Goal: Task Accomplishment & Management: Manage account settings

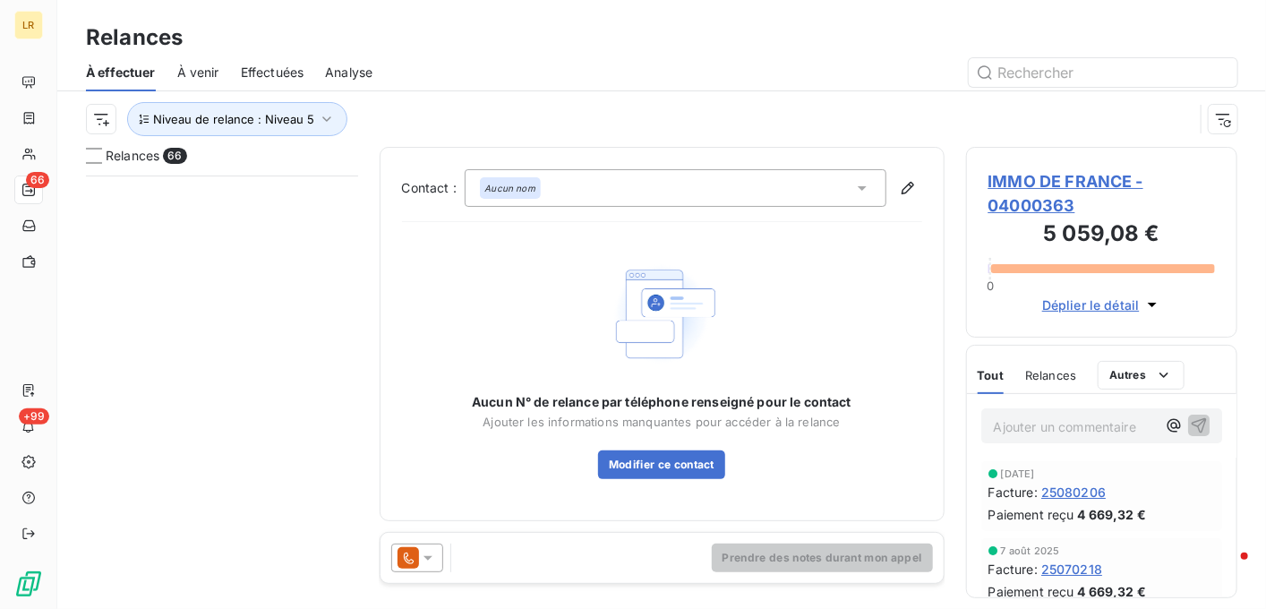
scroll to position [419, 258]
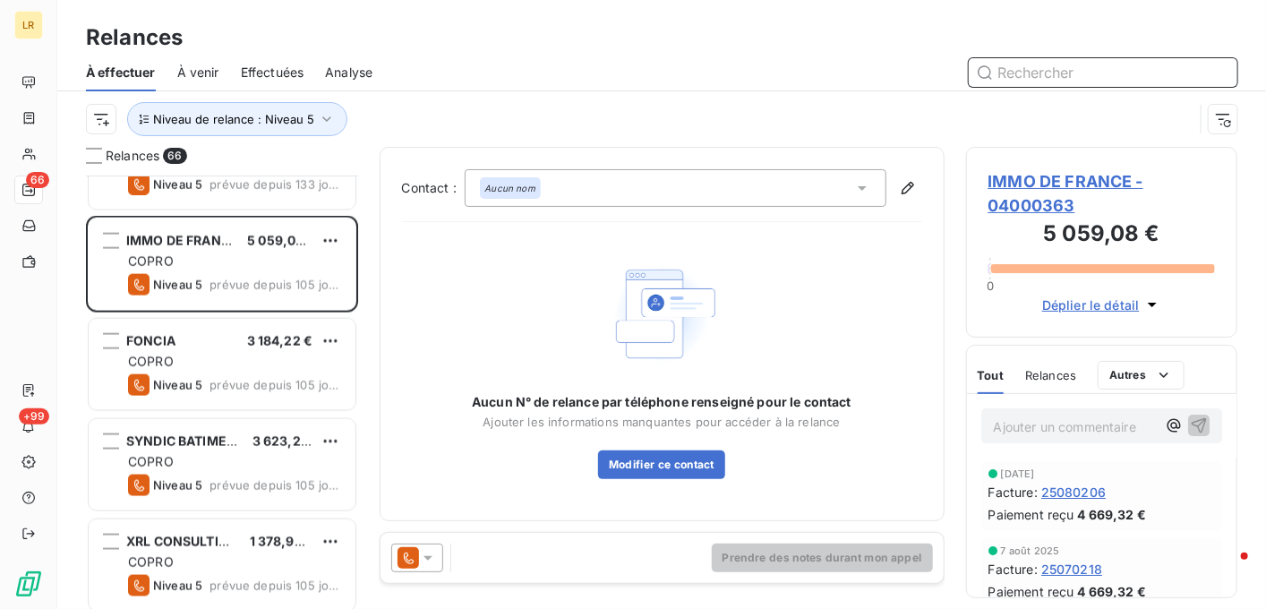
drag, startPoint x: 1036, startPoint y: 80, endPoint x: 1025, endPoint y: 72, distance: 14.2
click at [1034, 79] on input "text" at bounding box center [1103, 72] width 269 height 29
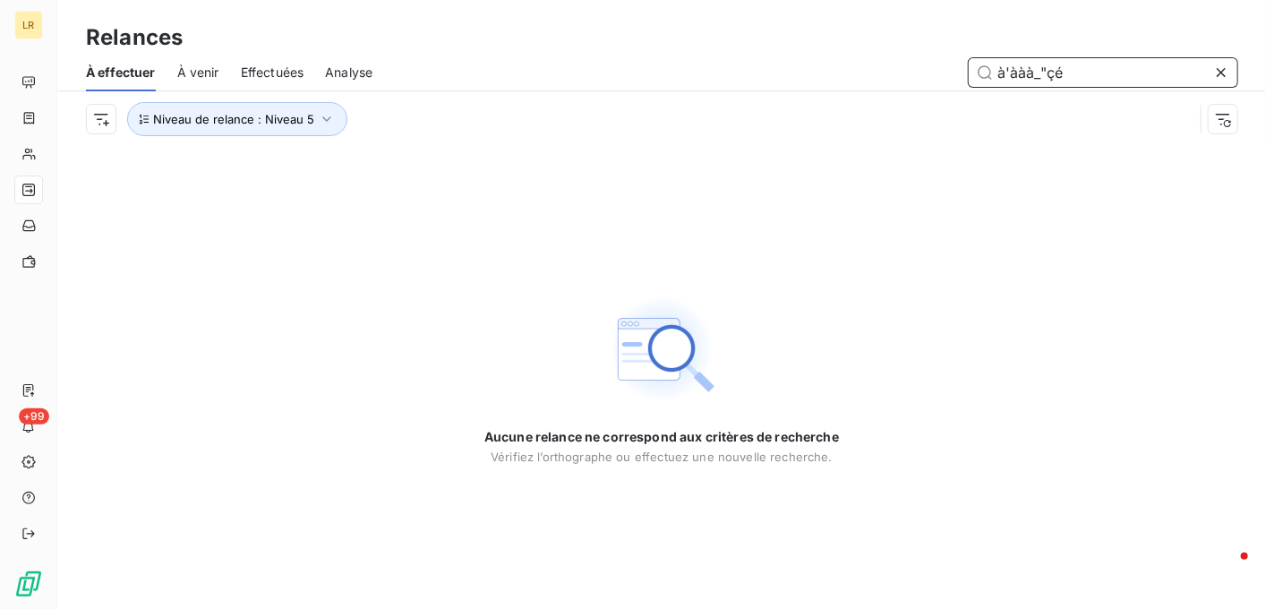
drag, startPoint x: 1012, startPoint y: 82, endPoint x: 879, endPoint y: 83, distance: 132.5
click at [879, 83] on div "à'ààà_"çé" at bounding box center [816, 72] width 844 height 29
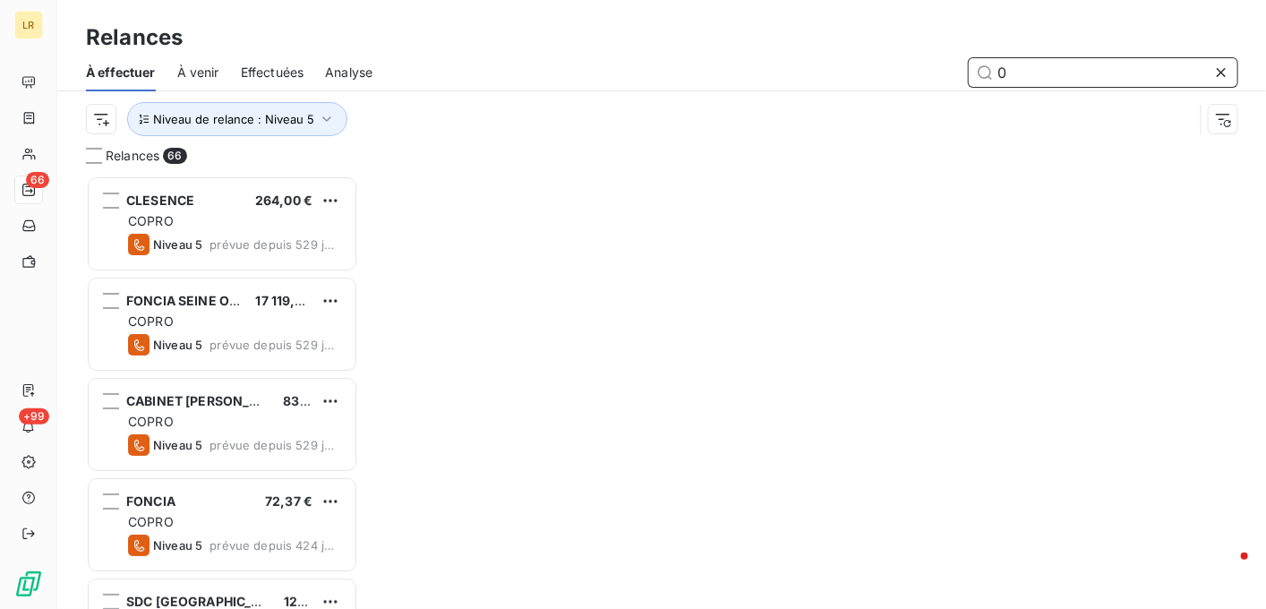
scroll to position [419, 258]
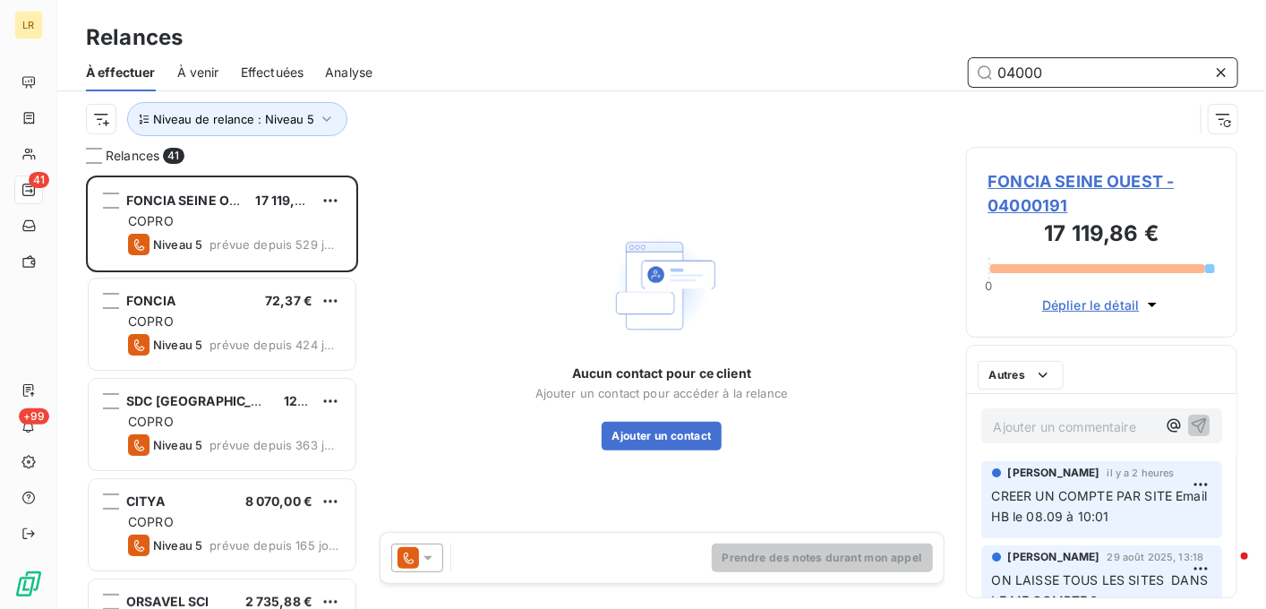
scroll to position [419, 258]
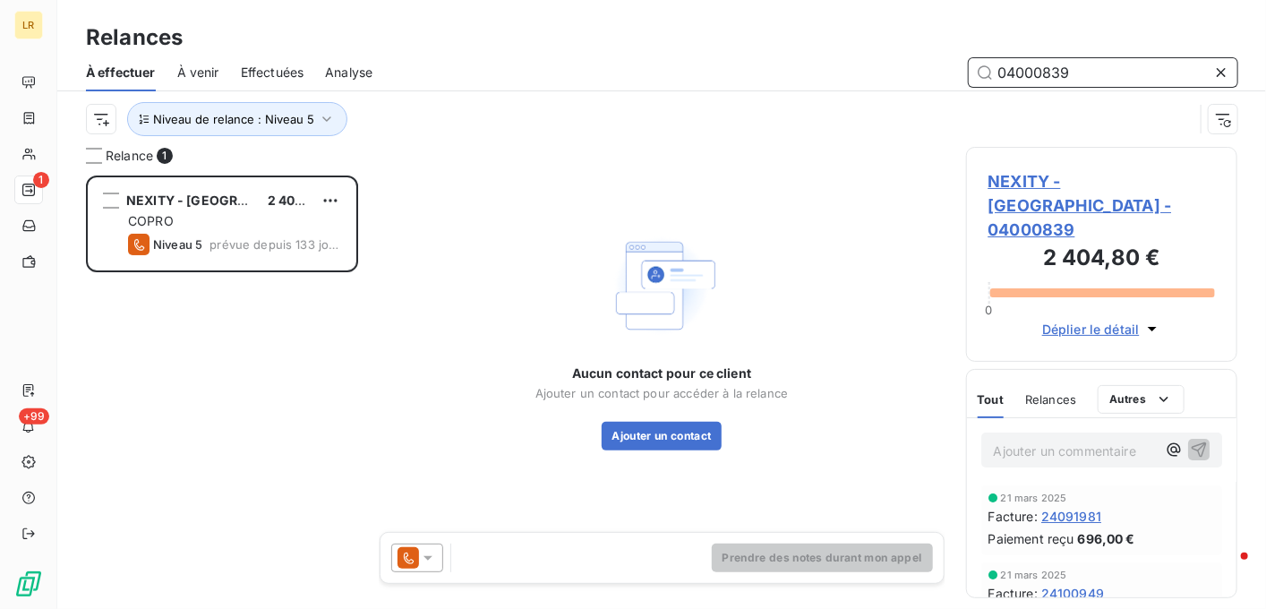
scroll to position [419, 258]
type input "04000839"
click at [428, 552] on icon at bounding box center [428, 558] width 18 height 18
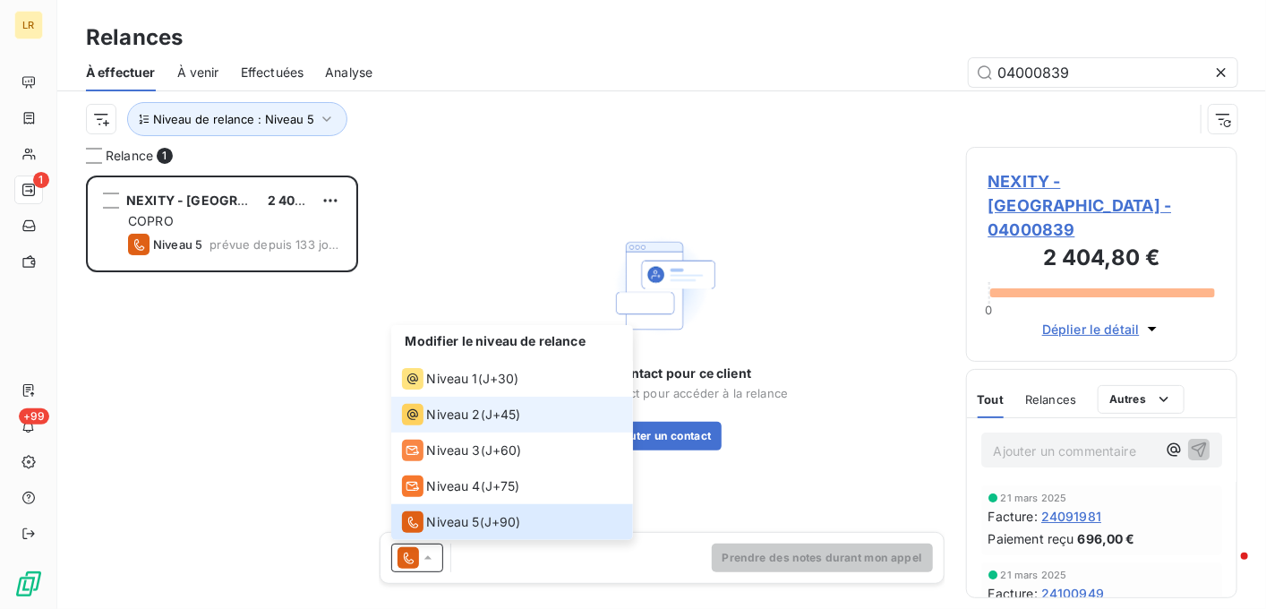
click at [446, 407] on span "Niveau 2" at bounding box center [454, 415] width 54 height 18
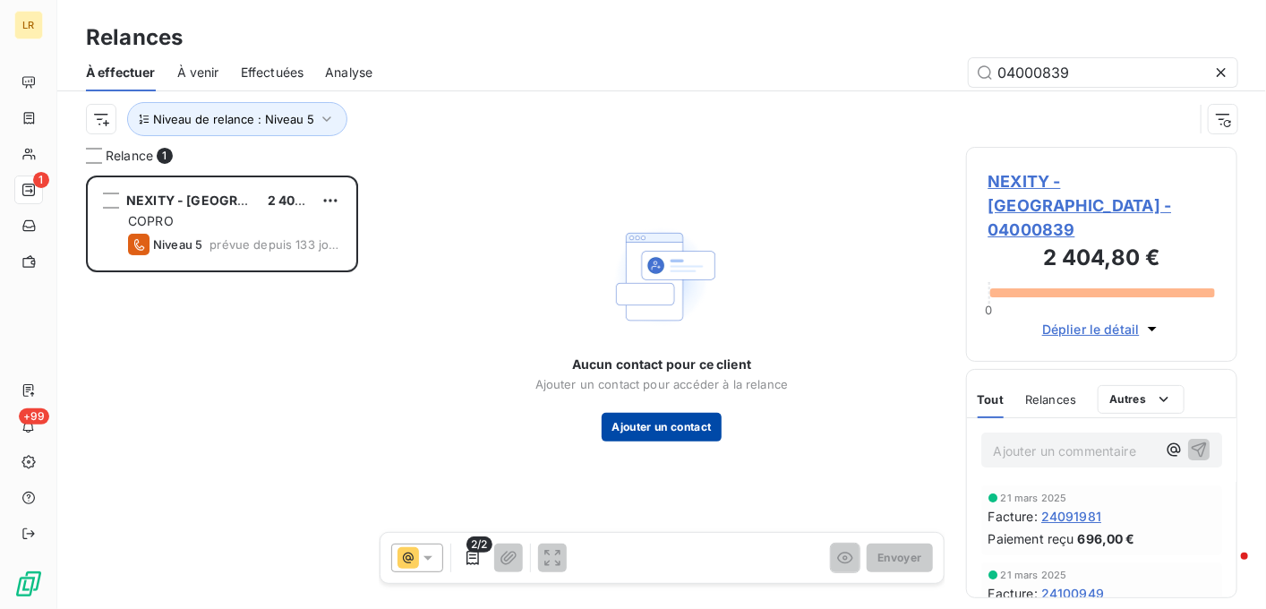
click at [616, 423] on button "Ajouter un contact" at bounding box center [662, 427] width 121 height 29
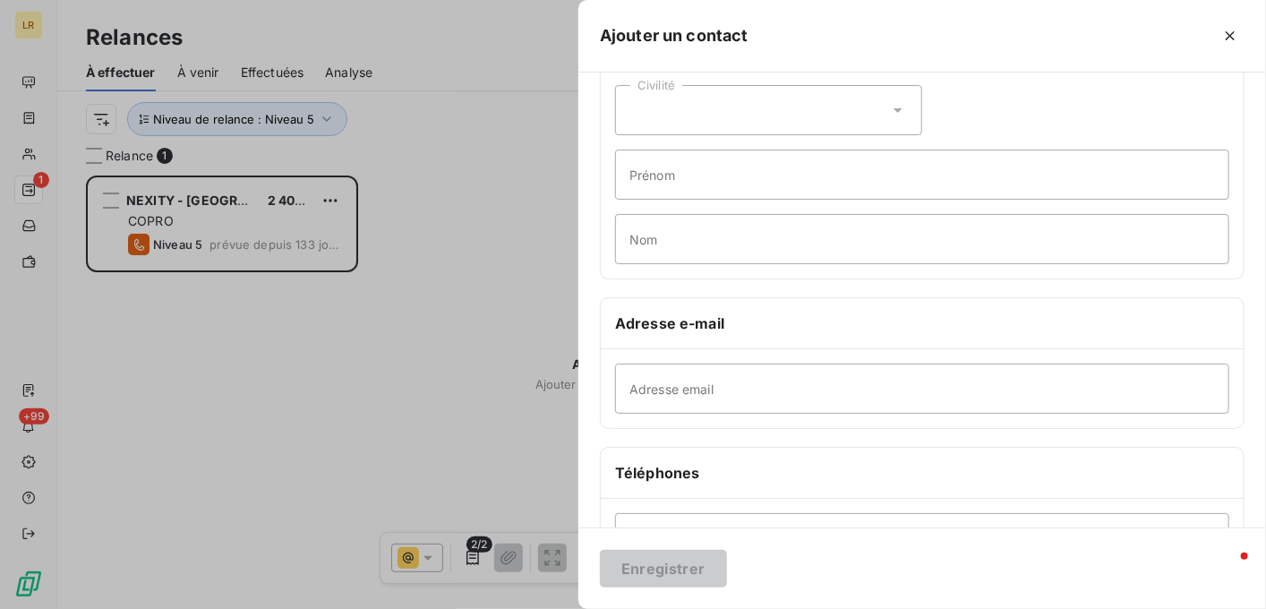
scroll to position [179, 0]
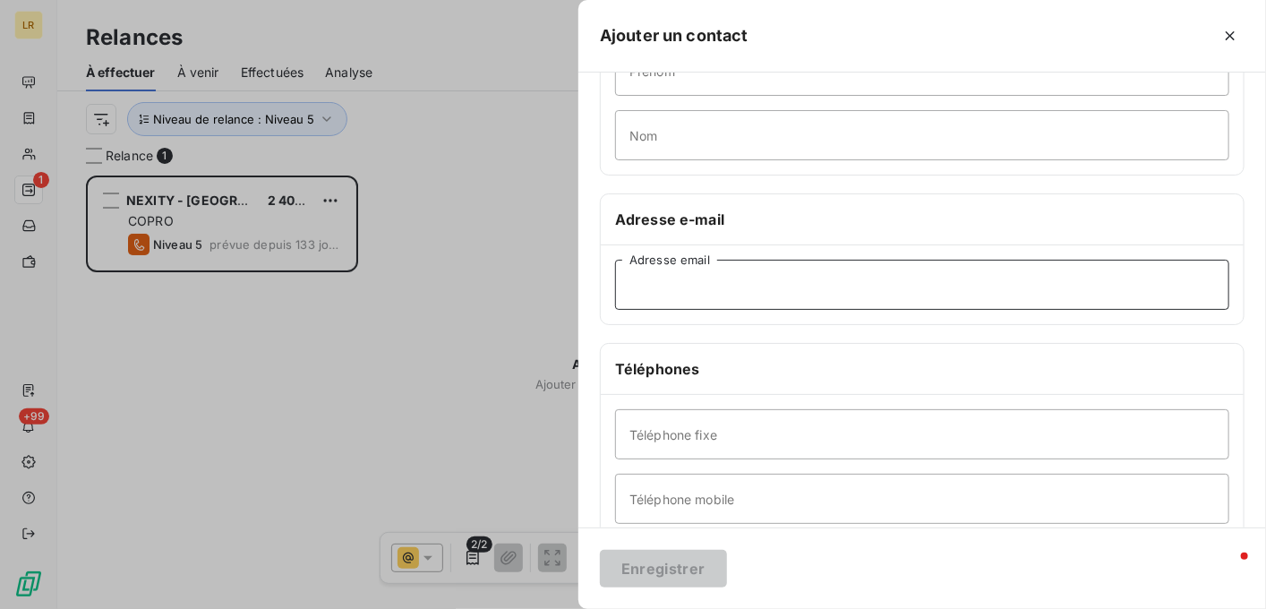
drag, startPoint x: 639, startPoint y: 280, endPoint x: 647, endPoint y: 286, distance: 10.4
click at [639, 280] on input "Adresse email" at bounding box center [922, 285] width 614 height 50
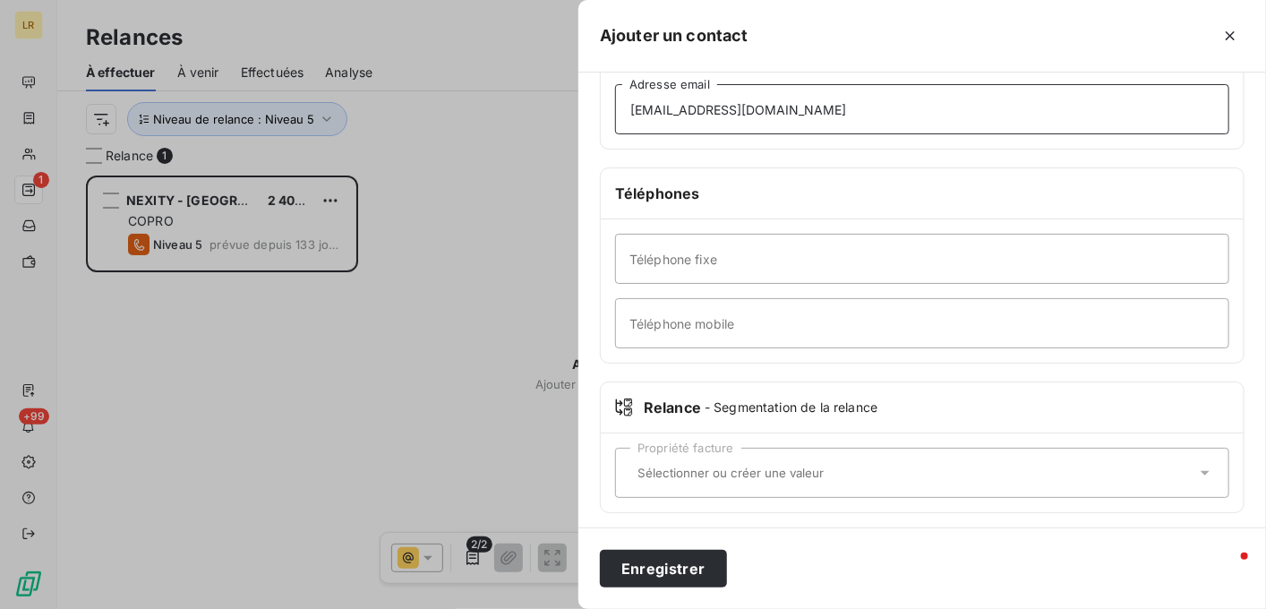
scroll to position [358, 0]
type input "[EMAIL_ADDRESS][DOMAIN_NAME]"
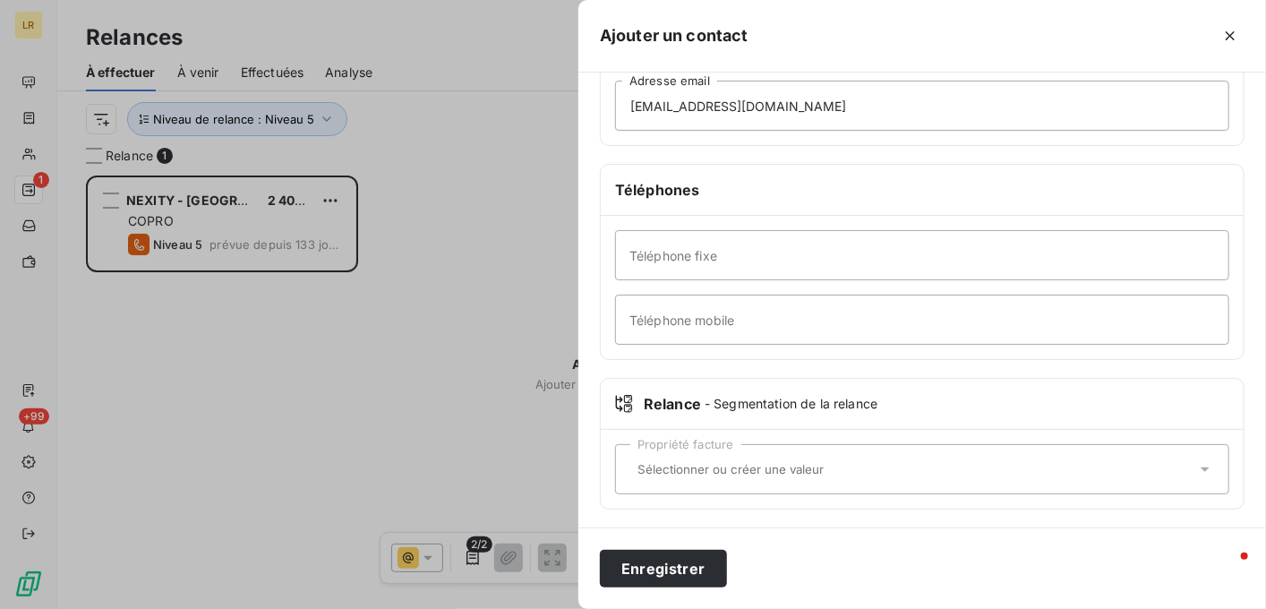
click at [659, 466] on input "text" at bounding box center [913, 469] width 566 height 16
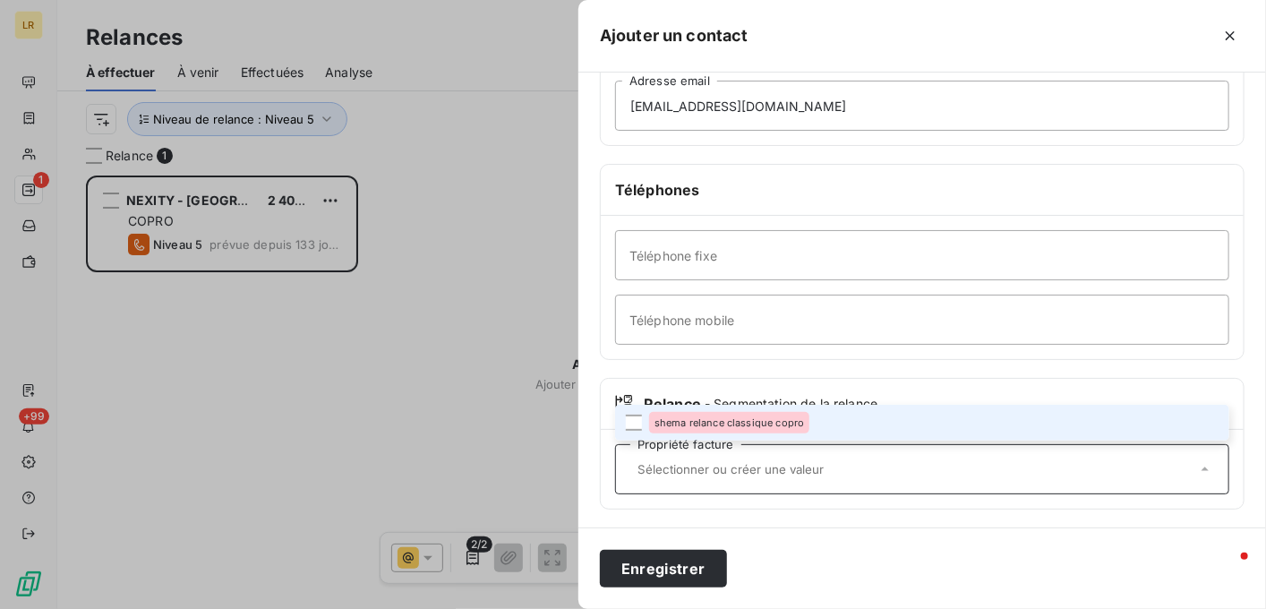
click at [634, 405] on li "shema relance classique copro" at bounding box center [922, 423] width 614 height 36
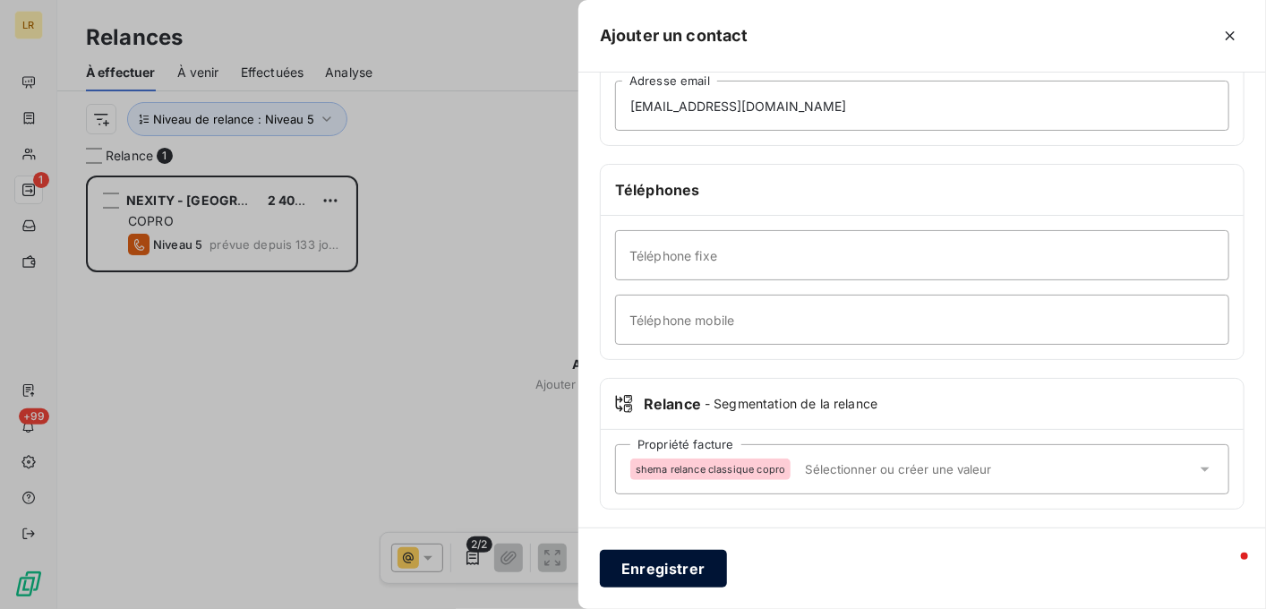
click at [638, 559] on button "Enregistrer" at bounding box center [663, 569] width 127 height 38
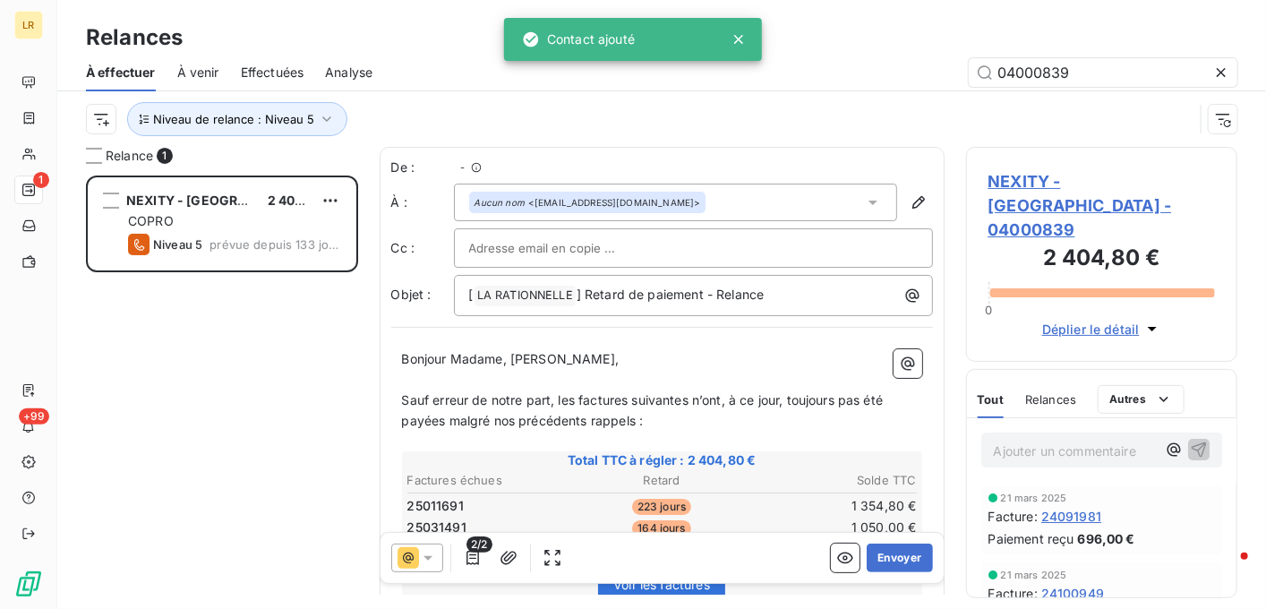
click at [550, 246] on input "text" at bounding box center [565, 248] width 193 height 27
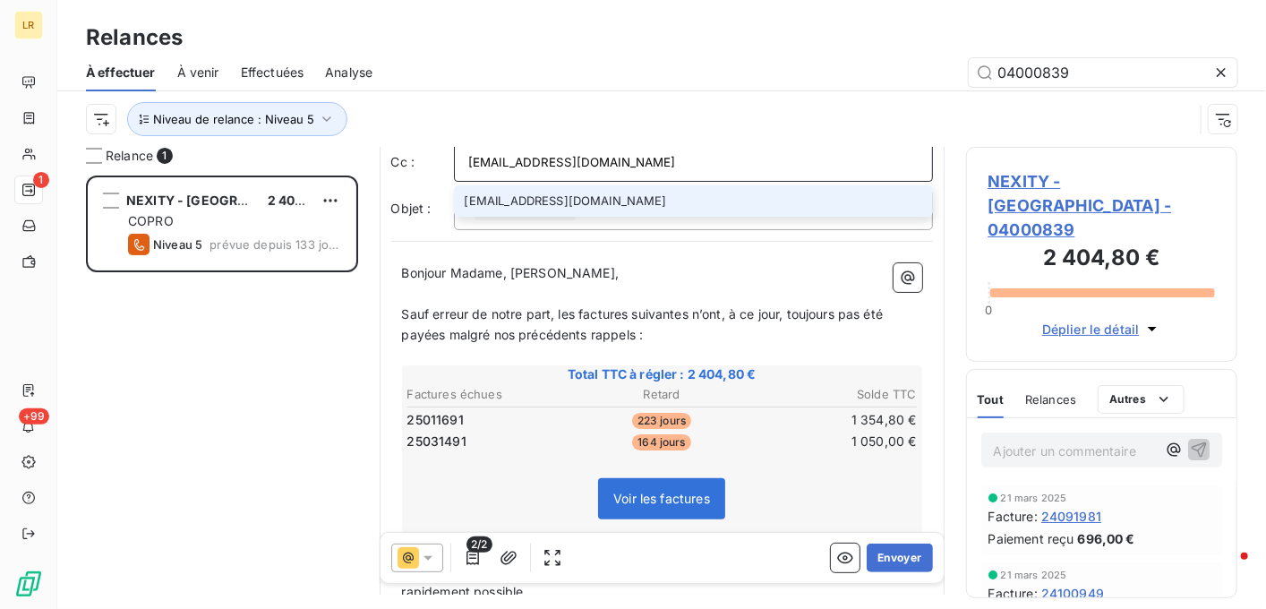
scroll to position [91, 0]
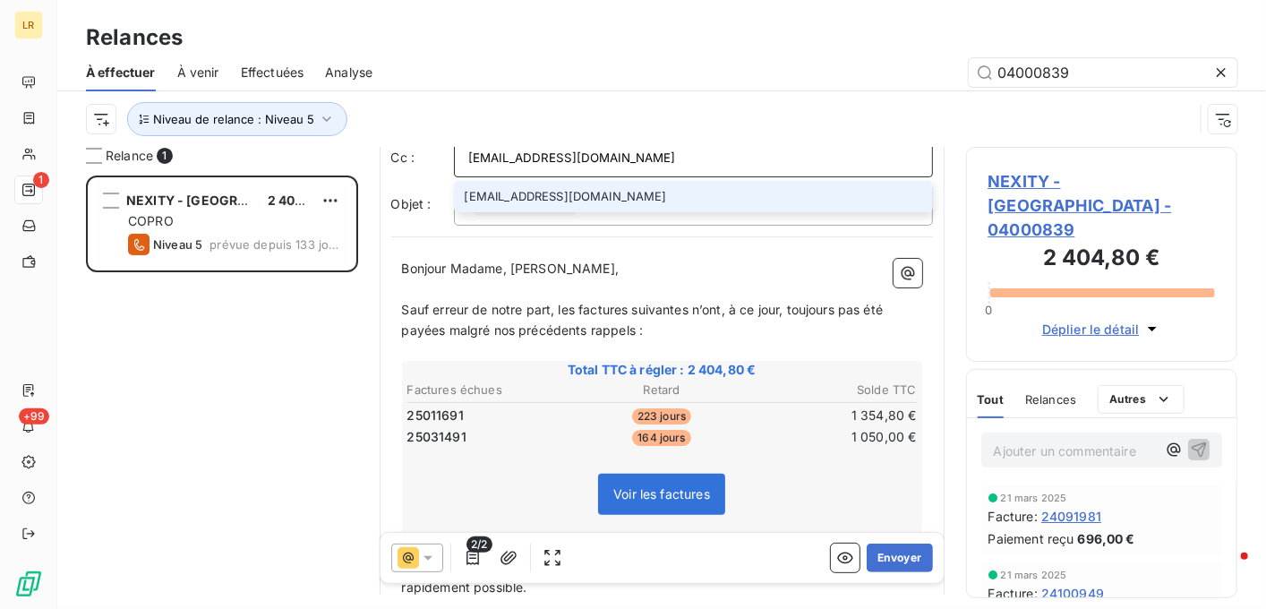
type input "[EMAIL_ADDRESS][DOMAIN_NAME]"
click at [585, 193] on li "[EMAIL_ADDRESS][DOMAIN_NAME]" at bounding box center [693, 196] width 479 height 31
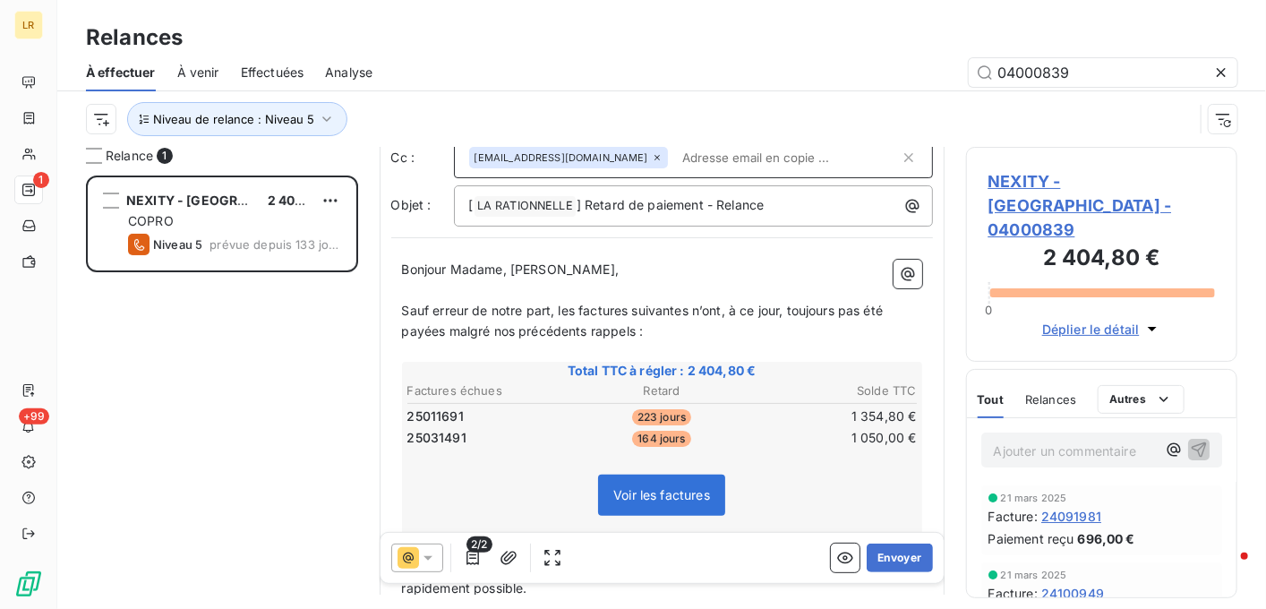
click at [1047, 392] on span "Relances" at bounding box center [1050, 399] width 51 height 14
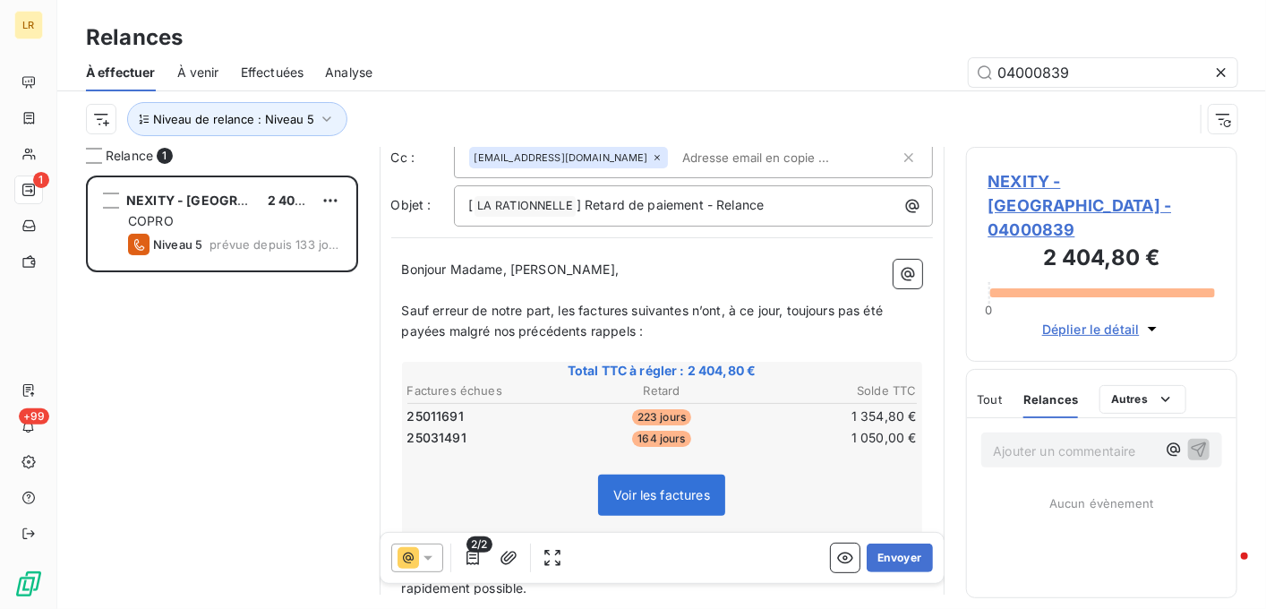
click at [433, 550] on icon at bounding box center [428, 558] width 18 height 18
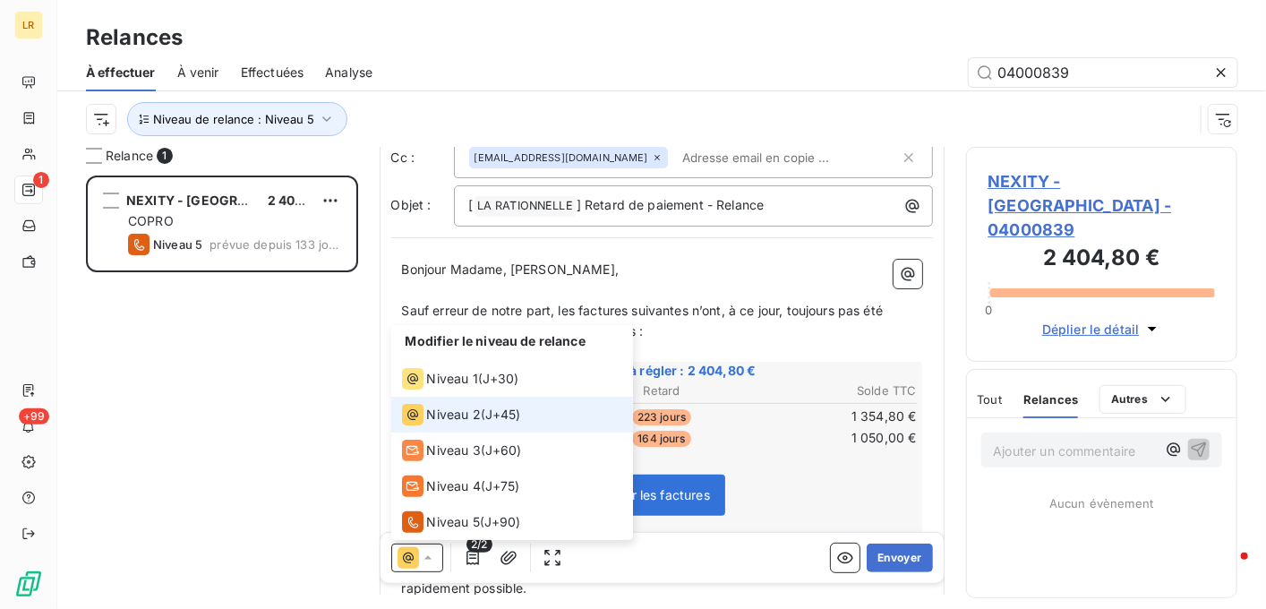
click at [486, 415] on div "Niveau 2 ( J+45 )" at bounding box center [461, 414] width 119 height 21
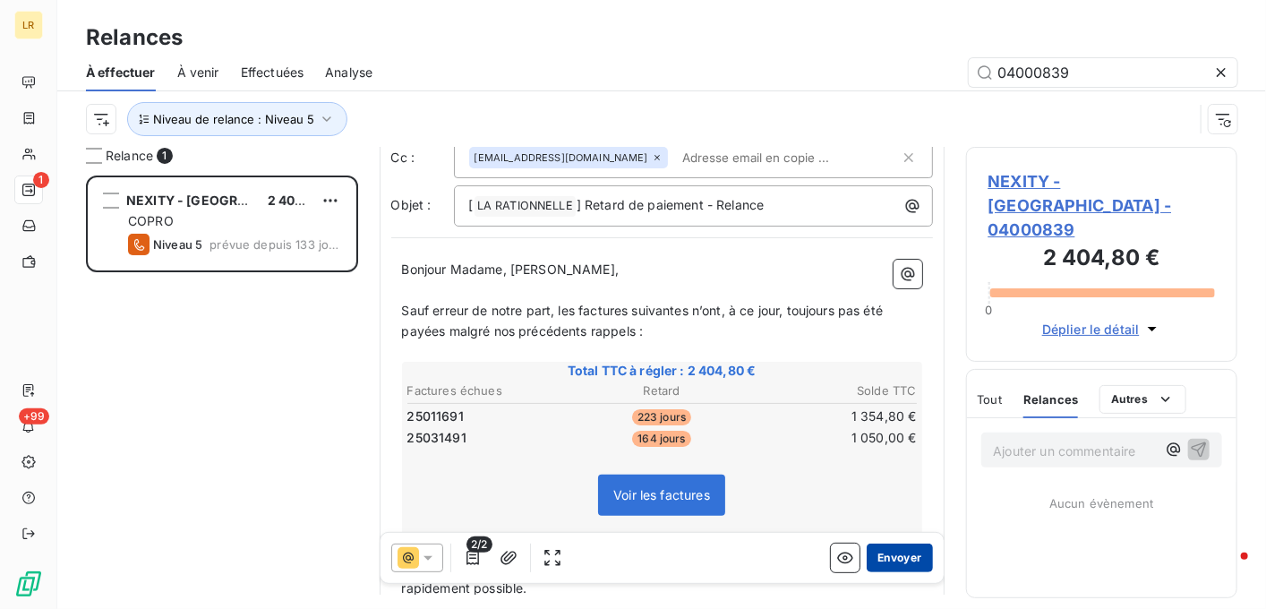
click at [879, 551] on button "Envoyer" at bounding box center [899, 558] width 65 height 29
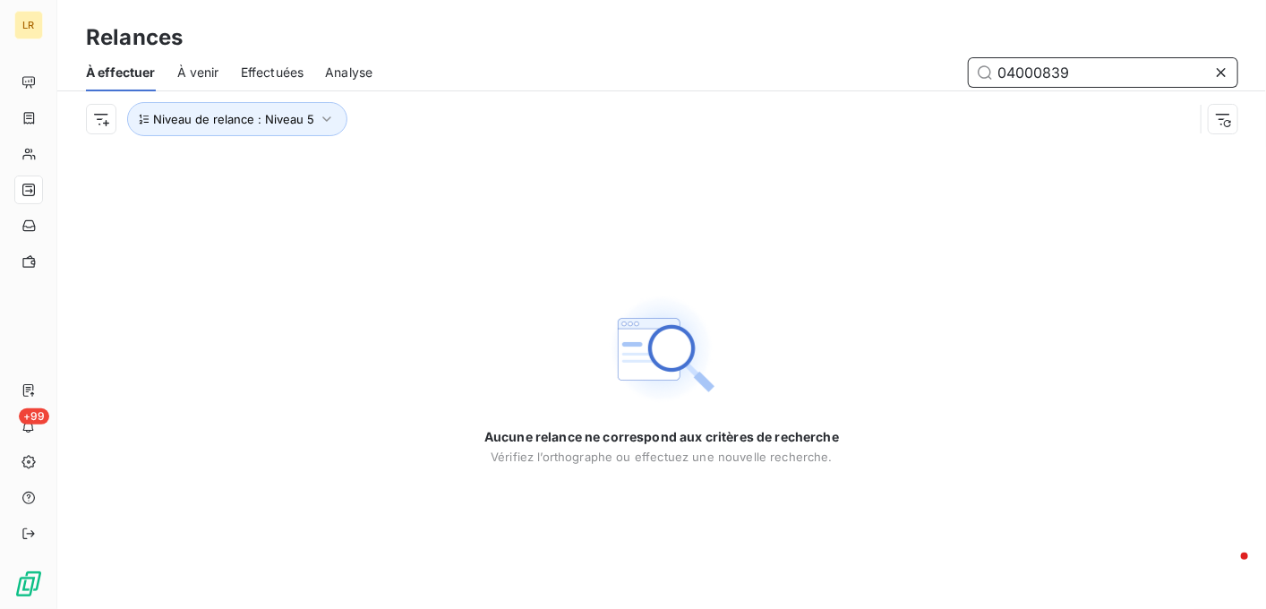
click at [1084, 74] on input "04000839" at bounding box center [1103, 72] width 269 height 29
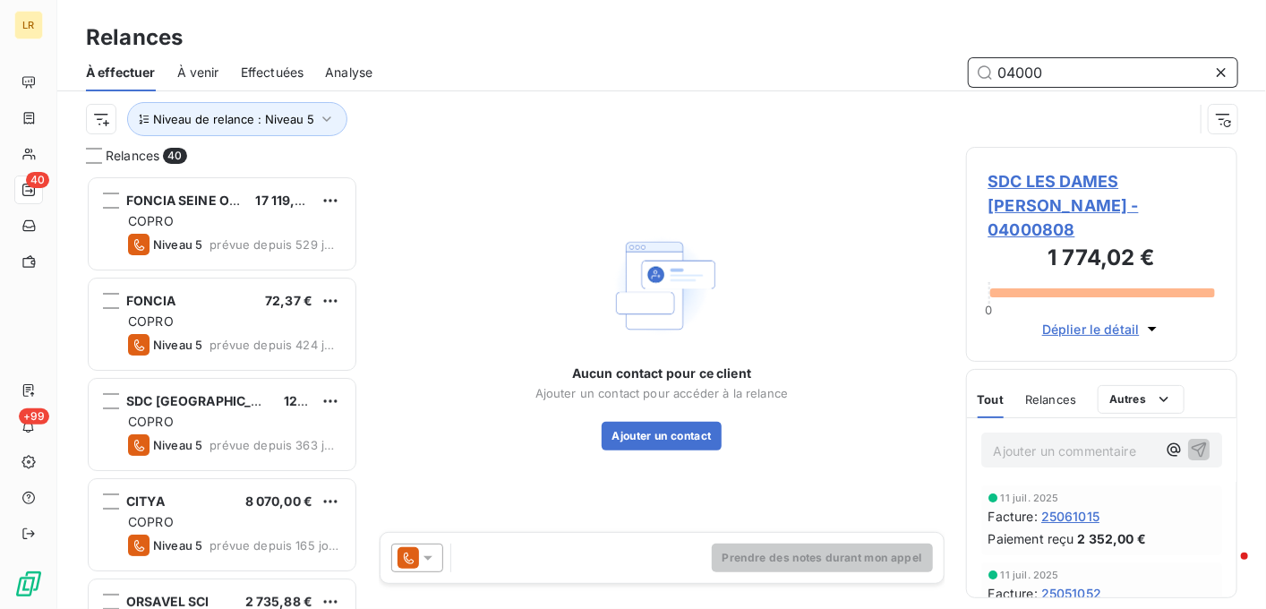
scroll to position [419, 258]
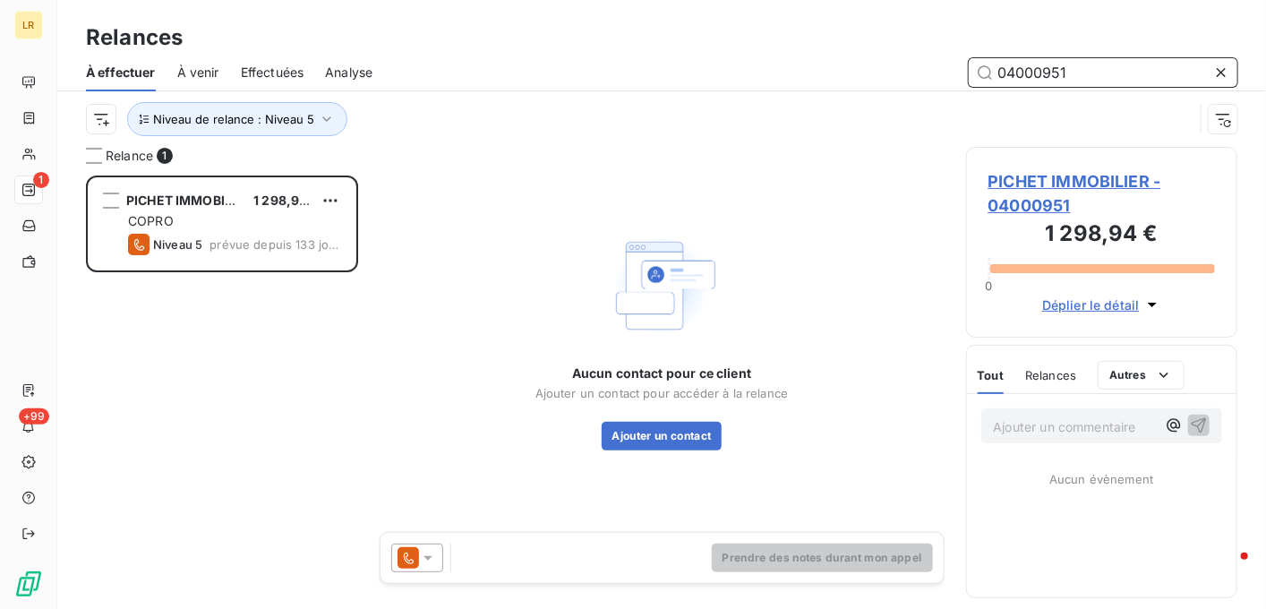
scroll to position [419, 258]
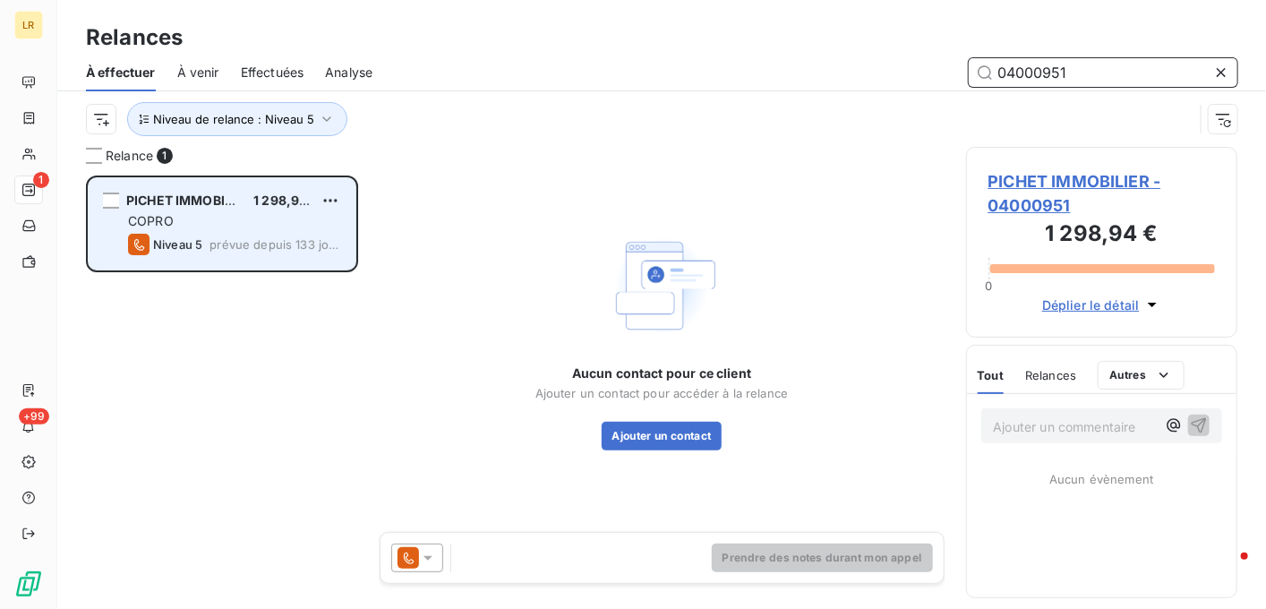
type input "04000951"
click at [253, 193] on span "1 298,94 €" at bounding box center [286, 200] width 66 height 15
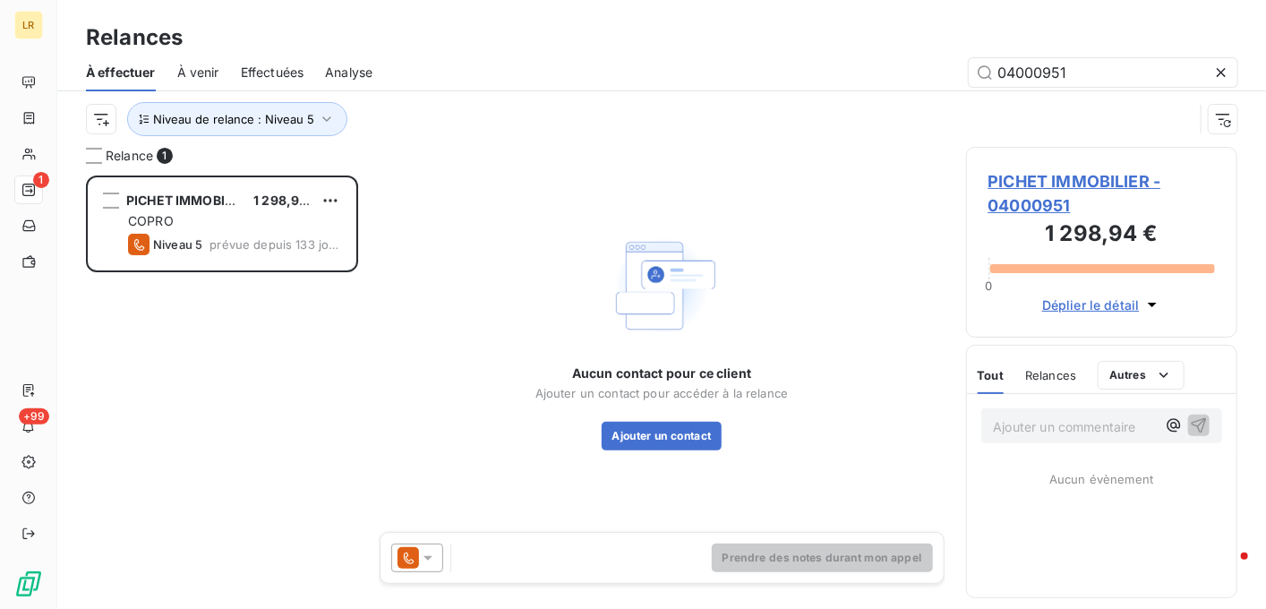
click at [420, 554] on icon at bounding box center [428, 558] width 18 height 18
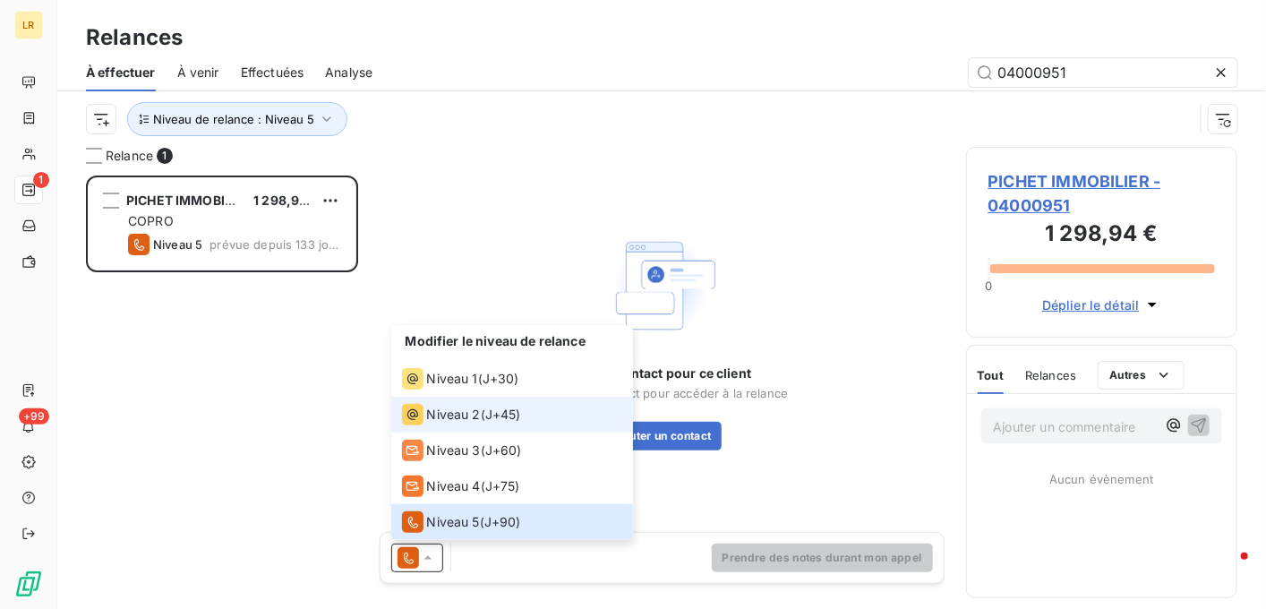
click at [444, 414] on span "Niveau 2" at bounding box center [454, 415] width 54 height 18
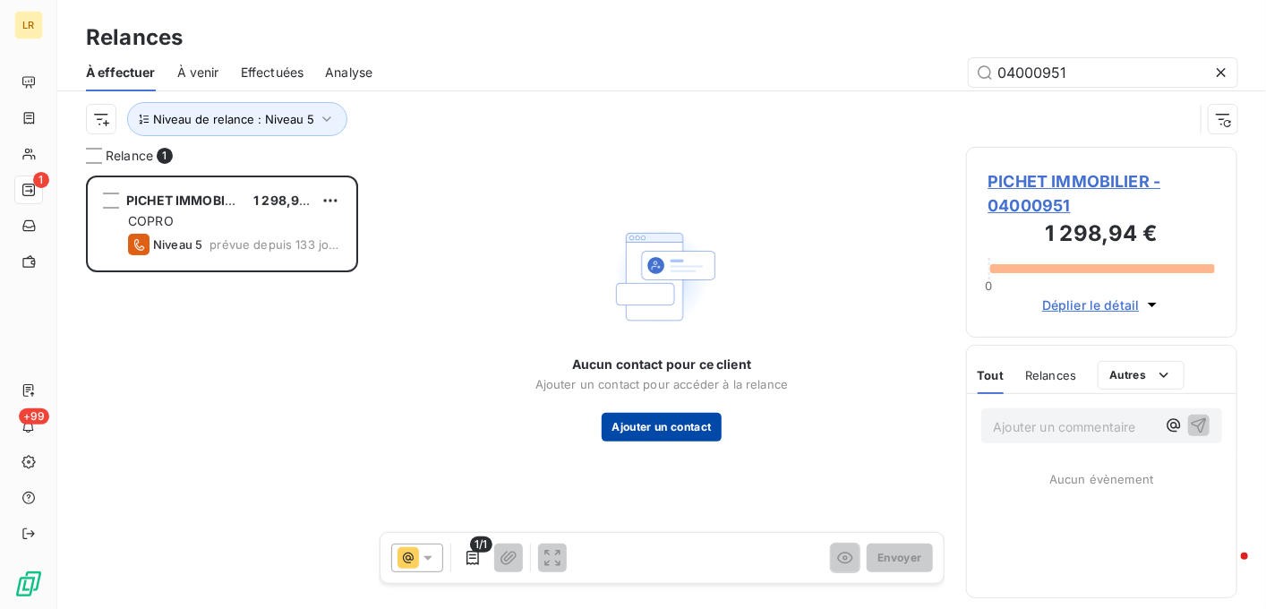
click at [659, 422] on button "Ajouter un contact" at bounding box center [662, 427] width 121 height 29
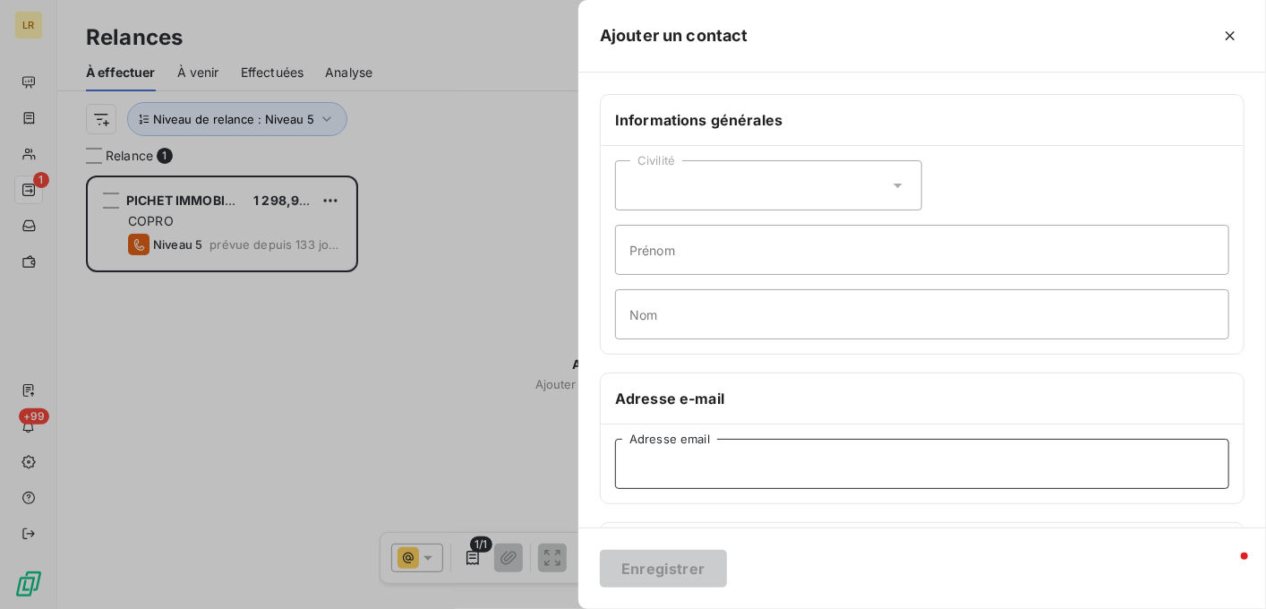
click at [638, 457] on input "Adresse email" at bounding box center [922, 464] width 614 height 50
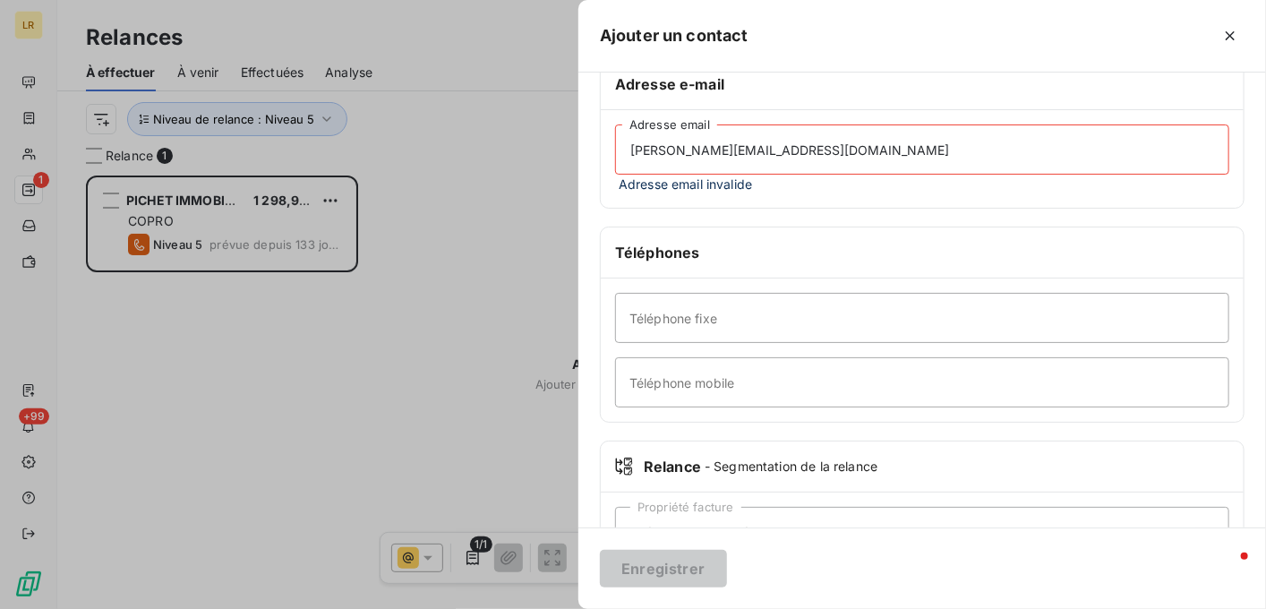
scroll to position [358, 0]
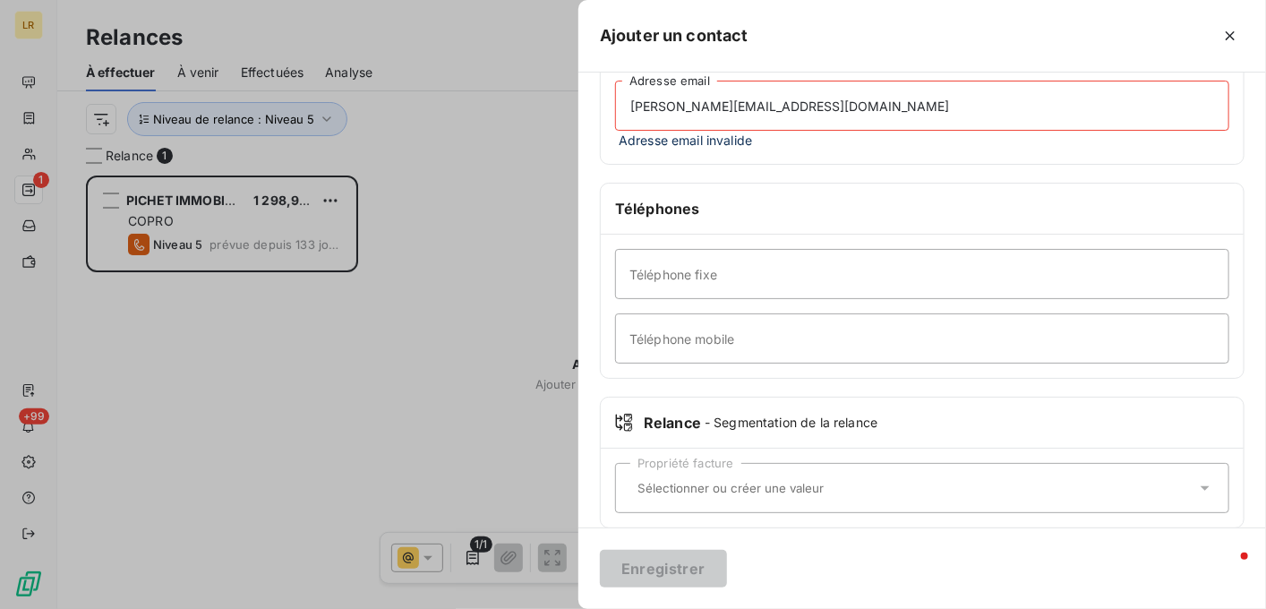
click at [650, 482] on input "text" at bounding box center [913, 488] width 566 height 16
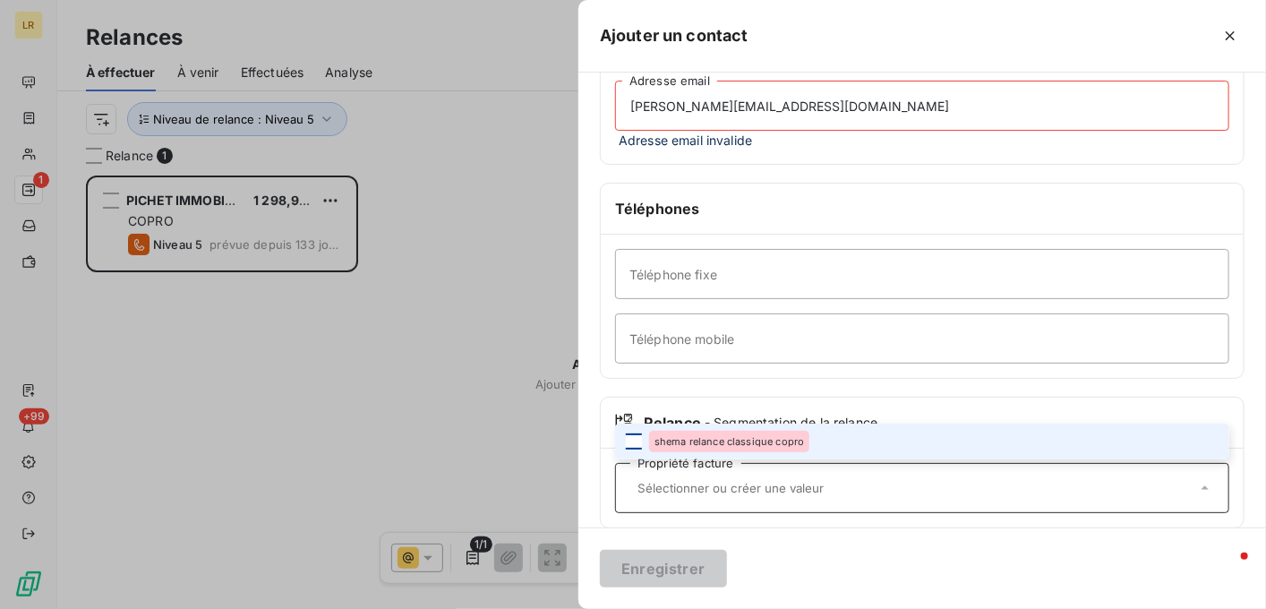
click at [632, 433] on div at bounding box center [634, 441] width 16 height 16
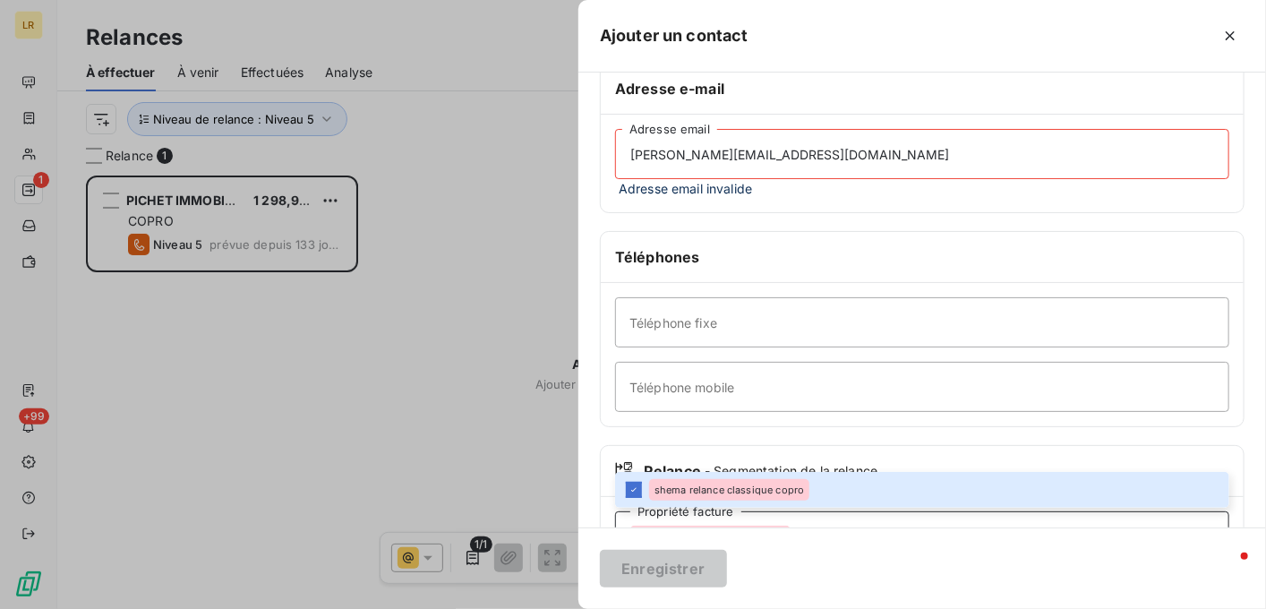
scroll to position [108, 0]
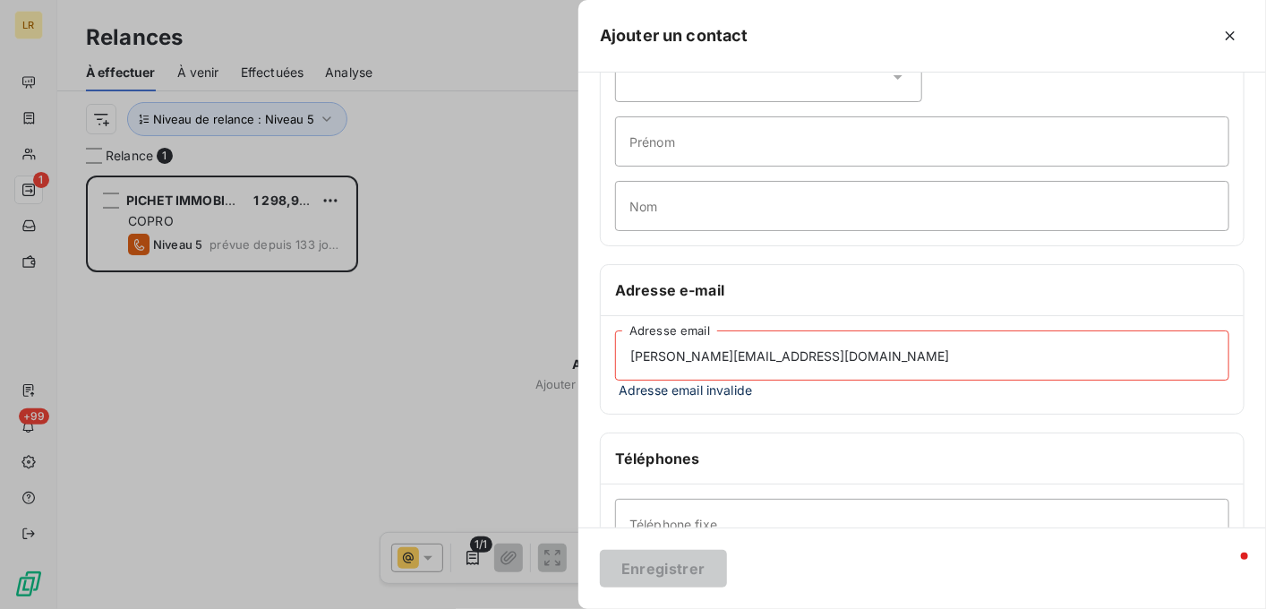
click at [843, 356] on input "[PERSON_NAME][EMAIL_ADDRESS][DOMAIN_NAME]" at bounding box center [922, 355] width 614 height 50
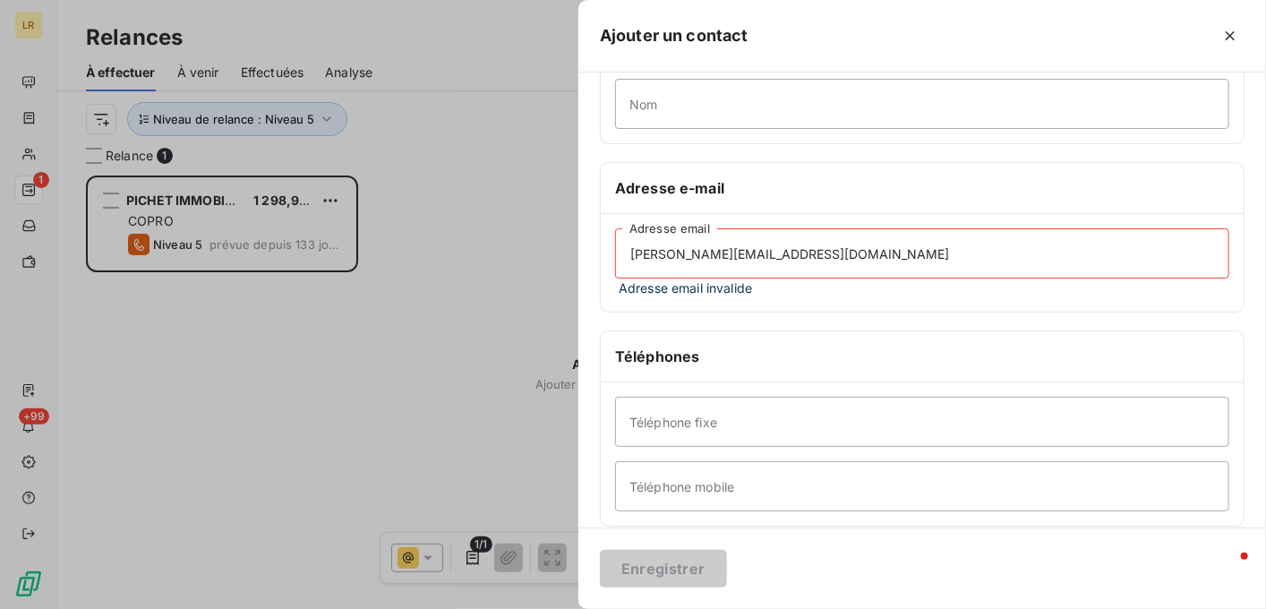
scroll to position [377, 0]
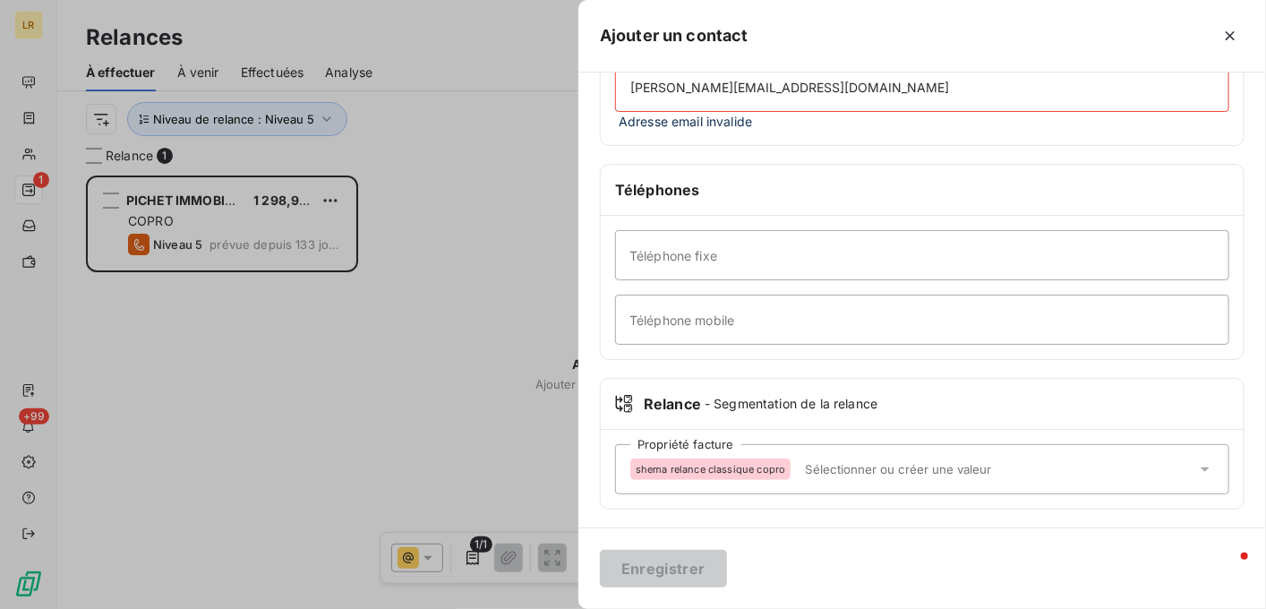
click at [655, 468] on span "shema relance classique copro" at bounding box center [711, 469] width 150 height 11
click at [741, 508] on div "Informations générales Civilité Prénom Nom Adresse e-mail [PERSON_NAME][EMAIL_A…" at bounding box center [923, 124] width 688 height 814
click at [628, 89] on input "[PERSON_NAME][EMAIL_ADDRESS][DOMAIN_NAME]" at bounding box center [922, 87] width 614 height 50
click at [845, 83] on input "[PERSON_NAME][EMAIL_ADDRESS][DOMAIN_NAME]" at bounding box center [922, 87] width 614 height 50
type input "[PERSON_NAME][EMAIL_ADDRESS][DOMAIN_NAME]"
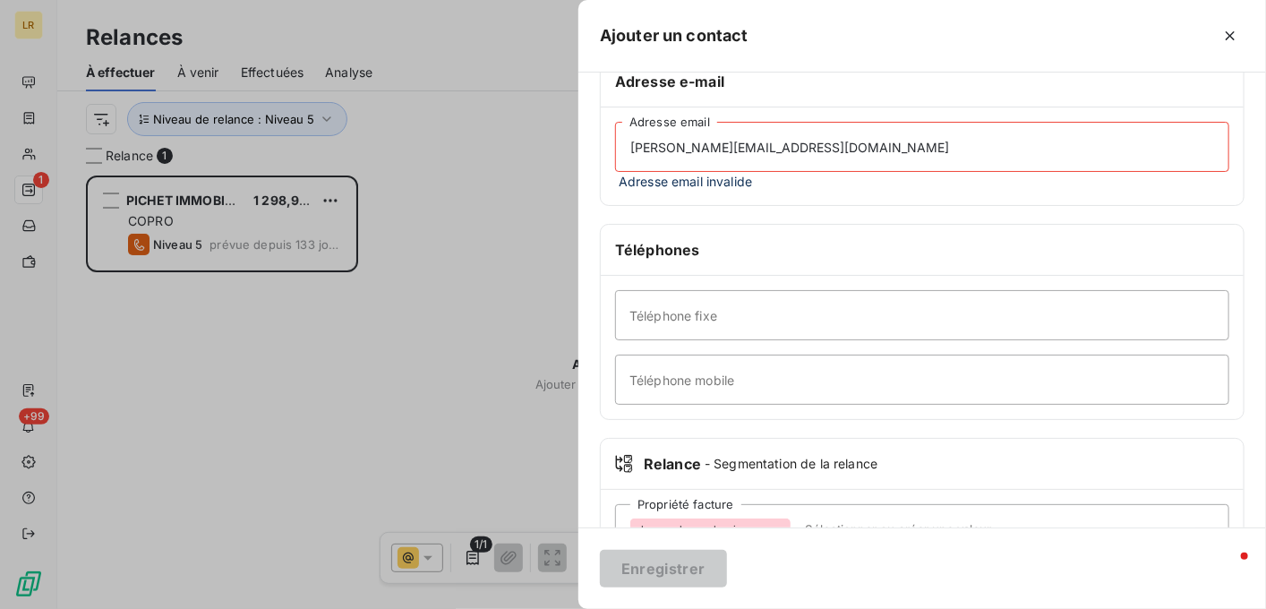
scroll to position [198, 0]
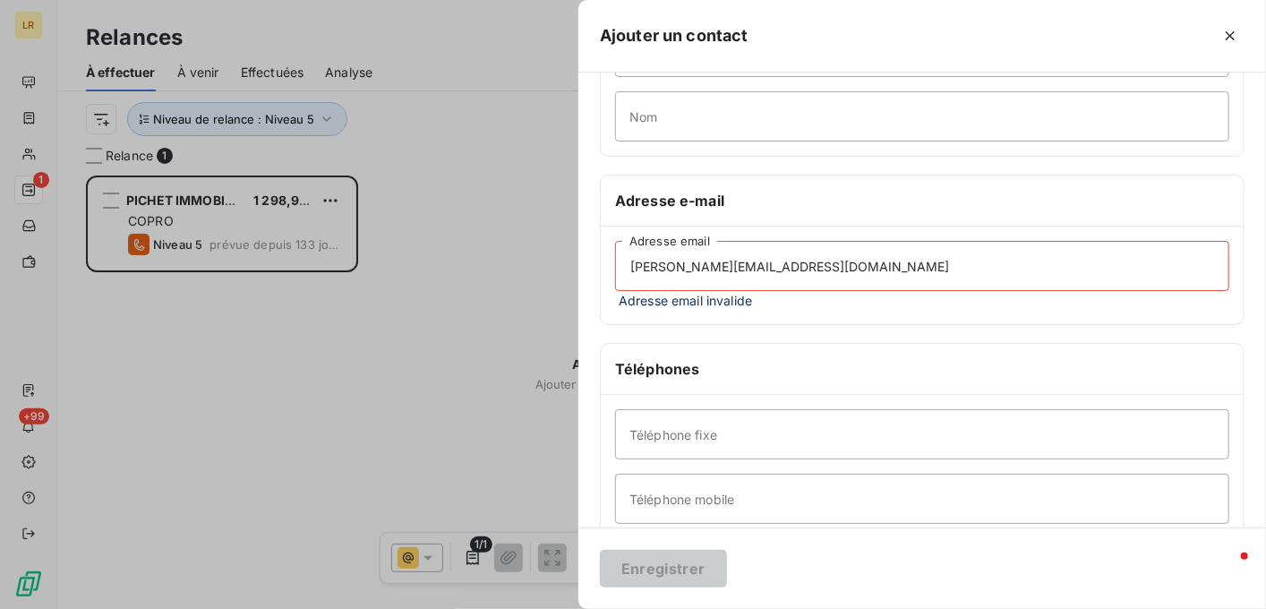
drag, startPoint x: 845, startPoint y: 272, endPoint x: 607, endPoint y: 257, distance: 238.7
click at [608, 257] on div "[PERSON_NAME][EMAIL_ADDRESS][DOMAIN_NAME] Adresse email Adresse email invalide" at bounding box center [922, 276] width 643 height 98
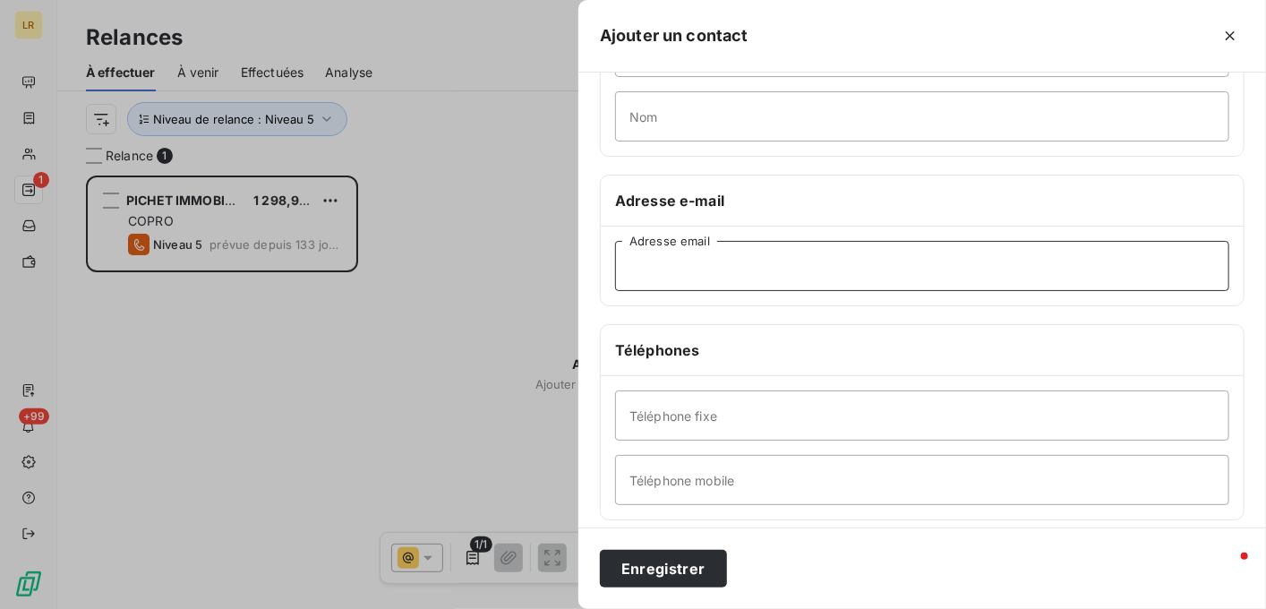
click at [630, 266] on input "Adresse email" at bounding box center [922, 266] width 614 height 50
paste input "[PERSON_NAME][EMAIL_ADDRESS][DOMAIN_NAME]"
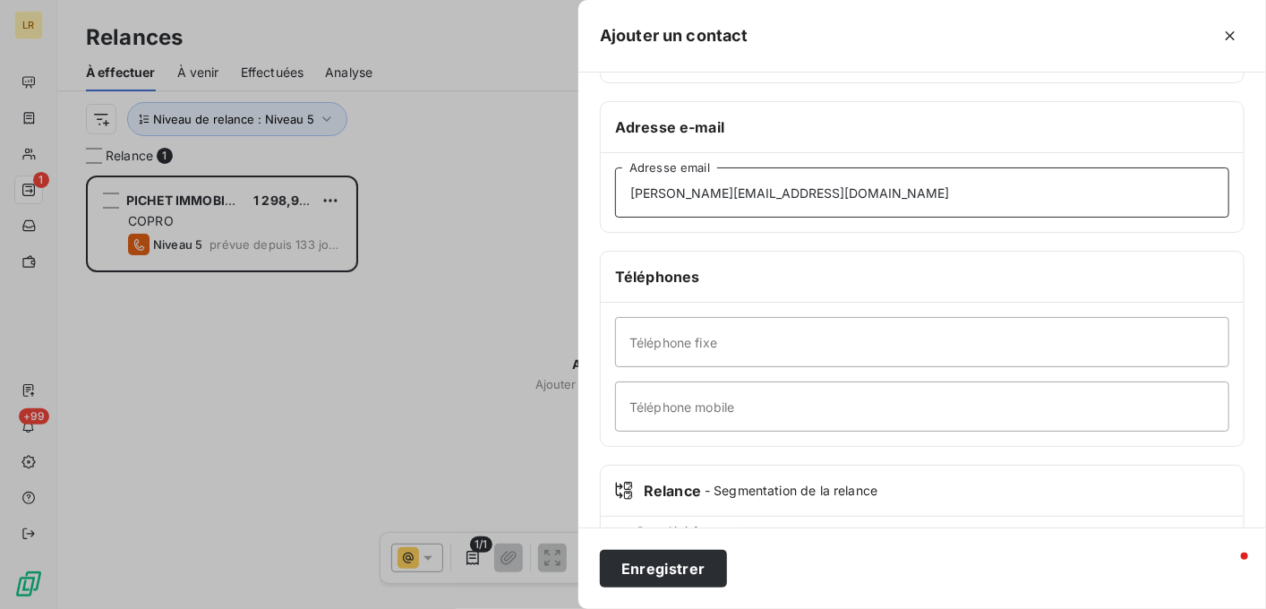
scroll to position [358, 0]
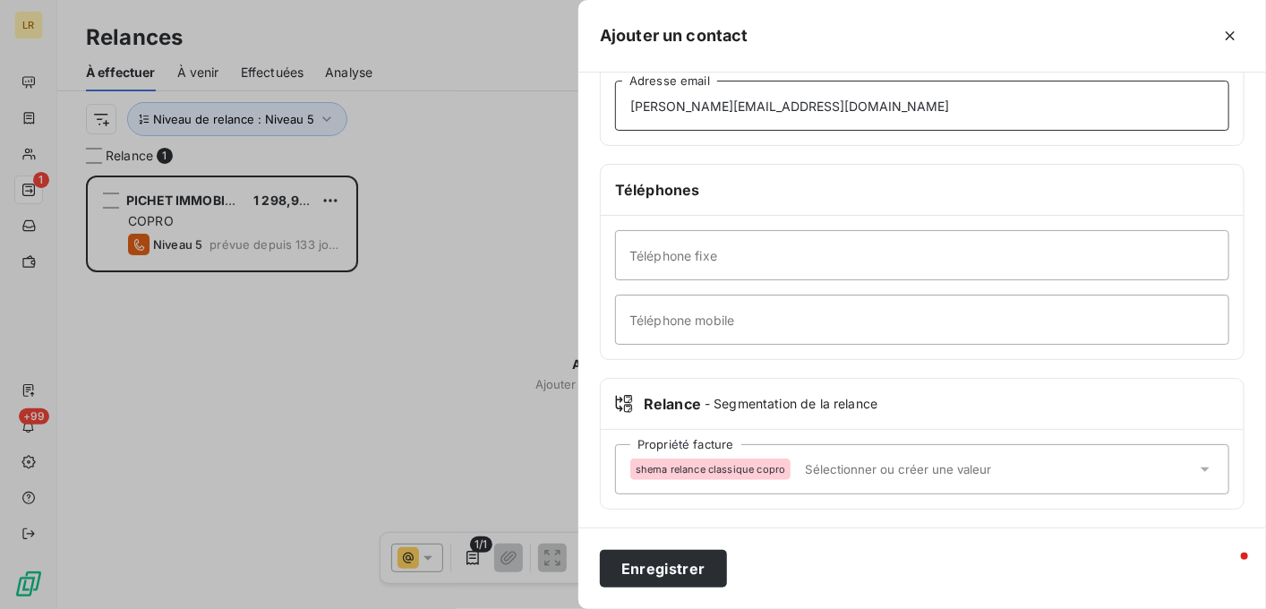
type input "[PERSON_NAME][EMAIL_ADDRESS][DOMAIN_NAME]"
click at [665, 464] on span "shema relance classique copro" at bounding box center [711, 469] width 150 height 11
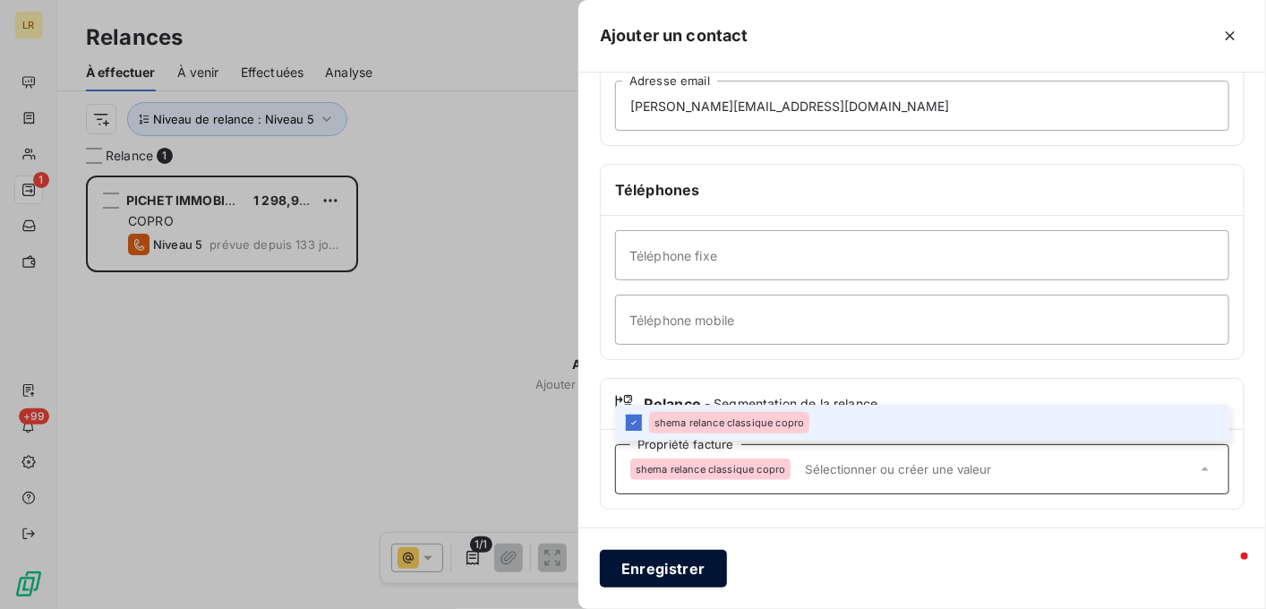
click at [652, 562] on button "Enregistrer" at bounding box center [663, 569] width 127 height 38
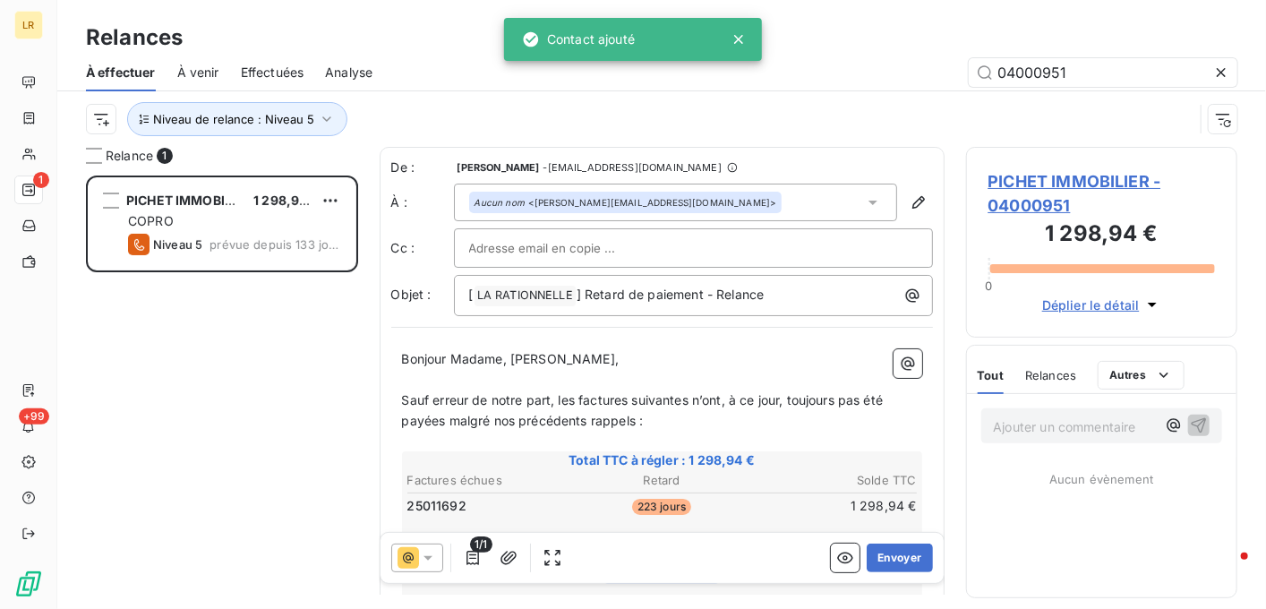
click at [427, 553] on icon at bounding box center [428, 558] width 18 height 18
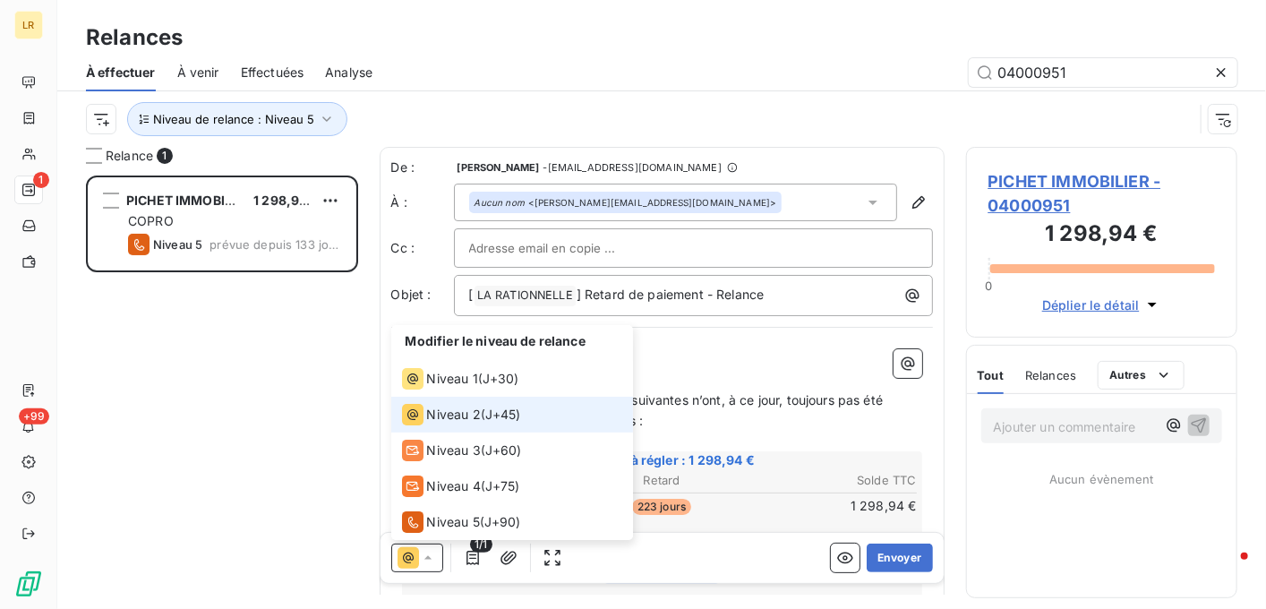
click at [427, 410] on span "Niveau 2" at bounding box center [454, 415] width 54 height 18
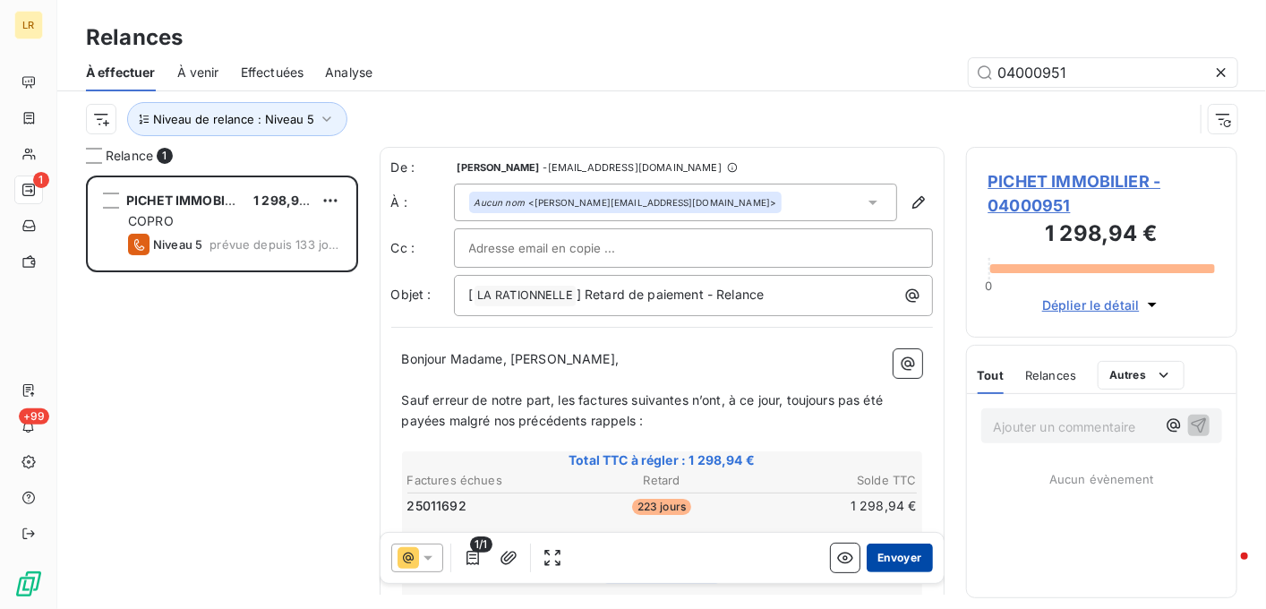
click at [899, 552] on button "Envoyer" at bounding box center [899, 558] width 65 height 29
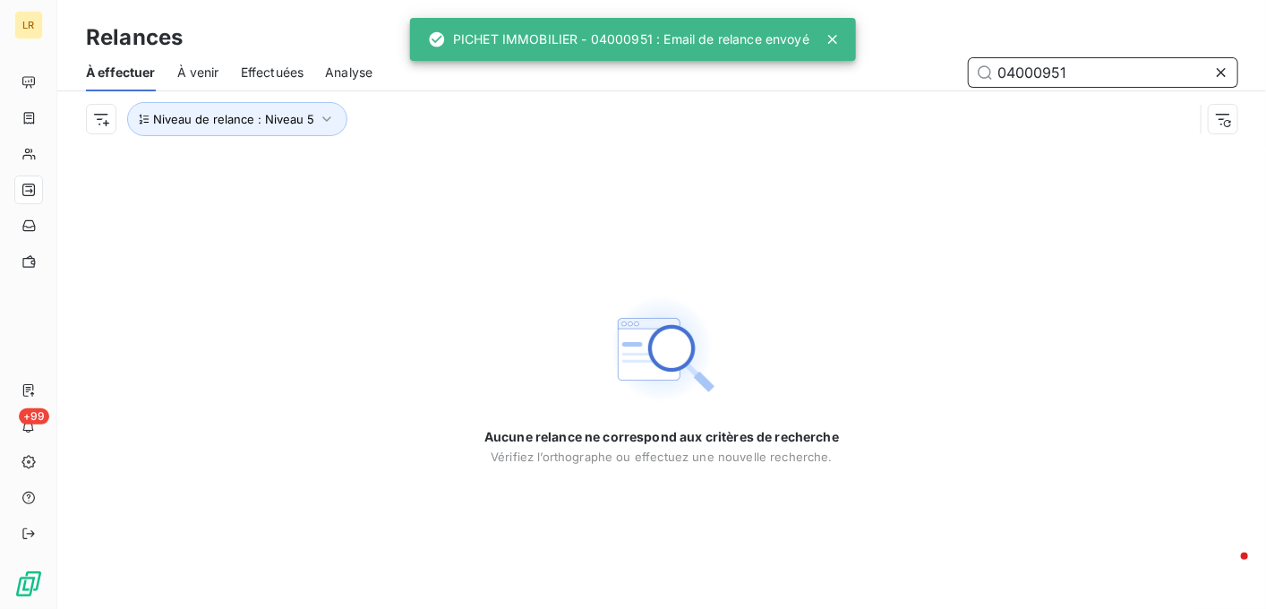
drag, startPoint x: 1102, startPoint y: 69, endPoint x: 949, endPoint y: 49, distance: 154.4
click at [946, 53] on div "Relances À effectuer À venir Effectuées Analyse 04000951 Niveau de relance : Ni…" at bounding box center [661, 73] width 1209 height 147
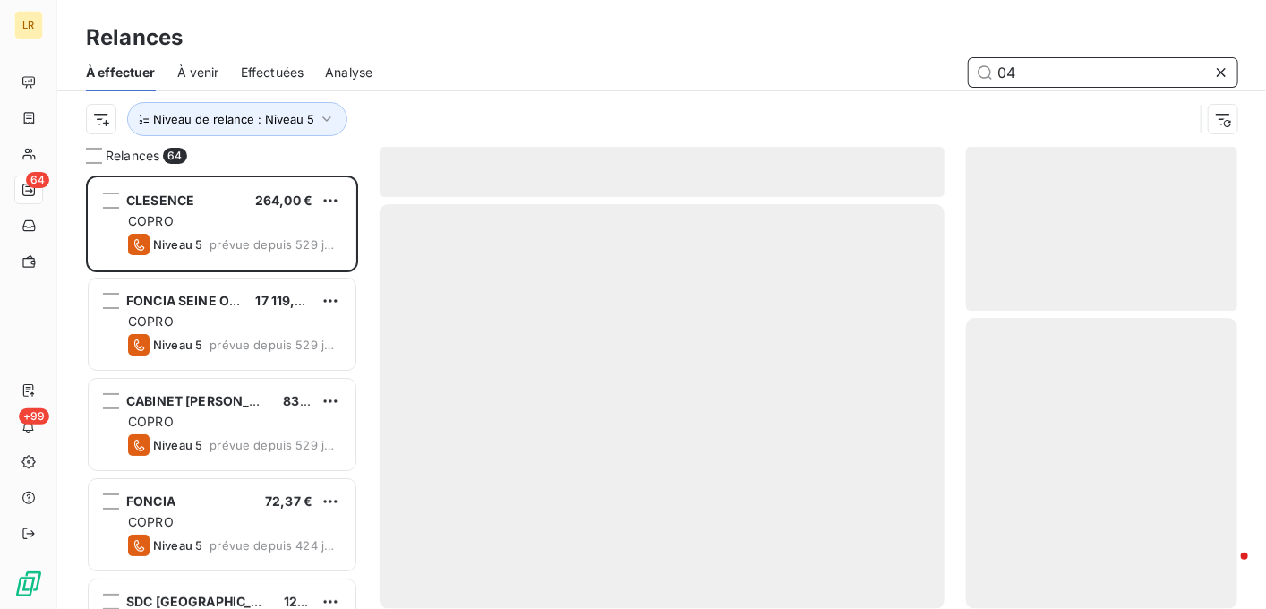
scroll to position [419, 258]
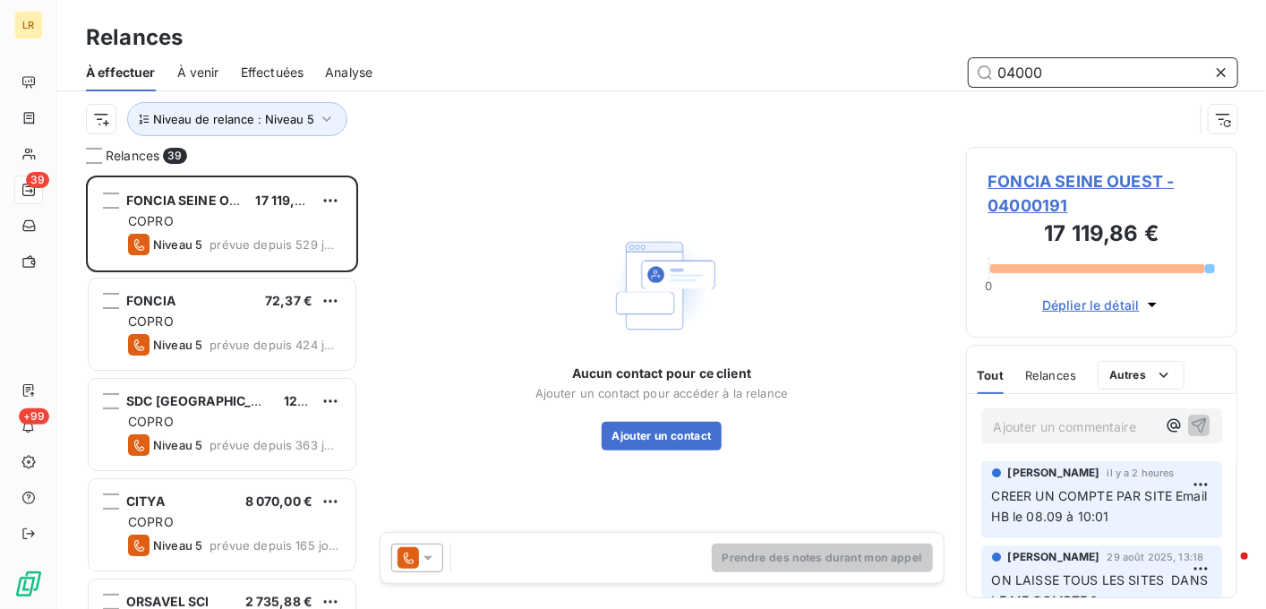
scroll to position [419, 258]
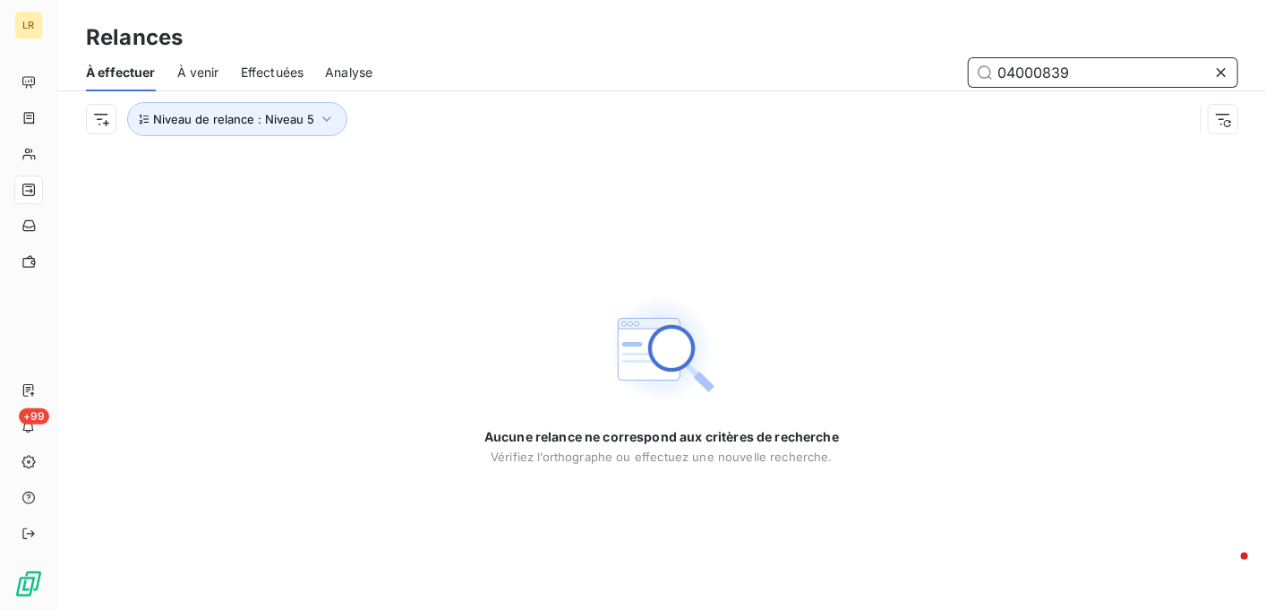
type input "04000839"
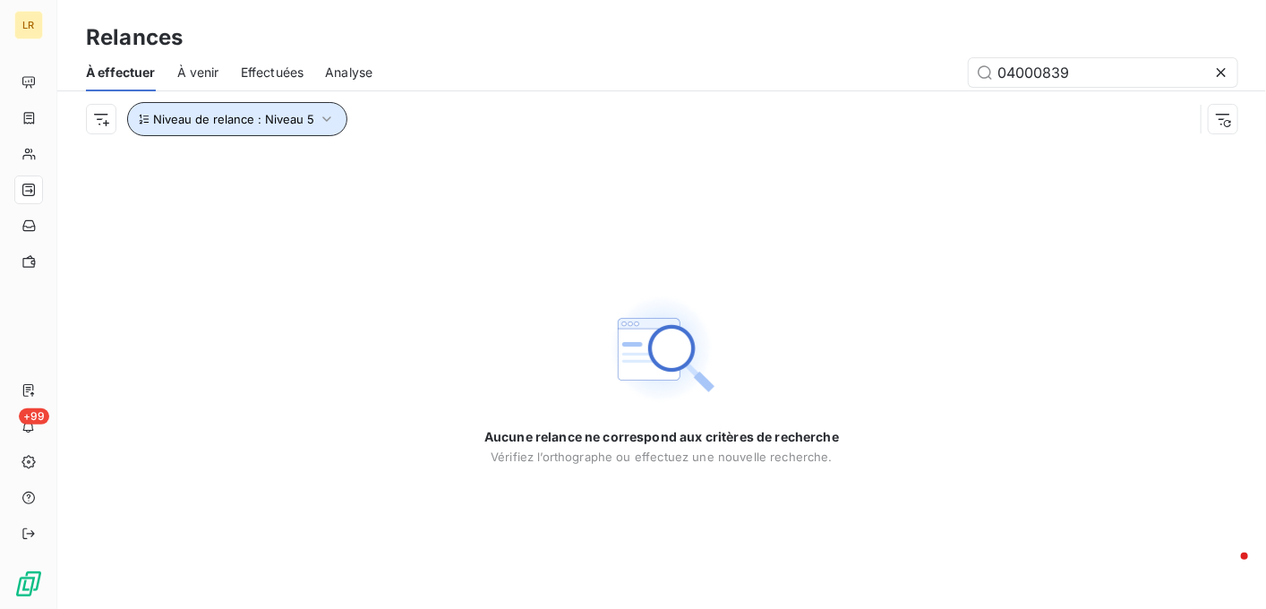
click at [327, 118] on icon "button" at bounding box center [327, 119] width 18 height 18
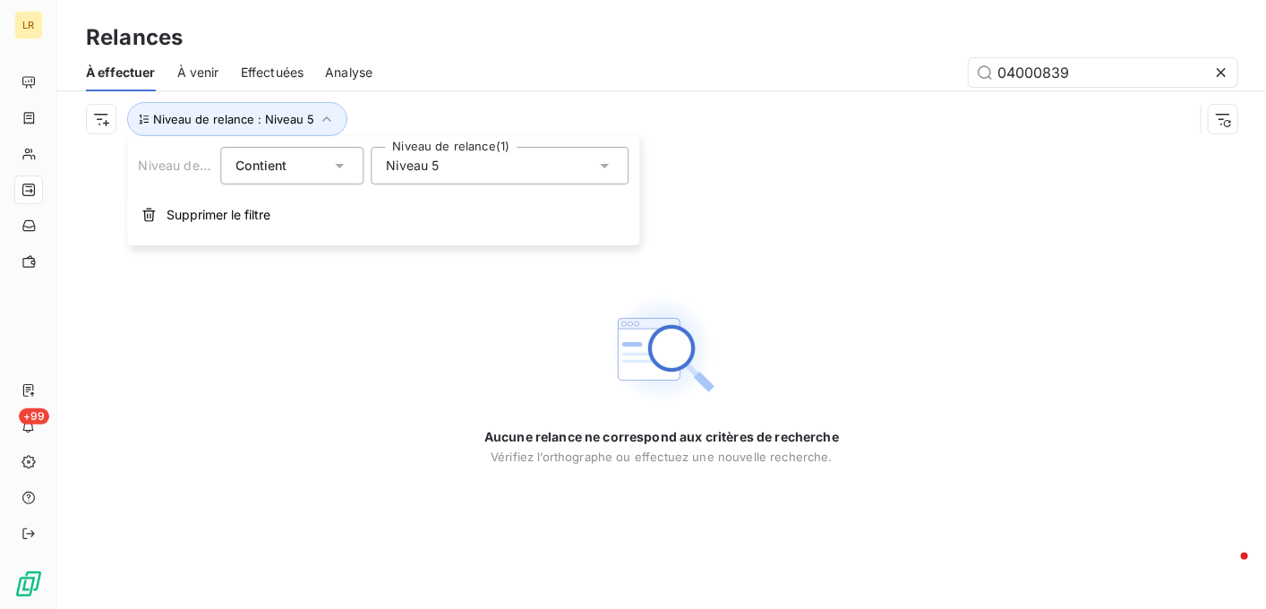
click at [479, 168] on div "Niveau 5" at bounding box center [500, 166] width 258 height 38
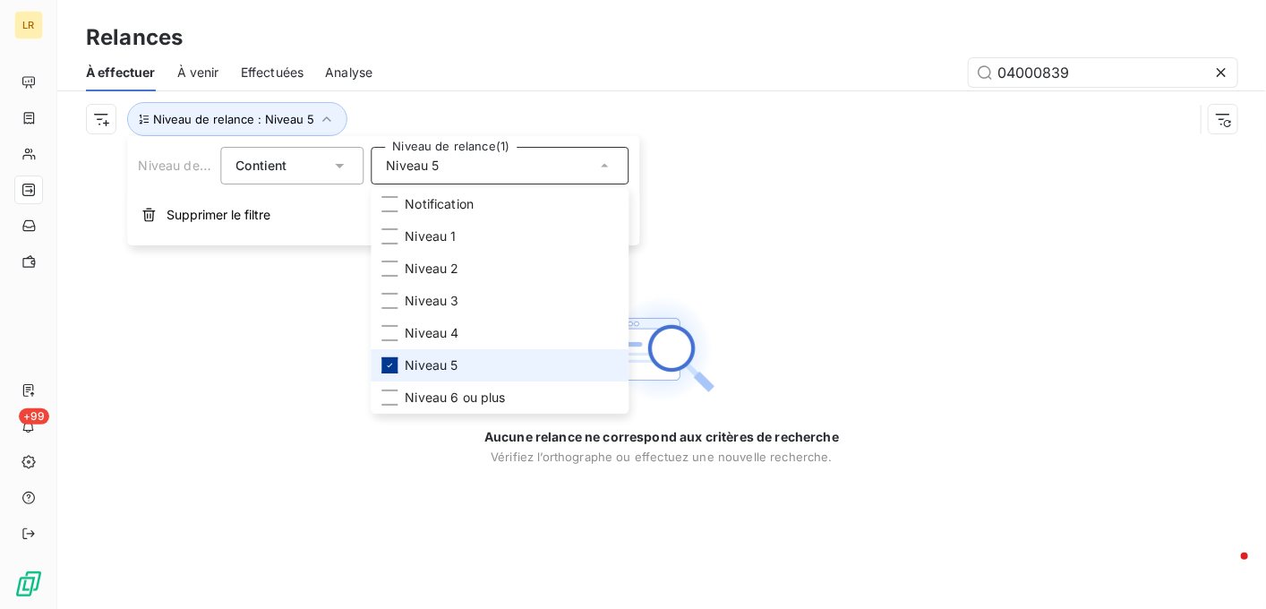
click at [390, 362] on icon at bounding box center [389, 365] width 11 height 11
click at [264, 74] on span "Effectuées" at bounding box center [273, 73] width 64 height 18
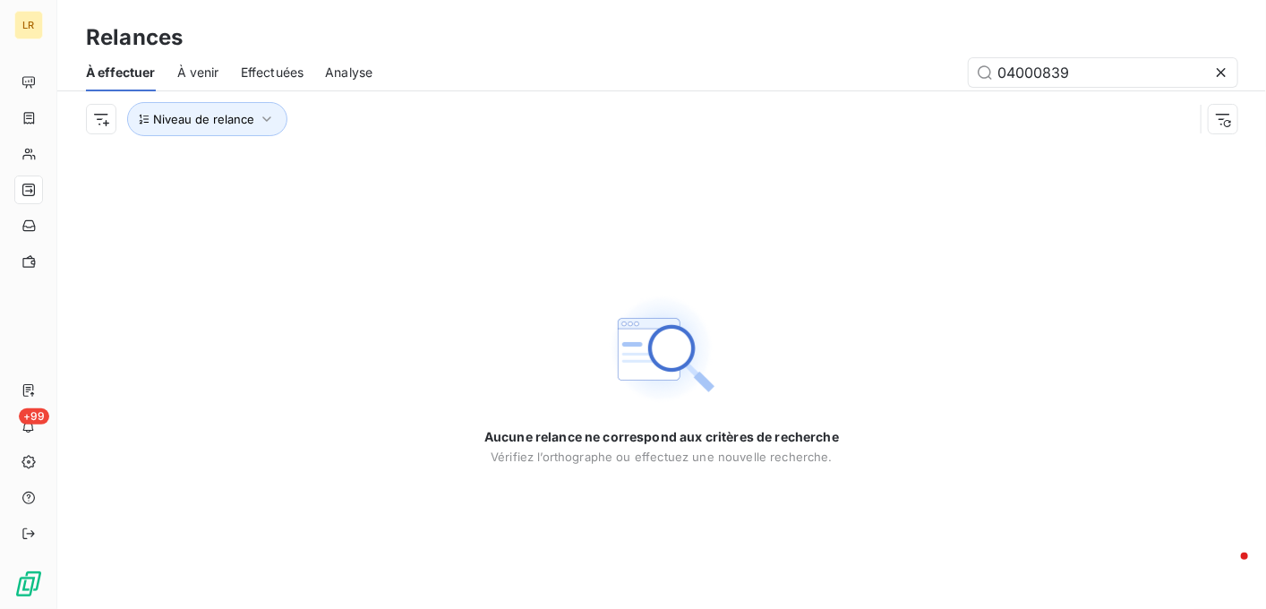
click at [262, 69] on span "Effectuées" at bounding box center [273, 73] width 64 height 18
click at [273, 74] on span "Effectuées" at bounding box center [273, 73] width 64 height 18
click at [1098, 73] on input "04000839" at bounding box center [1103, 72] width 269 height 29
click at [255, 68] on span "Effectuées" at bounding box center [273, 73] width 64 height 18
click at [259, 117] on icon "button" at bounding box center [267, 119] width 18 height 18
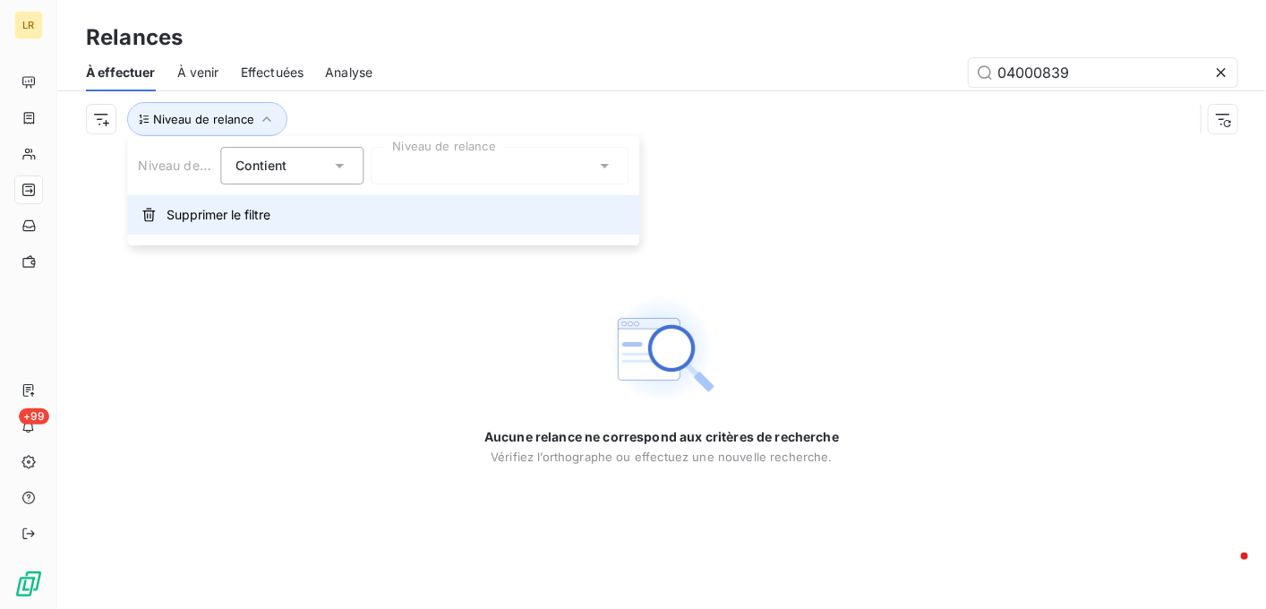
click at [234, 219] on span "Supprimer le filtre" at bounding box center [219, 215] width 104 height 18
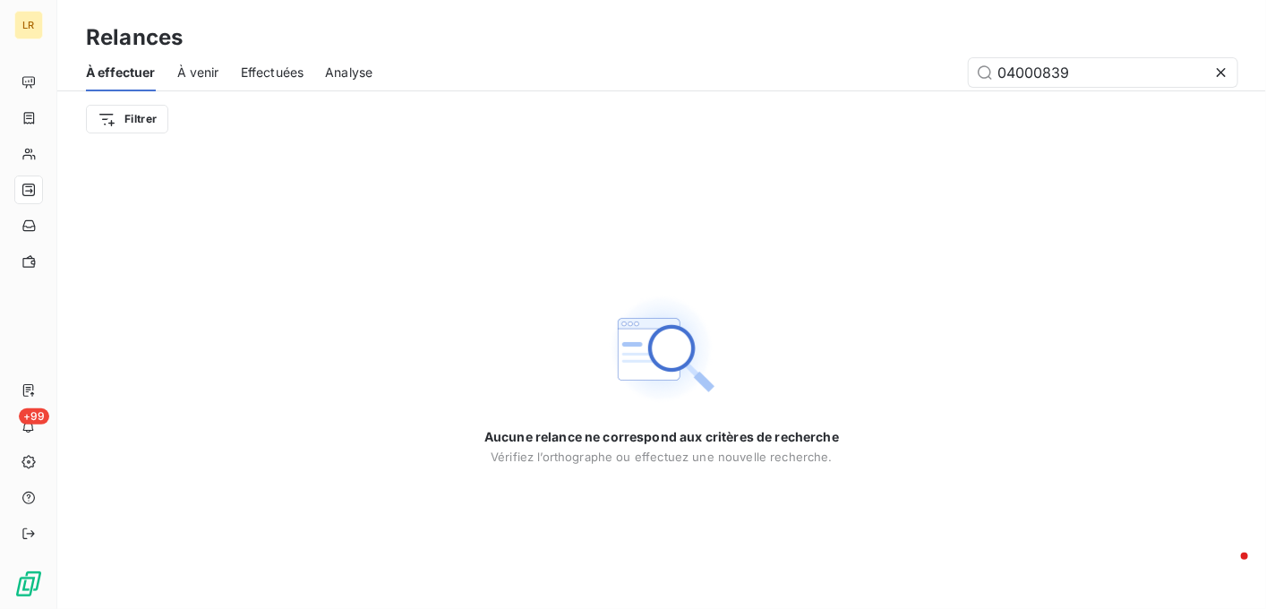
click at [269, 73] on span "Effectuées" at bounding box center [273, 73] width 64 height 18
click at [1093, 69] on input "04000839" at bounding box center [1103, 72] width 269 height 29
click at [203, 67] on span "À venir" at bounding box center [198, 73] width 42 height 18
click at [203, 74] on span "À venir" at bounding box center [198, 73] width 42 height 18
click at [191, 74] on span "À venir" at bounding box center [198, 73] width 42 height 18
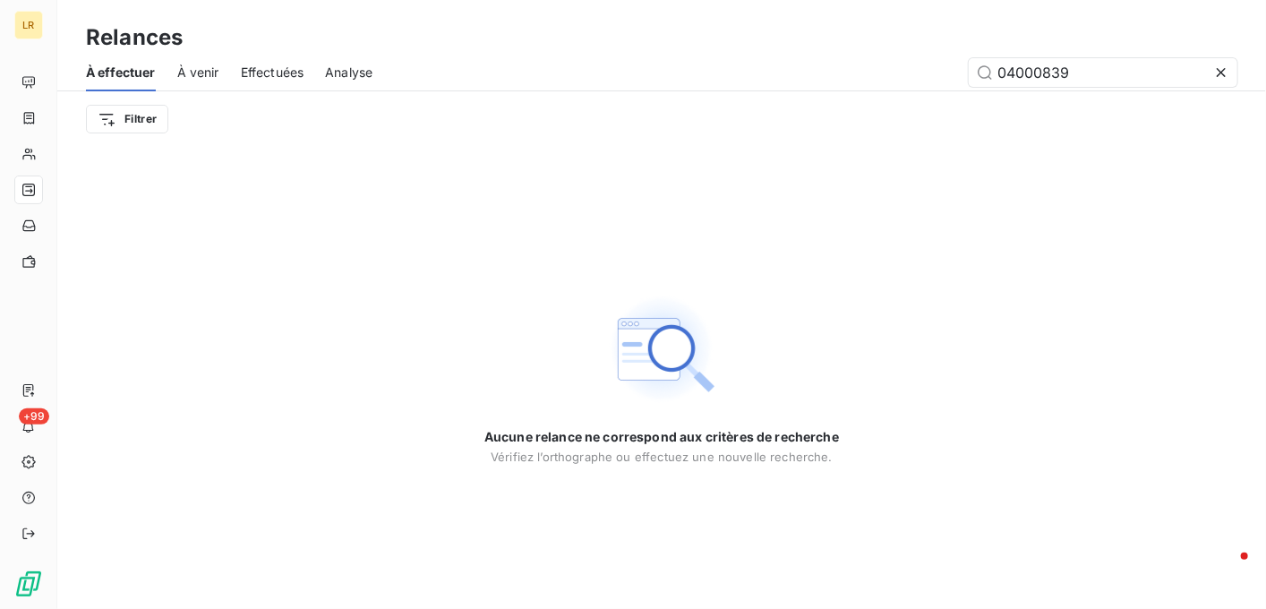
click at [264, 71] on span "Effectuées" at bounding box center [273, 73] width 64 height 18
drag, startPoint x: 1069, startPoint y: 74, endPoint x: 897, endPoint y: 47, distance: 174.0
click at [897, 51] on div "Relances À effectuer À venir Effectuées Analyse 04000839 Filtrer" at bounding box center [661, 73] width 1209 height 147
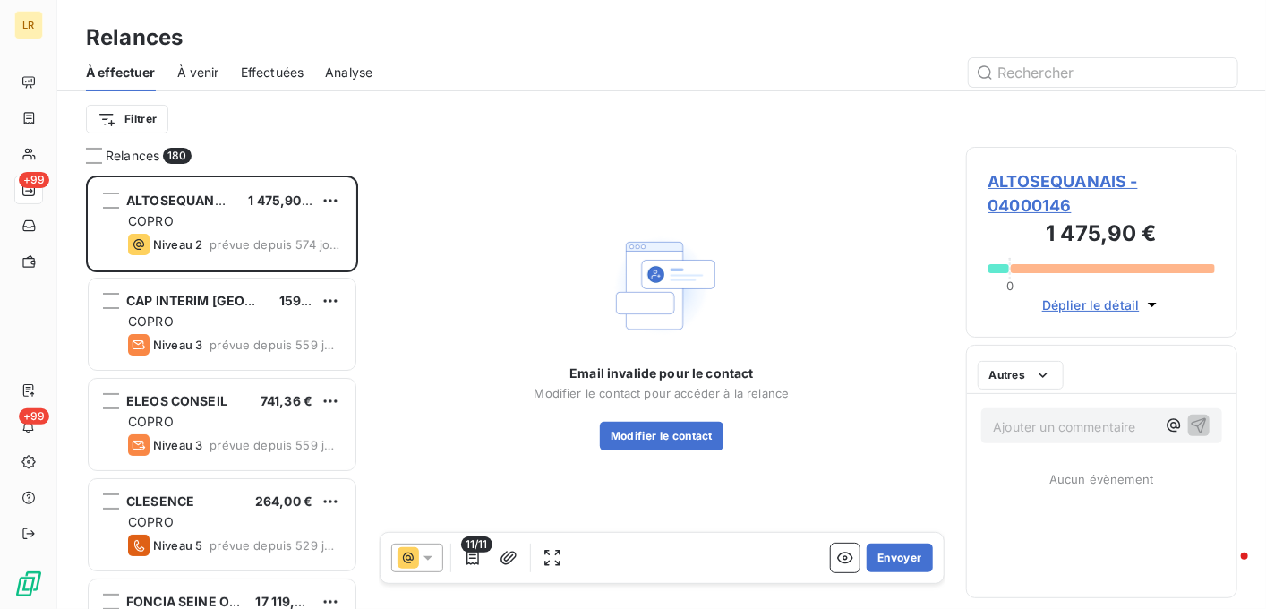
scroll to position [419, 258]
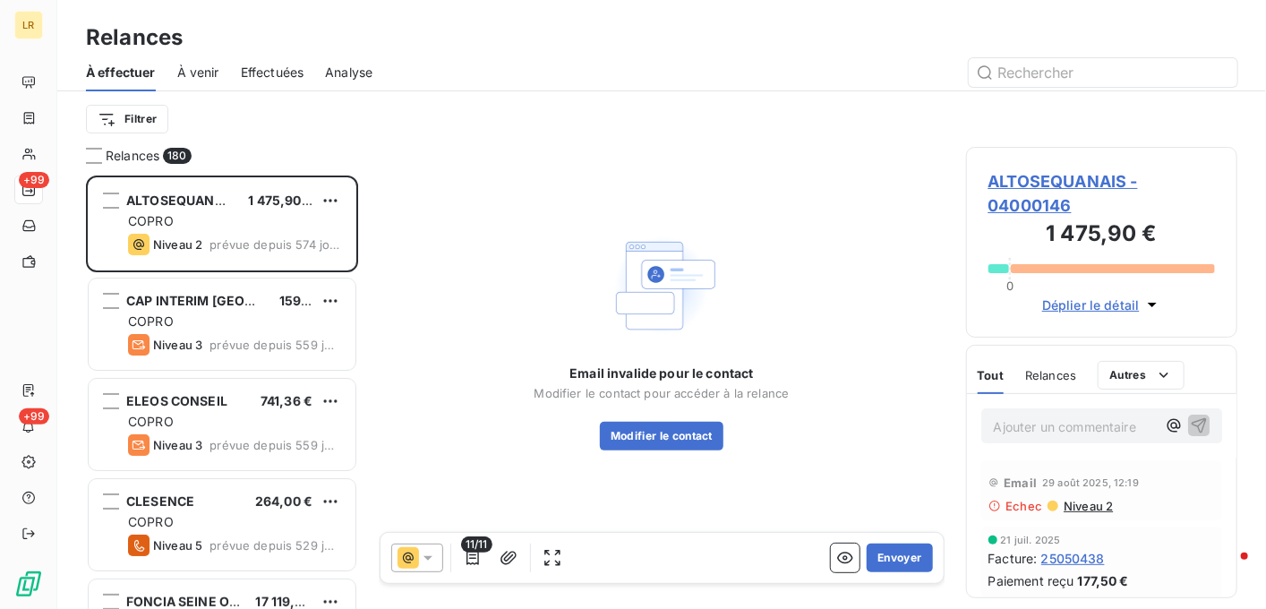
click at [258, 69] on span "Effectuées" at bounding box center [273, 73] width 64 height 18
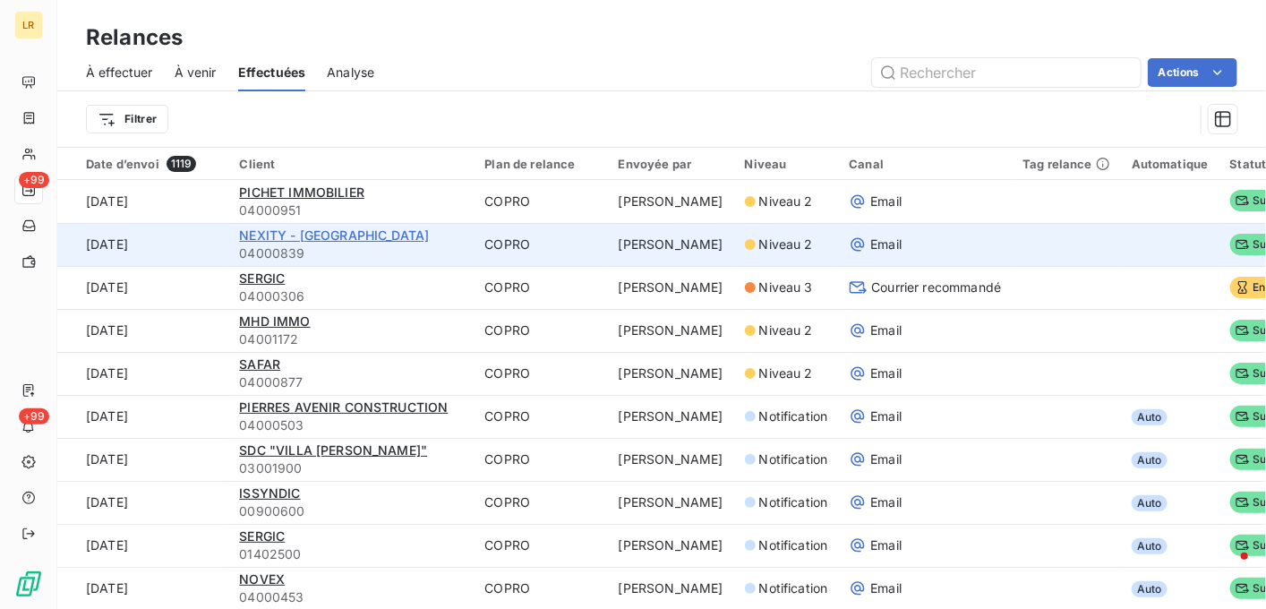
click at [328, 231] on span "NEXITY - [GEOGRAPHIC_DATA]" at bounding box center [334, 234] width 190 height 15
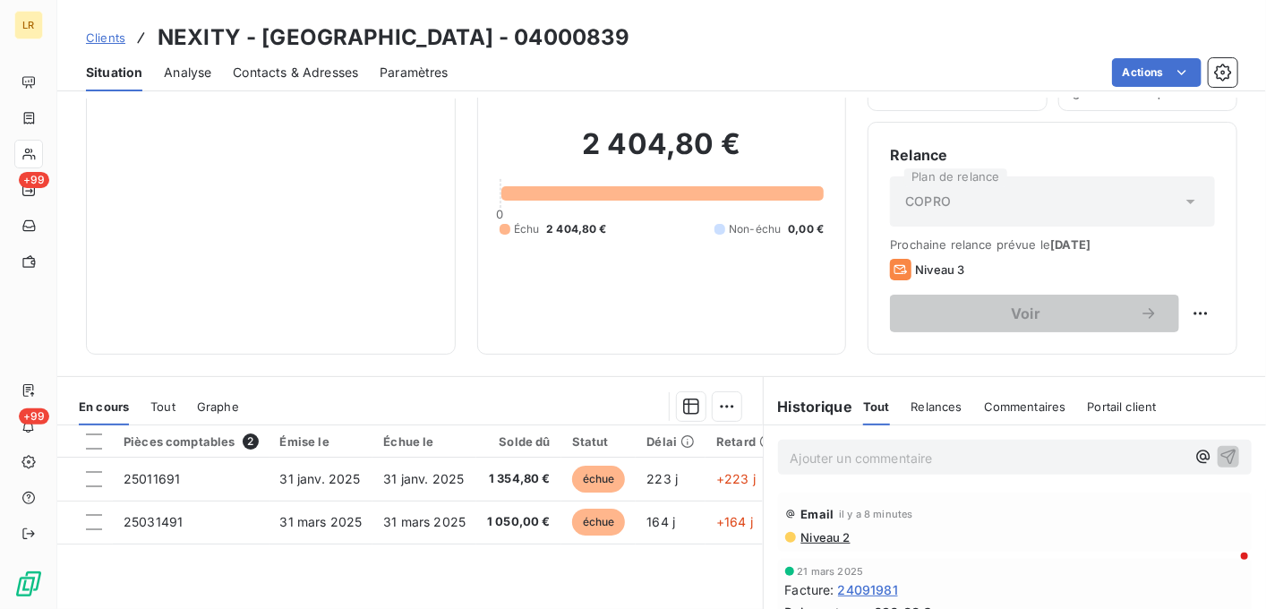
scroll to position [269, 0]
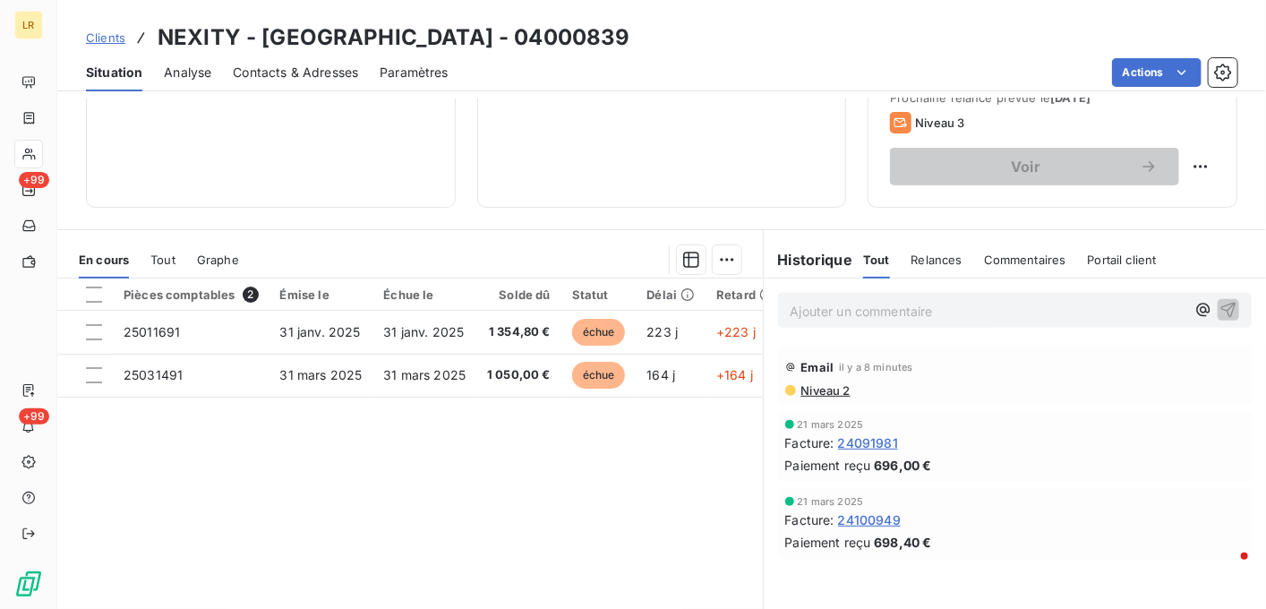
click at [295, 72] on span "Contacts & Adresses" at bounding box center [295, 73] width 125 height 18
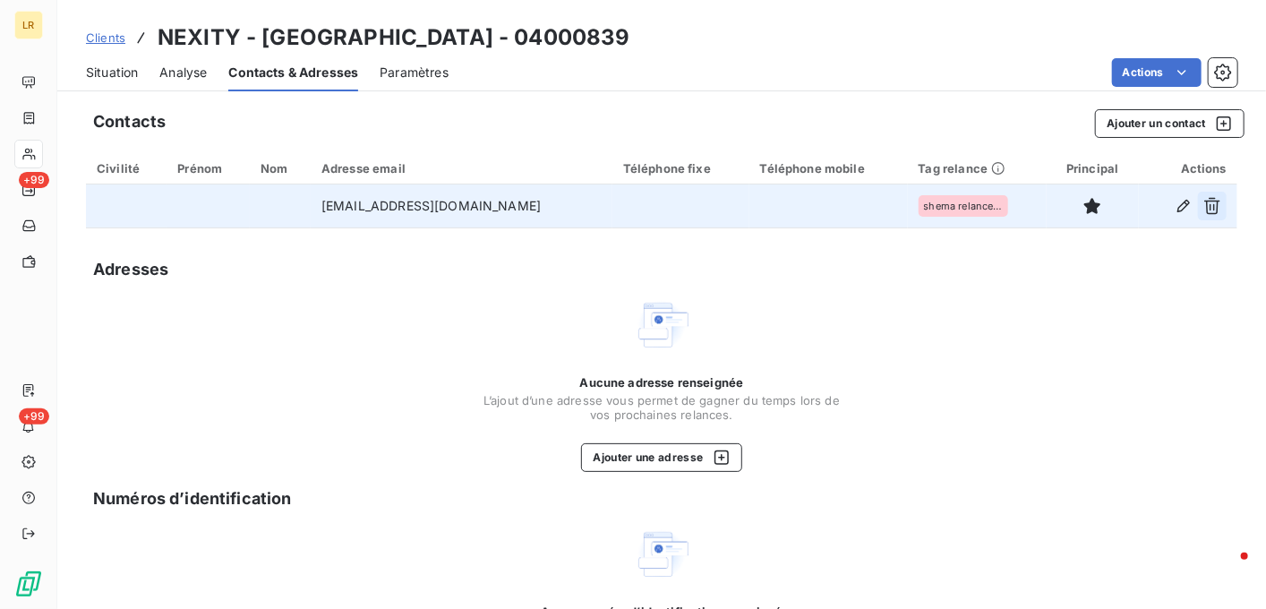
click at [1205, 201] on icon "button" at bounding box center [1213, 206] width 16 height 17
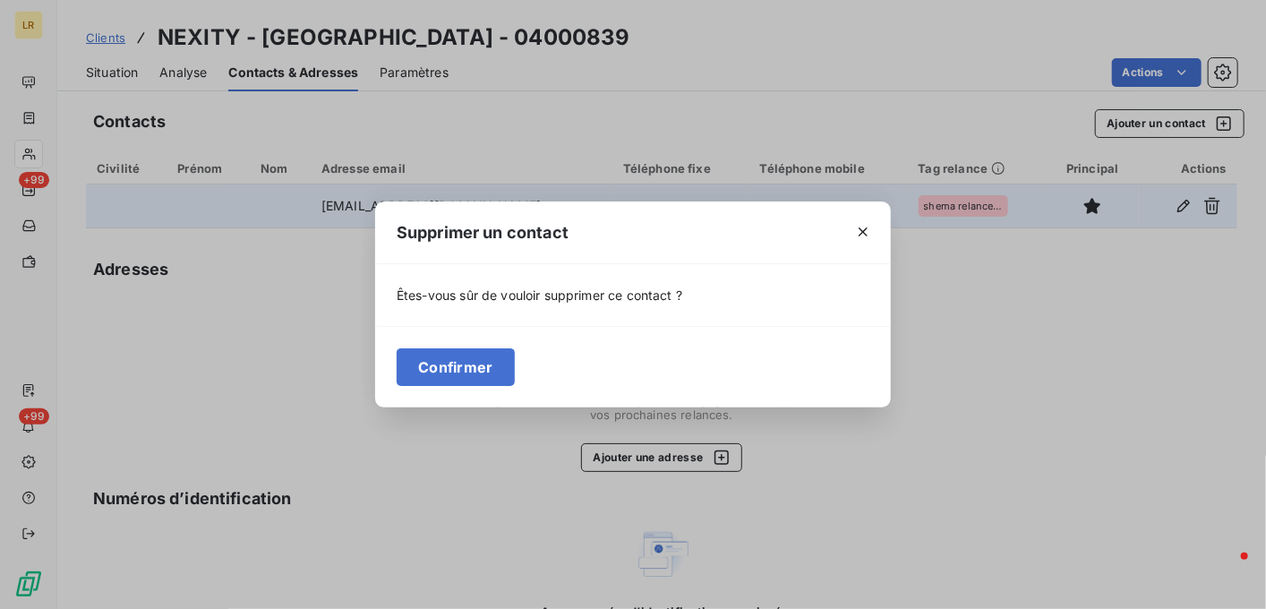
click at [259, 332] on div "Supprimer un contact Êtes-vous sûr de vouloir supprimer ce contact ? Confirmer" at bounding box center [633, 304] width 1266 height 609
click at [866, 233] on icon "button" at bounding box center [863, 232] width 18 height 18
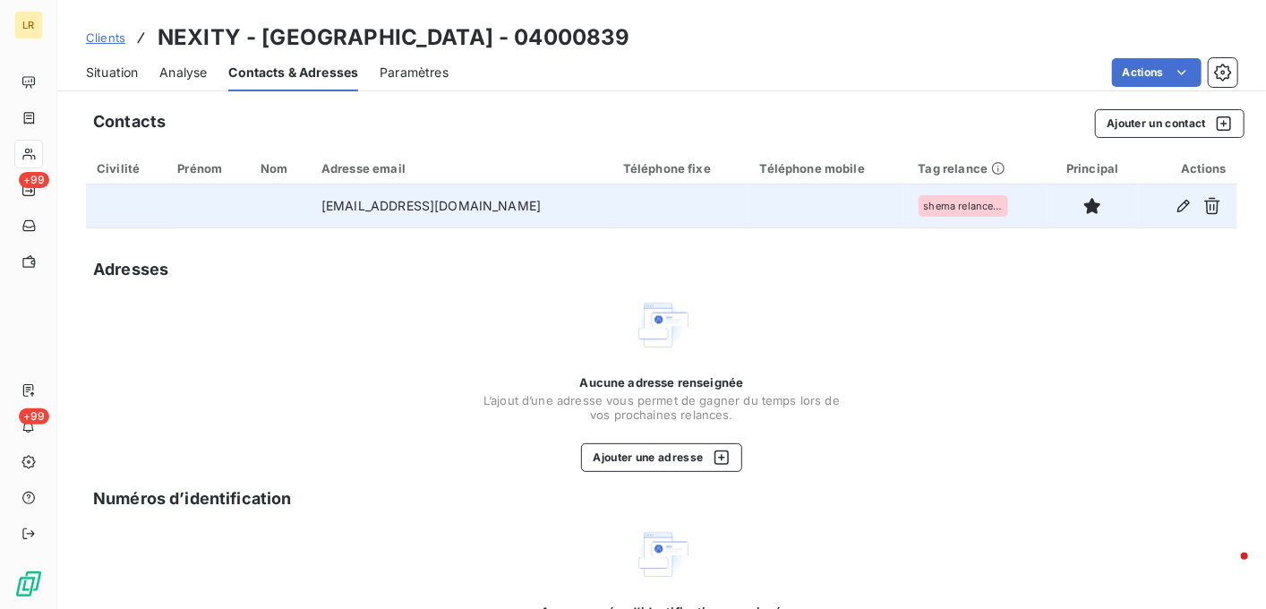
click at [291, 332] on div "Aucune adresse renseignée L’ajout d’une adresse vous permet de gagner du temps …" at bounding box center [662, 384] width 1152 height 176
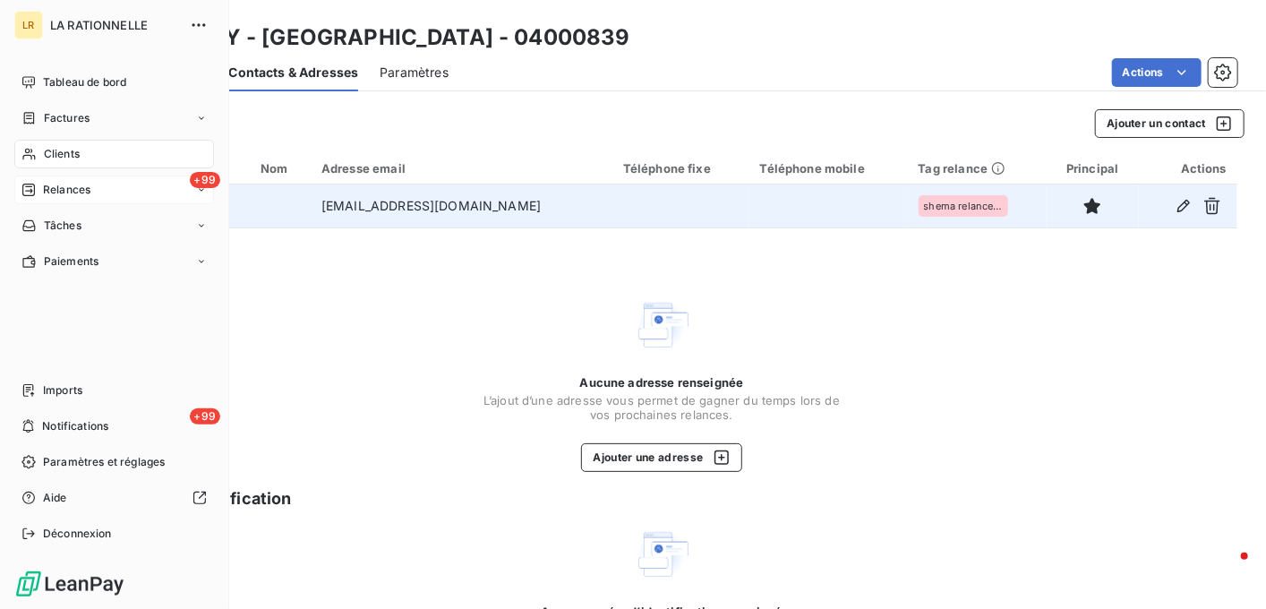
click at [59, 189] on span "Relances" at bounding box center [66, 190] width 47 height 16
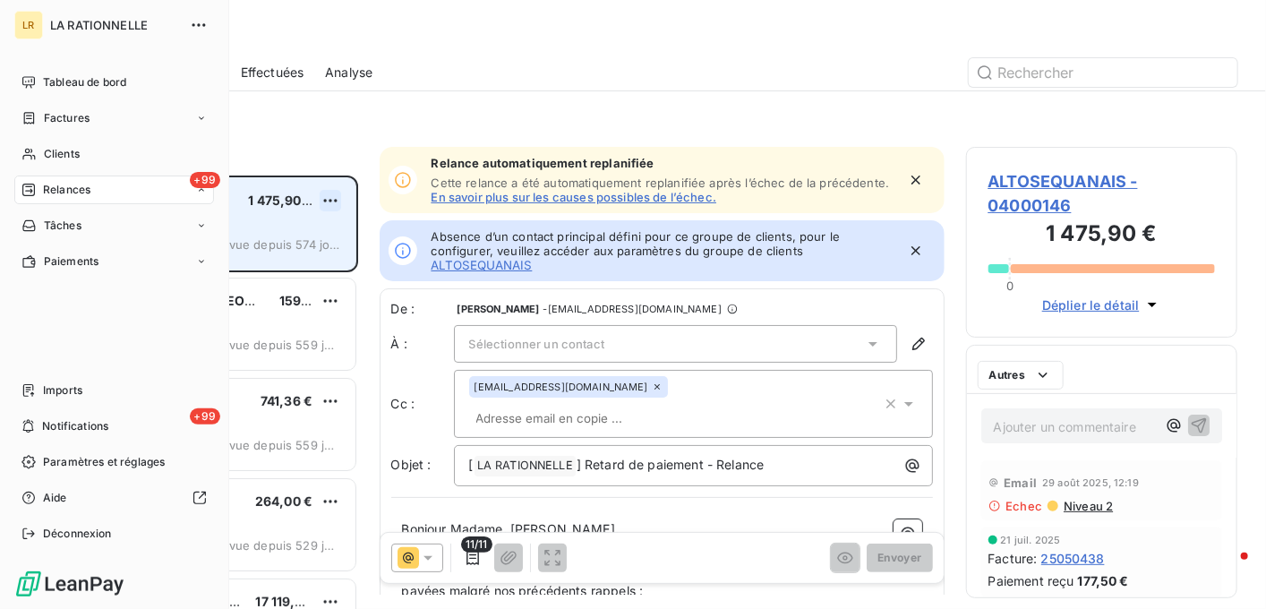
scroll to position [419, 258]
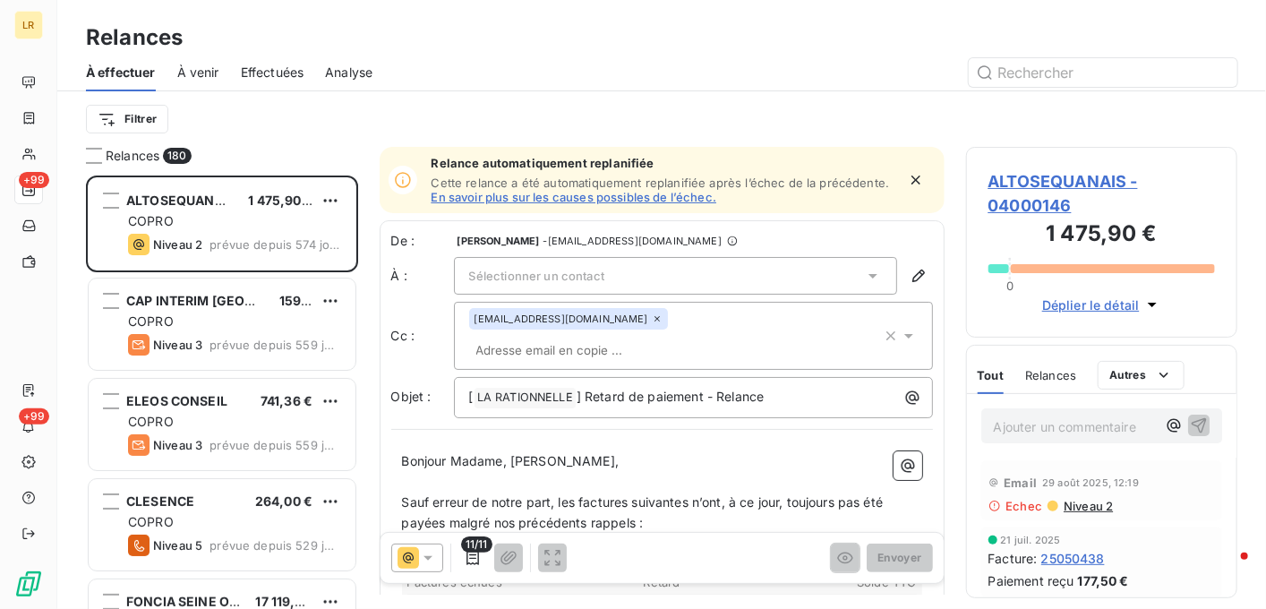
click at [285, 73] on span "Effectuées" at bounding box center [273, 73] width 64 height 18
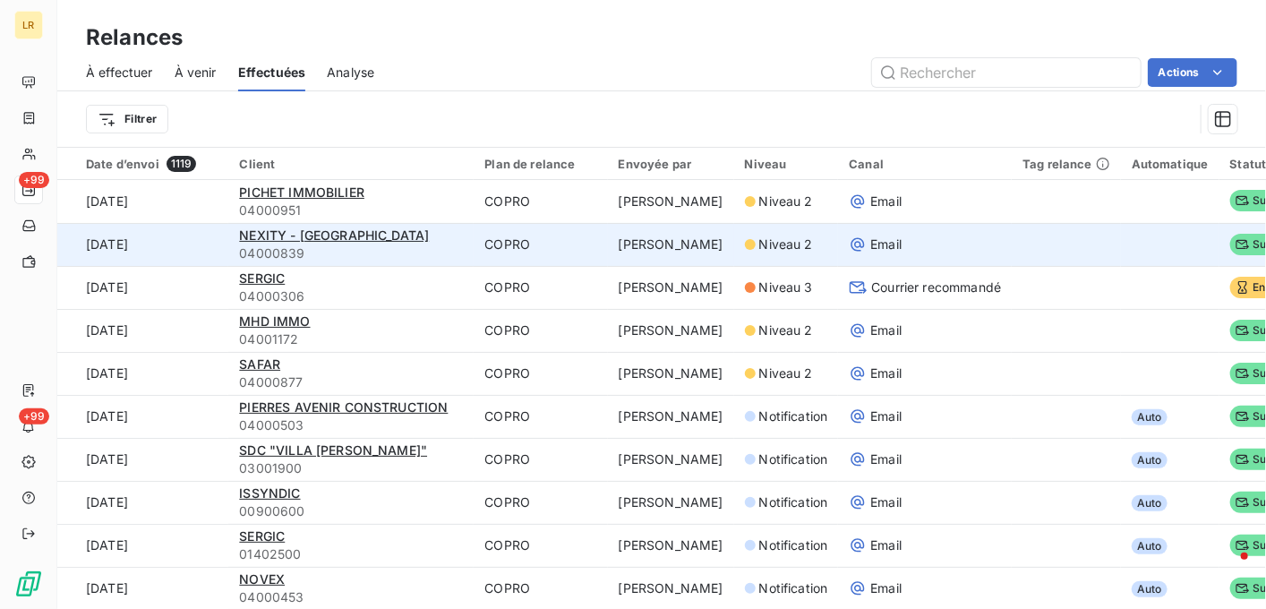
click at [870, 241] on span "Email" at bounding box center [885, 245] width 31 height 18
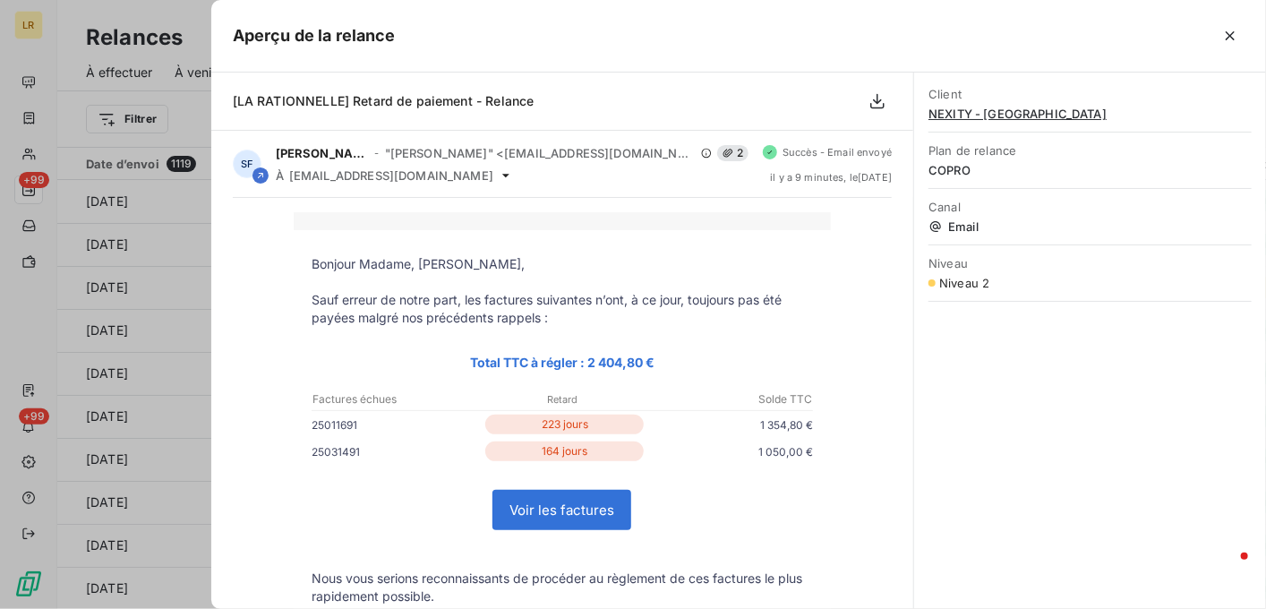
click at [161, 204] on div at bounding box center [633, 304] width 1266 height 609
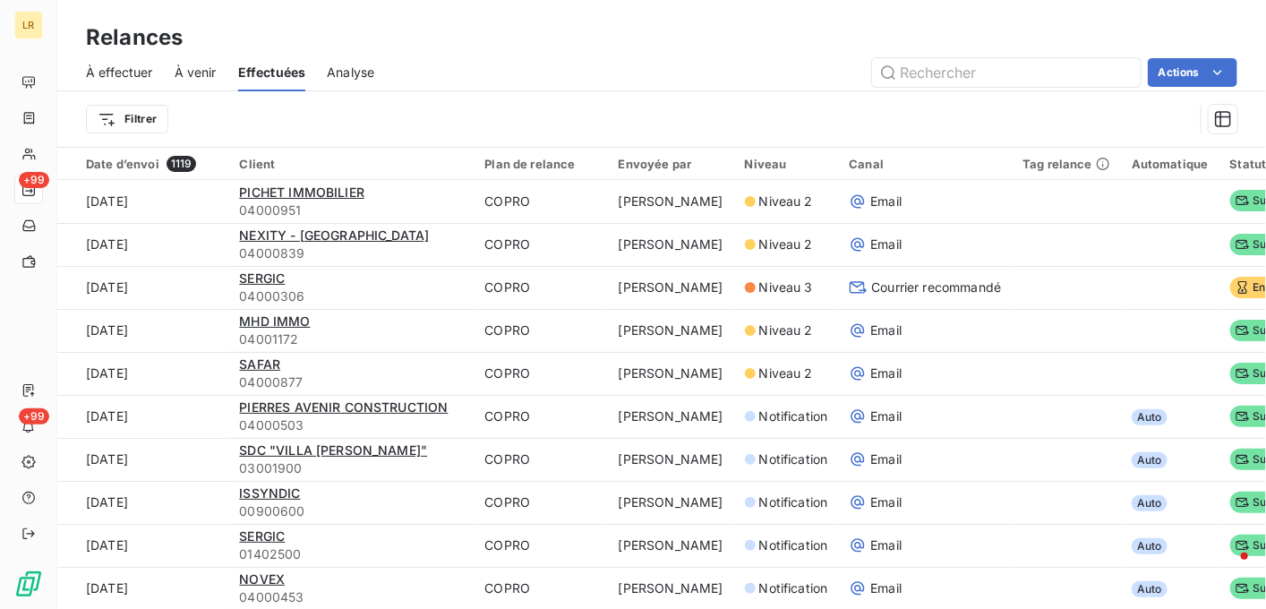
click at [104, 69] on span "À effectuer" at bounding box center [119, 73] width 67 height 18
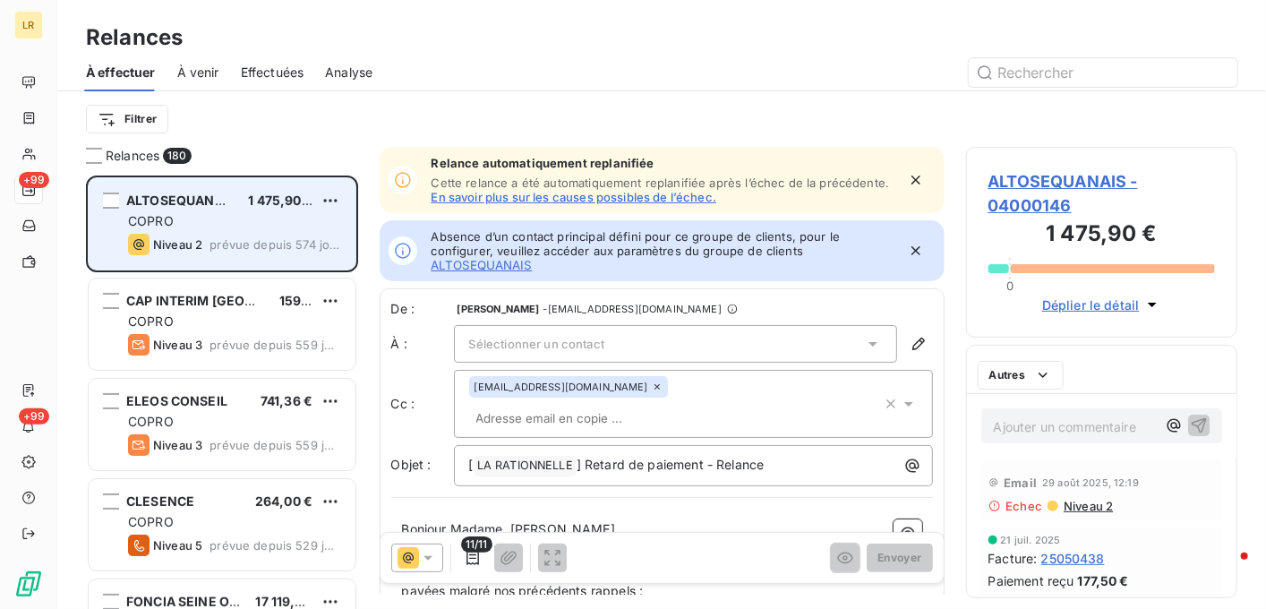
scroll to position [419, 258]
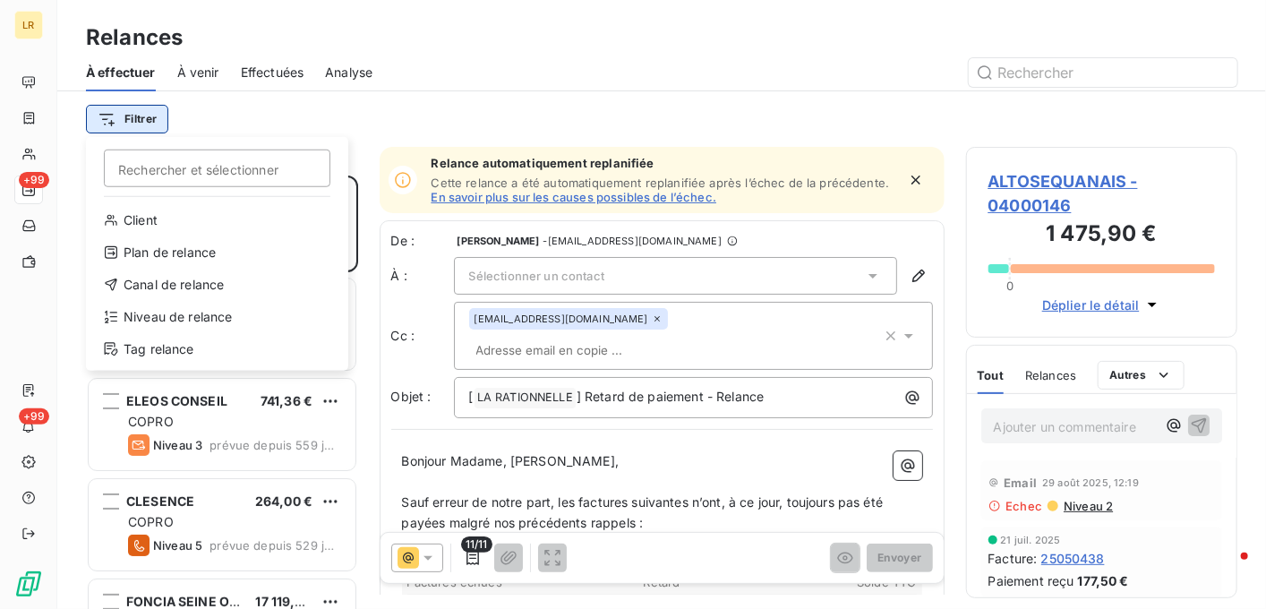
click at [124, 117] on html "LR +99 +99 Relances À effectuer À venir Effectuées Analyse Filtrer Rechercher e…" at bounding box center [633, 304] width 1266 height 609
drag, startPoint x: 154, startPoint y: 317, endPoint x: 190, endPoint y: 284, distance: 48.8
click at [154, 315] on div "Niveau de relance" at bounding box center [217, 317] width 248 height 29
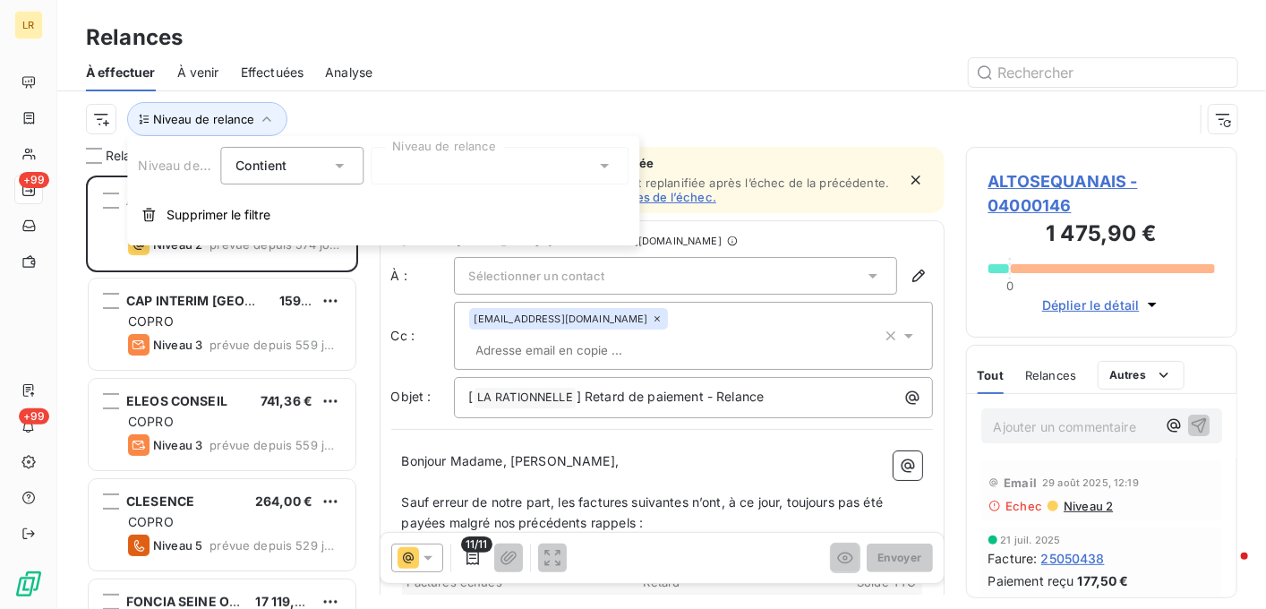
click at [407, 172] on div at bounding box center [500, 166] width 258 height 38
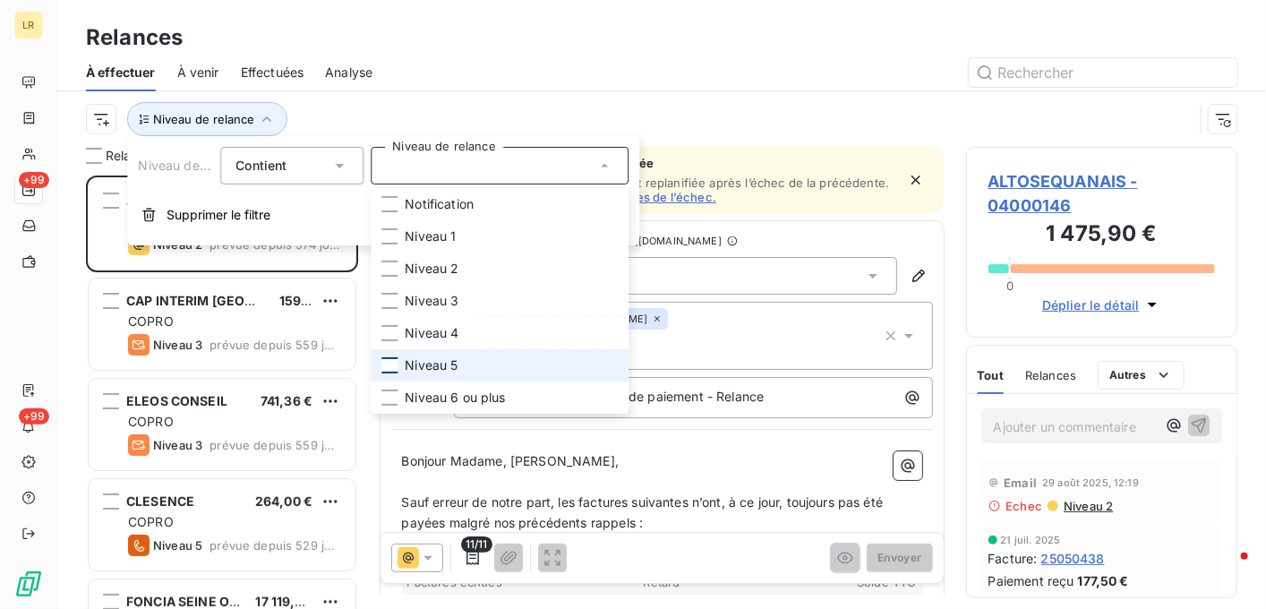
click at [394, 367] on div at bounding box center [390, 365] width 16 height 16
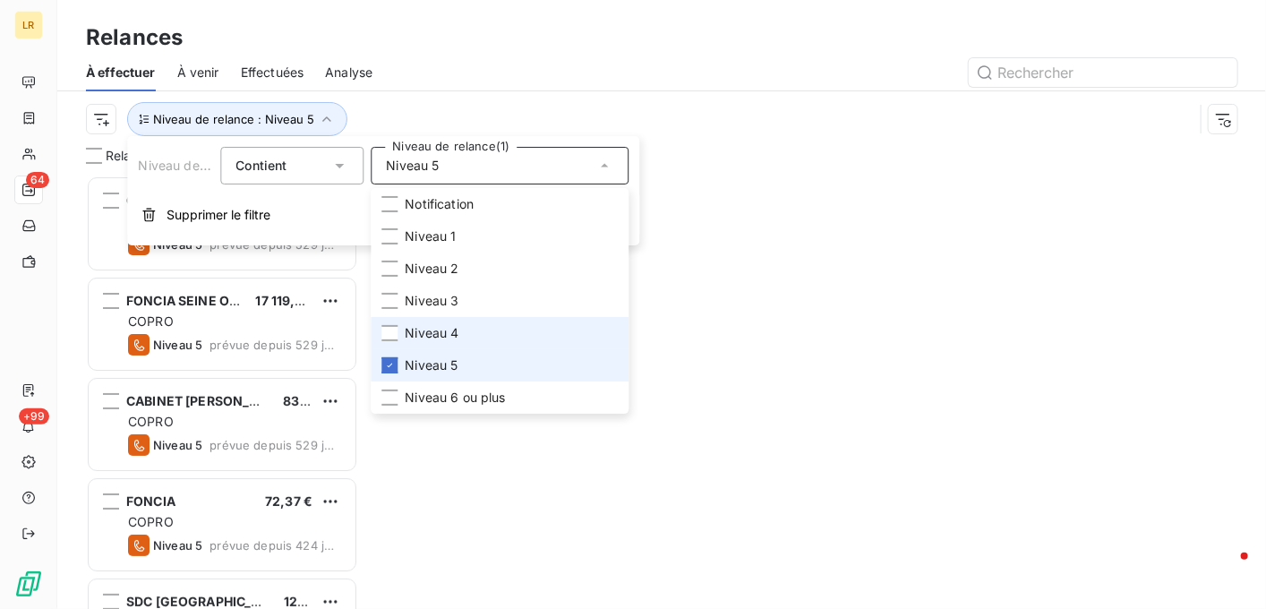
scroll to position [419, 258]
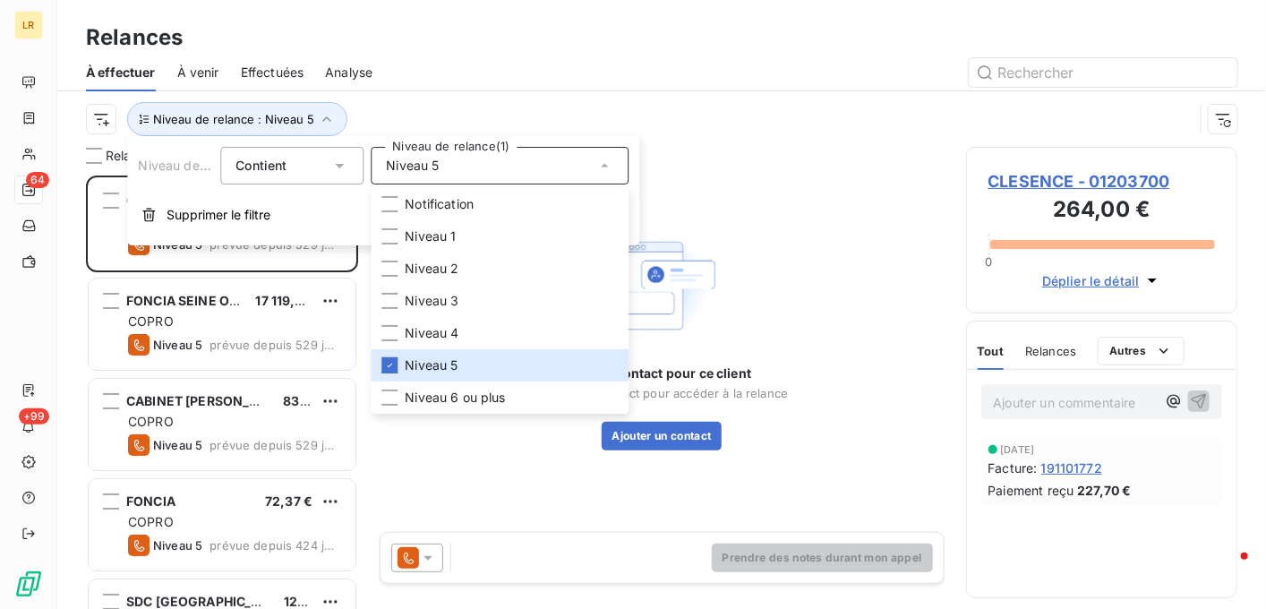
click at [626, 79] on div at bounding box center [816, 72] width 844 height 29
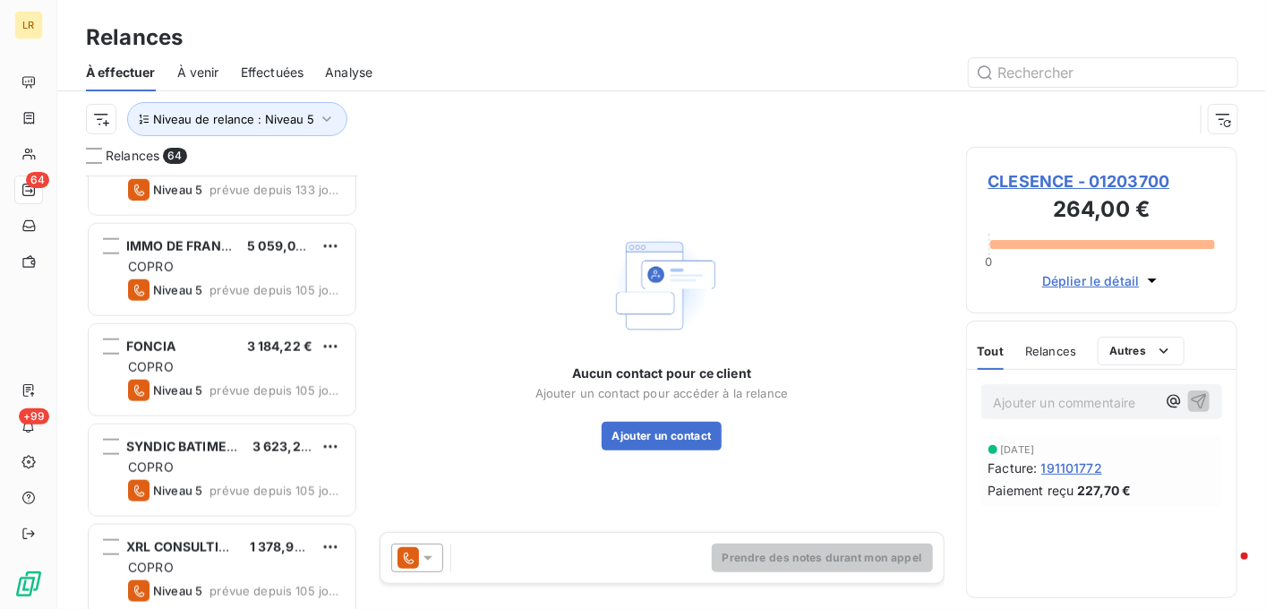
scroll to position [985, 0]
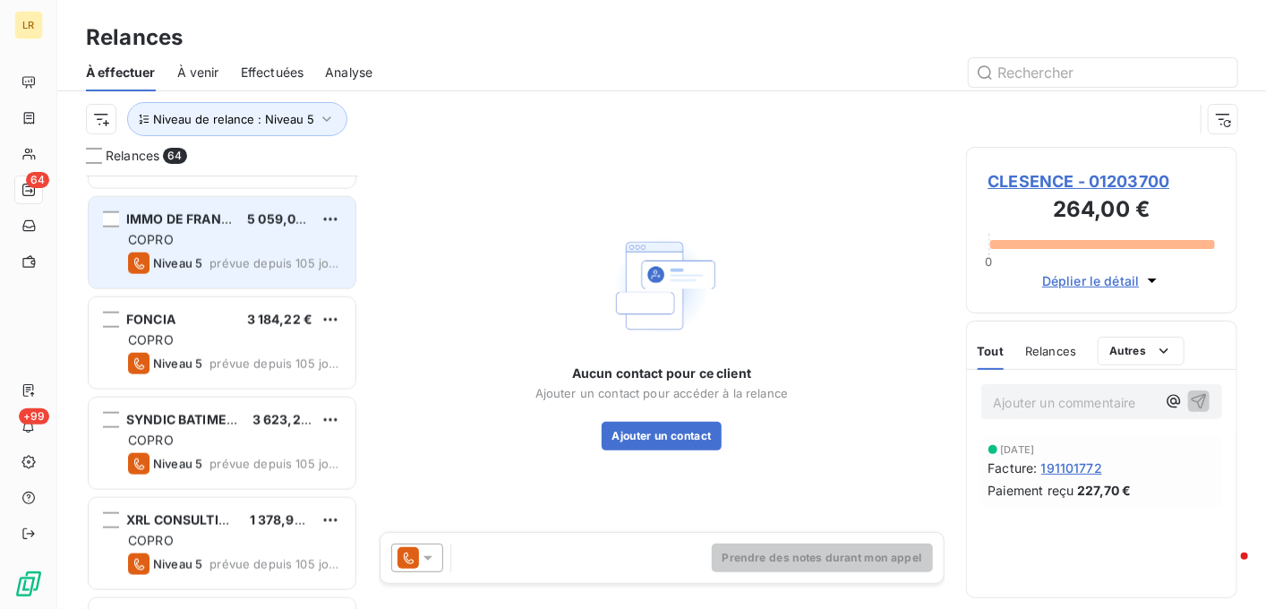
click at [231, 253] on div "Niveau 5 prévue depuis 105 jours" at bounding box center [234, 263] width 213 height 21
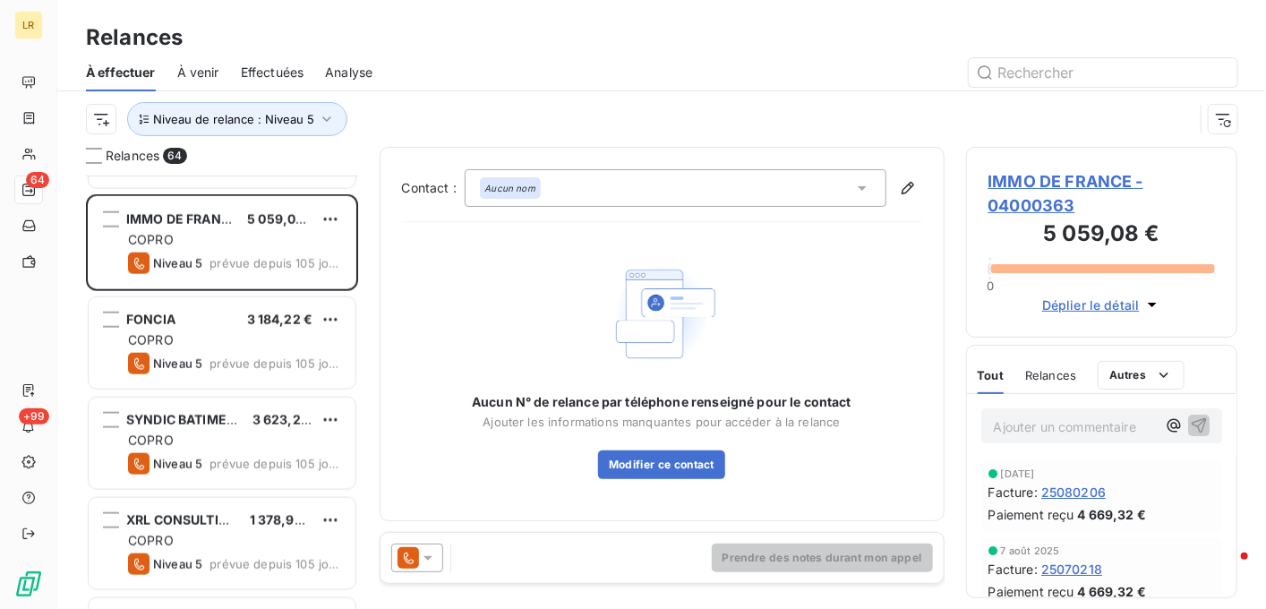
click at [425, 549] on icon at bounding box center [428, 558] width 18 height 18
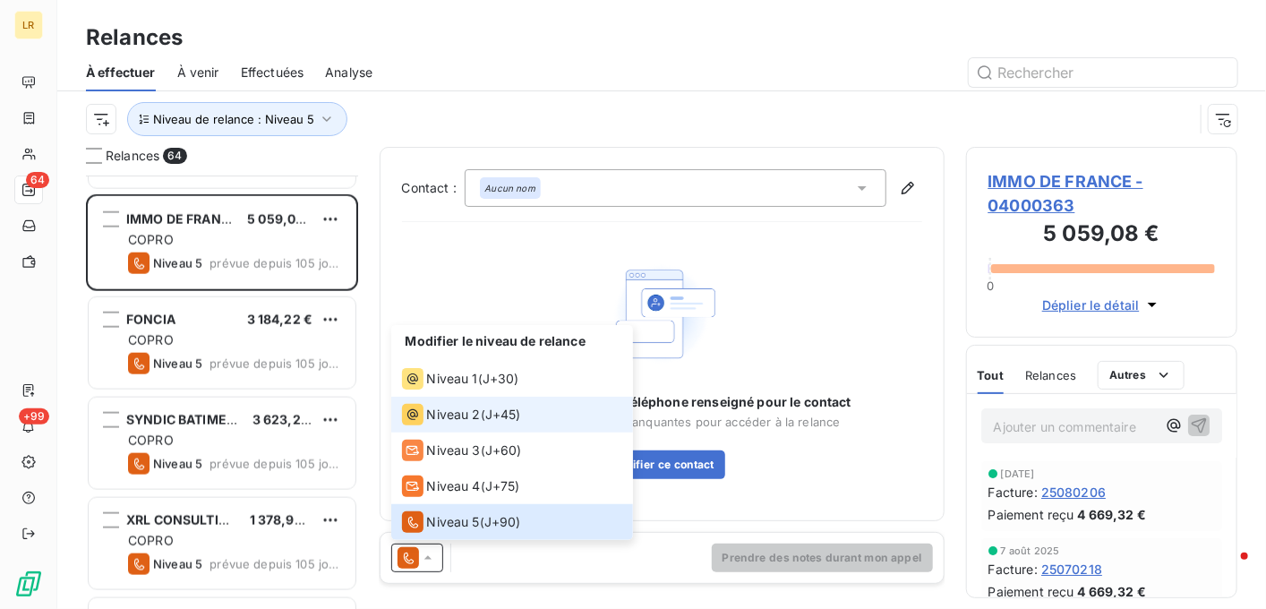
click at [451, 409] on span "Niveau 2" at bounding box center [454, 415] width 54 height 18
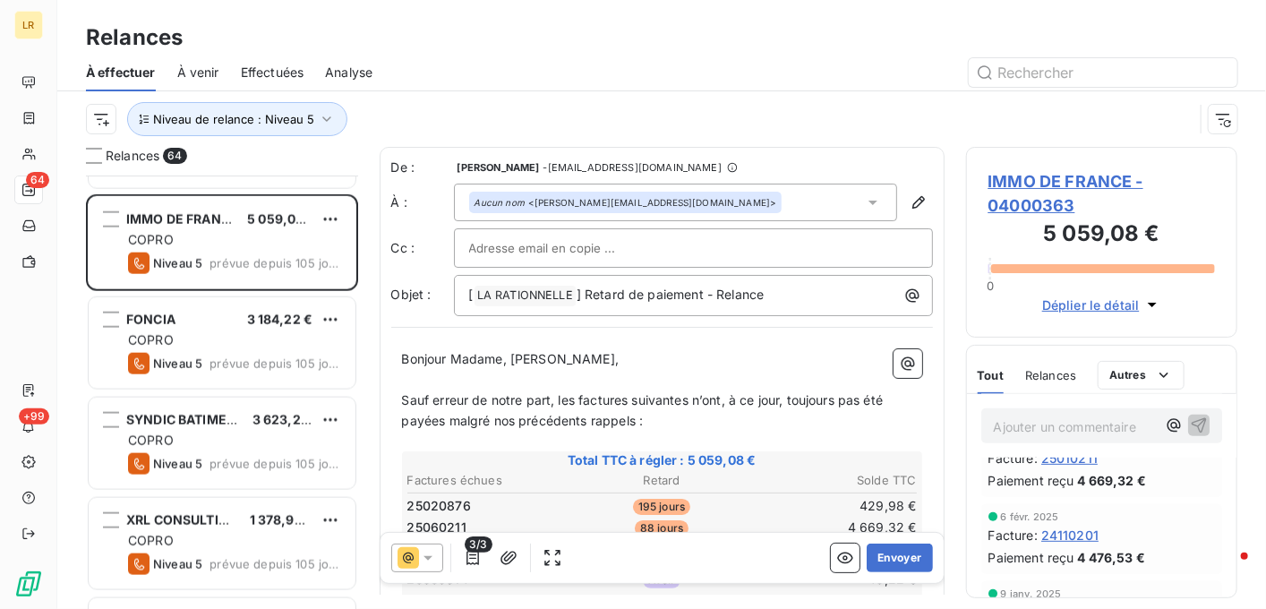
scroll to position [716, 0]
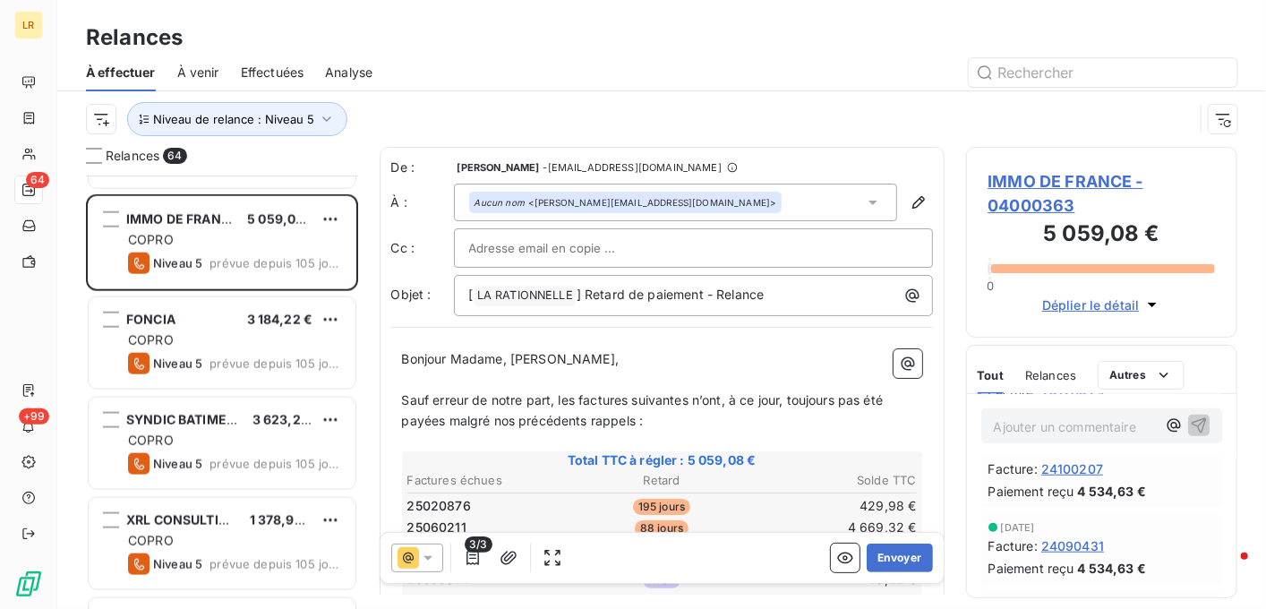
click at [1052, 364] on div "Relances" at bounding box center [1050, 375] width 51 height 38
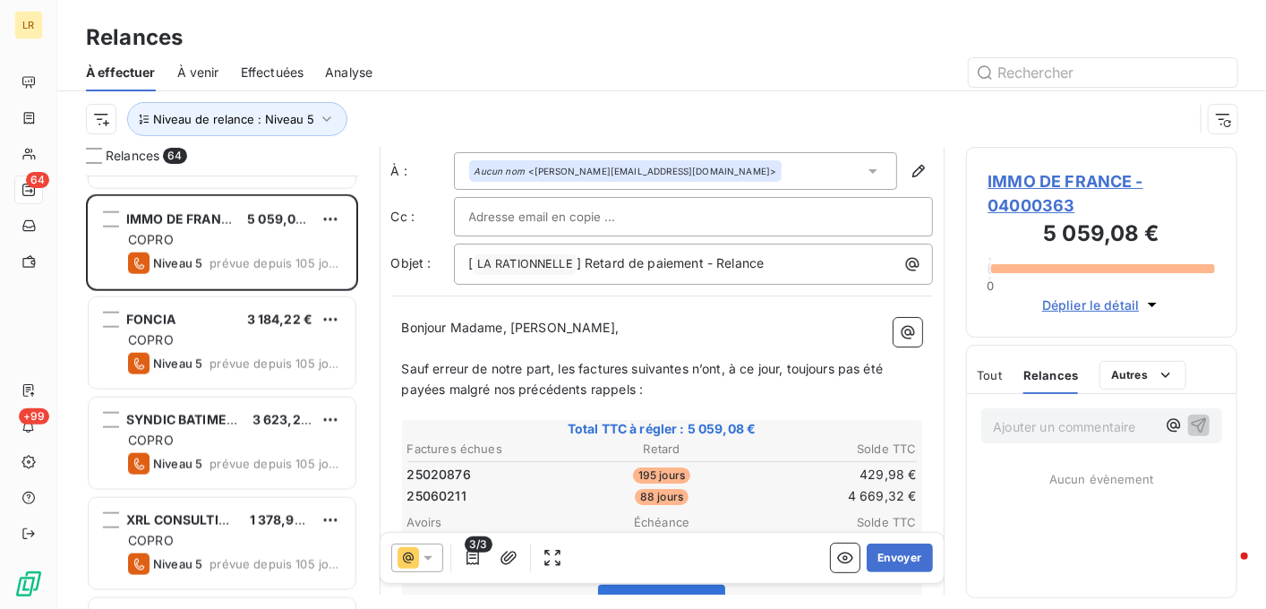
scroll to position [0, 0]
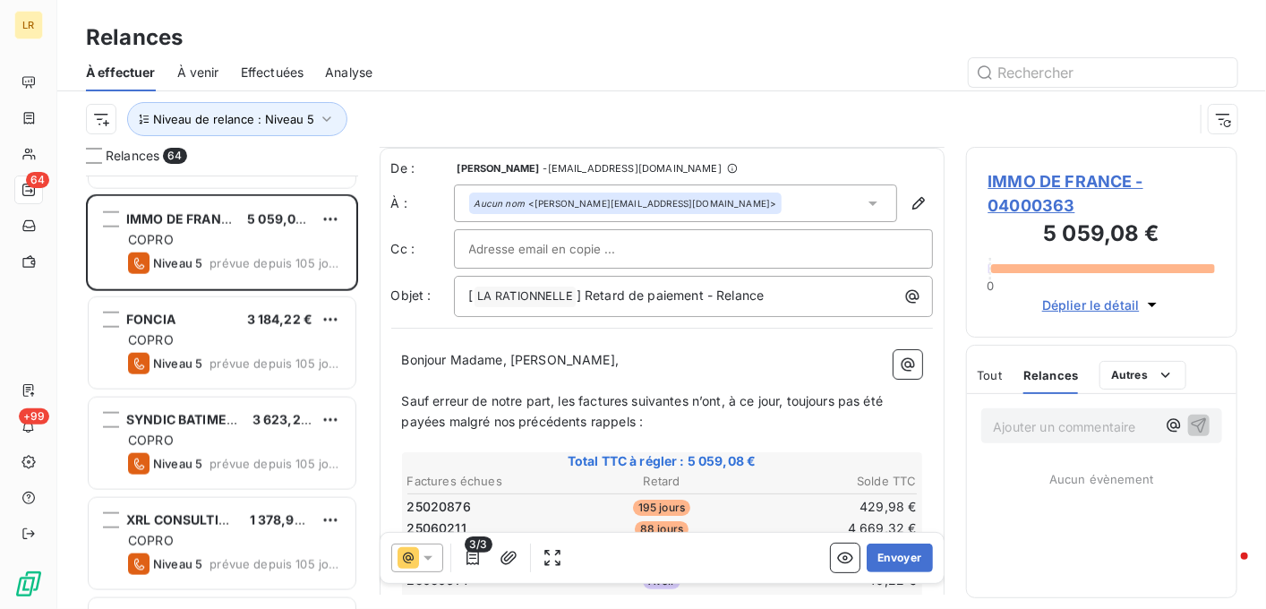
click at [851, 244] on div at bounding box center [693, 249] width 449 height 27
click at [479, 244] on input "text" at bounding box center [693, 249] width 449 height 27
paste input "[PERSON_NAME][EMAIL_ADDRESS][PERSON_NAME][DOMAIN_NAME]"
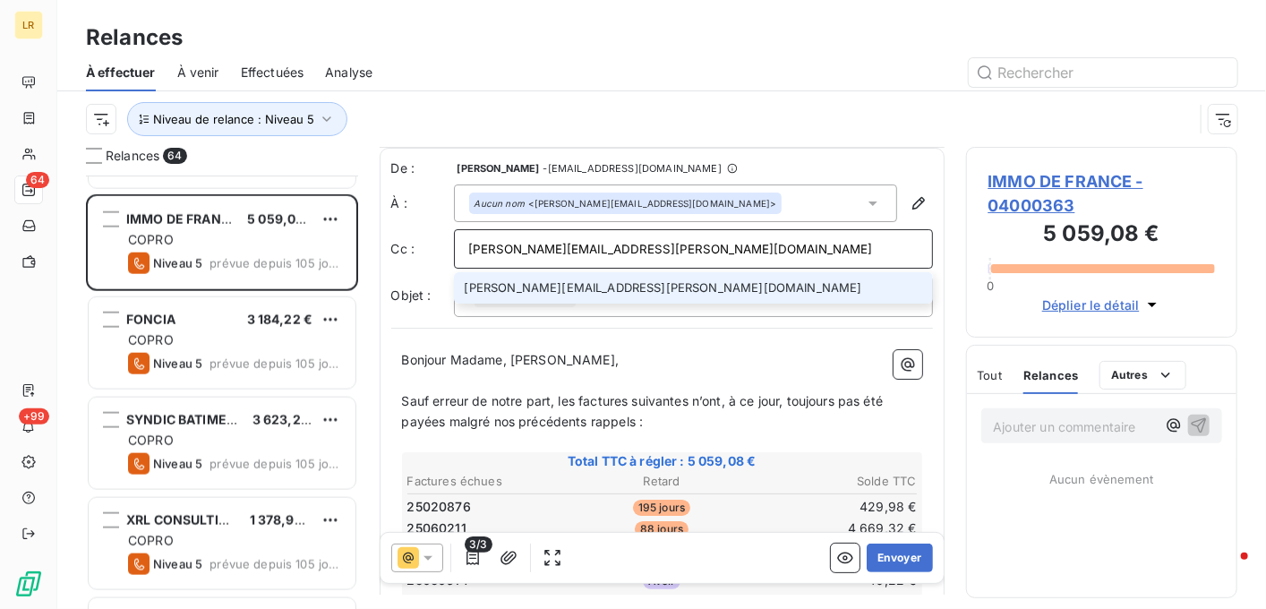
type input "[PERSON_NAME][EMAIL_ADDRESS][PERSON_NAME][DOMAIN_NAME]"
click at [622, 286] on li "[PERSON_NAME][EMAIL_ADDRESS][PERSON_NAME][DOMAIN_NAME]" at bounding box center [693, 287] width 479 height 31
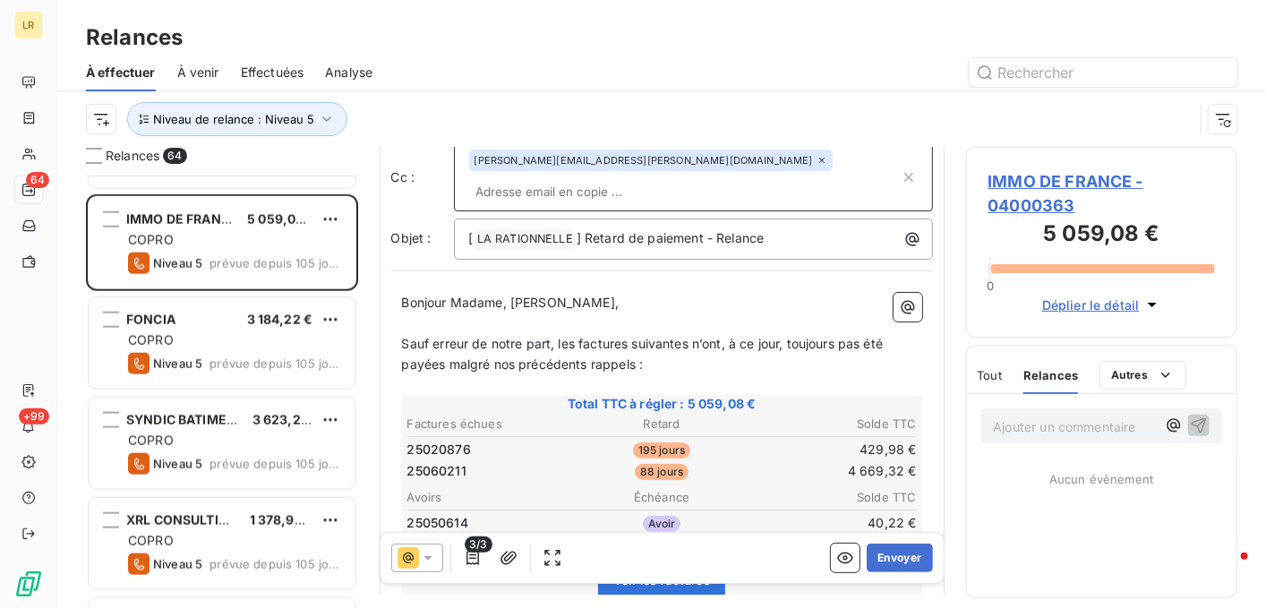
scroll to position [179, 0]
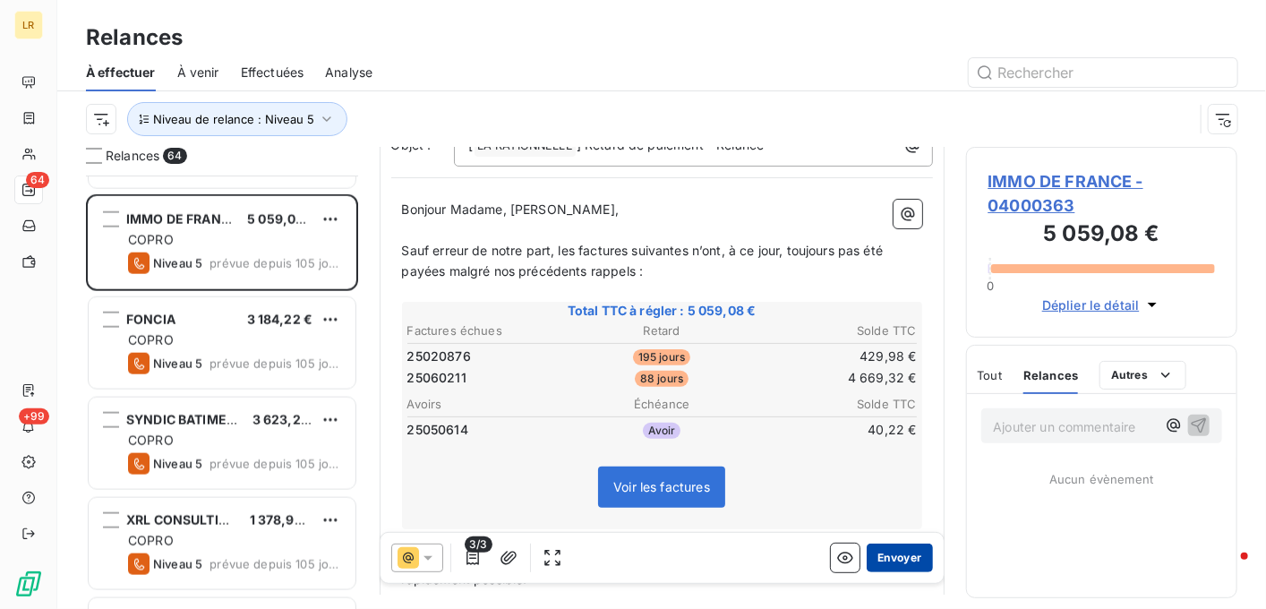
click at [896, 552] on button "Envoyer" at bounding box center [899, 558] width 65 height 29
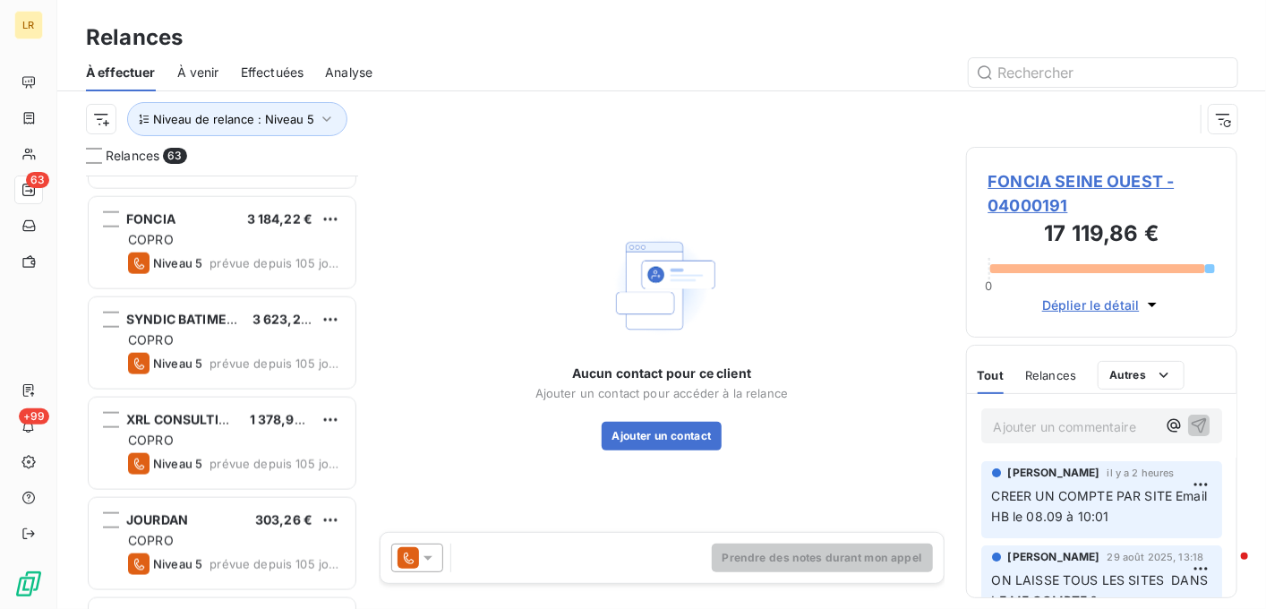
click at [430, 552] on icon at bounding box center [428, 558] width 18 height 18
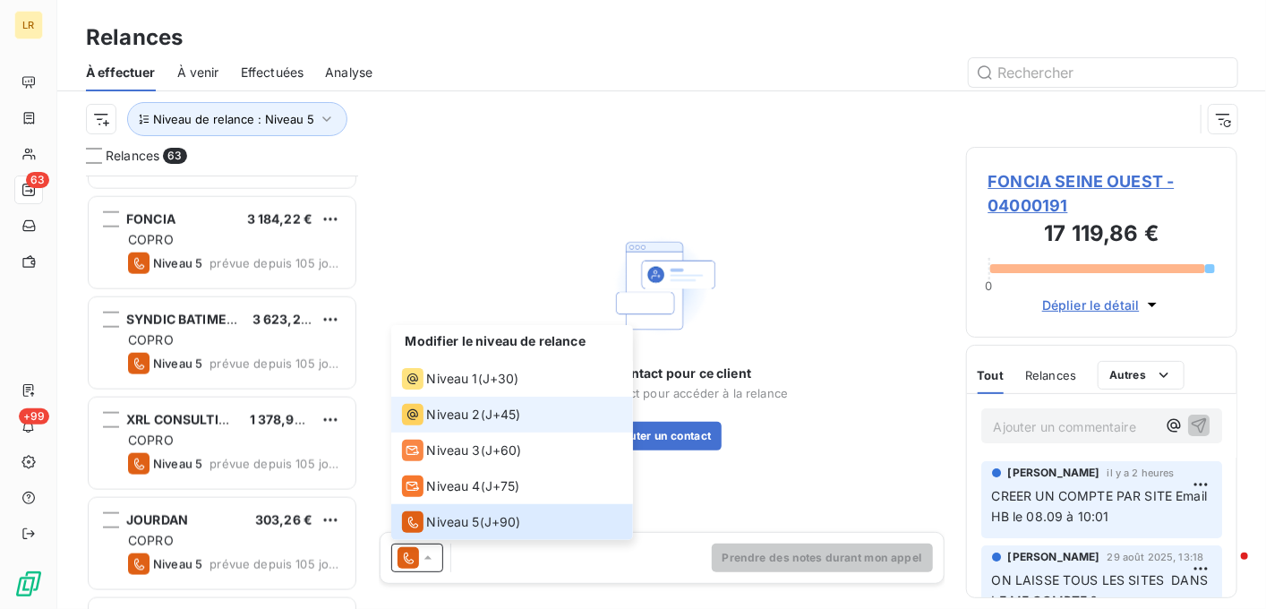
click at [423, 418] on div "Niveau 2" at bounding box center [441, 414] width 79 height 21
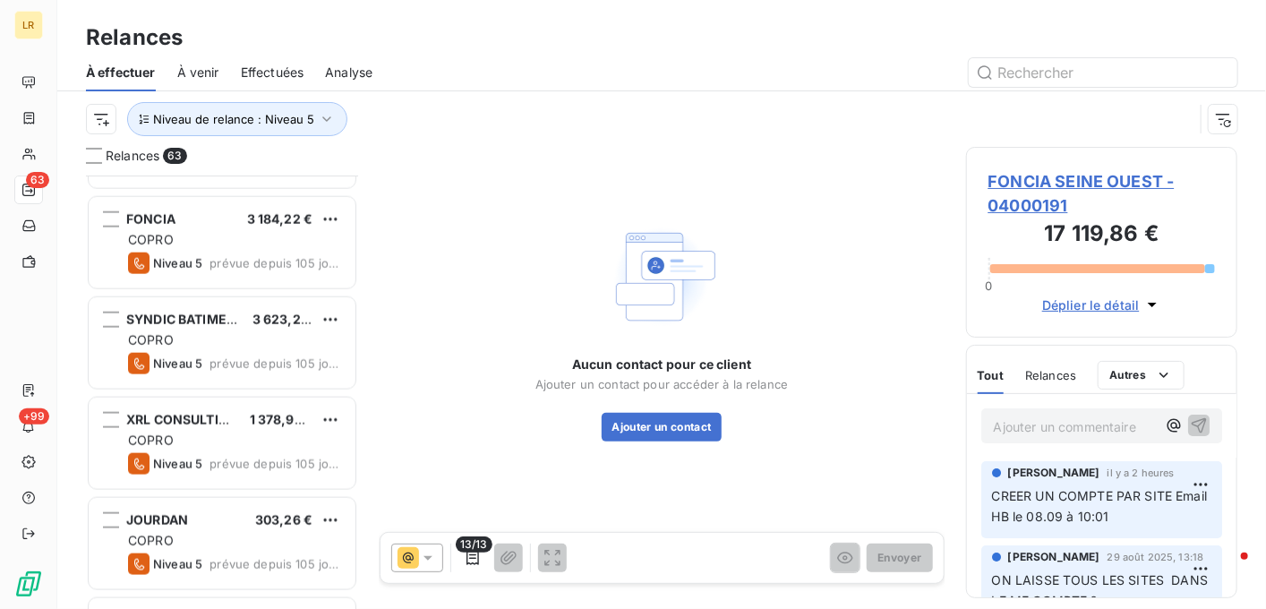
click at [1085, 175] on span "FONCIA SEINE OUEST - 04000191" at bounding box center [1102, 193] width 227 height 48
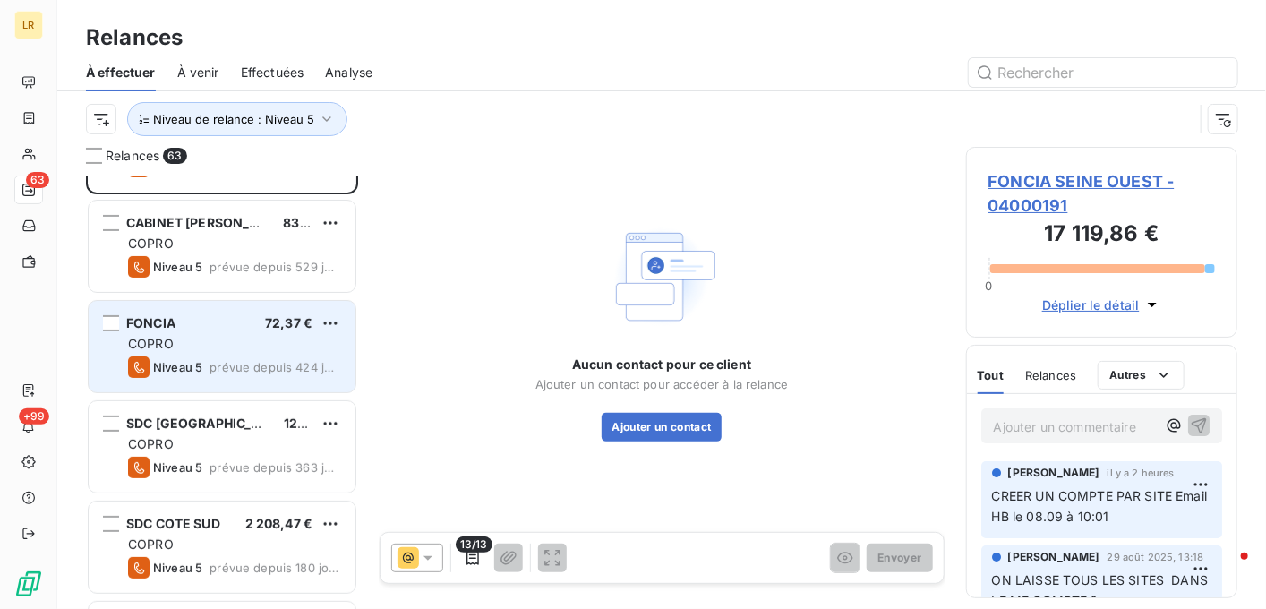
scroll to position [90, 0]
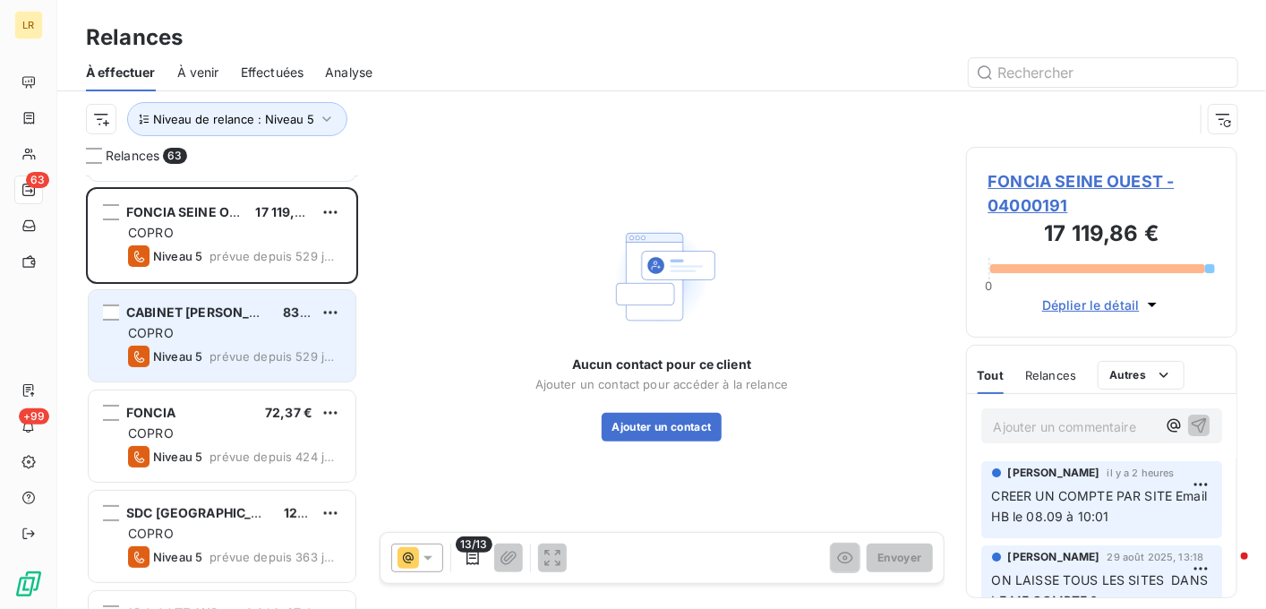
click at [200, 314] on span "CABINET [PERSON_NAME] MEROT CIE" at bounding box center [246, 311] width 240 height 15
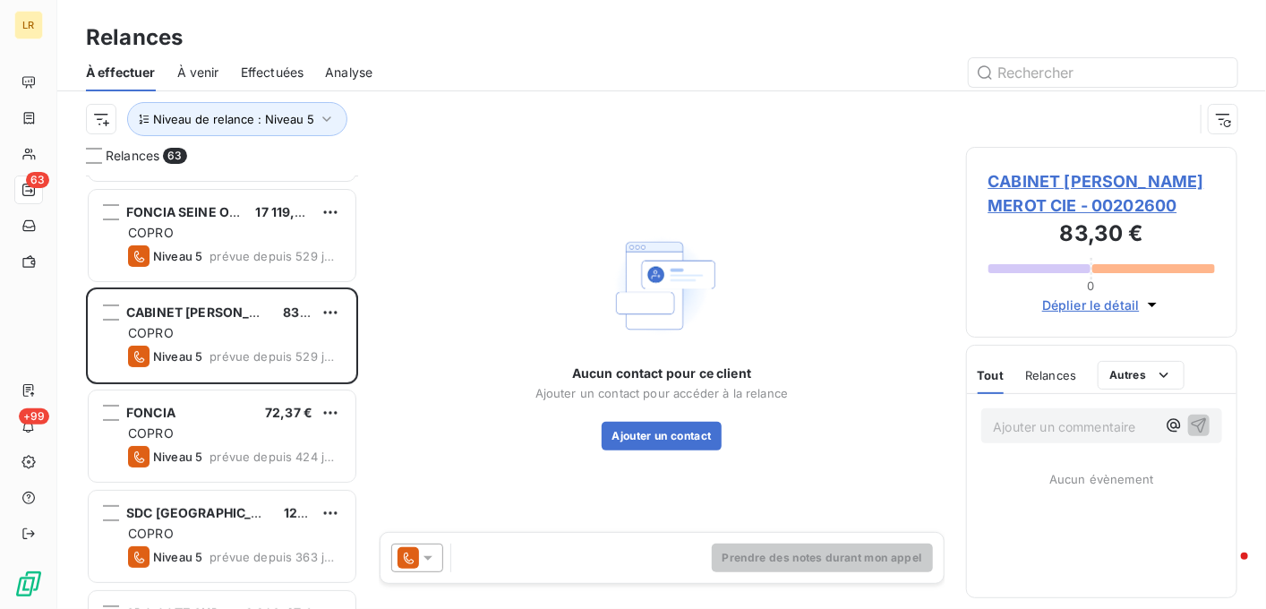
drag, startPoint x: 425, startPoint y: 550, endPoint x: 389, endPoint y: 446, distance: 110.2
click at [424, 549] on icon at bounding box center [428, 558] width 18 height 18
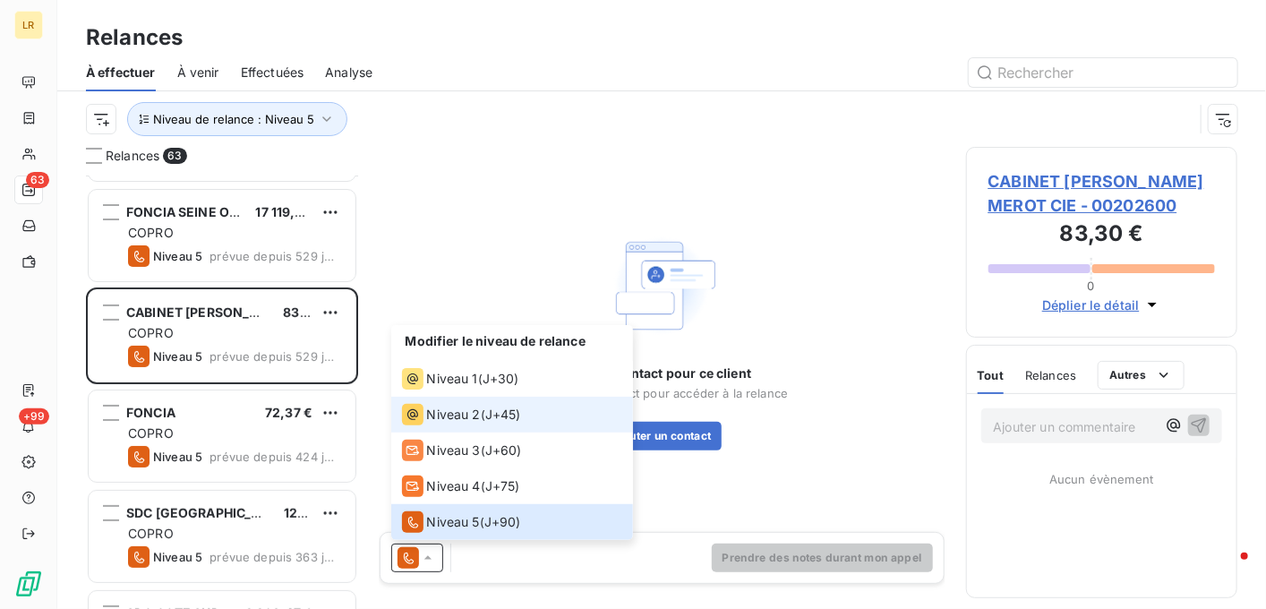
click at [419, 414] on icon at bounding box center [412, 414] width 21 height 21
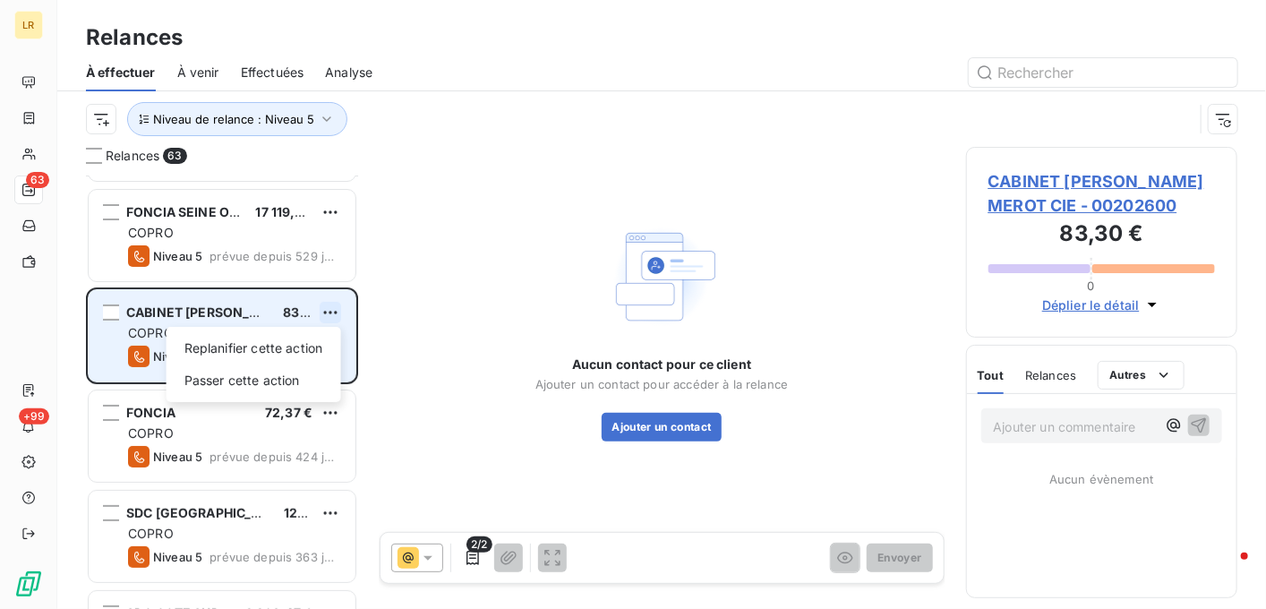
click at [332, 311] on html "LR 63 +99 Relances À effectuer À venir Effectuées Analyse Niveau de relance : N…" at bounding box center [633, 304] width 1266 height 609
click at [262, 377] on div "Passer cette action" at bounding box center [254, 380] width 160 height 29
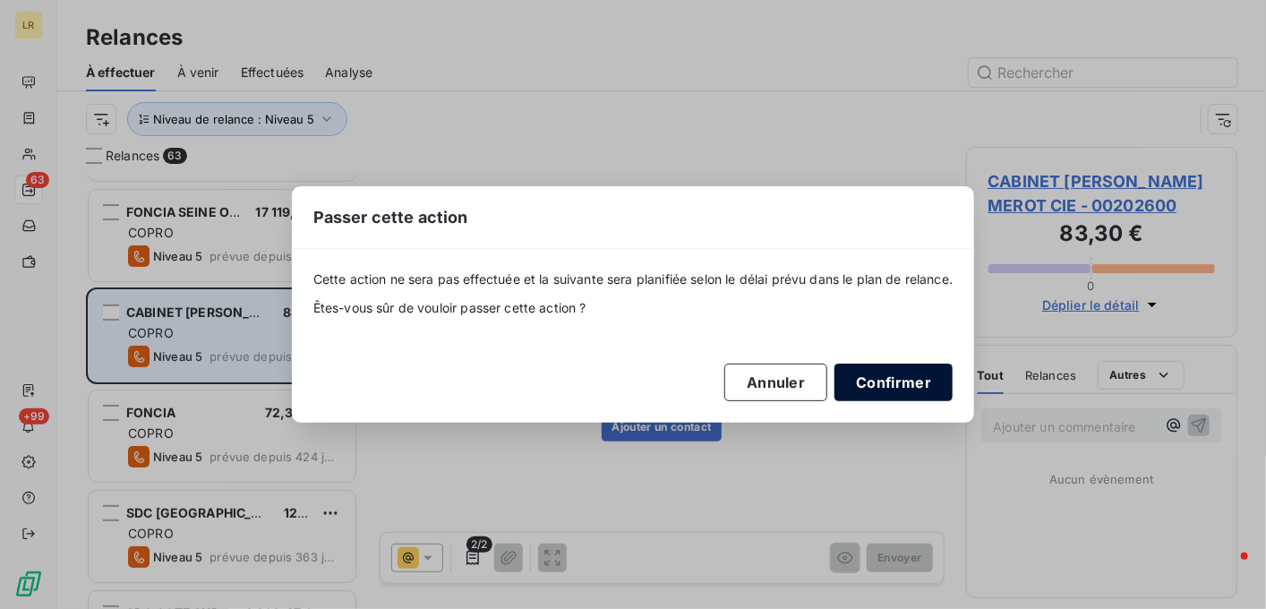
click at [899, 379] on button "Confirmer" at bounding box center [894, 383] width 118 height 38
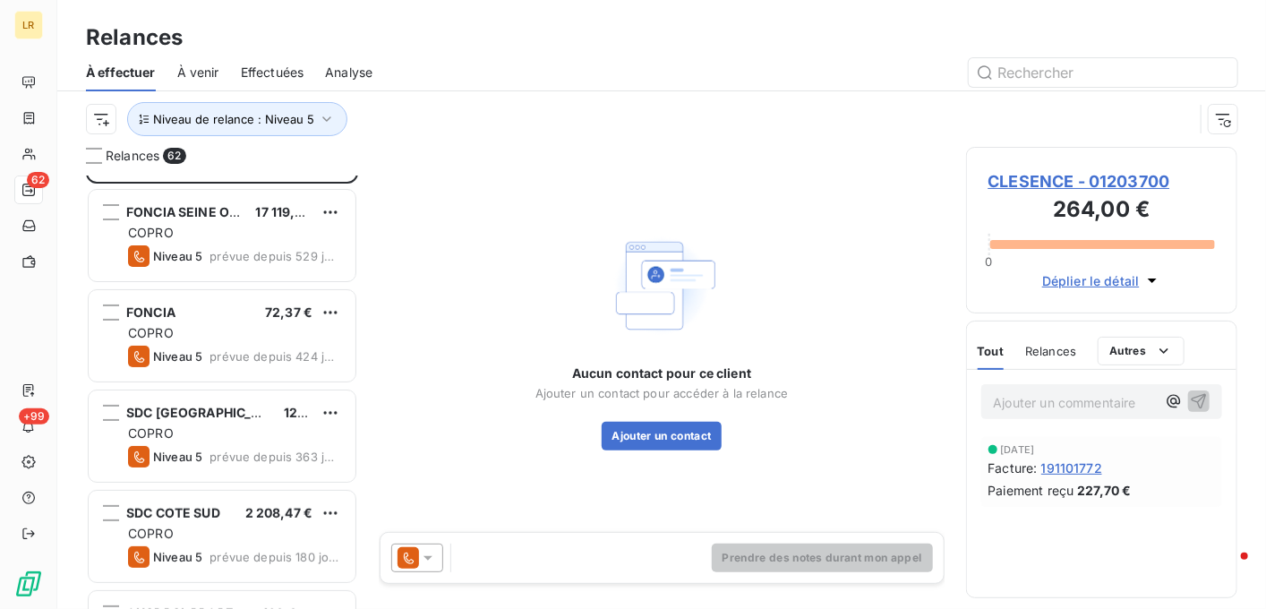
click at [428, 554] on icon at bounding box center [428, 558] width 18 height 18
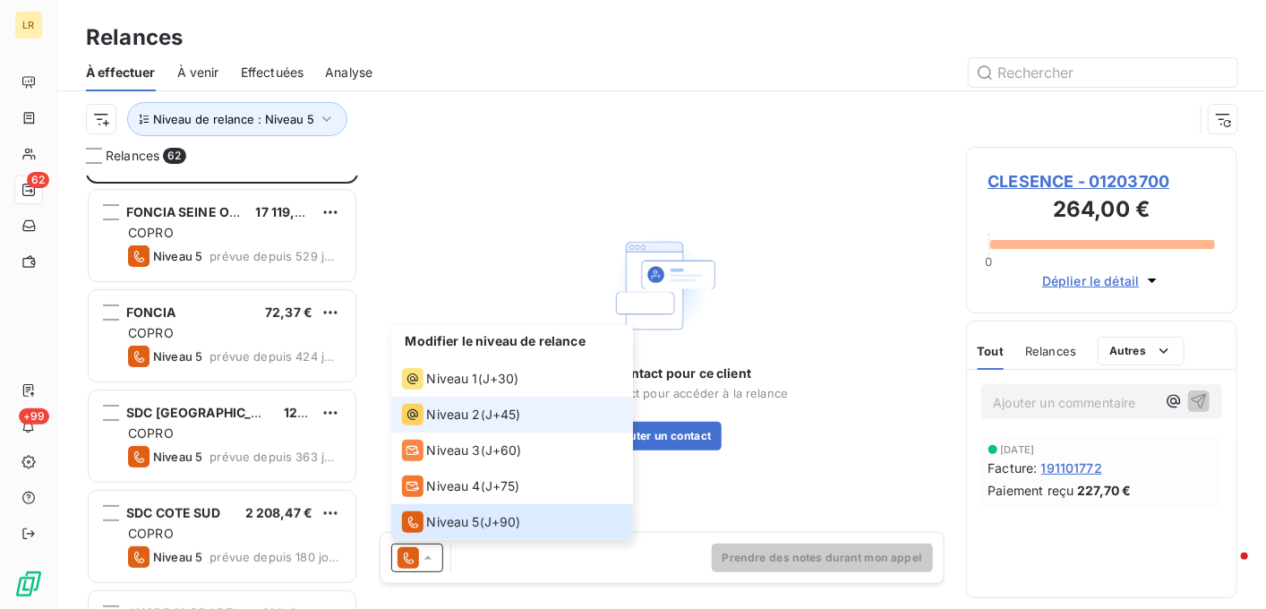
click at [445, 407] on span "Niveau 2" at bounding box center [454, 415] width 54 height 18
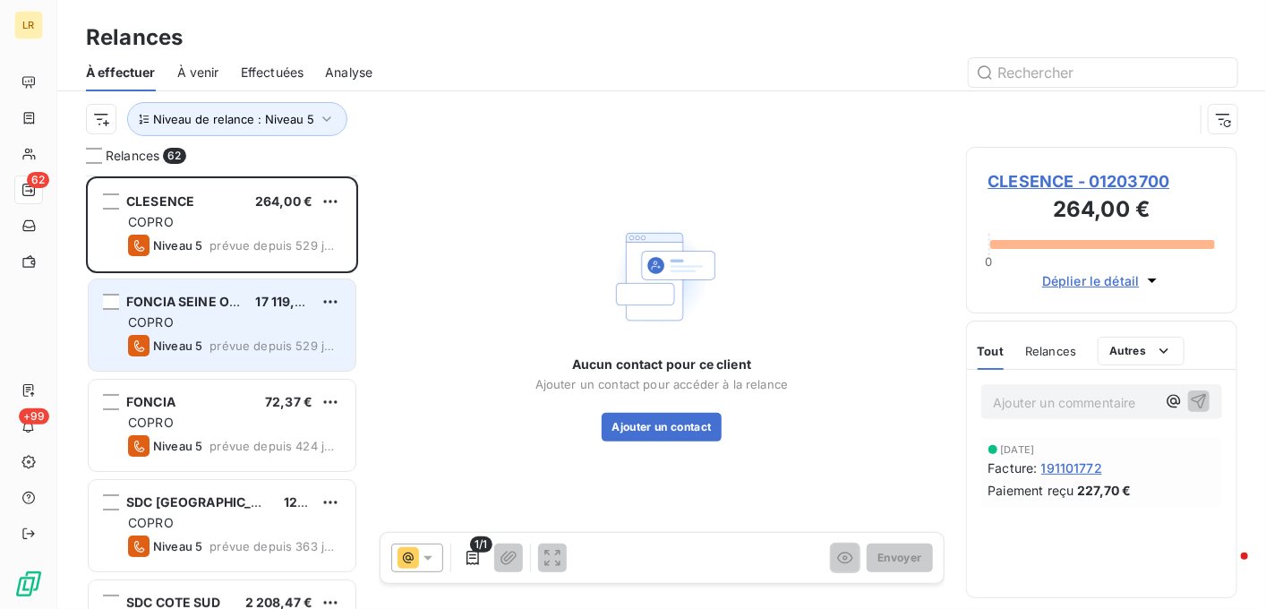
click at [180, 313] on div "COPRO" at bounding box center [234, 322] width 213 height 18
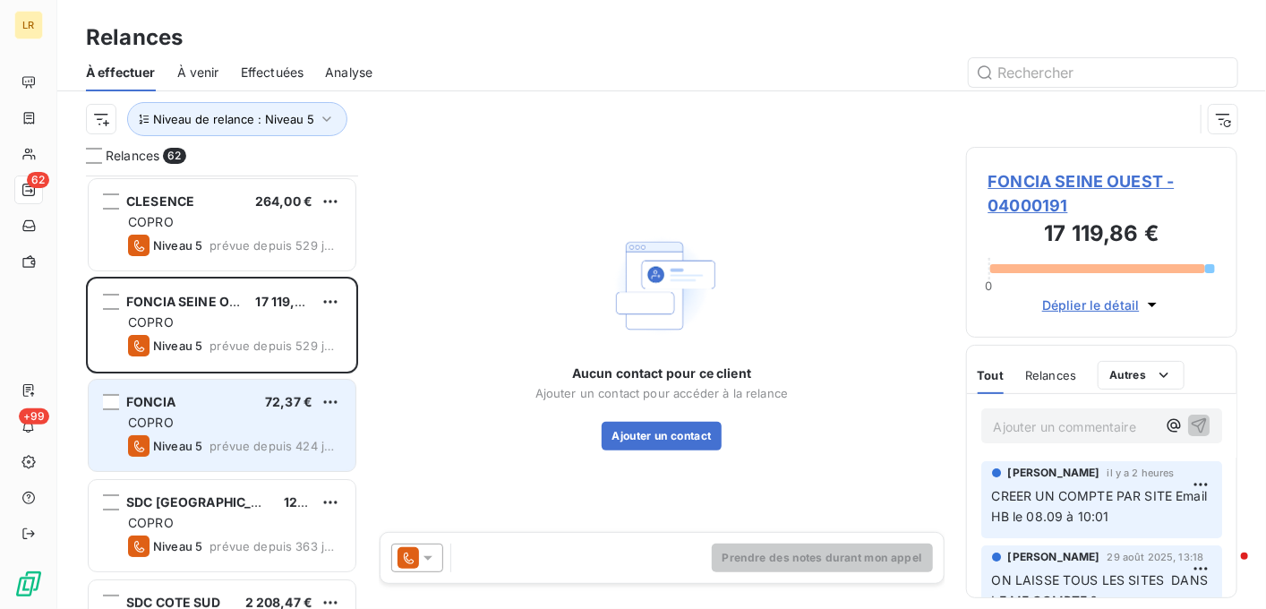
click at [219, 414] on div "COPRO" at bounding box center [234, 423] width 213 height 18
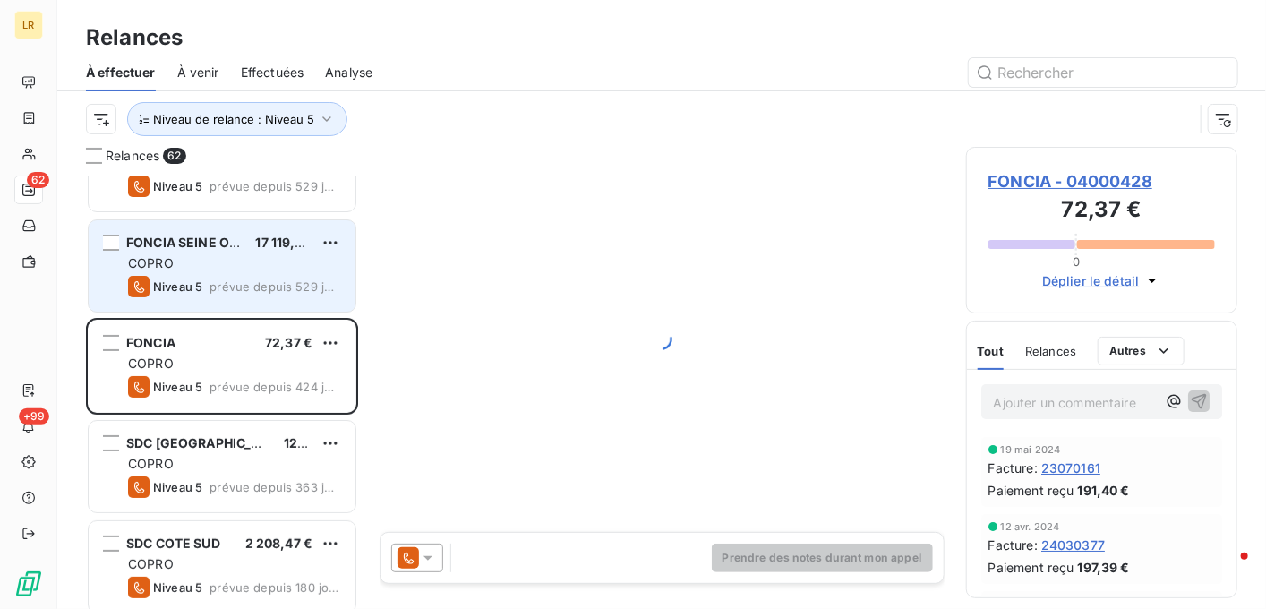
scroll to position [90, 0]
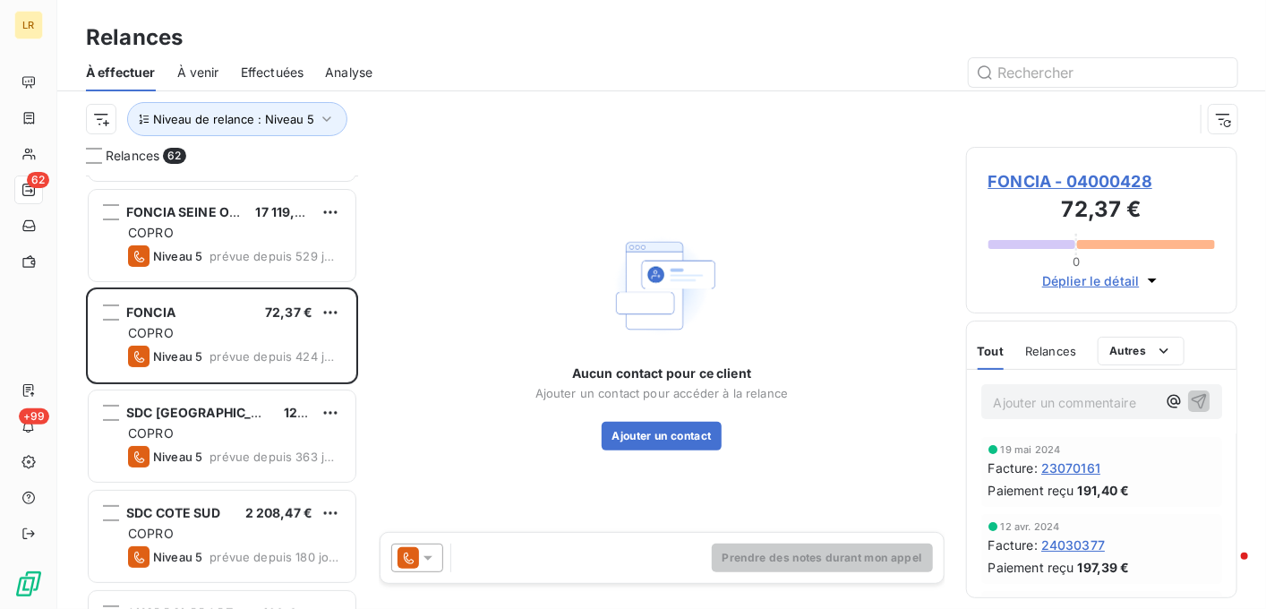
drag, startPoint x: 1067, startPoint y: 349, endPoint x: 923, endPoint y: 343, distance: 144.3
click at [1061, 349] on span "Relances" at bounding box center [1050, 351] width 51 height 14
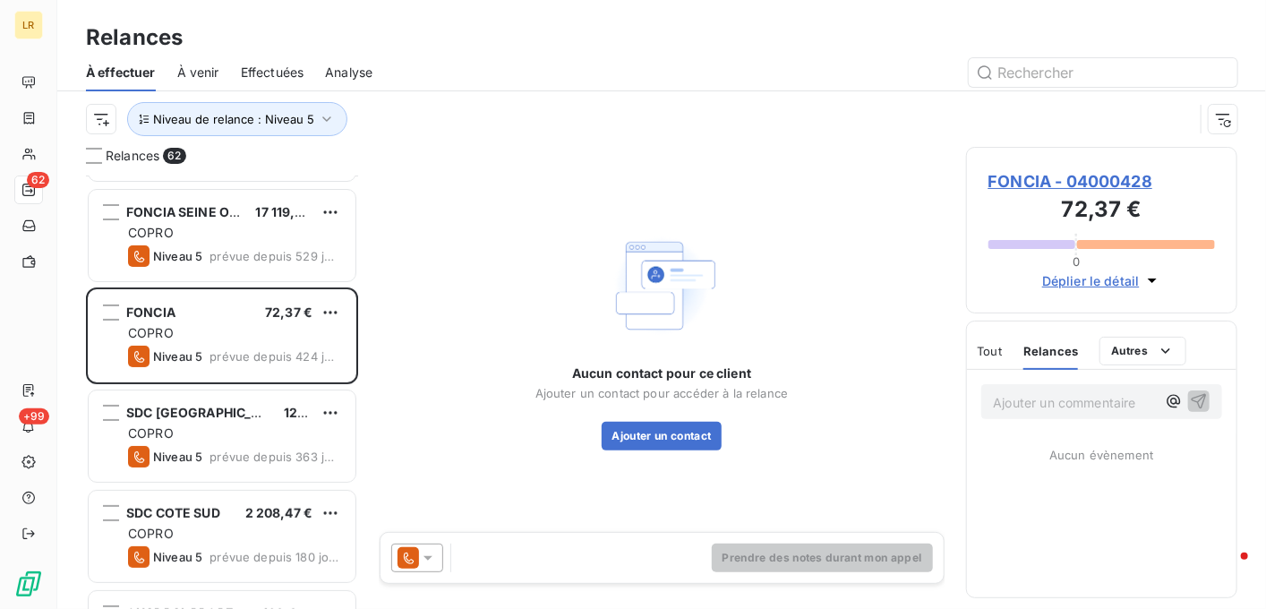
click at [430, 559] on icon at bounding box center [428, 558] width 18 height 18
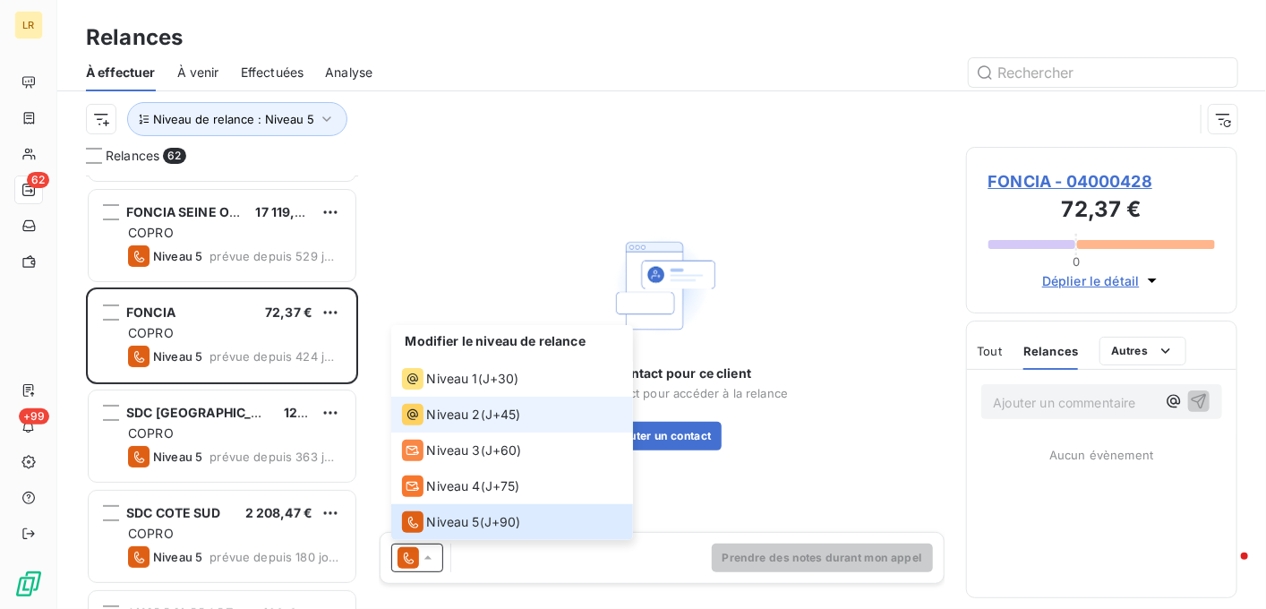
click at [430, 411] on span "Niveau 2" at bounding box center [454, 415] width 54 height 18
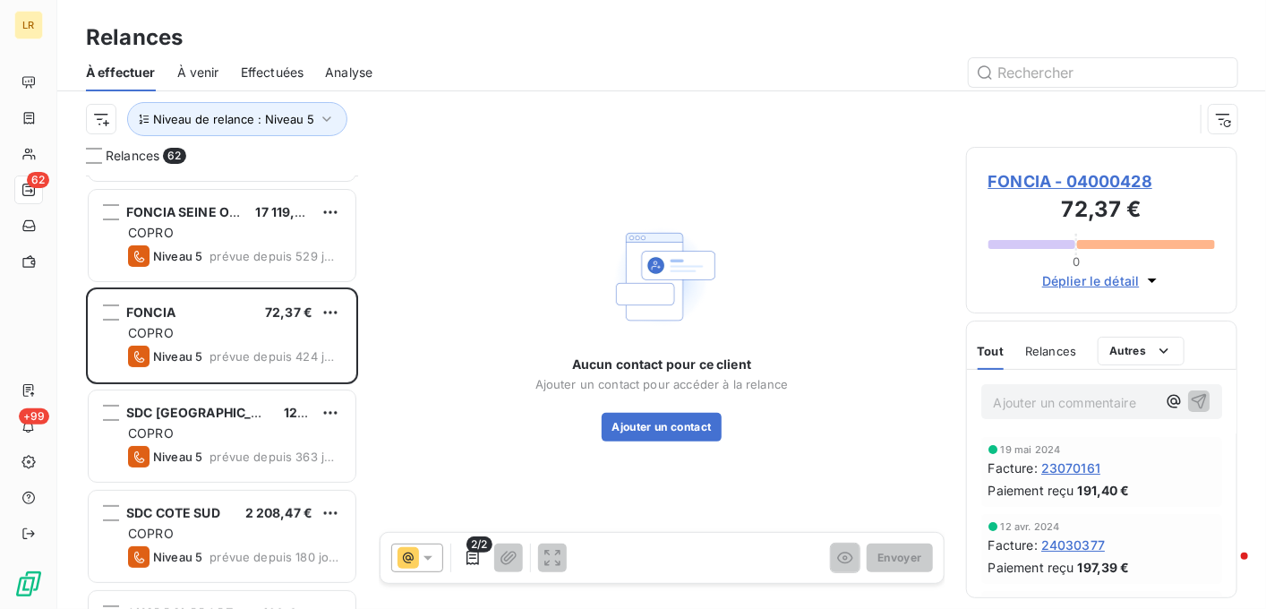
click at [1225, 176] on div "FONCIA - 04000428 72,37 € 0 Déplier le détail" at bounding box center [1102, 230] width 272 height 167
click at [1254, 289] on div "Relances 62 CLESENCE 264,00 € COPRO Niveau 5 prévue depuis 529 jours FONCIA SEI…" at bounding box center [661, 378] width 1209 height 462
click at [327, 307] on html "LR 62 +99 Relances À effectuer À venir Effectuées Analyse Niveau de relance : N…" at bounding box center [633, 304] width 1266 height 609
click at [275, 383] on div "Passer cette action" at bounding box center [254, 380] width 160 height 29
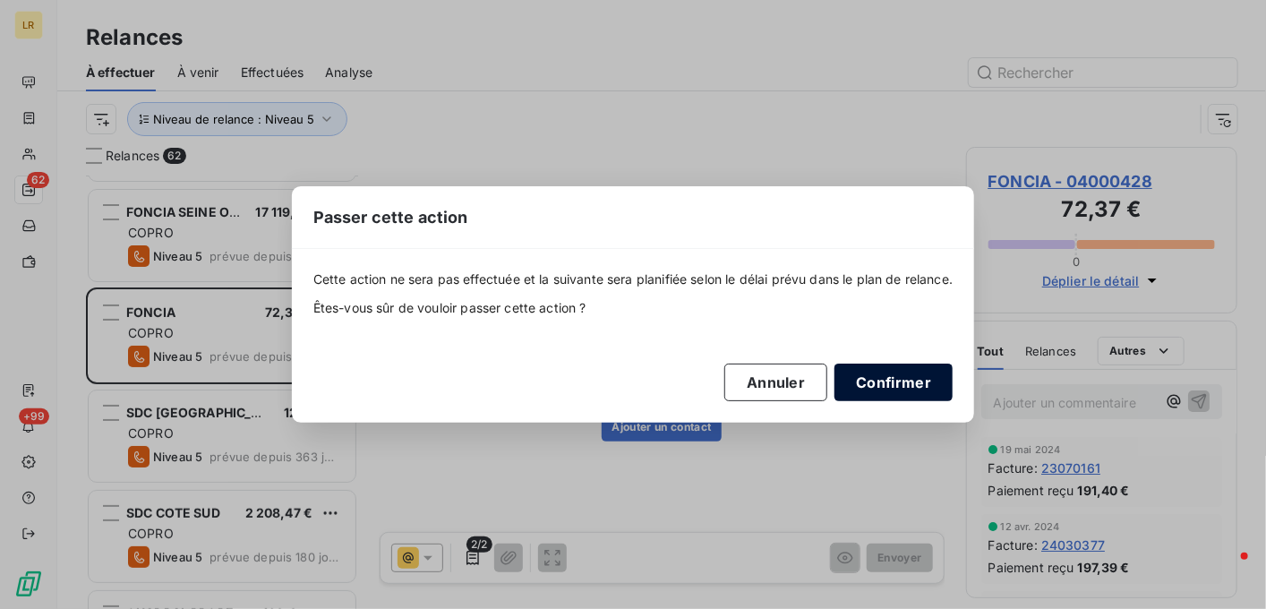
click at [896, 379] on button "Confirmer" at bounding box center [894, 383] width 118 height 38
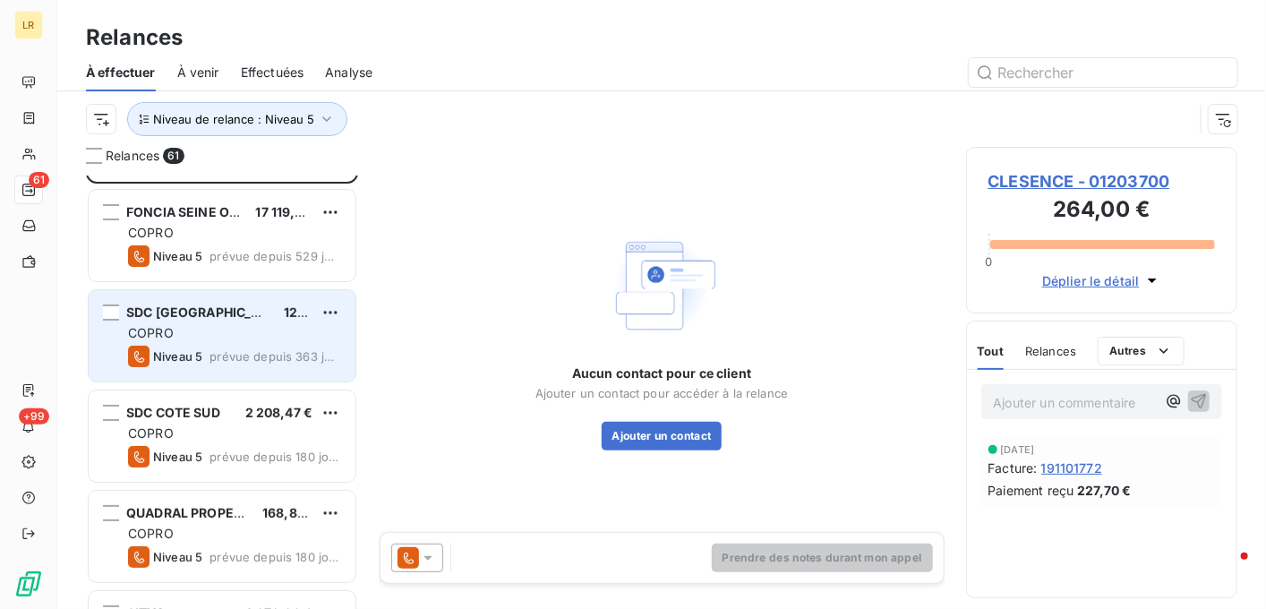
click at [236, 324] on div "COPRO" at bounding box center [234, 333] width 213 height 18
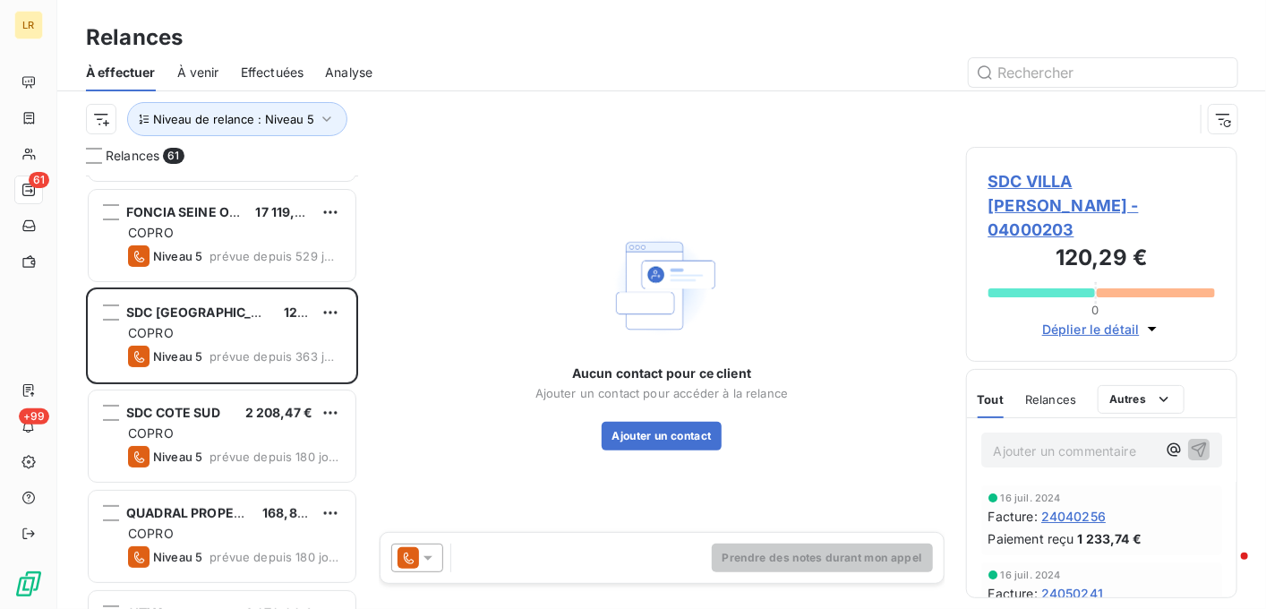
click at [423, 551] on icon at bounding box center [428, 558] width 18 height 18
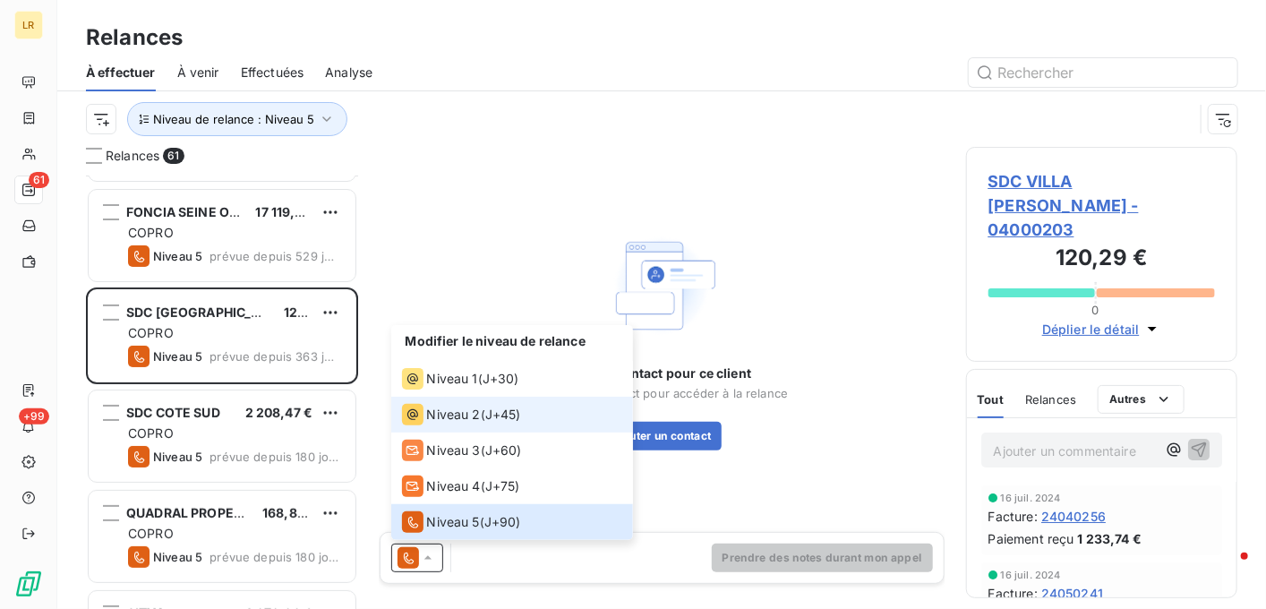
click at [422, 410] on icon at bounding box center [412, 414] width 21 height 21
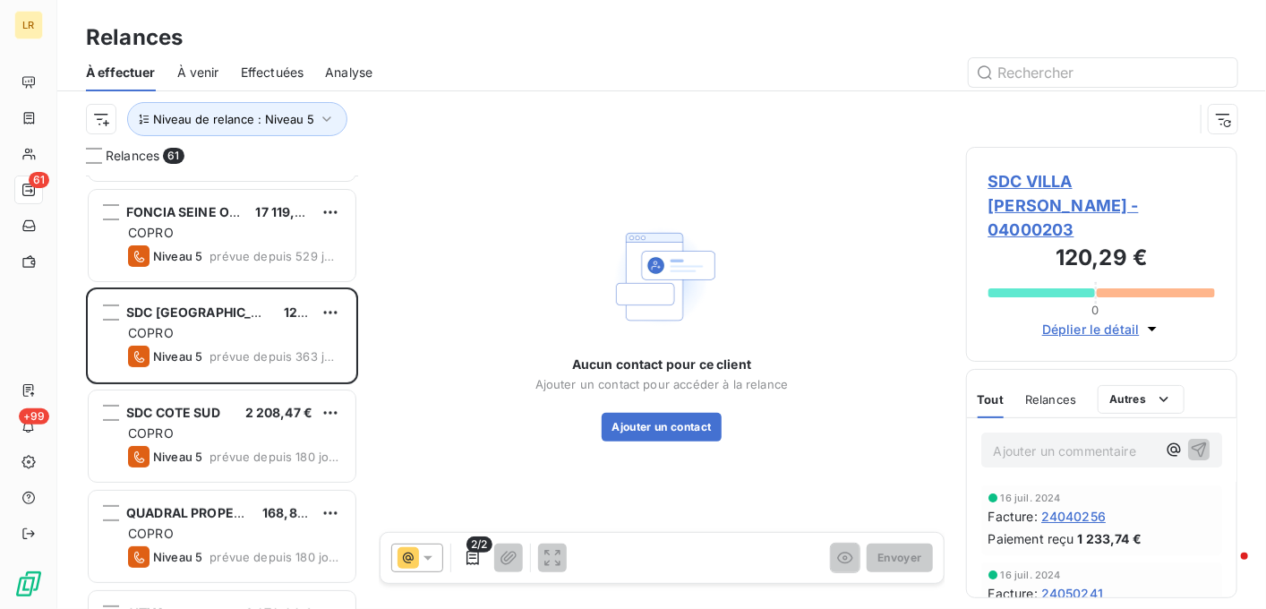
click at [1055, 392] on span "Relances" at bounding box center [1050, 399] width 51 height 14
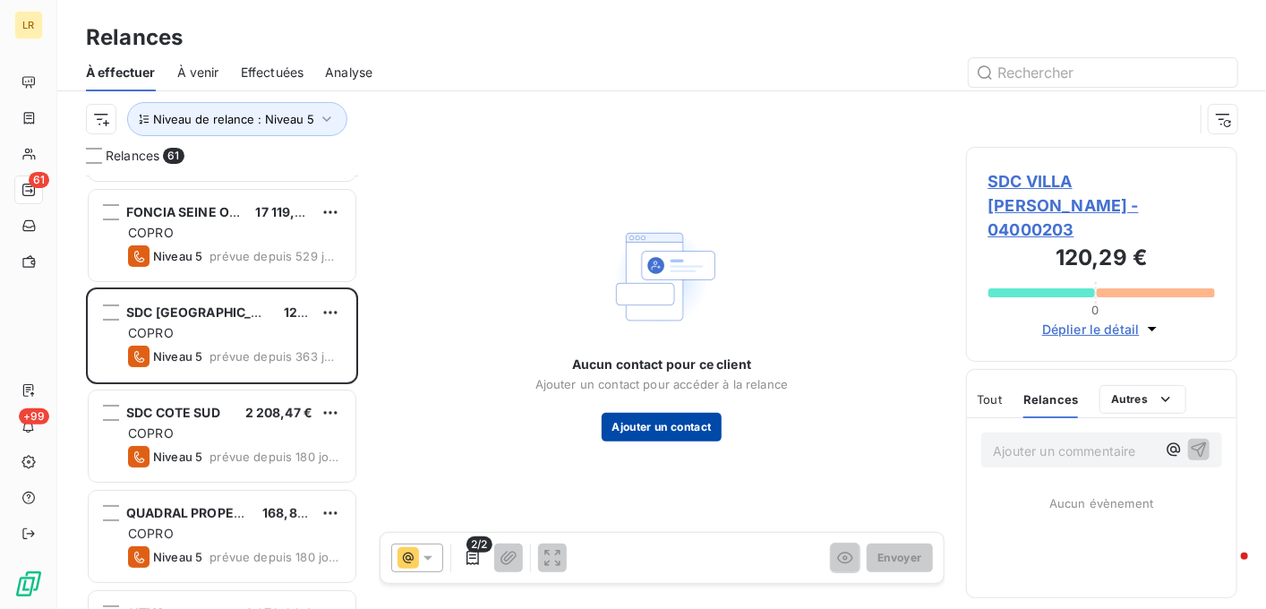
click at [659, 423] on button "Ajouter un contact" at bounding box center [662, 427] width 121 height 29
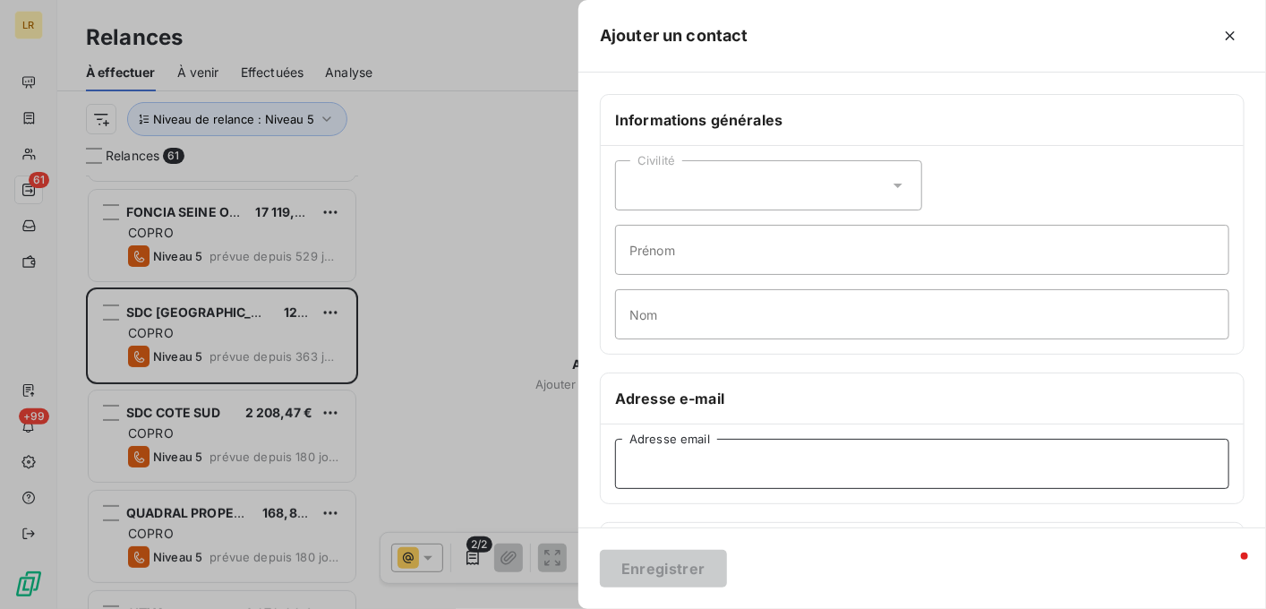
click at [631, 447] on input "Adresse email" at bounding box center [922, 464] width 614 height 50
paste input "[PERSON_NAME][EMAIL_ADDRESS][DOMAIN_NAME]"
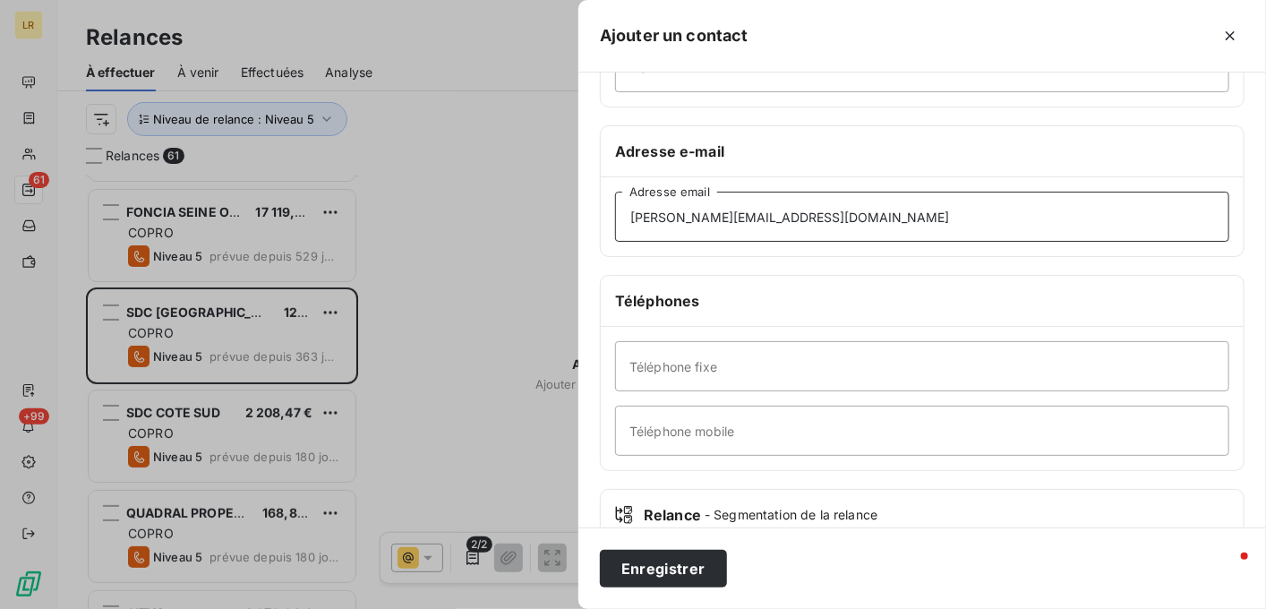
scroll to position [358, 0]
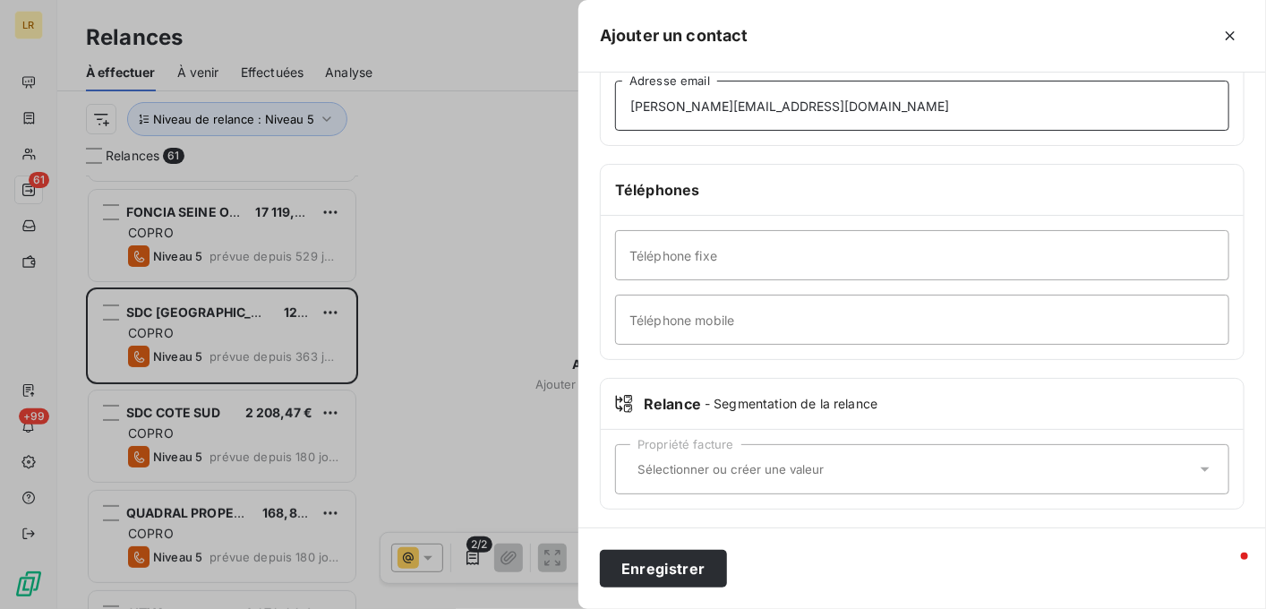
type input "[PERSON_NAME][EMAIL_ADDRESS][DOMAIN_NAME]"
click at [641, 450] on div "Propriété facture" at bounding box center [922, 469] width 614 height 50
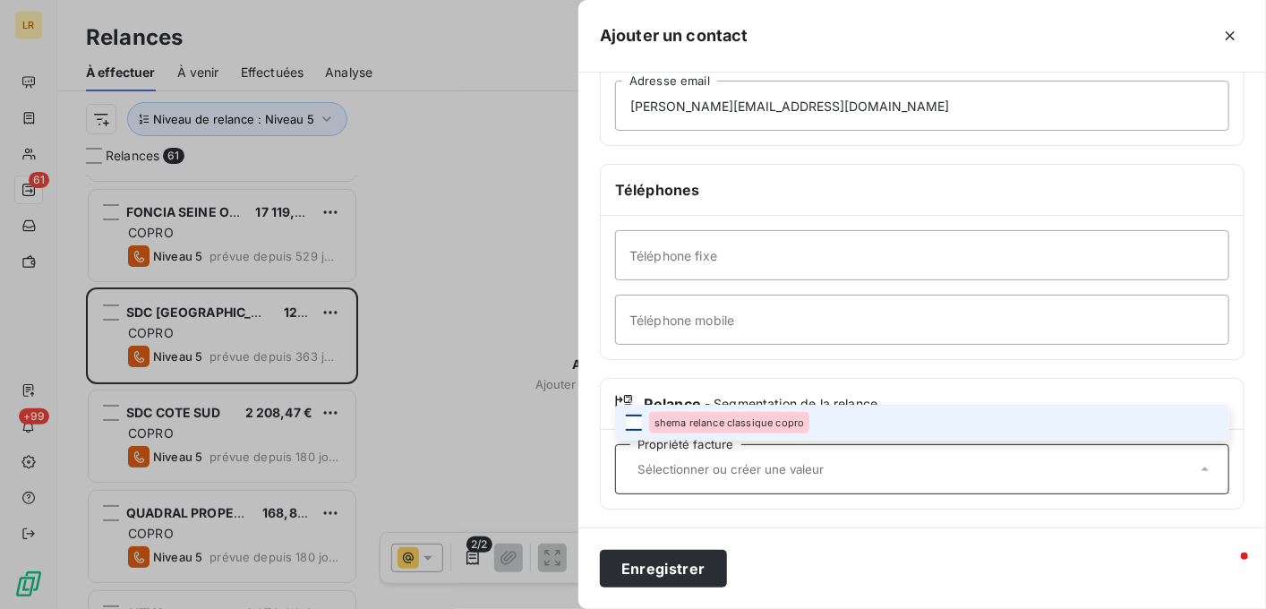
click at [633, 419] on div at bounding box center [634, 423] width 16 height 16
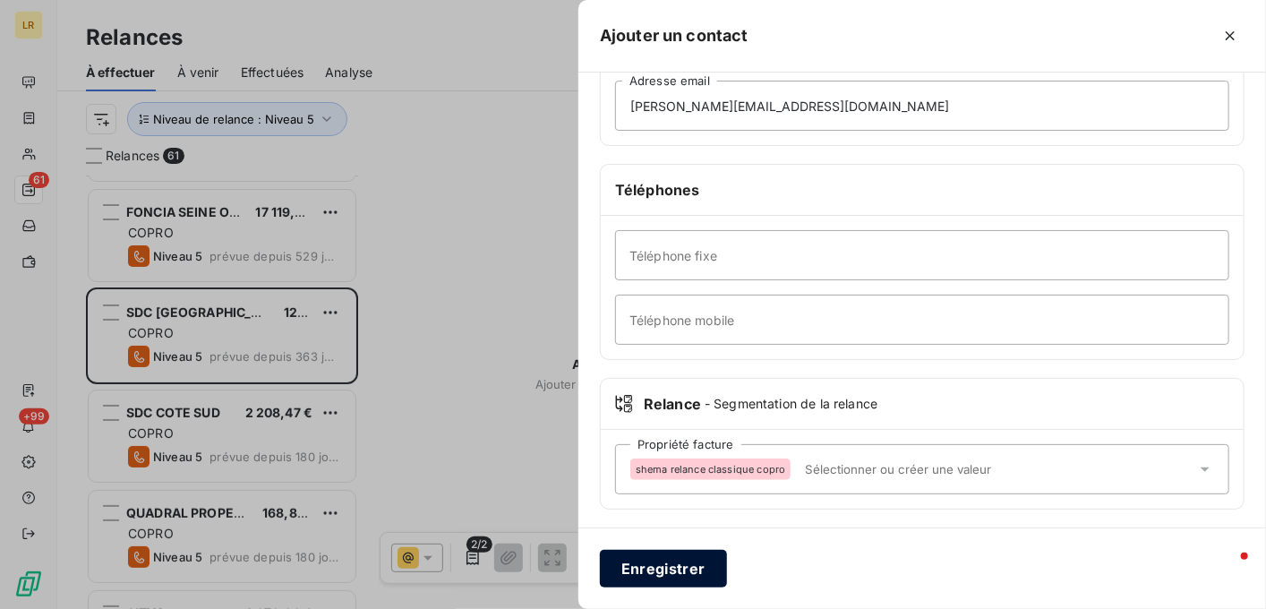
click at [659, 558] on button "Enregistrer" at bounding box center [663, 569] width 127 height 38
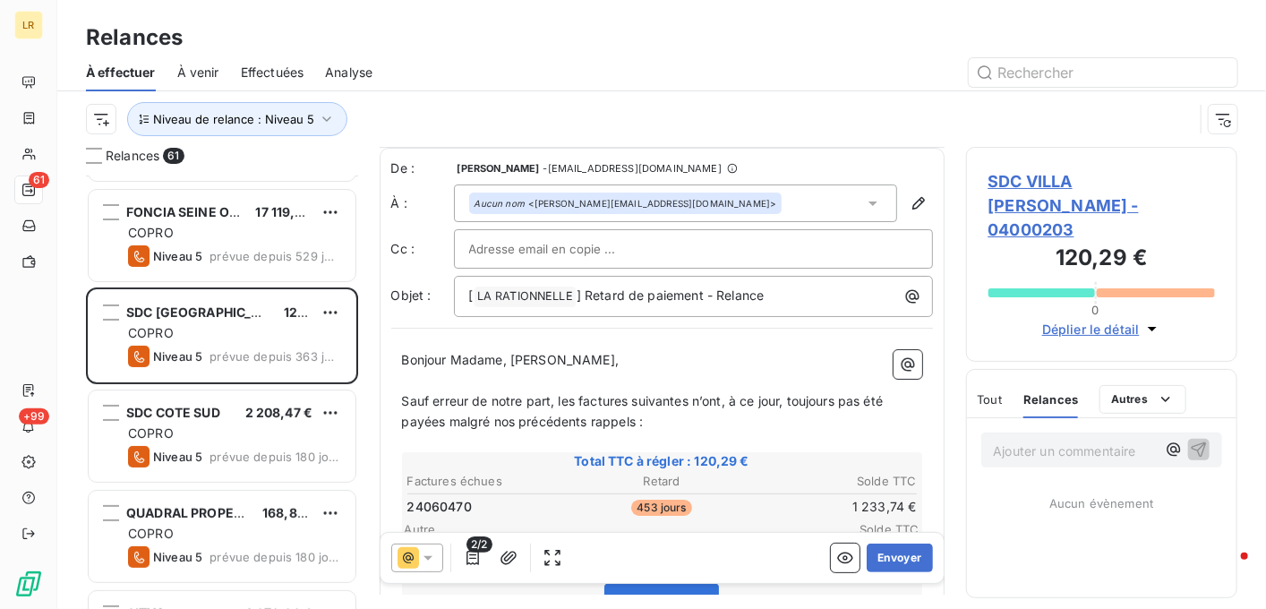
scroll to position [179, 0]
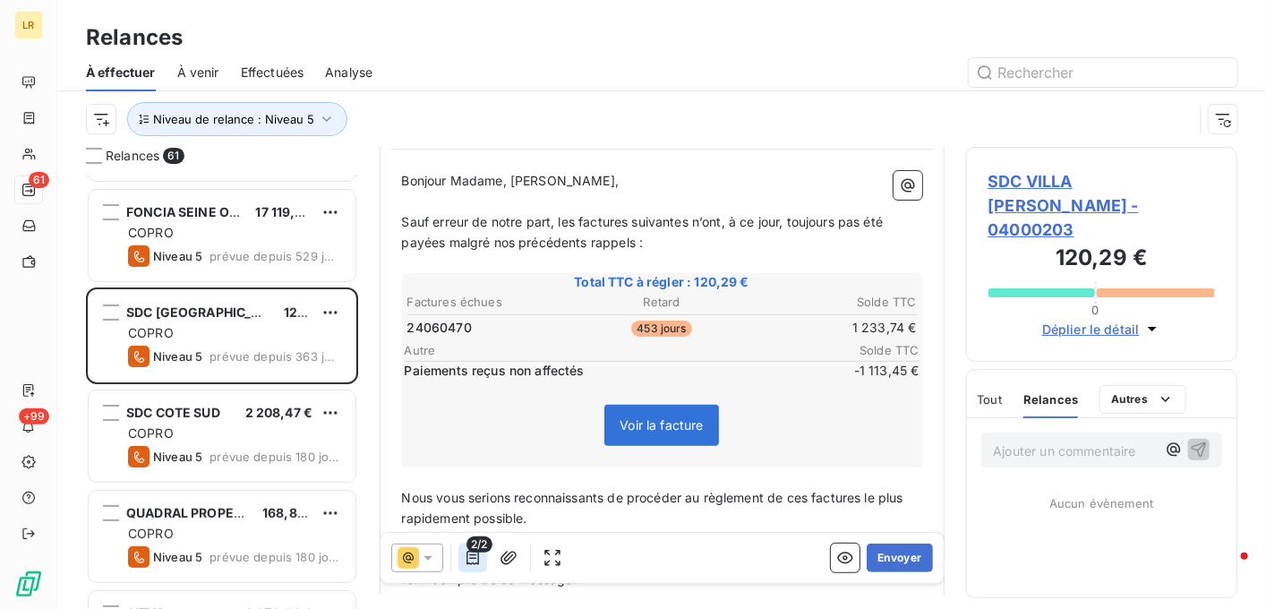
click at [469, 556] on icon "button" at bounding box center [473, 558] width 18 height 18
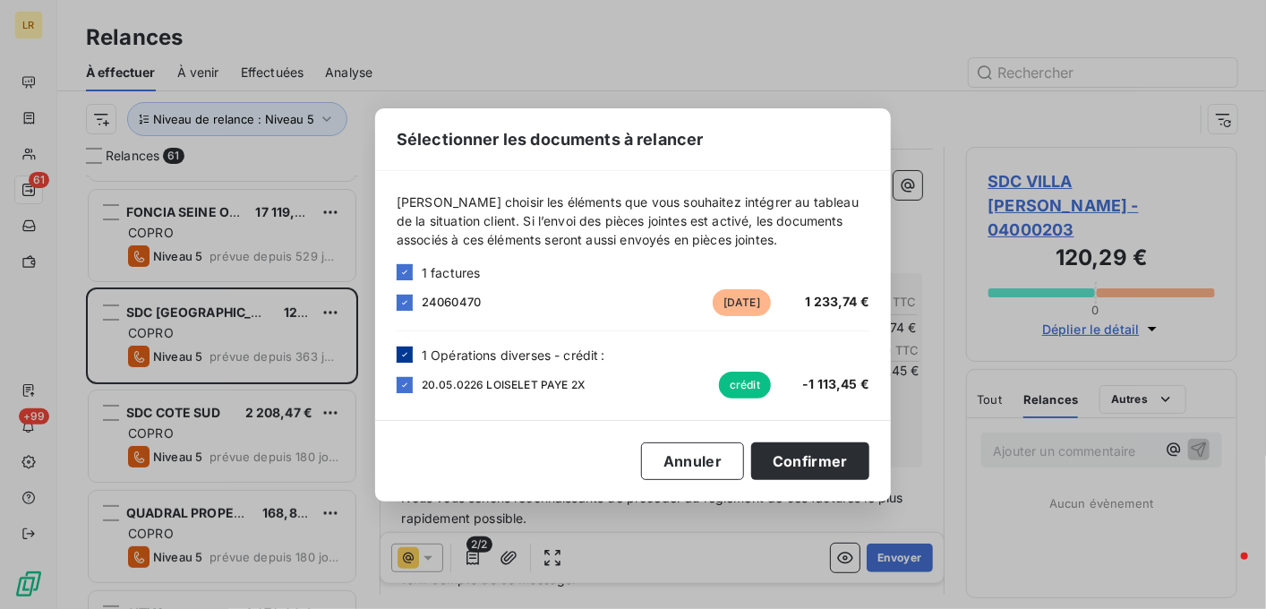
click at [407, 353] on icon at bounding box center [404, 354] width 11 height 11
click at [797, 462] on button "Confirmer" at bounding box center [810, 461] width 118 height 38
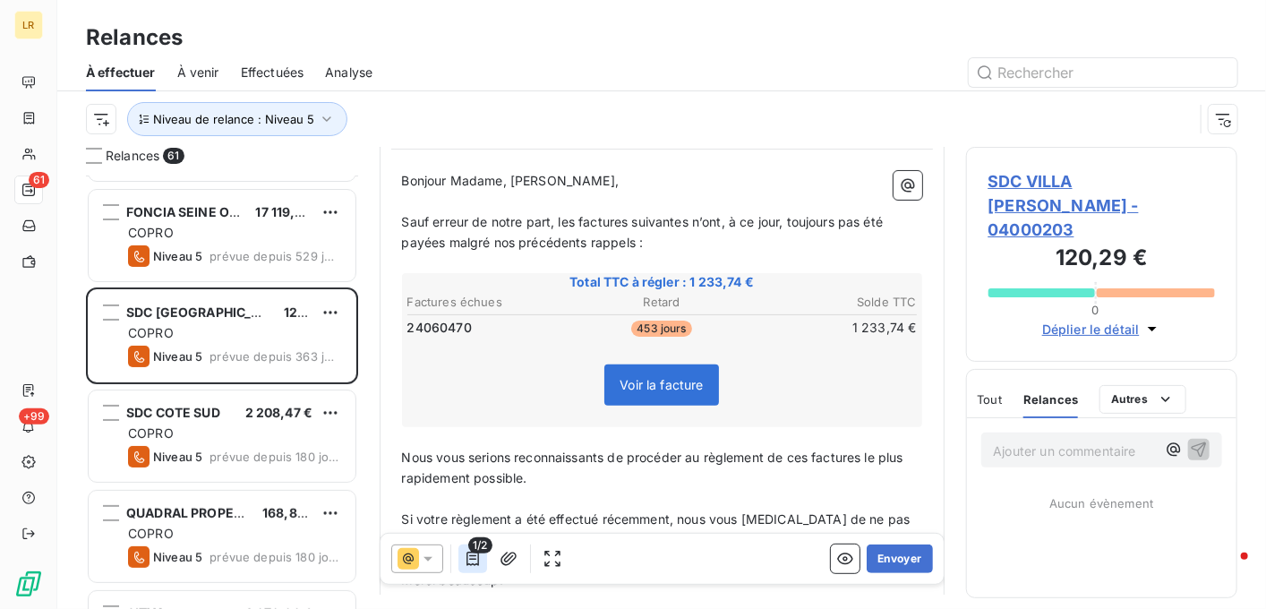
click at [472, 558] on icon "button" at bounding box center [473, 558] width 13 height 14
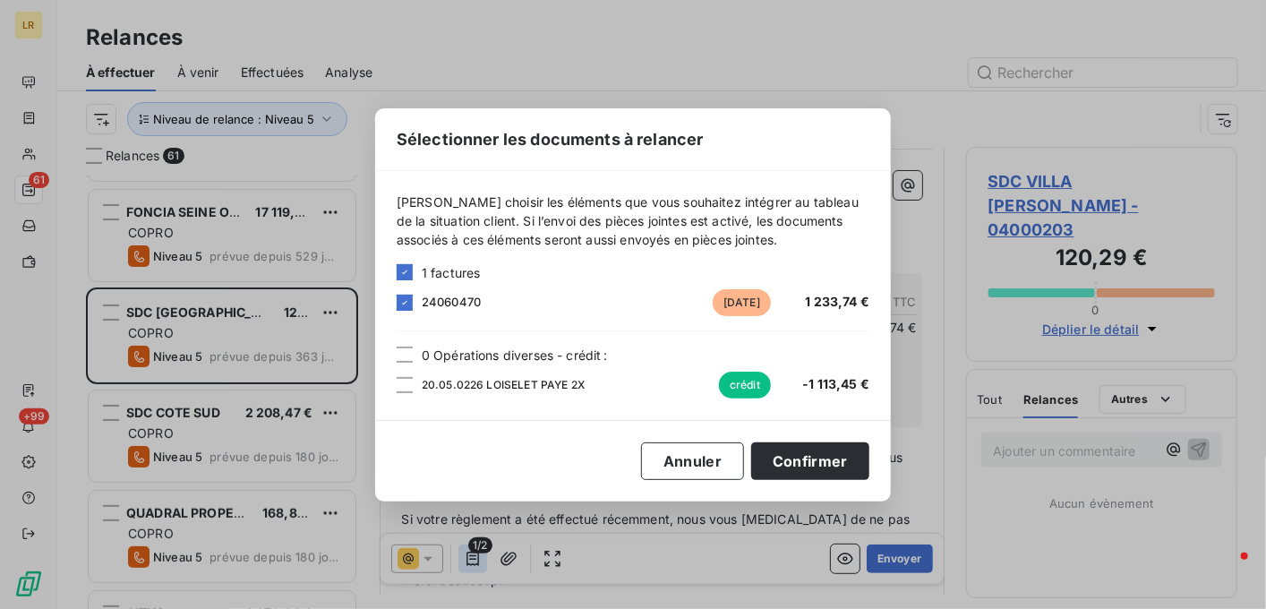
click at [472, 558] on div "Sélectionner les documents à relancer [PERSON_NAME] choisir les éléments que vo…" at bounding box center [633, 304] width 1266 height 609
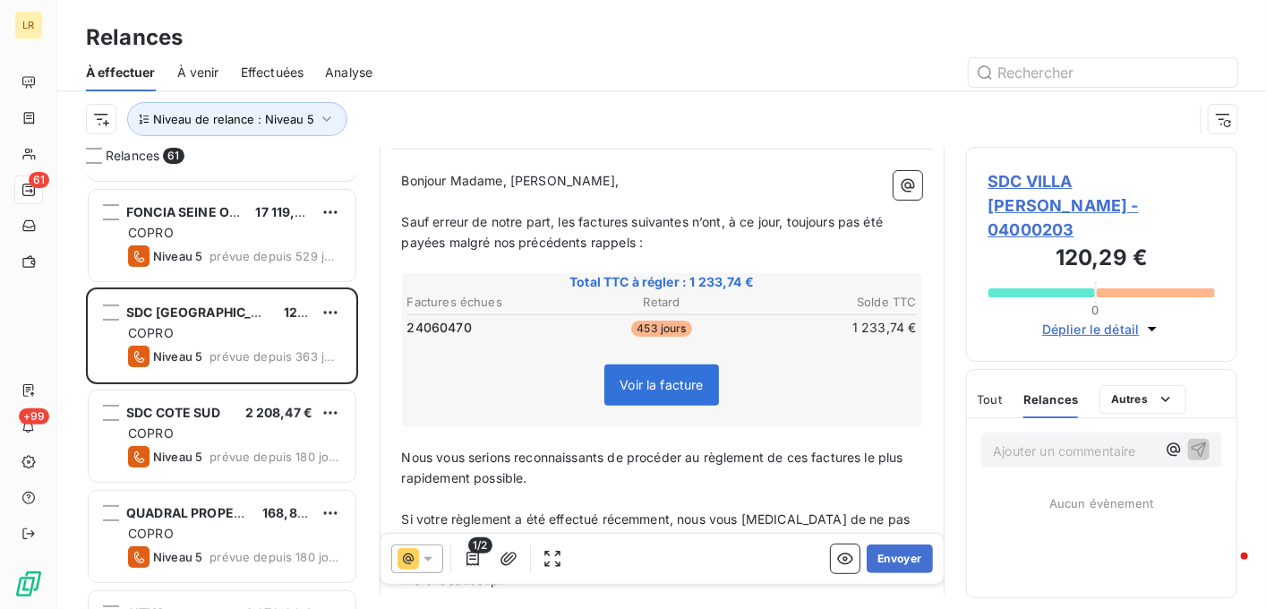
click at [428, 551] on icon at bounding box center [428, 558] width 18 height 18
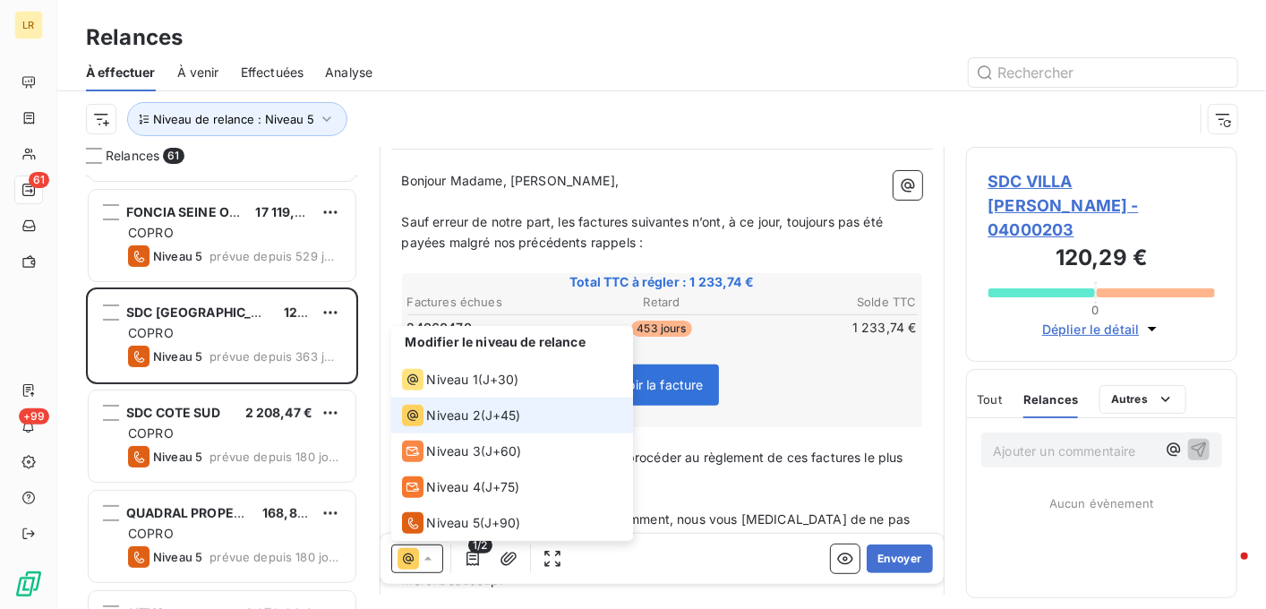
click at [433, 556] on icon at bounding box center [428, 558] width 18 height 18
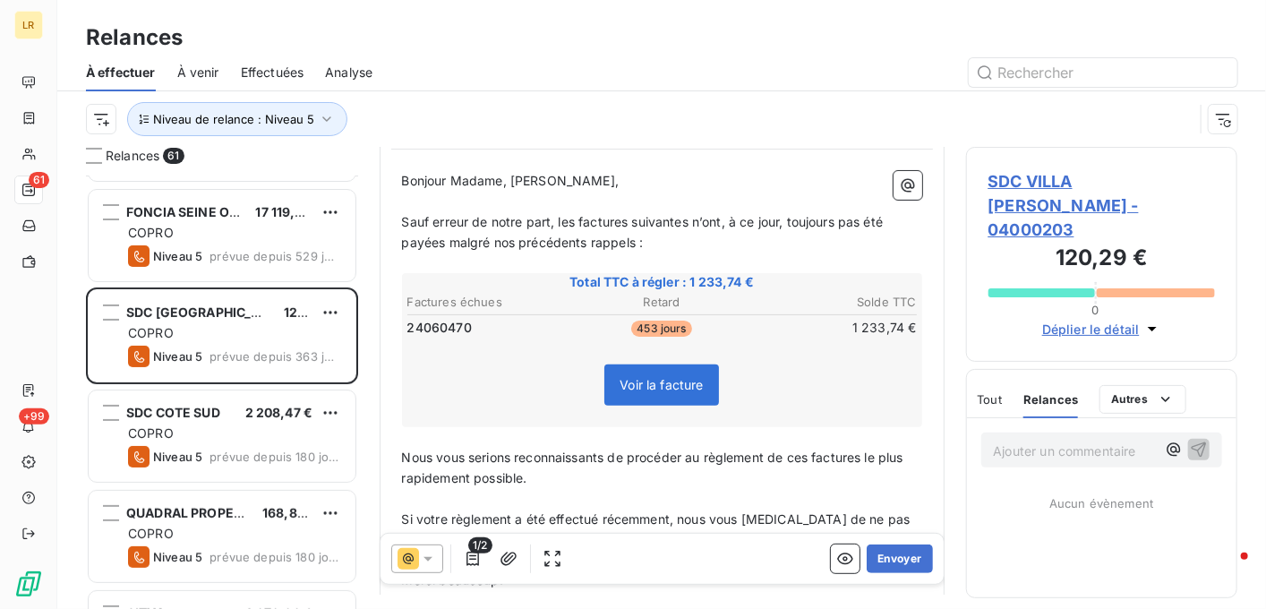
click at [469, 551] on span "1/2" at bounding box center [479, 544] width 23 height 16
click at [426, 554] on icon at bounding box center [428, 558] width 18 height 18
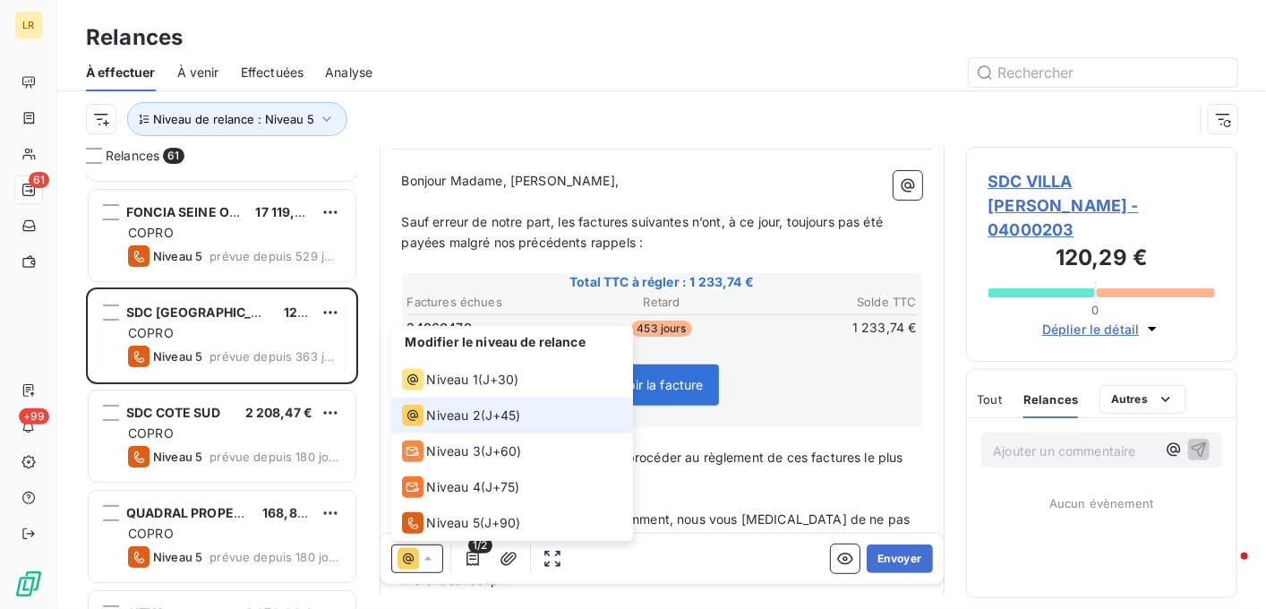
click at [1254, 204] on div "Relances 61 CLESENCE 264,00 € COPRO Niveau 5 prévue depuis 529 jours FONCIA SEI…" at bounding box center [661, 378] width 1209 height 462
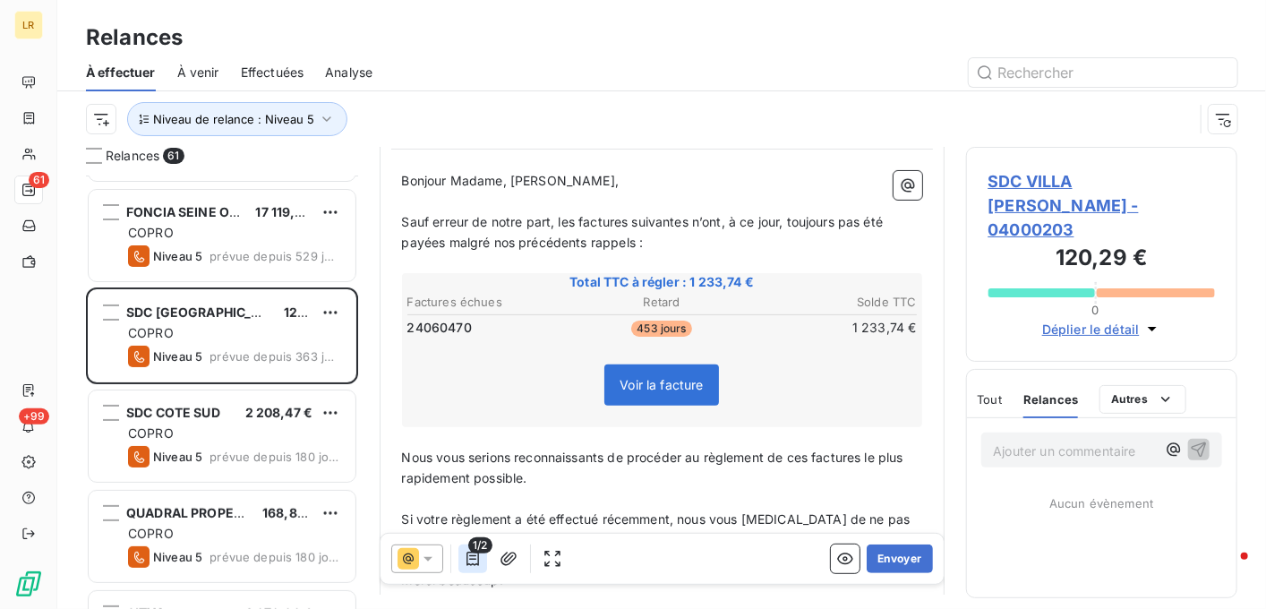
click at [476, 559] on icon "button" at bounding box center [473, 558] width 18 height 18
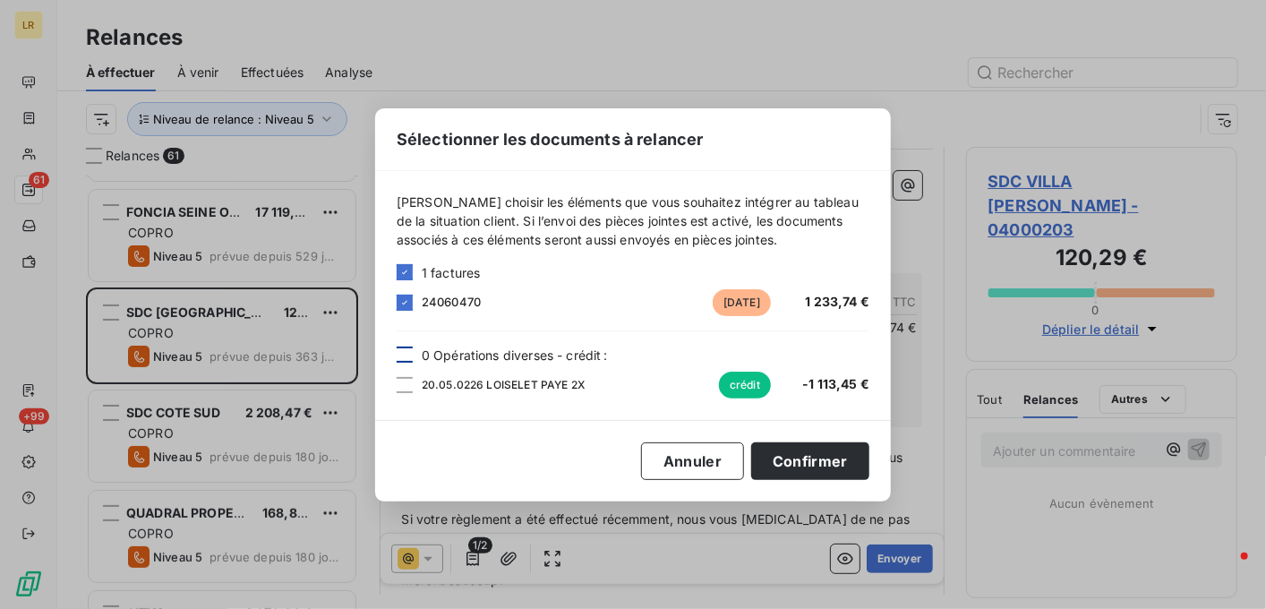
click at [406, 352] on div at bounding box center [405, 355] width 16 height 16
click at [425, 554] on div "Sélectionner les documents à relancer [PERSON_NAME] choisir les éléments que vo…" at bounding box center [633, 304] width 1266 height 609
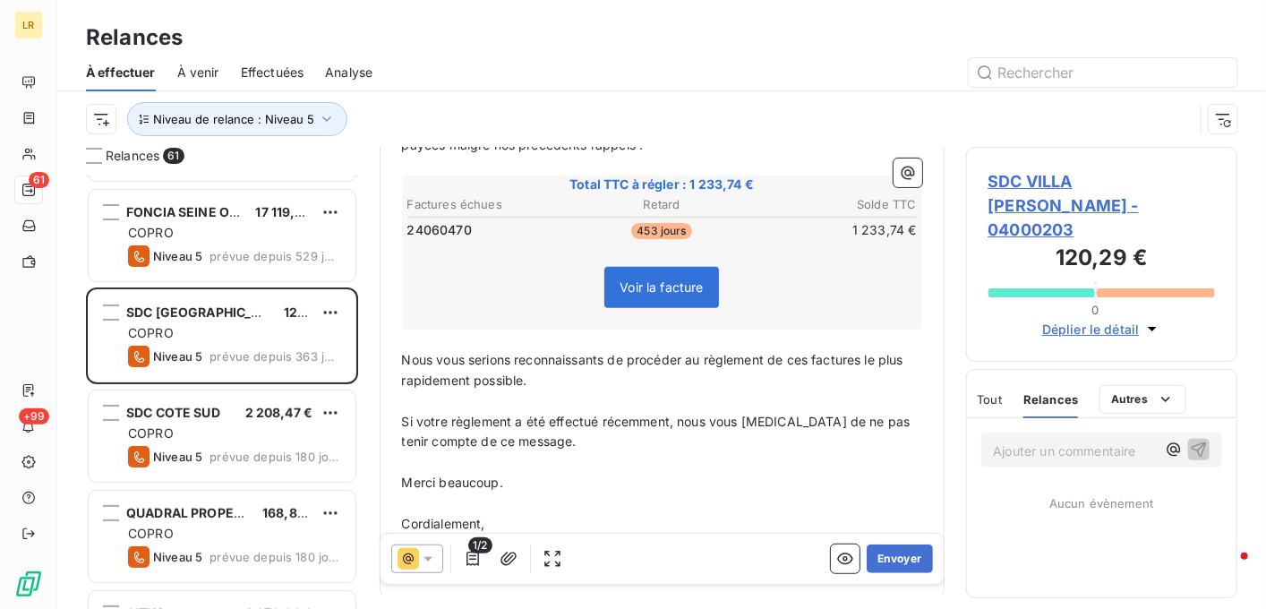
scroll to position [350, 0]
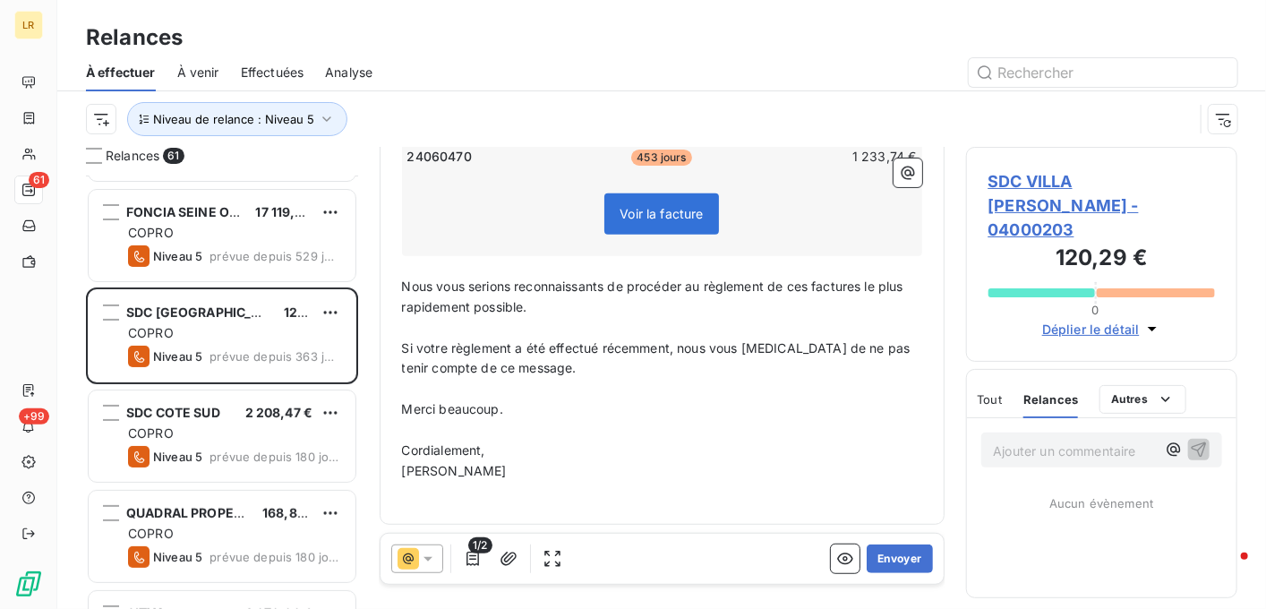
click at [427, 554] on icon at bounding box center [428, 558] width 18 height 18
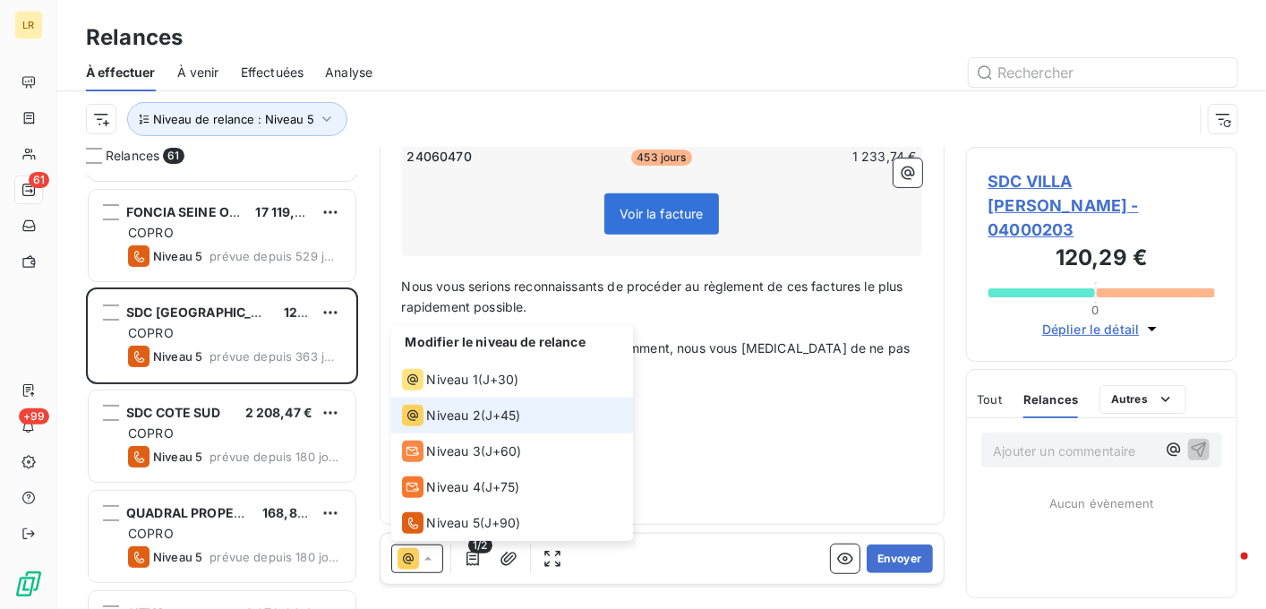
click at [445, 411] on span "Niveau 2" at bounding box center [454, 415] width 54 height 18
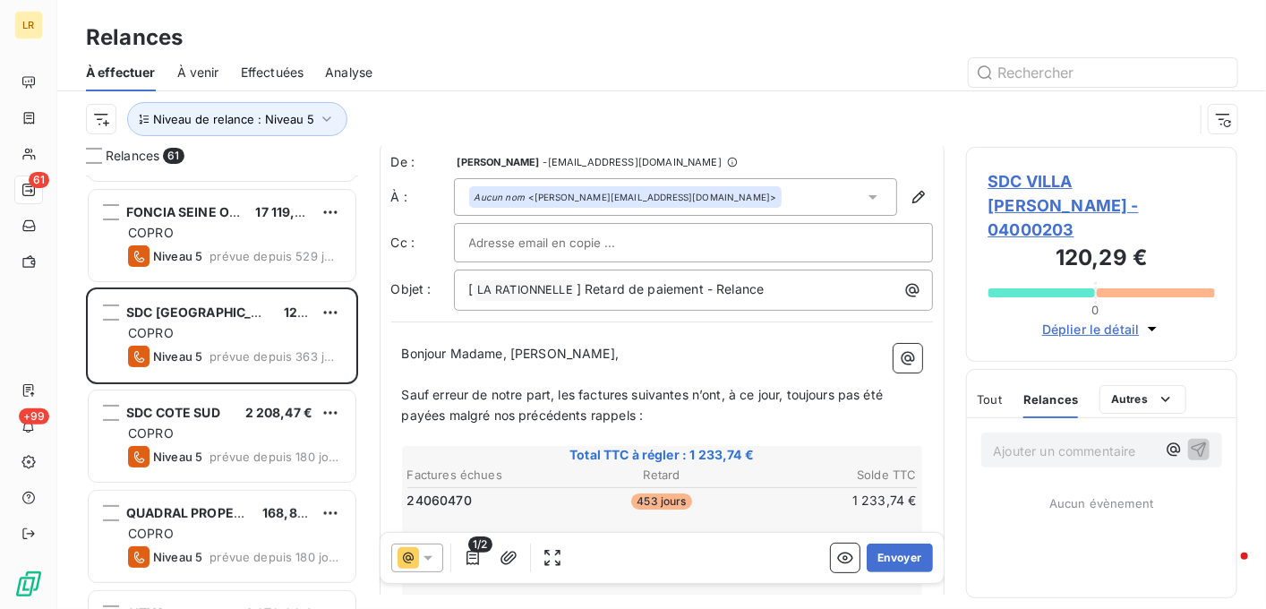
scroll to position [0, 0]
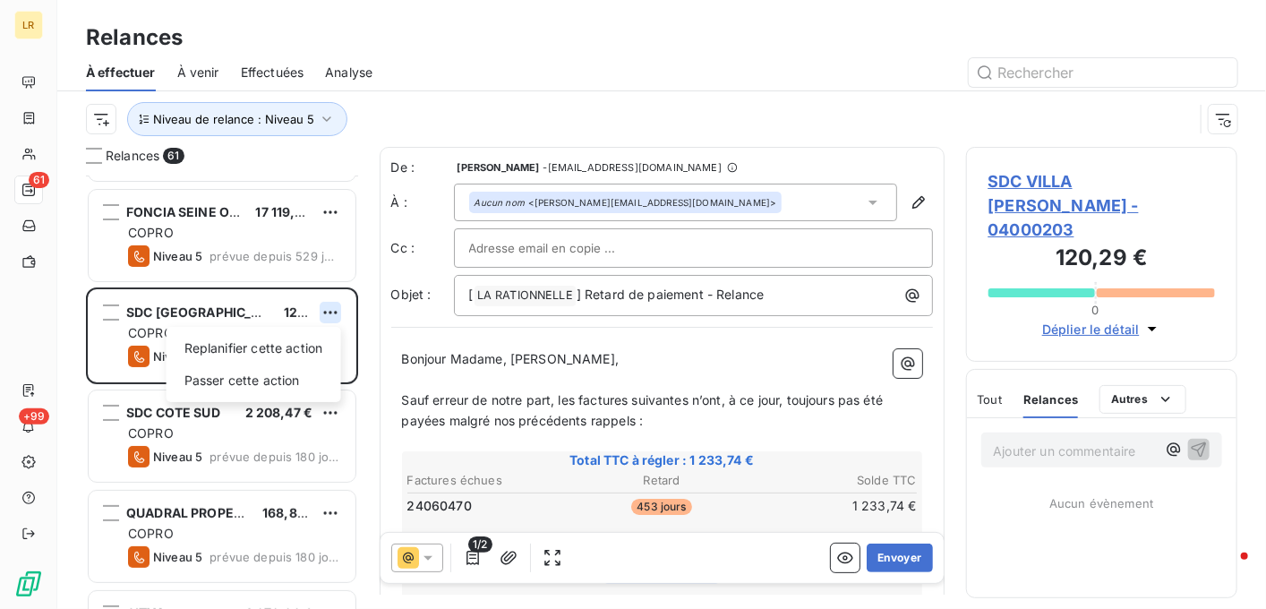
click at [331, 311] on html "LR 61 +99 Relances À effectuer À venir Effectuées Analyse Niveau de relance : N…" at bounding box center [633, 304] width 1266 height 609
click at [295, 378] on div "Passer cette action" at bounding box center [254, 380] width 160 height 29
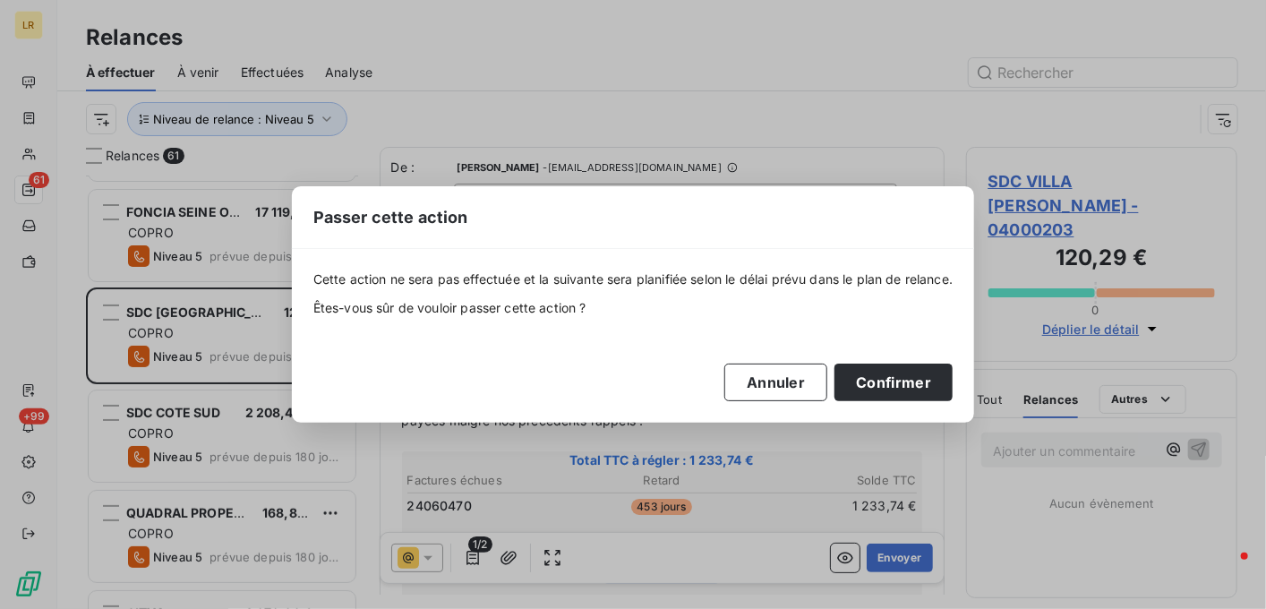
drag, startPoint x: 885, startPoint y: 382, endPoint x: 471, endPoint y: 318, distance: 418.7
click at [881, 380] on button "Confirmer" at bounding box center [894, 383] width 118 height 38
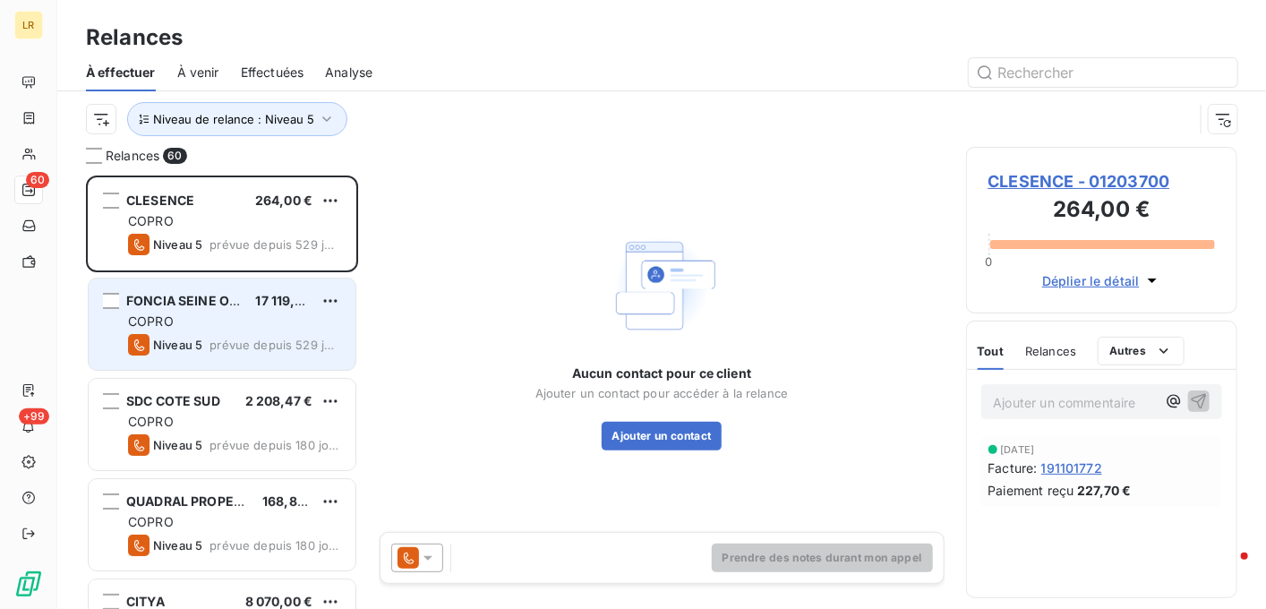
click at [243, 338] on span "prévue depuis 529 jours" at bounding box center [276, 345] width 132 height 14
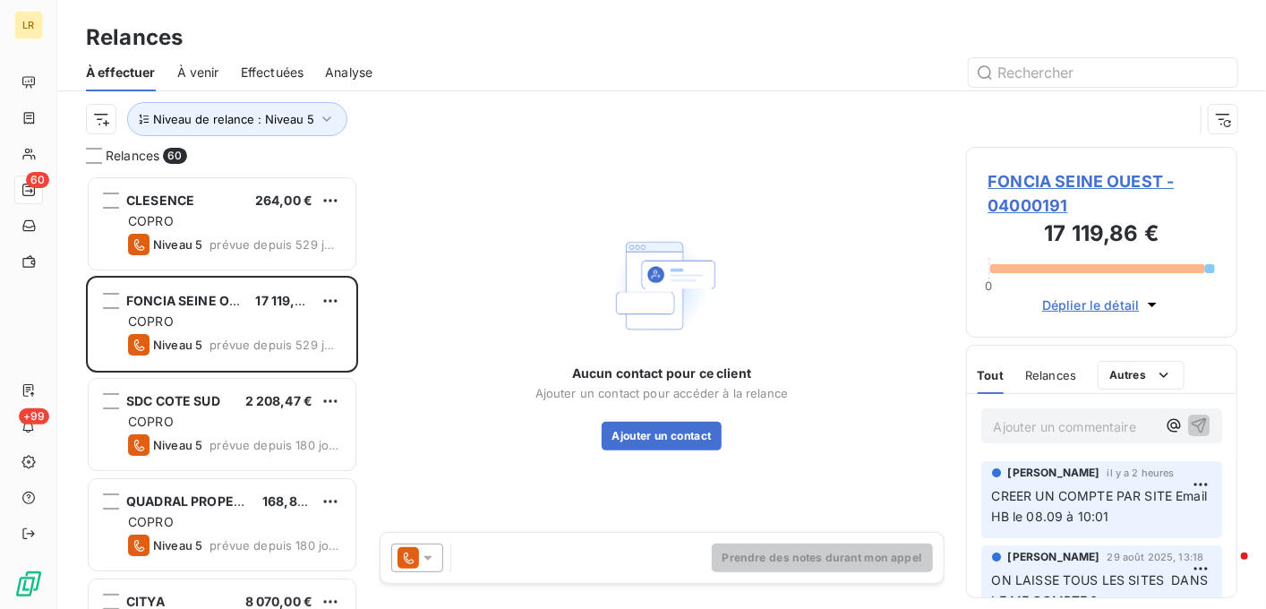
click at [252, 407] on span "2 208,47 €" at bounding box center [279, 400] width 68 height 15
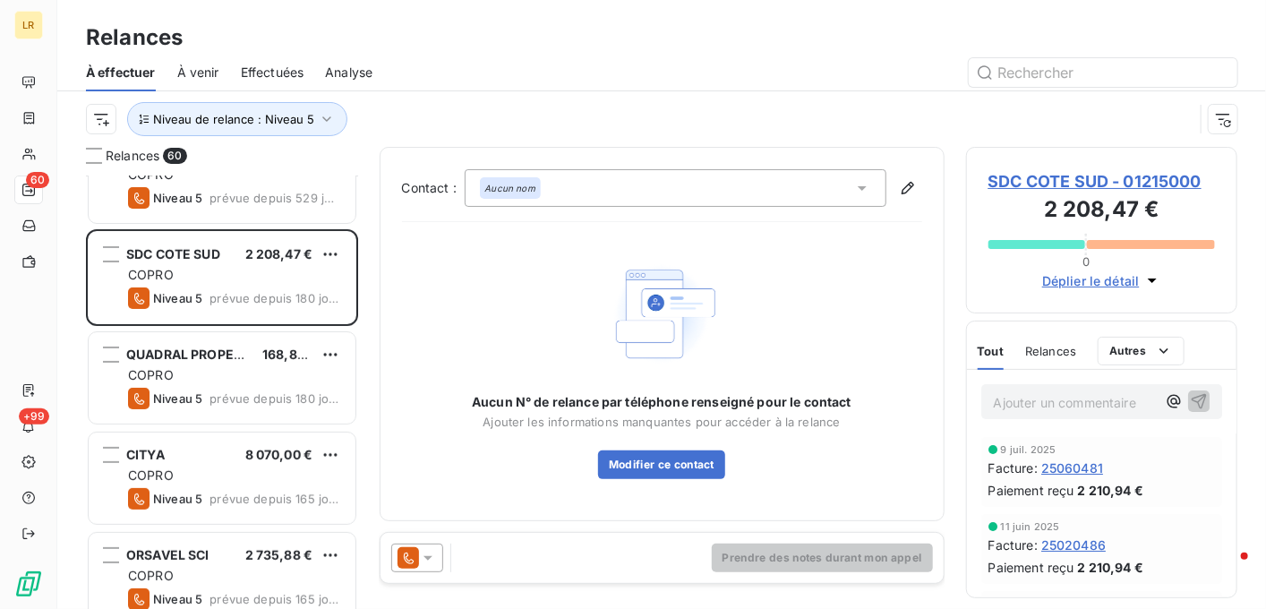
scroll to position [179, 0]
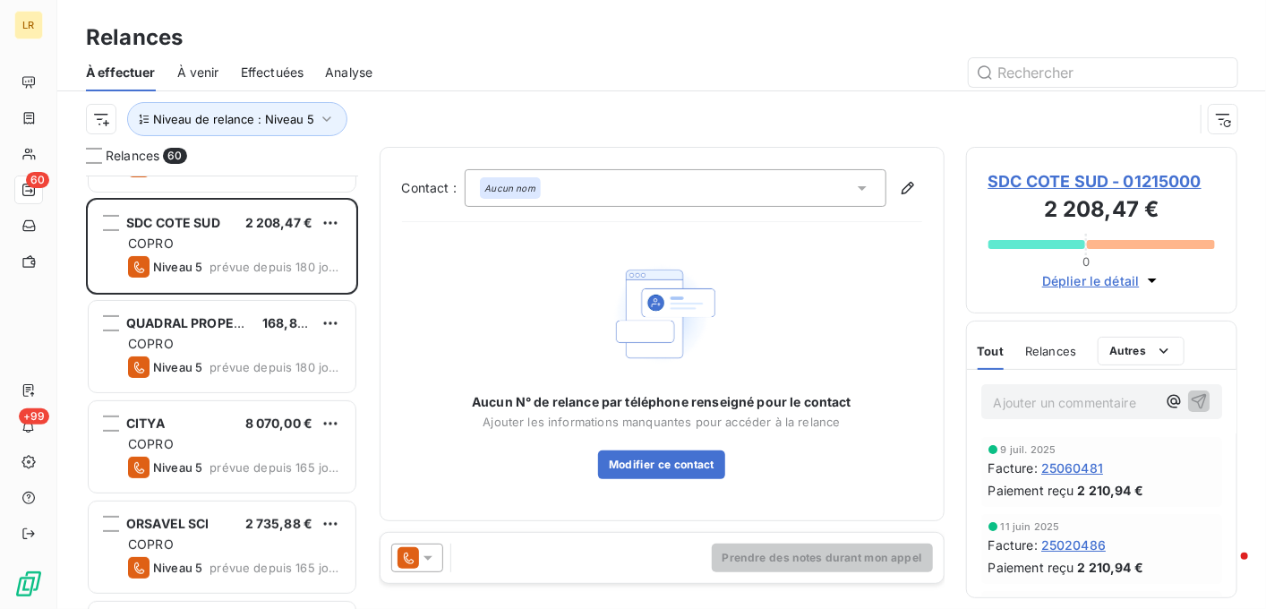
click at [426, 547] on div at bounding box center [417, 558] width 52 height 29
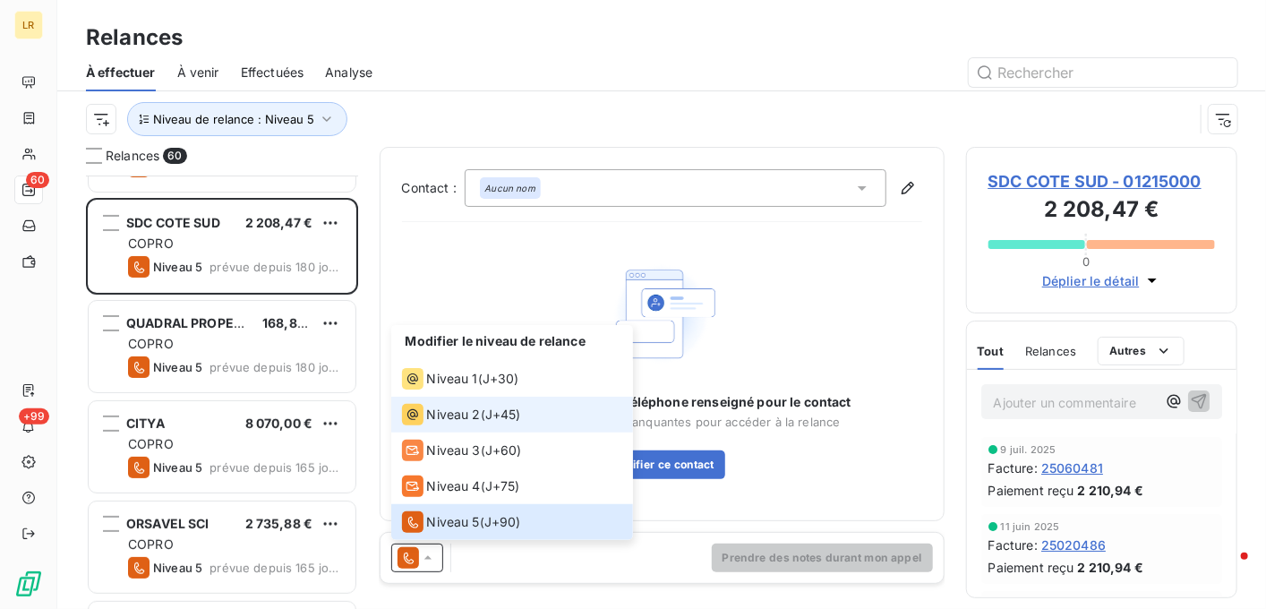
click at [430, 409] on span "Niveau 2" at bounding box center [454, 415] width 54 height 18
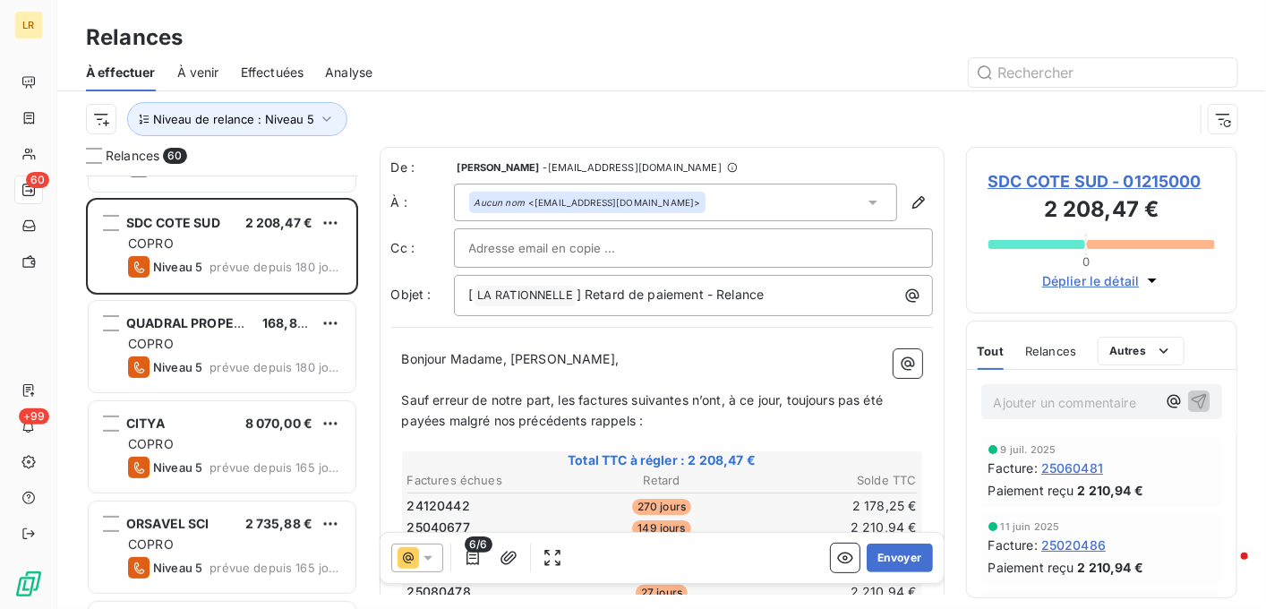
click at [1043, 345] on span "Relances" at bounding box center [1050, 351] width 51 height 14
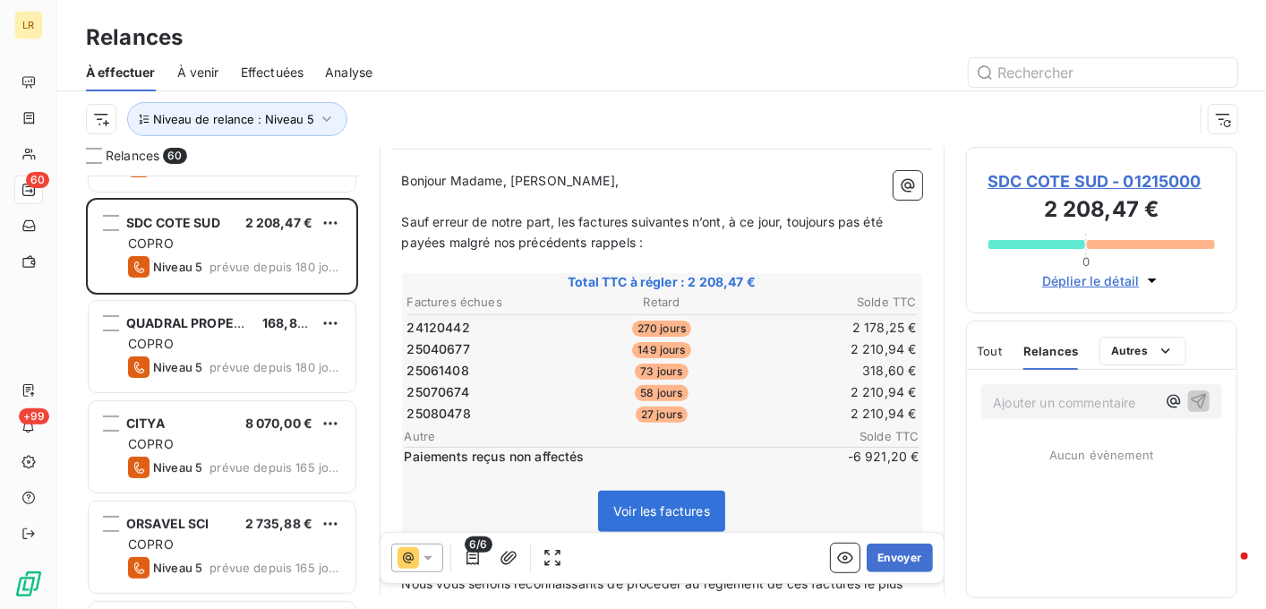
click at [433, 553] on icon at bounding box center [428, 558] width 18 height 18
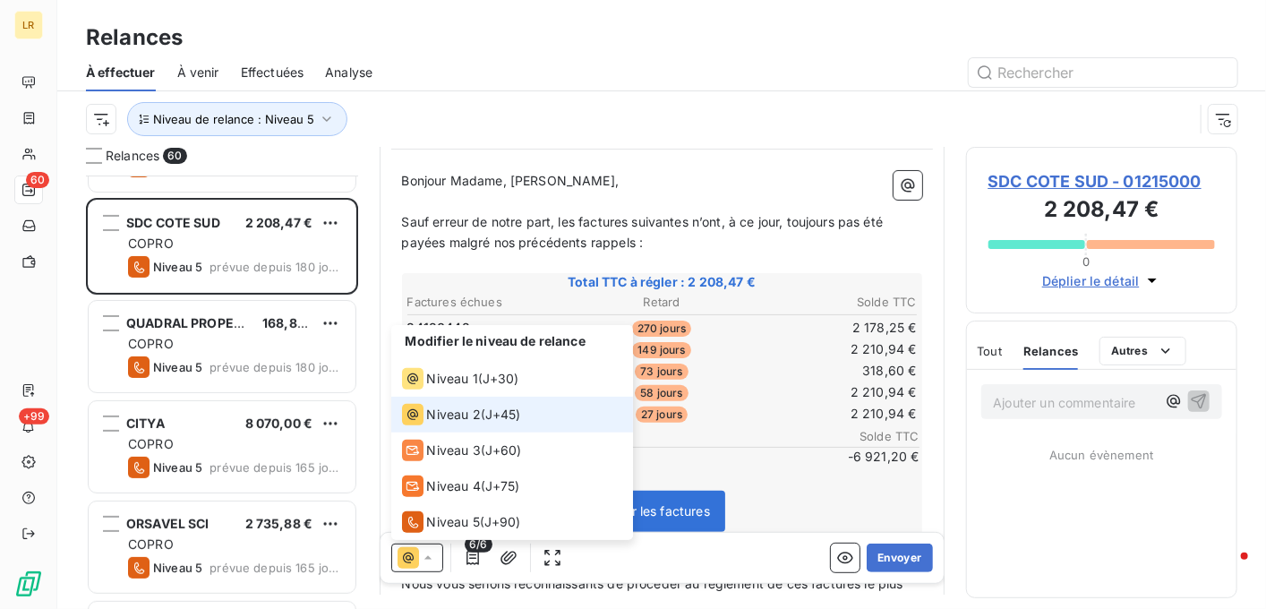
click at [454, 415] on span "Niveau 2" at bounding box center [454, 415] width 54 height 18
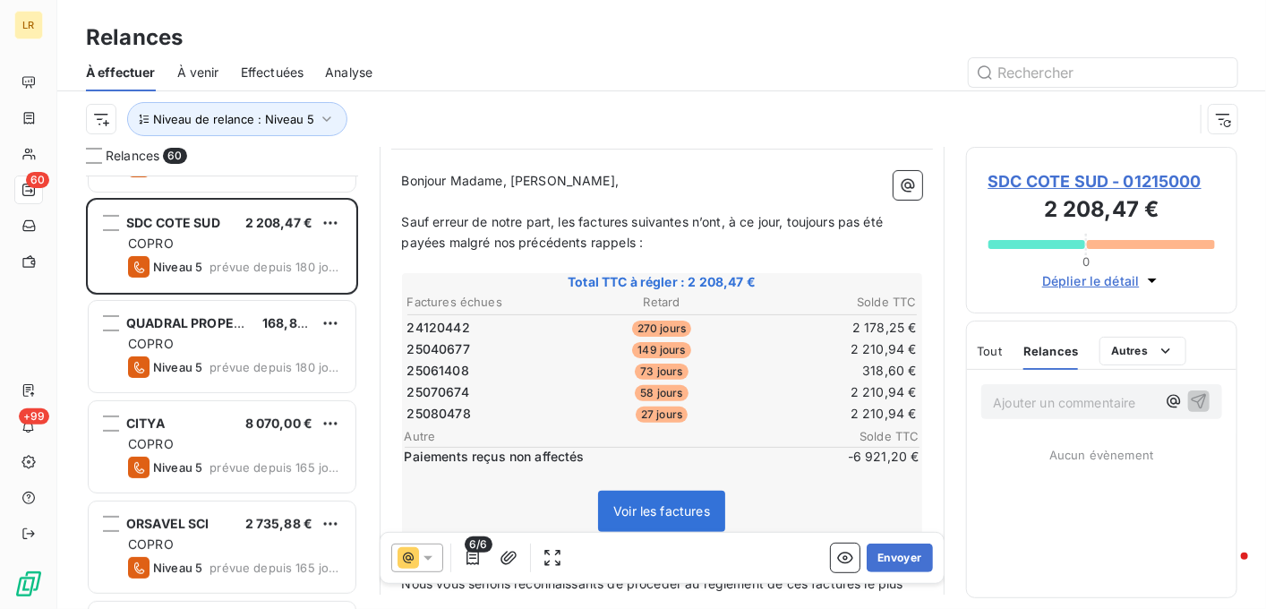
click at [1230, 42] on div "Relances" at bounding box center [661, 37] width 1209 height 32
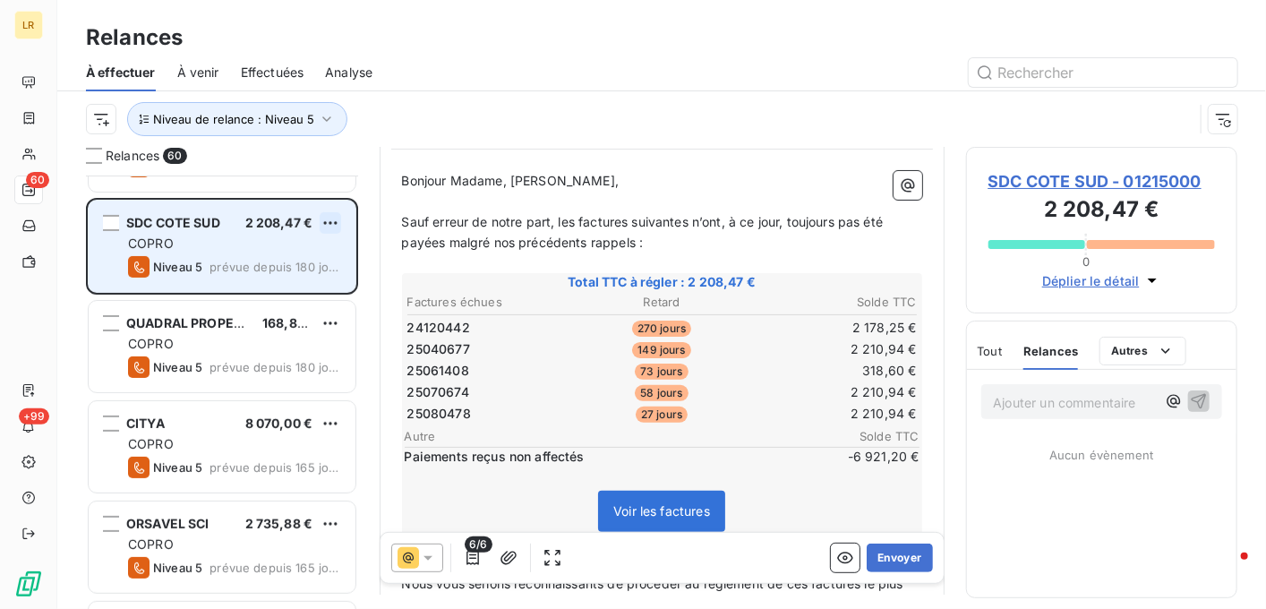
click at [339, 221] on html "LR 60 +99 Relances À effectuer À venir Effectuées Analyse Niveau de relance : N…" at bounding box center [633, 304] width 1266 height 609
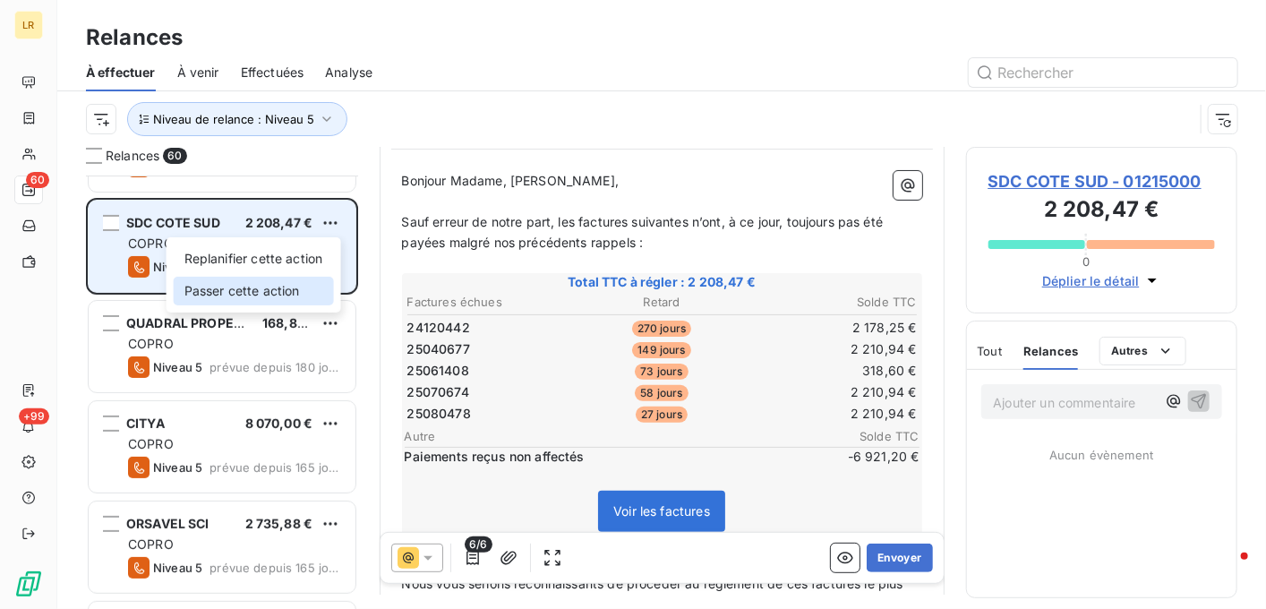
click at [306, 291] on div "Passer cette action" at bounding box center [254, 291] width 160 height 29
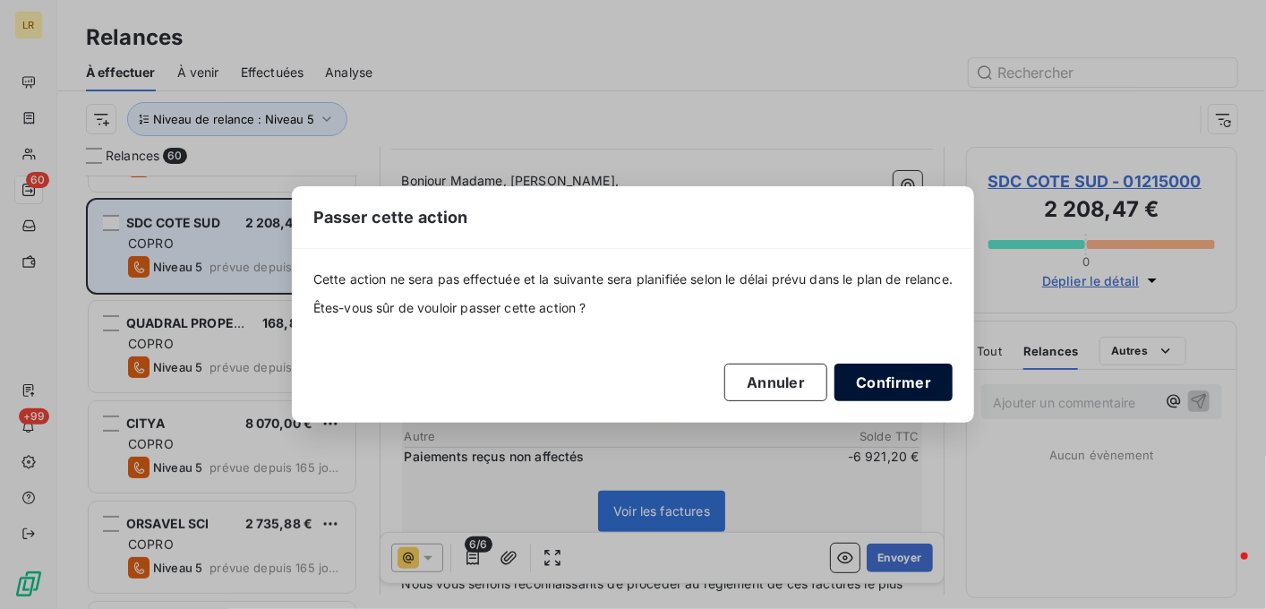
click at [905, 373] on button "Confirmer" at bounding box center [894, 383] width 118 height 38
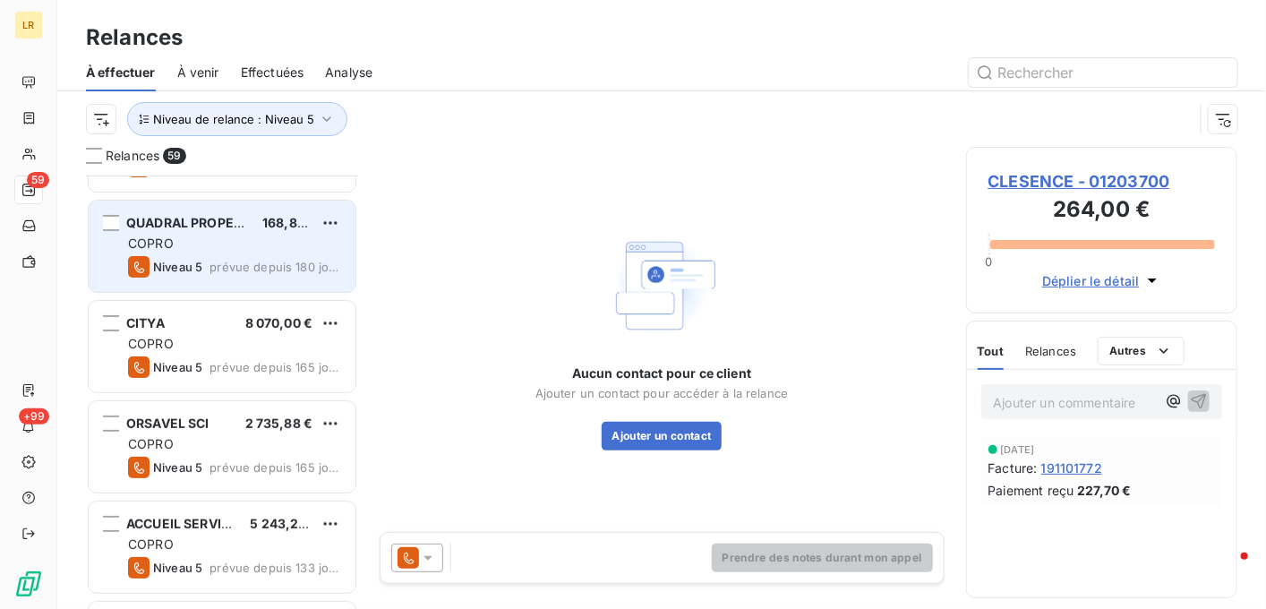
click at [287, 236] on div "COPRO" at bounding box center [234, 244] width 213 height 18
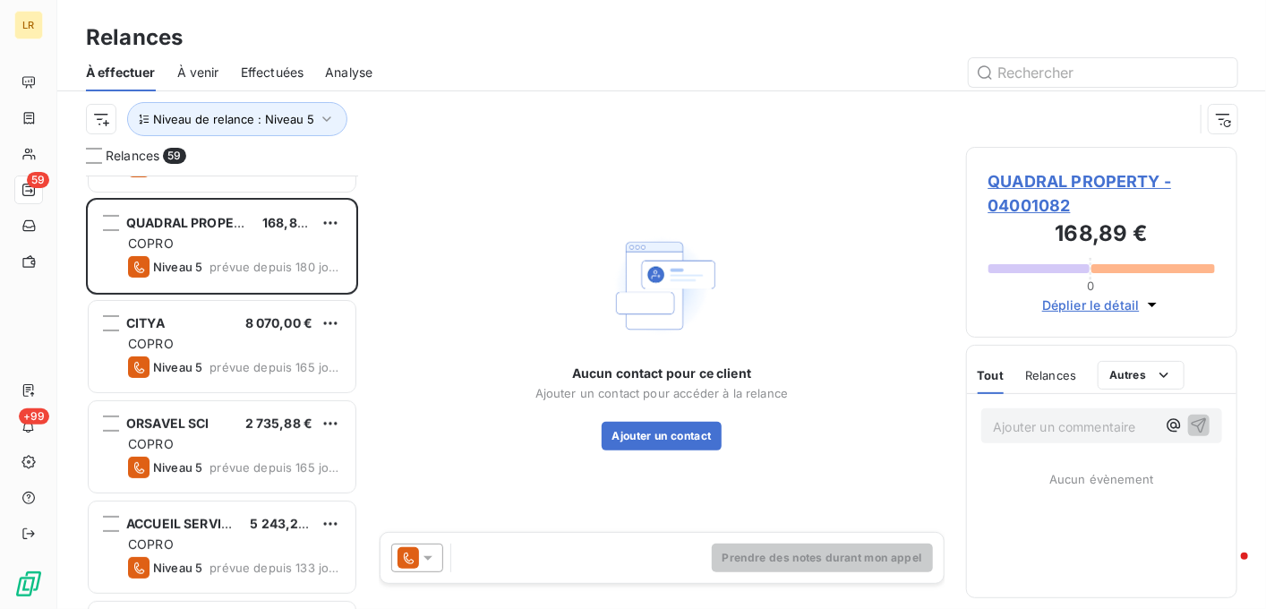
click at [424, 554] on icon at bounding box center [428, 558] width 18 height 18
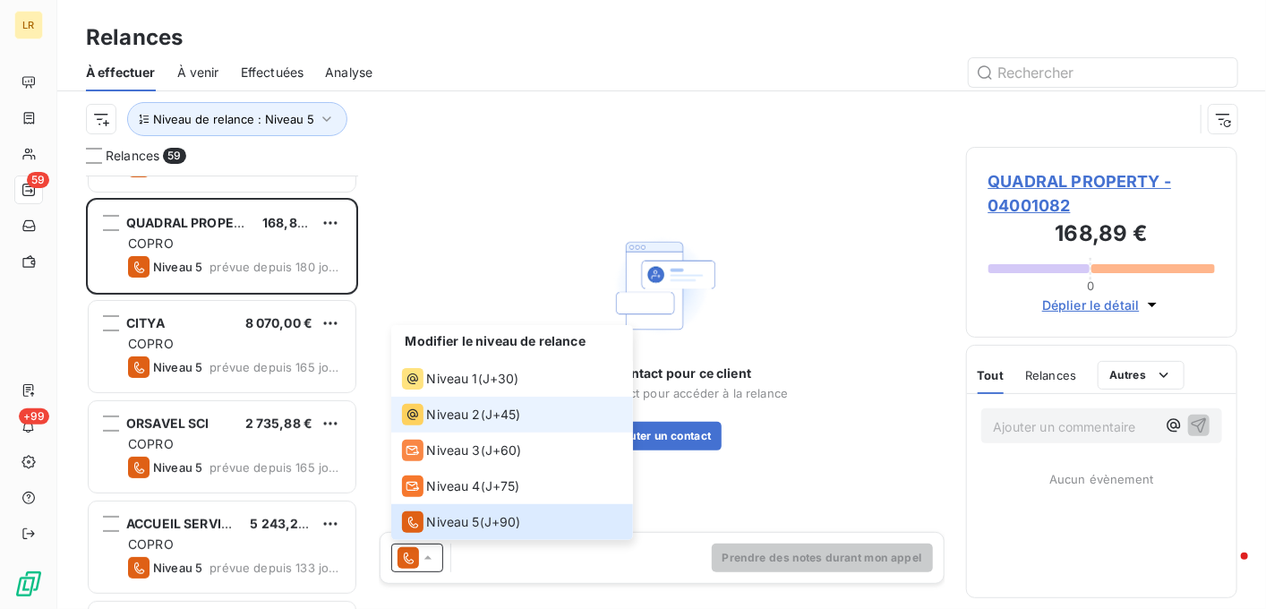
click at [436, 412] on span "Niveau 2" at bounding box center [454, 415] width 54 height 18
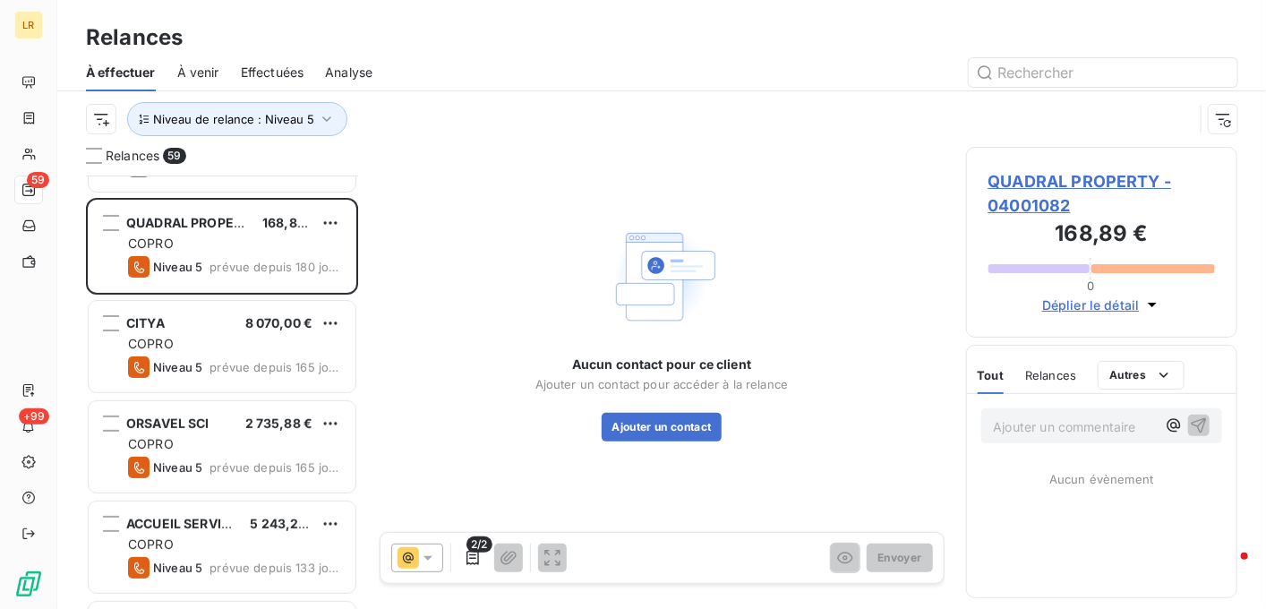
click at [425, 553] on icon at bounding box center [428, 558] width 18 height 18
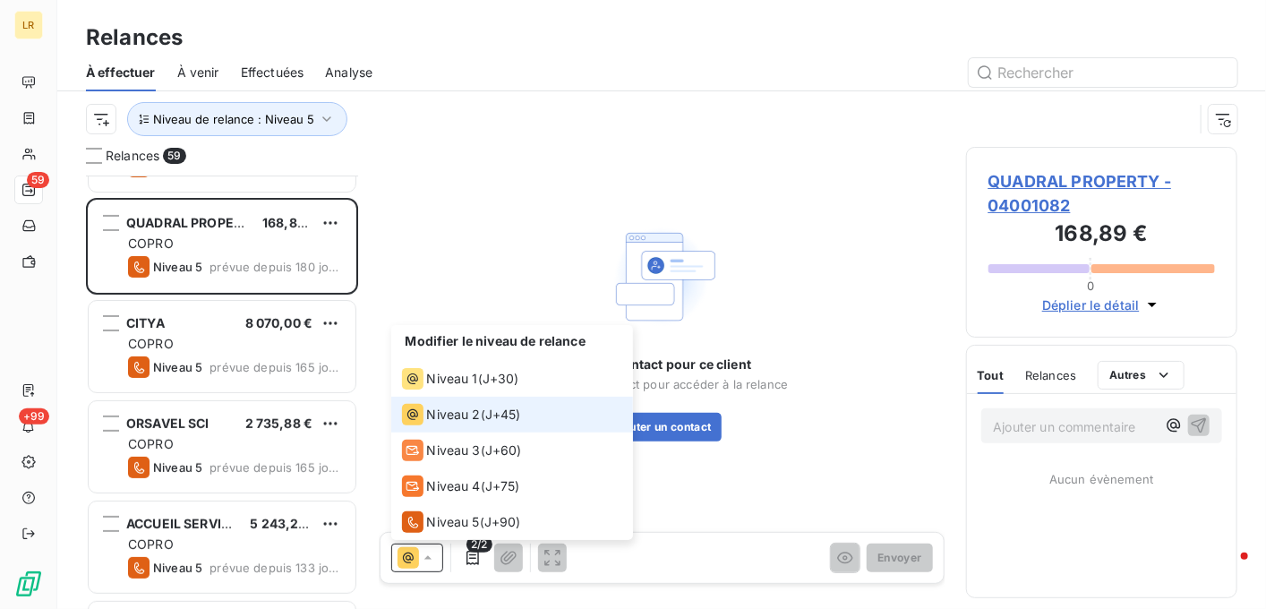
click at [444, 407] on span "Niveau 2" at bounding box center [454, 415] width 54 height 18
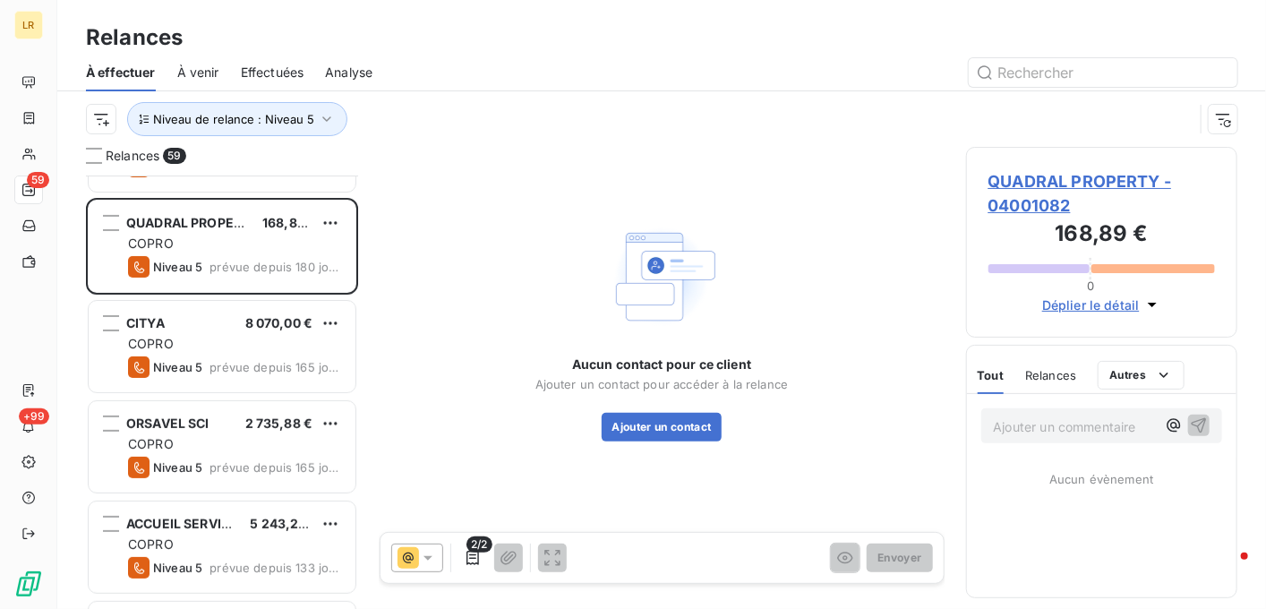
click at [422, 558] on icon at bounding box center [428, 558] width 18 height 18
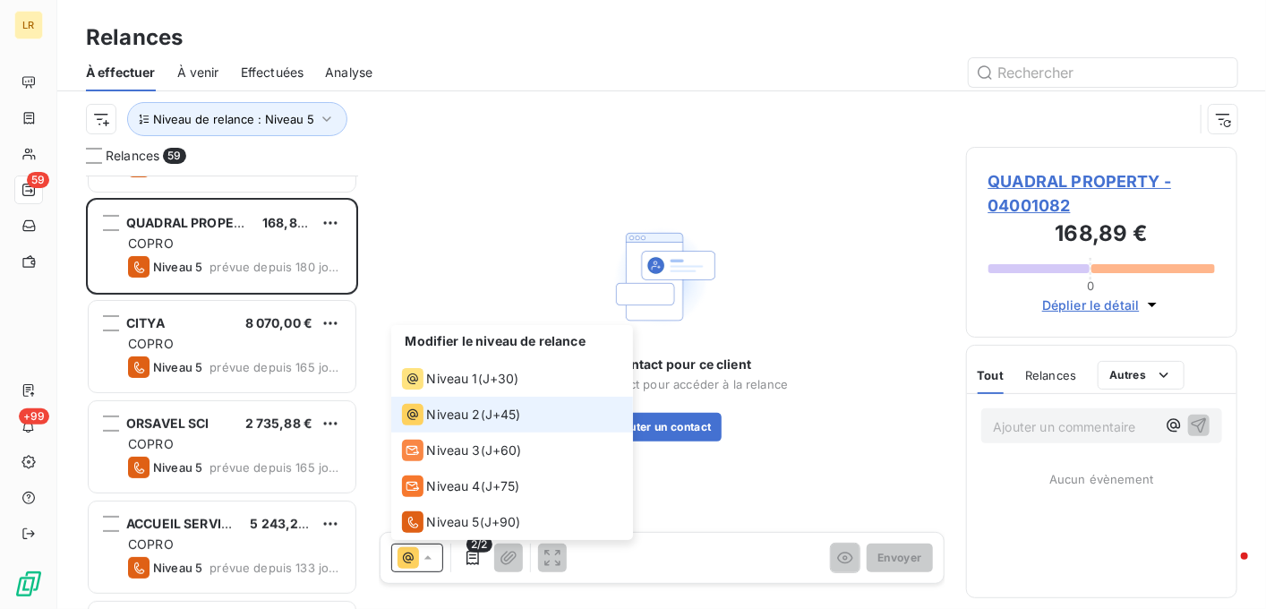
click at [443, 407] on span "Niveau 2" at bounding box center [454, 415] width 54 height 18
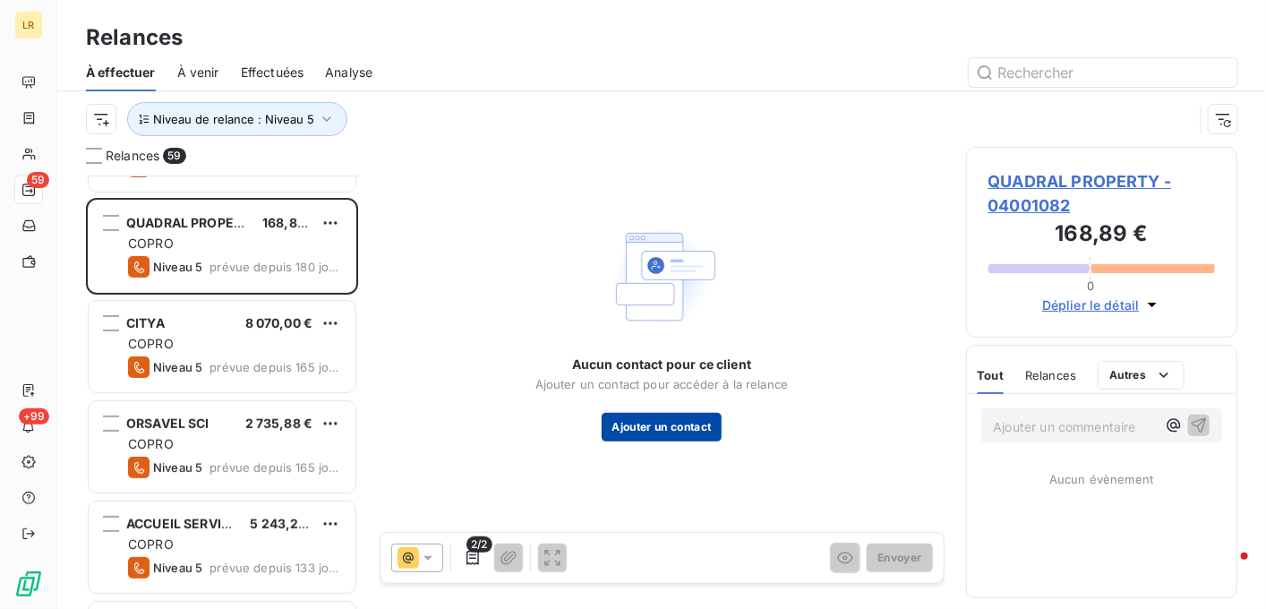
click at [642, 427] on button "Ajouter un contact" at bounding box center [662, 427] width 121 height 29
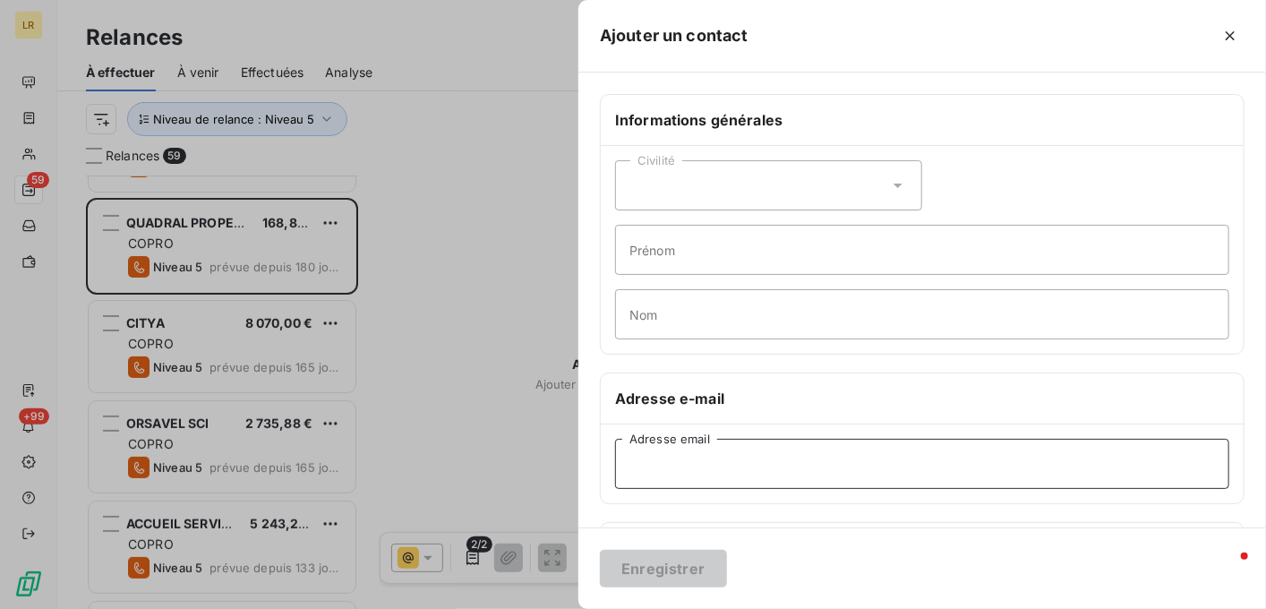
click at [643, 466] on input "Adresse email" at bounding box center [922, 464] width 614 height 50
paste input "[EMAIL_ADDRESS][DOMAIN_NAME]"
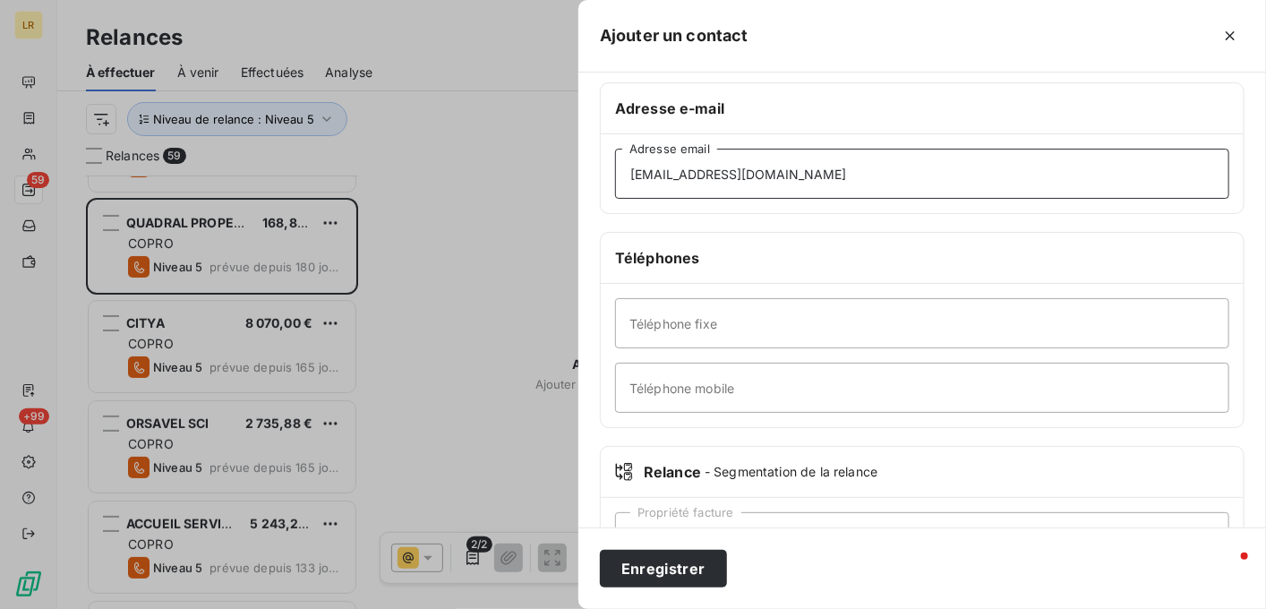
scroll to position [358, 0]
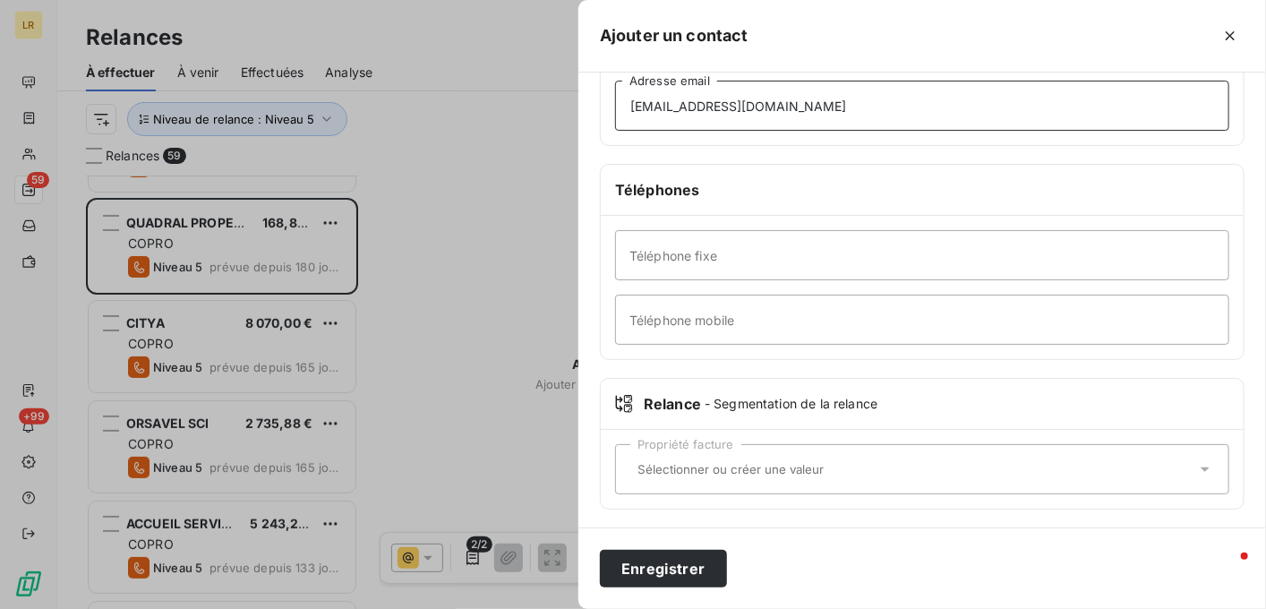
type input "[EMAIL_ADDRESS][DOMAIN_NAME]"
click at [625, 409] on icon at bounding box center [624, 404] width 17 height 18
click at [638, 464] on input "text" at bounding box center [913, 469] width 566 height 16
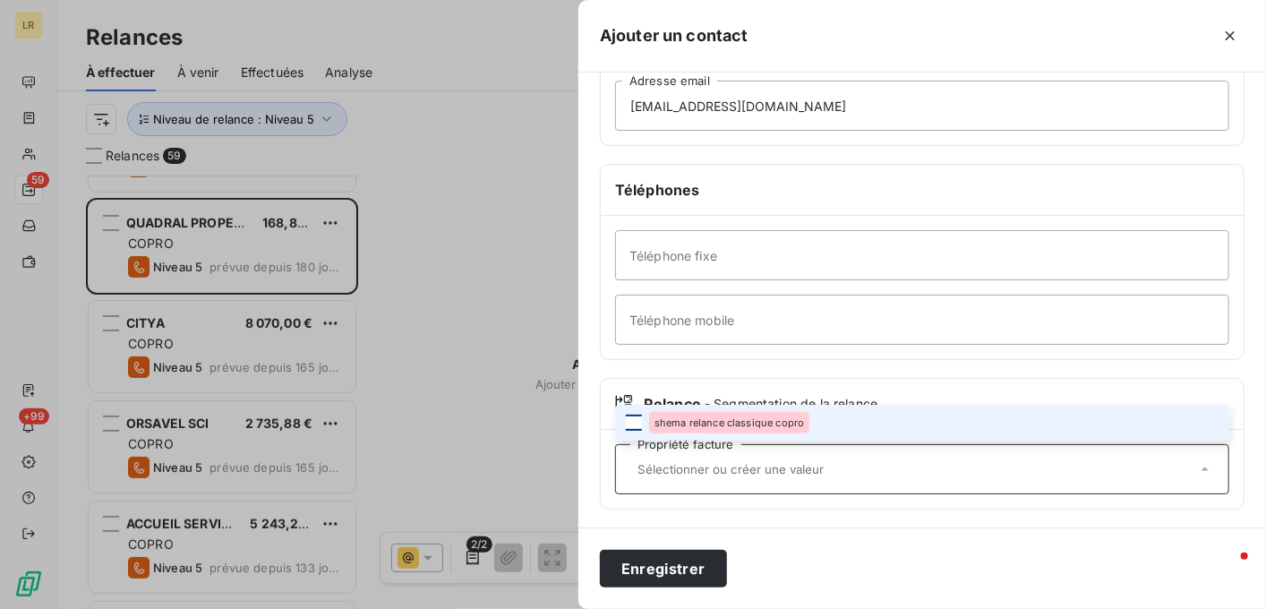
click at [638, 416] on div at bounding box center [634, 423] width 16 height 16
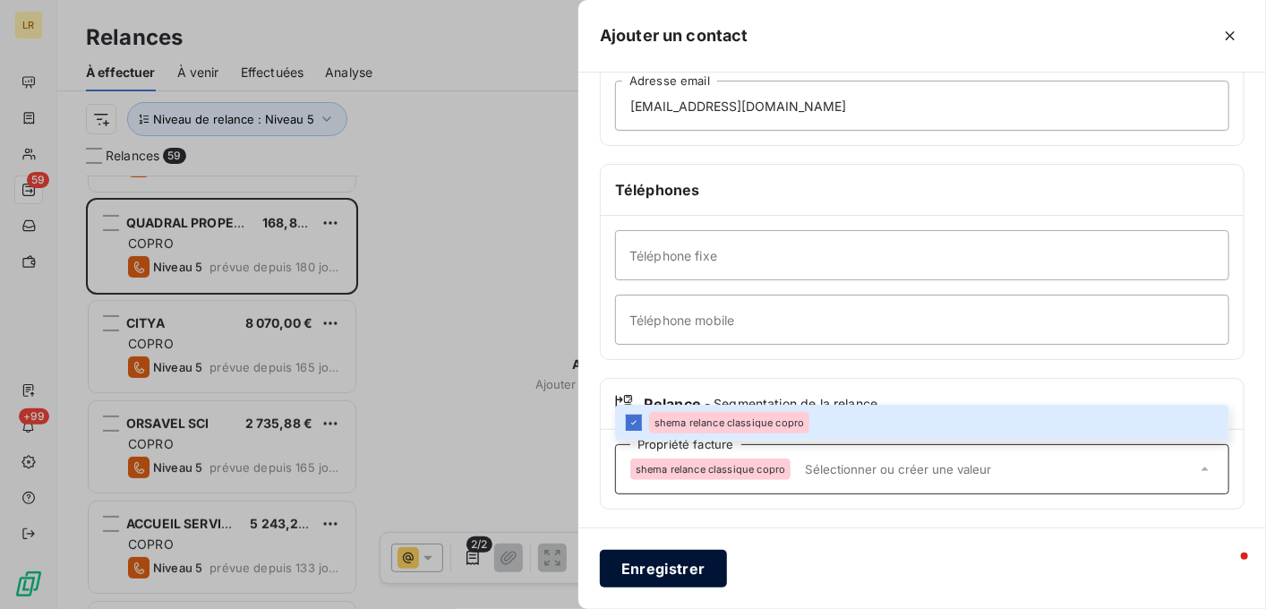
click at [662, 560] on button "Enregistrer" at bounding box center [663, 569] width 127 height 38
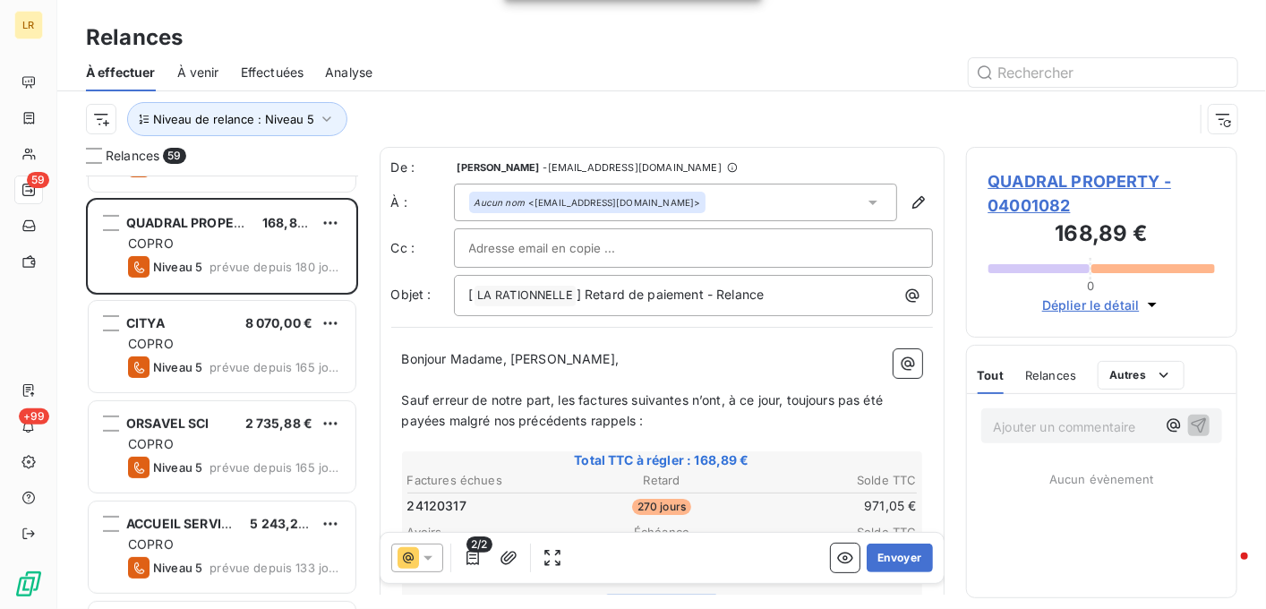
click at [515, 244] on input "text" at bounding box center [565, 248] width 193 height 27
paste input "[EMAIL_ADDRESS][DOMAIN_NAME]"
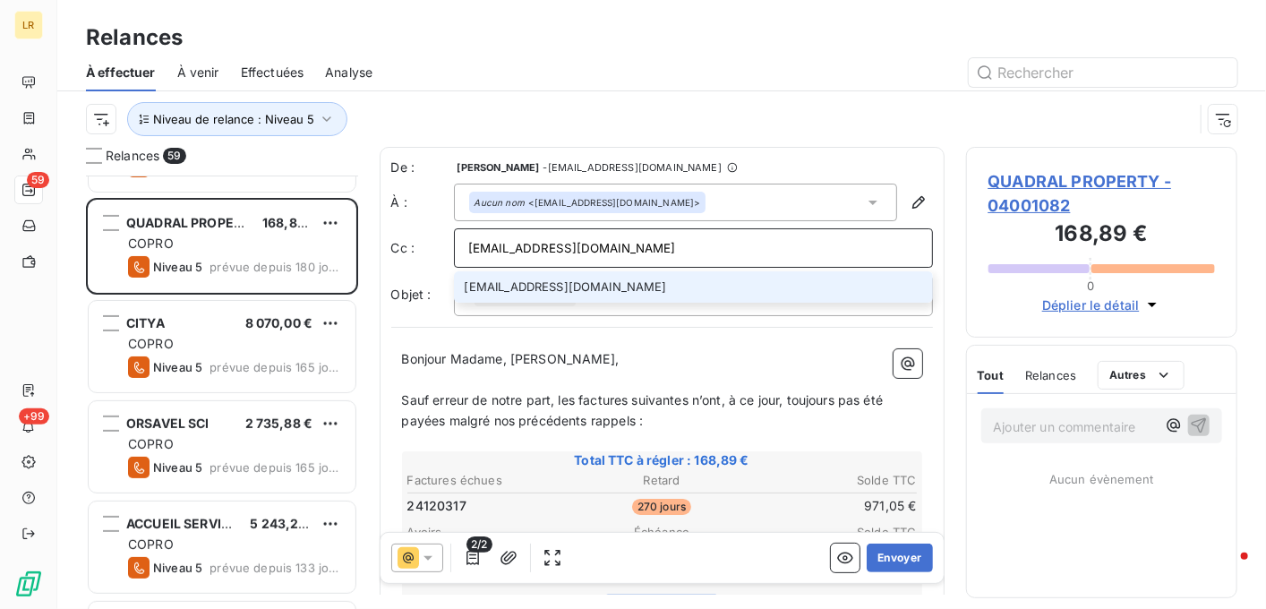
type input "[EMAIL_ADDRESS][DOMAIN_NAME]"
click at [611, 288] on li "[EMAIL_ADDRESS][DOMAIN_NAME]" at bounding box center [693, 286] width 479 height 31
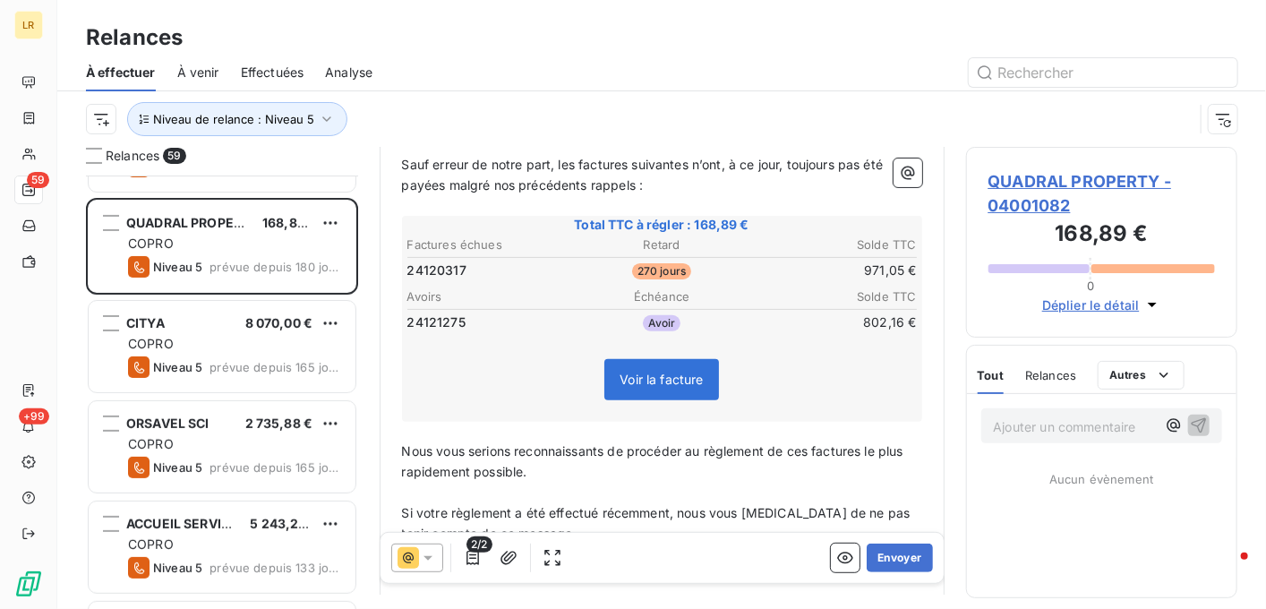
scroll to position [269, 0]
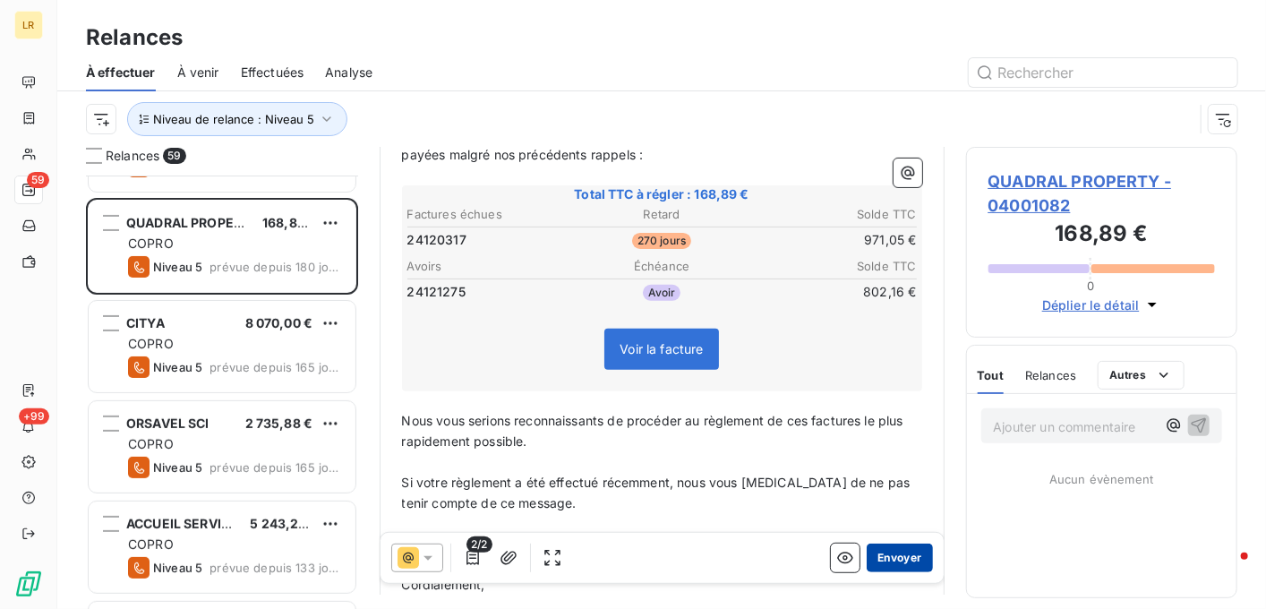
click at [885, 559] on button "Envoyer" at bounding box center [899, 558] width 65 height 29
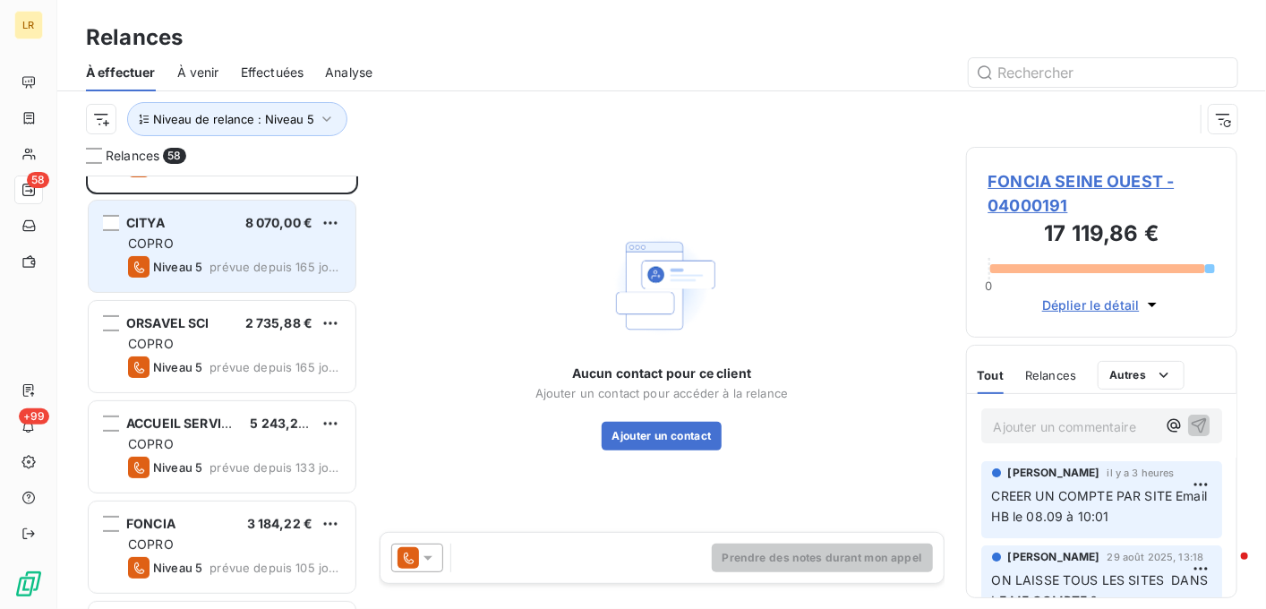
click at [221, 270] on span "prévue depuis 165 jours" at bounding box center [276, 267] width 132 height 14
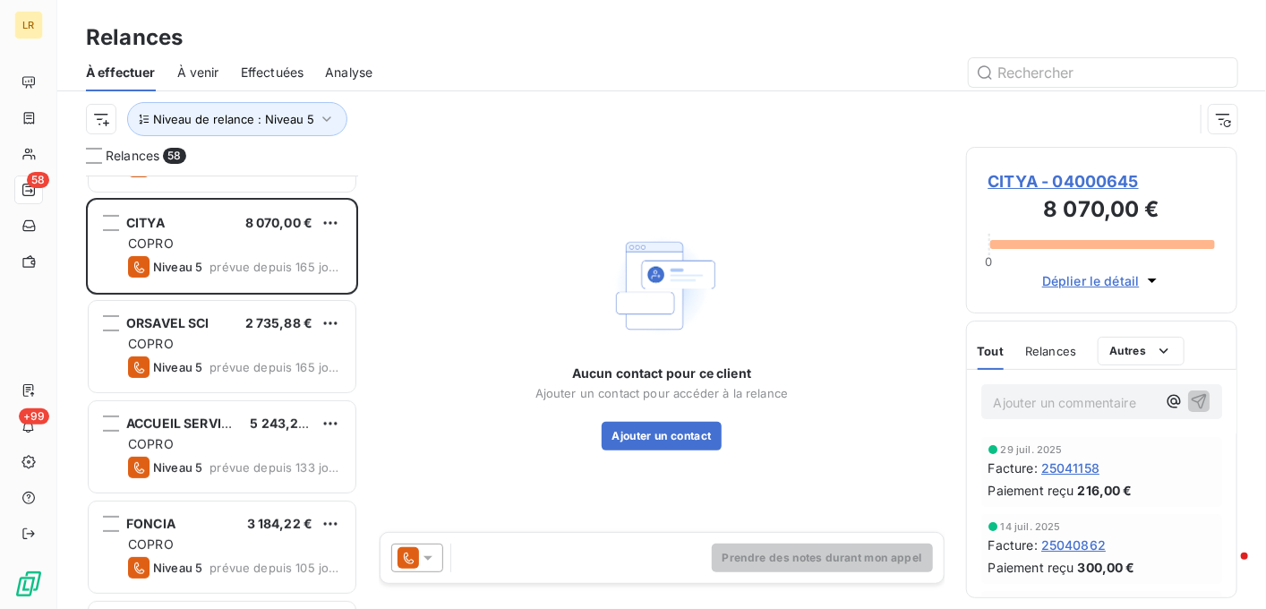
click at [428, 551] on icon at bounding box center [428, 558] width 18 height 18
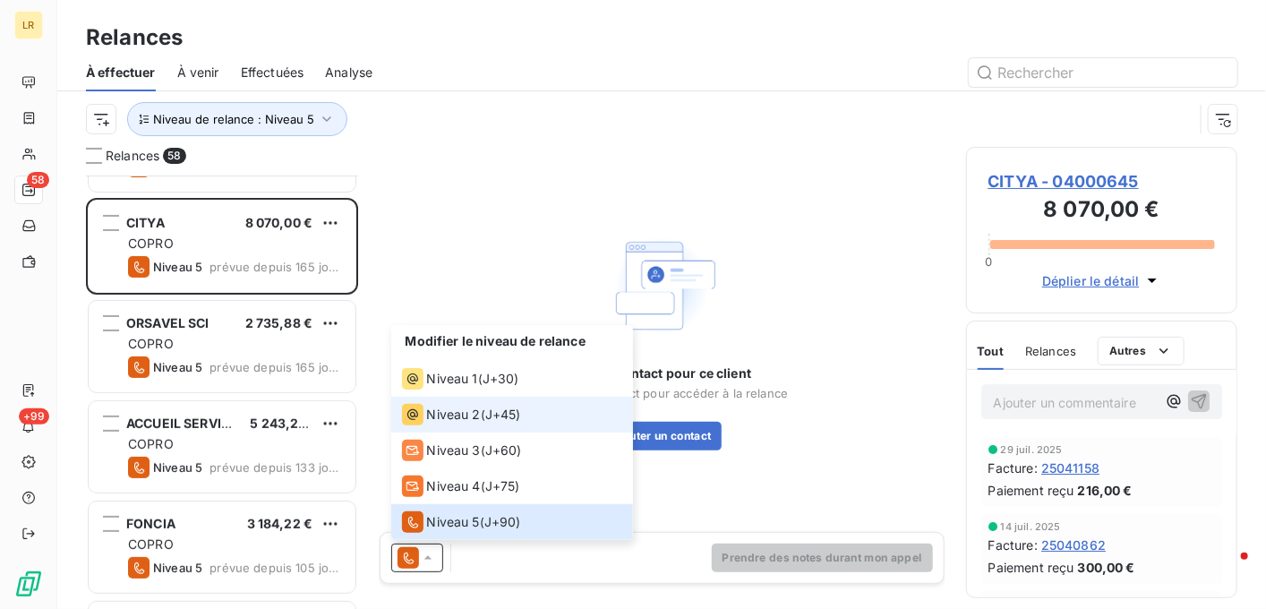
click at [436, 415] on span "Niveau 2" at bounding box center [454, 415] width 54 height 18
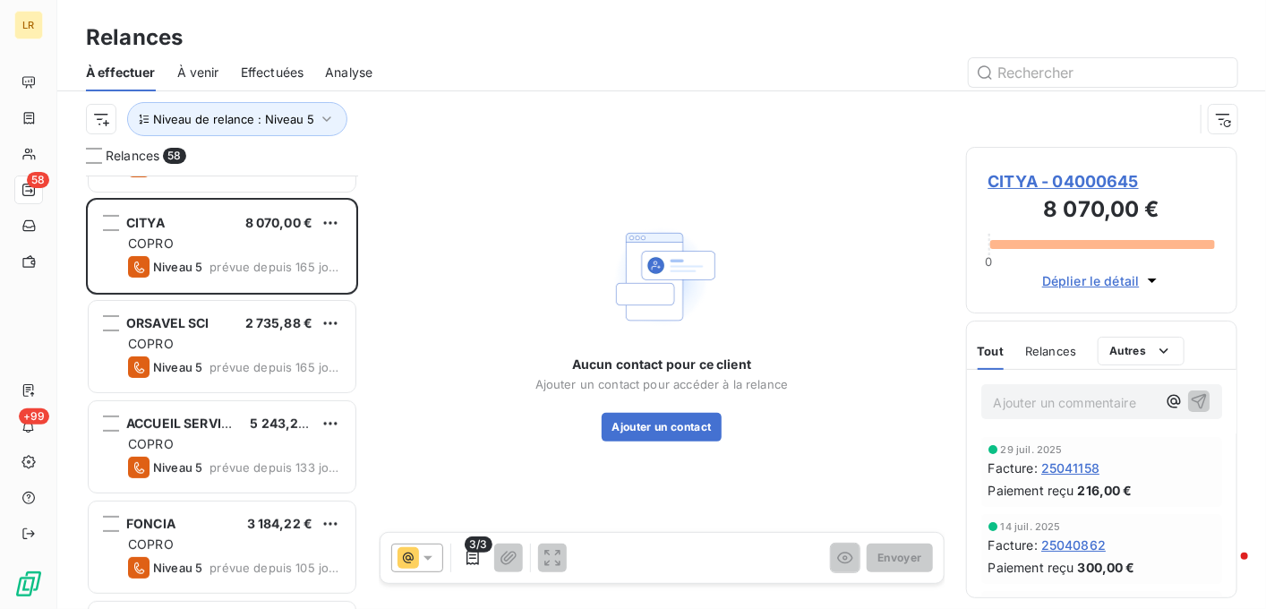
click at [1066, 339] on div "Relances" at bounding box center [1050, 351] width 51 height 38
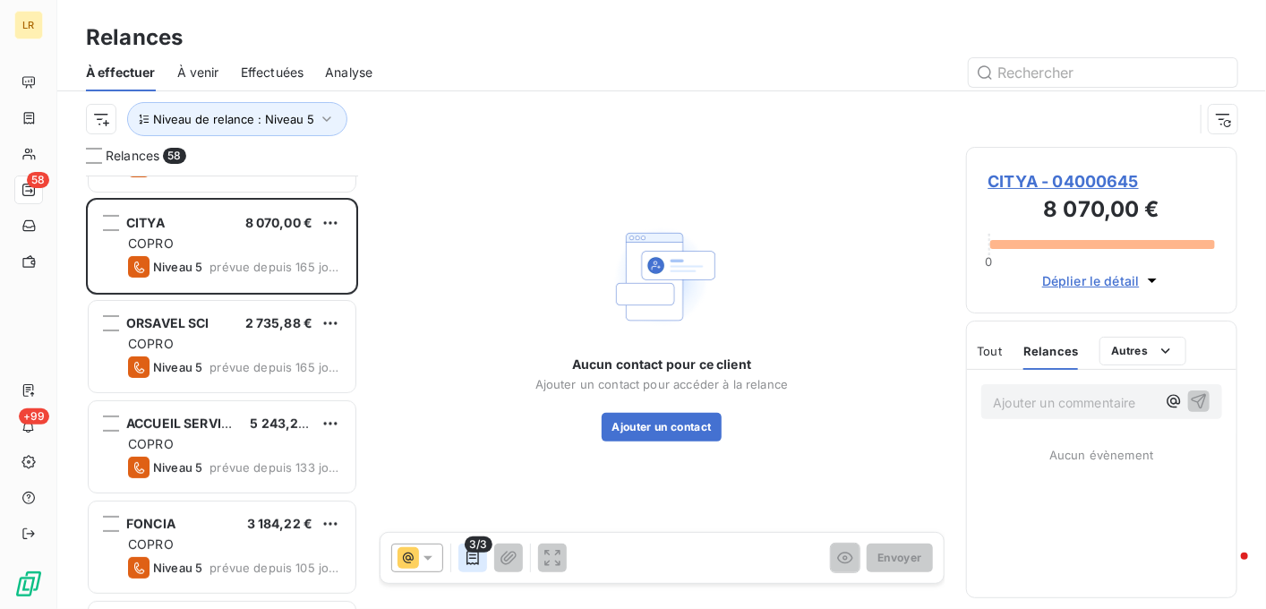
click at [475, 554] on icon "button" at bounding box center [473, 558] width 13 height 14
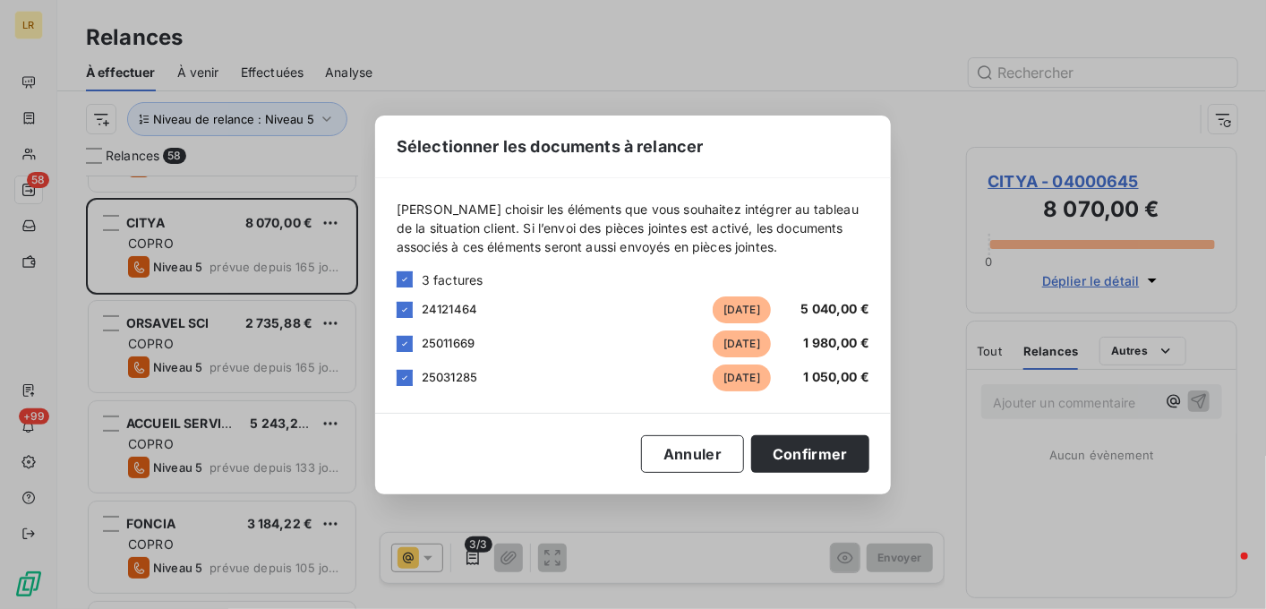
click at [475, 555] on div "Sélectionner les documents à relancer [PERSON_NAME] choisir les éléments que vo…" at bounding box center [633, 304] width 1266 height 609
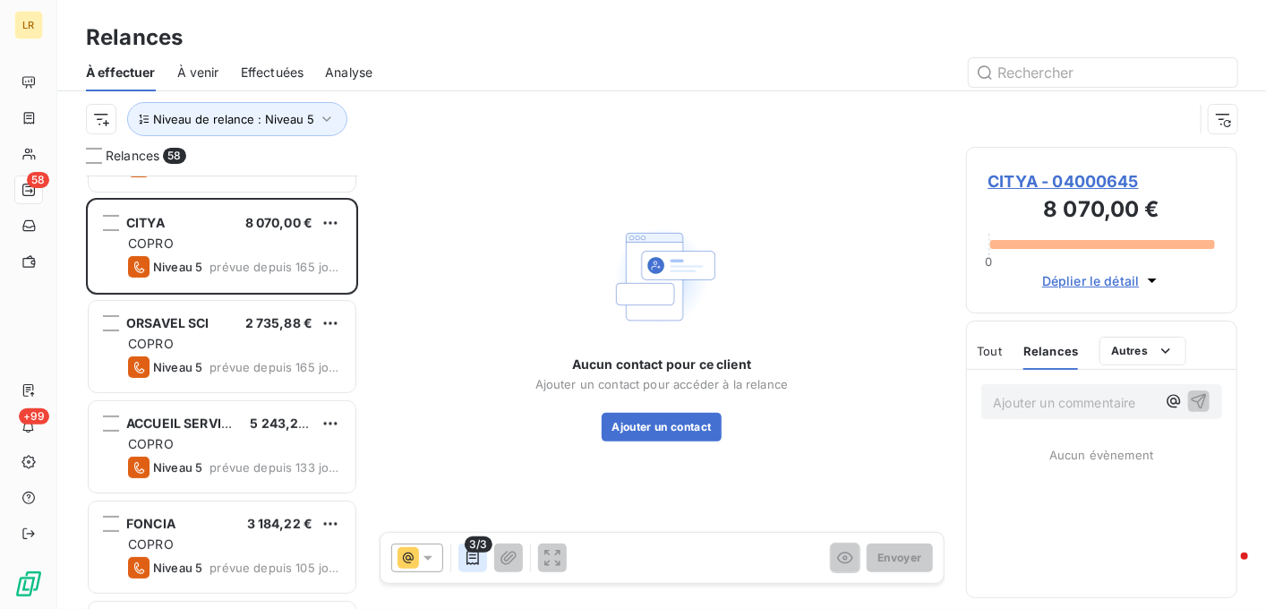
click at [474, 557] on icon "button" at bounding box center [473, 558] width 18 height 18
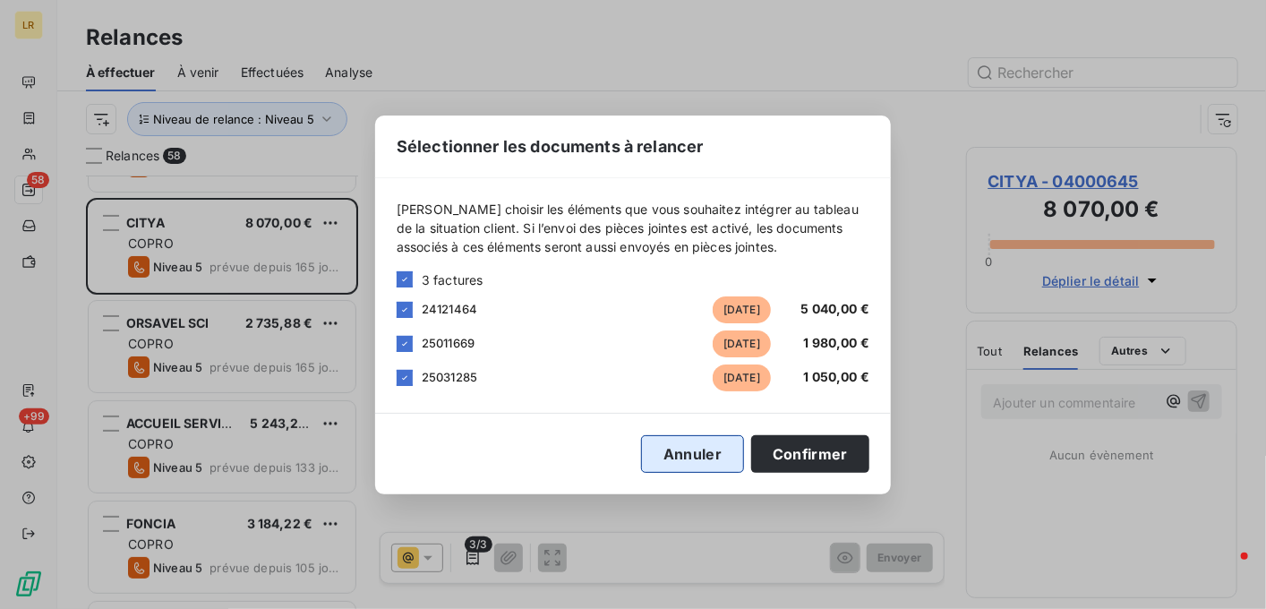
click at [681, 448] on button "Annuler" at bounding box center [692, 454] width 103 height 38
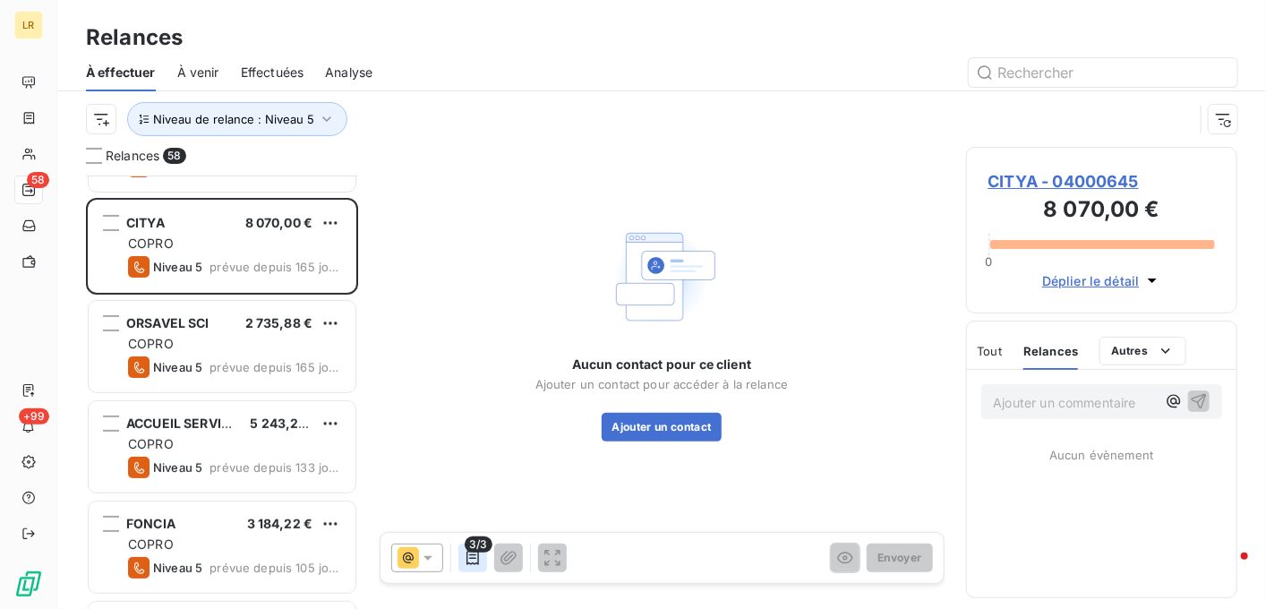
click at [470, 553] on icon "button" at bounding box center [473, 558] width 18 height 18
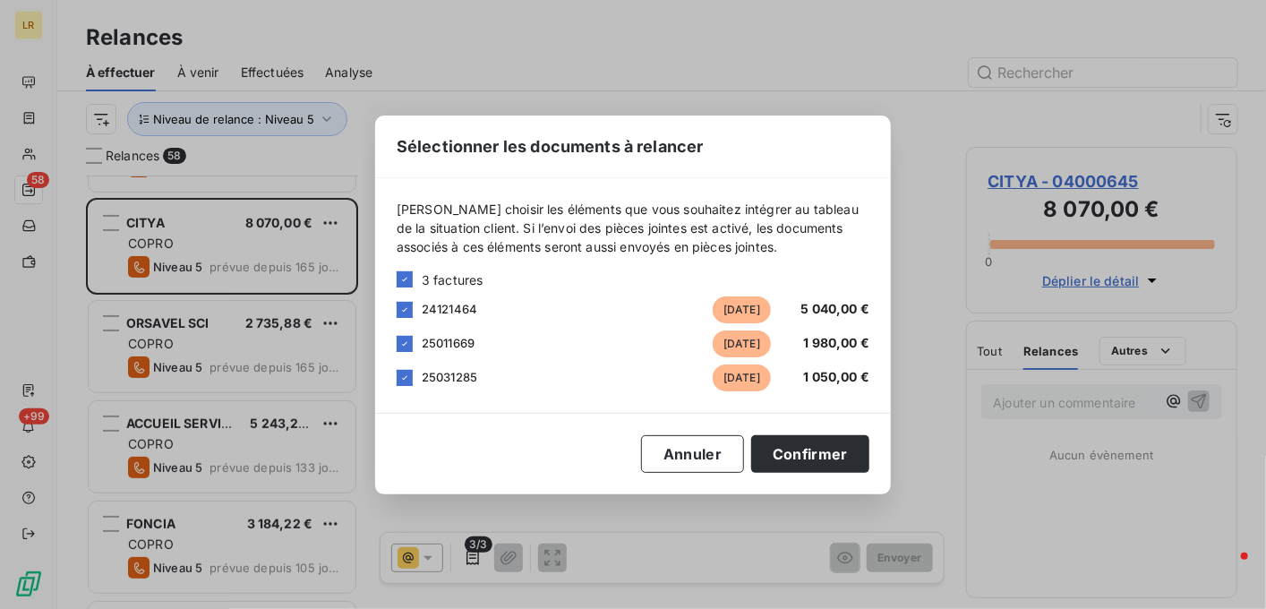
click at [471, 553] on div "Sélectionner les documents à relancer [PERSON_NAME] choisir les éléments que vo…" at bounding box center [633, 304] width 1266 height 609
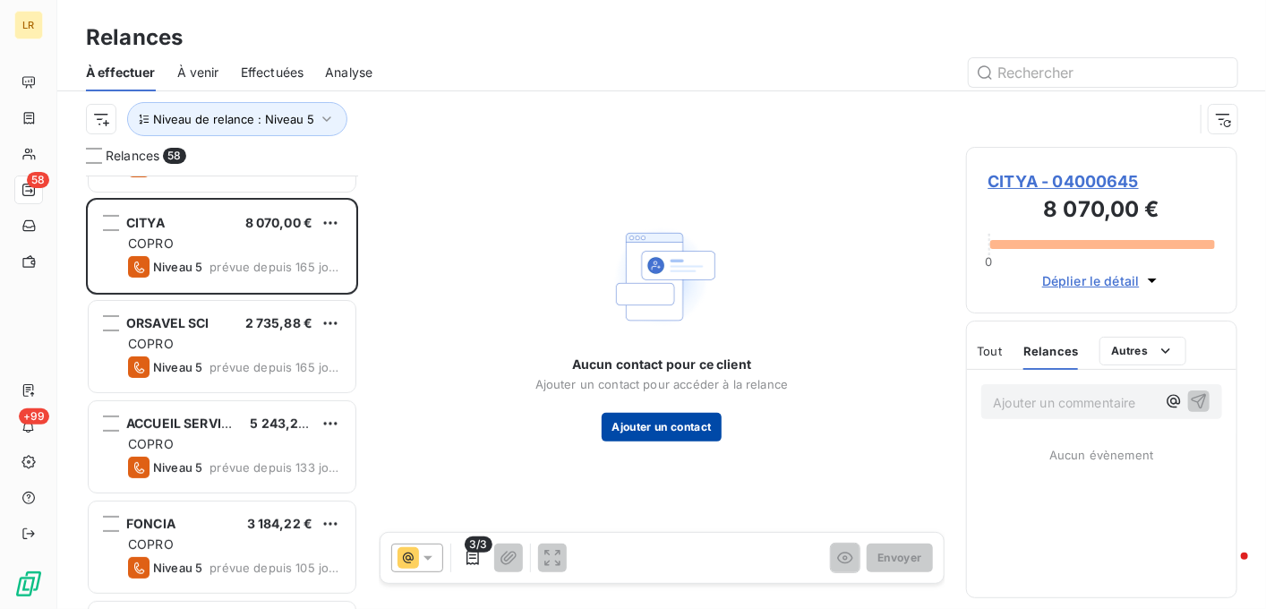
click at [657, 422] on button "Ajouter un contact" at bounding box center [662, 427] width 121 height 29
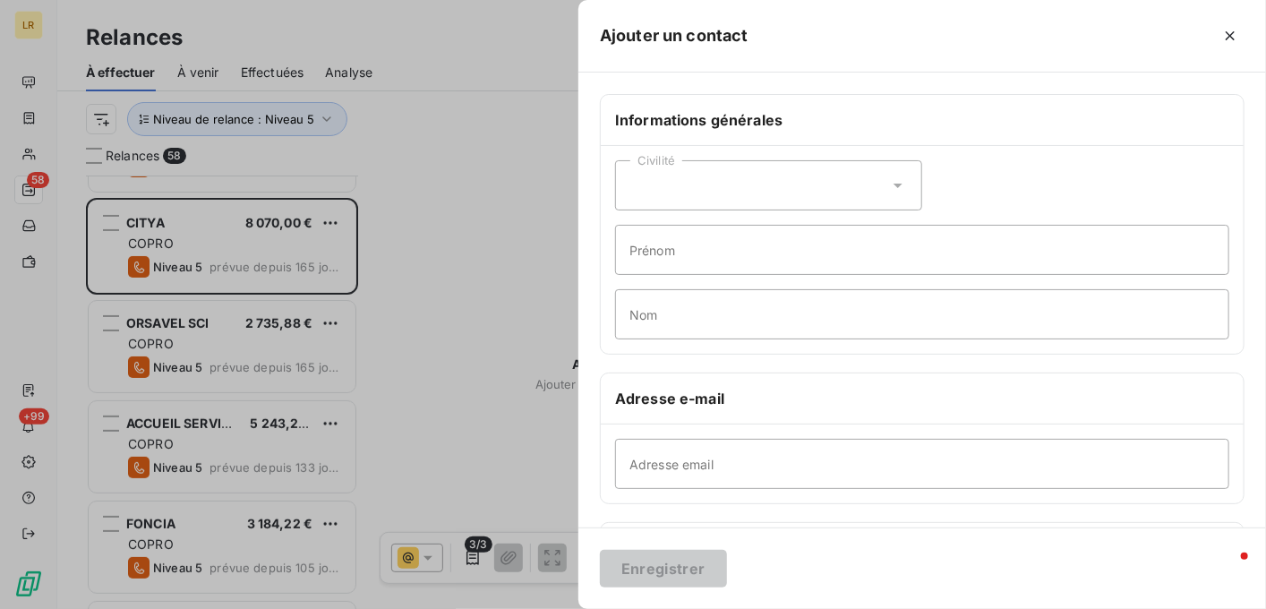
click at [468, 556] on div at bounding box center [633, 304] width 1266 height 609
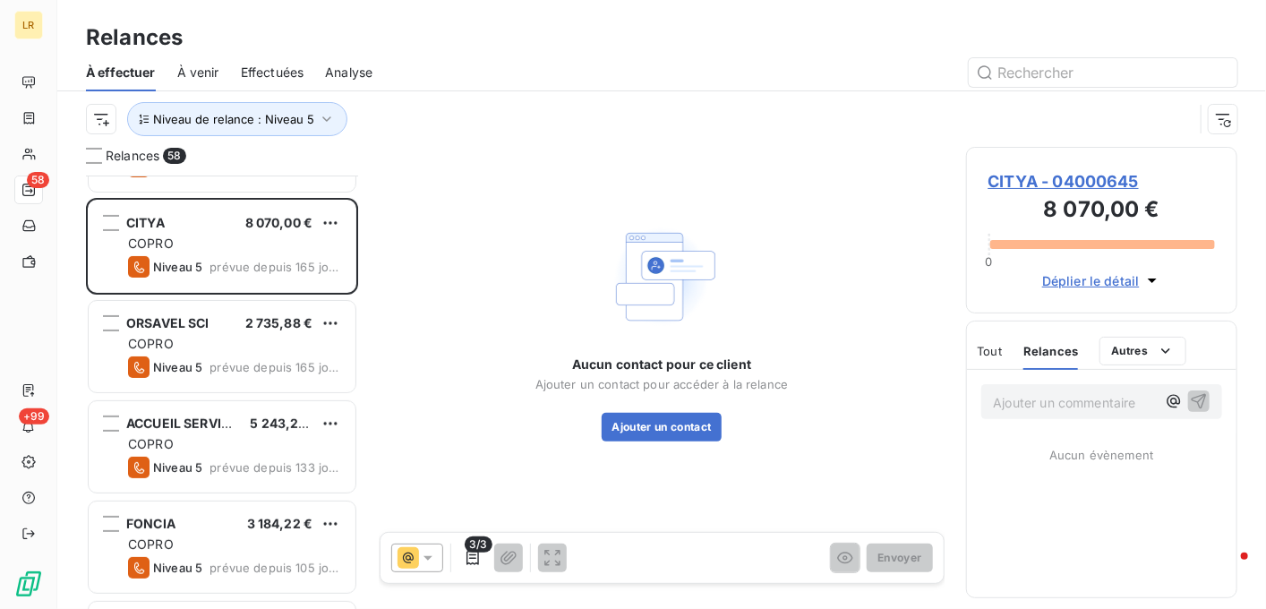
click at [468, 556] on icon "button" at bounding box center [473, 558] width 18 height 18
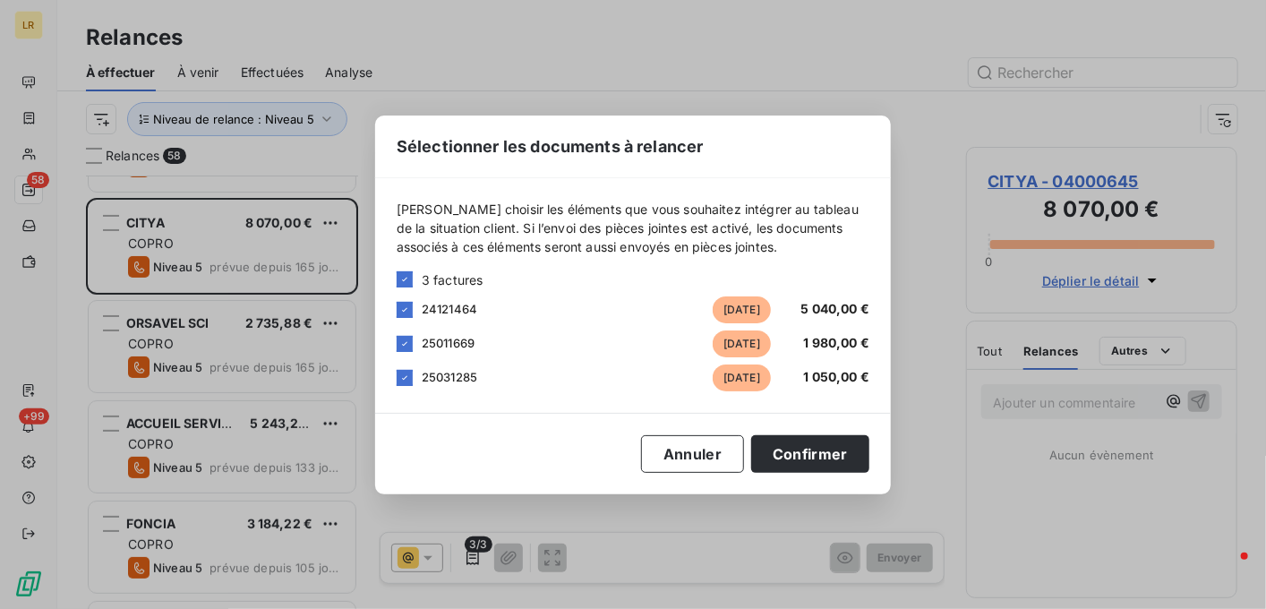
click at [468, 556] on div "Sélectionner les documents à relancer [PERSON_NAME] choisir les éléments que vo…" at bounding box center [633, 304] width 1266 height 609
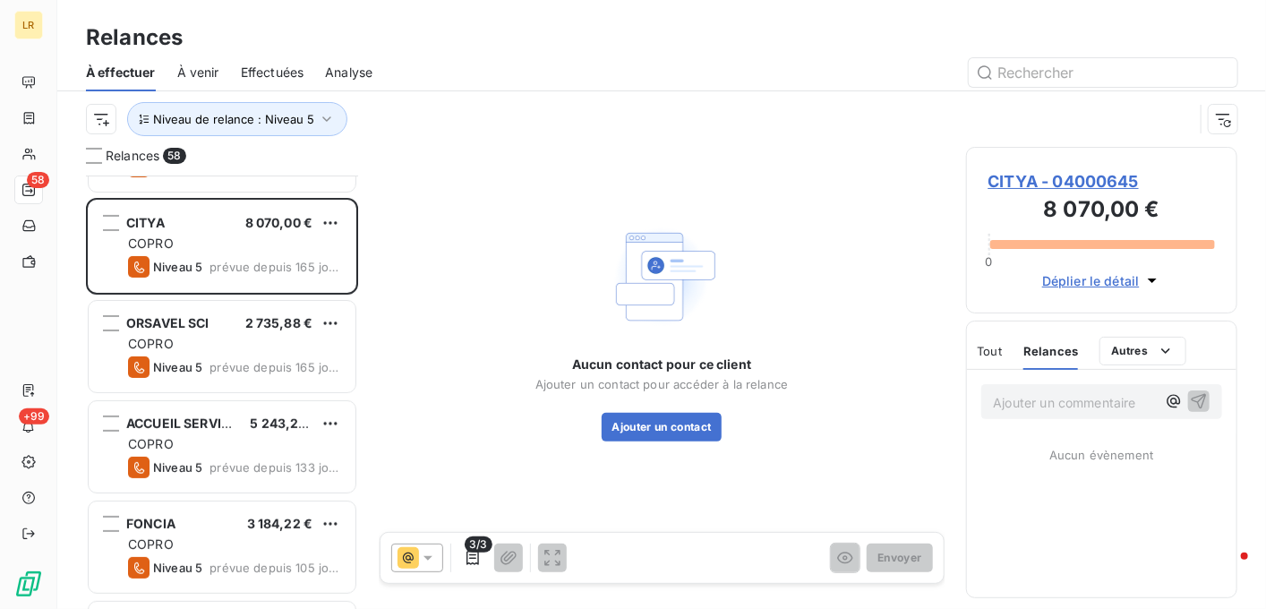
click at [433, 553] on icon at bounding box center [428, 558] width 18 height 18
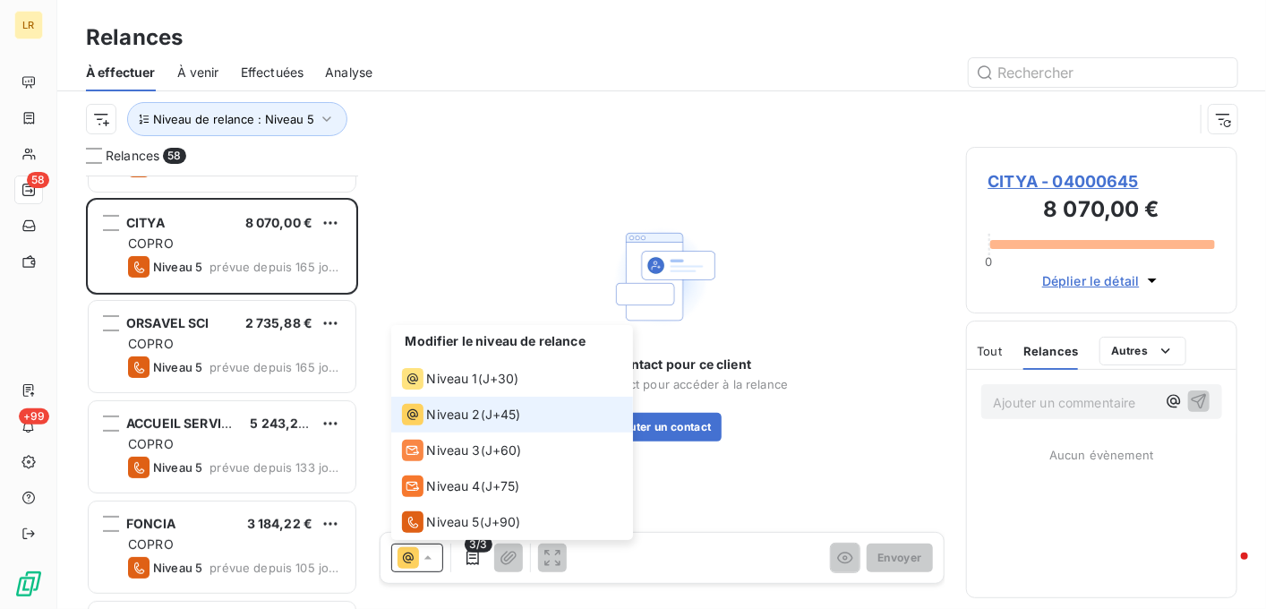
click at [488, 407] on span "J+45 )" at bounding box center [503, 415] width 36 height 18
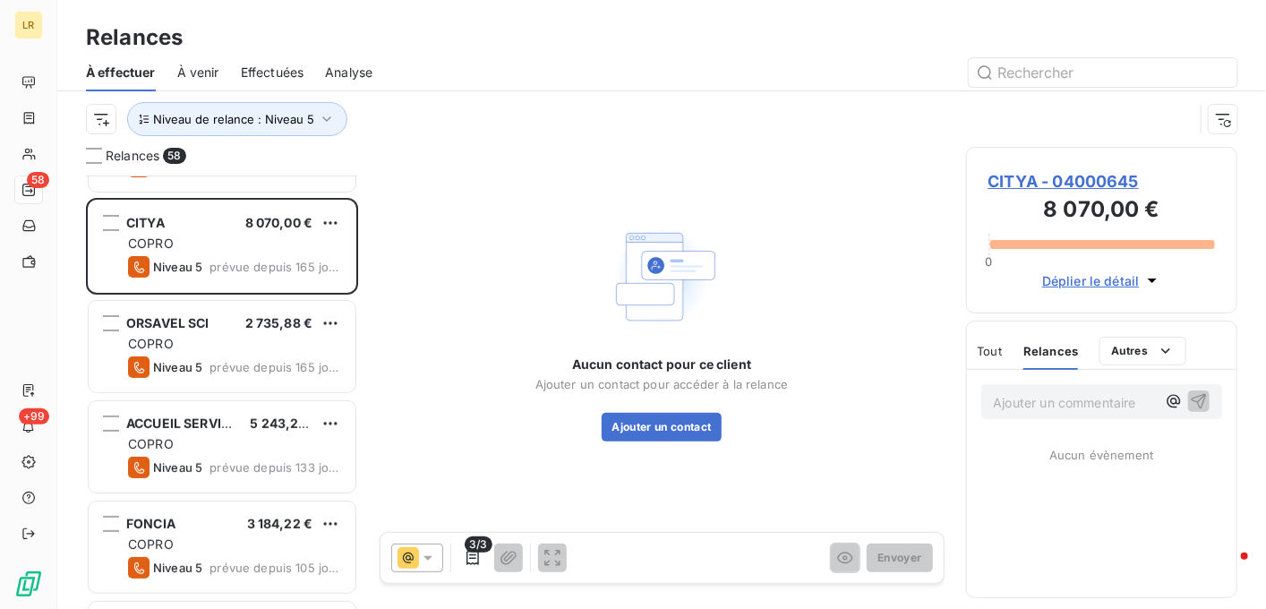
click at [429, 547] on div at bounding box center [417, 558] width 52 height 29
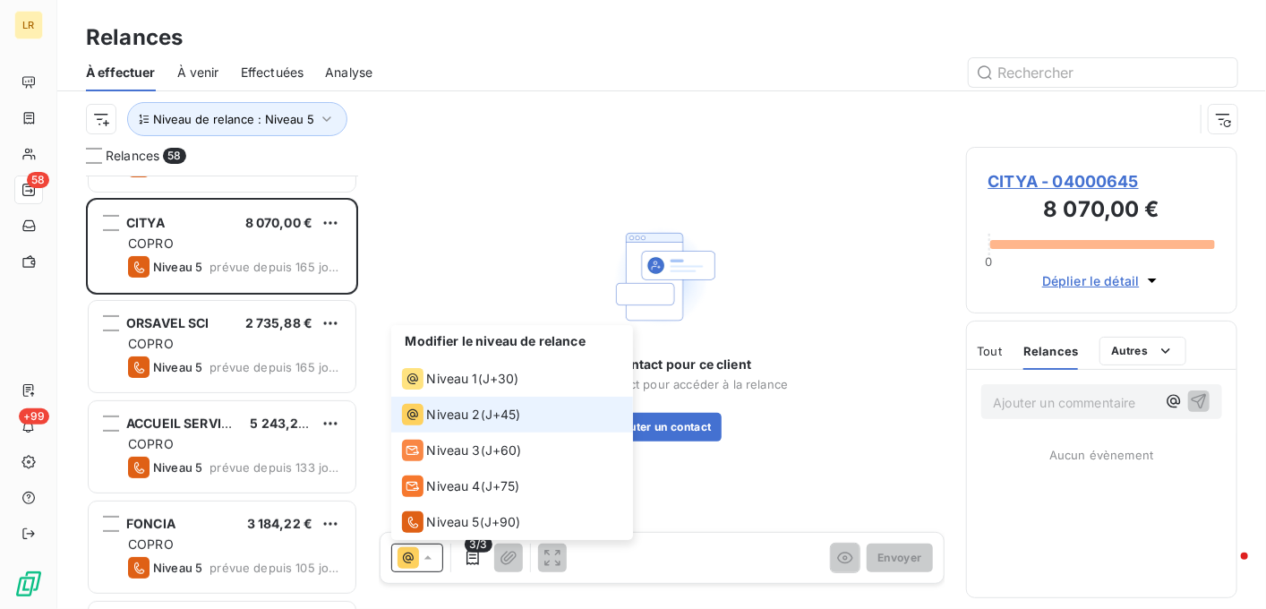
click at [454, 412] on span "Niveau 2" at bounding box center [454, 415] width 54 height 18
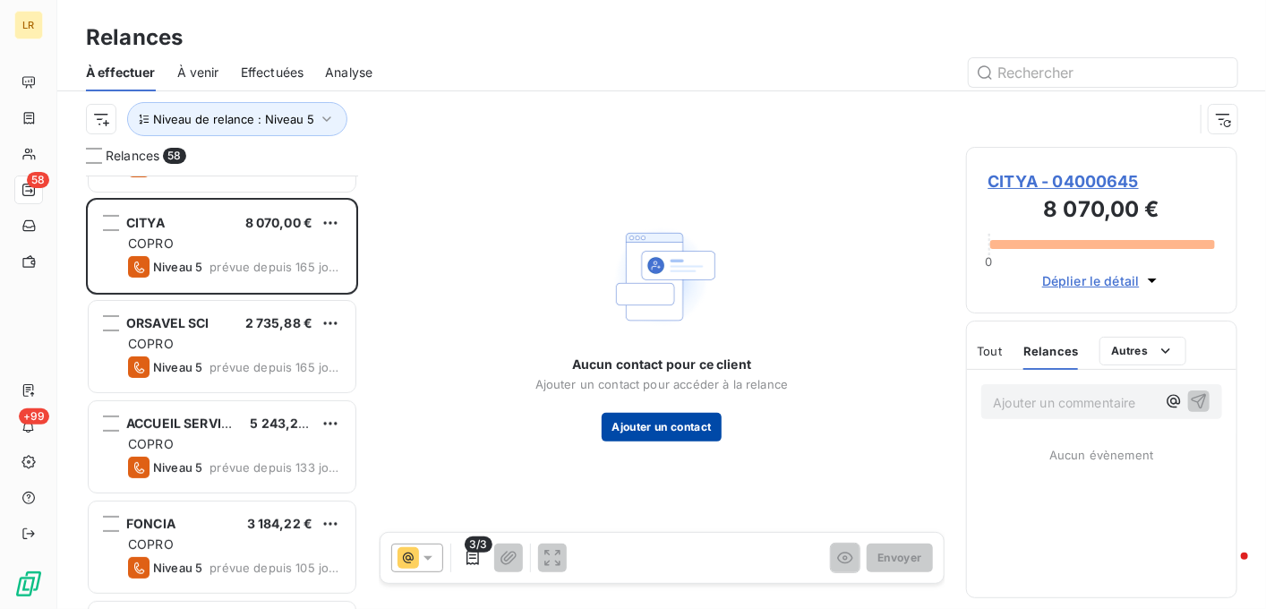
click at [634, 426] on button "Ajouter un contact" at bounding box center [662, 427] width 121 height 29
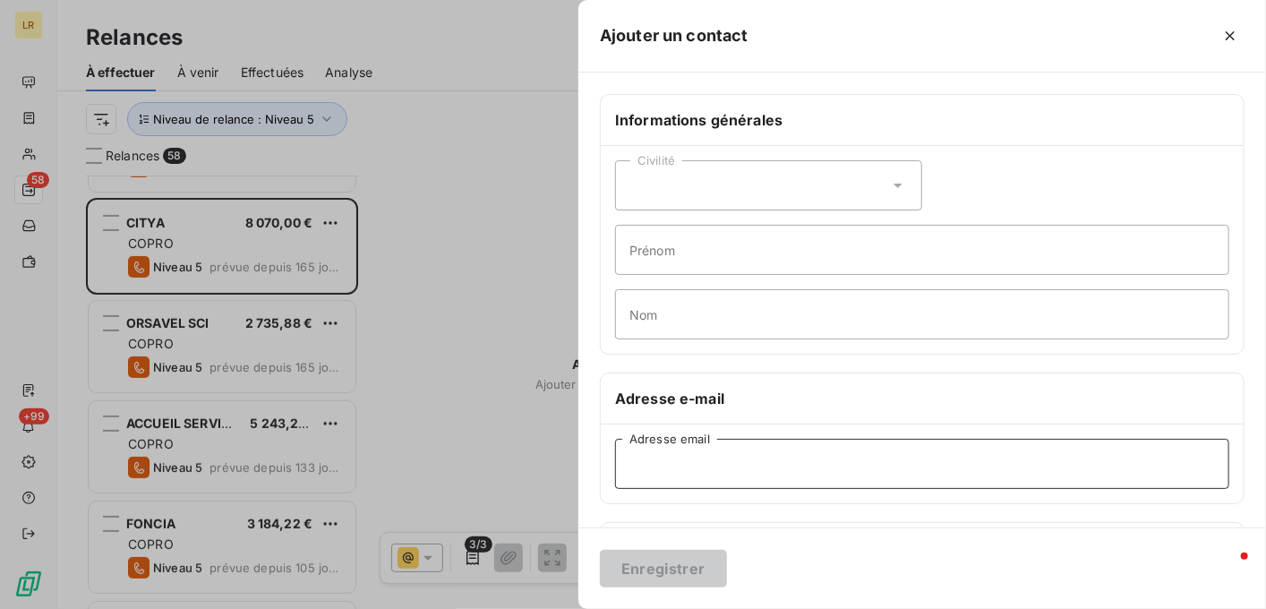
click at [643, 463] on input "Adresse email" at bounding box center [922, 464] width 614 height 50
paste input "[EMAIL_ADDRESS][DOMAIN_NAME]"
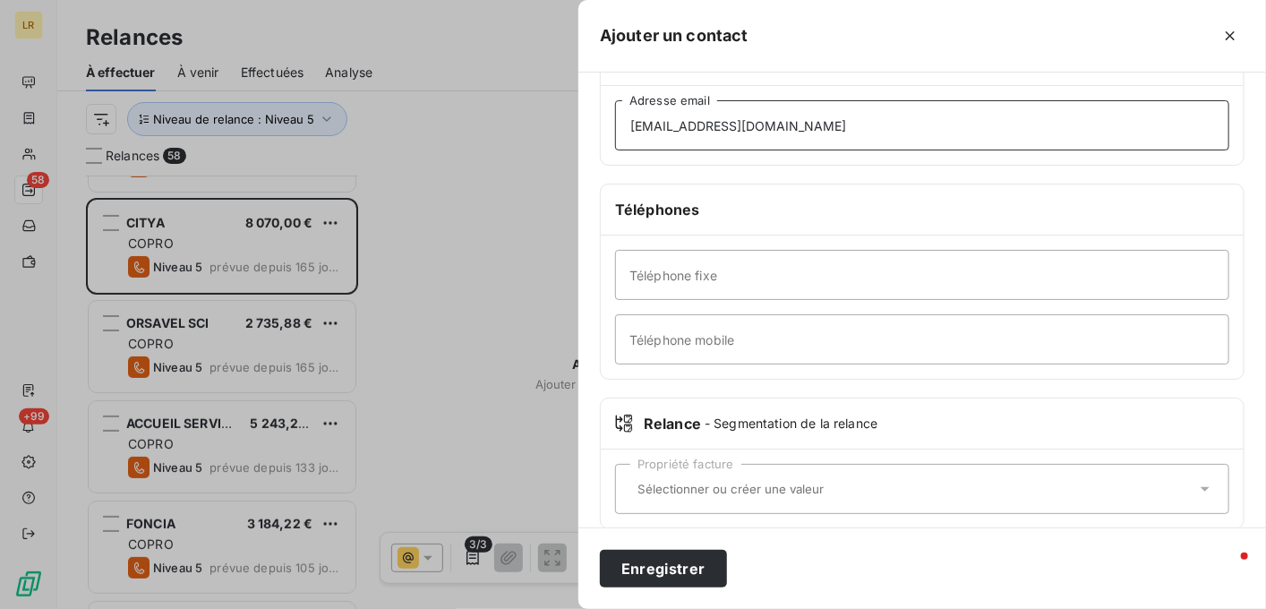
scroll to position [358, 0]
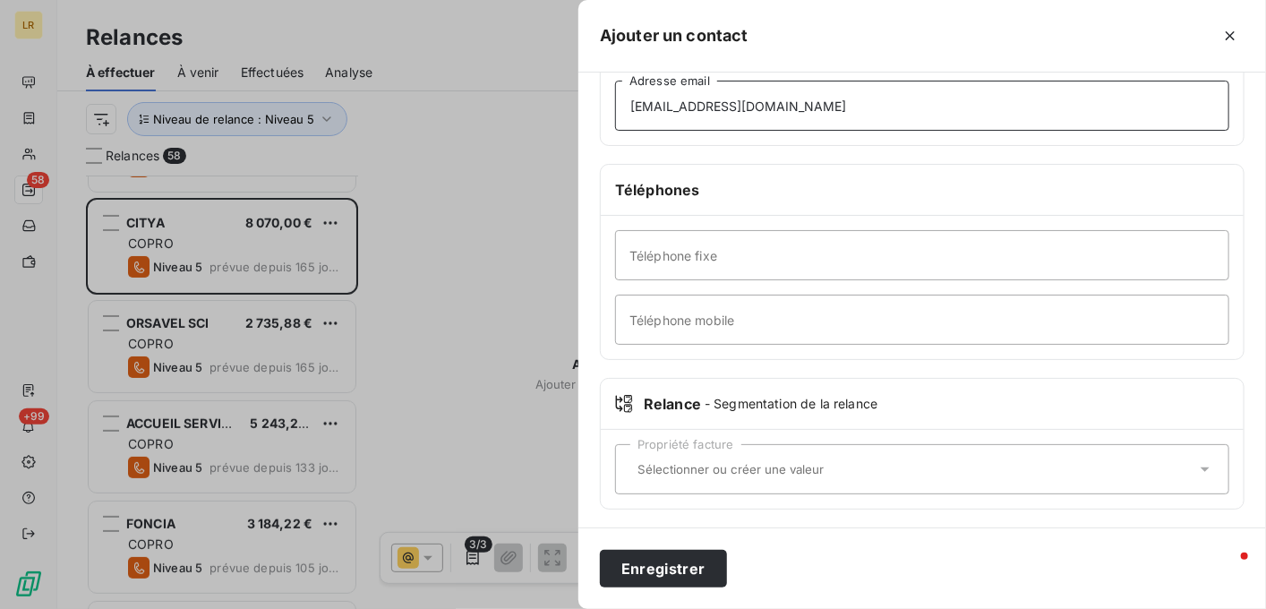
type input "[EMAIL_ADDRESS][DOMAIN_NAME]"
click at [638, 458] on div "Propriété facture" at bounding box center [922, 469] width 614 height 50
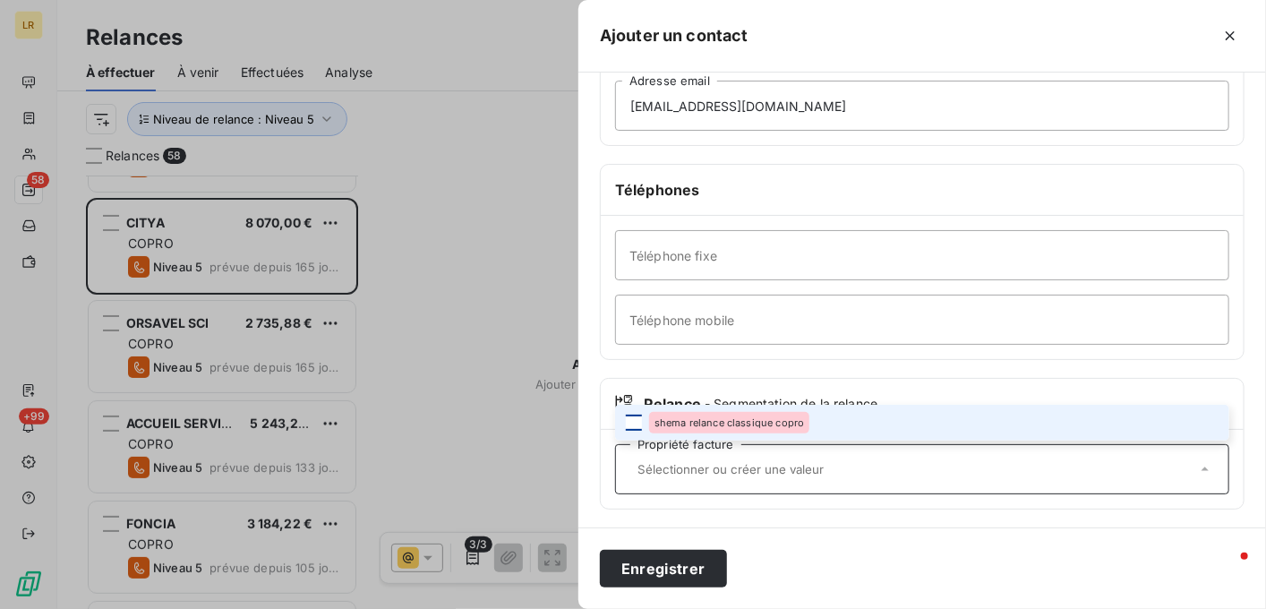
click at [632, 423] on div at bounding box center [634, 423] width 16 height 16
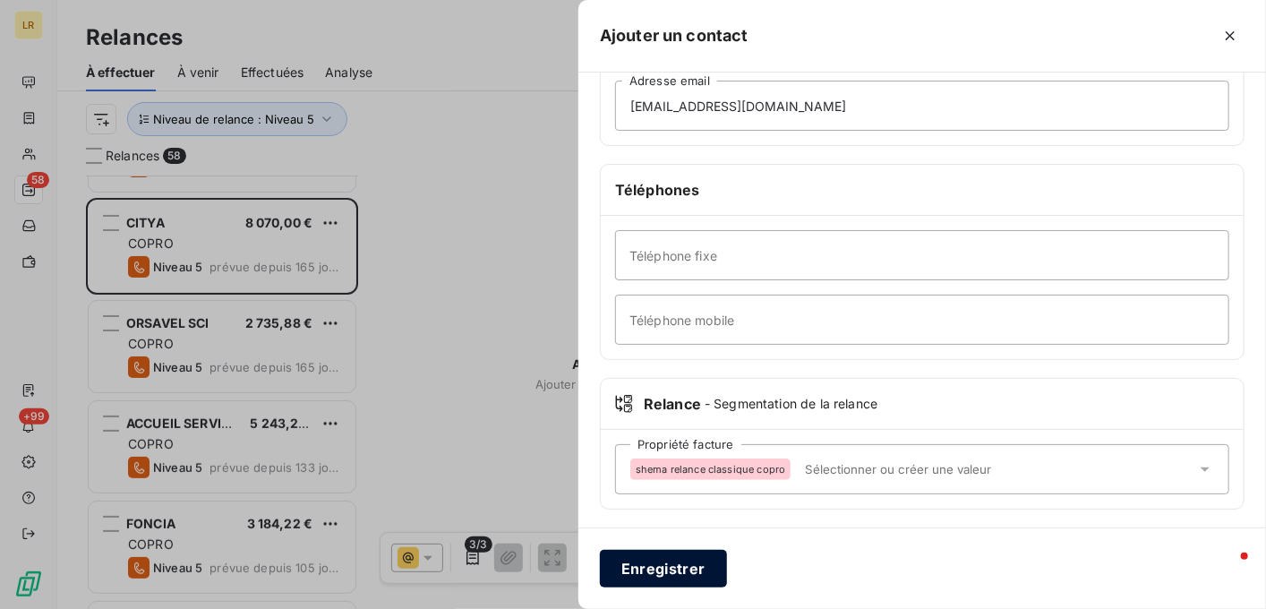
click at [677, 558] on button "Enregistrer" at bounding box center [663, 569] width 127 height 38
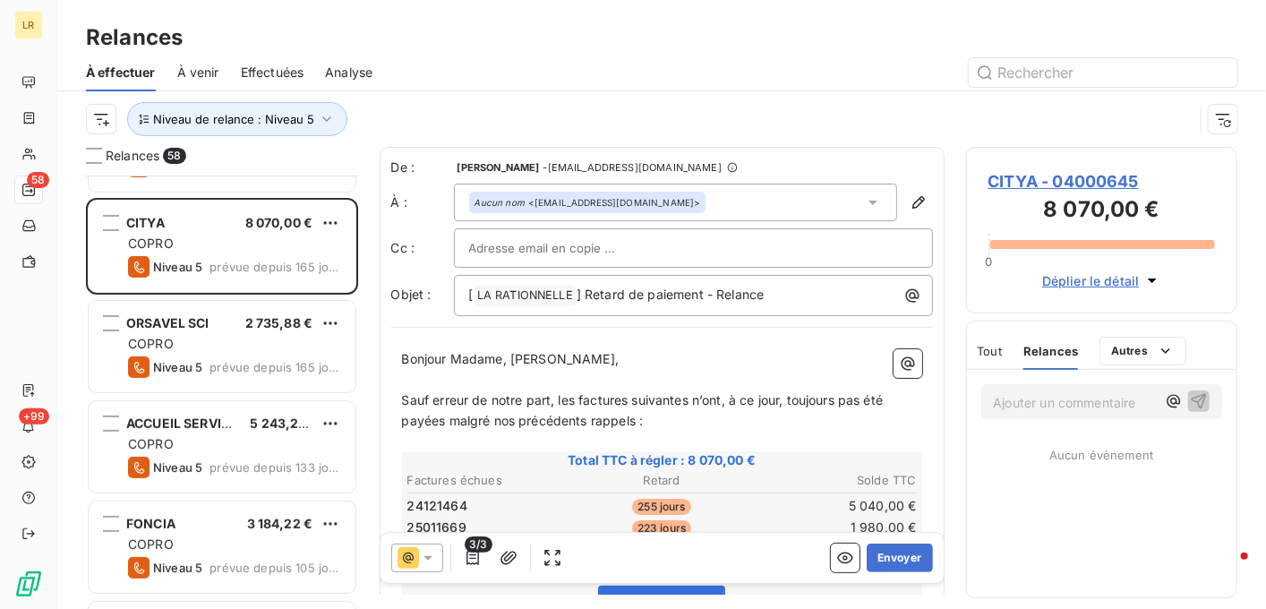
click at [996, 346] on span "Tout" at bounding box center [990, 351] width 25 height 14
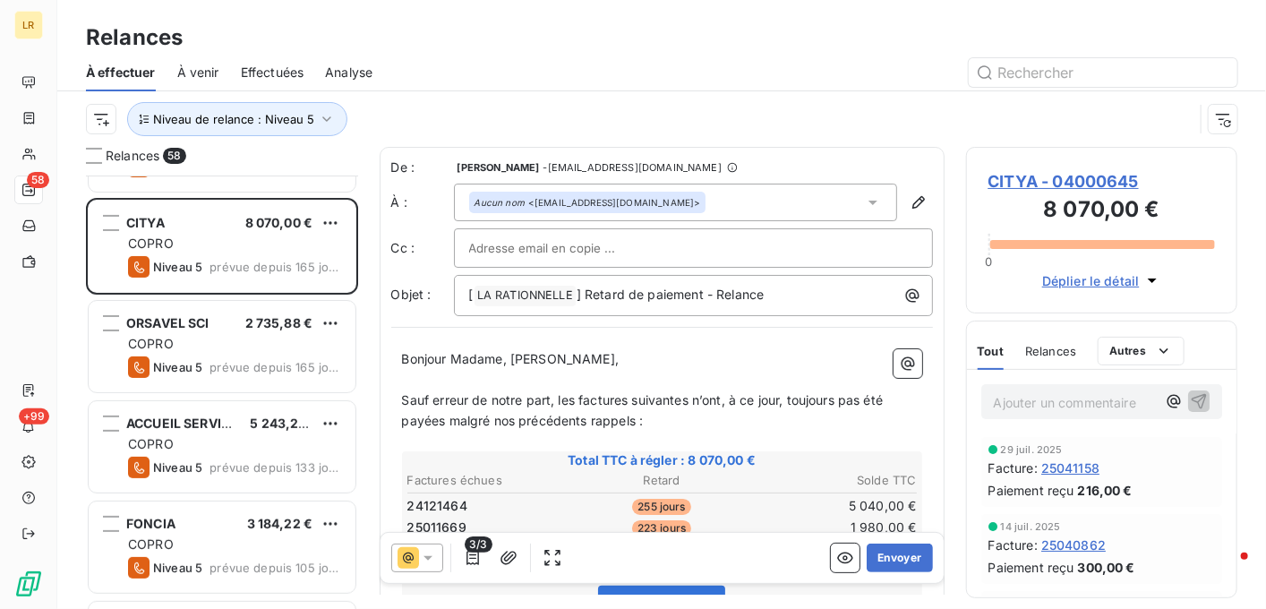
drag, startPoint x: 1046, startPoint y: 347, endPoint x: 1035, endPoint y: 342, distance: 11.6
click at [1046, 344] on span "Relances" at bounding box center [1050, 351] width 51 height 14
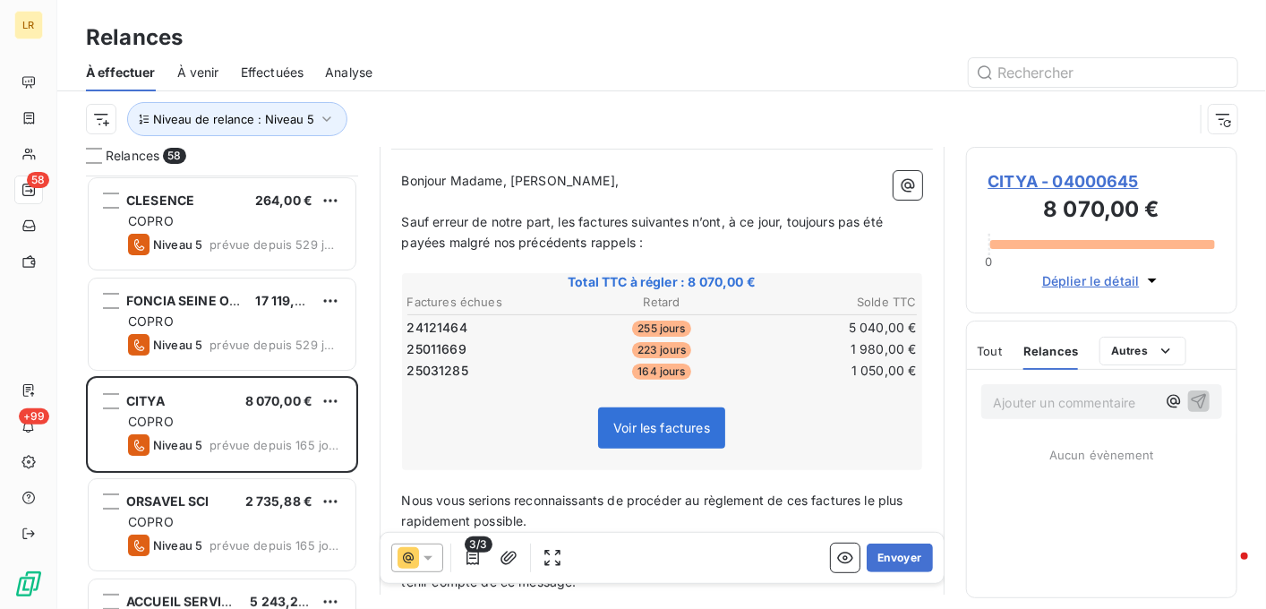
scroll to position [0, 0]
click at [424, 553] on icon at bounding box center [428, 558] width 18 height 18
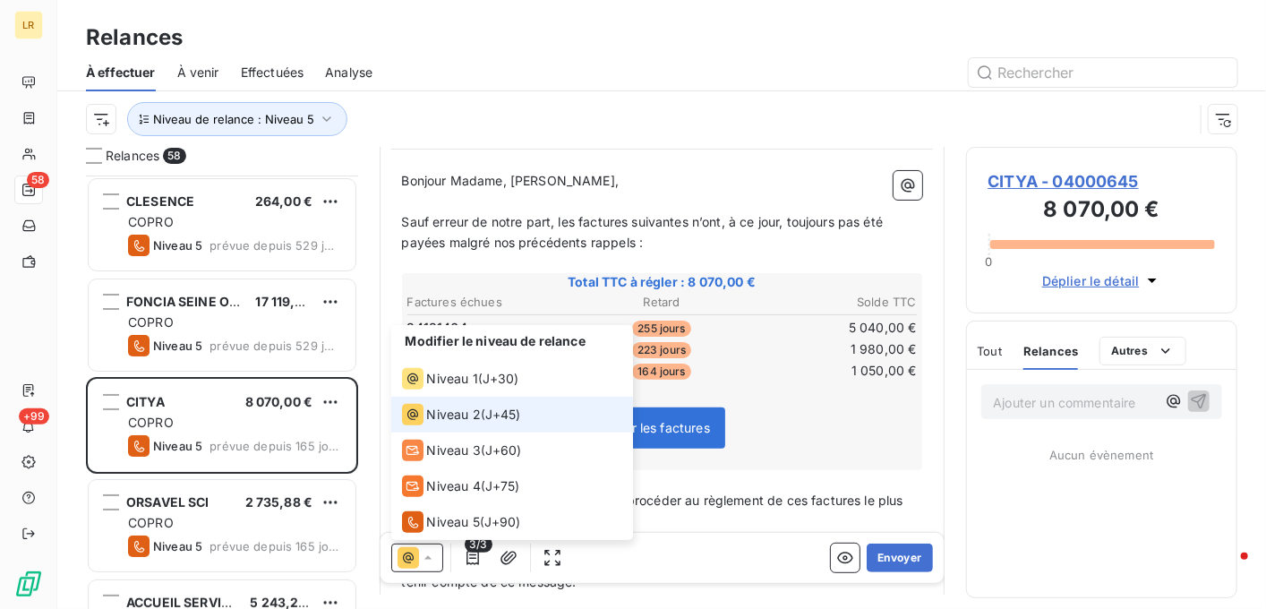
click at [442, 418] on span "Niveau 2" at bounding box center [454, 415] width 54 height 18
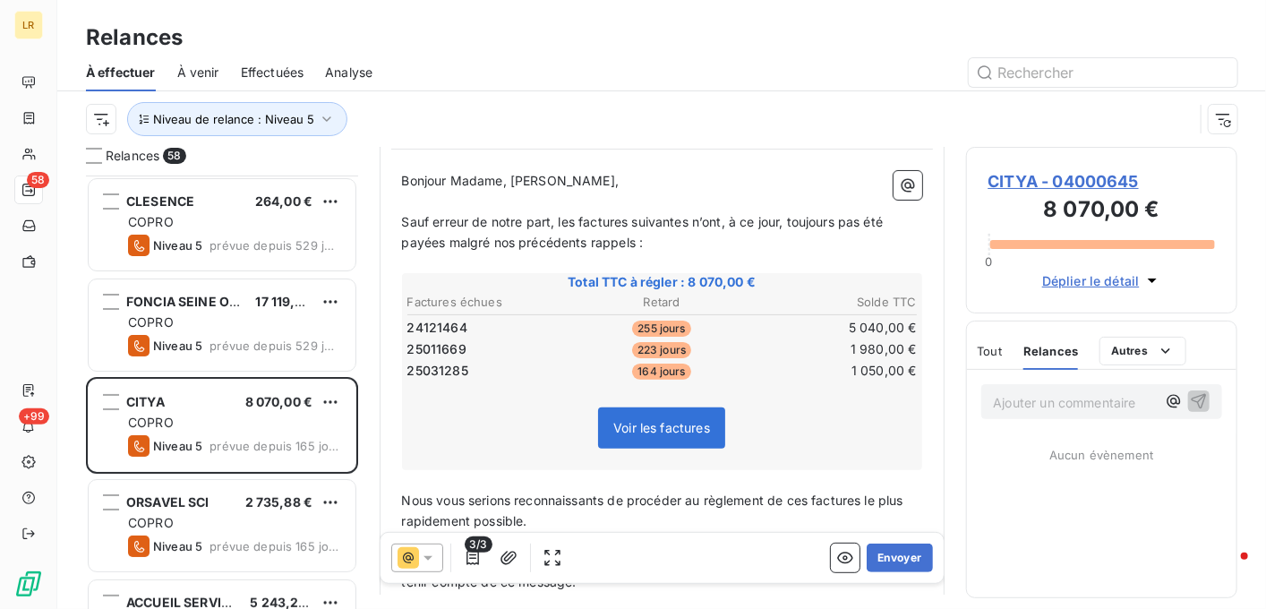
click at [424, 549] on icon at bounding box center [428, 558] width 18 height 18
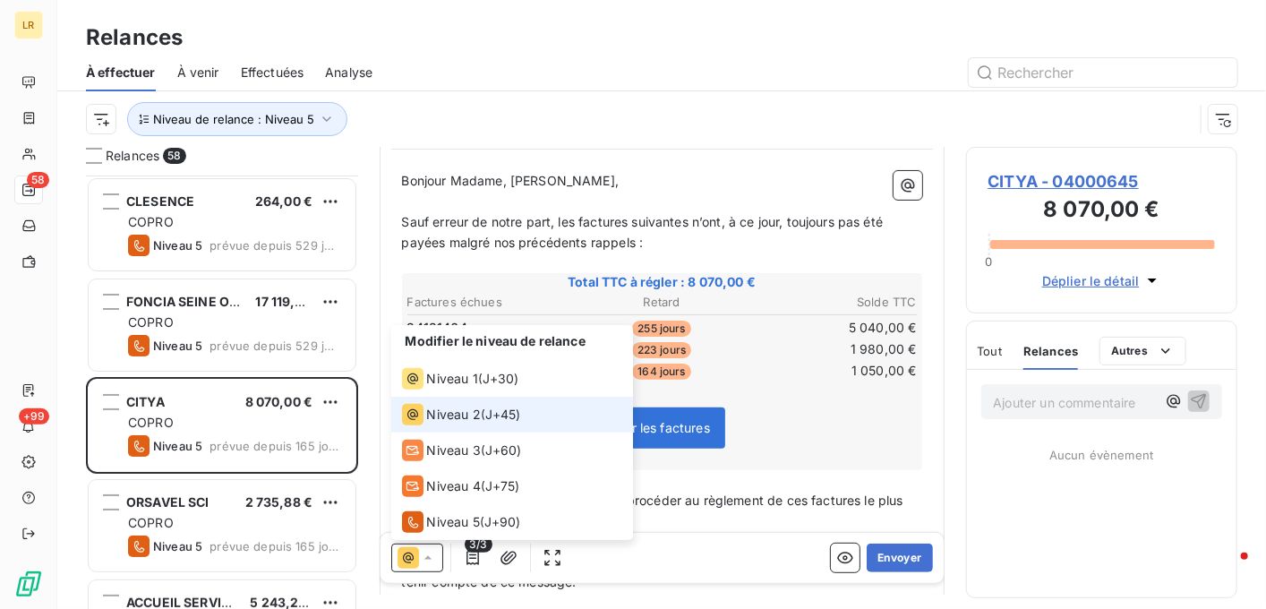
click at [459, 415] on span "Niveau 2" at bounding box center [454, 415] width 54 height 18
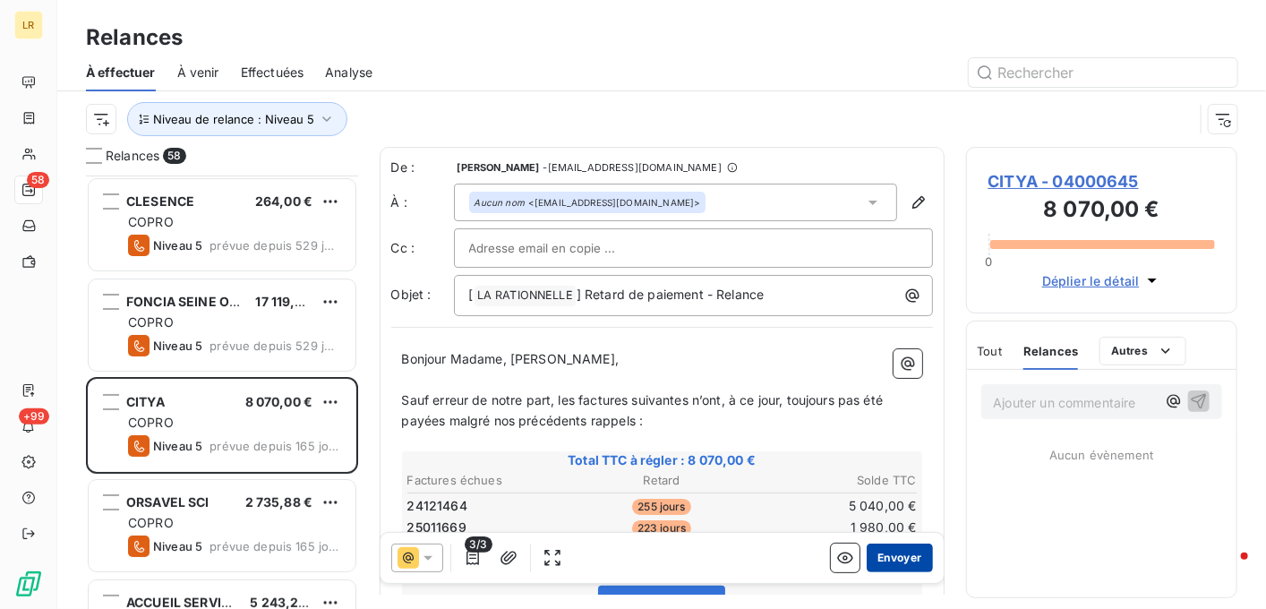
click at [881, 550] on button "Envoyer" at bounding box center [899, 558] width 65 height 29
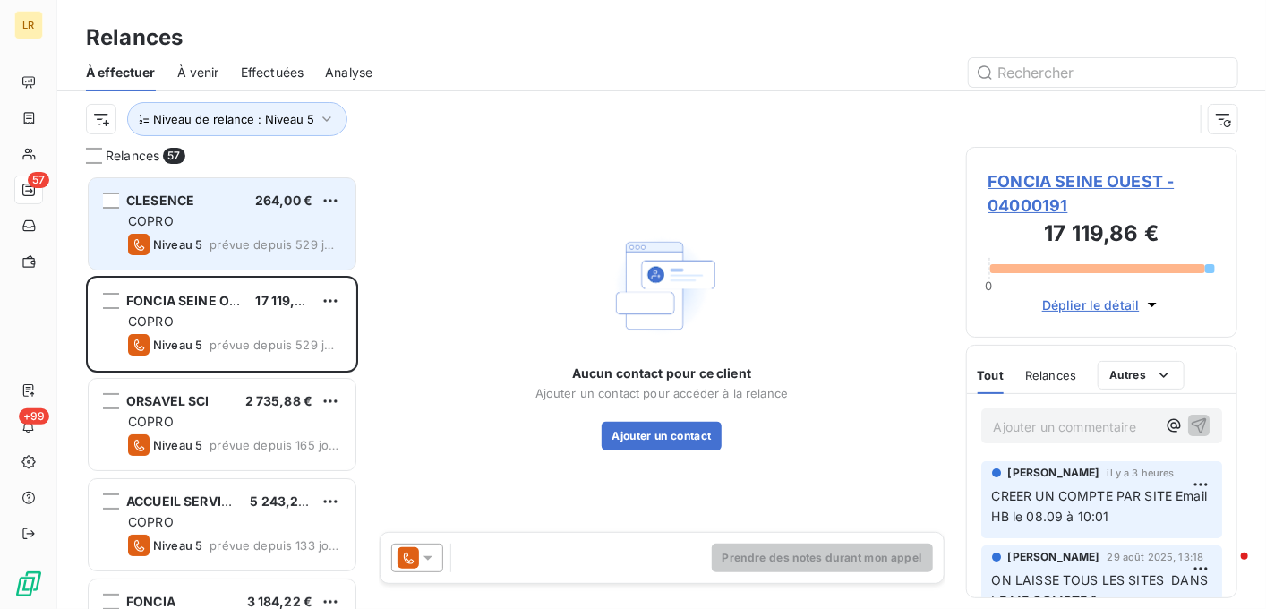
click at [183, 231] on div "CLESENCE 264,00 € COPRO Niveau 5 prévue depuis 529 jours" at bounding box center [222, 223] width 267 height 91
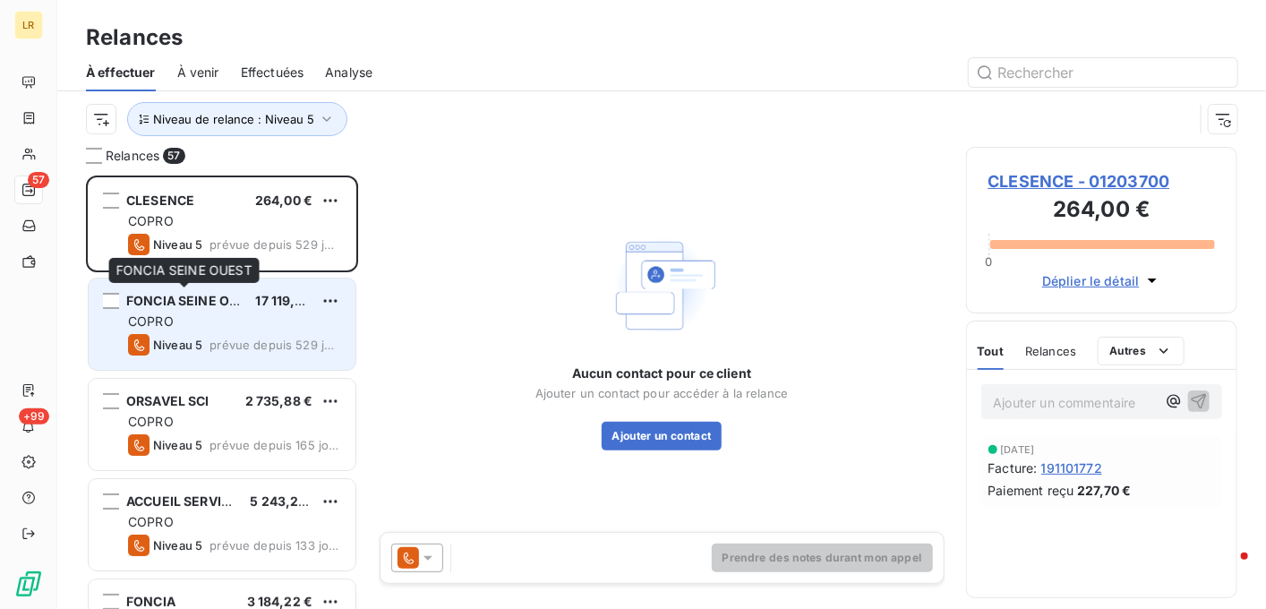
click at [159, 301] on span "FONCIA SEINE OUEST" at bounding box center [194, 300] width 137 height 15
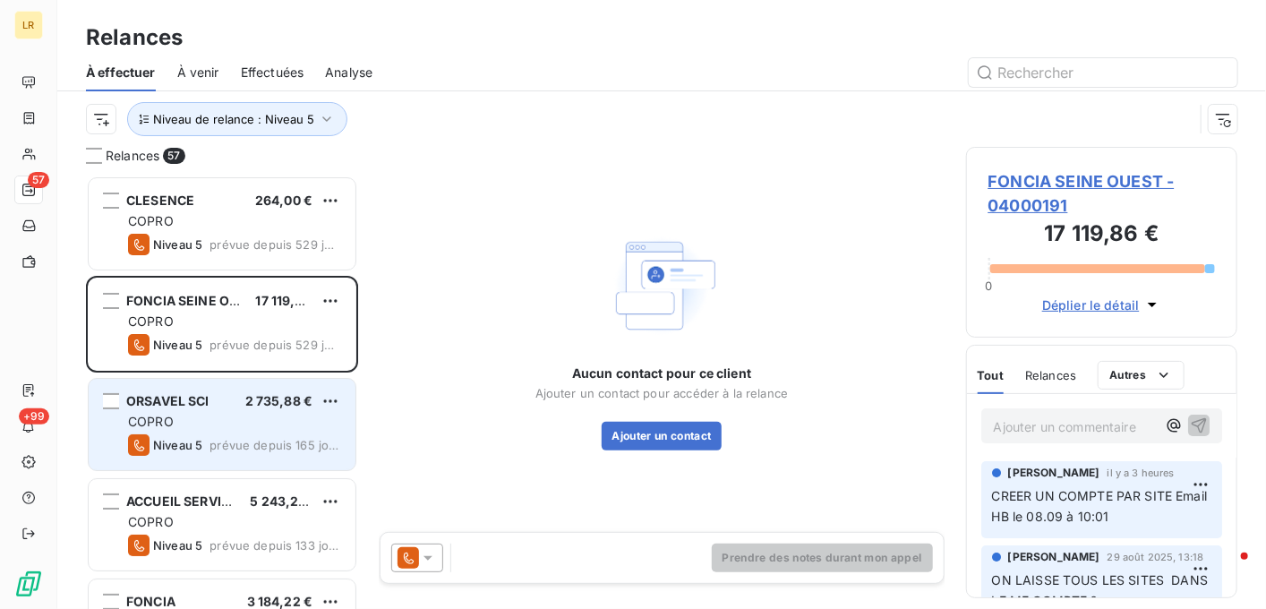
click at [193, 400] on span "ORSAVEL SCI" at bounding box center [167, 400] width 83 height 15
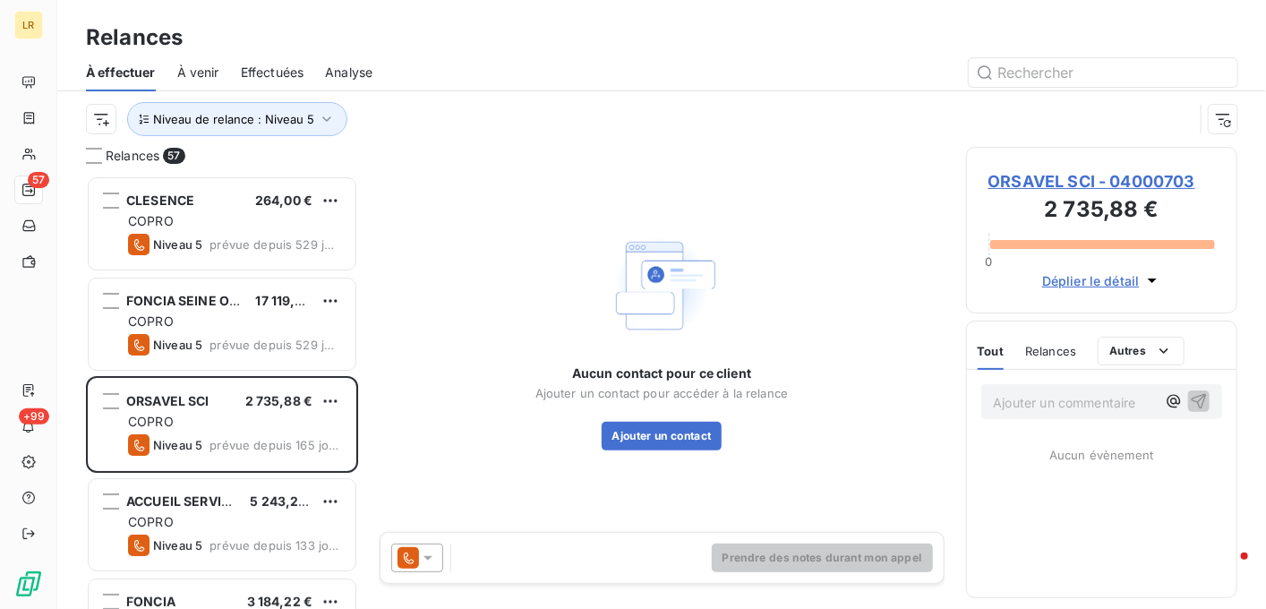
click at [432, 552] on icon at bounding box center [428, 558] width 18 height 18
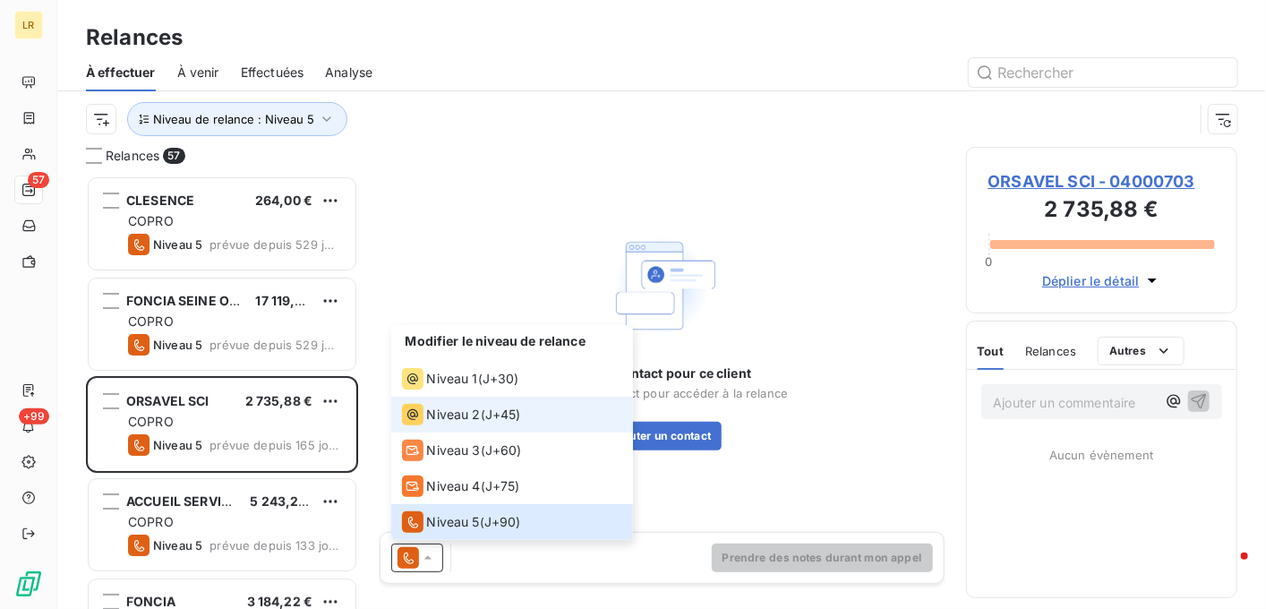
click at [435, 415] on span "Niveau 2" at bounding box center [454, 415] width 54 height 18
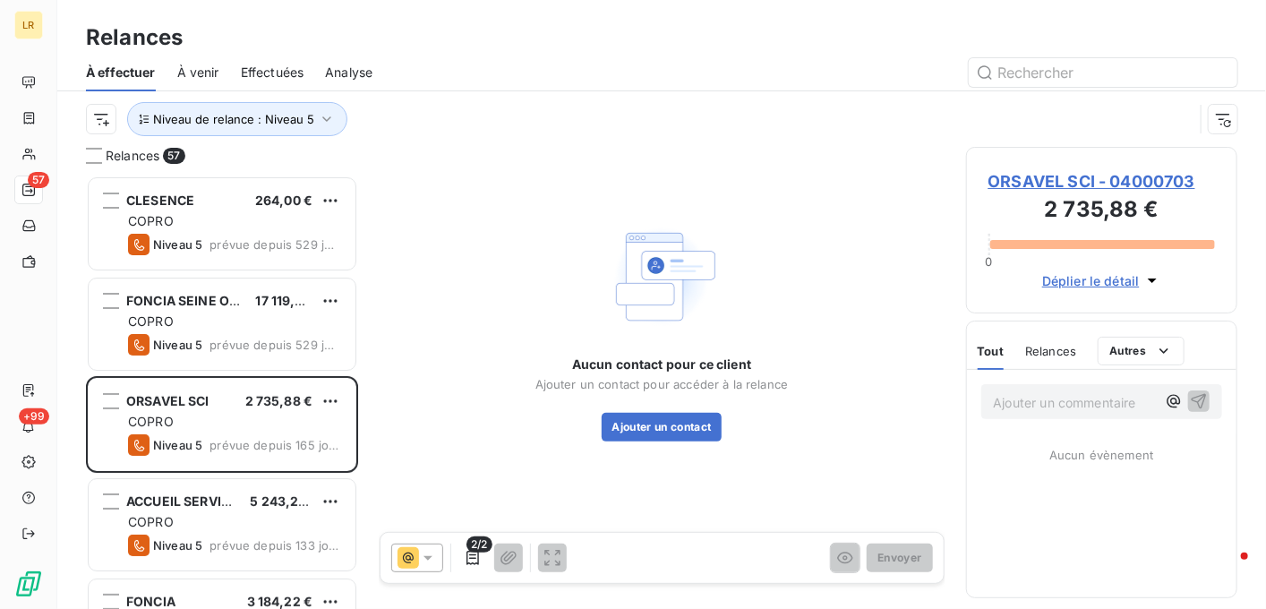
click at [1078, 347] on div "Tout Relances Autres" at bounding box center [1082, 351] width 208 height 38
click at [670, 418] on button "Ajouter un contact" at bounding box center [662, 427] width 121 height 29
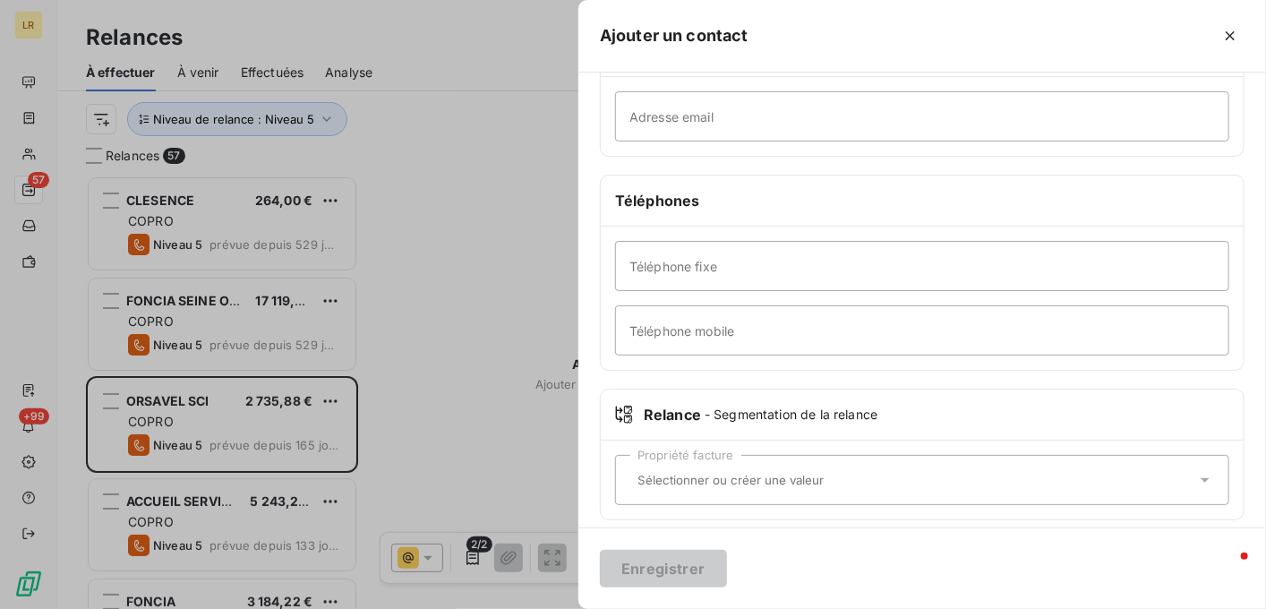
scroll to position [358, 0]
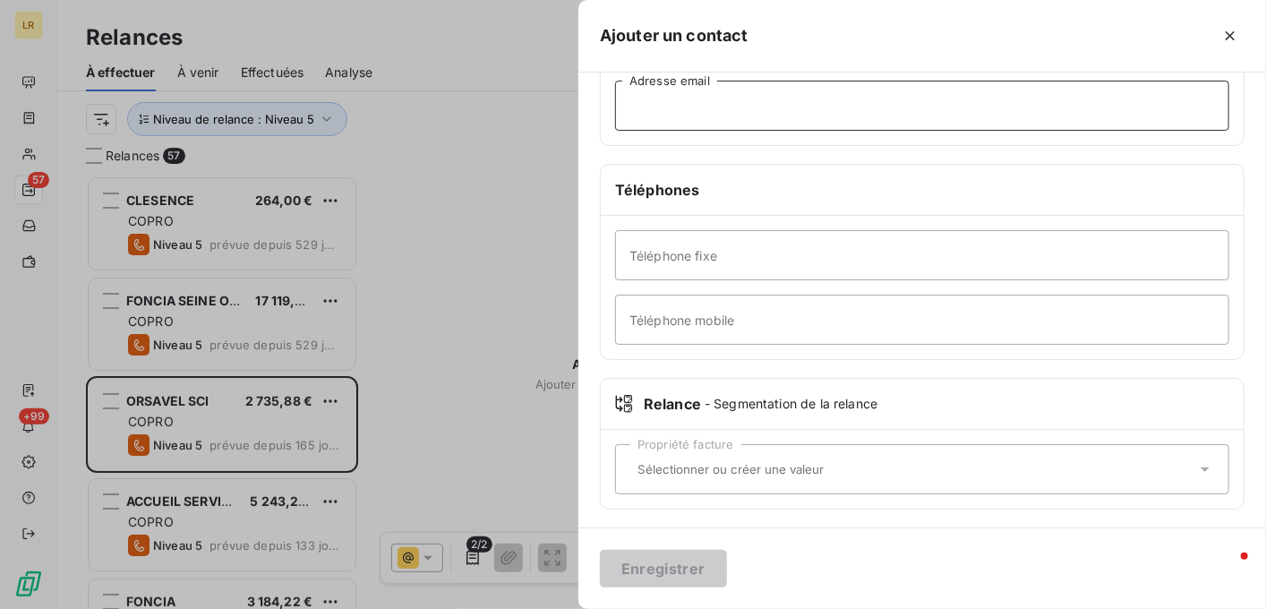
click at [641, 105] on input "Adresse email" at bounding box center [922, 106] width 614 height 50
paste input "[EMAIL_ADDRESS][DOMAIN_NAME]"
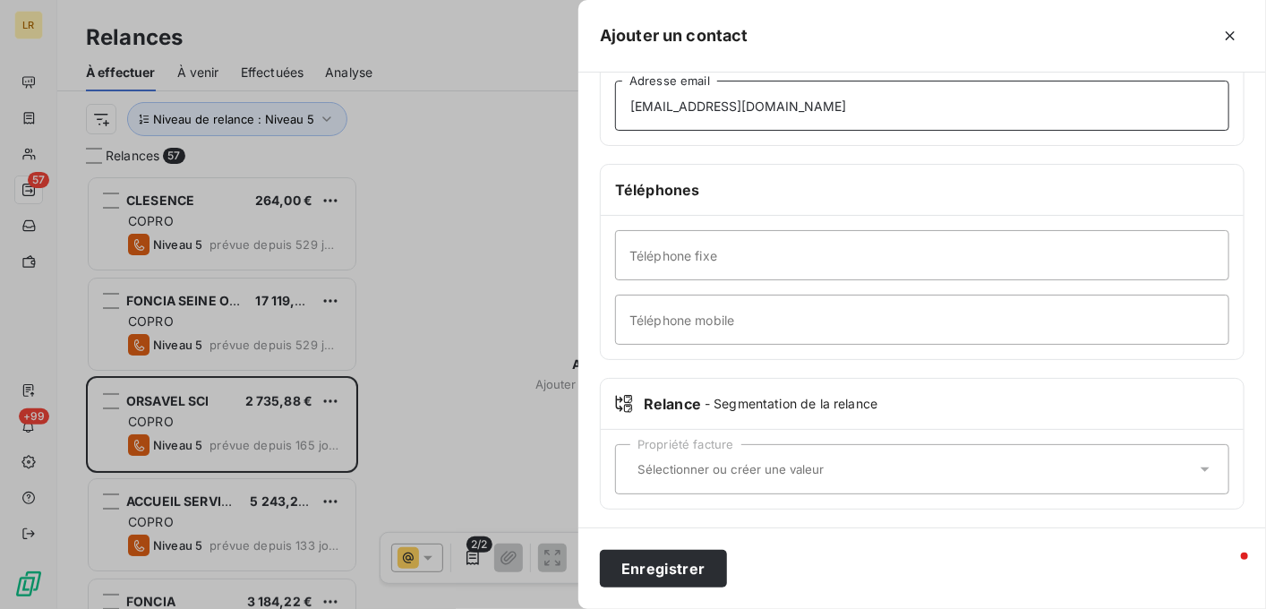
type input "[EMAIL_ADDRESS][DOMAIN_NAME]"
click at [638, 461] on input "text" at bounding box center [913, 469] width 566 height 16
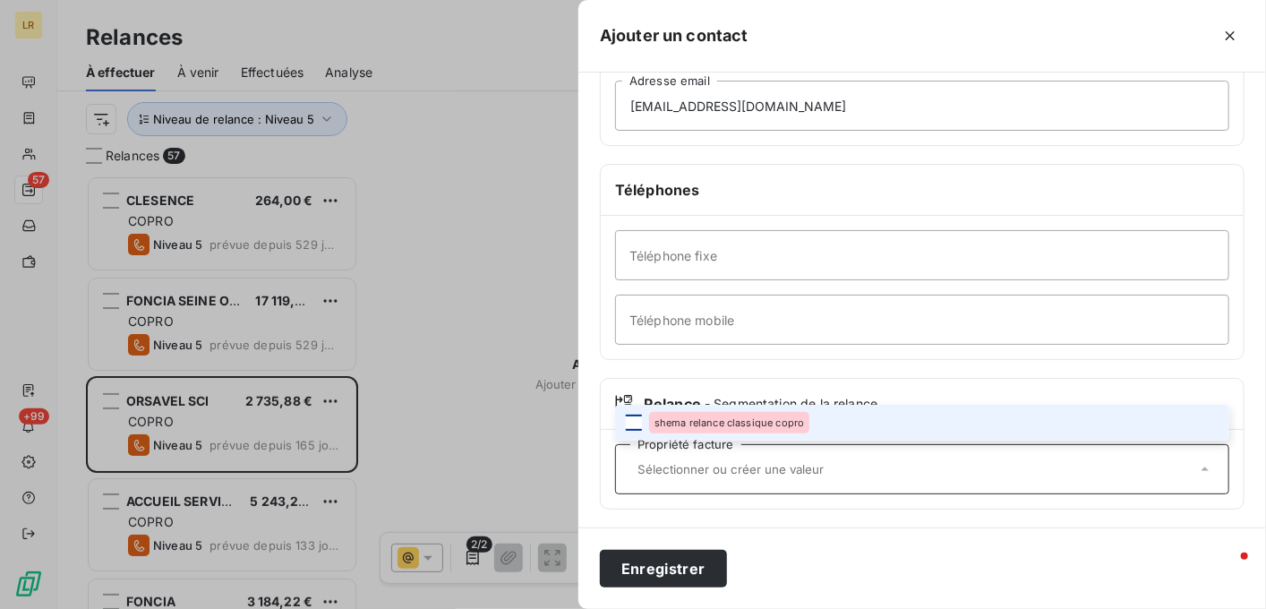
click at [633, 417] on div at bounding box center [634, 423] width 16 height 16
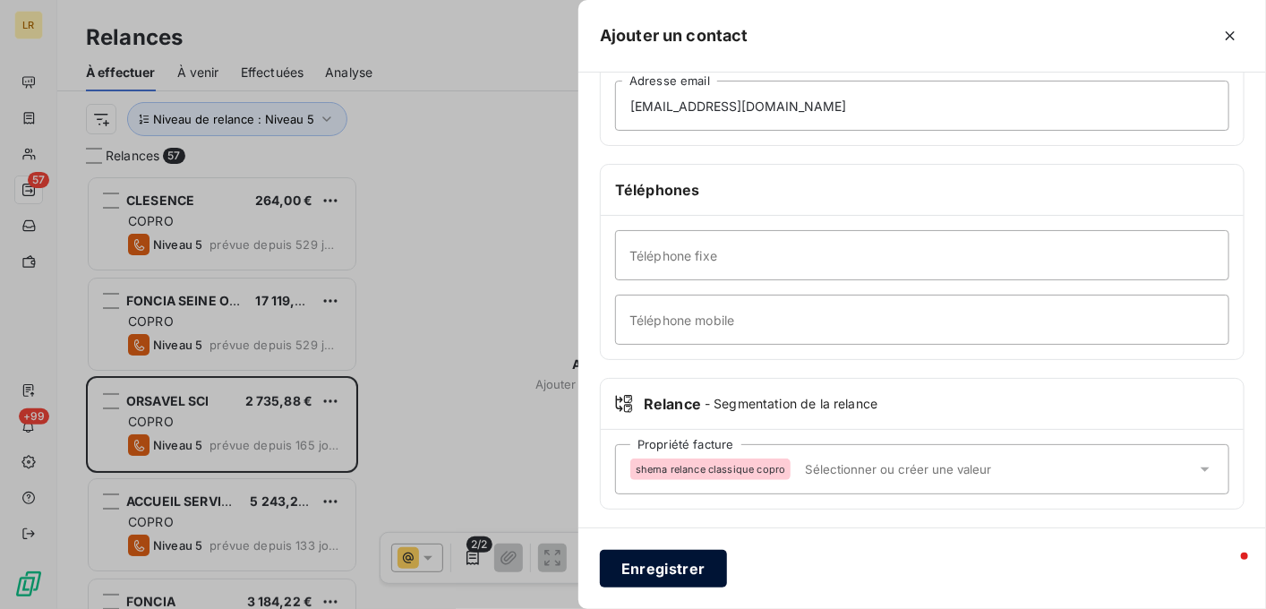
click at [656, 556] on button "Enregistrer" at bounding box center [663, 569] width 127 height 38
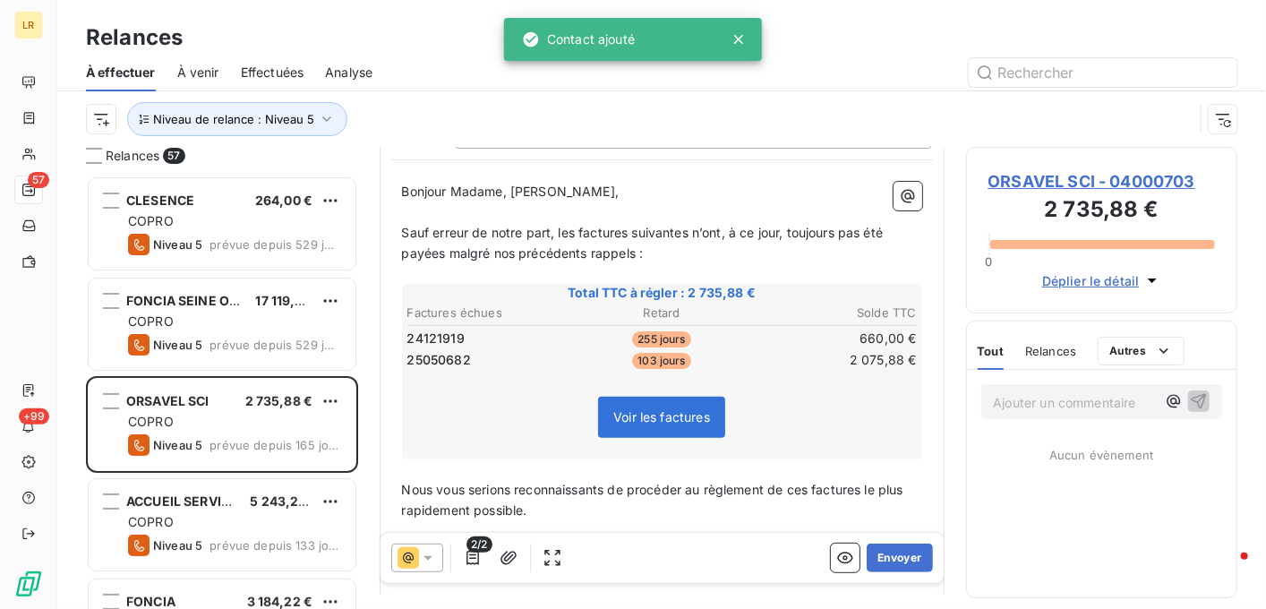
scroll to position [179, 0]
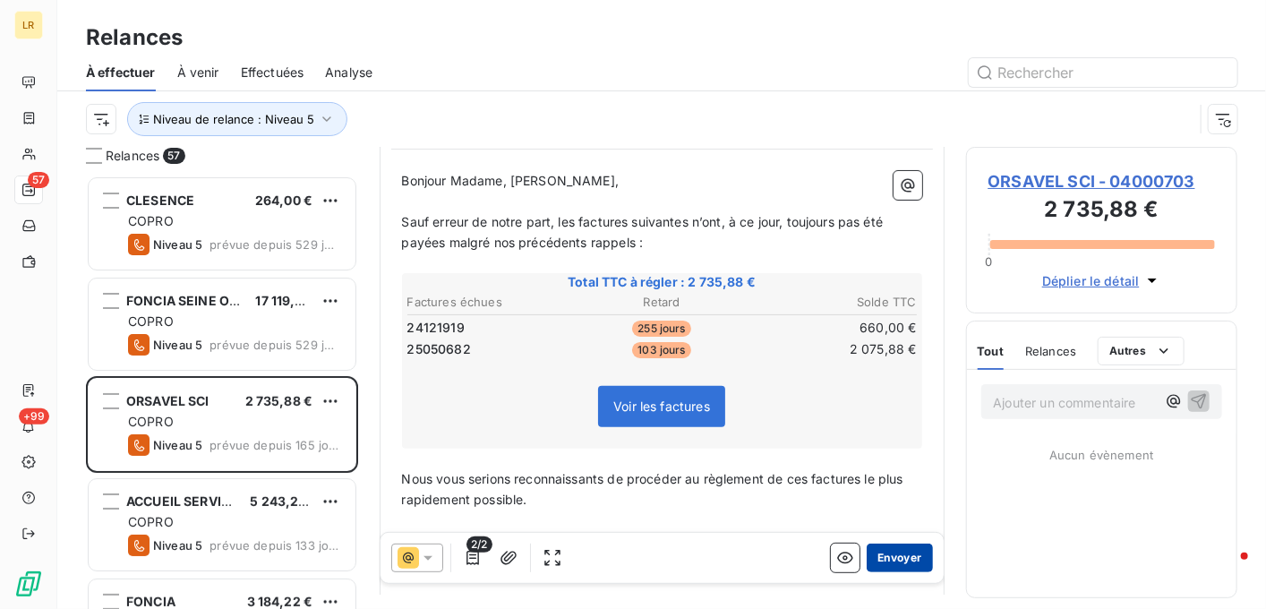
click at [885, 552] on button "Envoyer" at bounding box center [899, 558] width 65 height 29
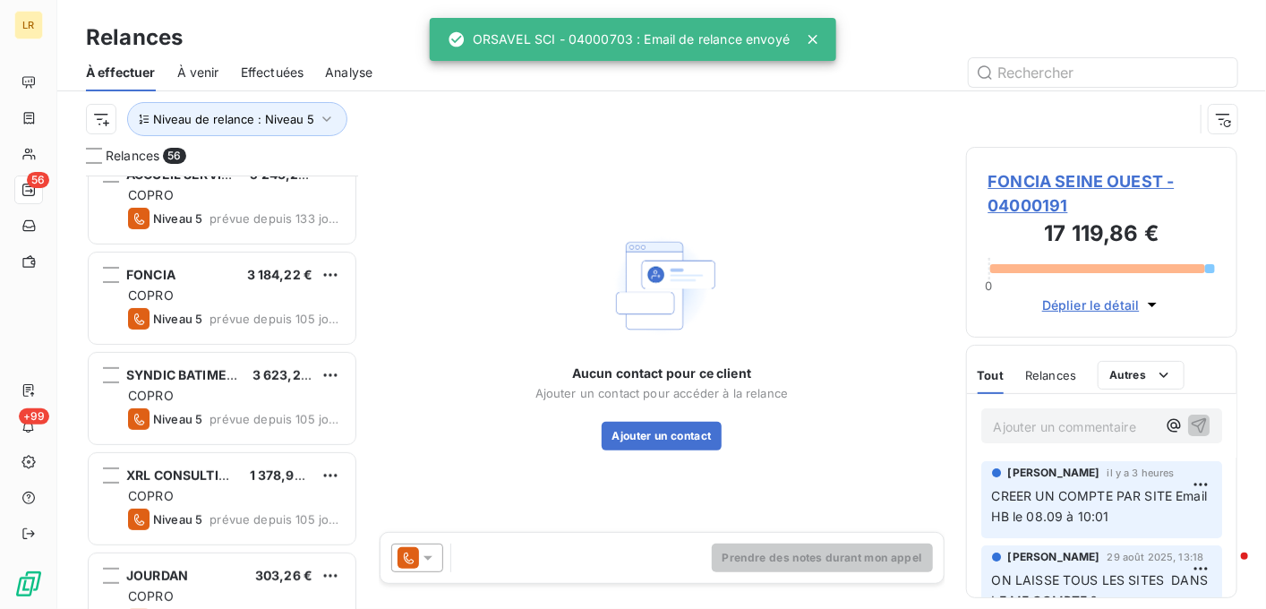
scroll to position [269, 0]
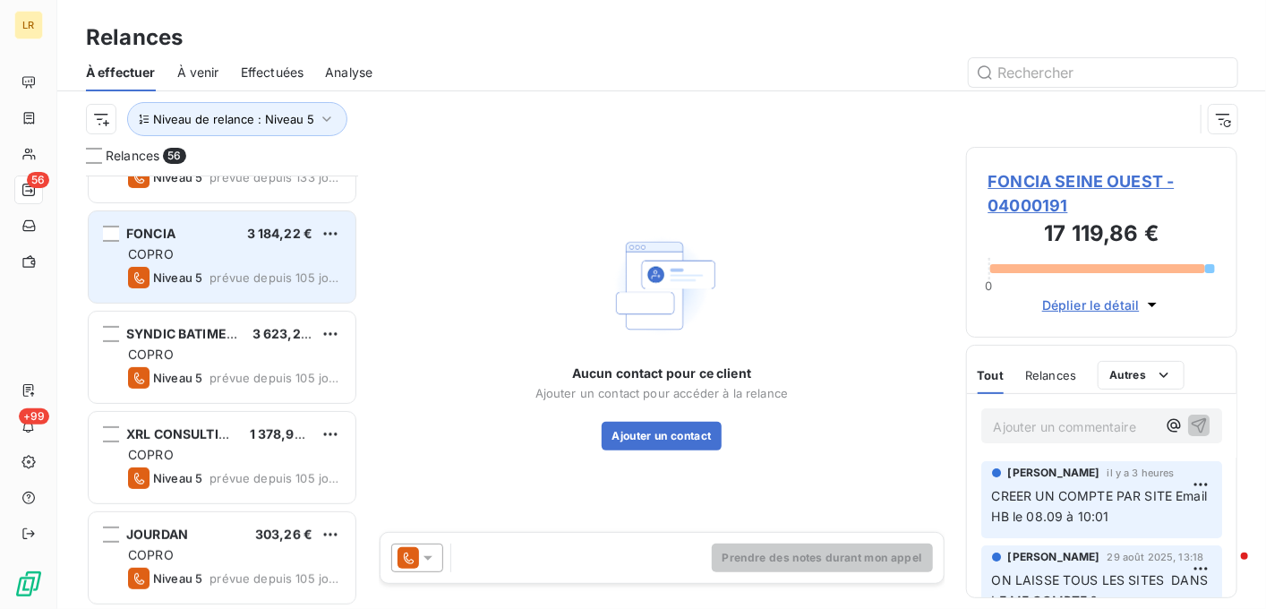
click at [241, 240] on div "FONCIA 3 184,22 €" at bounding box center [234, 234] width 213 height 16
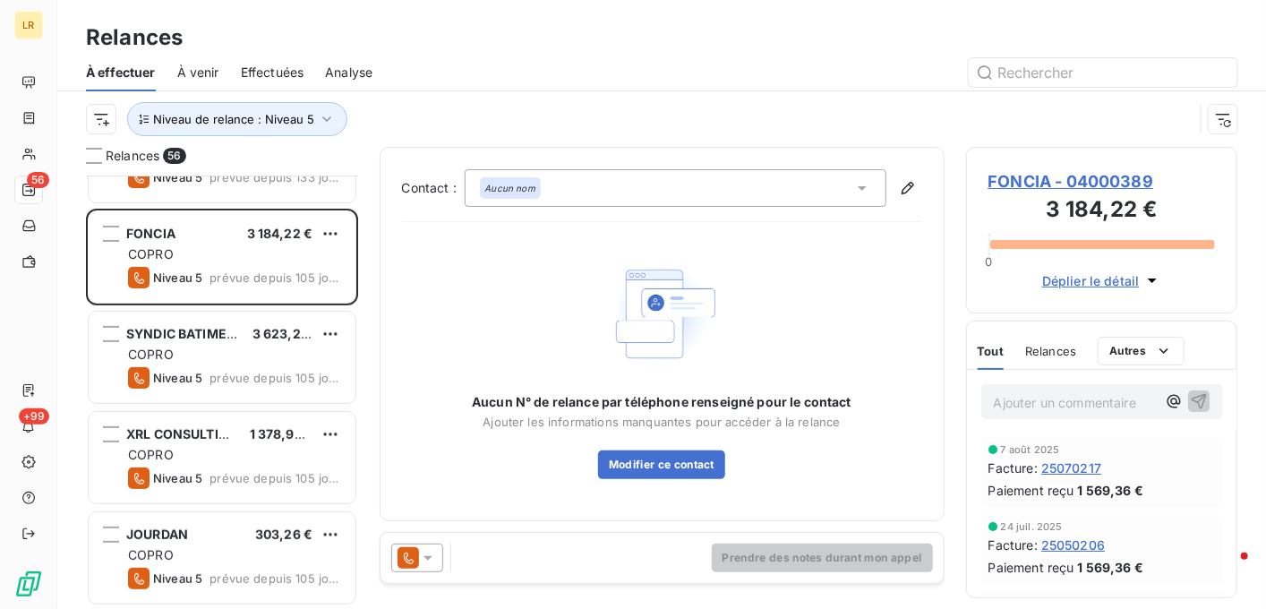
click at [427, 557] on icon at bounding box center [428, 558] width 9 height 4
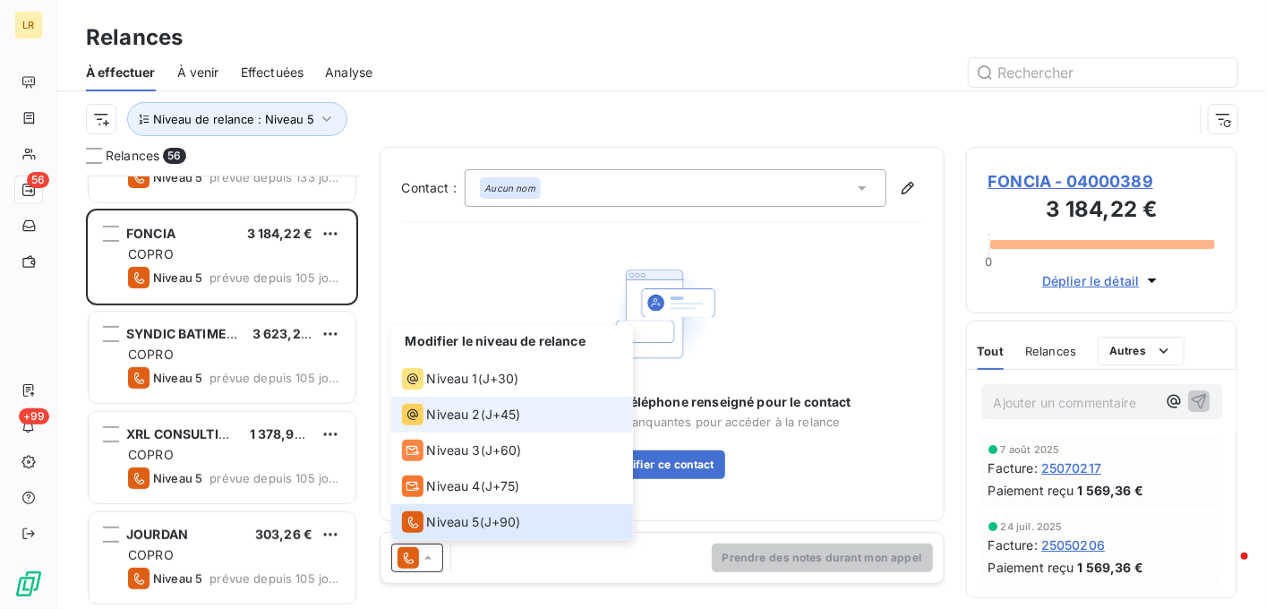
click at [459, 411] on span "Niveau 2" at bounding box center [454, 415] width 54 height 18
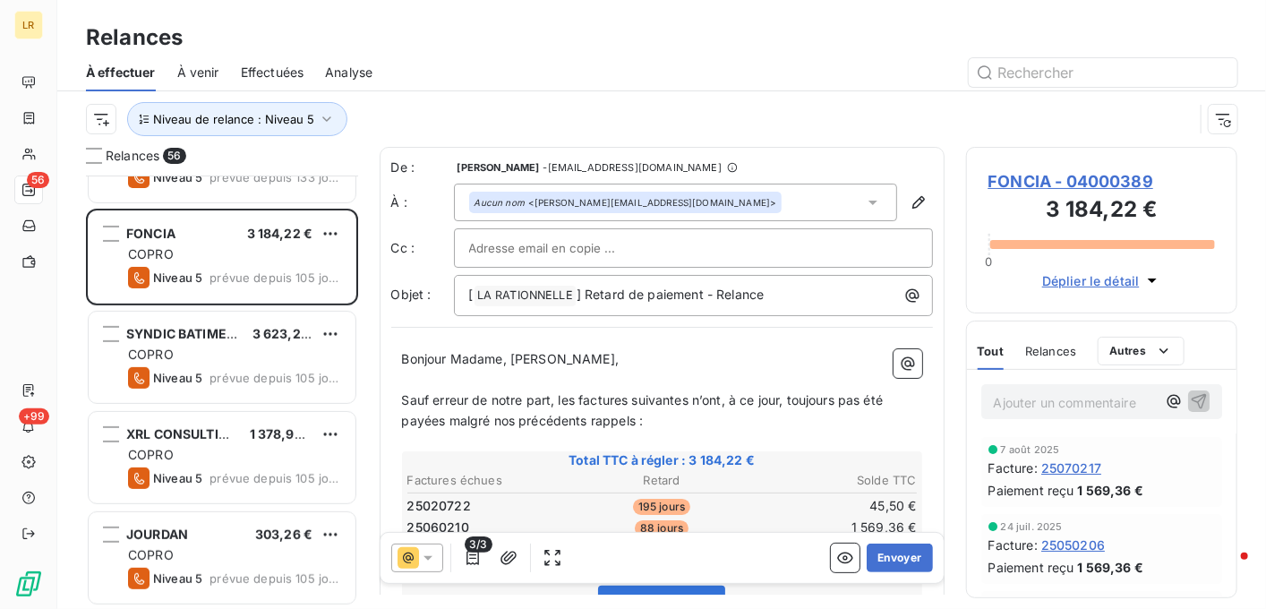
click at [1041, 353] on span "Relances" at bounding box center [1050, 351] width 51 height 14
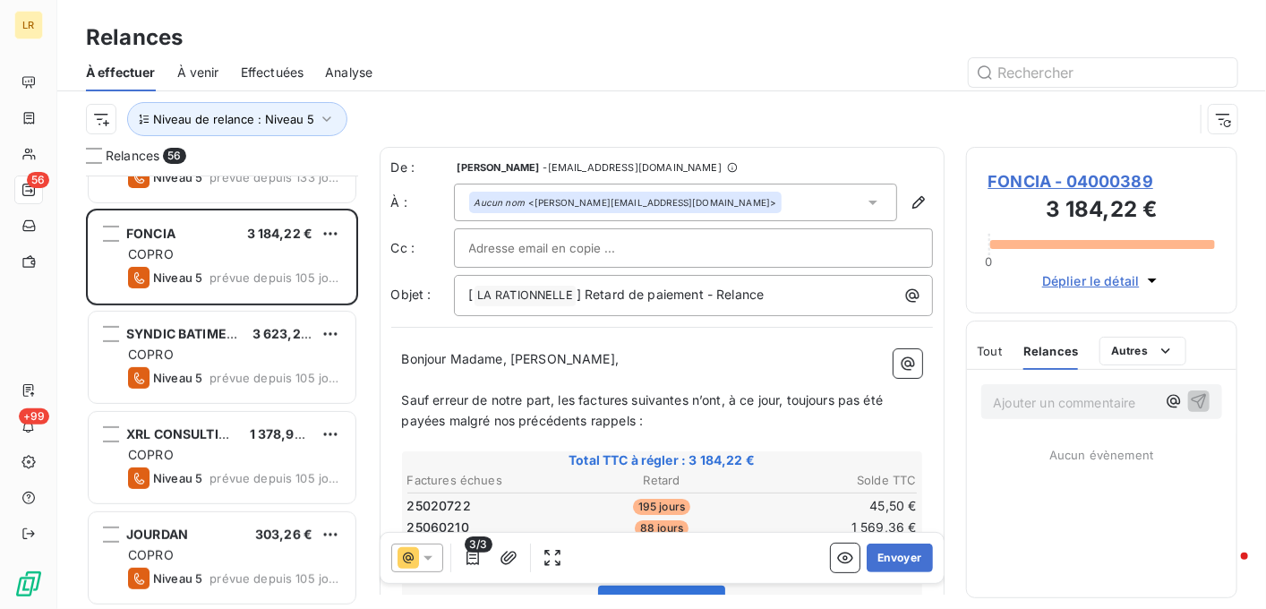
click at [1232, 39] on div "Relances" at bounding box center [661, 37] width 1209 height 32
click at [910, 199] on icon "button" at bounding box center [919, 202] width 18 height 18
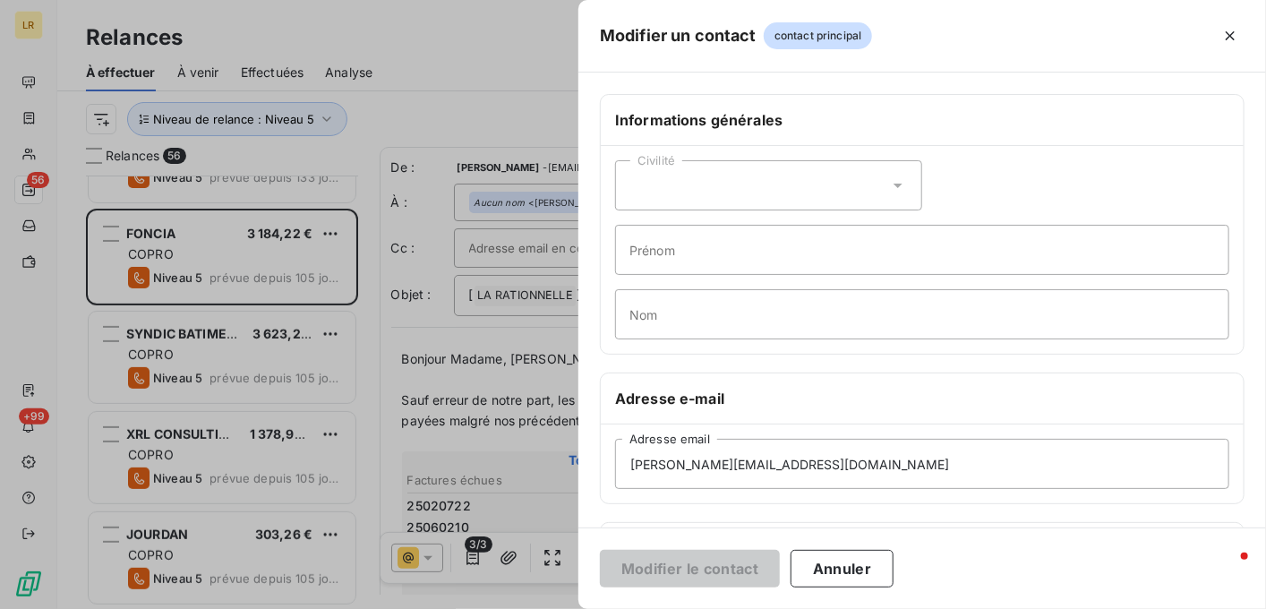
click at [500, 203] on div at bounding box center [633, 304] width 1266 height 609
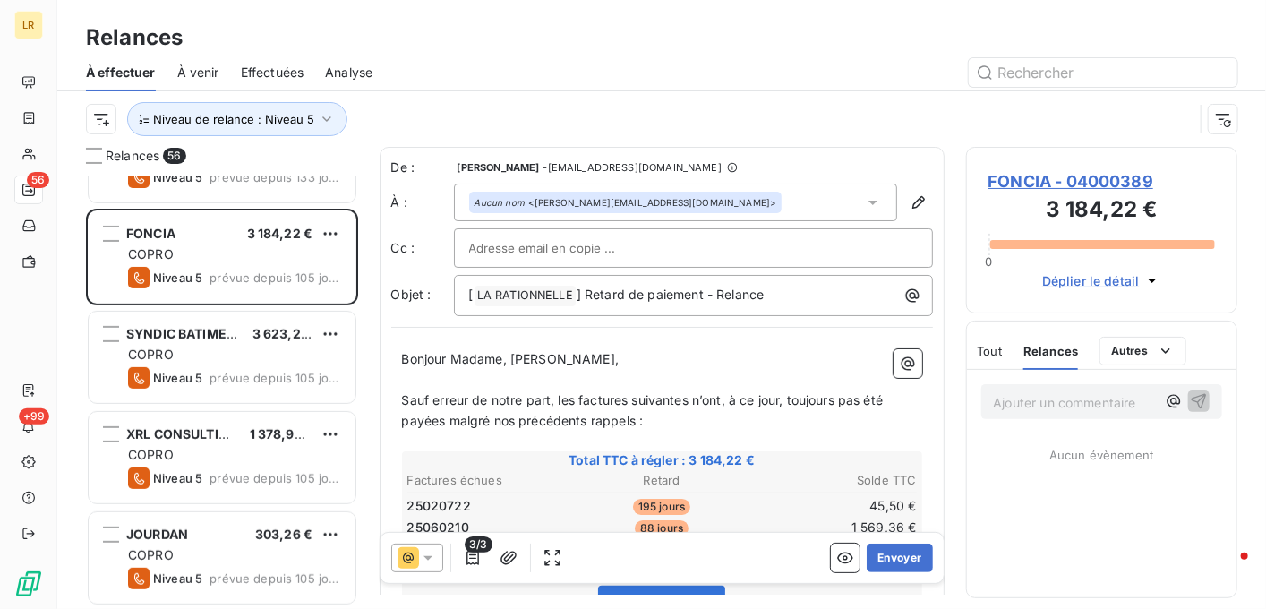
click at [864, 196] on icon at bounding box center [873, 202] width 18 height 18
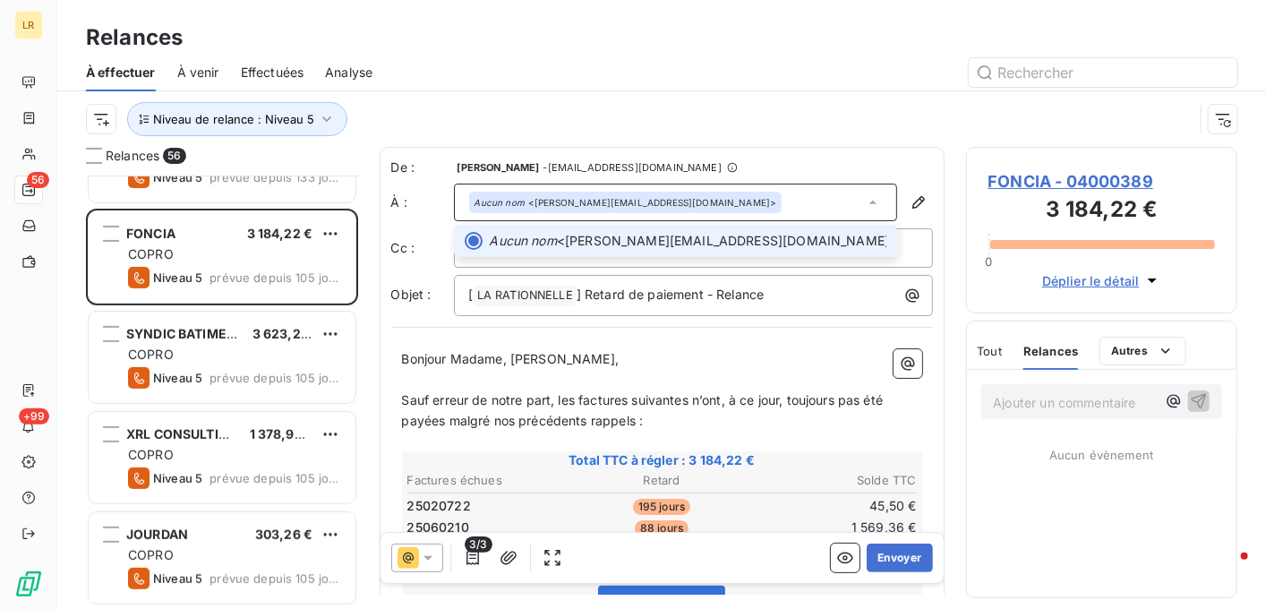
click at [763, 245] on span "Aucun nom <[PERSON_NAME][EMAIL_ADDRESS][DOMAIN_NAME]>" at bounding box center [688, 241] width 397 height 18
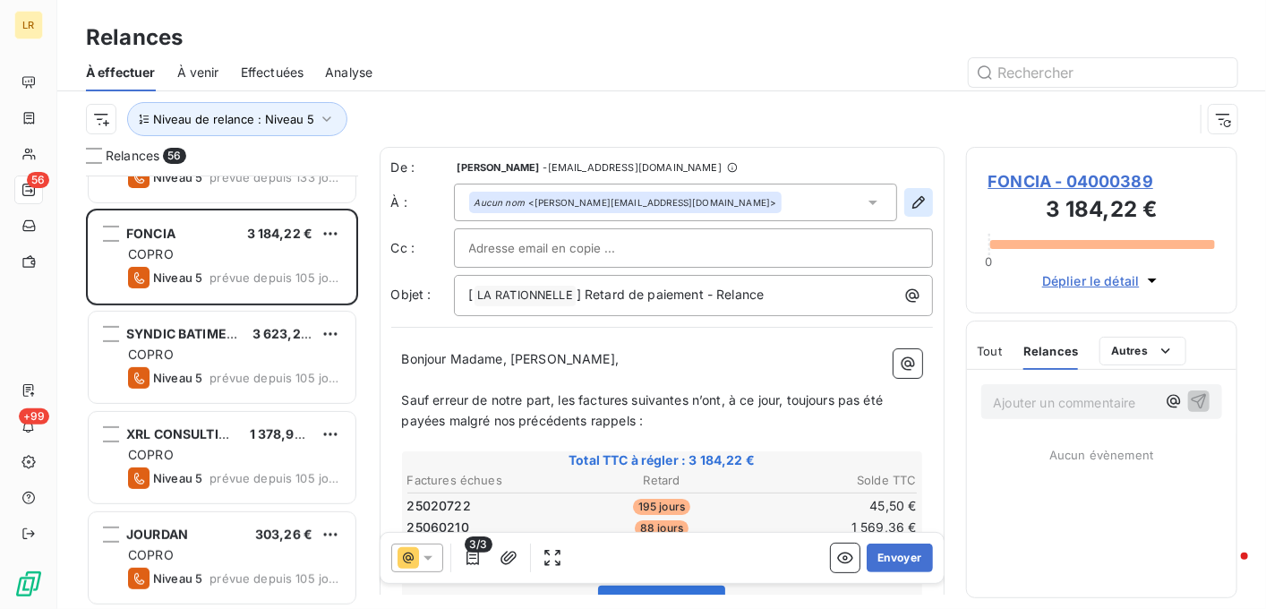
click at [910, 193] on icon "button" at bounding box center [919, 202] width 18 height 18
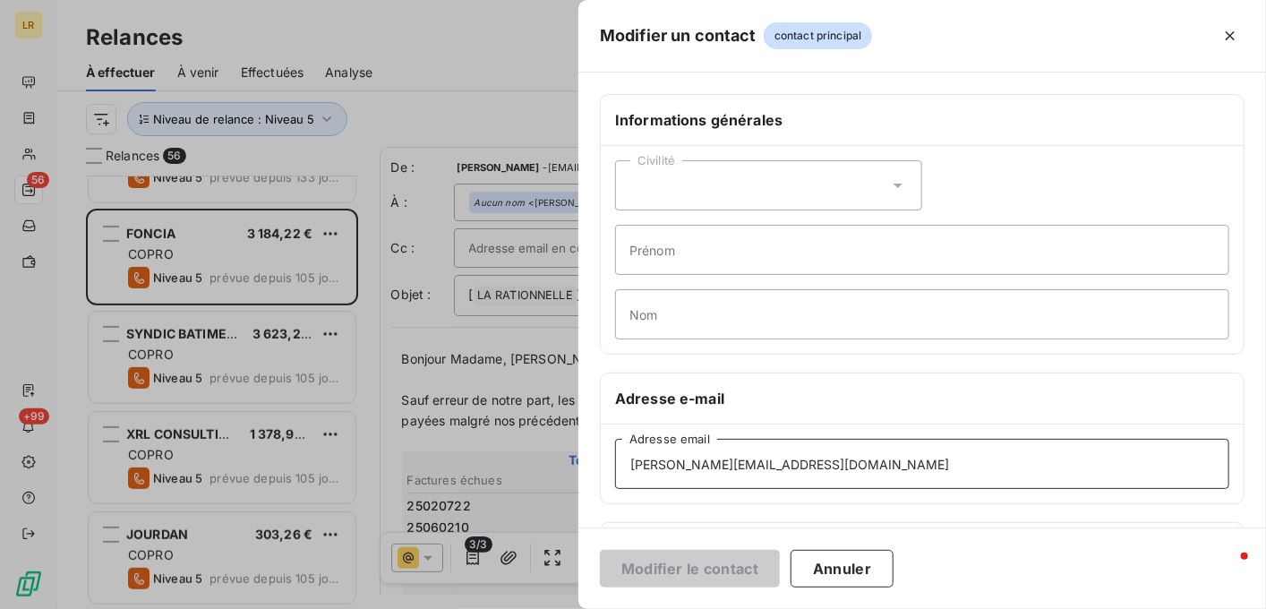
drag, startPoint x: 824, startPoint y: 463, endPoint x: 587, endPoint y: 472, distance: 236.6
click at [587, 472] on div "Informations générales Civilité Prénom Nom Adresse e-mail [PERSON_NAME][EMAIL_A…" at bounding box center [923, 491] width 688 height 795
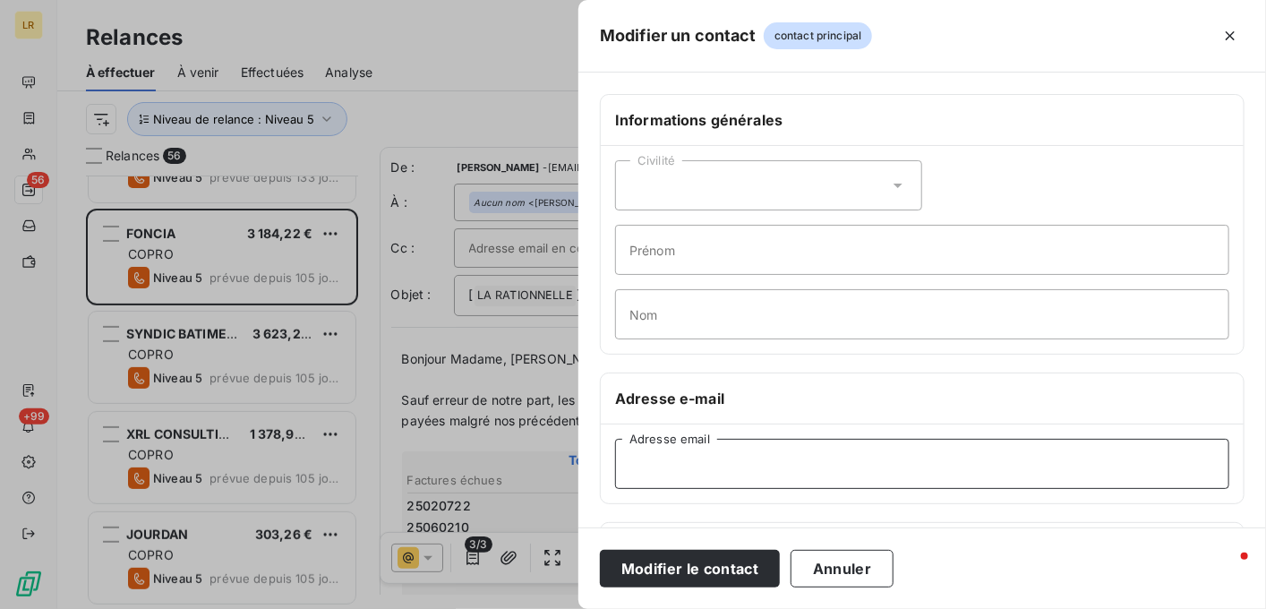
click at [668, 463] on input "Adresse email" at bounding box center [922, 464] width 614 height 50
paste input "[PERSON_NAME][EMAIL_ADDRESS][DOMAIN_NAME]"
type input "[PERSON_NAME][EMAIL_ADDRESS][DOMAIN_NAME]"
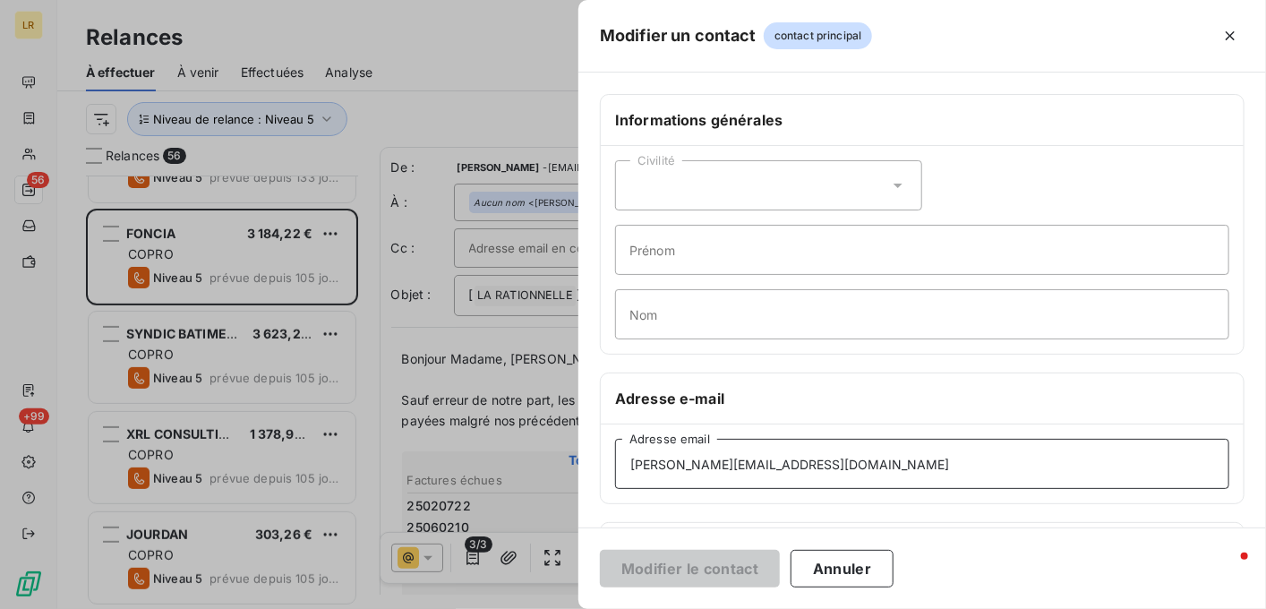
drag, startPoint x: 812, startPoint y: 461, endPoint x: 586, endPoint y: 466, distance: 226.6
click at [586, 466] on div "Informations générales Civilité Prénom Nom Adresse e-mail [PERSON_NAME][EMAIL_A…" at bounding box center [923, 491] width 688 height 795
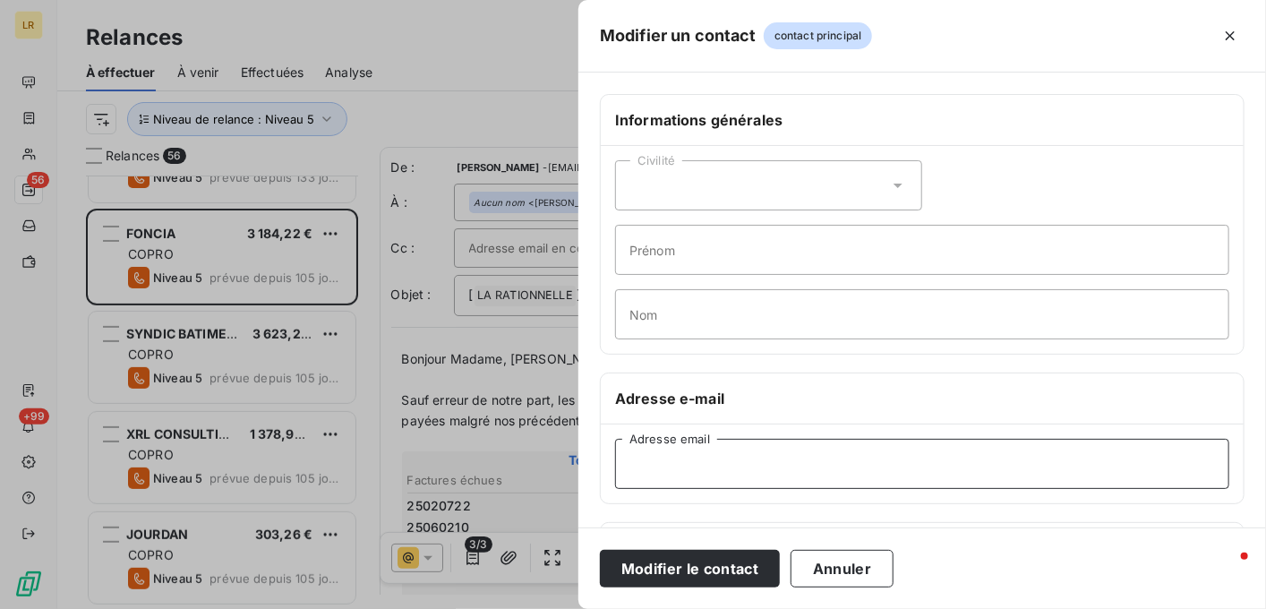
click at [648, 459] on input "Adresse email" at bounding box center [922, 464] width 614 height 50
paste input "[EMAIL_ADDRESS][DOMAIN_NAME]"
type input "[EMAIL_ADDRESS][DOMAIN_NAME]"
click at [872, 376] on div "Adresse e-mail" at bounding box center [922, 398] width 643 height 51
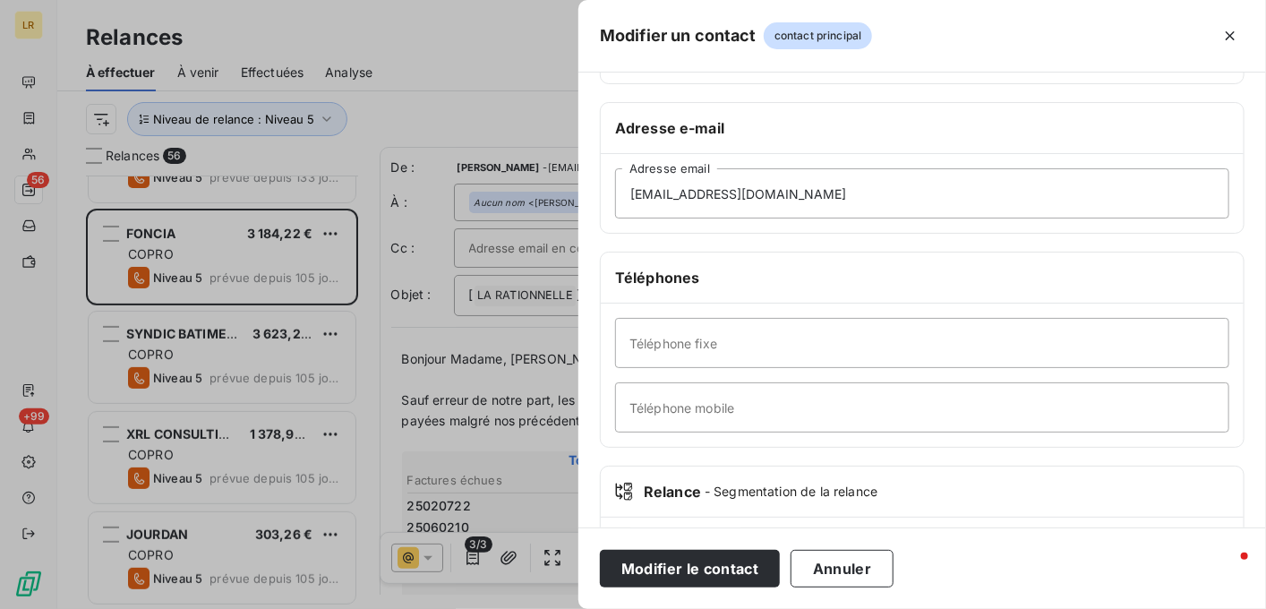
scroll to position [358, 0]
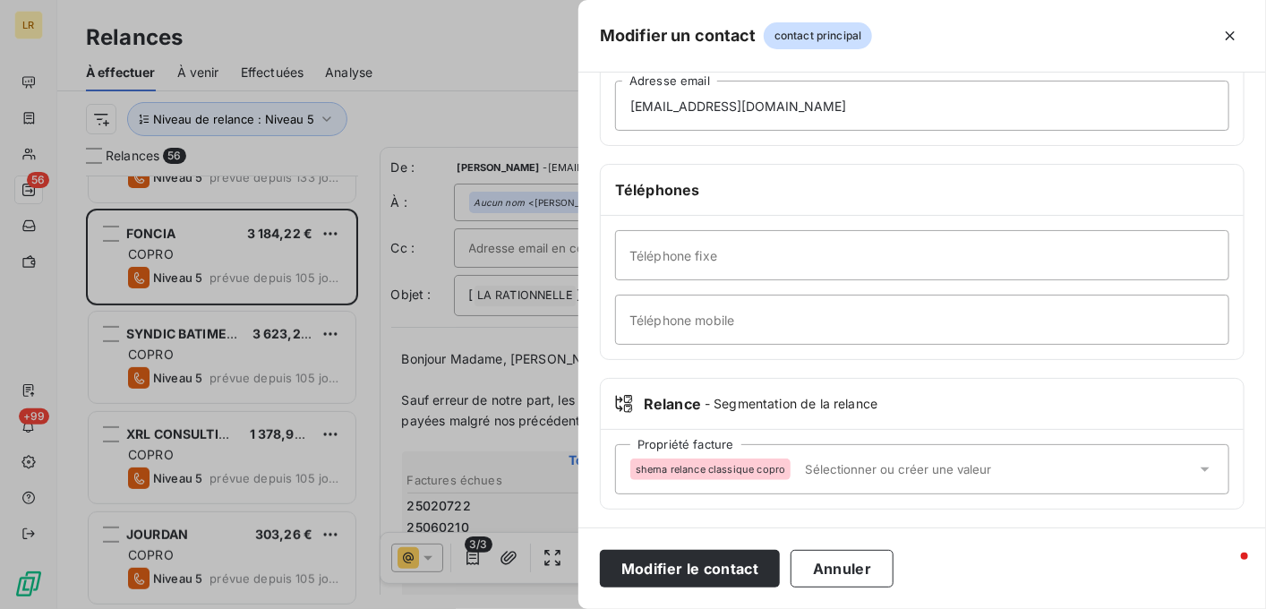
click at [643, 459] on div "shema relance classique copro" at bounding box center [710, 469] width 160 height 21
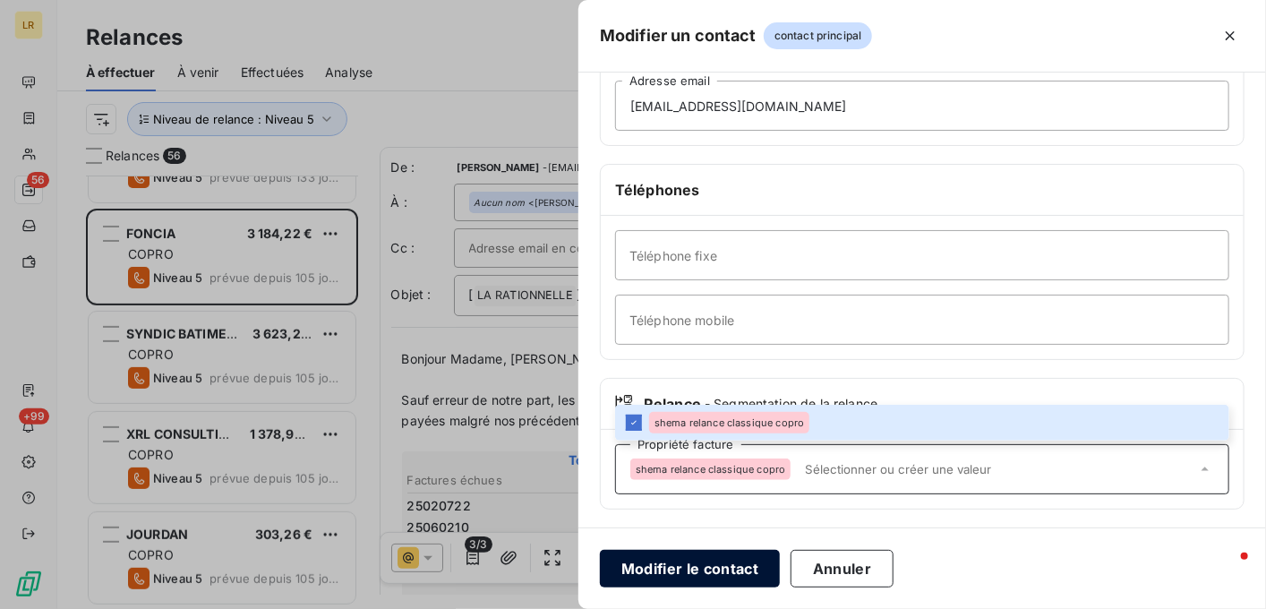
click at [720, 561] on button "Modifier le contact" at bounding box center [690, 569] width 180 height 38
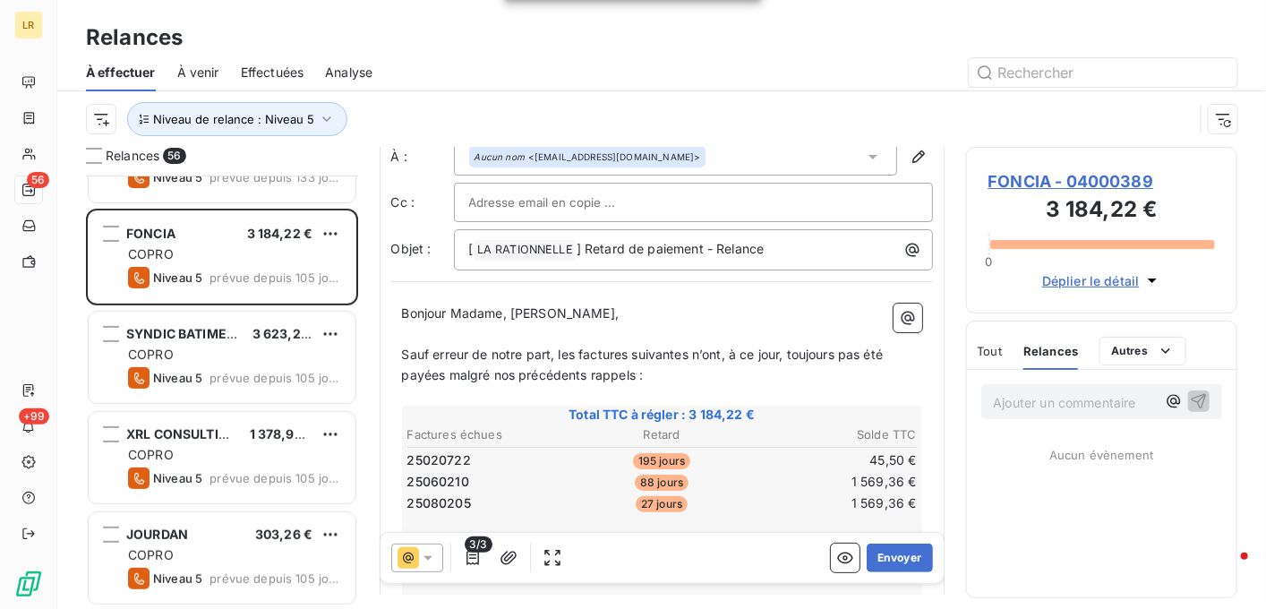
scroll to position [90, 0]
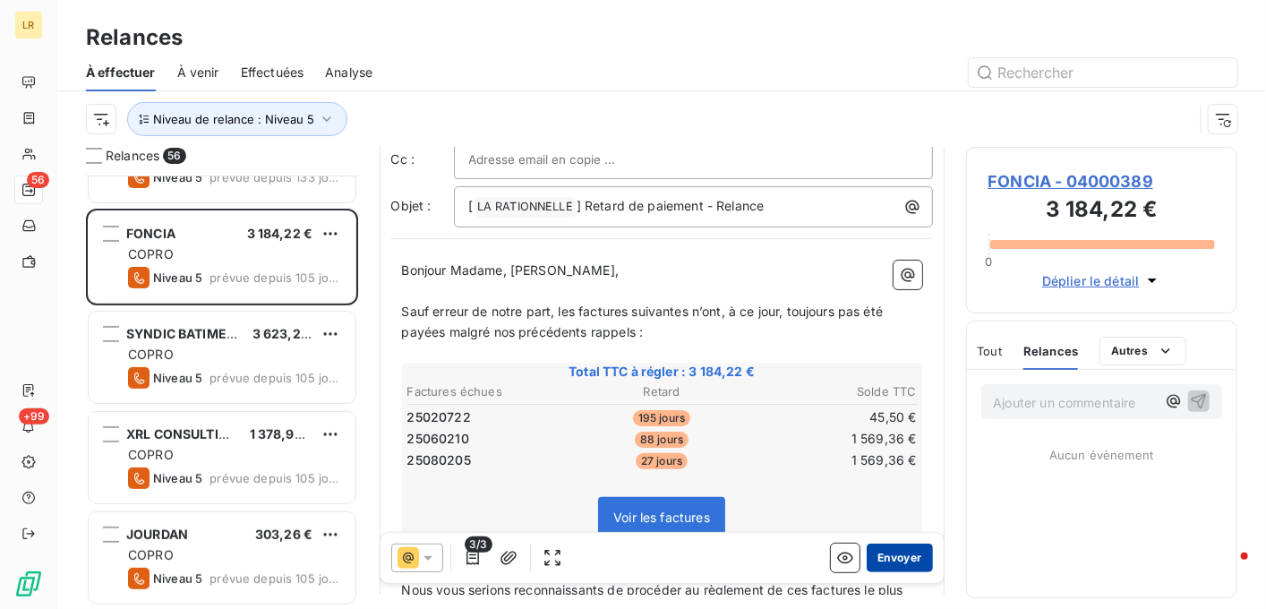
click at [895, 558] on button "Envoyer" at bounding box center [899, 558] width 65 height 29
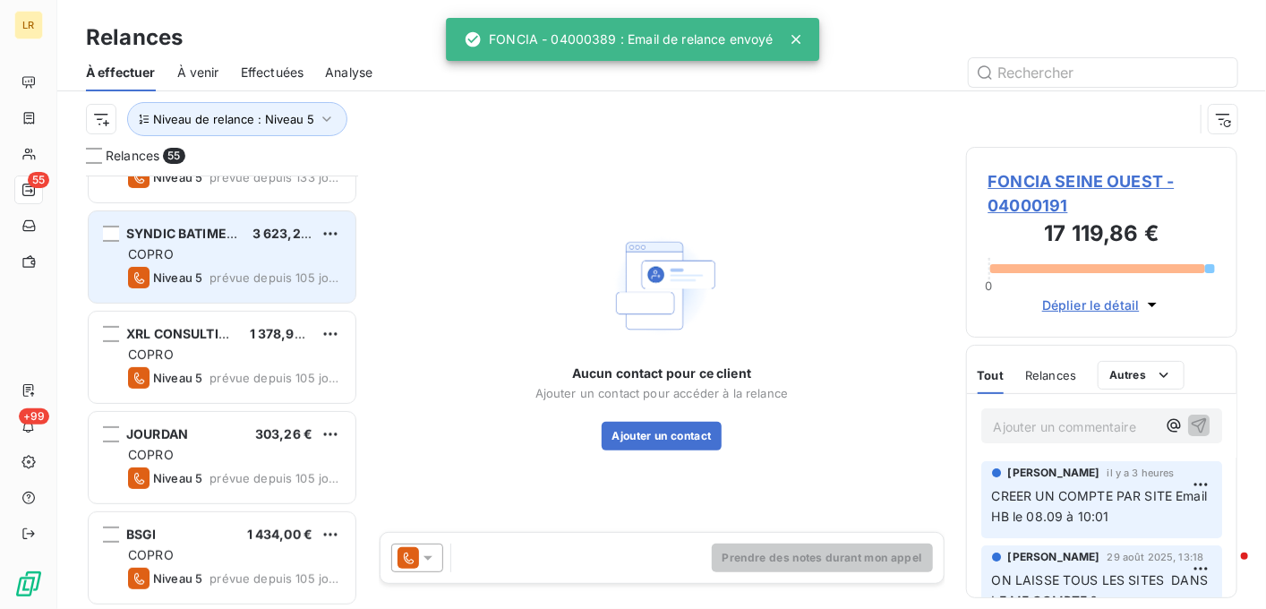
click at [193, 246] on div "COPRO" at bounding box center [234, 254] width 213 height 18
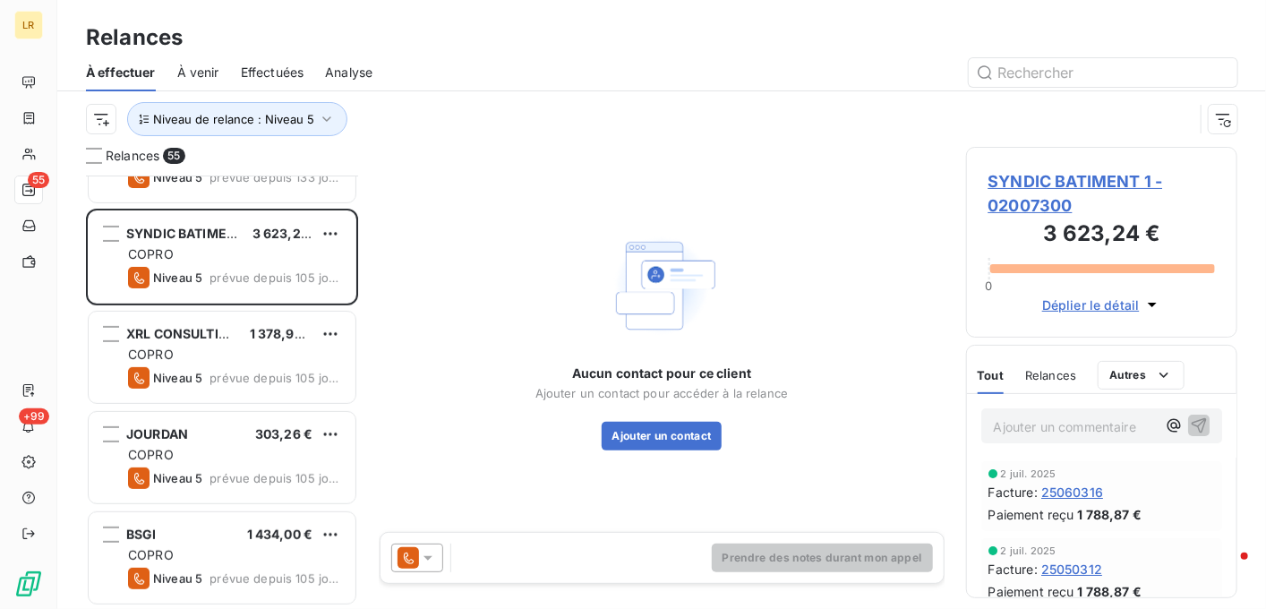
drag, startPoint x: 425, startPoint y: 562, endPoint x: 425, endPoint y: 542, distance: 20.6
click at [425, 558] on icon at bounding box center [428, 558] width 18 height 18
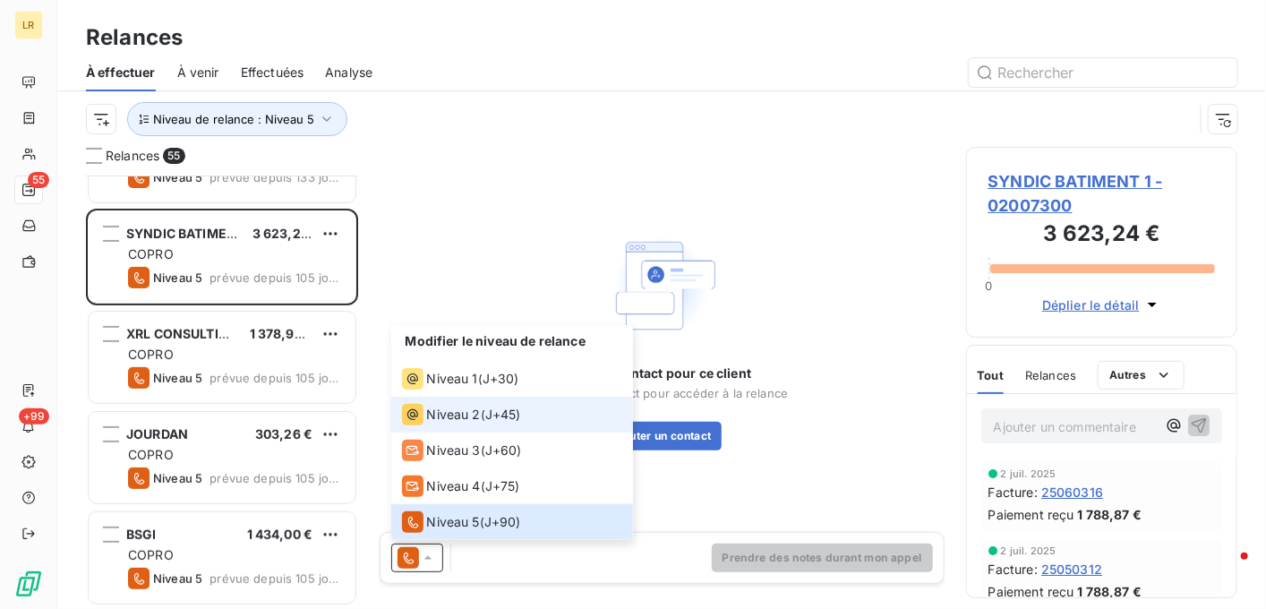
click at [448, 416] on span "Niveau 2" at bounding box center [454, 415] width 54 height 18
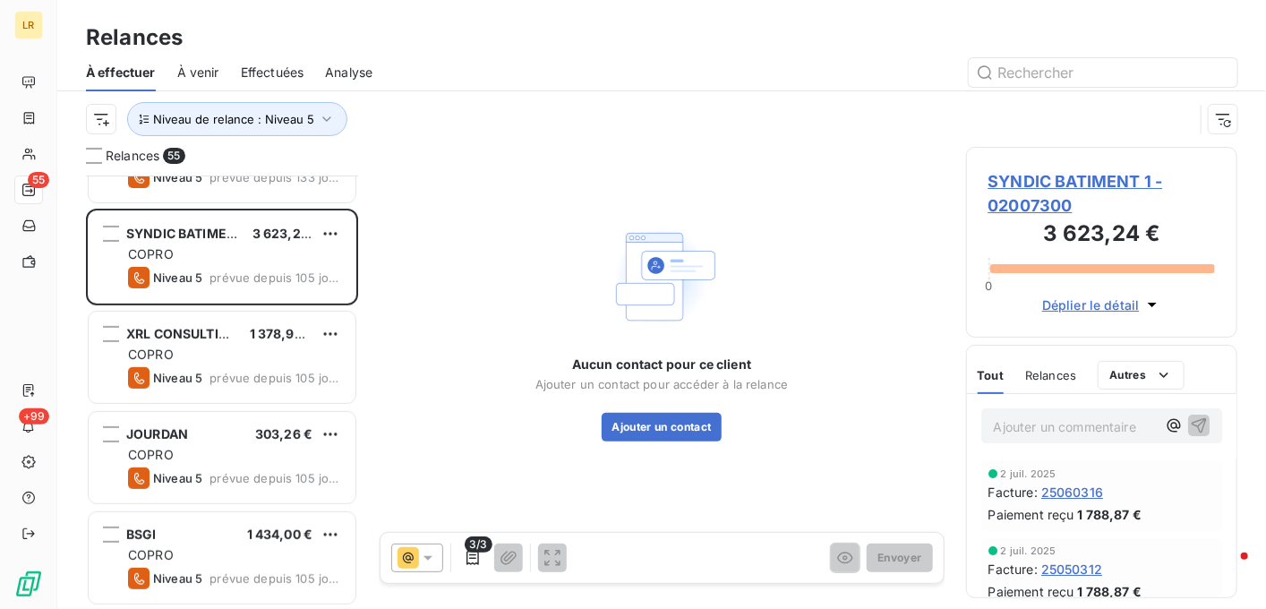
click at [1225, 39] on div "Relances" at bounding box center [661, 37] width 1209 height 32
click at [467, 556] on icon "button" at bounding box center [473, 558] width 18 height 18
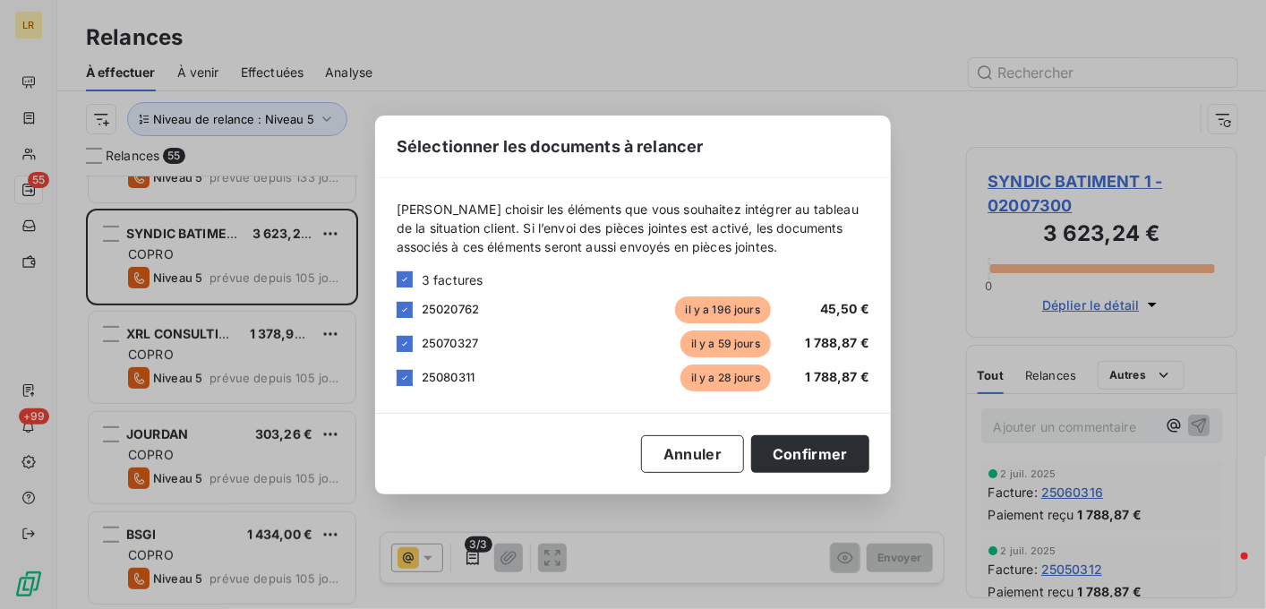
click at [430, 554] on div "Sélectionner les documents à relancer [PERSON_NAME] choisir les éléments que vo…" at bounding box center [633, 304] width 1266 height 609
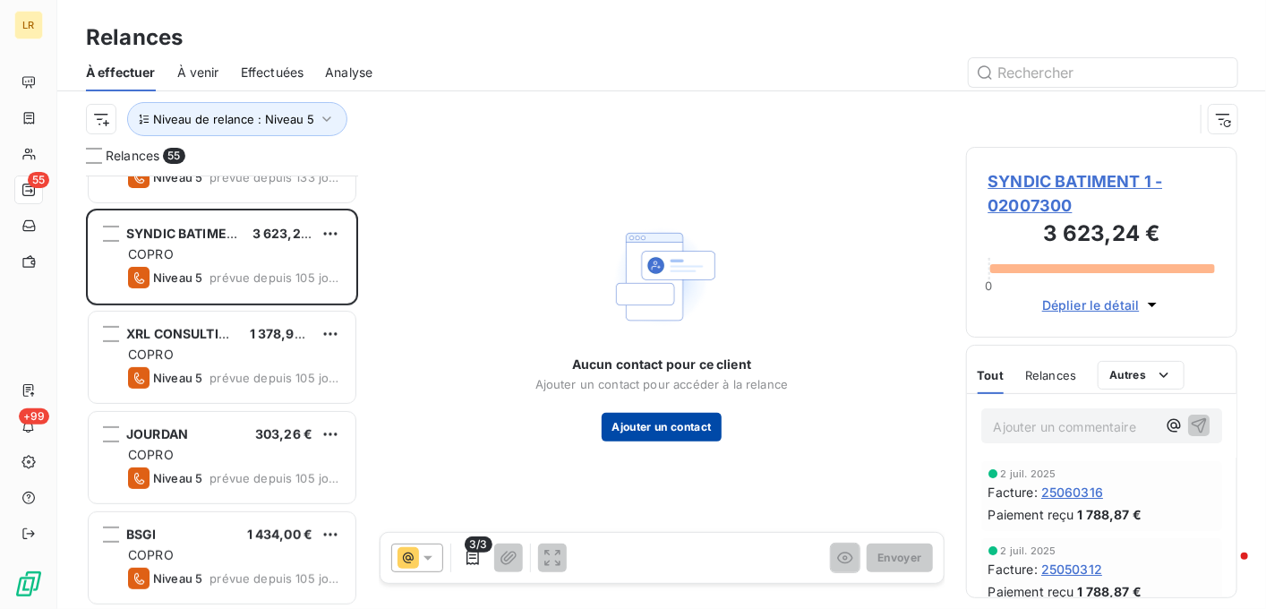
click at [638, 426] on button "Ajouter un contact" at bounding box center [662, 427] width 121 height 29
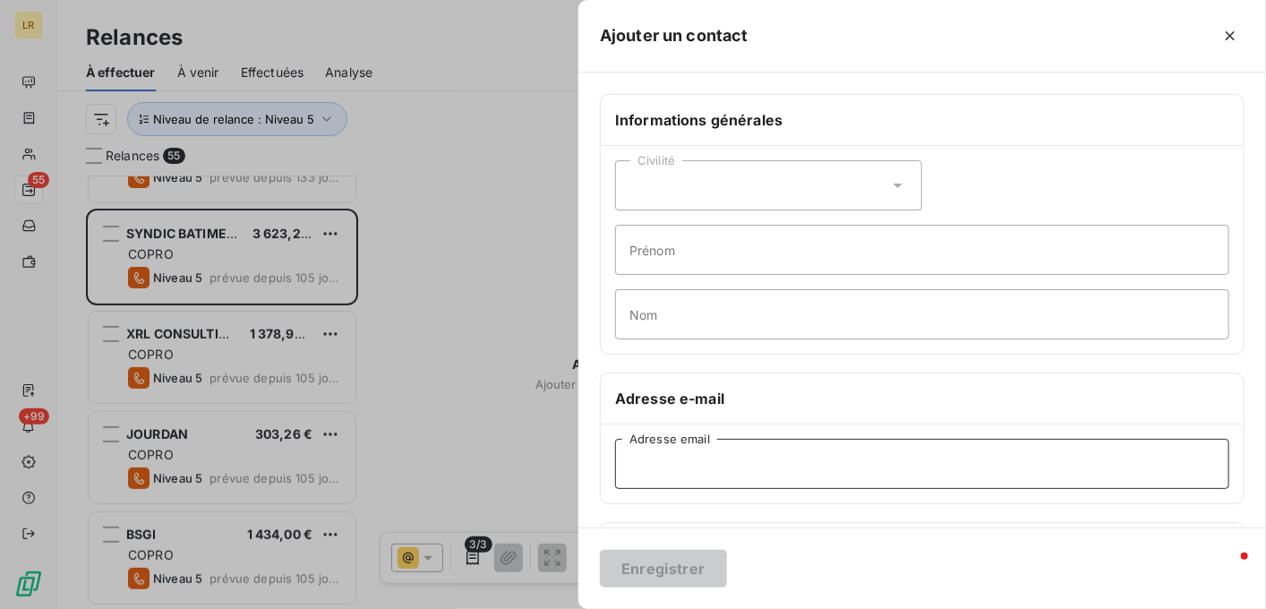
click at [644, 459] on input "Adresse email" at bounding box center [922, 464] width 614 height 50
paste input "[EMAIL_ADDRESS][DOMAIN_NAME]"
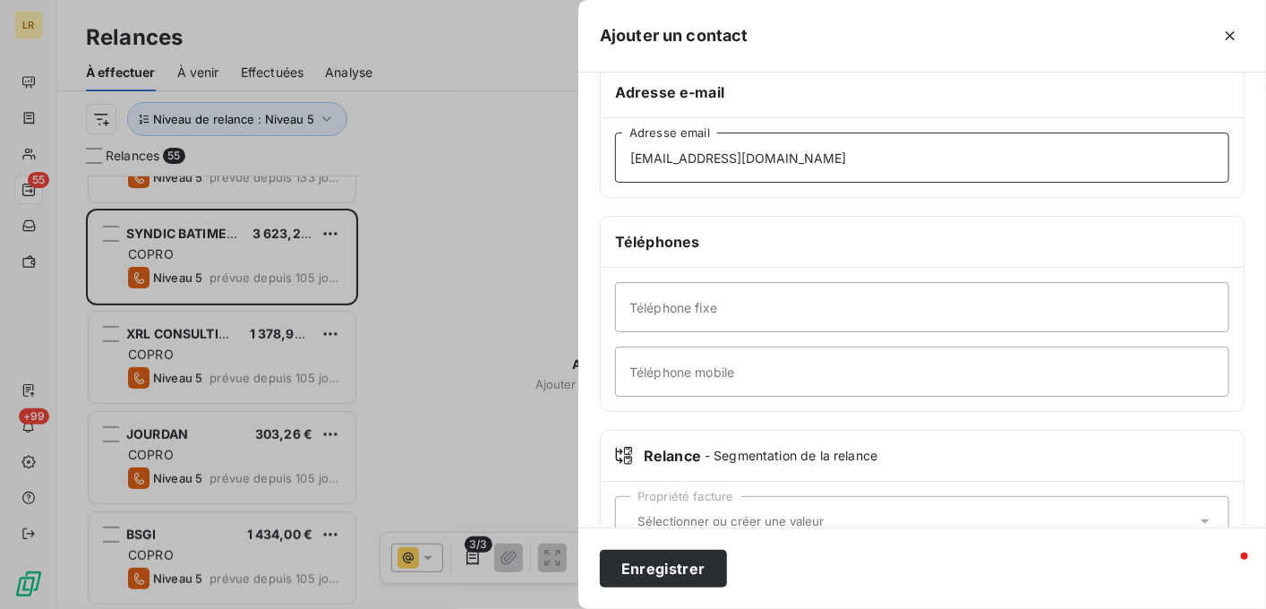
scroll to position [358, 0]
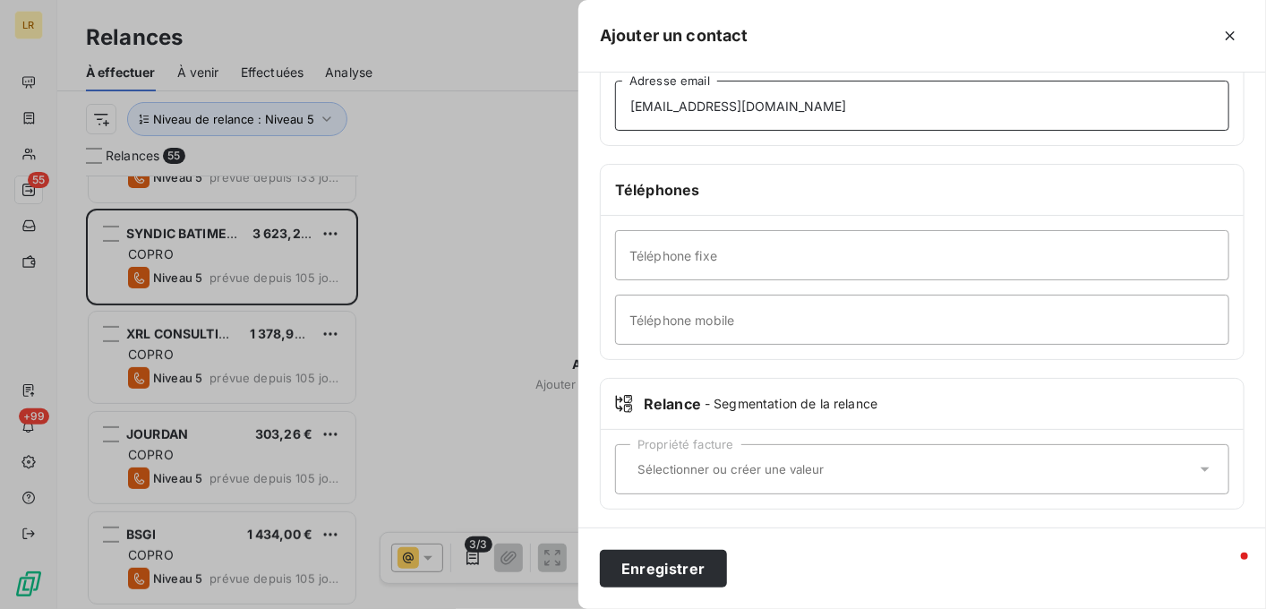
type input "[EMAIL_ADDRESS][DOMAIN_NAME]"
click at [630, 454] on div "Propriété facture" at bounding box center [922, 469] width 614 height 50
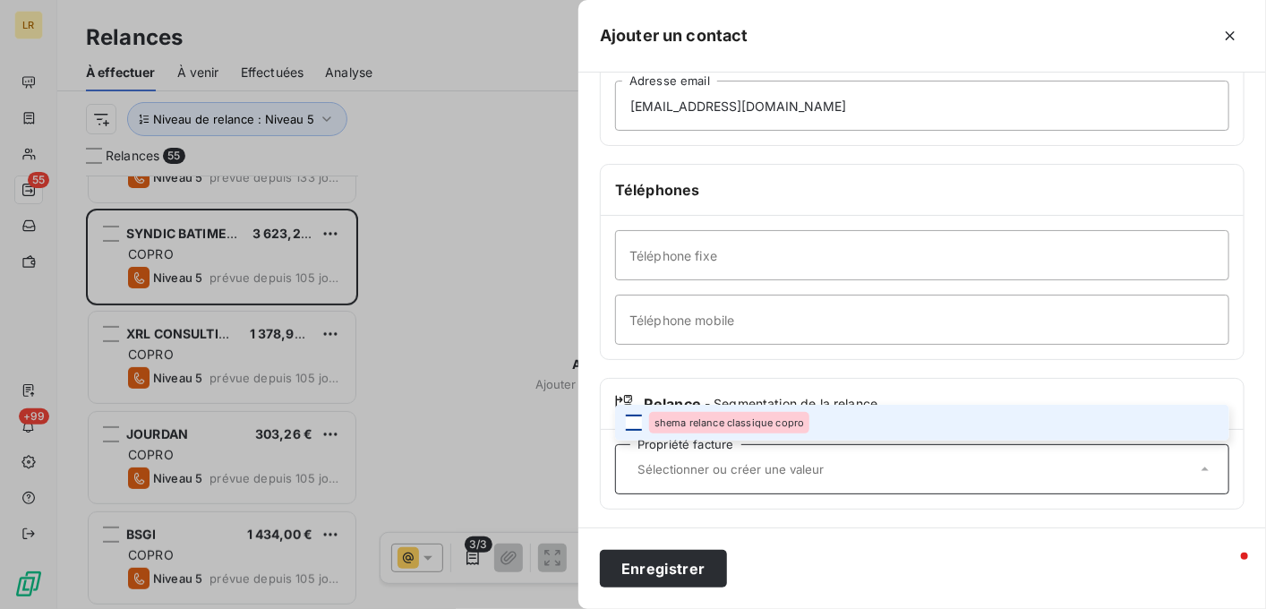
click at [634, 418] on div at bounding box center [634, 423] width 16 height 16
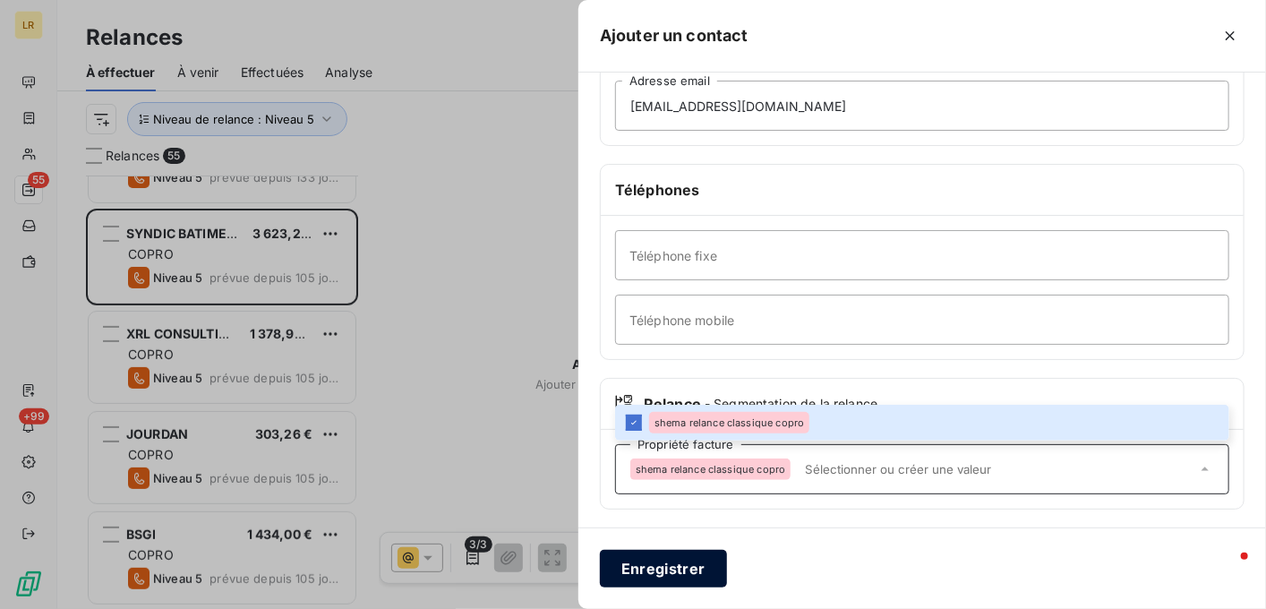
click at [675, 562] on button "Enregistrer" at bounding box center [663, 569] width 127 height 38
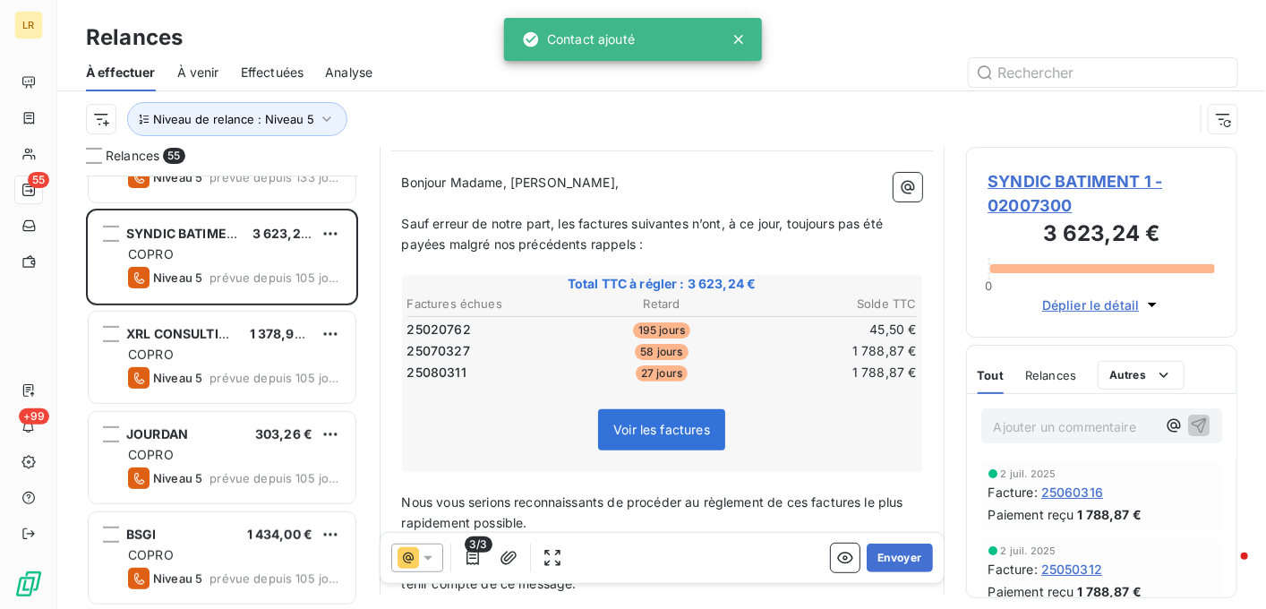
scroll to position [179, 0]
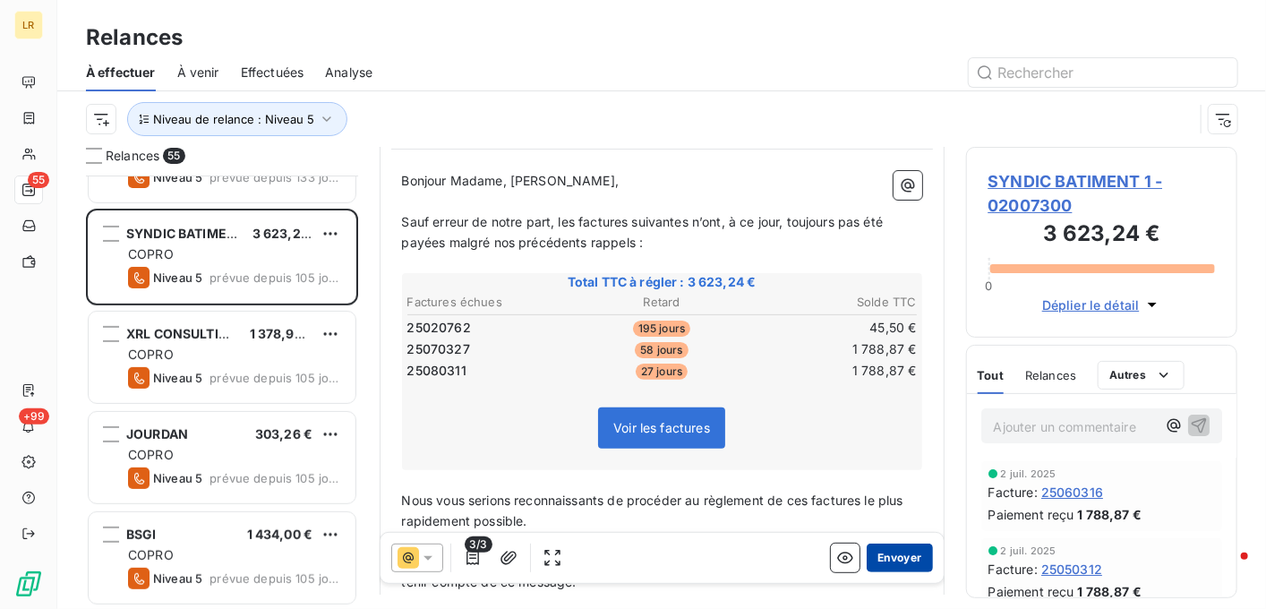
click at [875, 558] on button "Envoyer" at bounding box center [899, 558] width 65 height 29
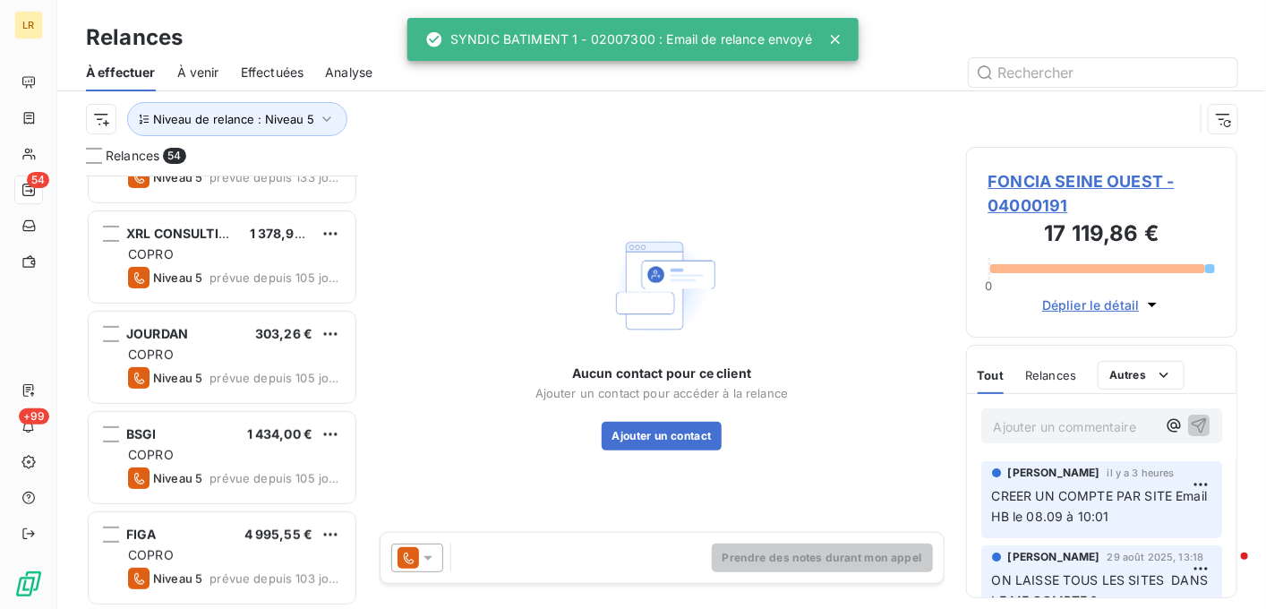
click at [428, 553] on icon at bounding box center [428, 558] width 18 height 18
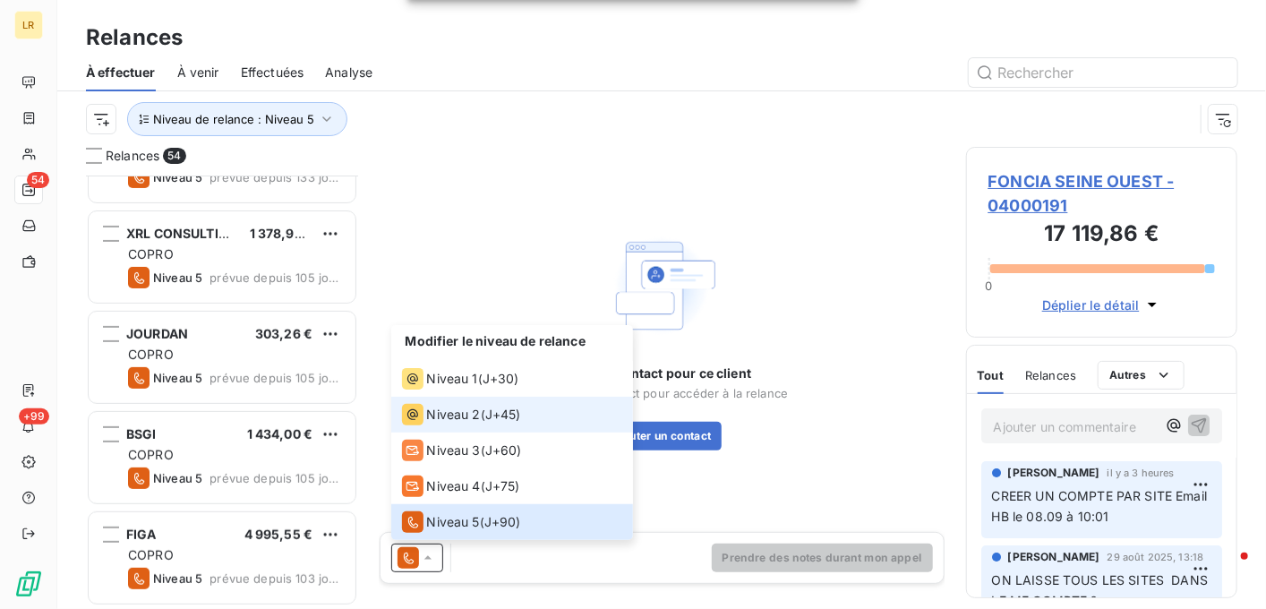
click at [427, 415] on span "Niveau 2" at bounding box center [454, 415] width 54 height 18
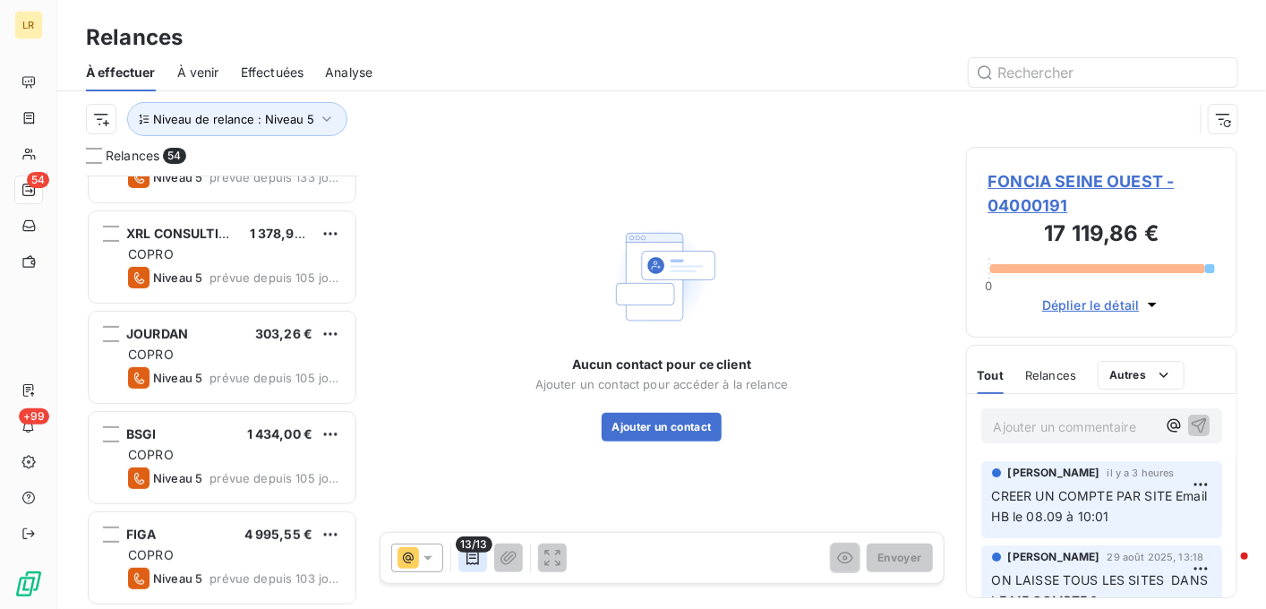
click at [468, 553] on icon "button" at bounding box center [473, 558] width 18 height 18
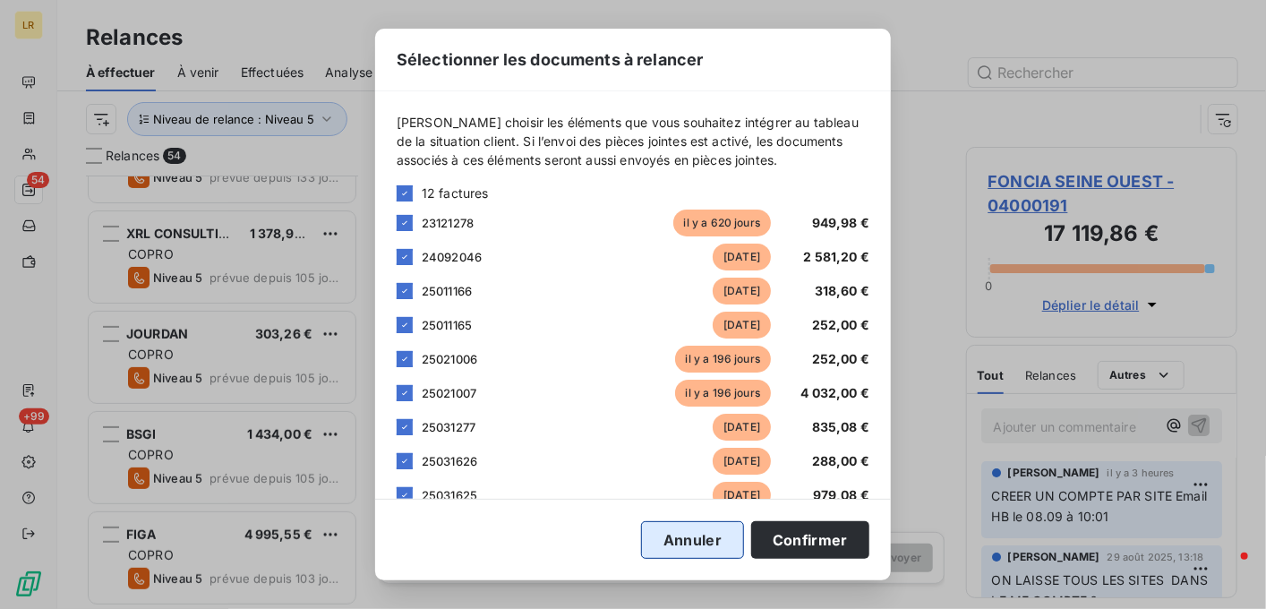
click at [676, 536] on button "Annuler" at bounding box center [692, 540] width 103 height 38
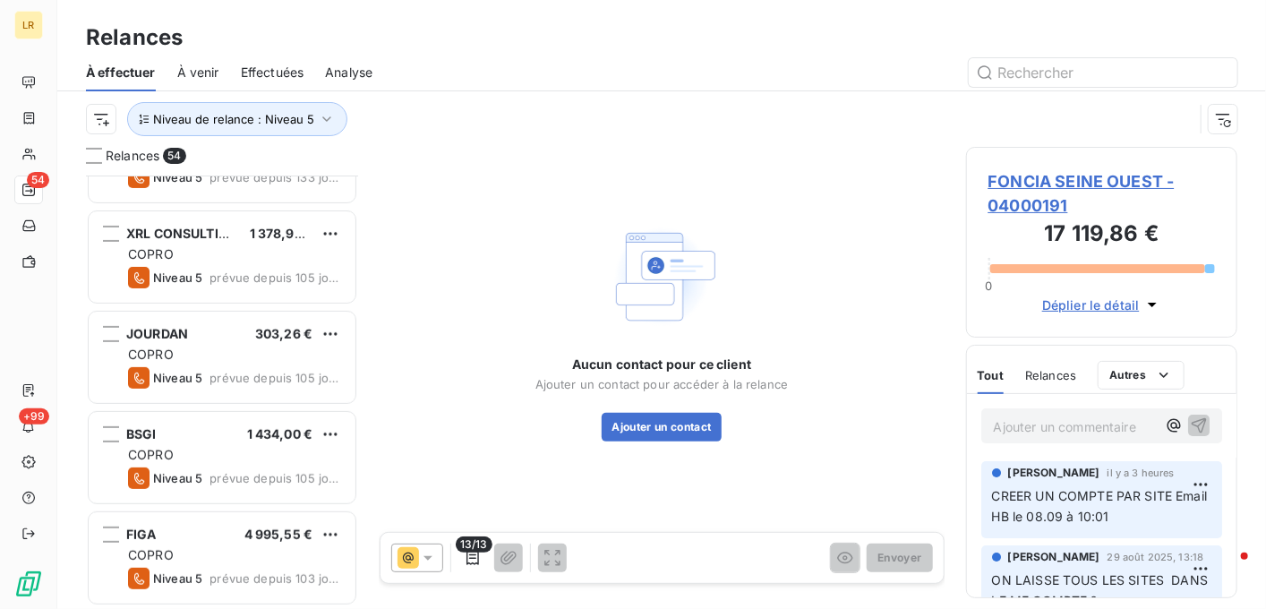
scroll to position [90, 0]
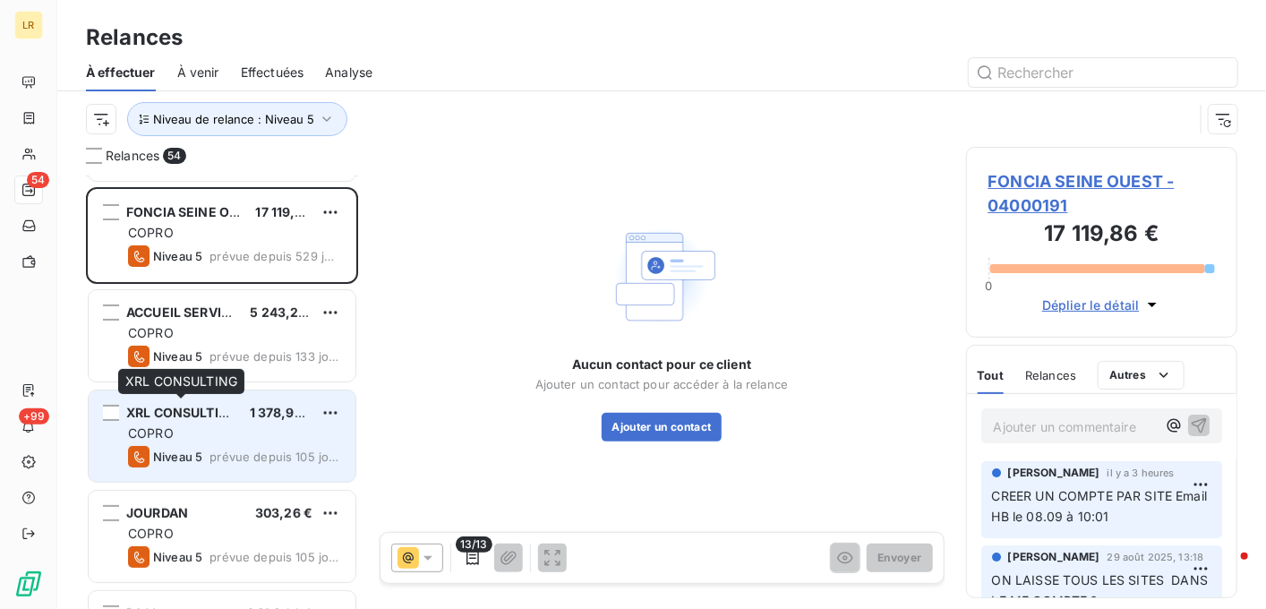
click at [201, 411] on span "XRL CONSULTING" at bounding box center [182, 412] width 112 height 15
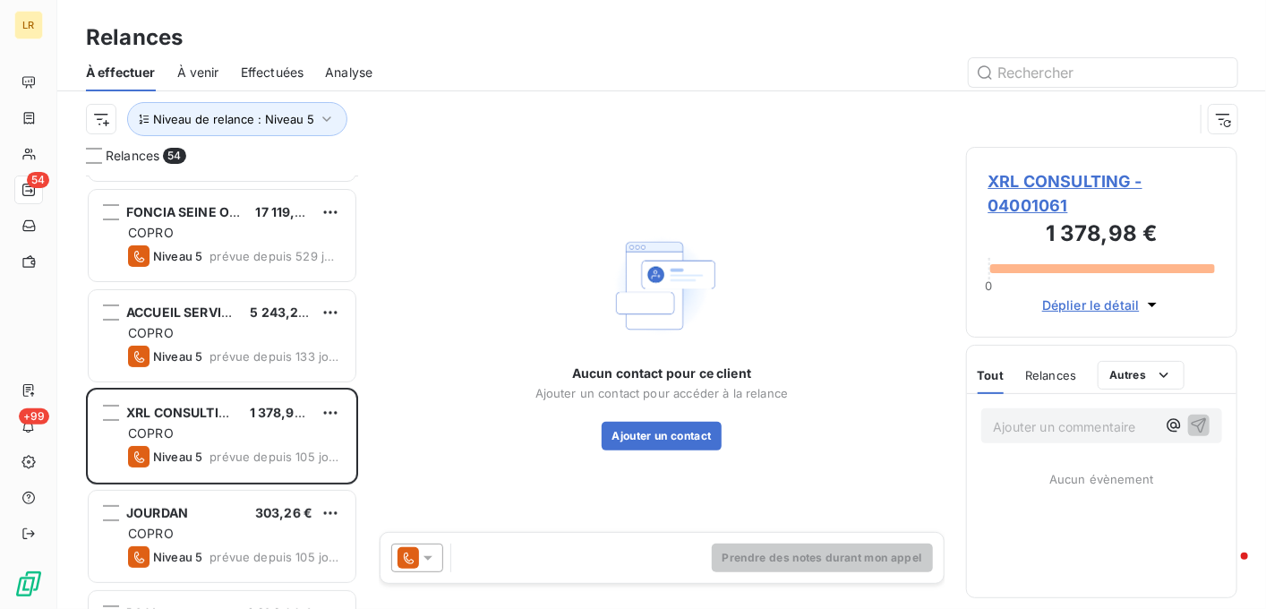
click at [426, 554] on icon at bounding box center [428, 558] width 18 height 18
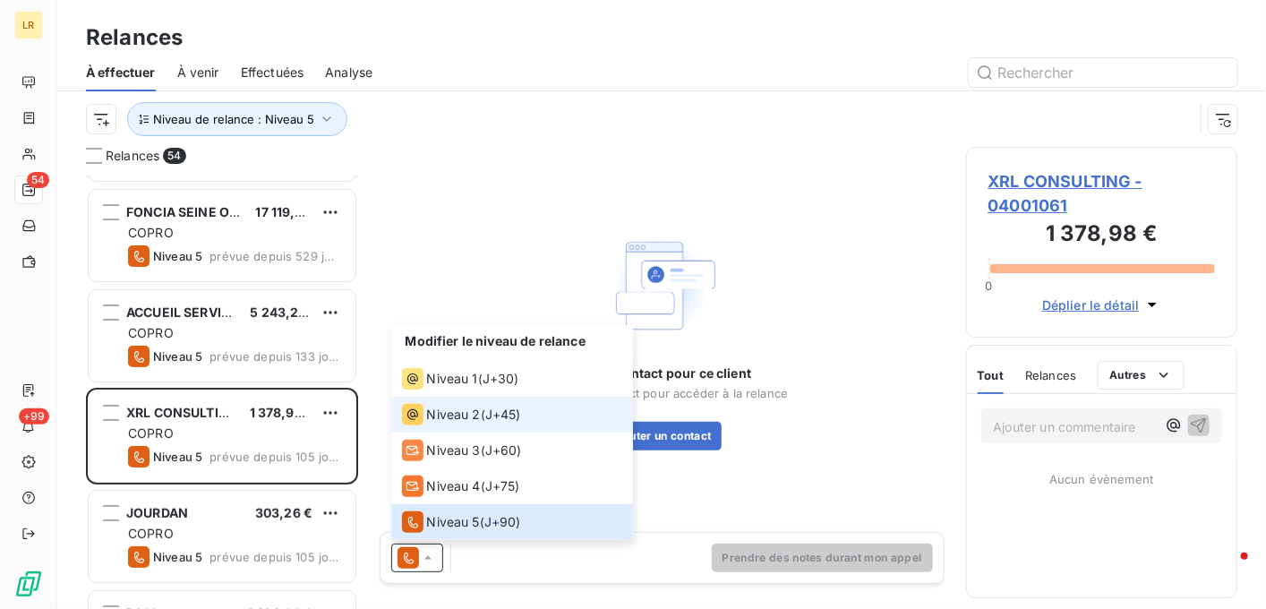
click at [427, 408] on span "Niveau 2" at bounding box center [454, 415] width 54 height 18
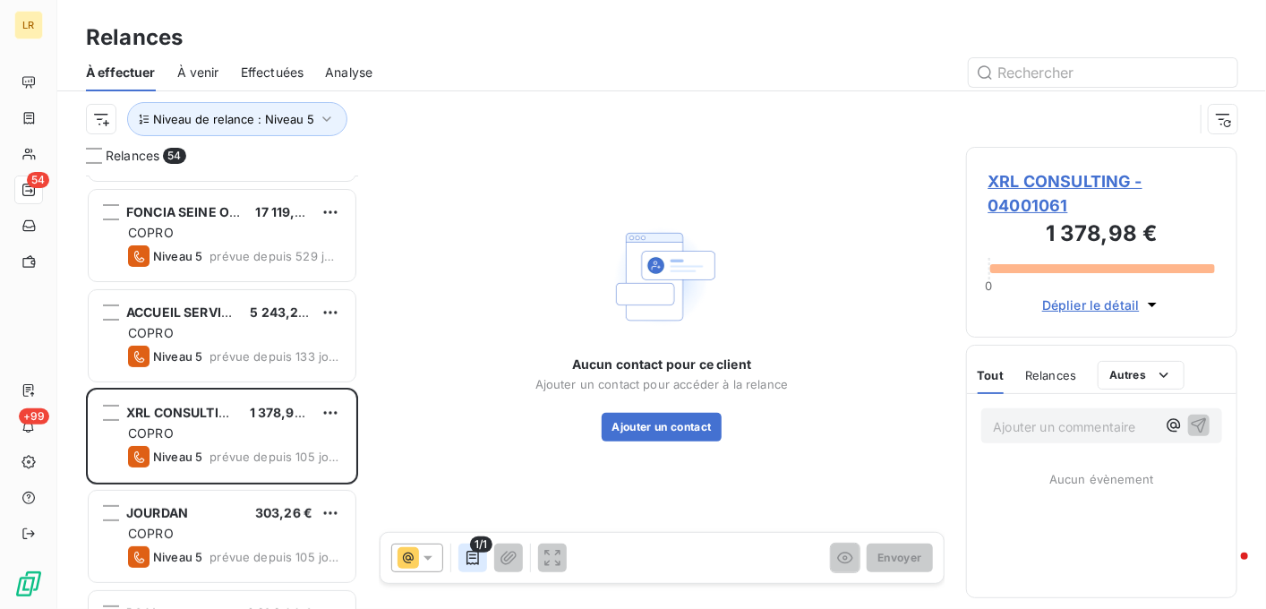
click at [473, 561] on icon "button" at bounding box center [473, 558] width 18 height 18
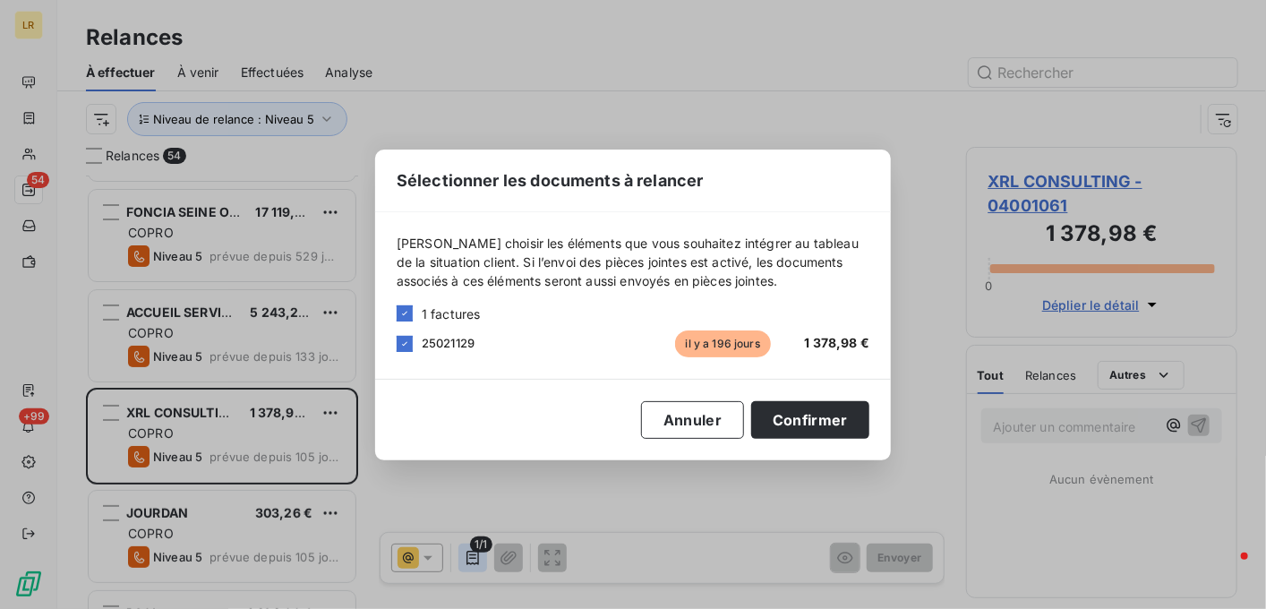
click at [473, 561] on div "Sélectionner les documents à relancer [PERSON_NAME] choisir les éléments que vo…" at bounding box center [633, 304] width 1266 height 609
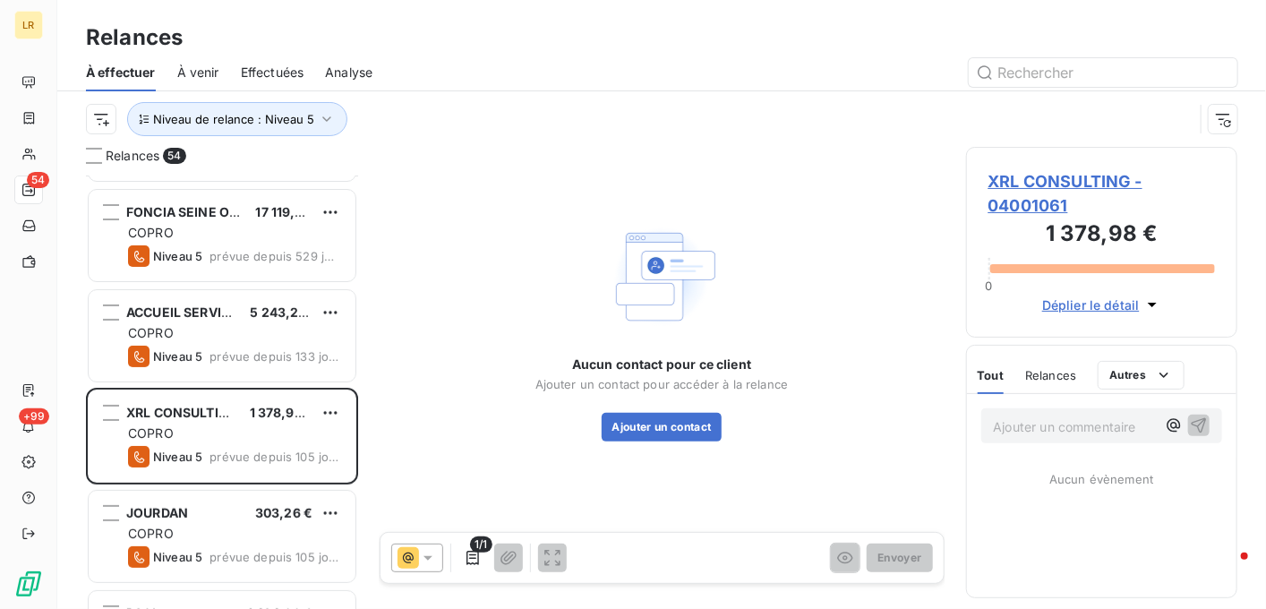
click at [1211, 210] on span "XRL CONSULTING - 04001061" at bounding box center [1102, 193] width 227 height 48
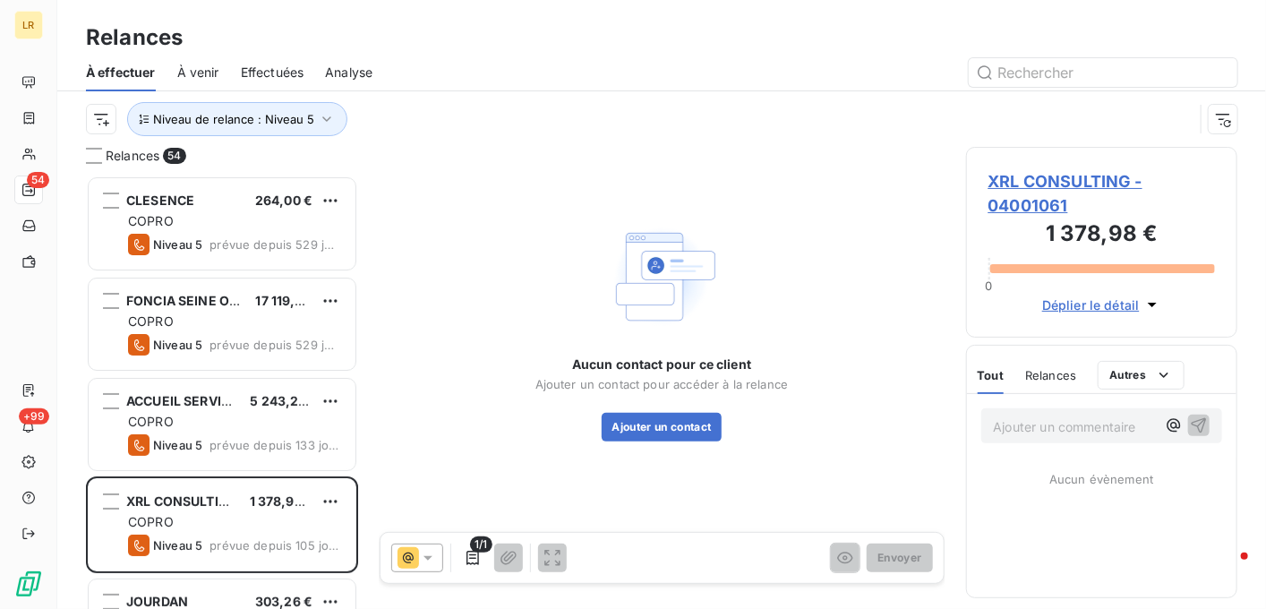
scroll to position [419, 258]
click at [473, 555] on icon "button" at bounding box center [473, 558] width 18 height 18
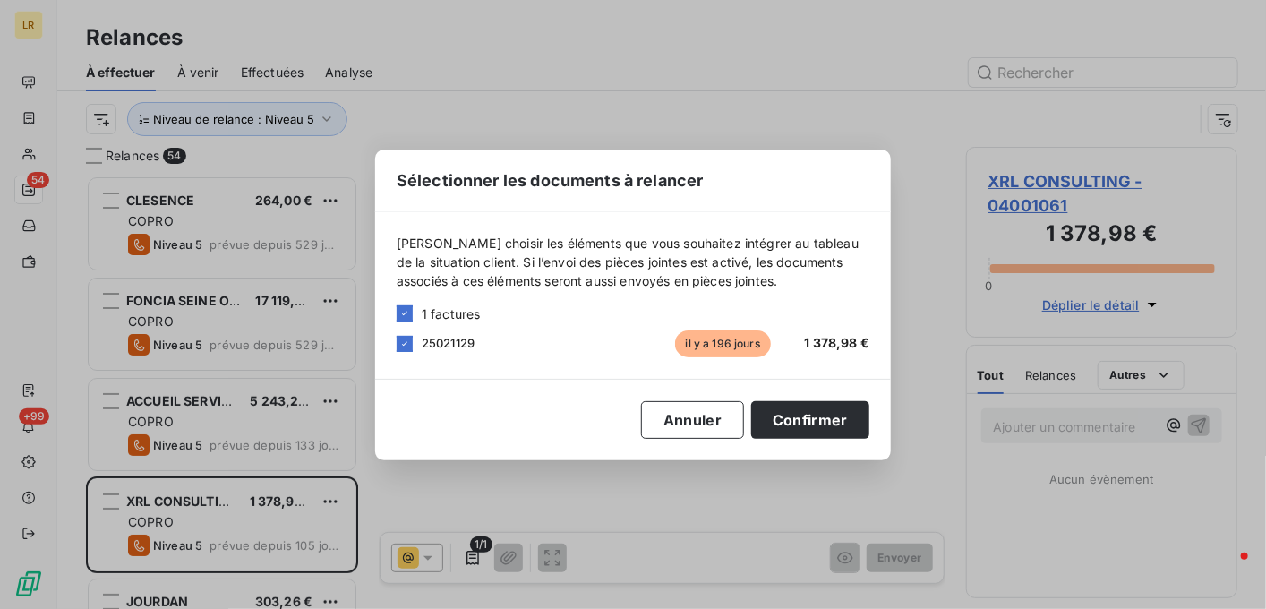
click at [477, 556] on div "Sélectionner les documents à relancer [PERSON_NAME] choisir les éléments que vo…" at bounding box center [633, 304] width 1266 height 609
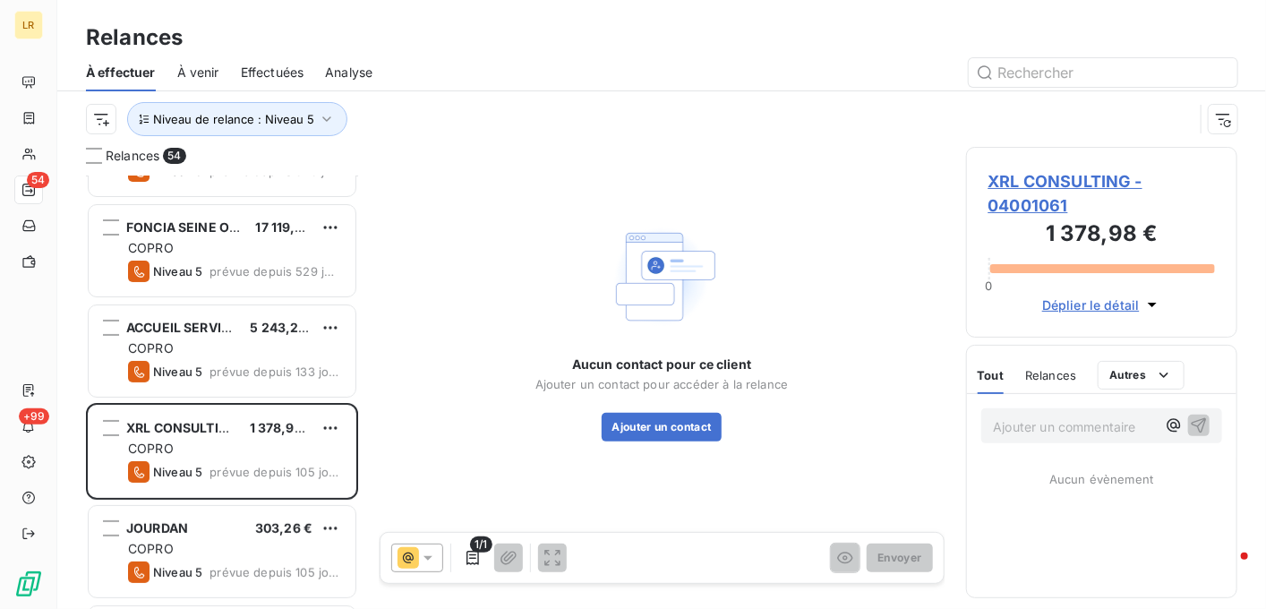
scroll to position [179, 0]
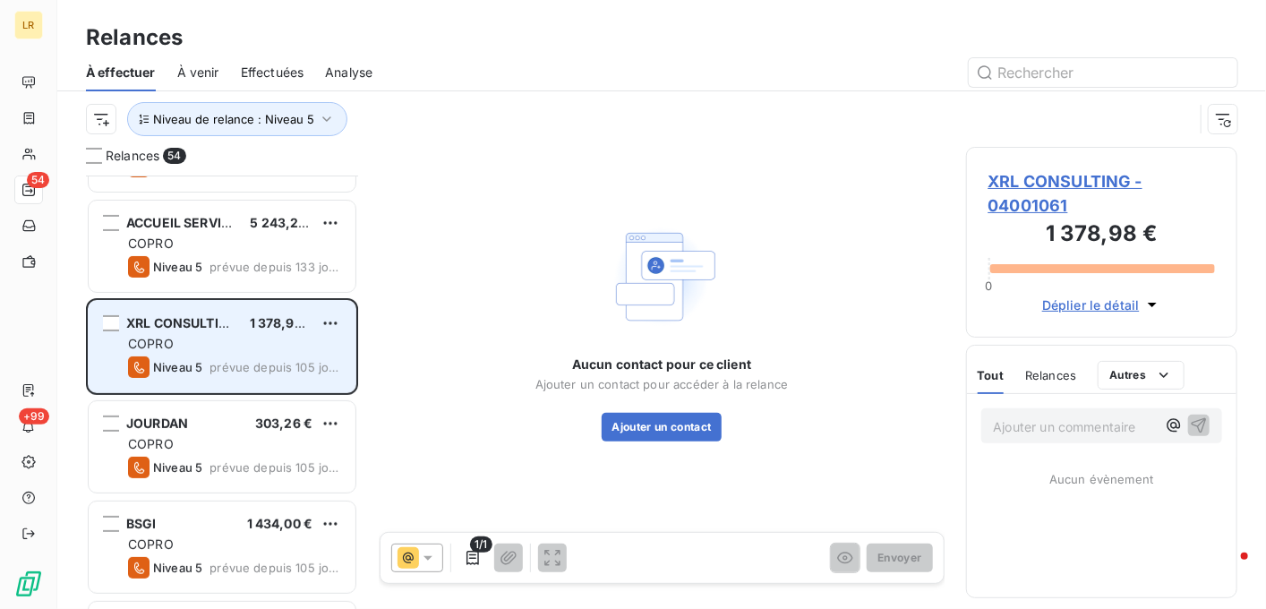
click at [285, 361] on span "prévue depuis 105 jours" at bounding box center [276, 367] width 132 height 14
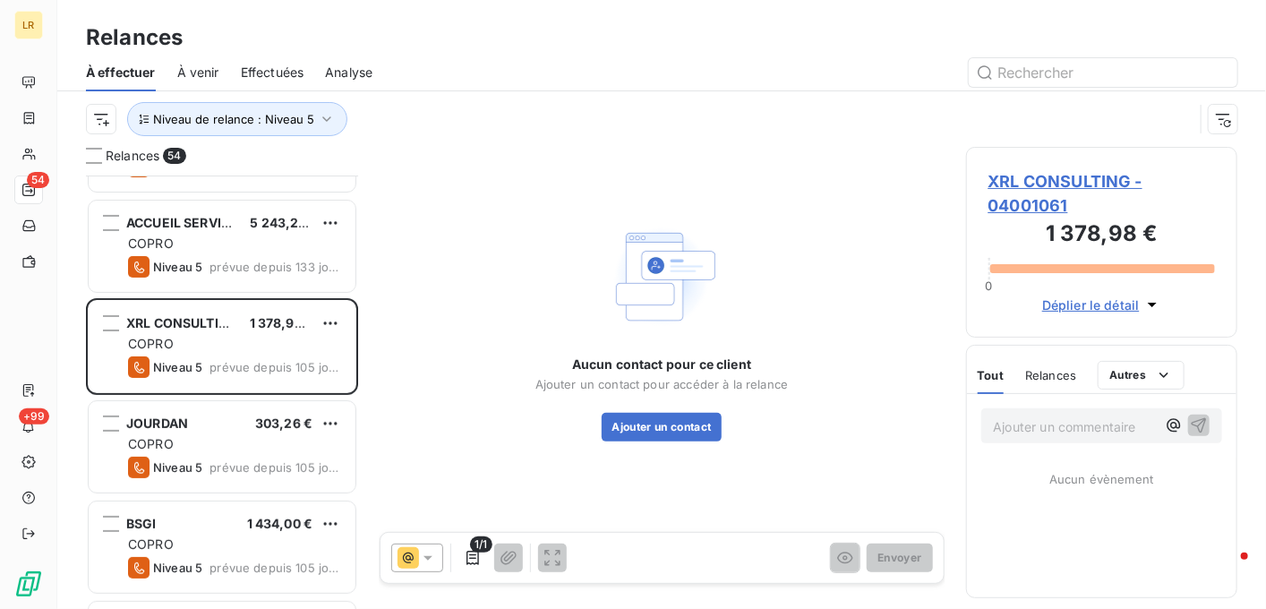
click at [470, 546] on span "1/1" at bounding box center [480, 544] width 21 height 16
click at [476, 560] on icon "button" at bounding box center [473, 558] width 13 height 14
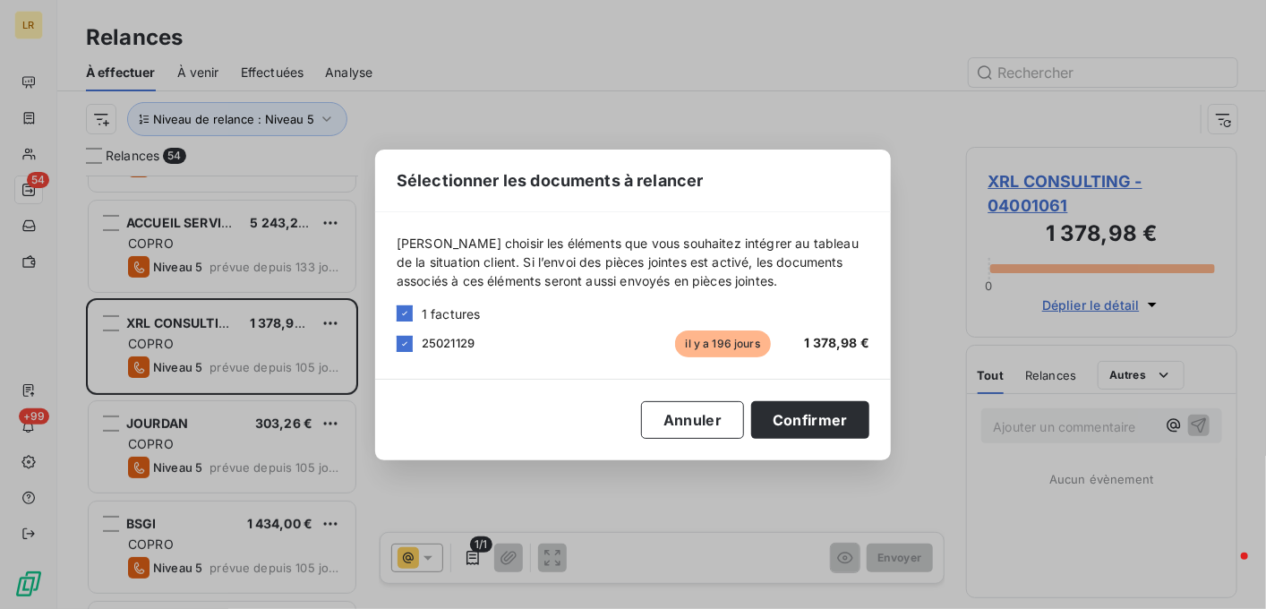
click at [630, 415] on div "Annuler Confirmer" at bounding box center [633, 420] width 473 height 38
click at [680, 423] on button "Annuler" at bounding box center [692, 420] width 103 height 38
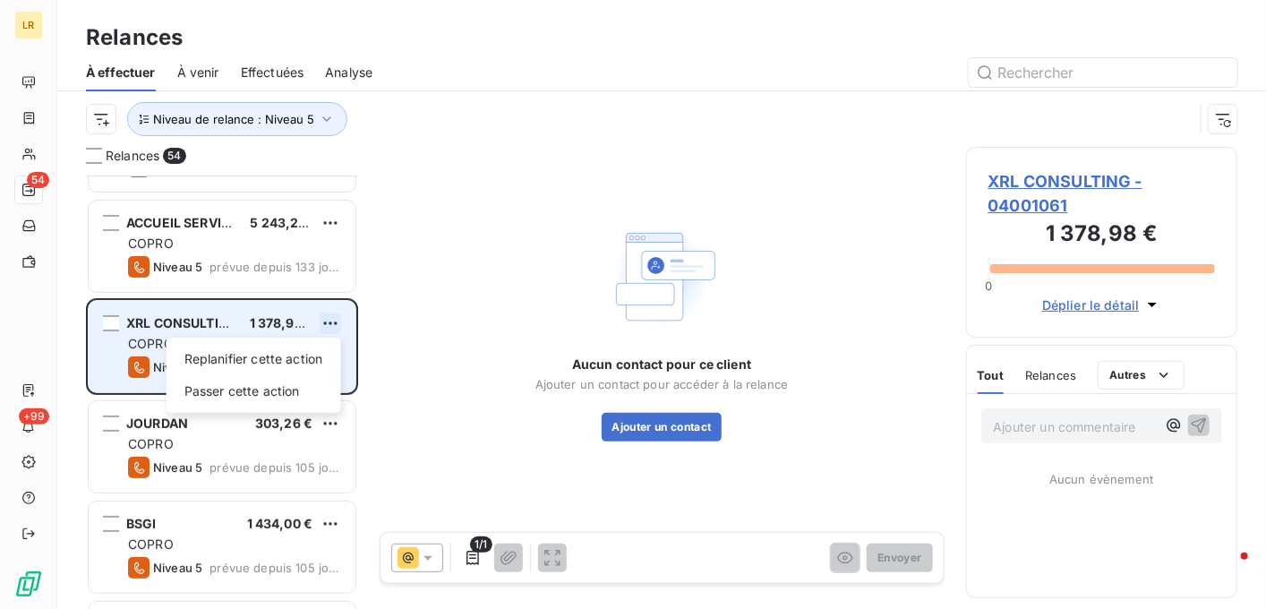
click at [330, 319] on html "LR 54 +99 Relances À effectuer À venir Effectuées Analyse Niveau de relance : N…" at bounding box center [633, 304] width 1266 height 609
click at [279, 388] on div "Passer cette action" at bounding box center [254, 391] width 160 height 29
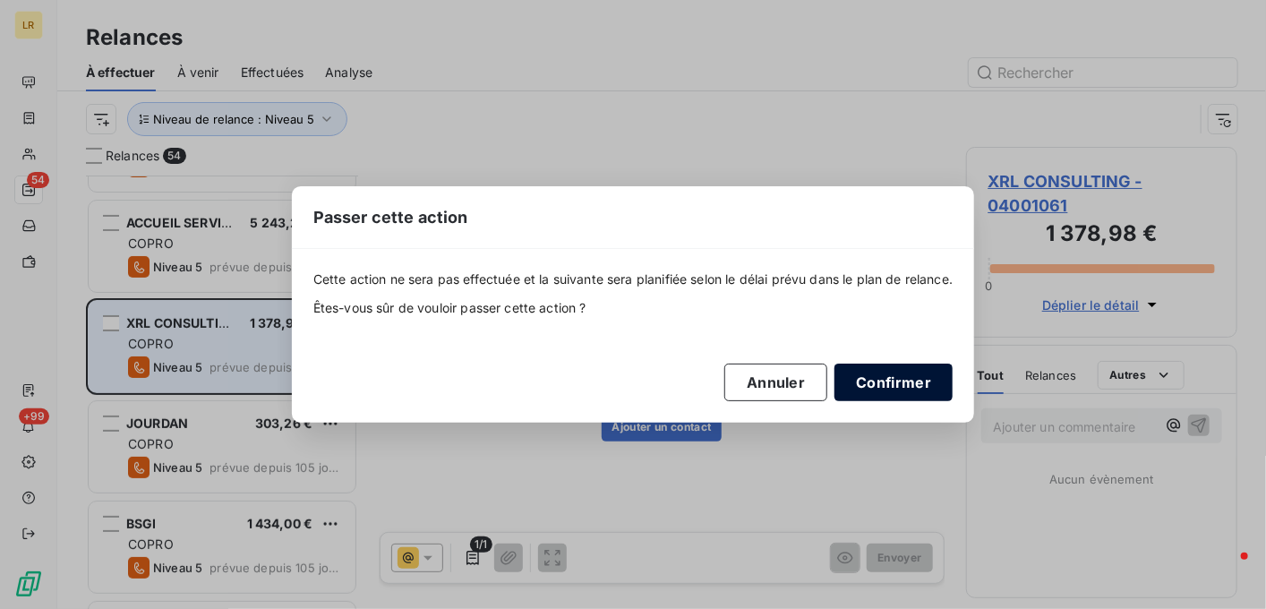
drag, startPoint x: 873, startPoint y: 374, endPoint x: 810, endPoint y: 343, distance: 70.1
click at [859, 364] on button "Confirmer" at bounding box center [894, 383] width 118 height 38
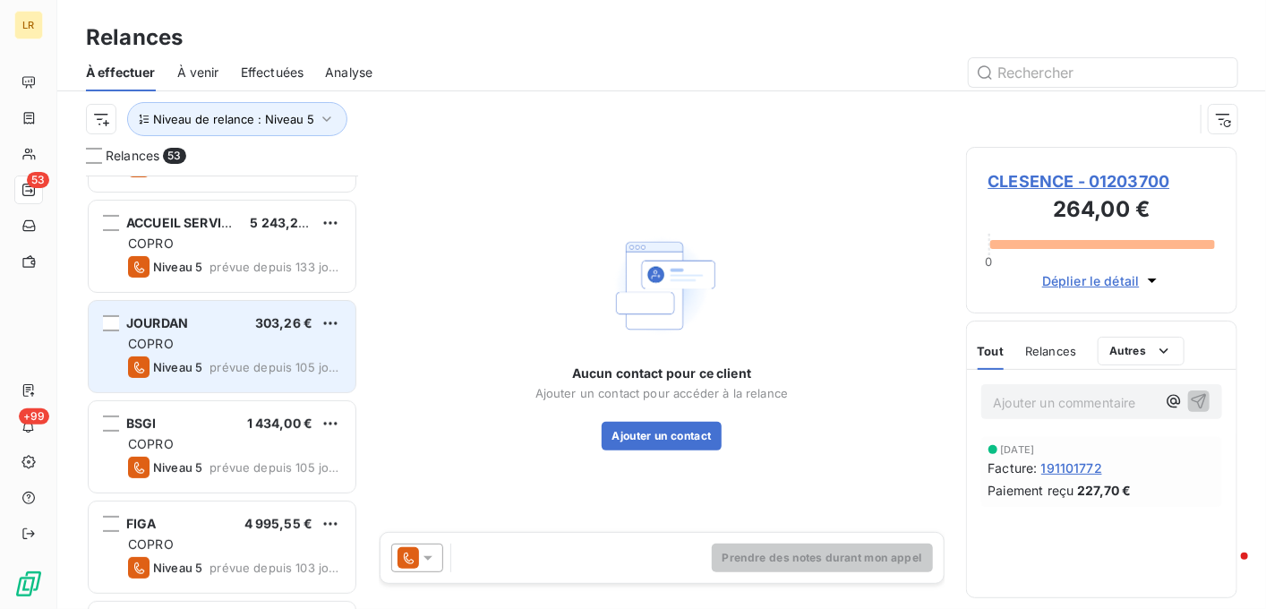
click at [199, 321] on div "JOURDAN 303,26 €" at bounding box center [234, 323] width 213 height 16
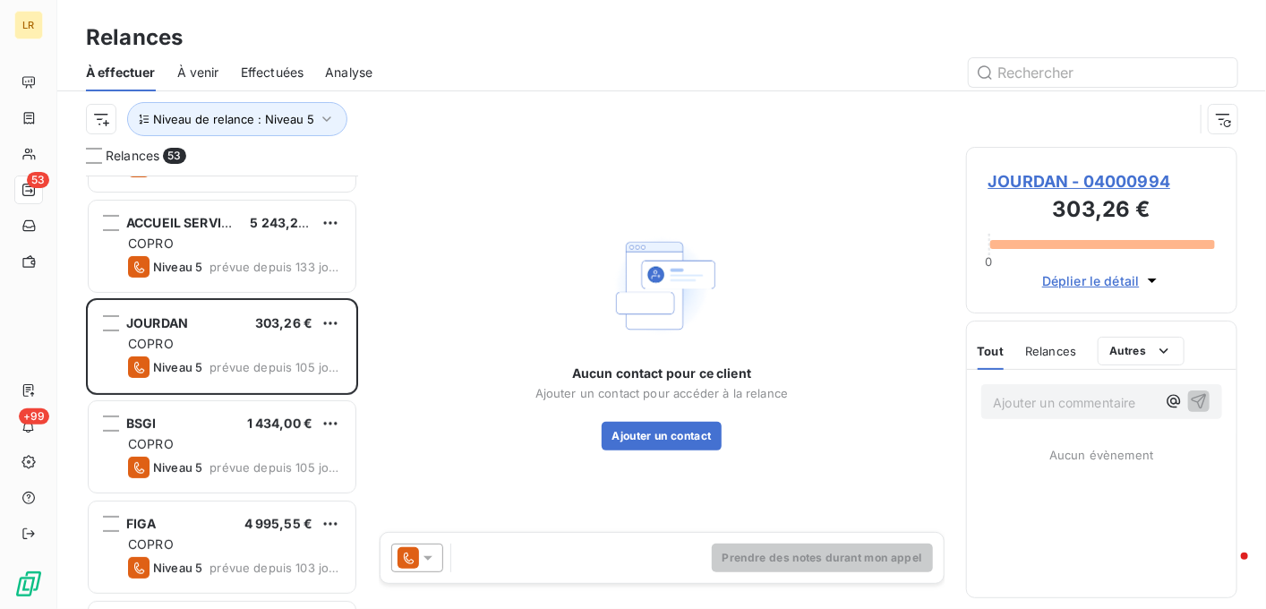
click at [433, 552] on icon at bounding box center [428, 558] width 18 height 18
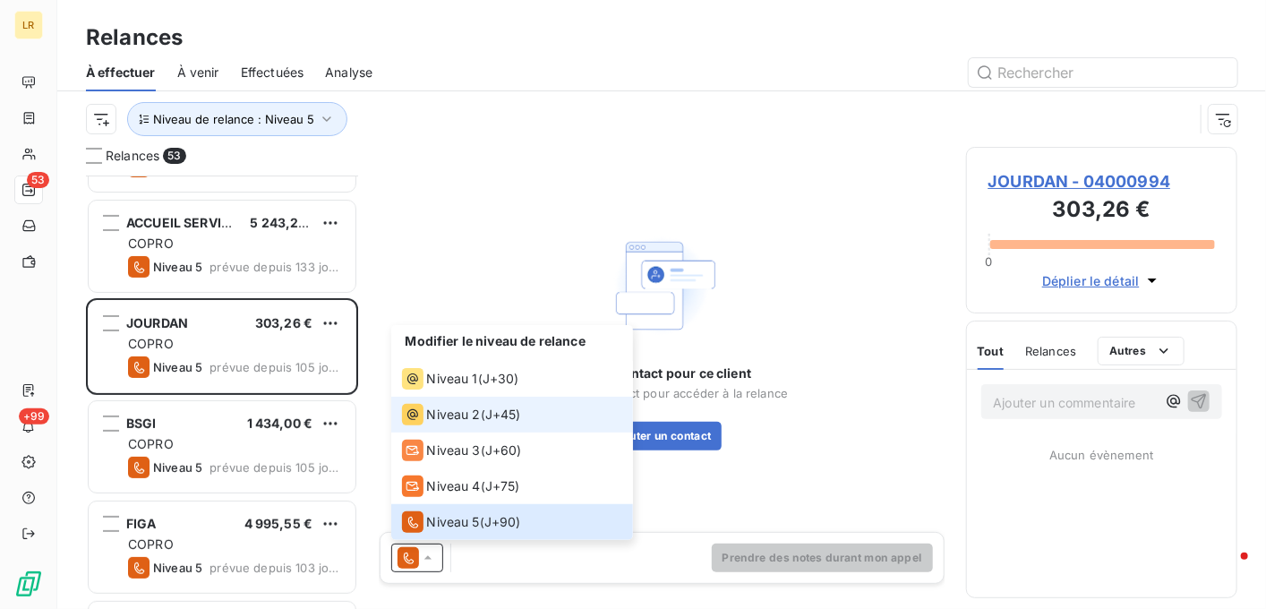
click at [428, 418] on span "Niveau 2" at bounding box center [454, 415] width 54 height 18
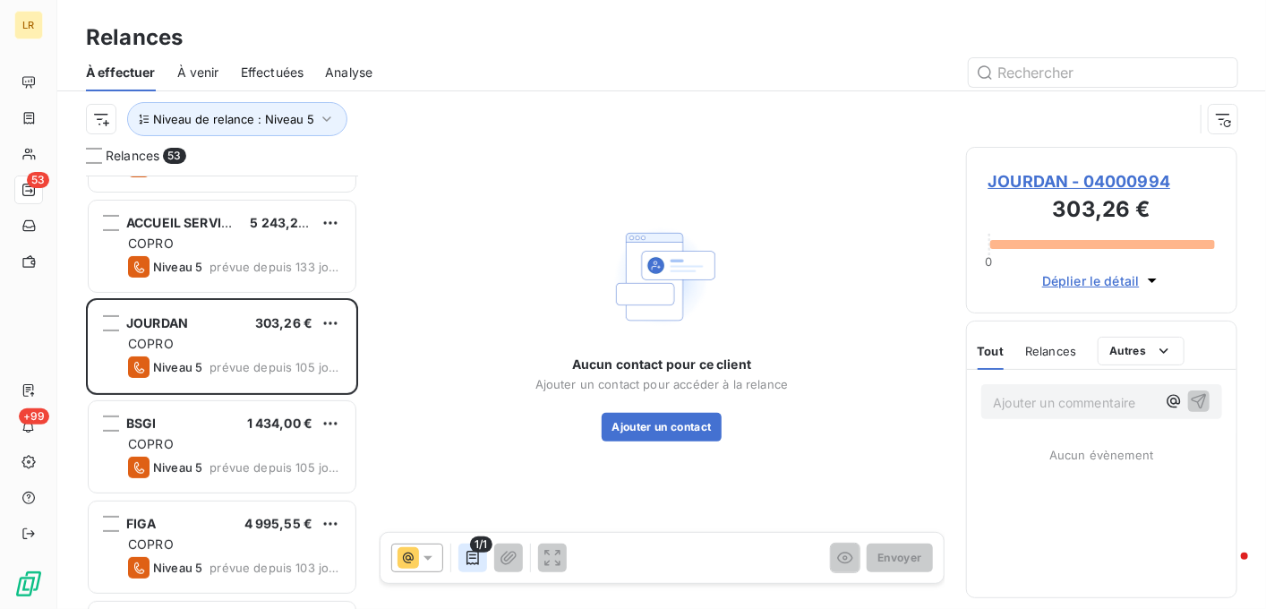
click at [465, 551] on icon "button" at bounding box center [473, 558] width 18 height 18
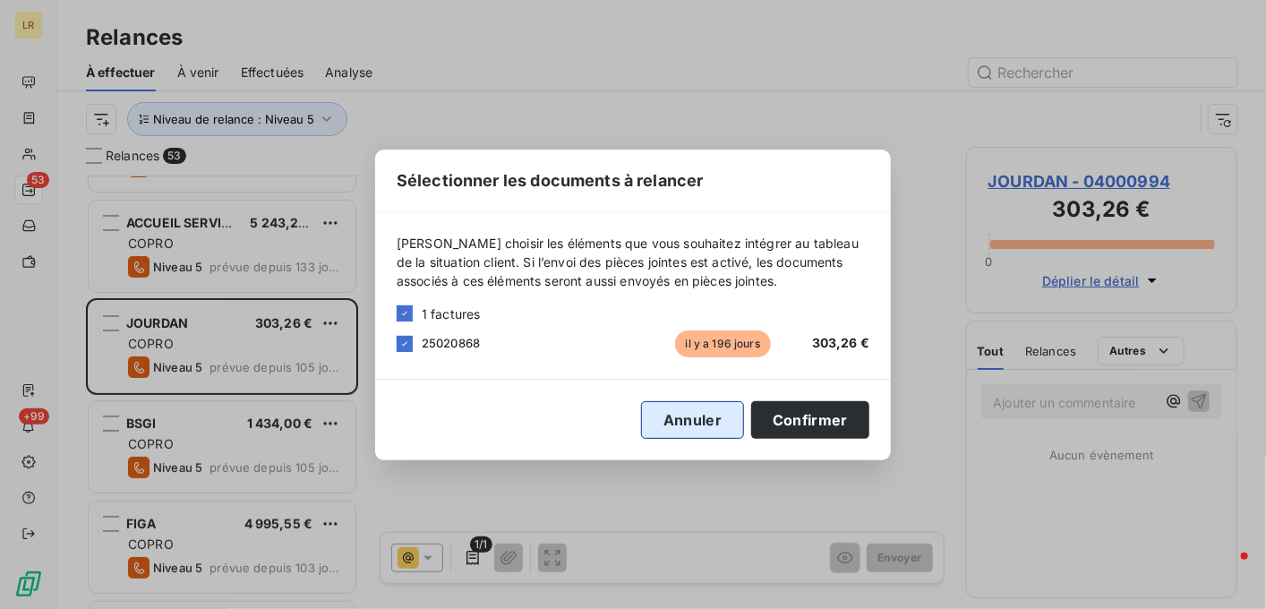
click at [702, 416] on button "Annuler" at bounding box center [692, 420] width 103 height 38
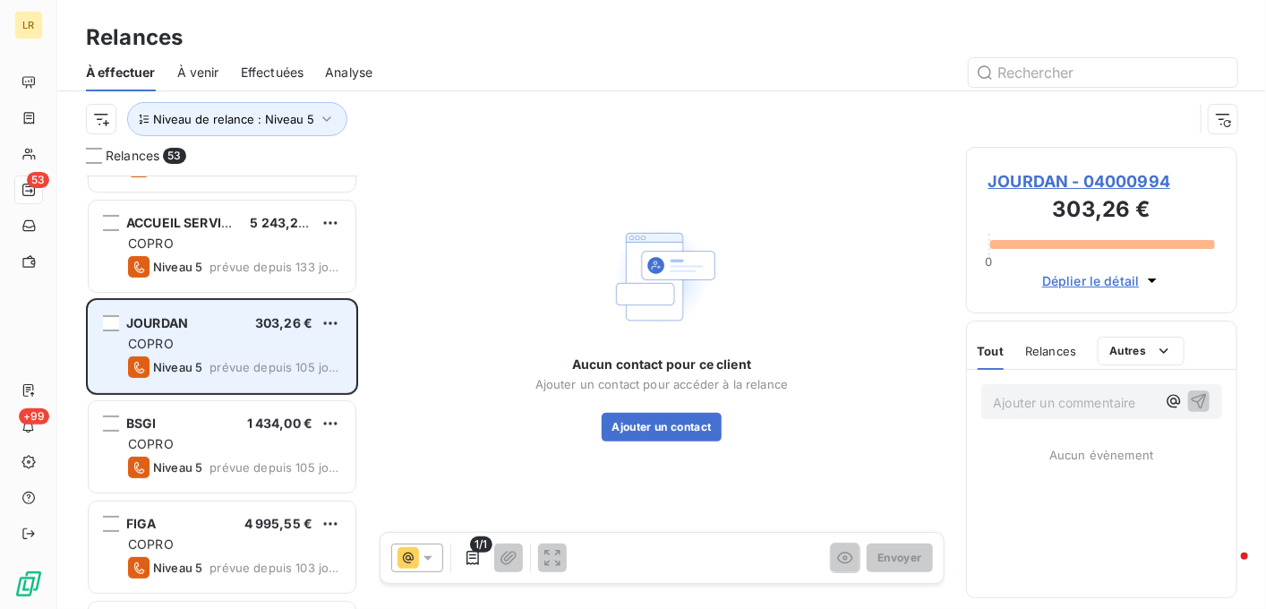
click at [308, 338] on div "COPRO" at bounding box center [234, 344] width 213 height 18
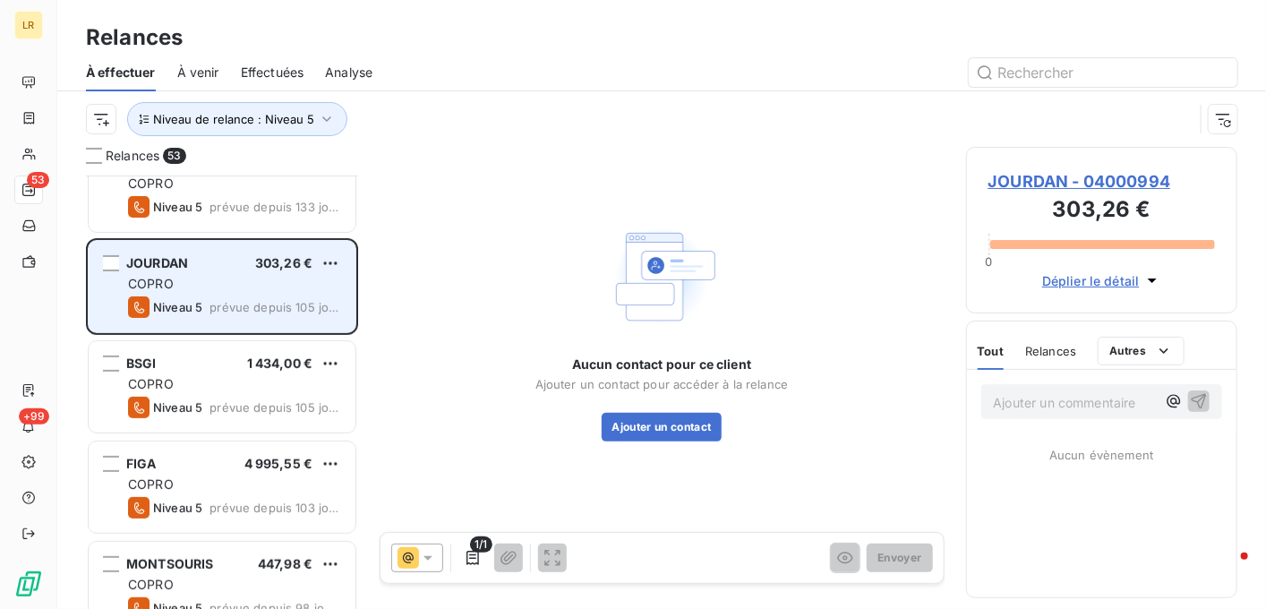
scroll to position [269, 0]
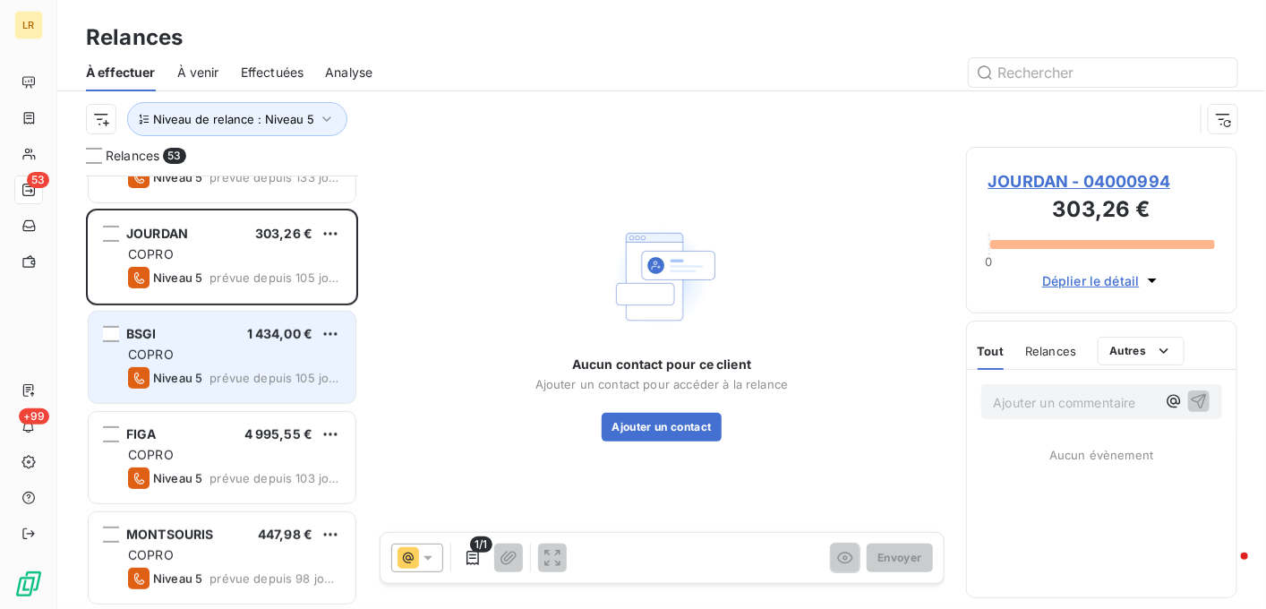
click at [225, 343] on div "BSGI 1 434,00 € COPRO Niveau 5 prévue depuis 105 jours" at bounding box center [222, 357] width 267 height 91
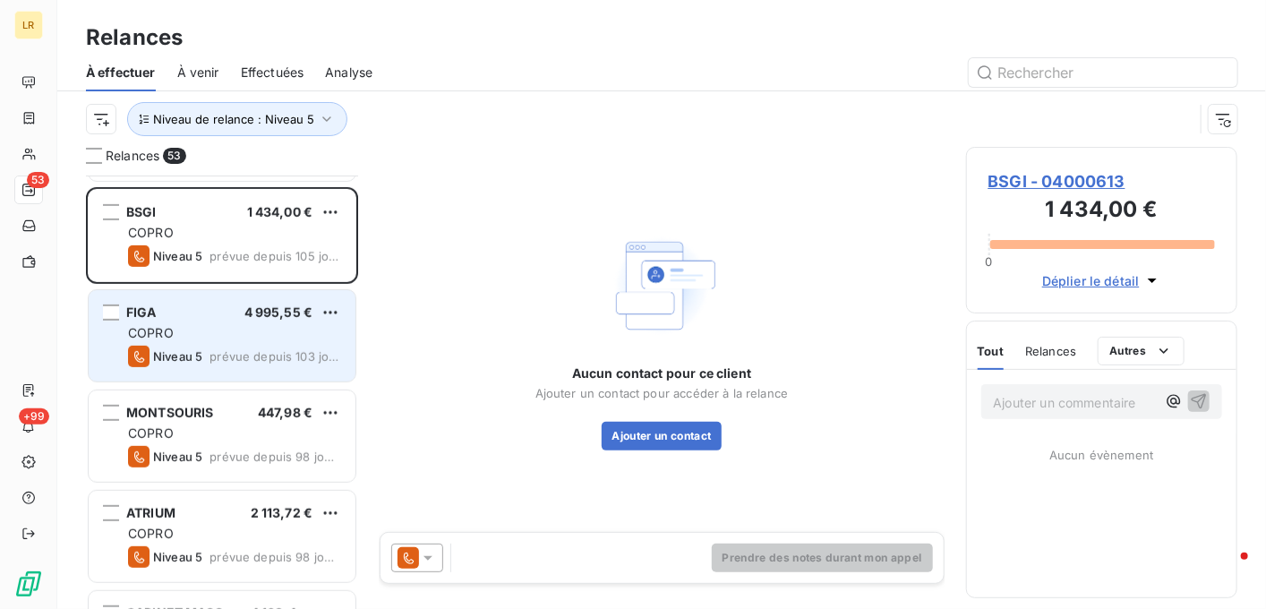
scroll to position [358, 0]
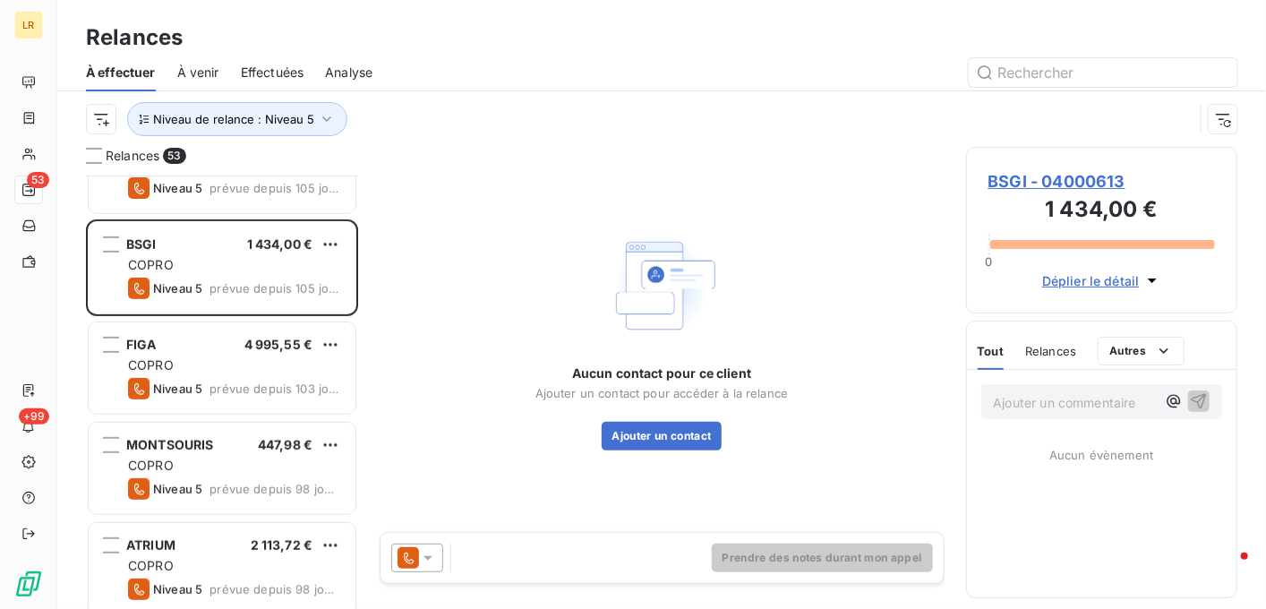
click at [426, 549] on icon at bounding box center [428, 558] width 18 height 18
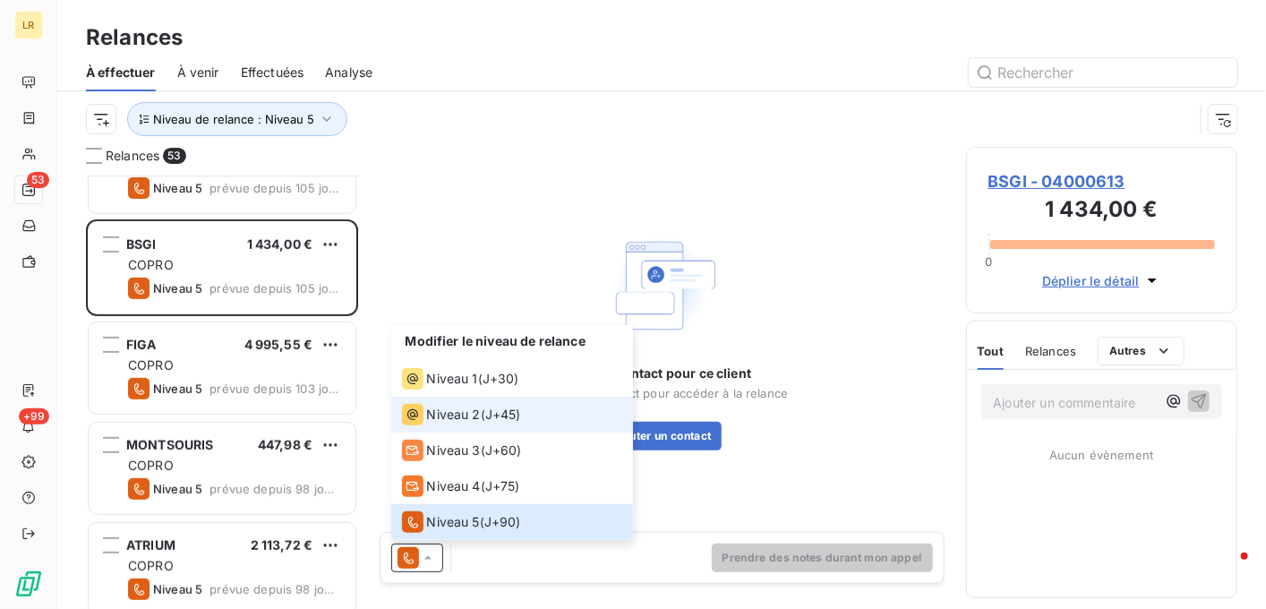
click at [442, 416] on span "Niveau 2" at bounding box center [454, 415] width 54 height 18
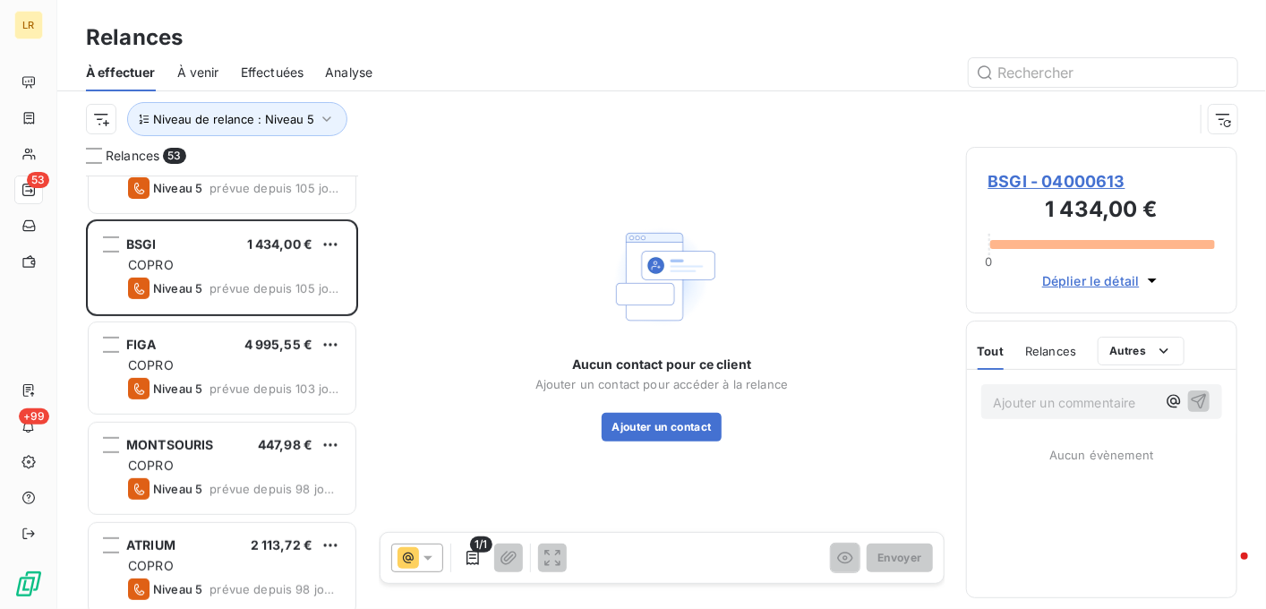
click at [1050, 342] on div "Relances" at bounding box center [1050, 351] width 51 height 38
click at [473, 554] on icon "button" at bounding box center [473, 558] width 13 height 14
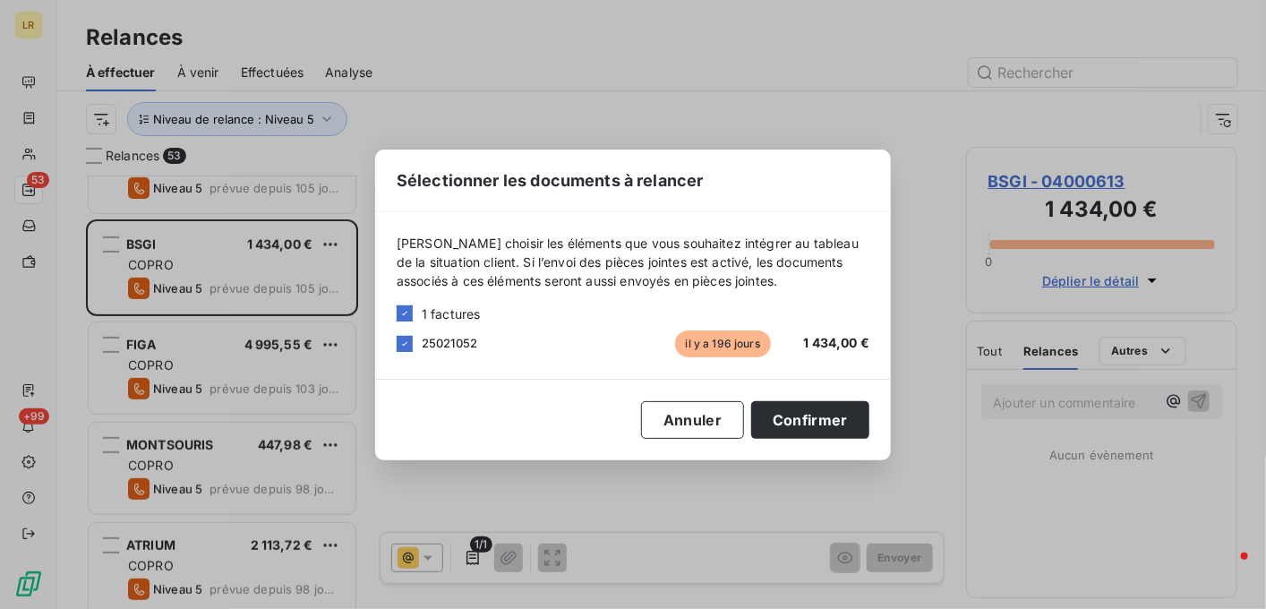
click at [1213, 24] on div "Sélectionner les documents à relancer [PERSON_NAME] choisir les éléments que vo…" at bounding box center [633, 304] width 1266 height 609
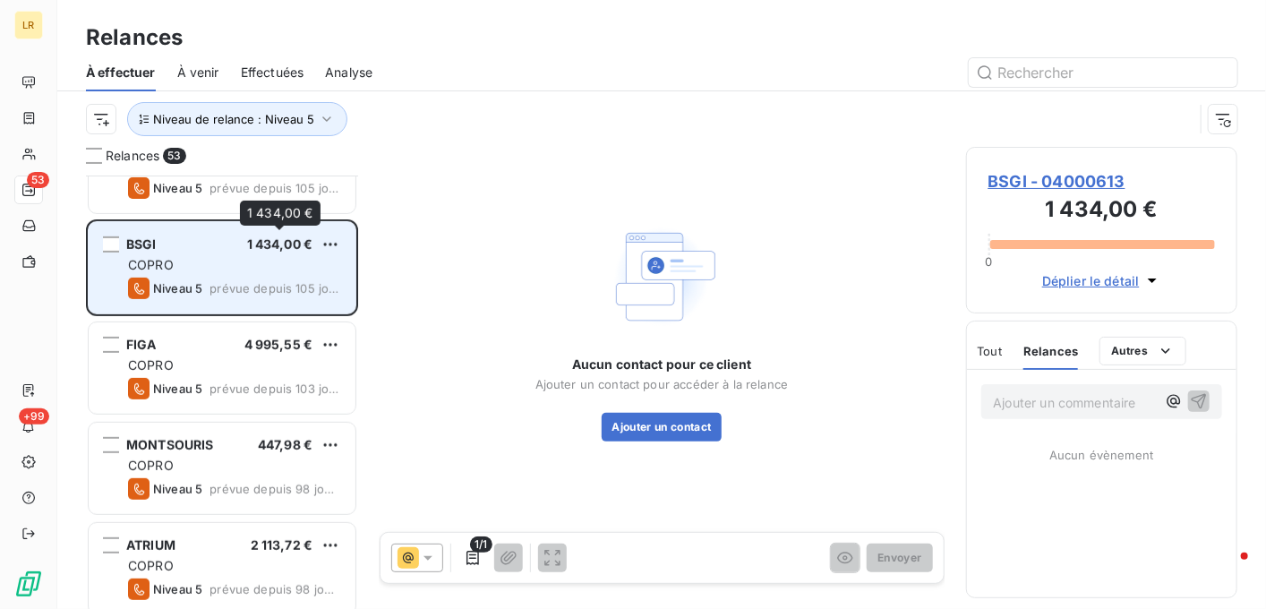
click at [287, 251] on div "1 434,00 €" at bounding box center [280, 245] width 66 height 18
click at [224, 257] on div "COPRO" at bounding box center [234, 265] width 213 height 18
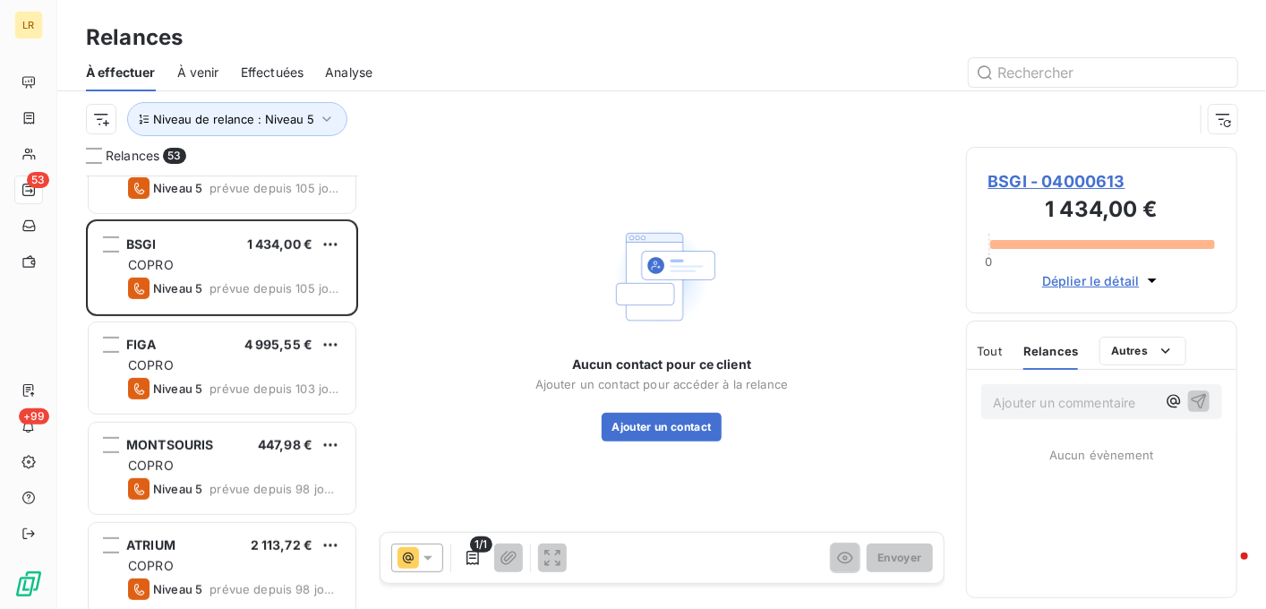
click at [433, 559] on icon at bounding box center [428, 558] width 18 height 18
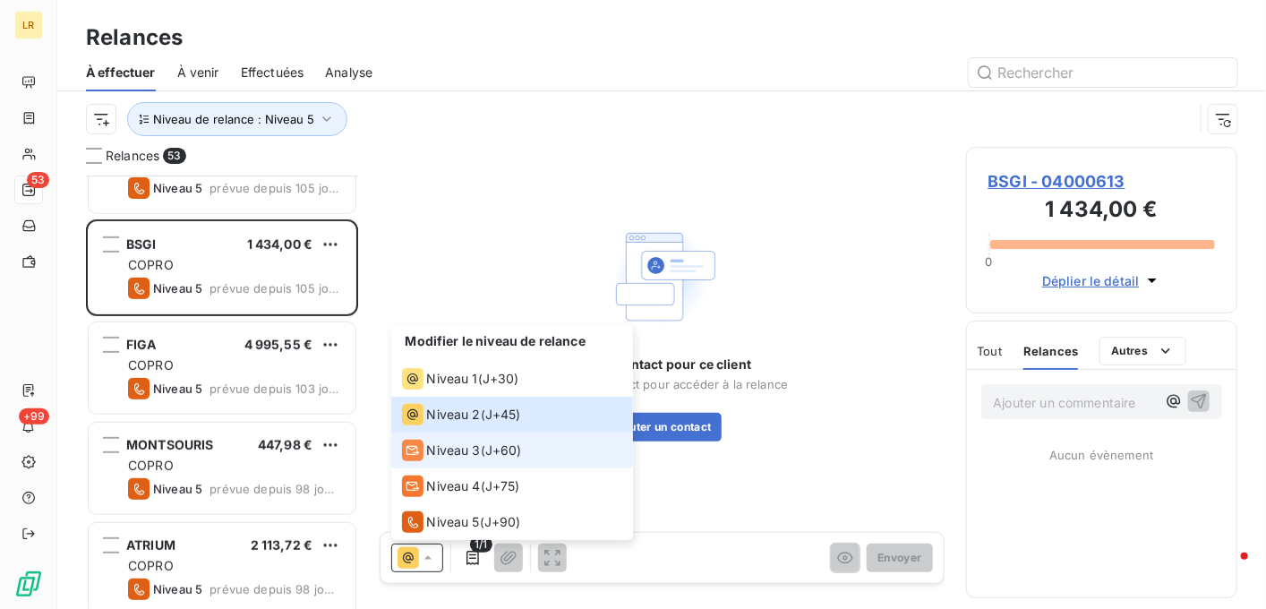
click at [446, 448] on span "Niveau 3" at bounding box center [454, 451] width 54 height 18
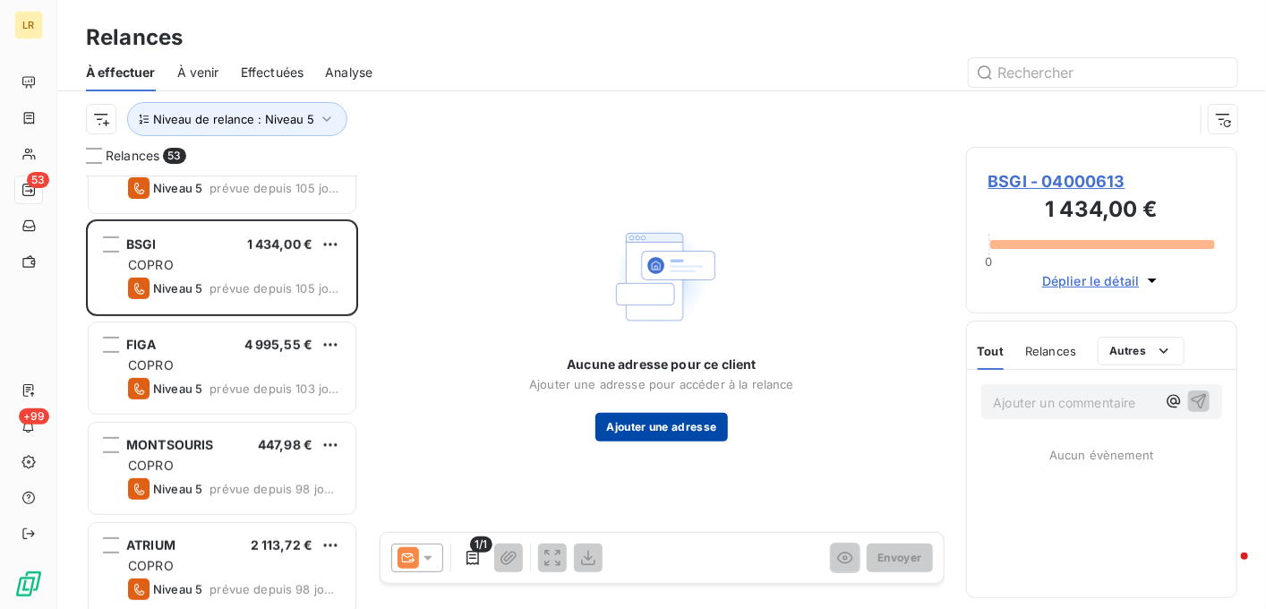
click at [662, 424] on button "Ajouter une adresse" at bounding box center [662, 427] width 132 height 29
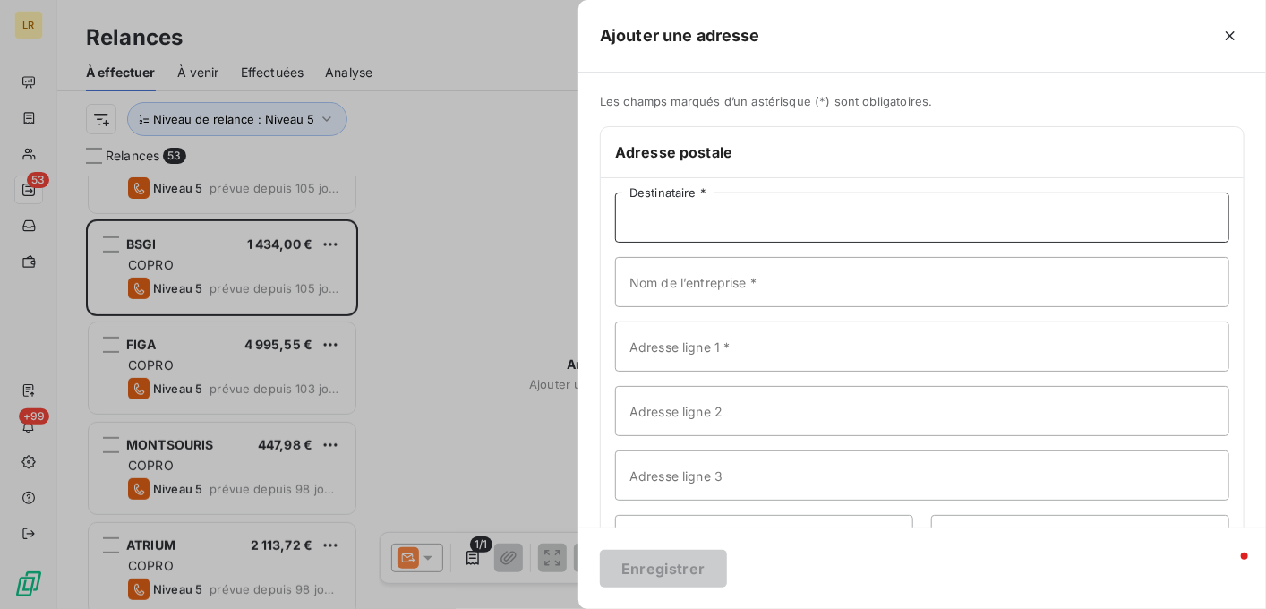
click at [689, 218] on input "Destinataire *" at bounding box center [922, 218] width 614 height 50
paste input "Cabinet BSGI [STREET_ADDRESS]"
drag, startPoint x: 715, startPoint y: 214, endPoint x: 848, endPoint y: 210, distance: 133.5
click at [869, 217] on input "Cabinet BSGI [STREET_ADDRESS]" at bounding box center [922, 218] width 614 height 50
type input "Cabinet BSGI u 93160 Noisy le Grand"
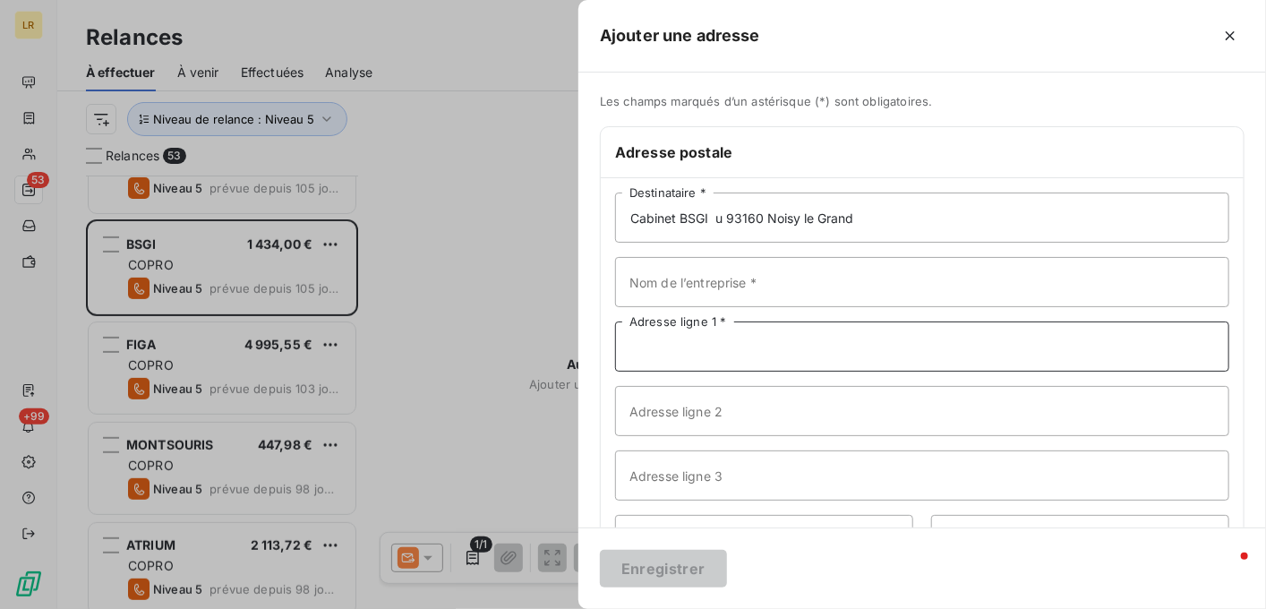
click at [744, 342] on input "Adresse ligne 1 *" at bounding box center [922, 347] width 614 height 50
paste input "[STREET_ADDRESS]"
type input "[STREET_ADDRESS]"
click at [725, 216] on input "Cabinet BSGI u 93160 Noisy le Grand" at bounding box center [922, 218] width 614 height 50
drag, startPoint x: 732, startPoint y: 219, endPoint x: 917, endPoint y: 218, distance: 185.4
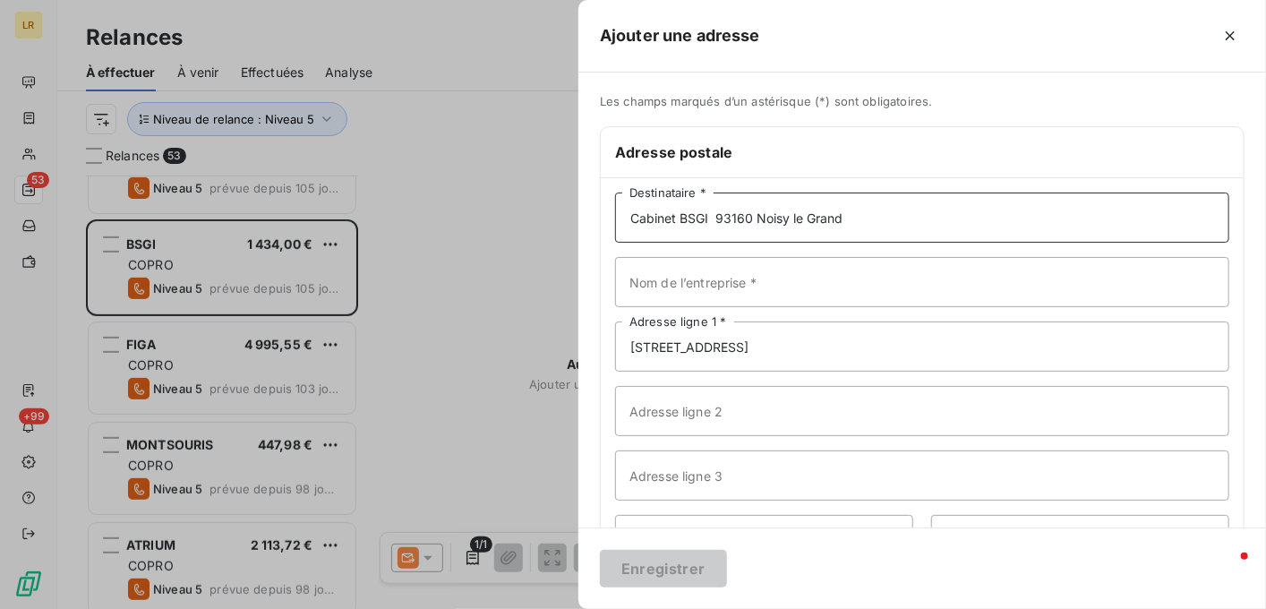
click at [917, 218] on input "Cabinet BSGI 93160 Noisy le Grand" at bounding box center [922, 218] width 614 height 50
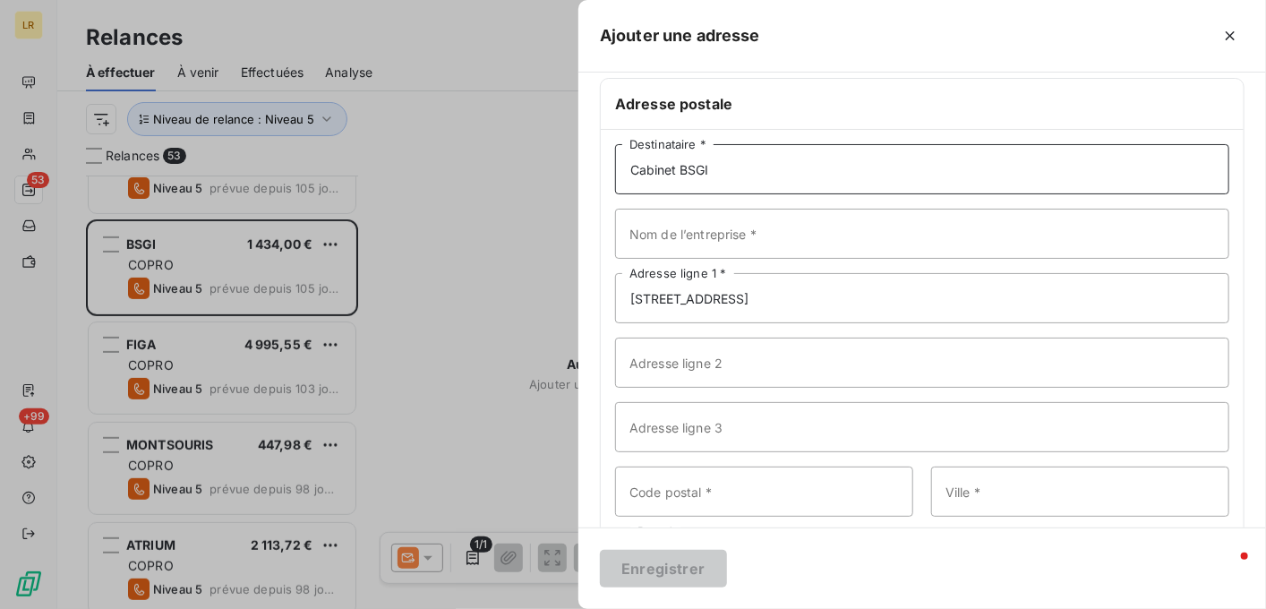
scroll to position [137, 0]
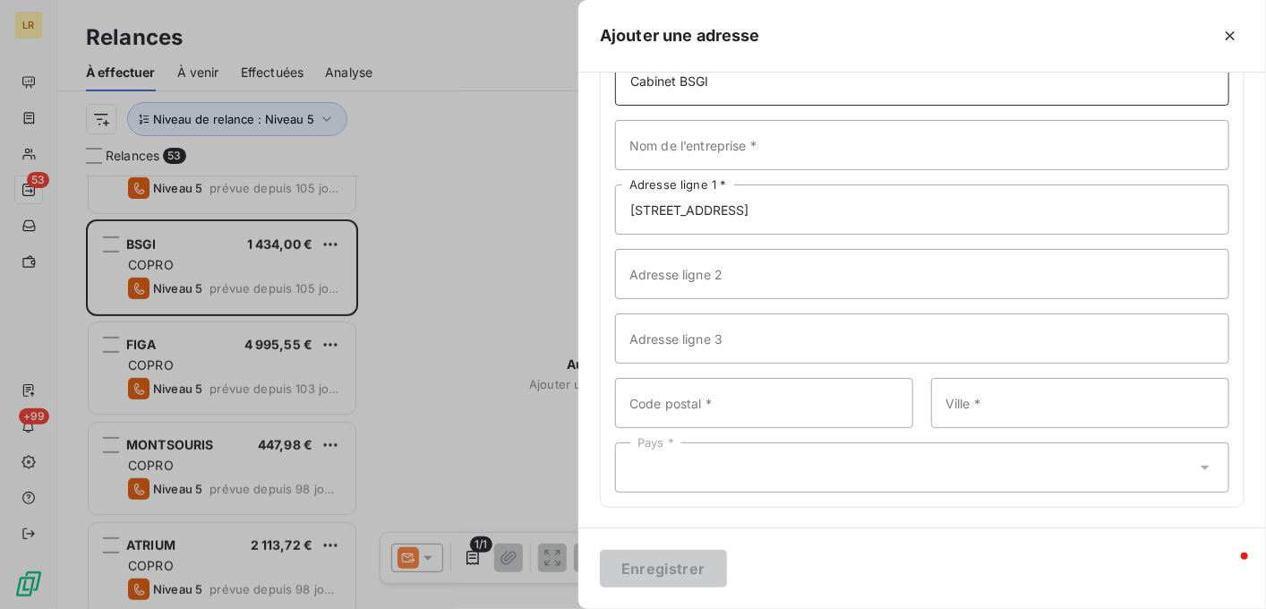
type input "Cabinet BSGI"
click at [763, 390] on input "Code postal *" at bounding box center [764, 403] width 298 height 50
paste input "93160 Noisy le Grand"
drag, startPoint x: 671, startPoint y: 400, endPoint x: 819, endPoint y: 390, distance: 148.2
click at [810, 404] on input "93160 Noisy le Grand" at bounding box center [764, 403] width 298 height 50
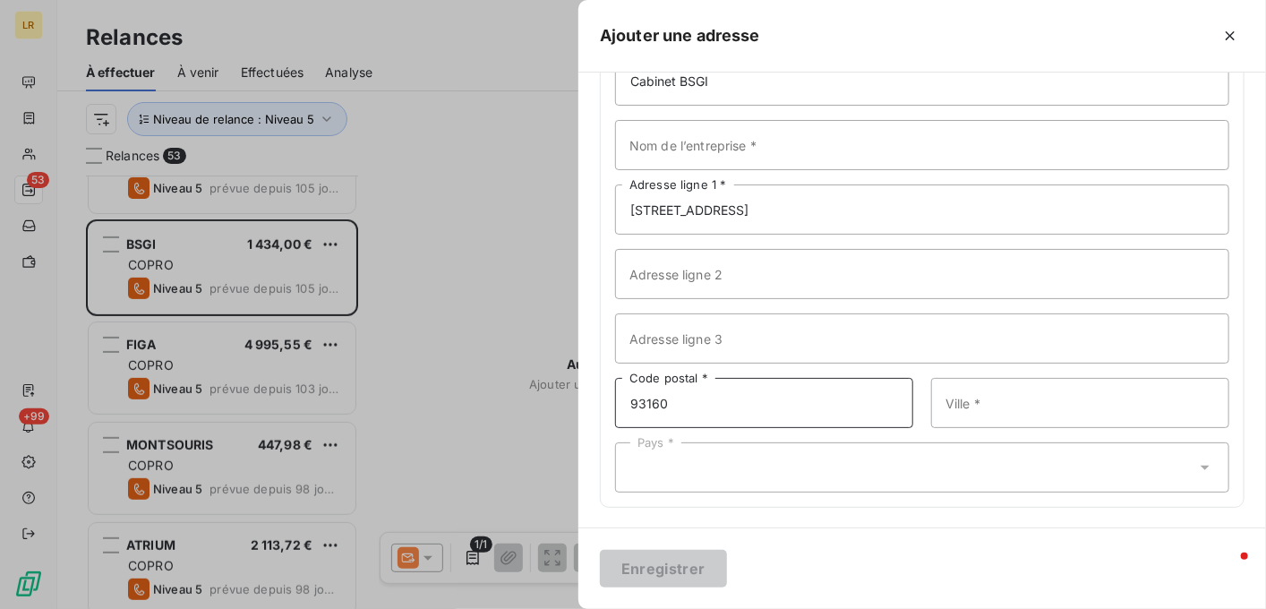
type input "93160"
drag, startPoint x: 944, startPoint y: 404, endPoint x: 1095, endPoint y: 386, distance: 152.4
click at [965, 399] on input "Ville *" at bounding box center [1080, 403] width 298 height 50
paste input "Noisy le Grand"
type input "Noisy le Grand"
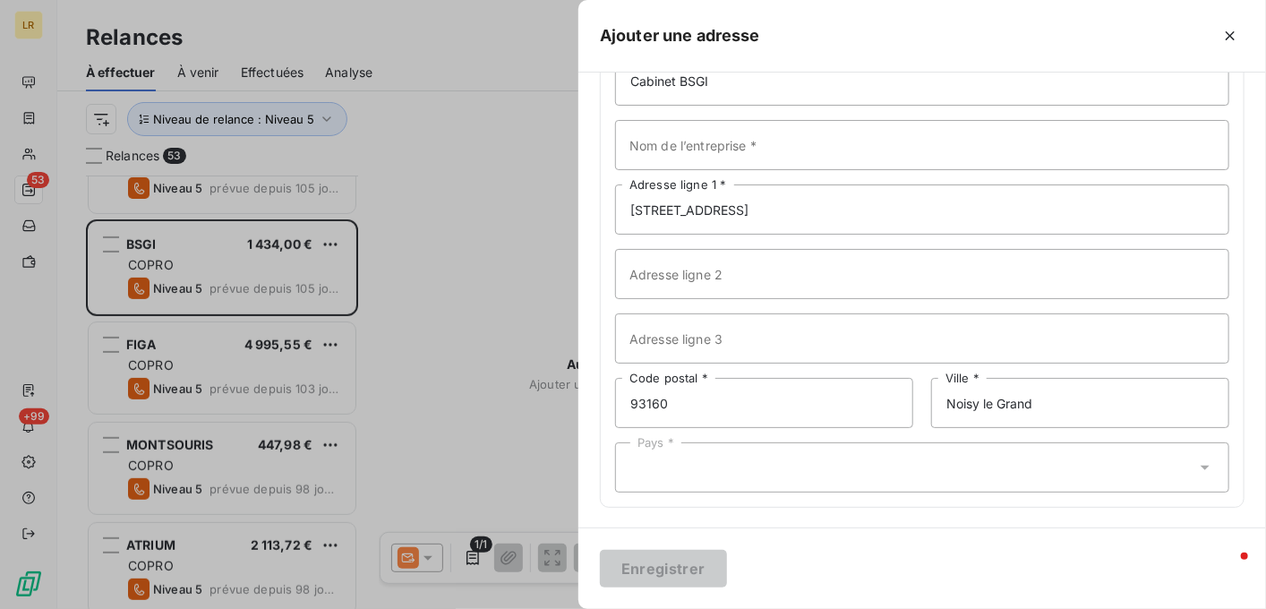
click at [668, 458] on div "Pays *" at bounding box center [922, 467] width 614 height 50
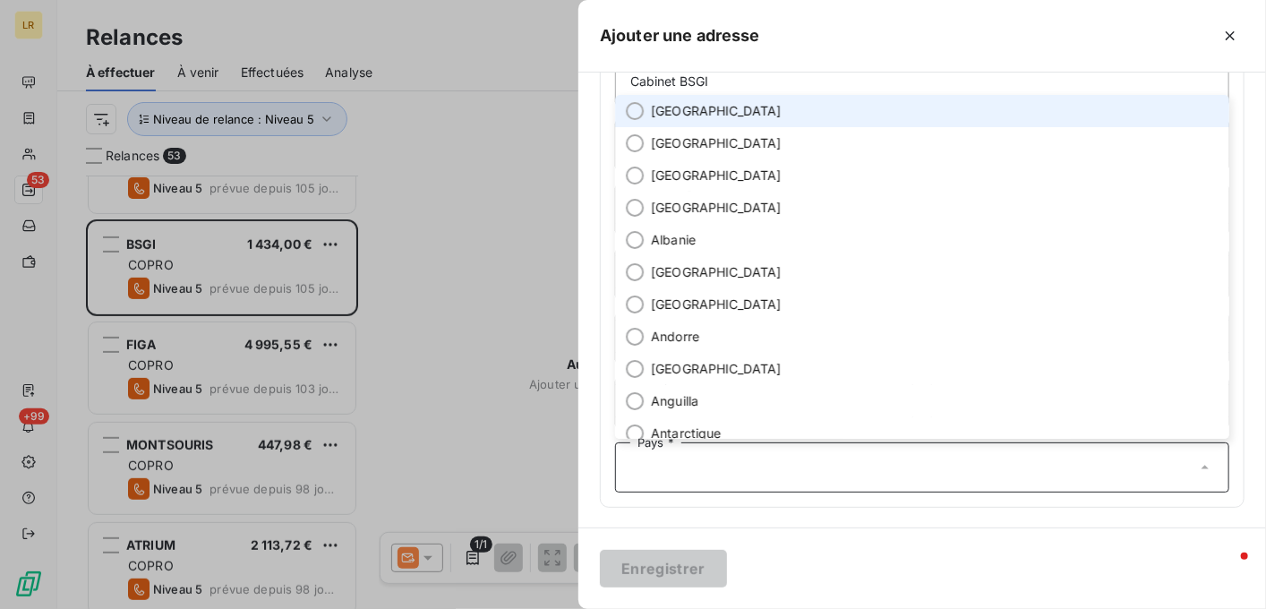
click at [656, 102] on span "[GEOGRAPHIC_DATA]" at bounding box center [716, 111] width 131 height 18
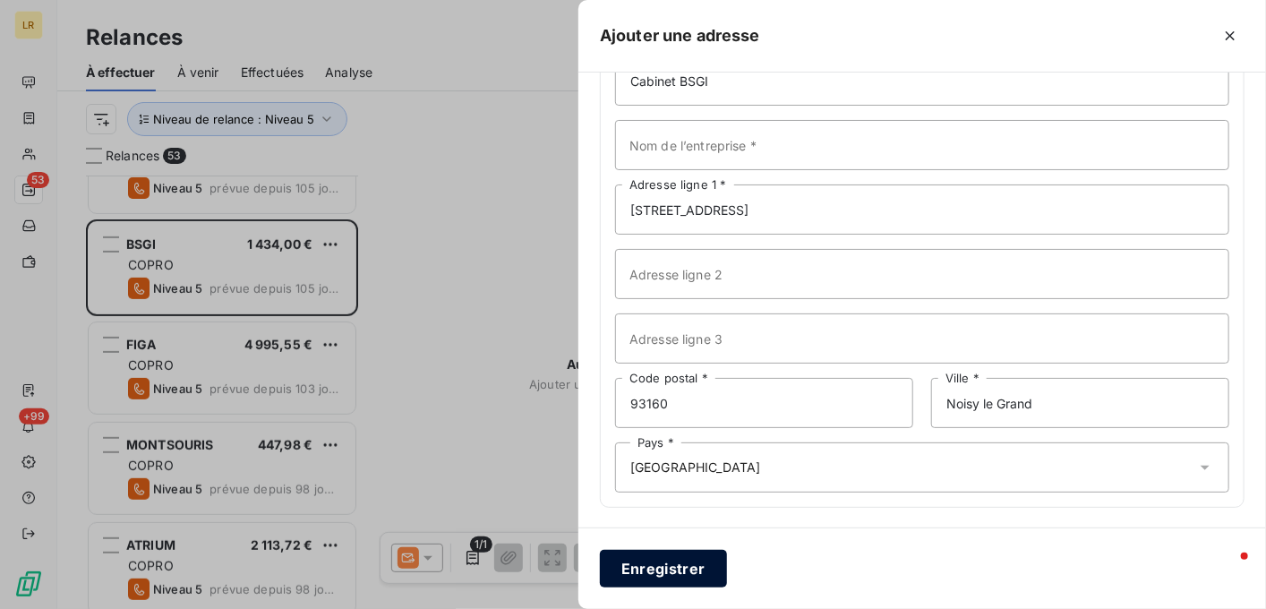
click at [641, 562] on button "Enregistrer" at bounding box center [663, 569] width 127 height 38
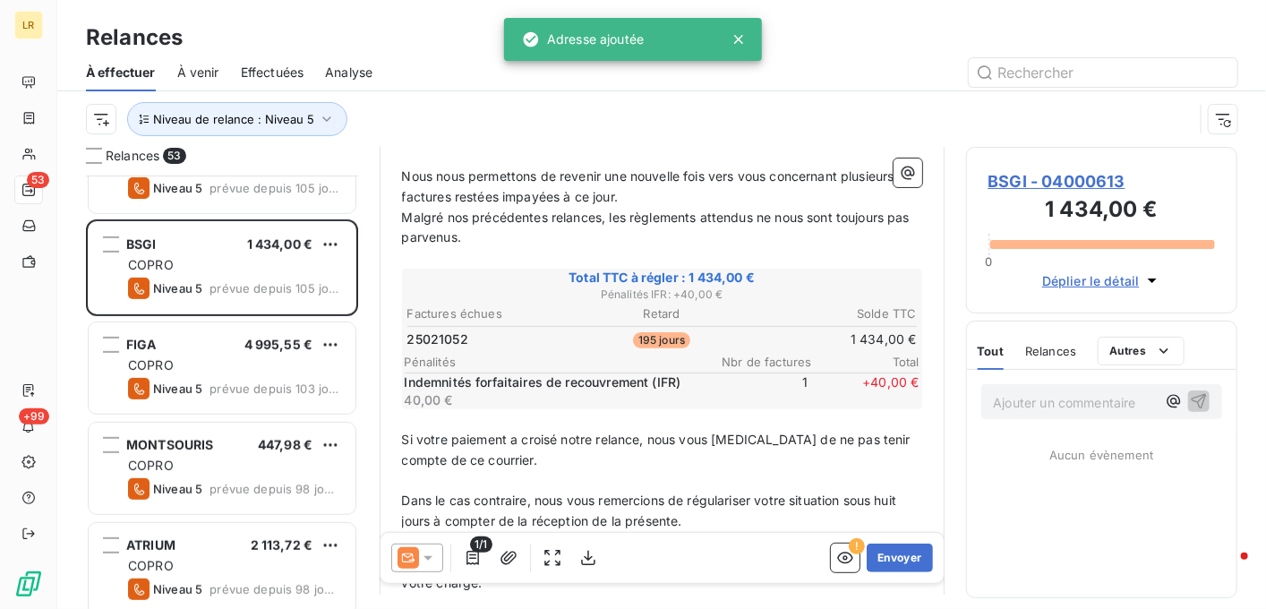
scroll to position [269, 0]
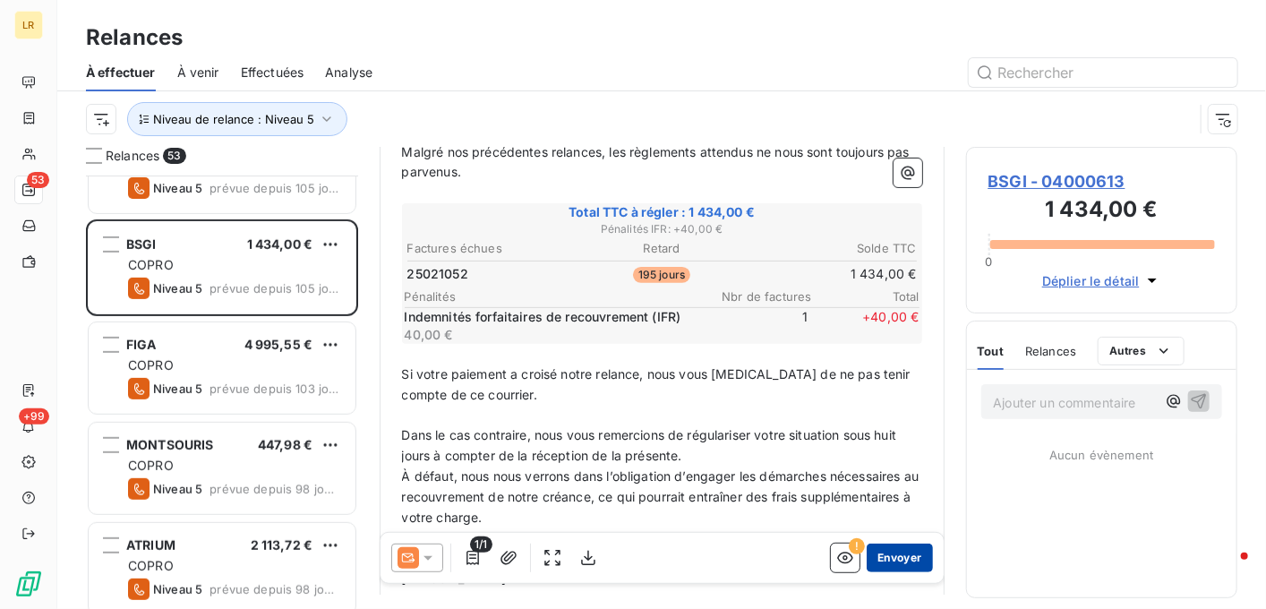
click at [879, 554] on button "Envoyer" at bounding box center [899, 558] width 65 height 29
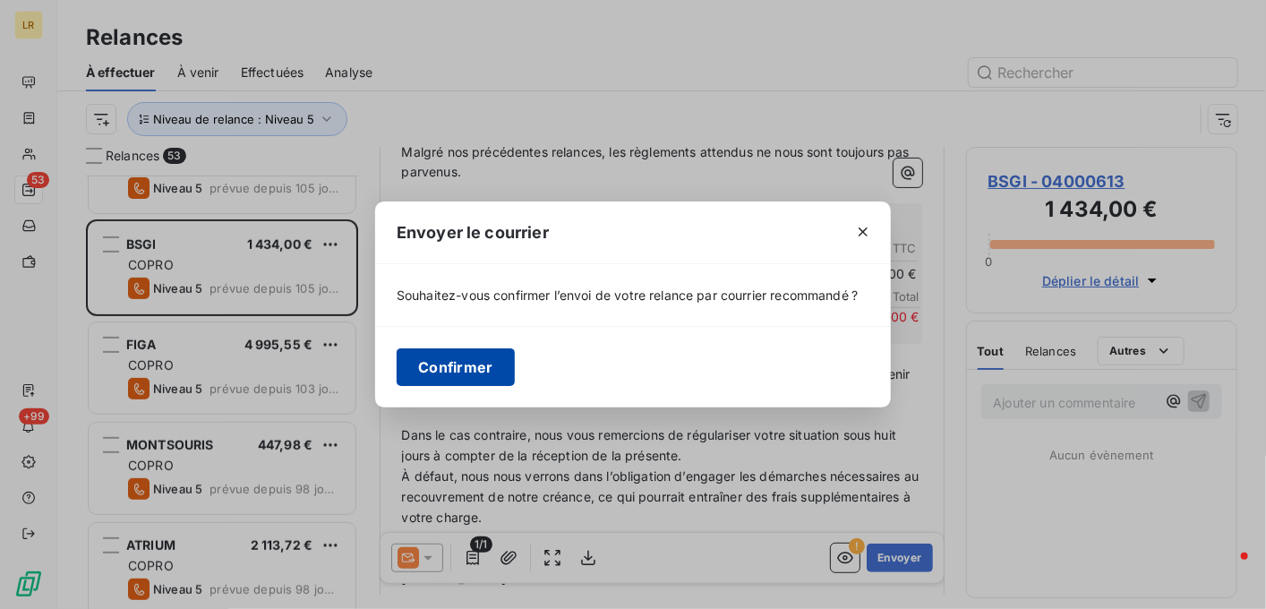
click at [465, 370] on button "Confirmer" at bounding box center [456, 367] width 118 height 38
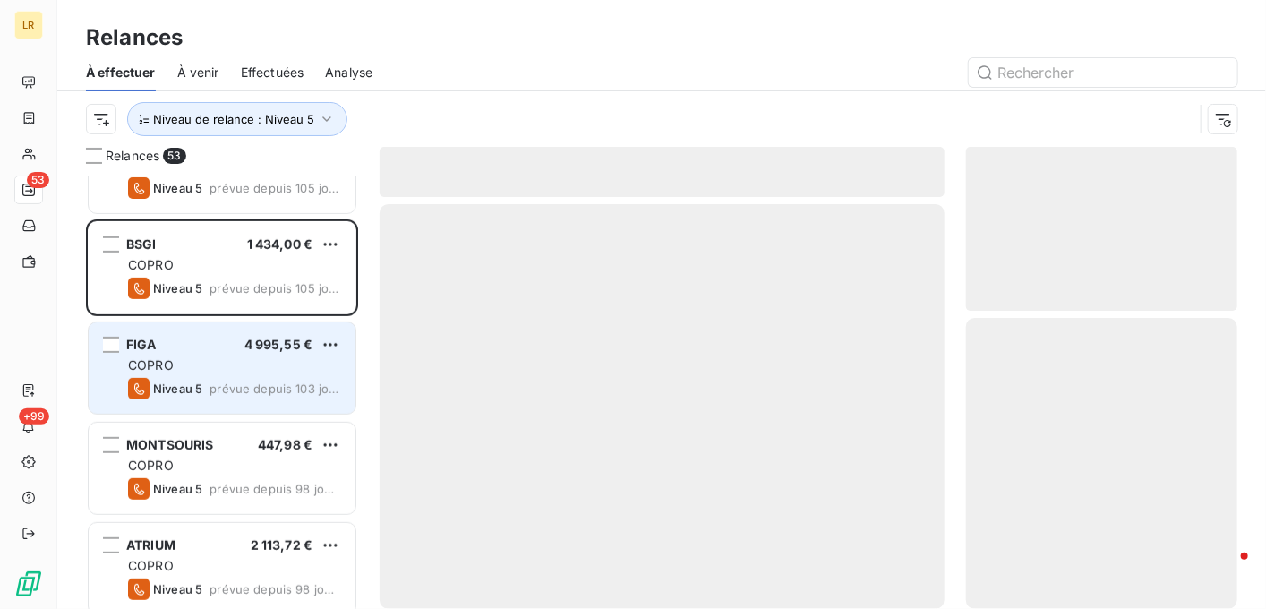
click at [198, 350] on div "FIGA 4 995,55 €" at bounding box center [234, 345] width 213 height 16
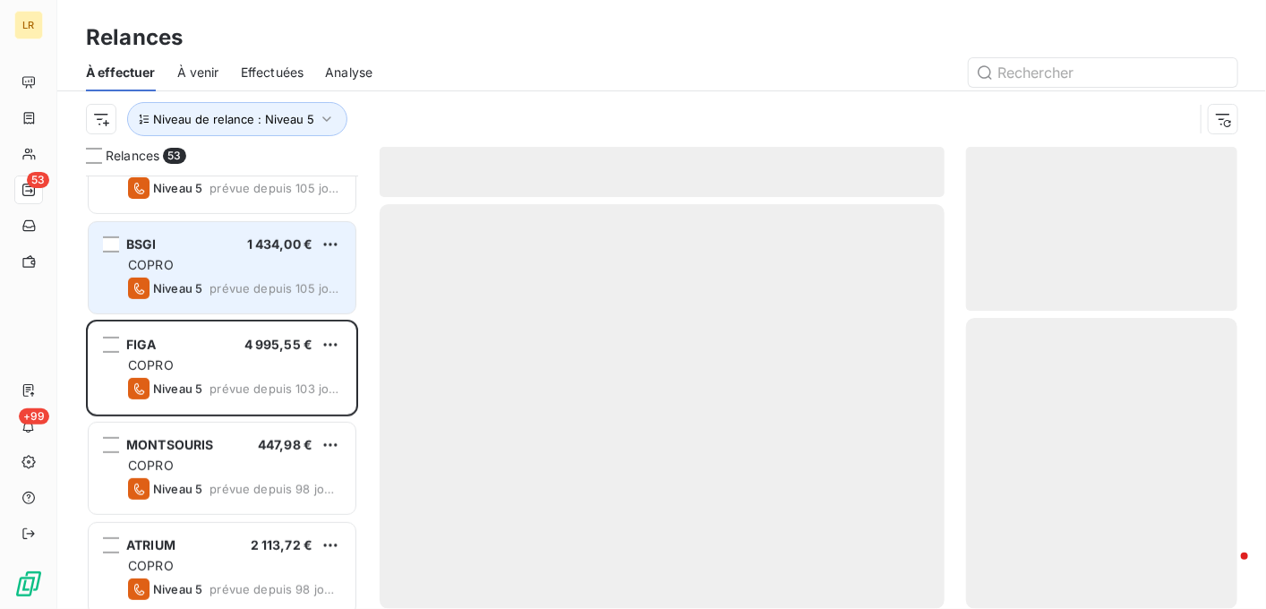
click at [226, 275] on div "BSGI 1 434,00 € COPRO Niveau 5 prévue depuis 105 jours" at bounding box center [222, 267] width 267 height 91
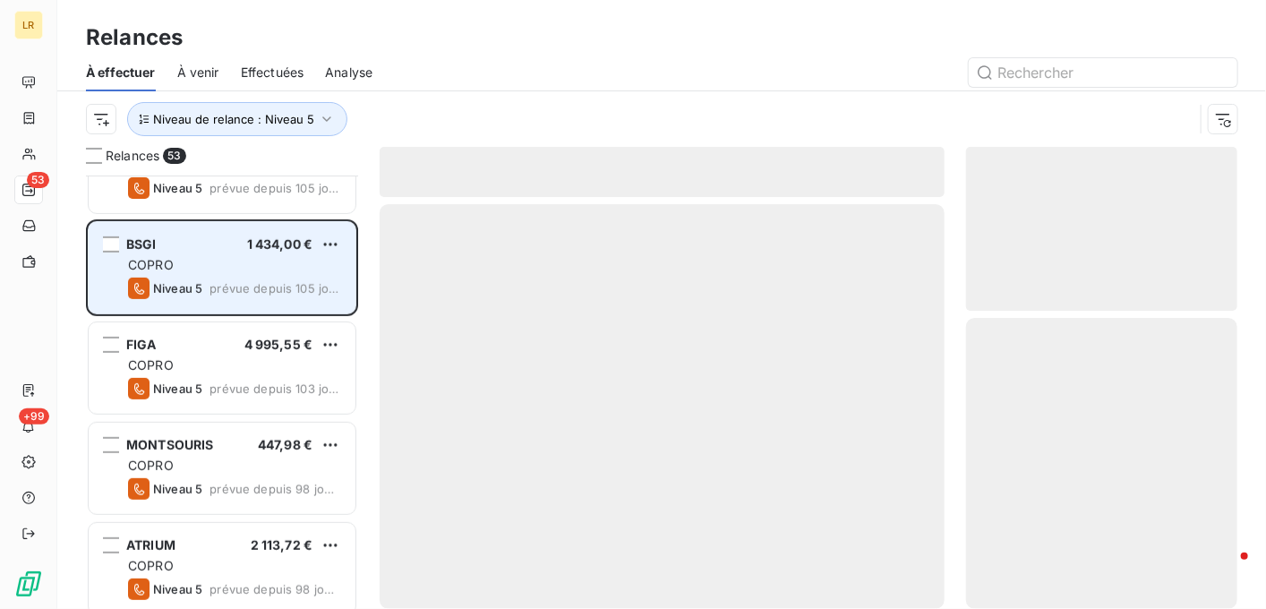
click at [272, 256] on div "COPRO" at bounding box center [234, 265] width 213 height 18
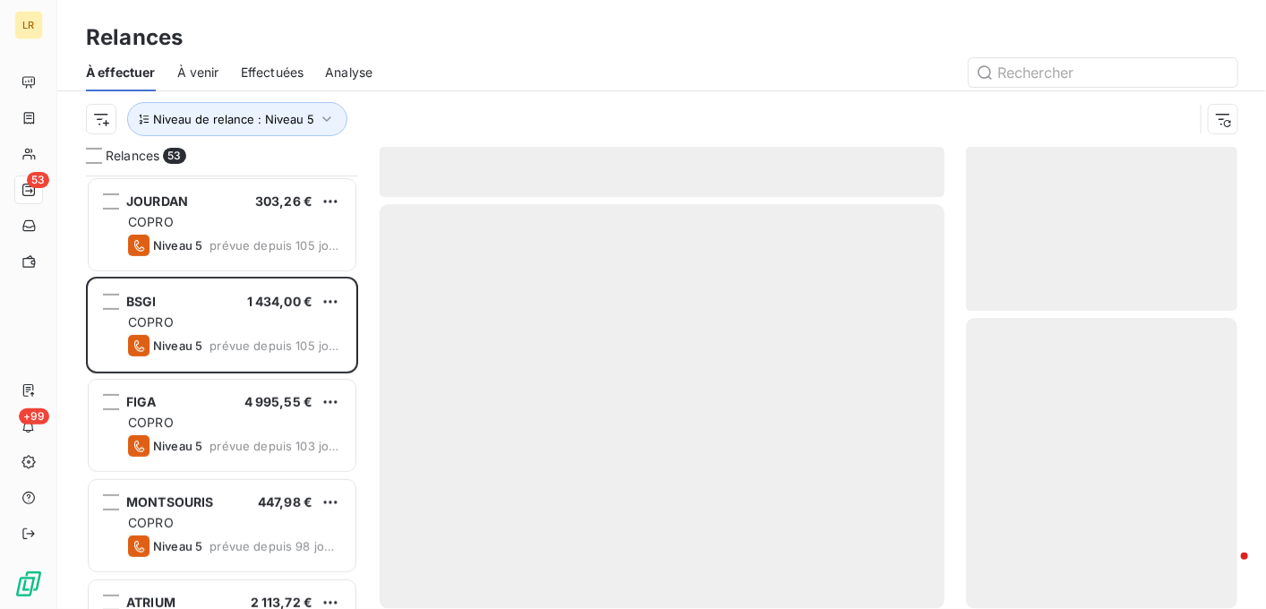
scroll to position [269, 0]
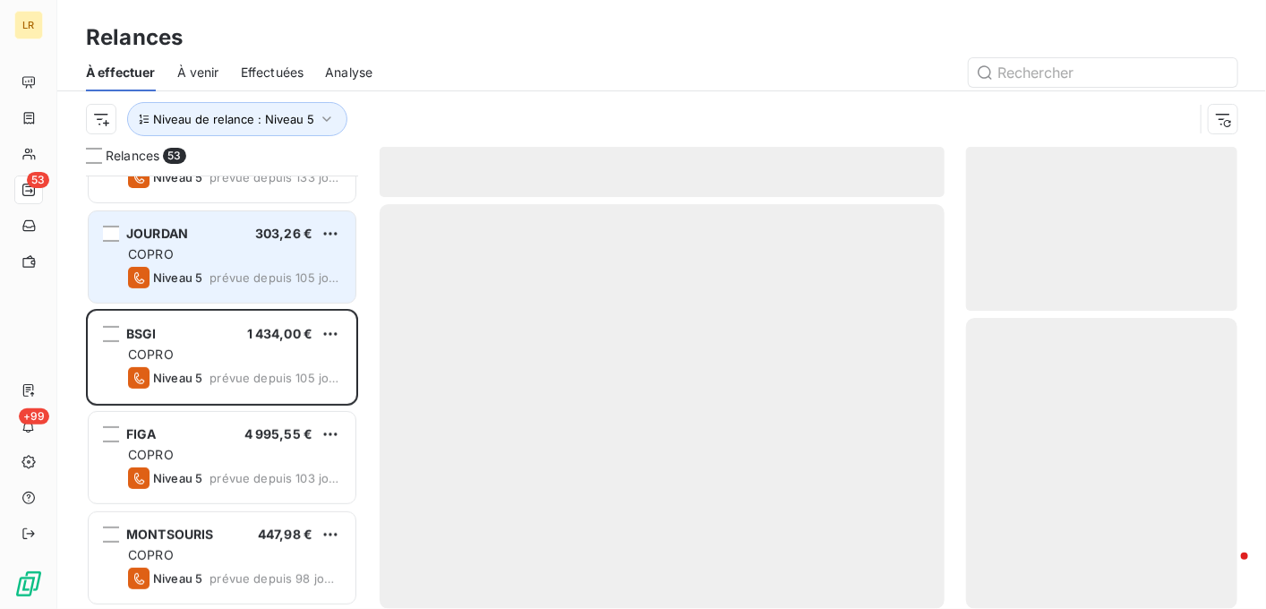
click at [260, 268] on div "Niveau 5 prévue depuis 105 jours" at bounding box center [234, 277] width 213 height 21
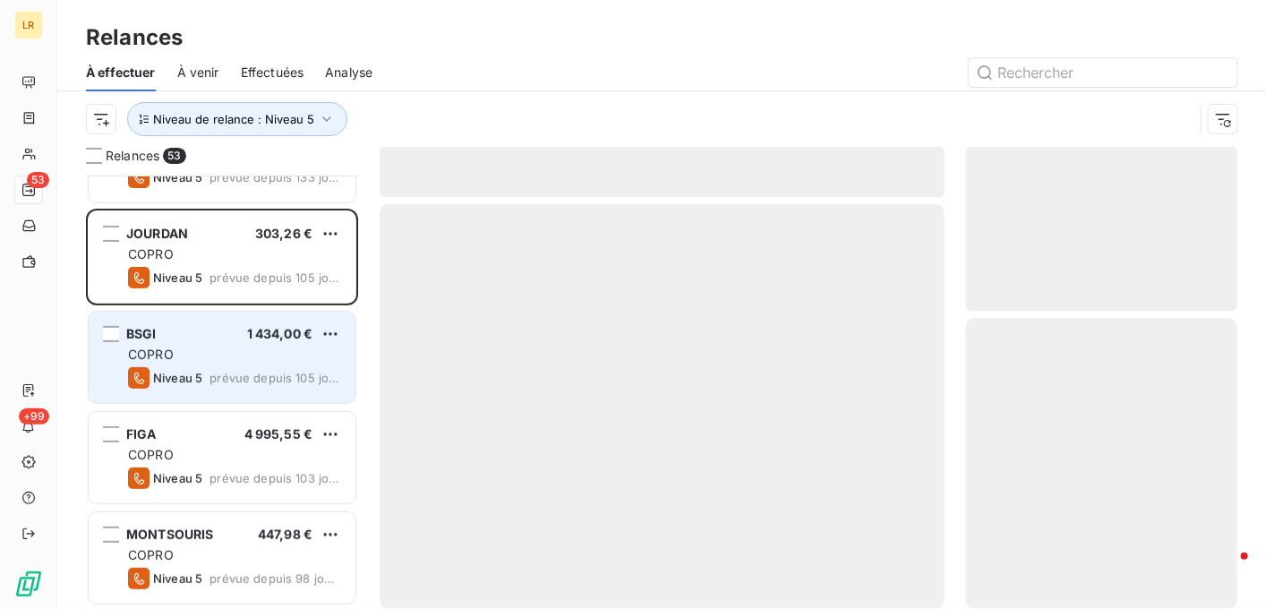
click at [252, 346] on div "COPRO" at bounding box center [234, 355] width 213 height 18
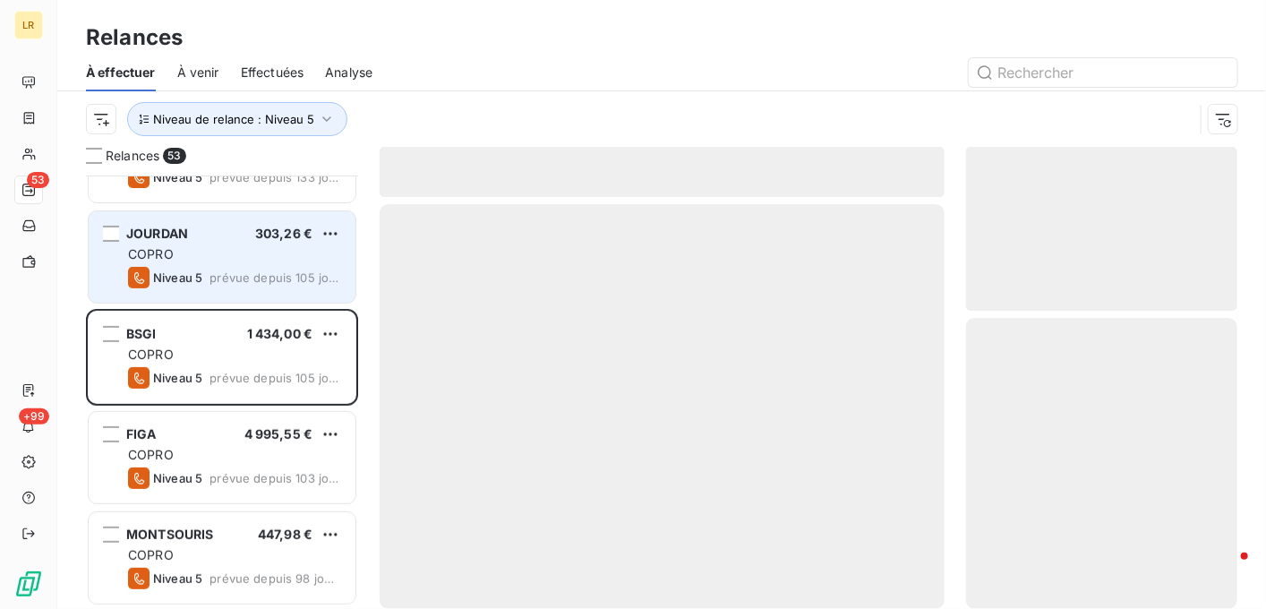
click at [220, 233] on div "JOURDAN 303,26 €" at bounding box center [234, 234] width 213 height 16
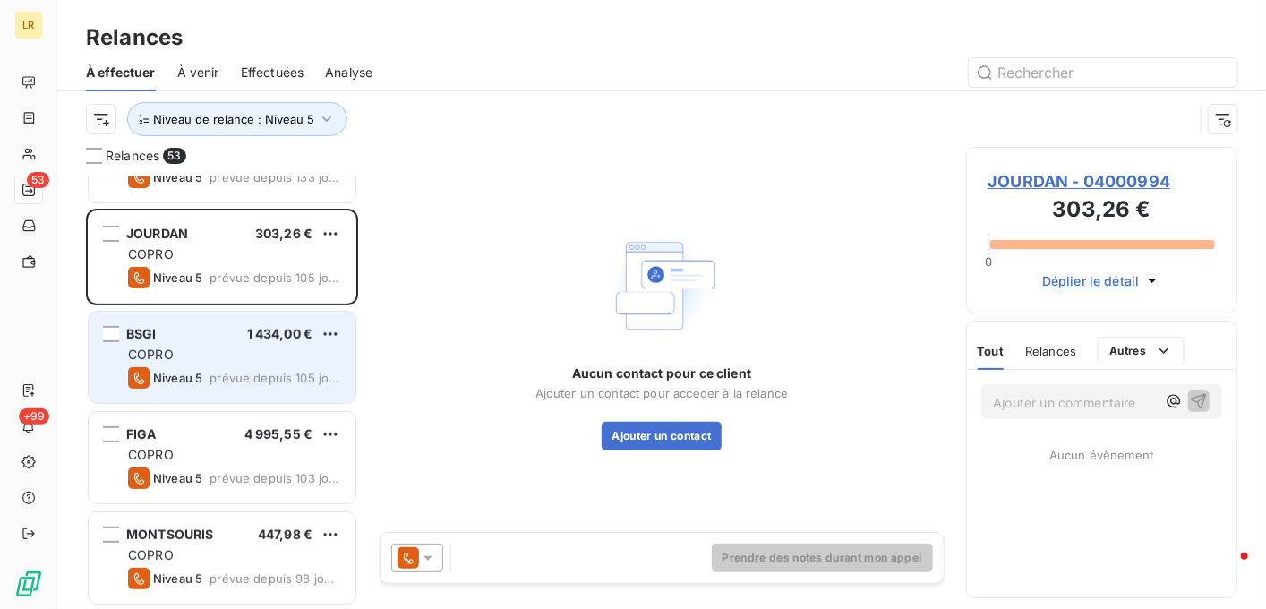
click at [201, 360] on div "COPRO" at bounding box center [234, 355] width 213 height 18
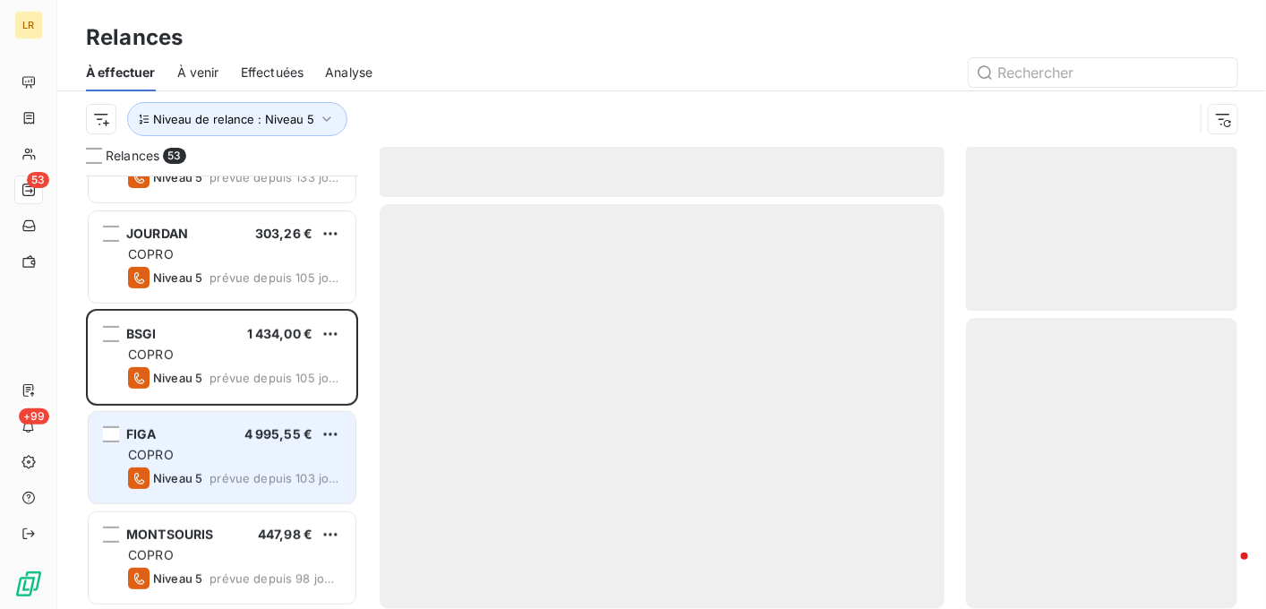
click at [222, 458] on div "COPRO" at bounding box center [234, 455] width 213 height 18
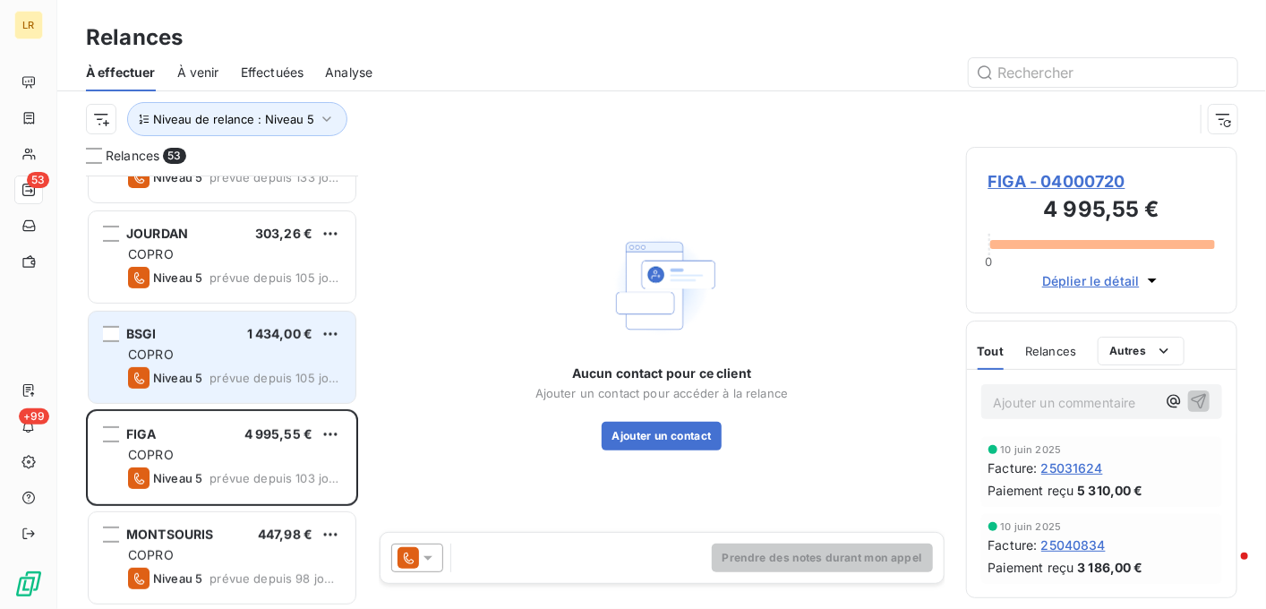
click at [199, 356] on div "COPRO" at bounding box center [234, 355] width 213 height 18
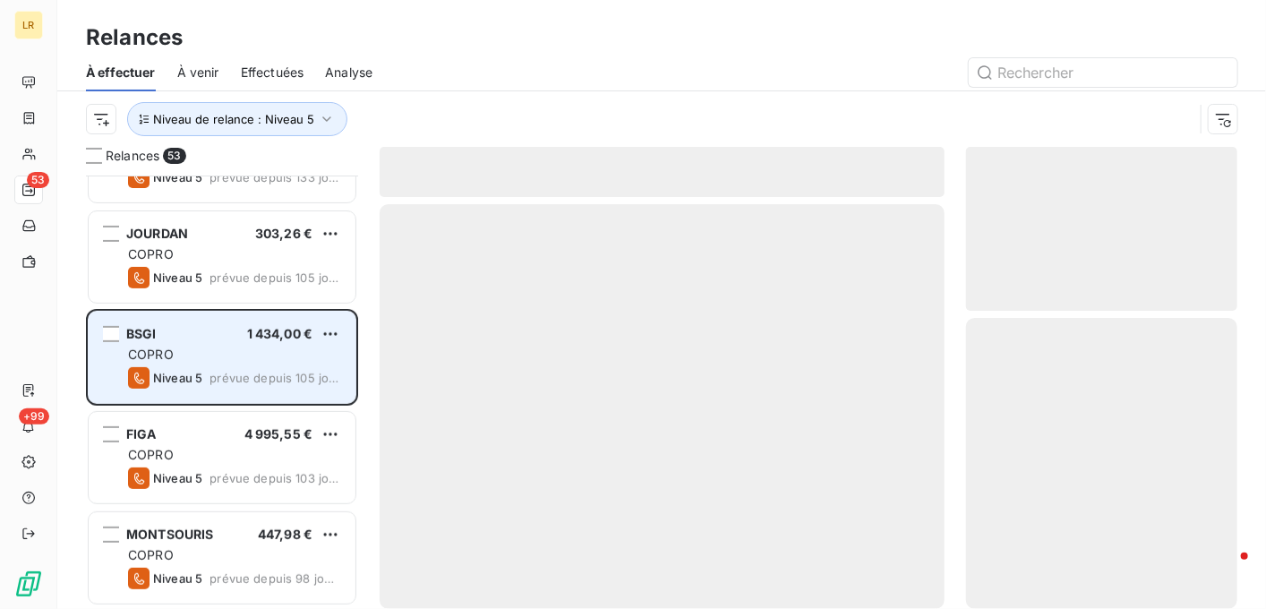
click at [221, 343] on div "BSGI 1 434,00 € COPRO Niveau 5 prévue depuis 105 jours" at bounding box center [222, 357] width 267 height 91
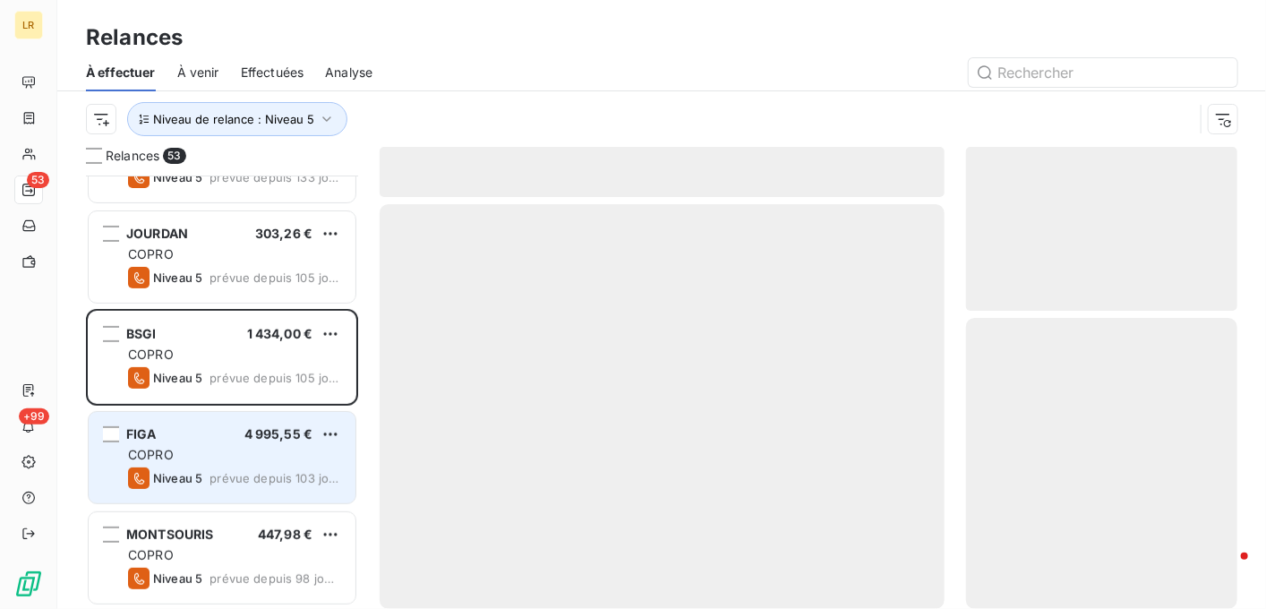
click at [231, 471] on span "prévue depuis 103 jours" at bounding box center [276, 478] width 132 height 14
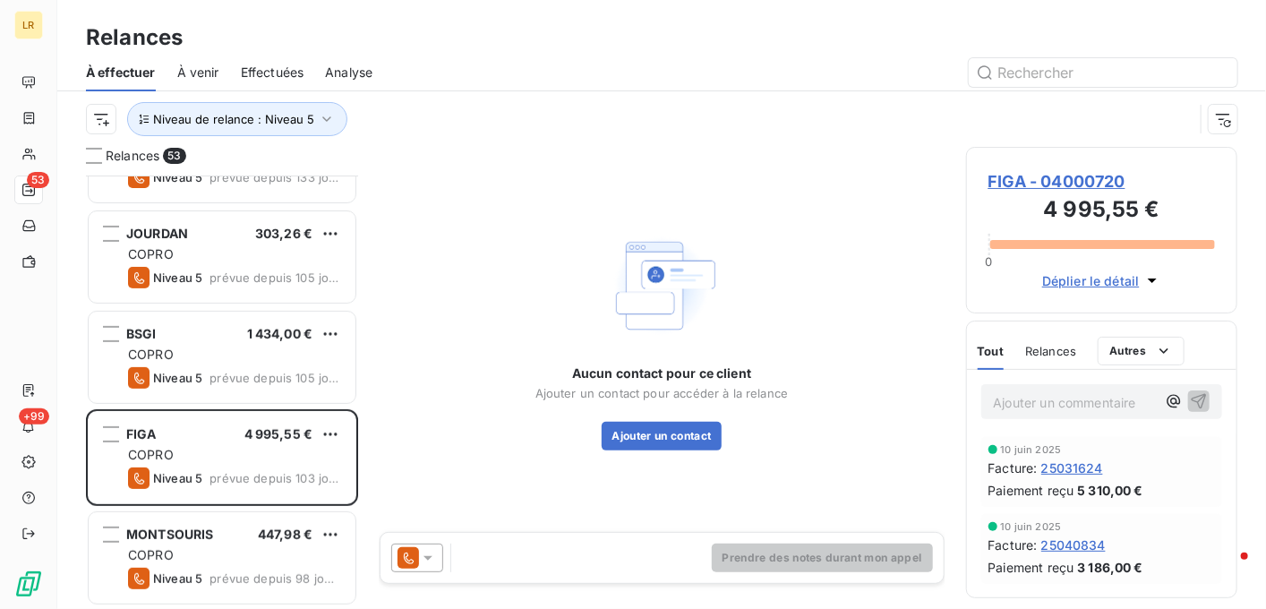
click at [434, 557] on icon at bounding box center [428, 558] width 18 height 18
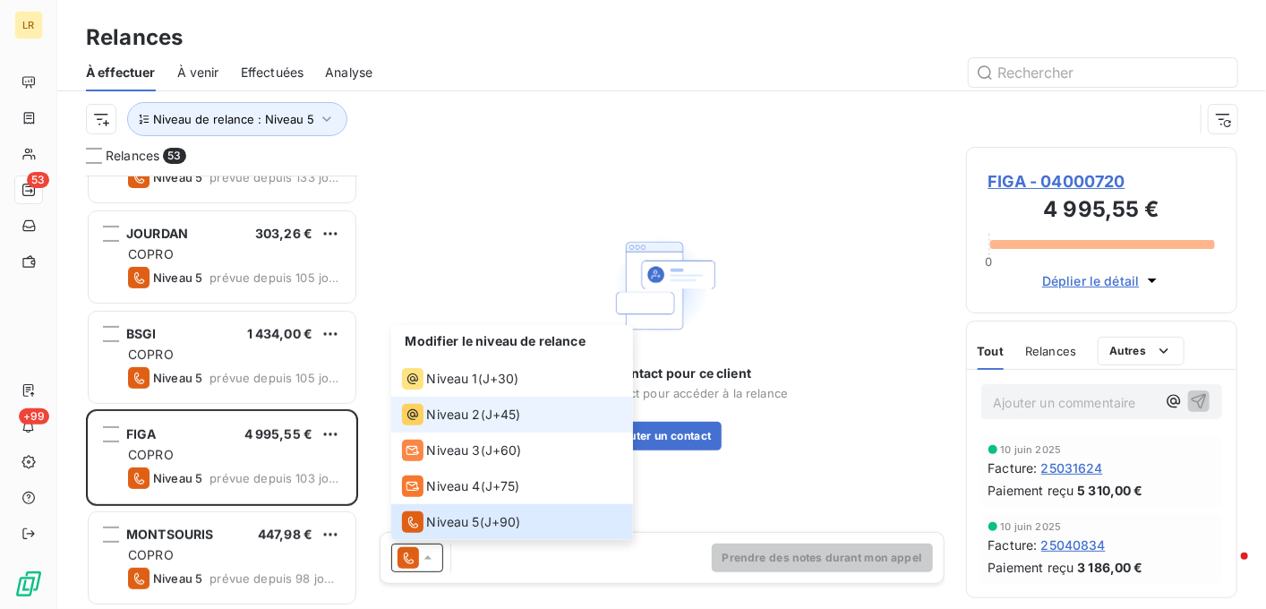
click at [456, 410] on span "Niveau 2" at bounding box center [454, 415] width 54 height 18
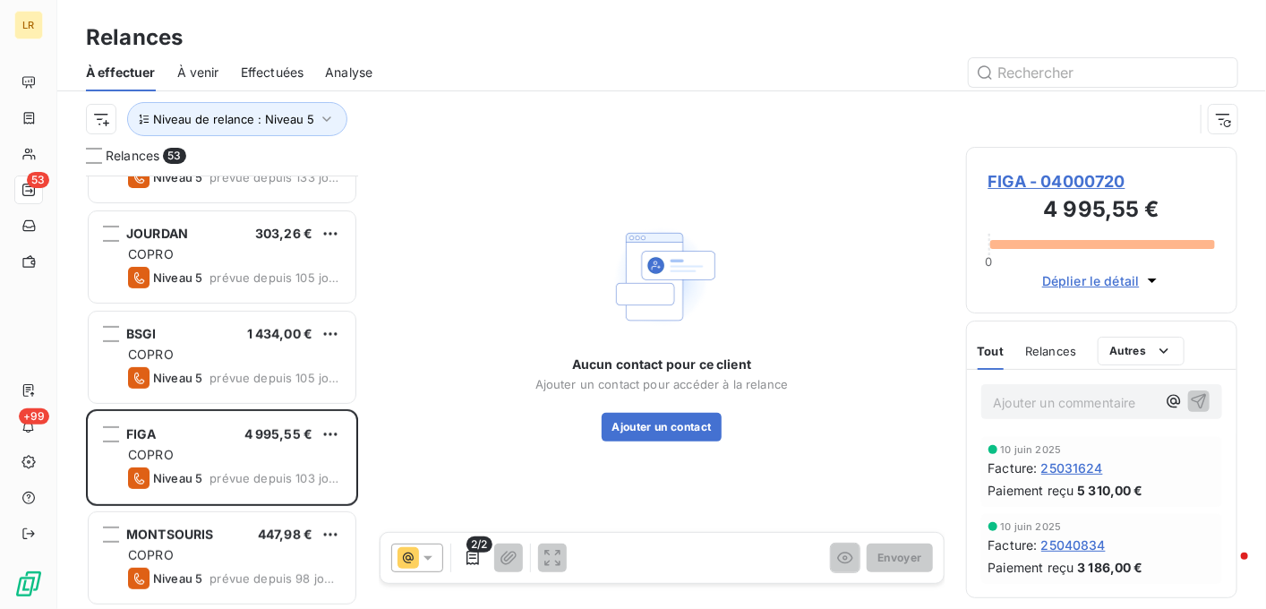
click at [1078, 347] on div "Tout Relances Autres" at bounding box center [1082, 351] width 208 height 38
click at [429, 558] on icon at bounding box center [428, 558] width 9 height 4
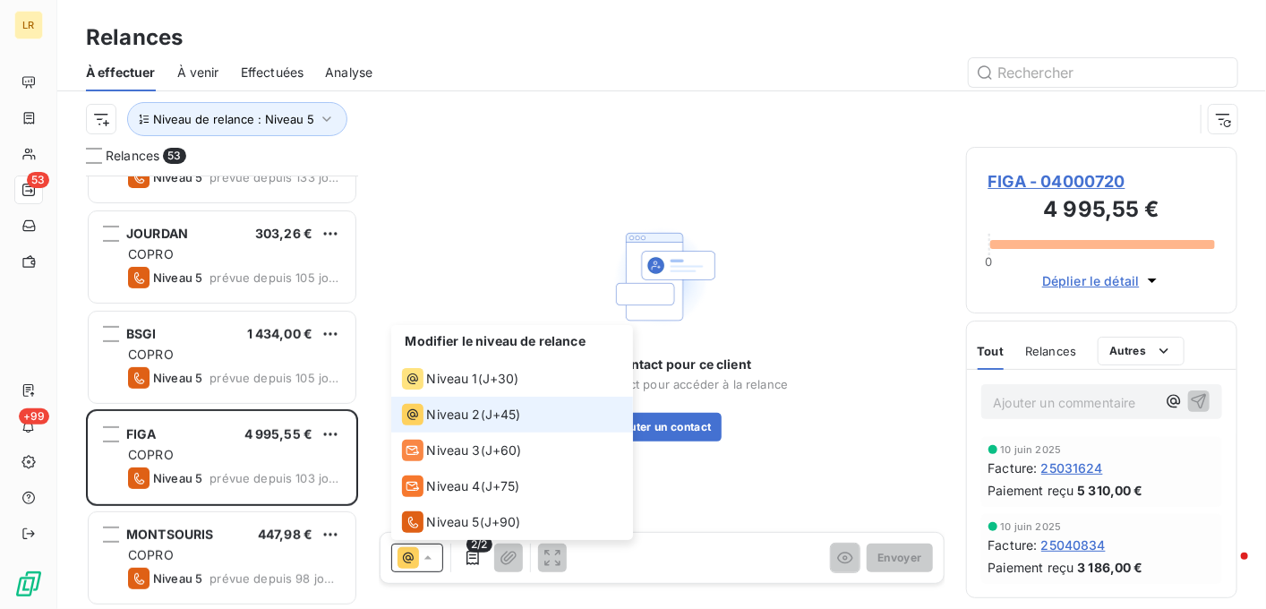
click at [494, 415] on span "J+45 )" at bounding box center [503, 415] width 36 height 18
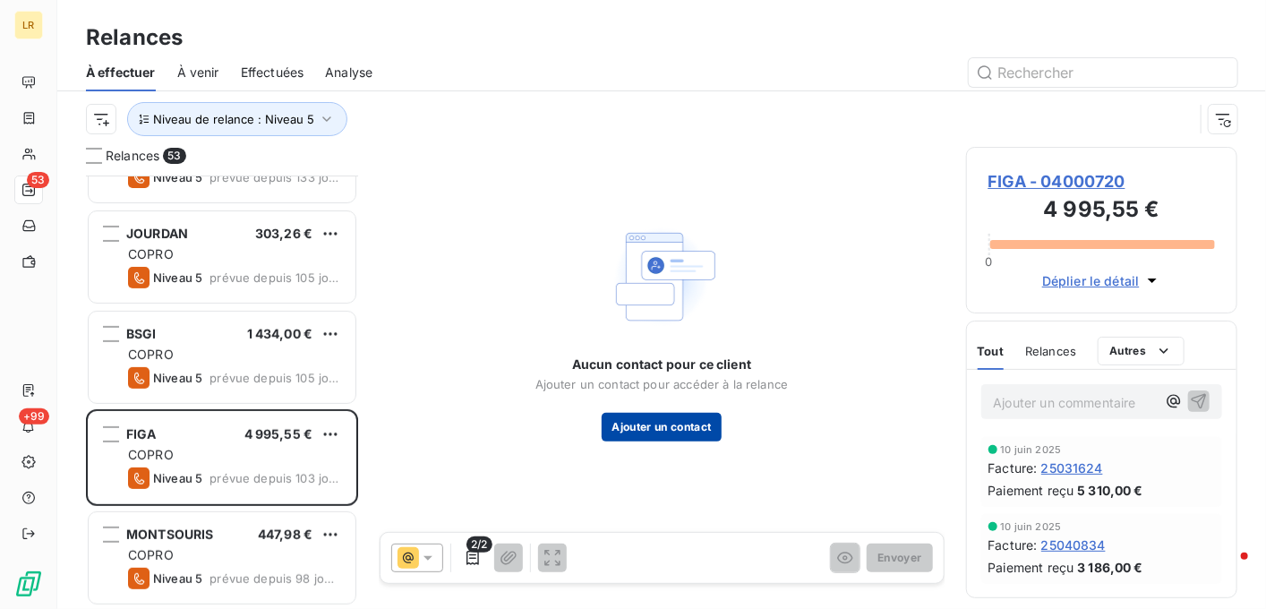
click at [679, 426] on button "Ajouter un contact" at bounding box center [662, 427] width 121 height 29
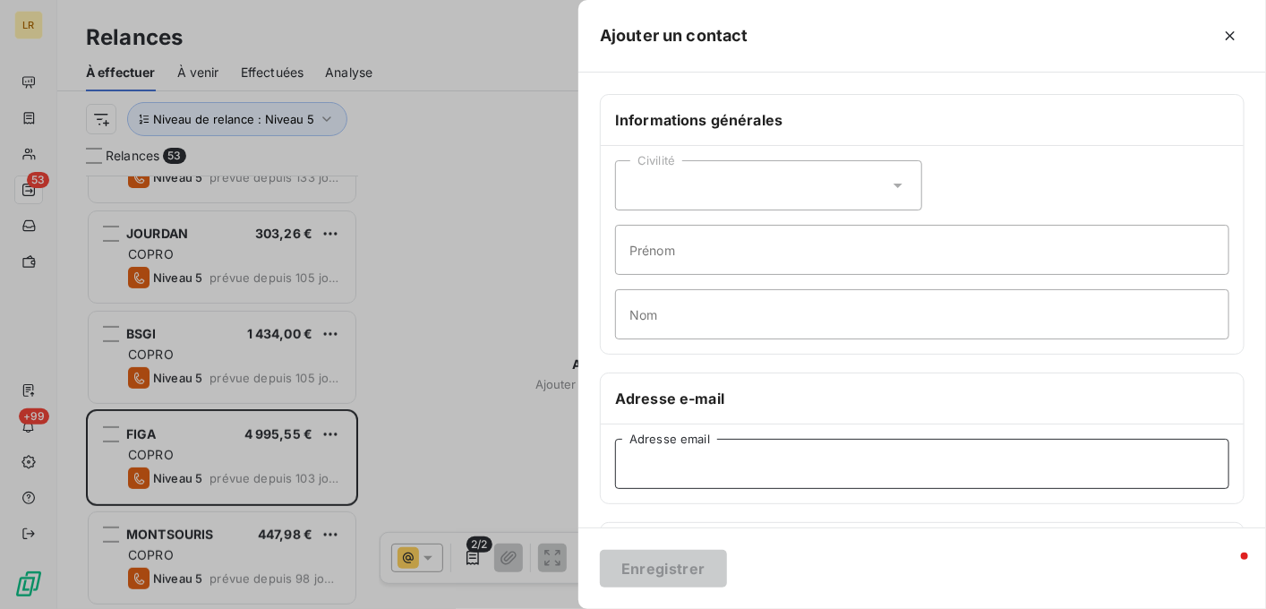
click at [657, 463] on input "Adresse email" at bounding box center [922, 464] width 614 height 50
paste input "[PERSON_NAME][EMAIL_ADDRESS][DOMAIN_NAME]"
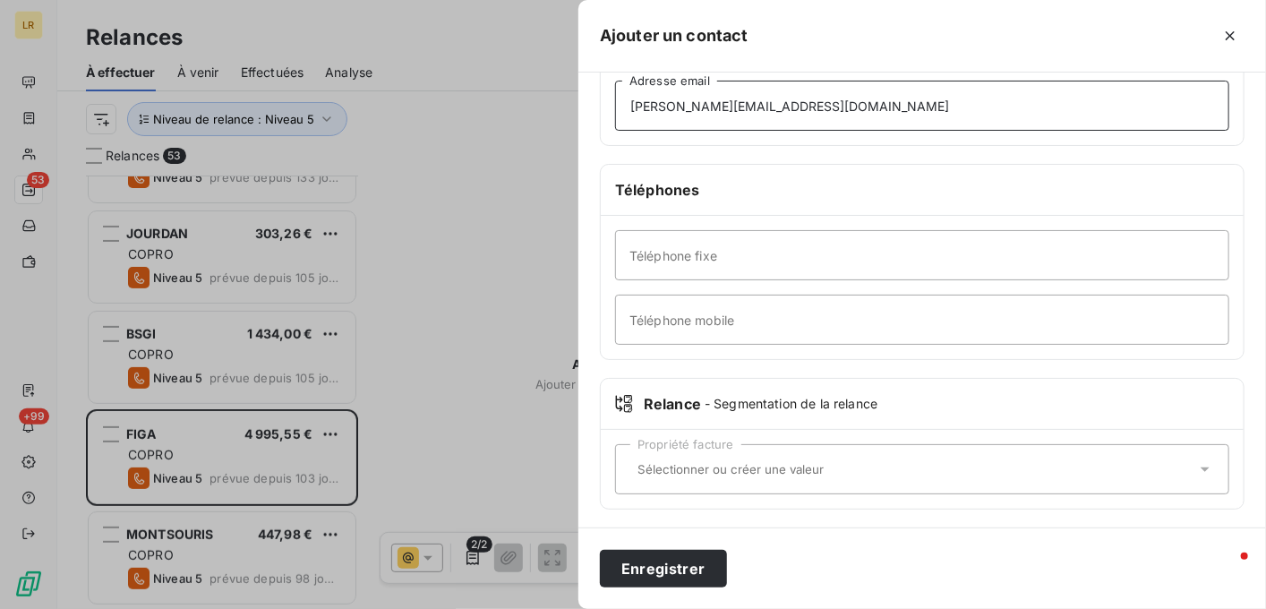
scroll to position [358, 0]
type input "[PERSON_NAME][EMAIL_ADDRESS][DOMAIN_NAME]"
click at [630, 407] on icon at bounding box center [624, 404] width 18 height 18
click at [632, 461] on input "text" at bounding box center [913, 469] width 566 height 16
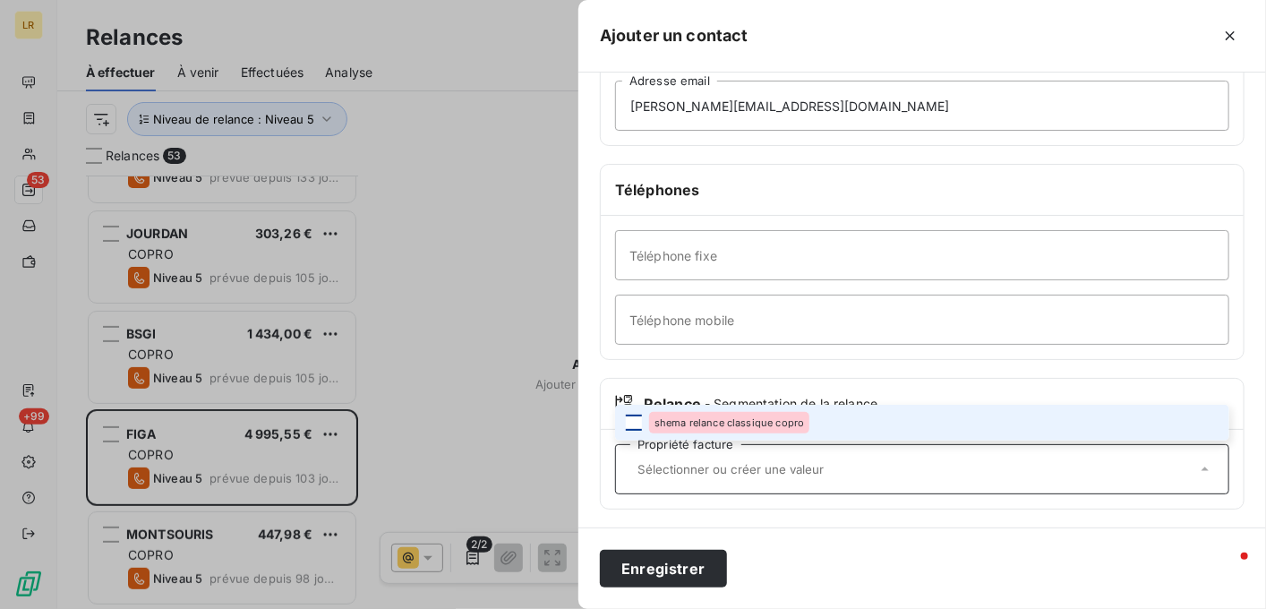
click at [634, 418] on div at bounding box center [634, 423] width 16 height 16
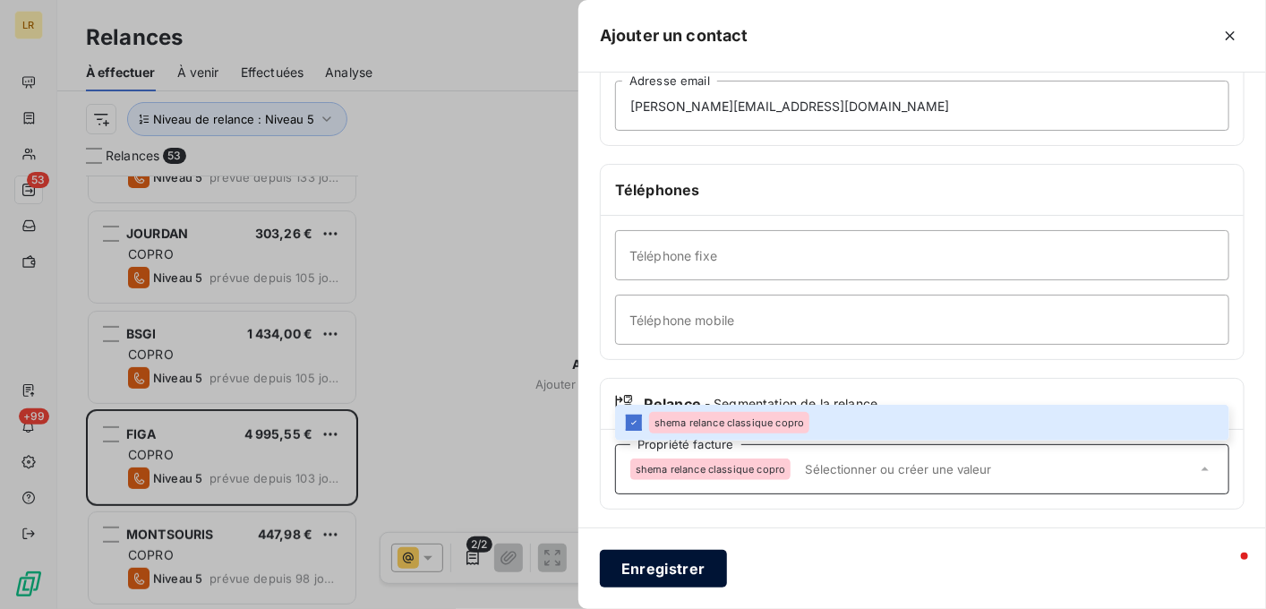
click at [657, 569] on button "Enregistrer" at bounding box center [663, 569] width 127 height 38
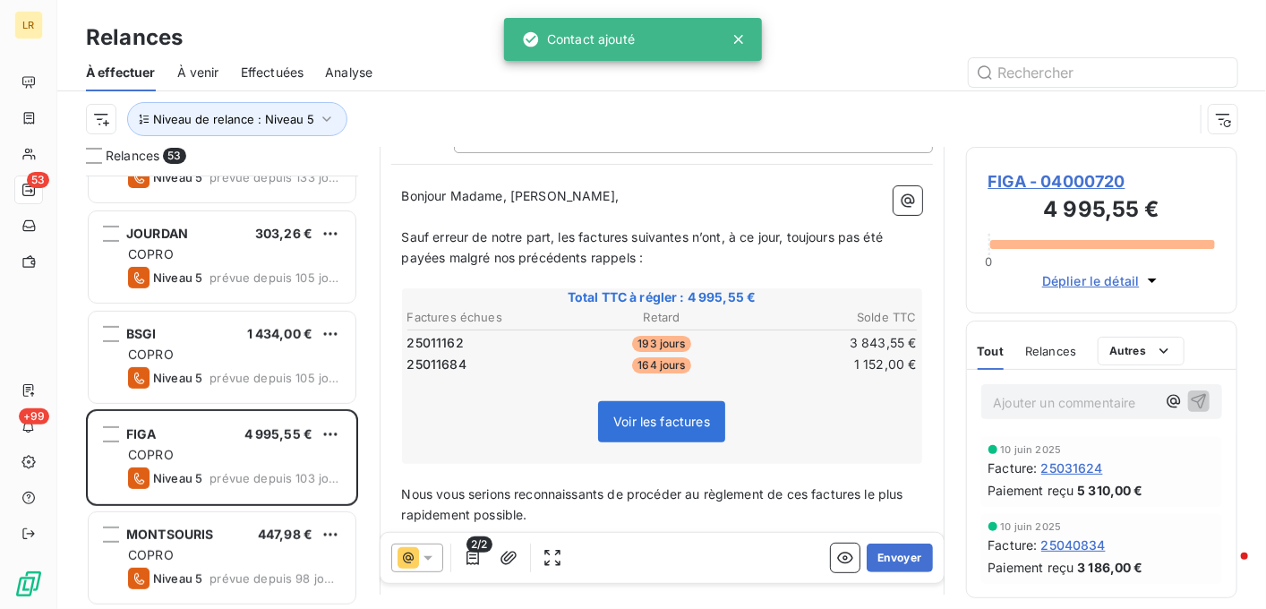
scroll to position [179, 0]
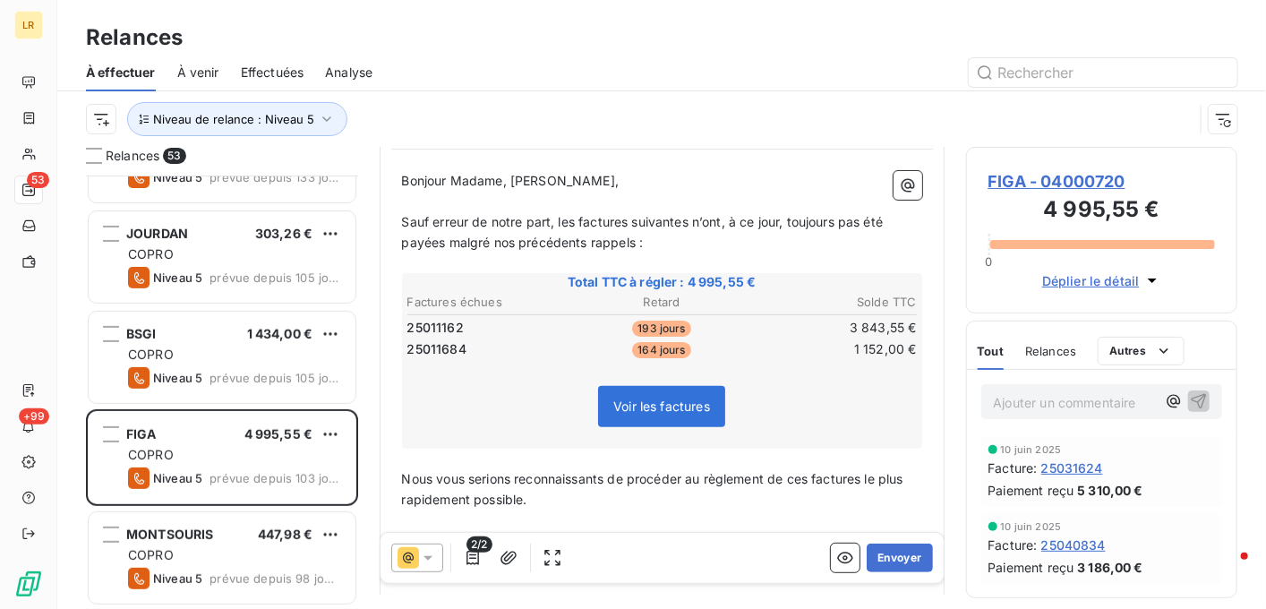
click at [1052, 349] on span "Relances" at bounding box center [1050, 351] width 51 height 14
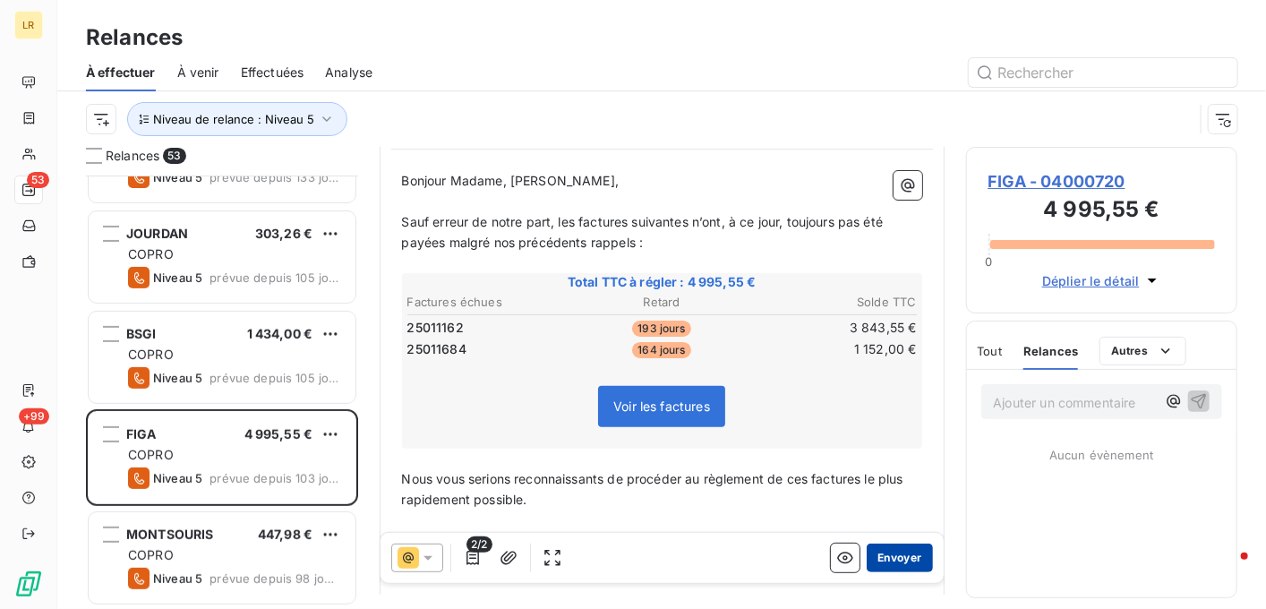
click at [867, 560] on button "Envoyer" at bounding box center [899, 558] width 65 height 29
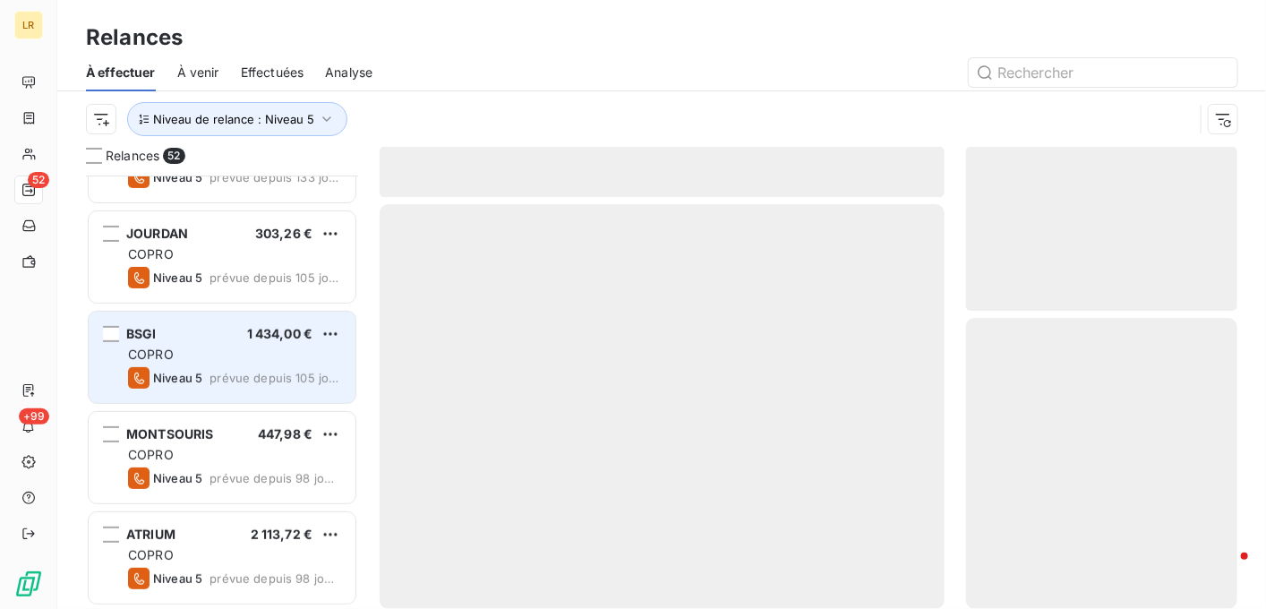
click at [210, 352] on div "COPRO" at bounding box center [234, 355] width 213 height 18
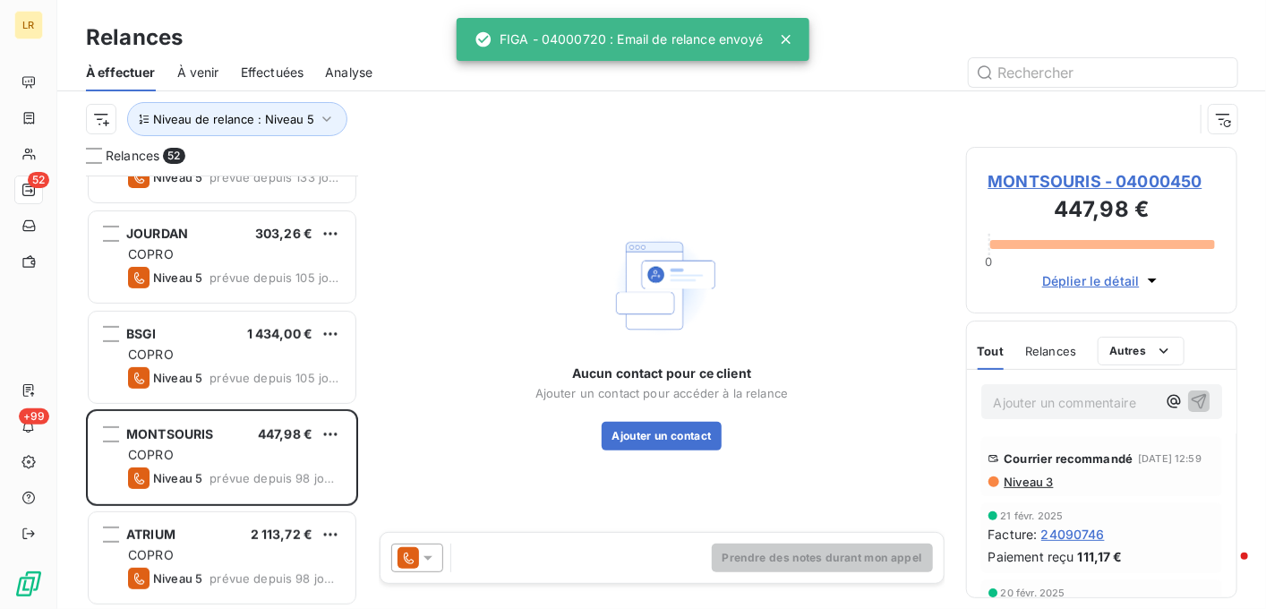
click at [430, 553] on icon at bounding box center [428, 558] width 18 height 18
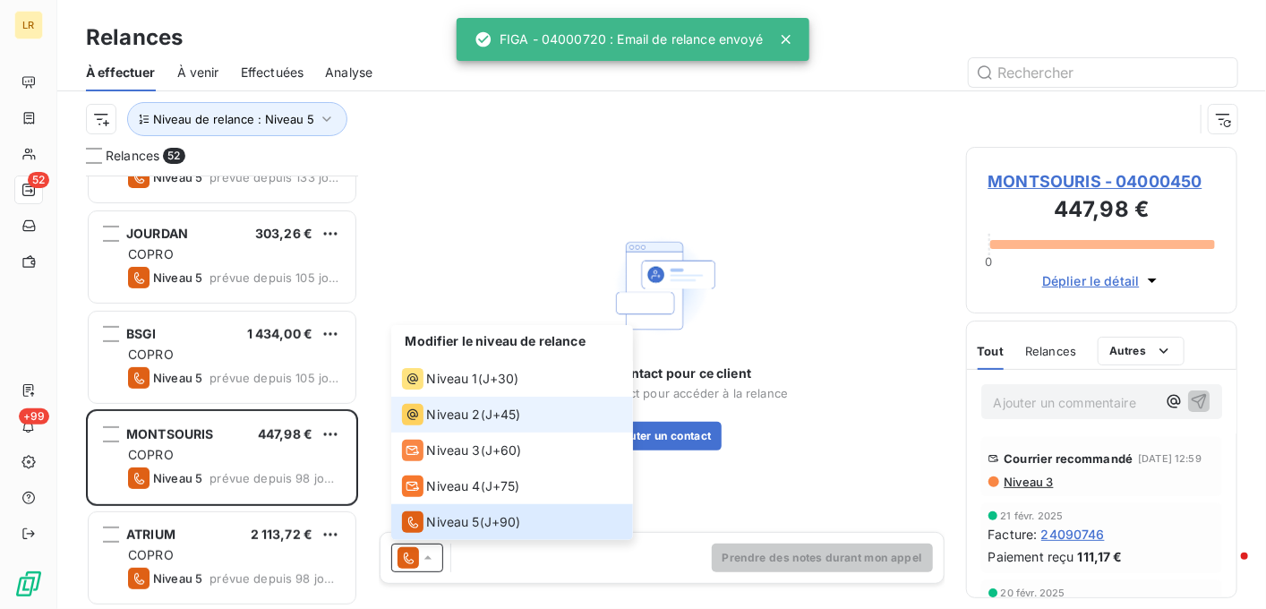
click at [451, 413] on span "Niveau 2" at bounding box center [454, 415] width 54 height 18
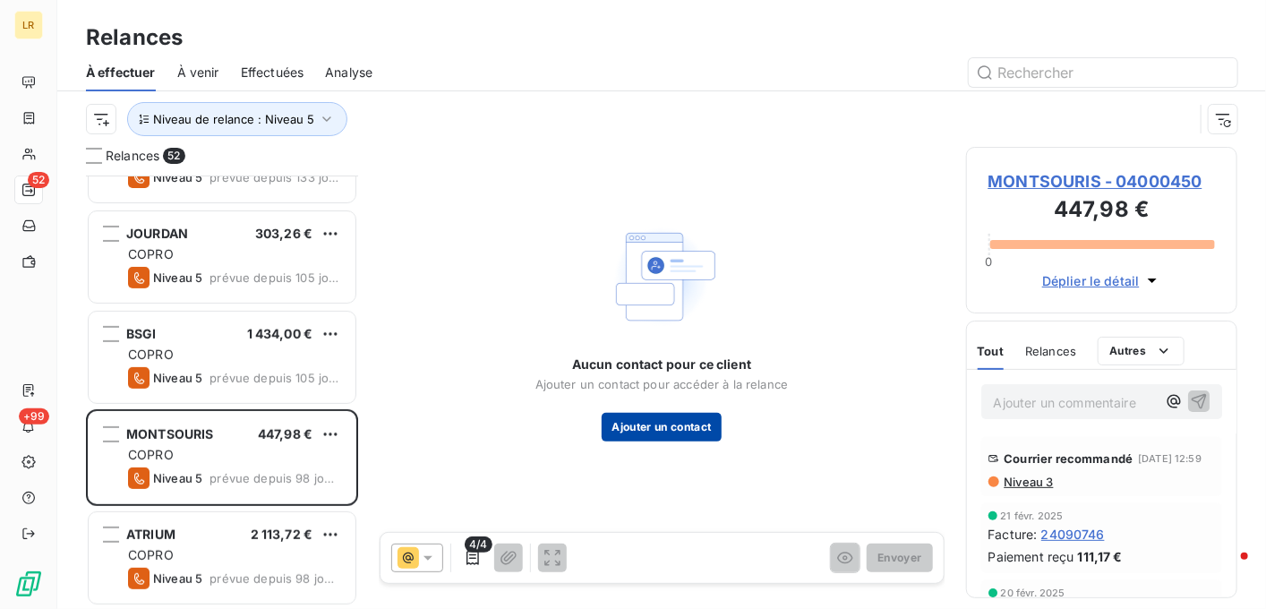
click at [674, 420] on button "Ajouter un contact" at bounding box center [662, 427] width 121 height 29
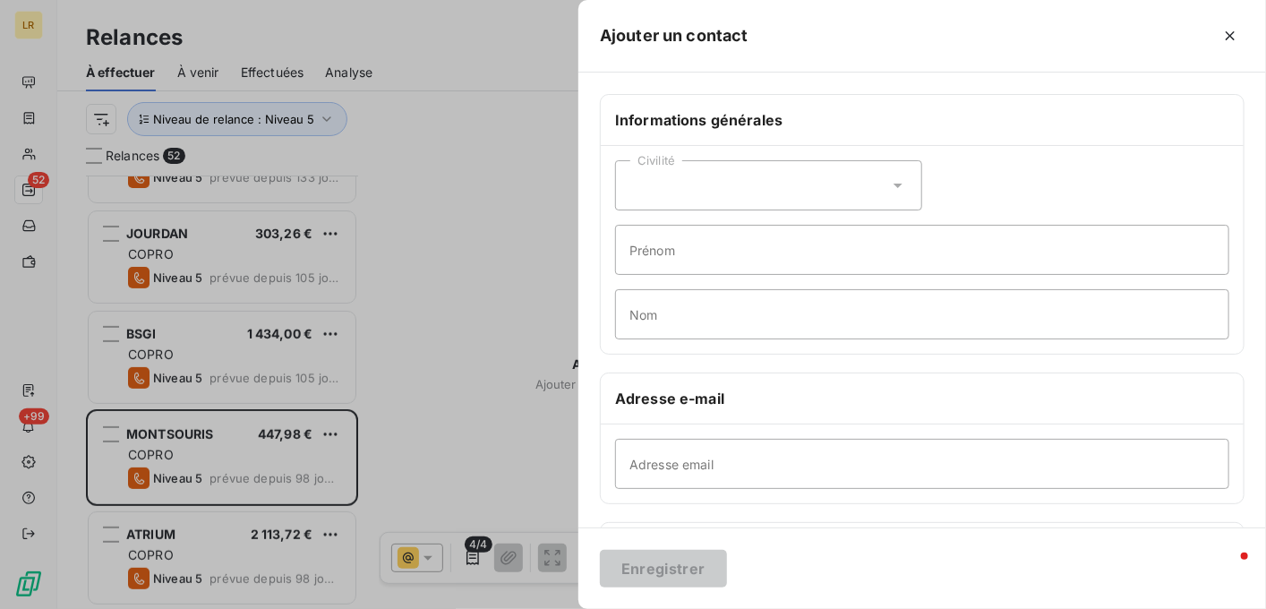
click at [197, 330] on div at bounding box center [633, 304] width 1266 height 609
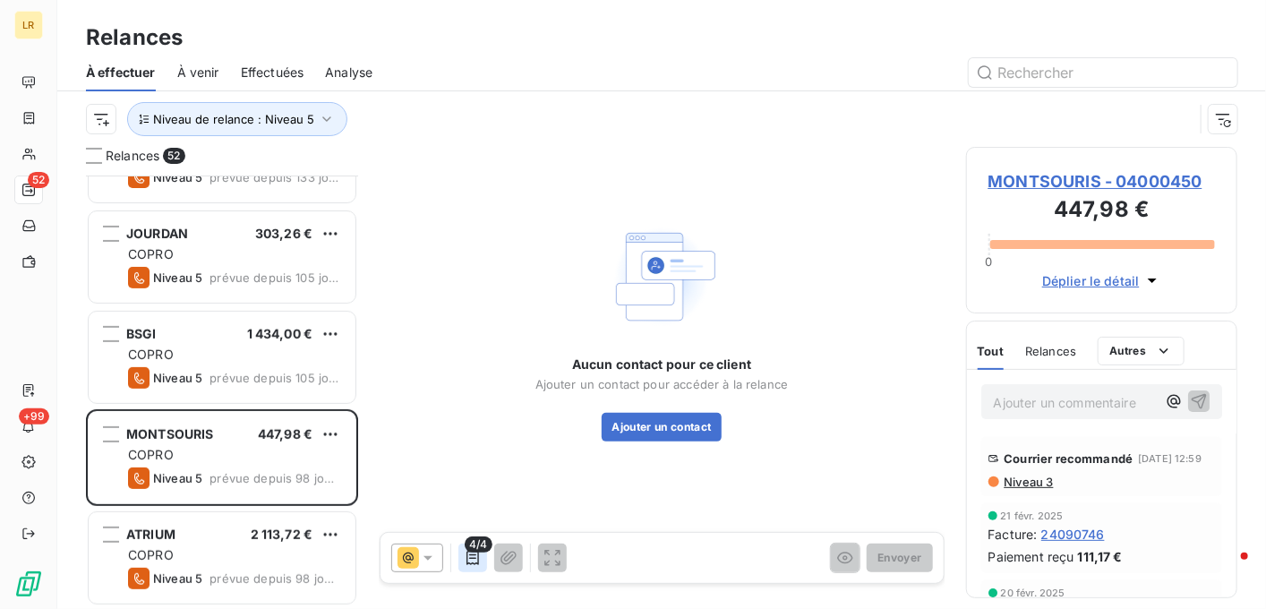
click at [473, 555] on icon "button" at bounding box center [473, 558] width 18 height 18
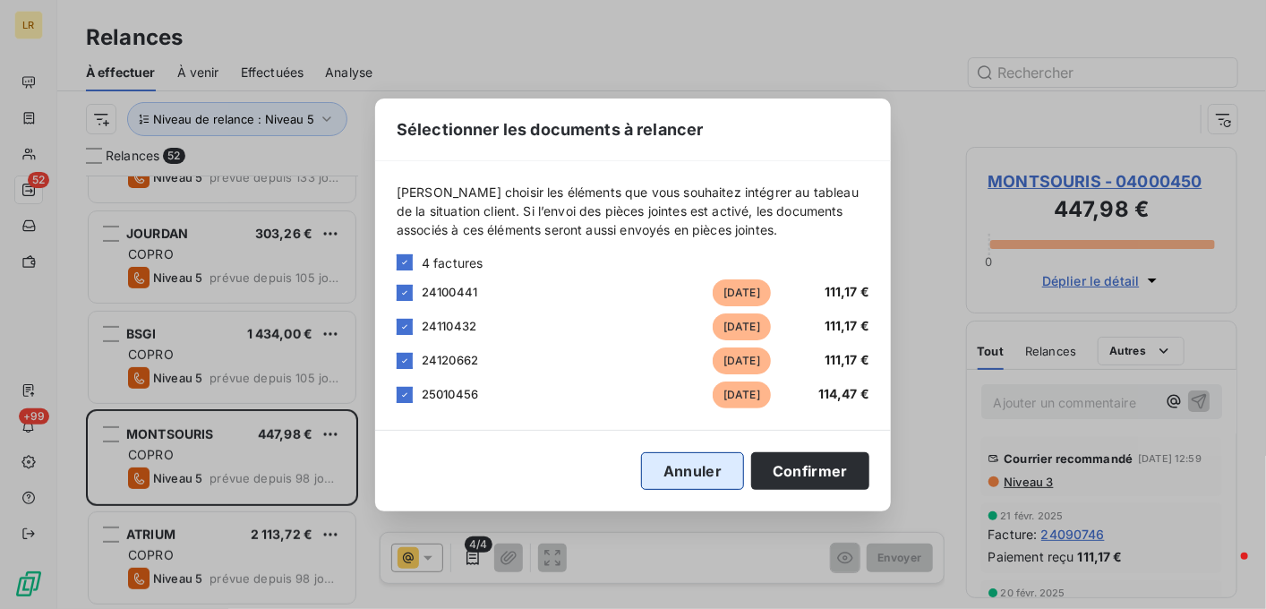
click at [701, 468] on button "Annuler" at bounding box center [692, 471] width 103 height 38
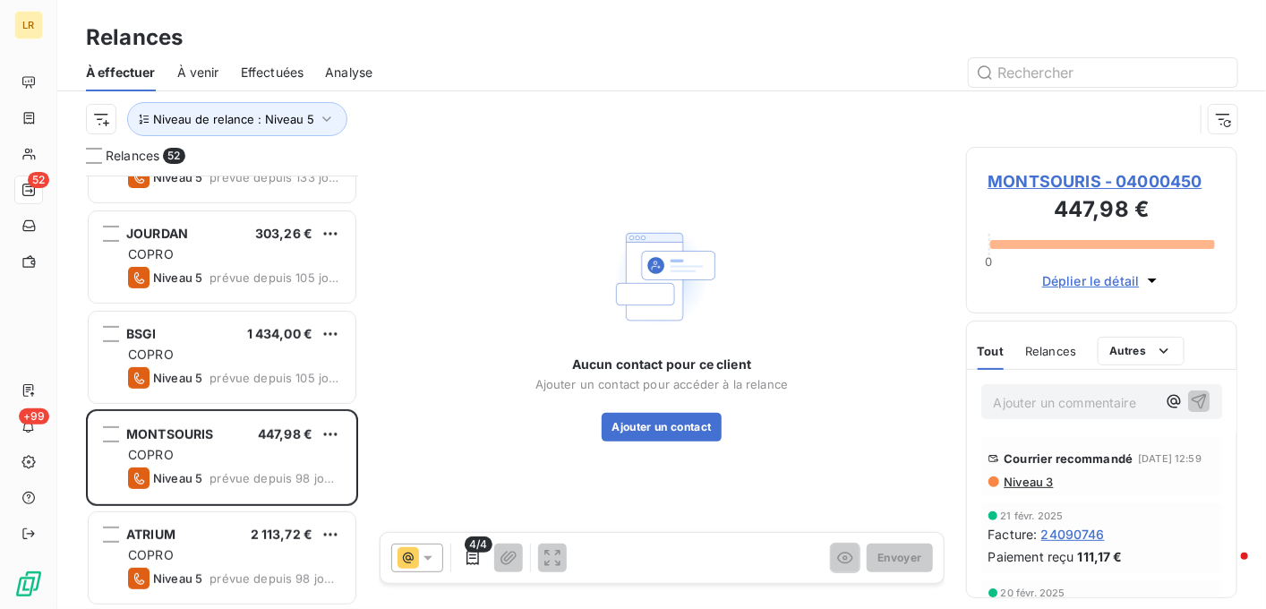
click at [426, 558] on icon at bounding box center [428, 558] width 9 height 4
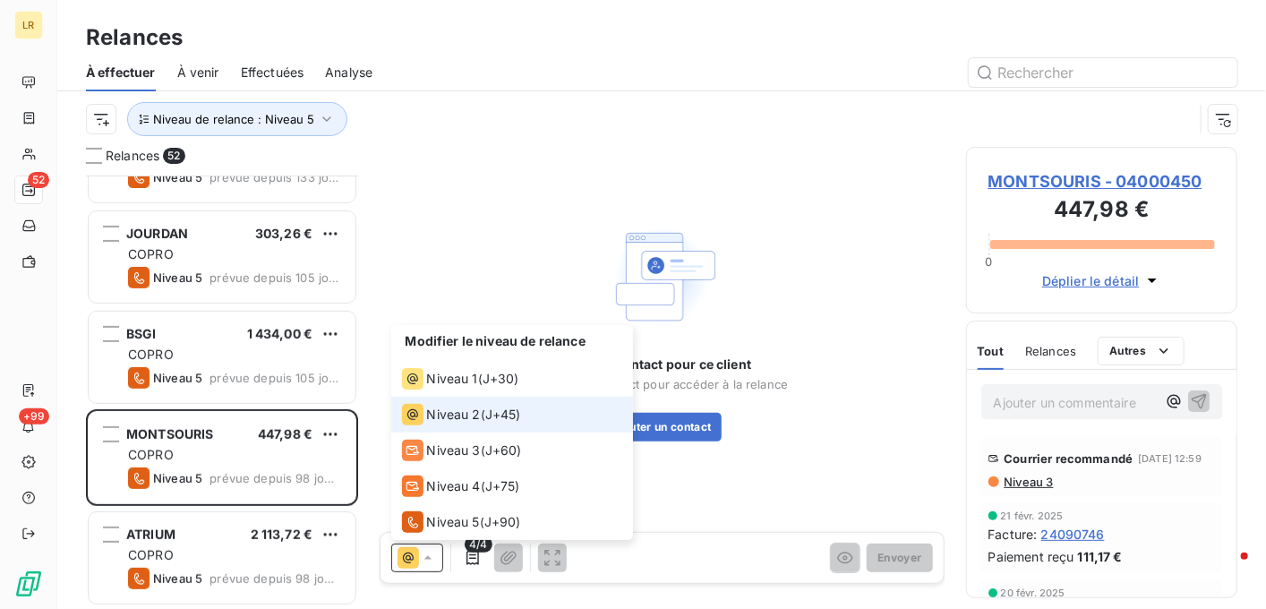
click at [460, 413] on span "Niveau 2" at bounding box center [454, 415] width 54 height 18
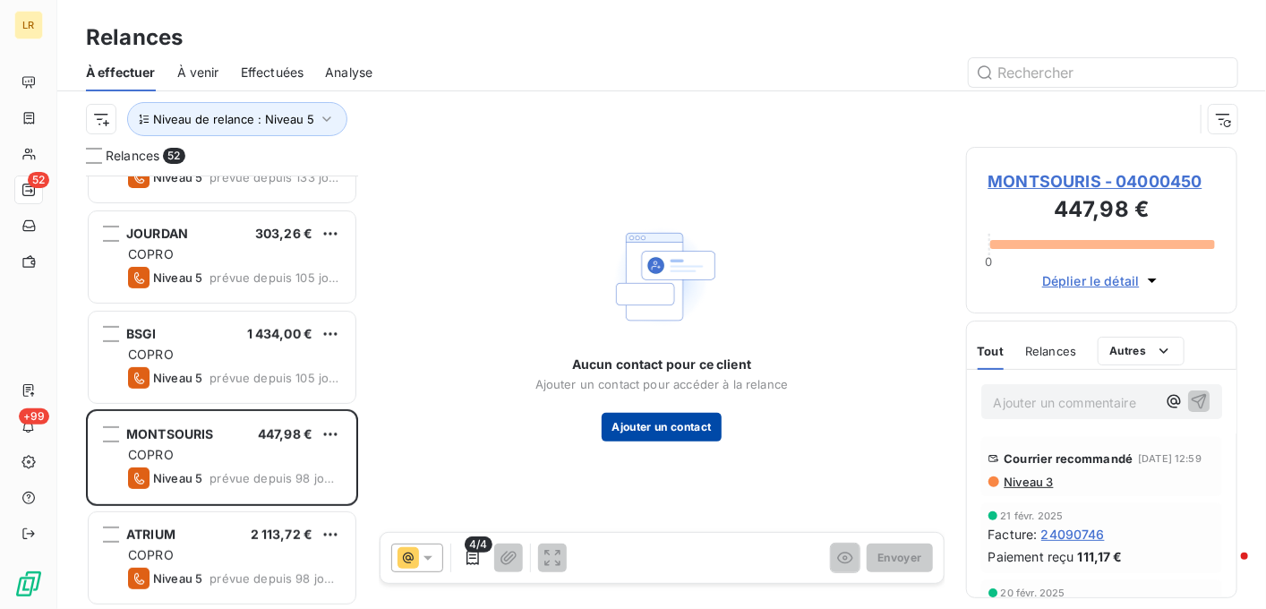
click at [673, 421] on button "Ajouter un contact" at bounding box center [662, 427] width 121 height 29
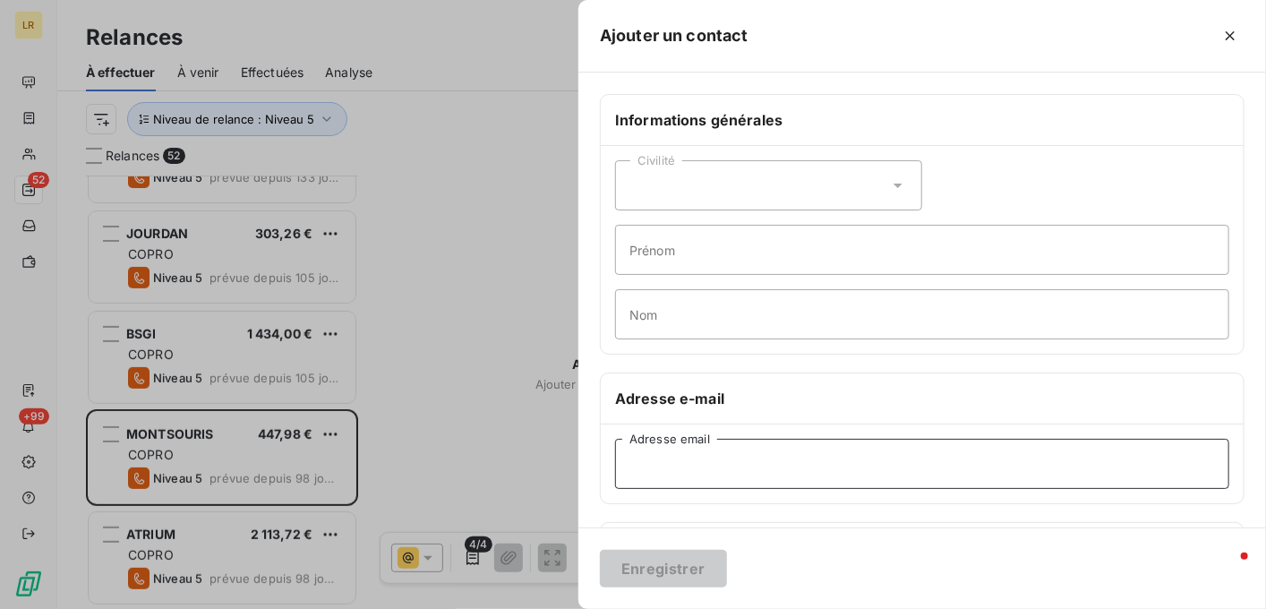
click at [642, 446] on input "Adresse email" at bounding box center [922, 464] width 614 height 50
paste input "[EMAIL_ADDRESS][DOMAIN_NAME]"
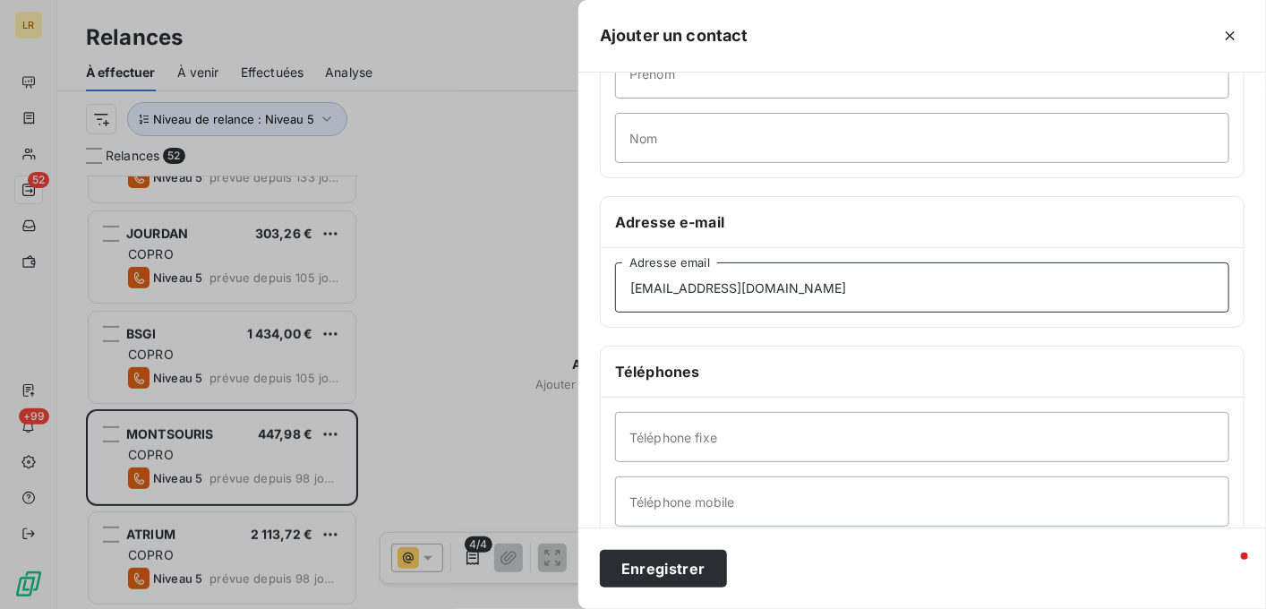
scroll to position [358, 0]
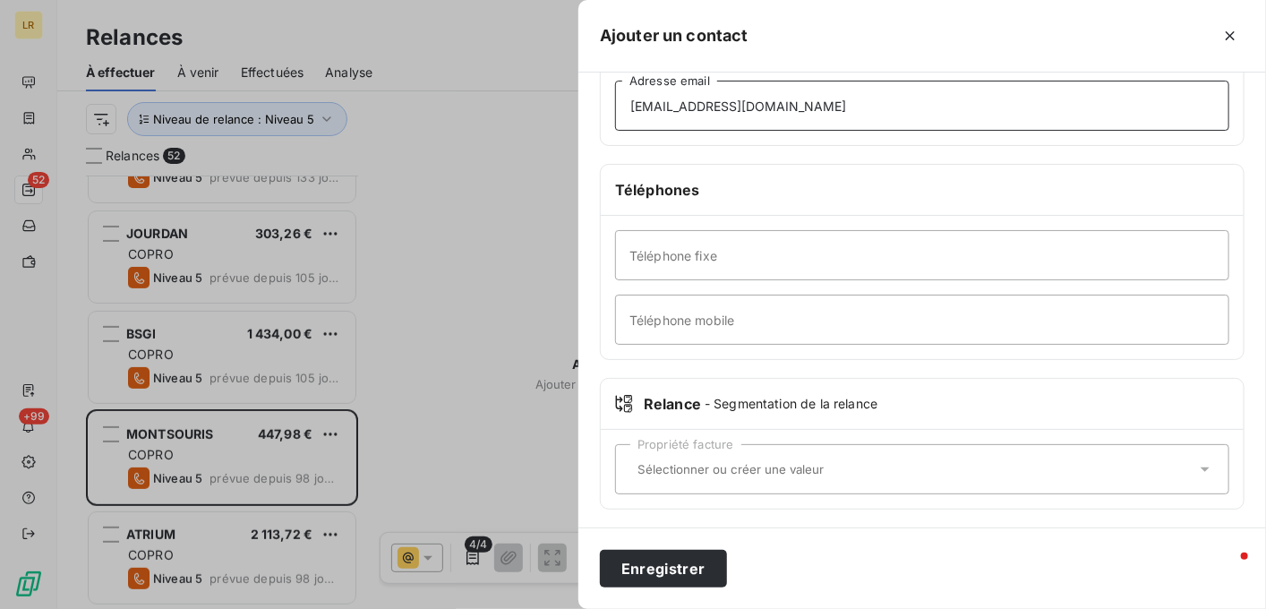
type input "[EMAIL_ADDRESS][DOMAIN_NAME]"
click at [637, 454] on div "Propriété facture" at bounding box center [922, 469] width 614 height 50
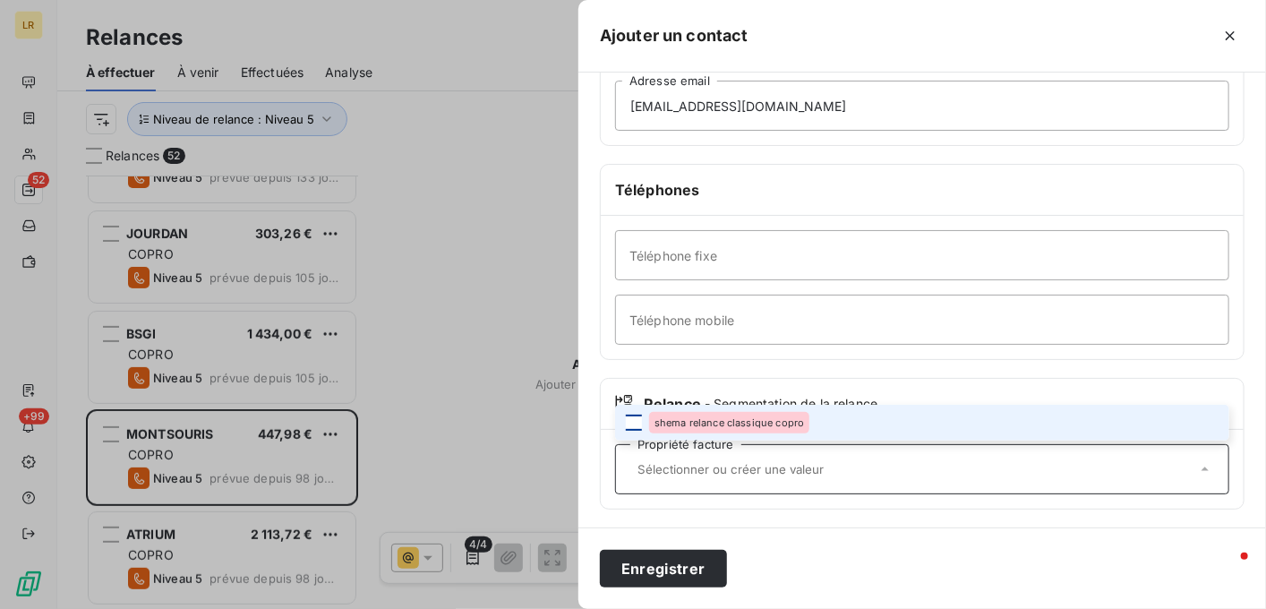
click at [629, 419] on div at bounding box center [634, 423] width 16 height 16
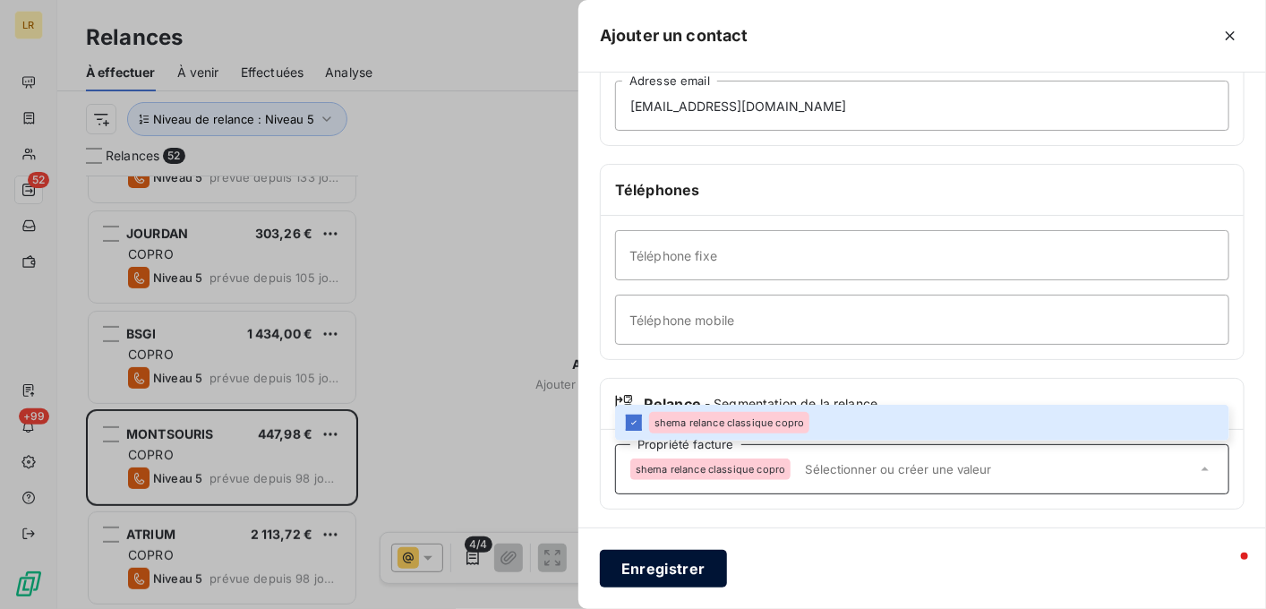
click at [681, 565] on button "Enregistrer" at bounding box center [663, 569] width 127 height 38
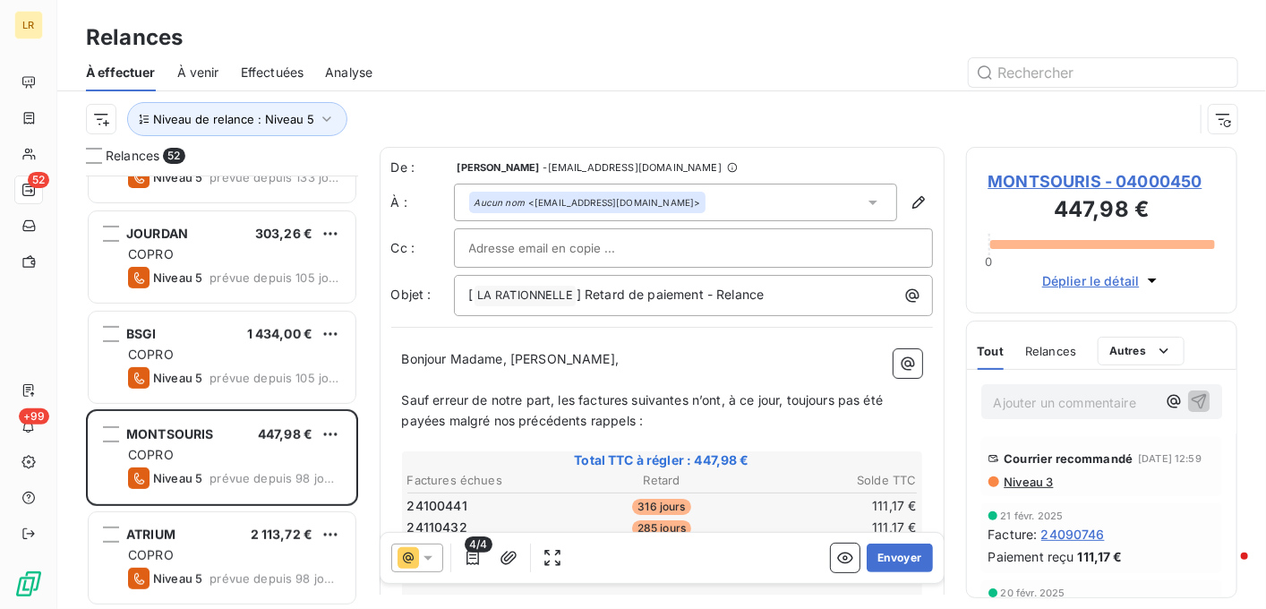
drag, startPoint x: 878, startPoint y: 558, endPoint x: 842, endPoint y: 77, distance: 482.2
click at [842, 79] on div "Relances À effectuer À venir Effectuées Analyse Niveau de relance : Niveau 5 Re…" at bounding box center [661, 304] width 1209 height 609
click at [467, 553] on icon "button" at bounding box center [473, 558] width 13 height 14
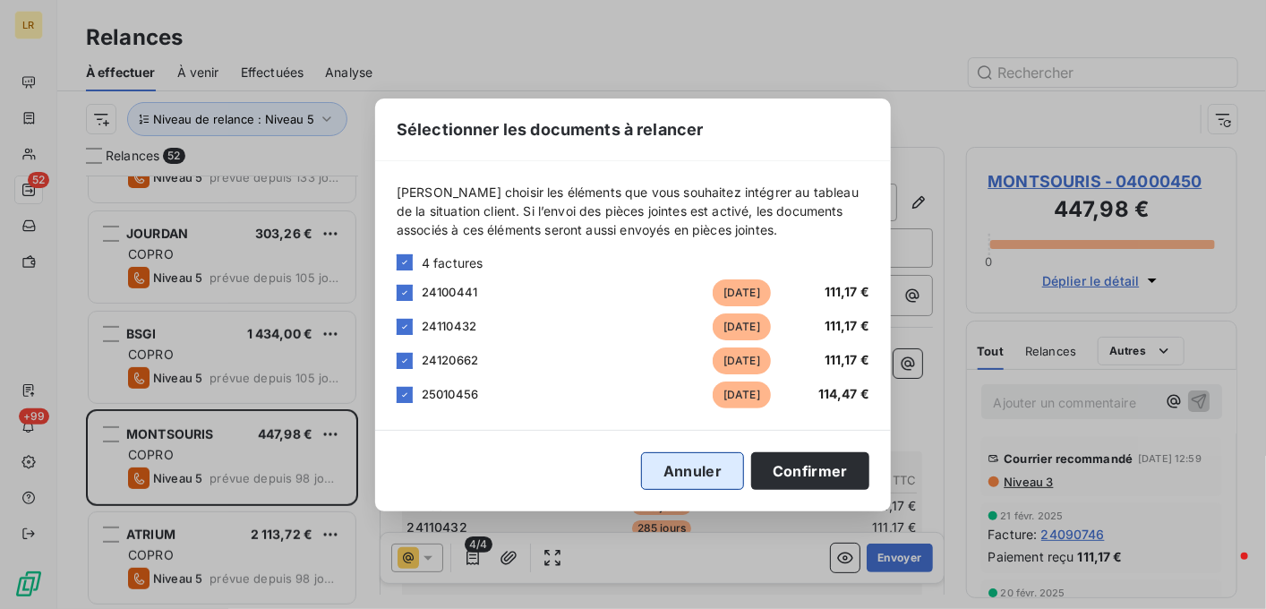
click at [690, 465] on button "Annuler" at bounding box center [692, 471] width 103 height 38
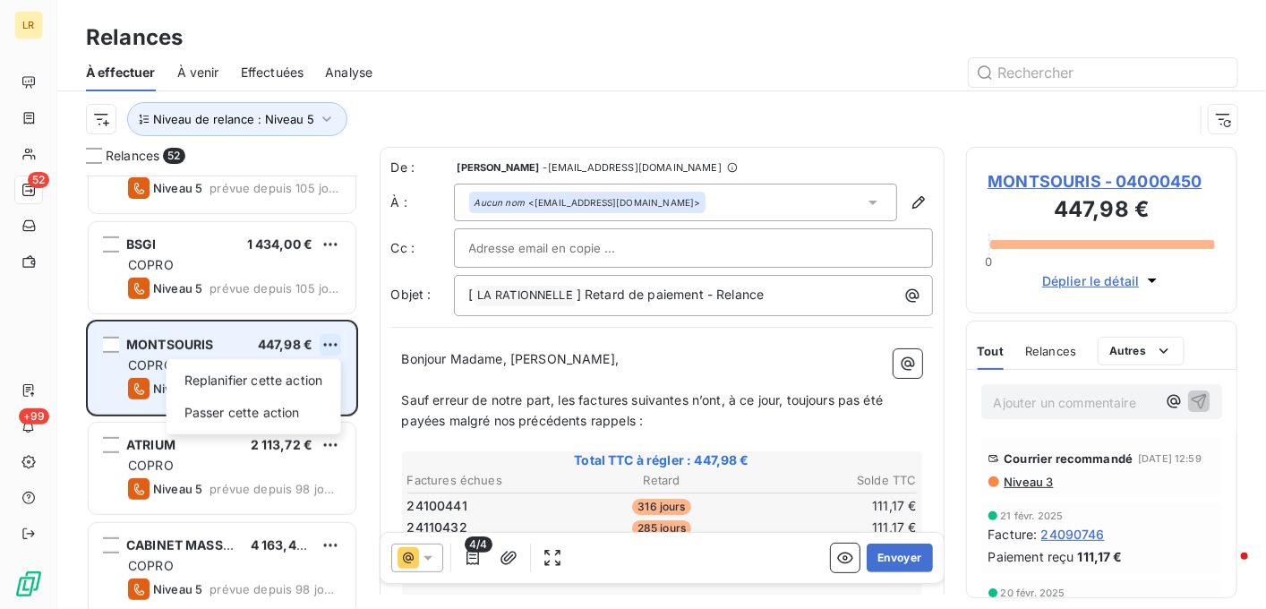
click at [337, 341] on html "LR 52 +99 Relances À effectuer À venir Effectuées Analyse Niveau de relance : N…" at bounding box center [633, 304] width 1266 height 609
click at [246, 408] on div "Passer cette action" at bounding box center [254, 413] width 160 height 29
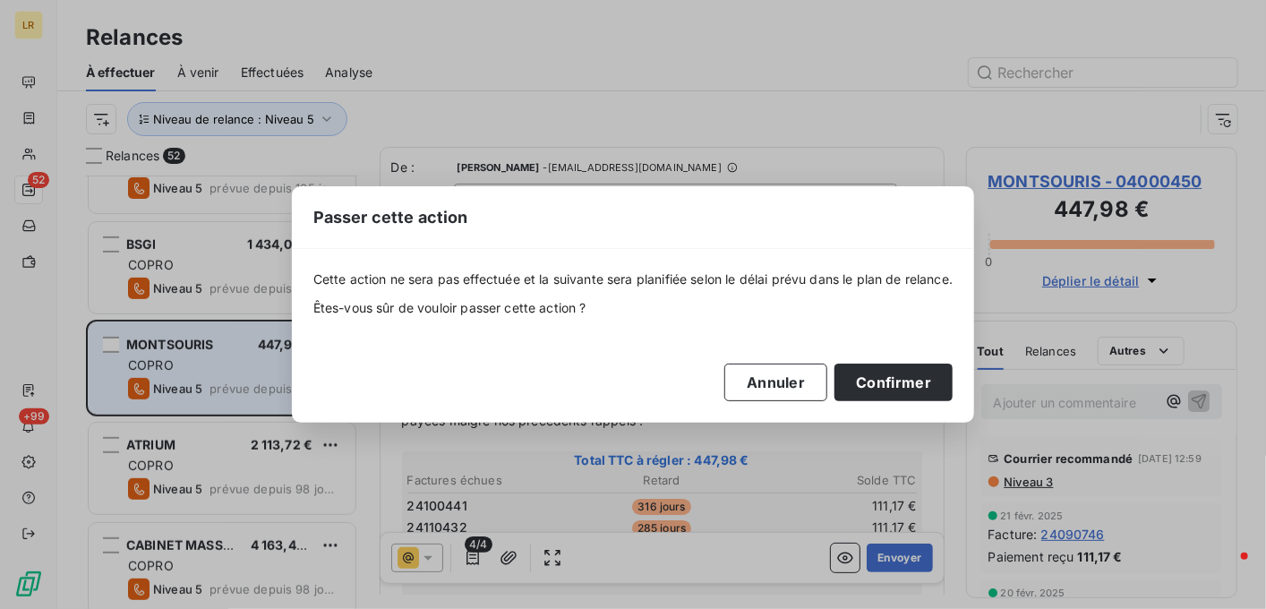
click at [201, 361] on div "Passer cette action Cette action ne sera pas effectuée et la suivante sera plan…" at bounding box center [633, 304] width 1266 height 609
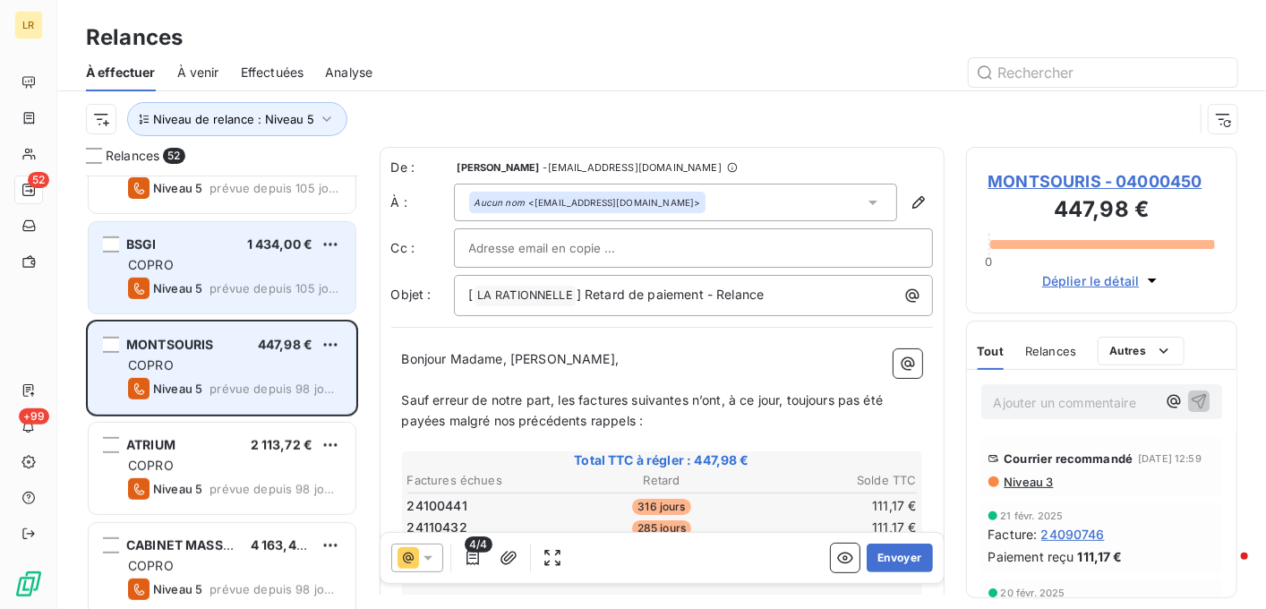
click at [200, 227] on div "BSGI 1 434,00 € COPRO Niveau 5 prévue depuis 105 jours" at bounding box center [222, 267] width 267 height 91
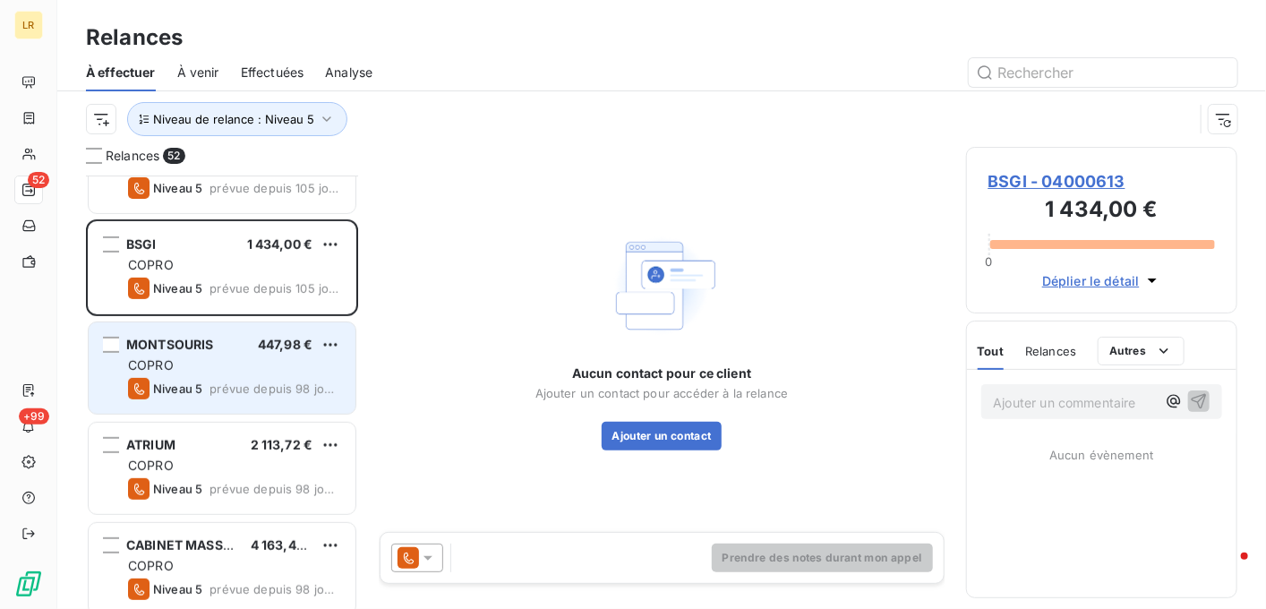
click at [430, 547] on div at bounding box center [417, 558] width 52 height 29
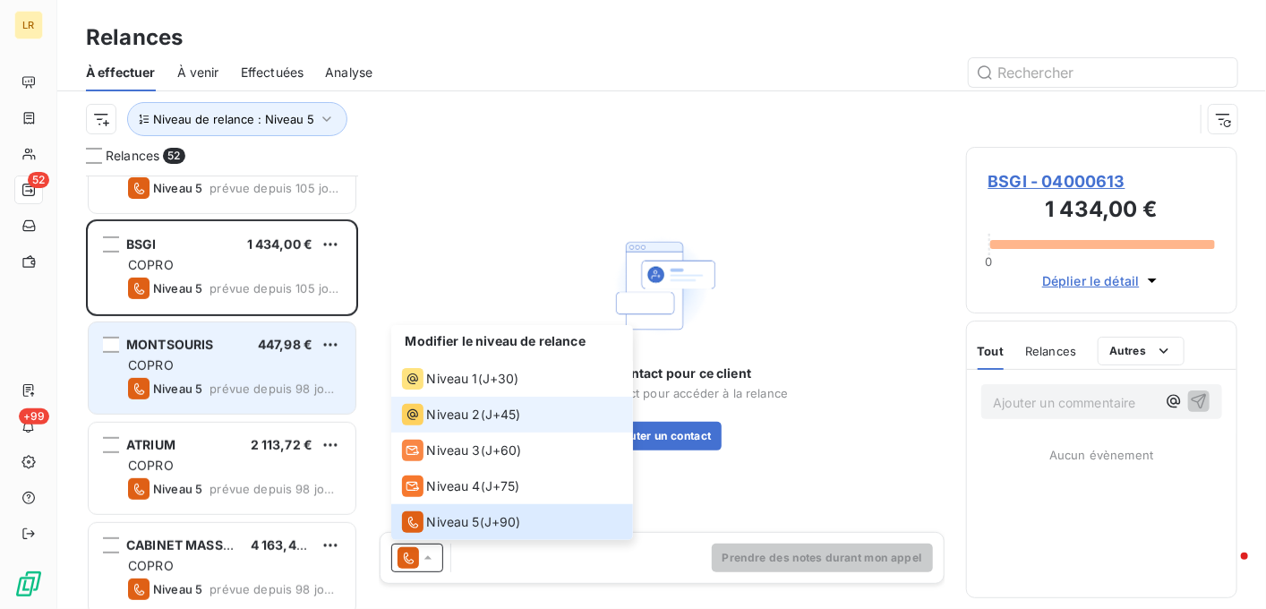
click at [440, 417] on span "Niveau 2" at bounding box center [454, 415] width 54 height 18
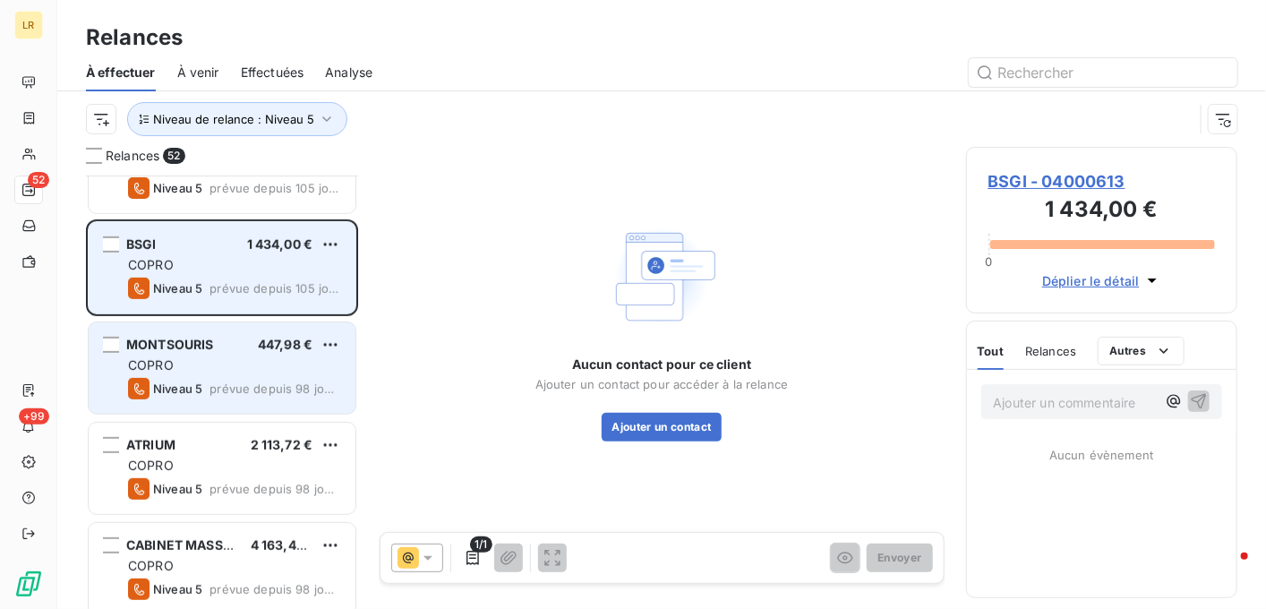
click at [257, 284] on span "prévue depuis 105 jours" at bounding box center [276, 288] width 132 height 14
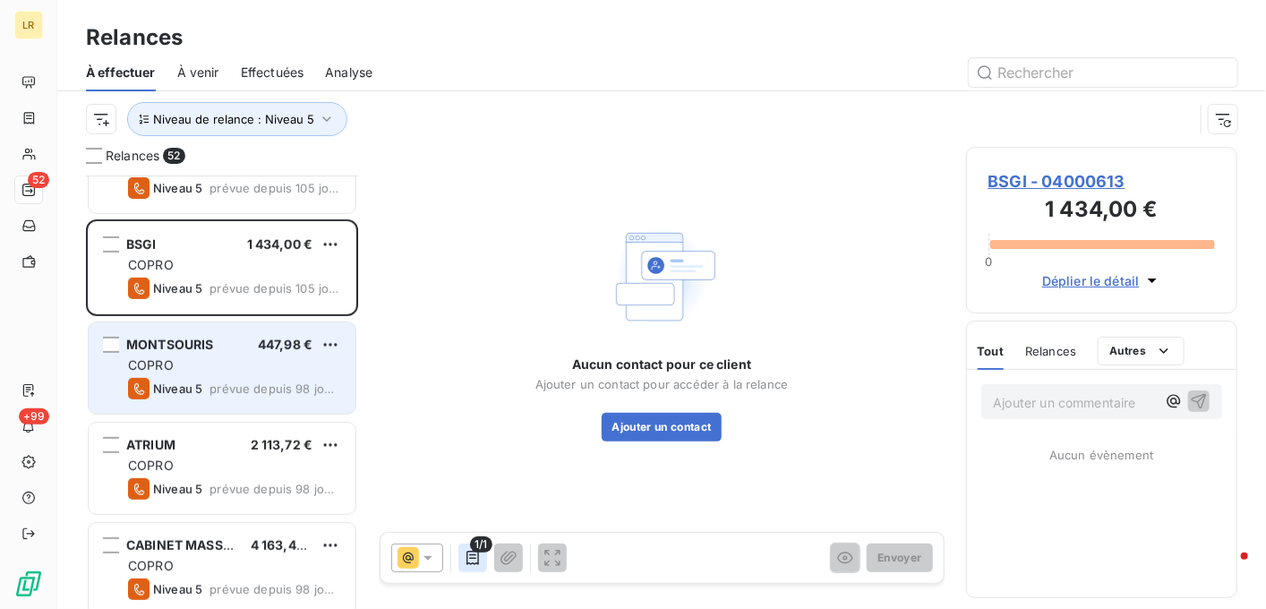
click at [473, 562] on icon "button" at bounding box center [473, 558] width 18 height 18
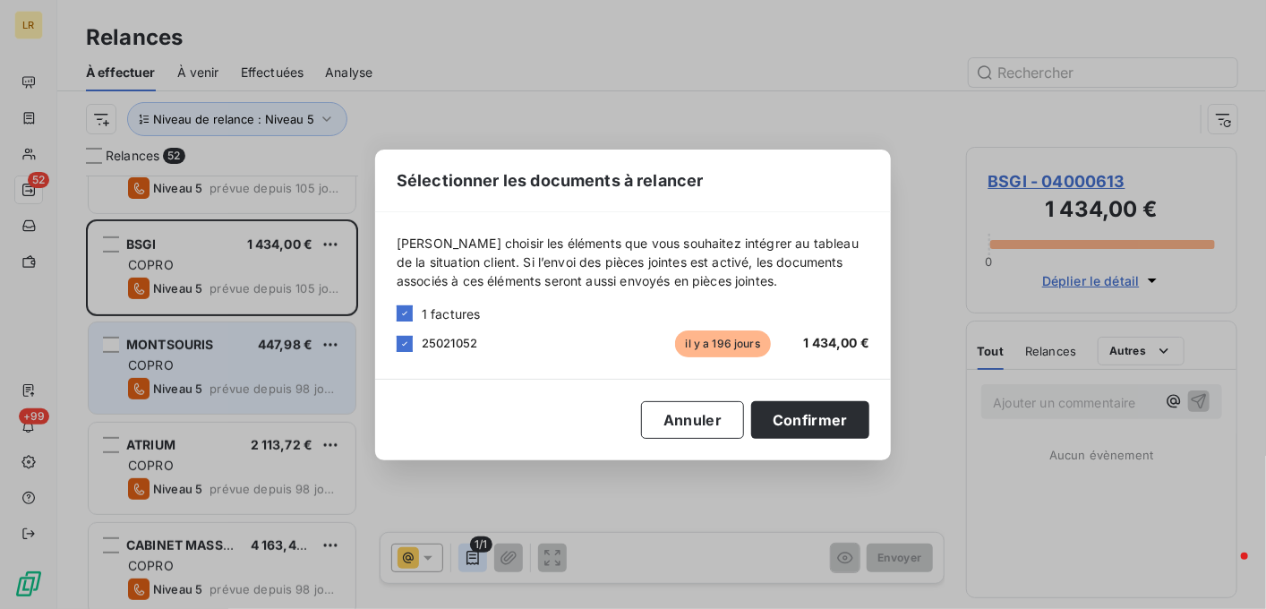
click at [473, 562] on div "Sélectionner les documents à relancer [PERSON_NAME] choisir les éléments que vo…" at bounding box center [633, 304] width 1266 height 609
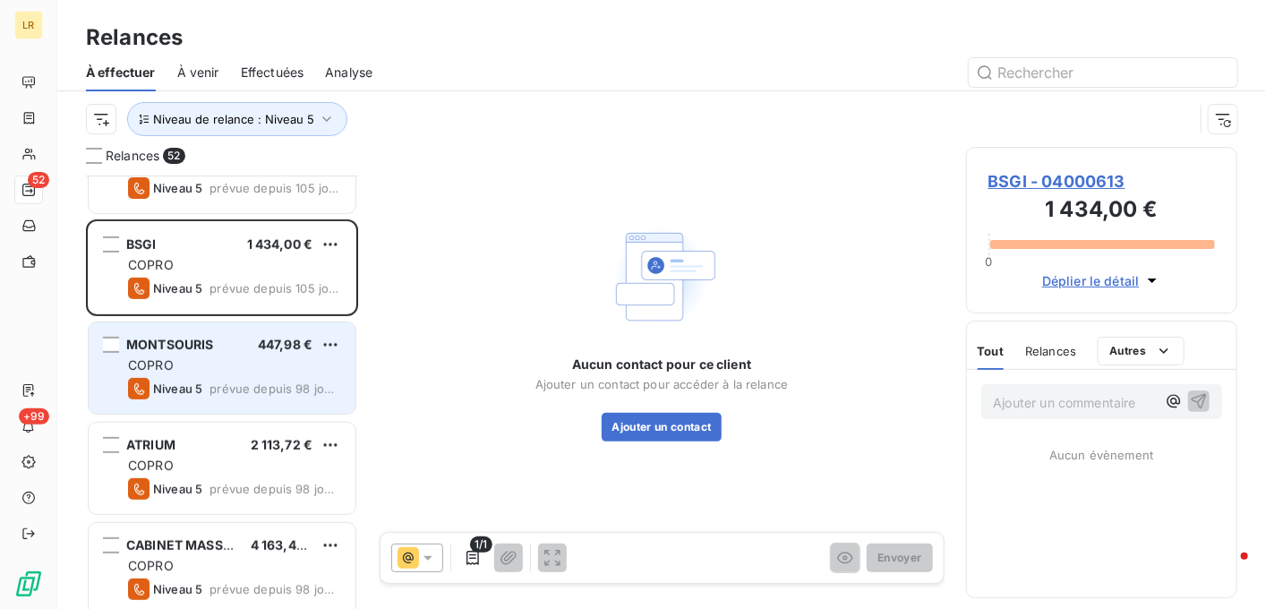
click at [433, 559] on icon at bounding box center [428, 558] width 18 height 18
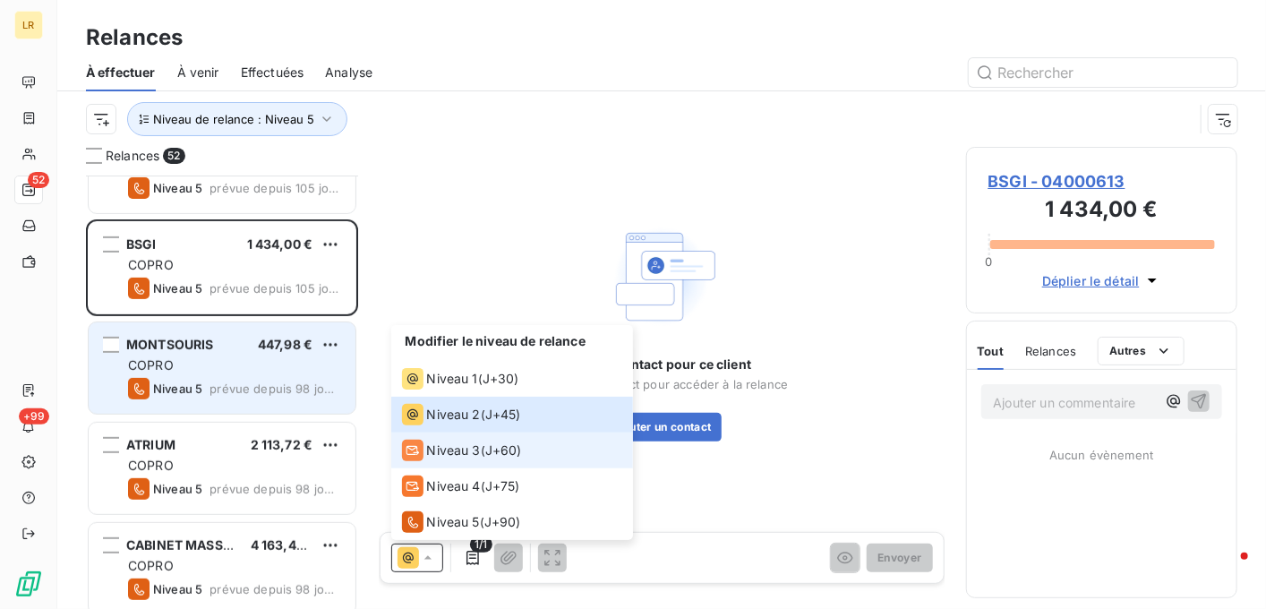
click at [431, 446] on span "Niveau 3" at bounding box center [454, 451] width 54 height 18
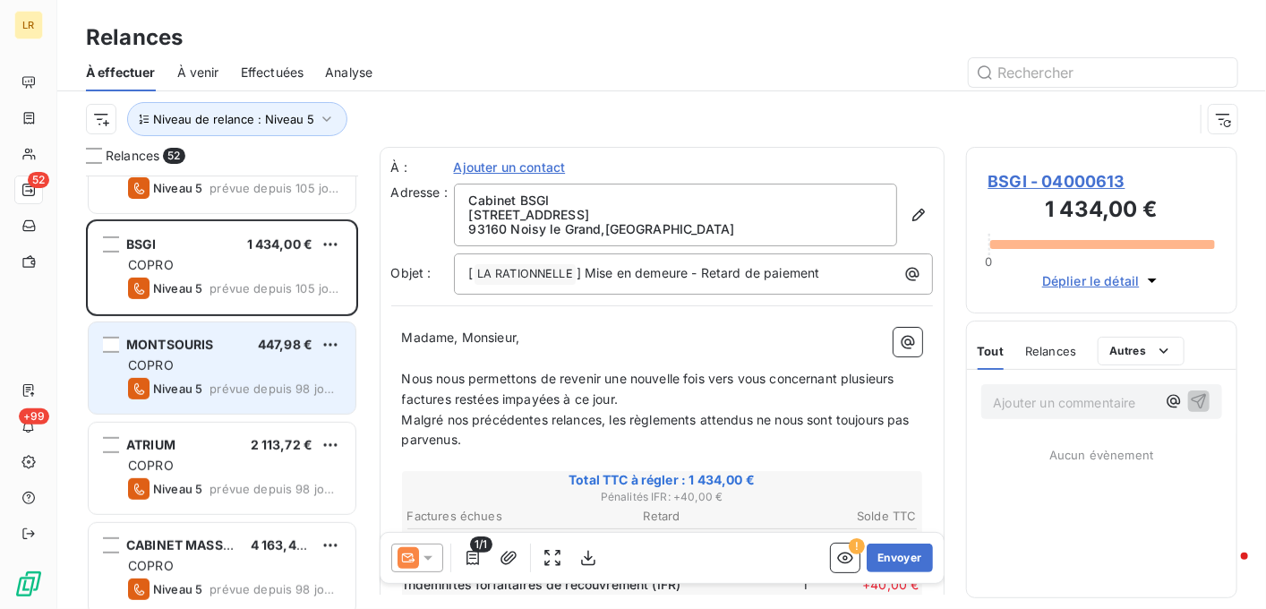
click at [1060, 342] on div "Relances" at bounding box center [1050, 351] width 51 height 38
click at [886, 551] on button "Envoyer" at bounding box center [899, 558] width 65 height 29
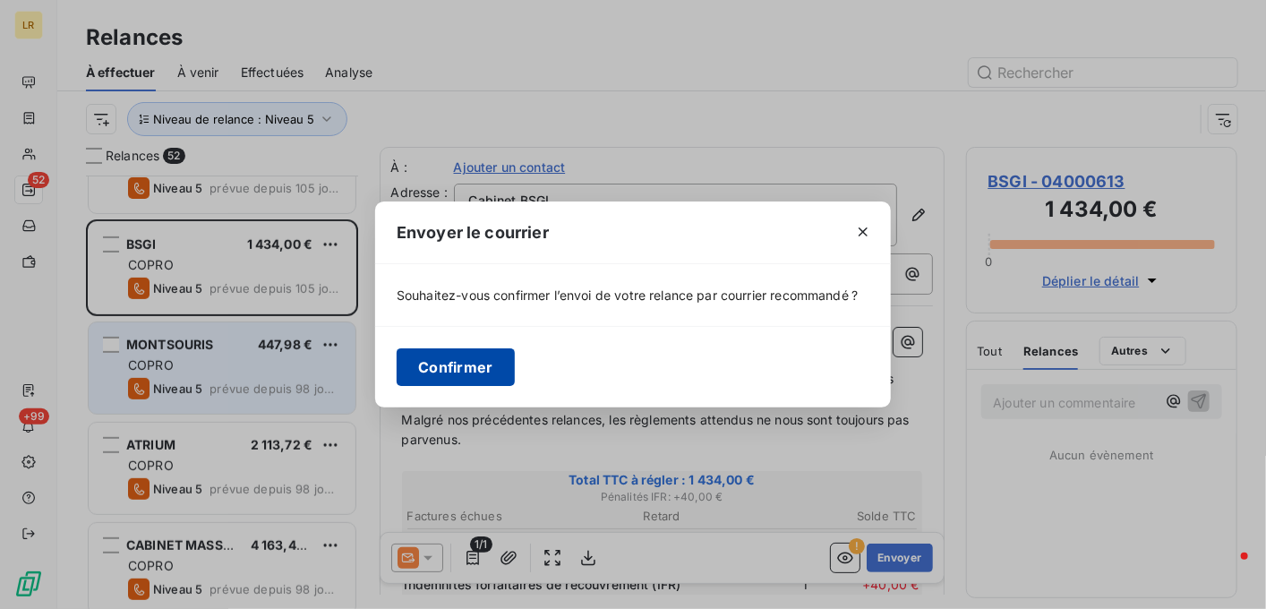
click at [459, 361] on button "Confirmer" at bounding box center [456, 367] width 118 height 38
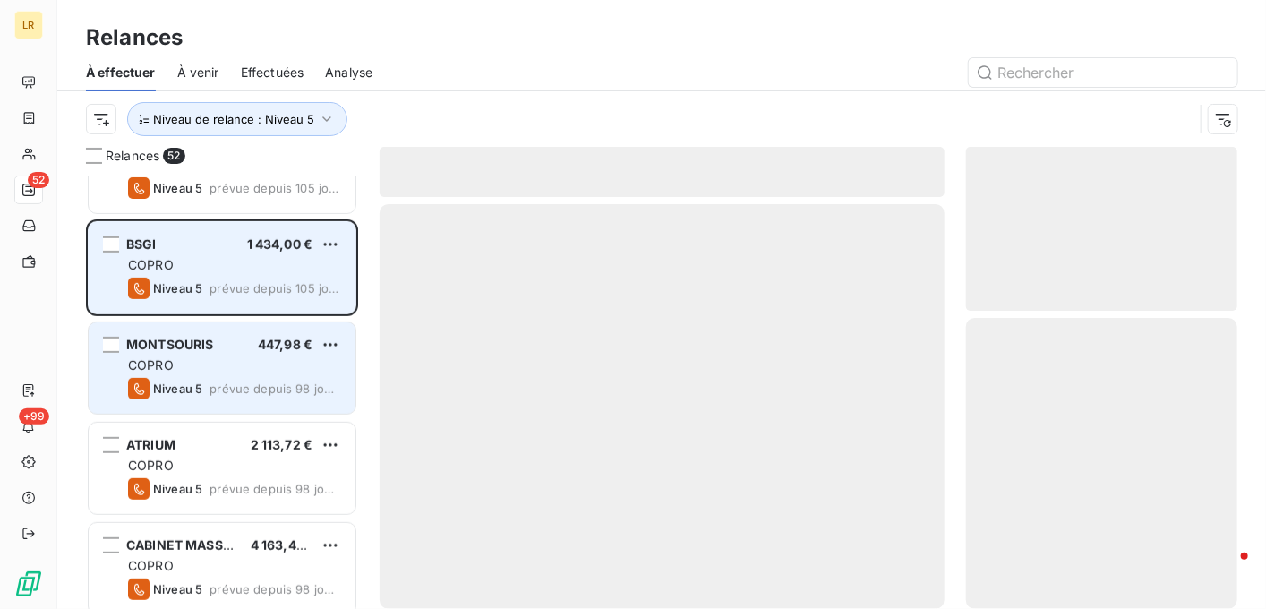
click at [275, 275] on div "BSGI 1 434,00 € COPRO Niveau 5 prévue depuis 105 jours" at bounding box center [222, 267] width 267 height 91
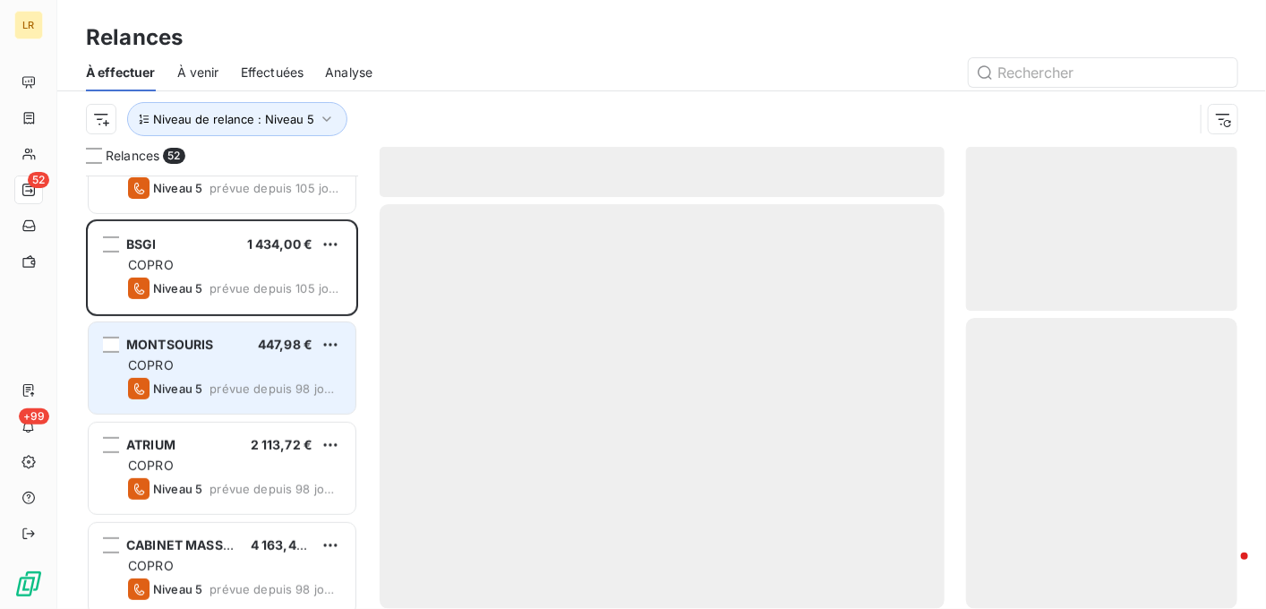
click at [305, 368] on div "COPRO" at bounding box center [234, 365] width 213 height 18
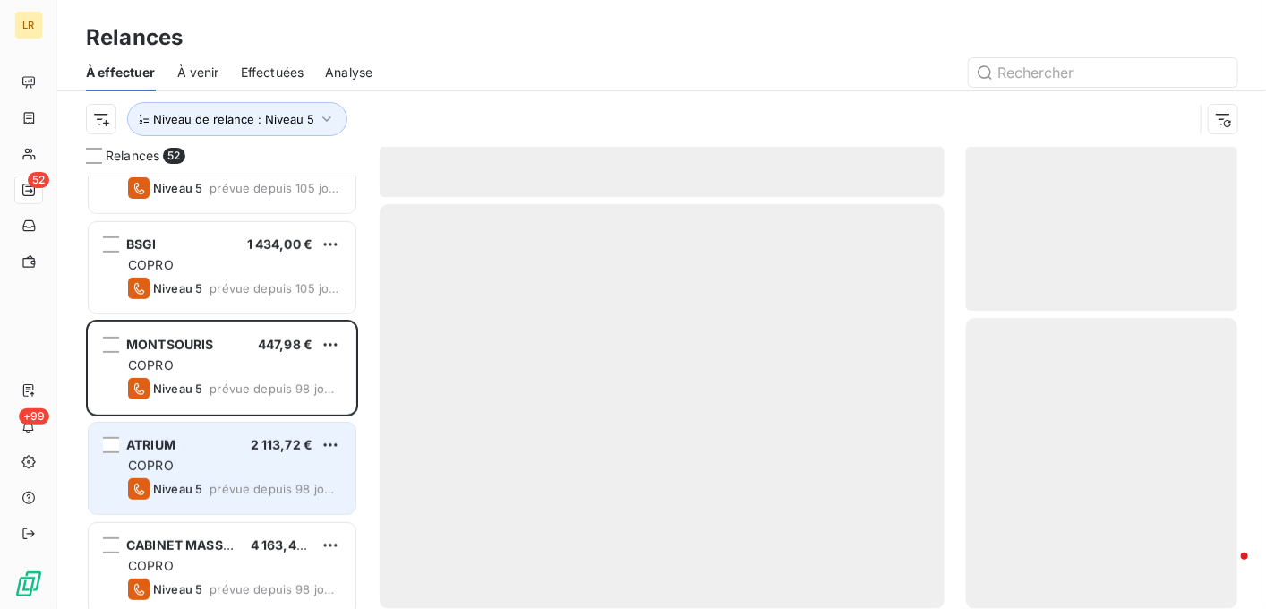
click at [216, 460] on div "COPRO" at bounding box center [234, 466] width 213 height 18
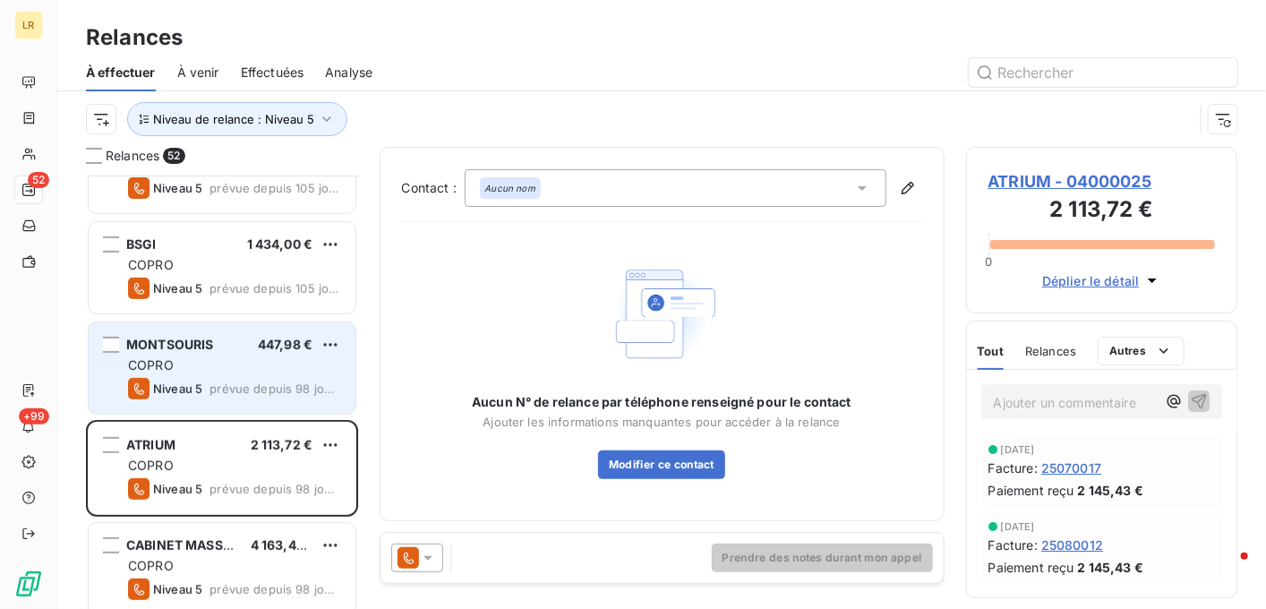
click at [207, 368] on div "COPRO" at bounding box center [234, 365] width 213 height 18
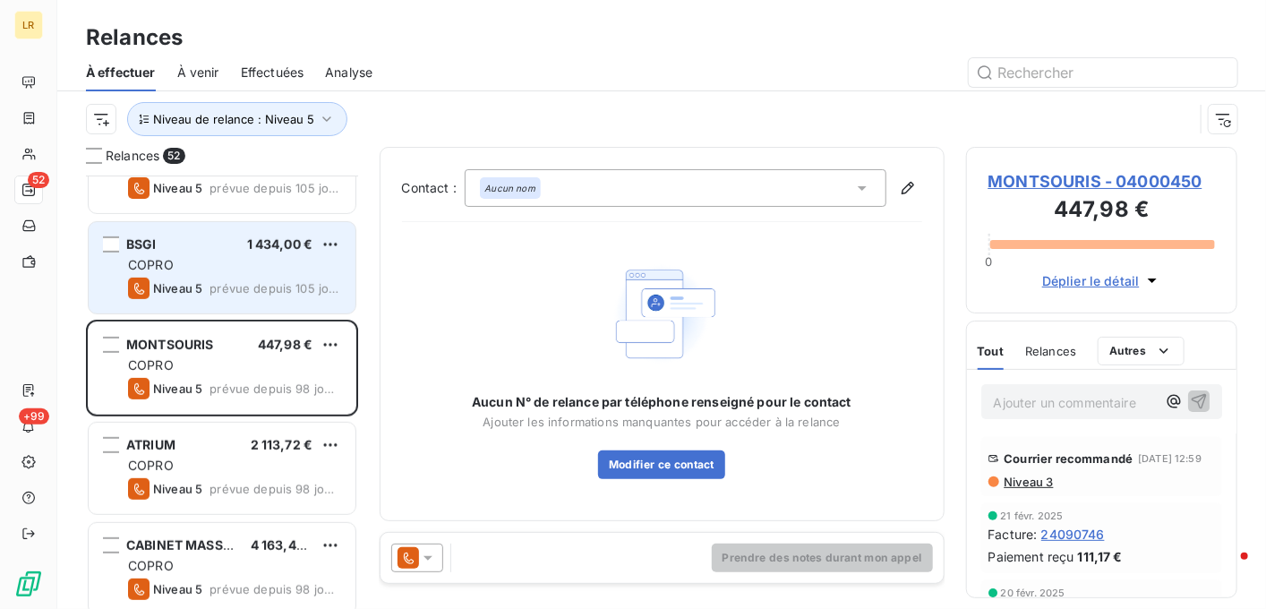
click at [222, 261] on div "COPRO" at bounding box center [234, 265] width 213 height 18
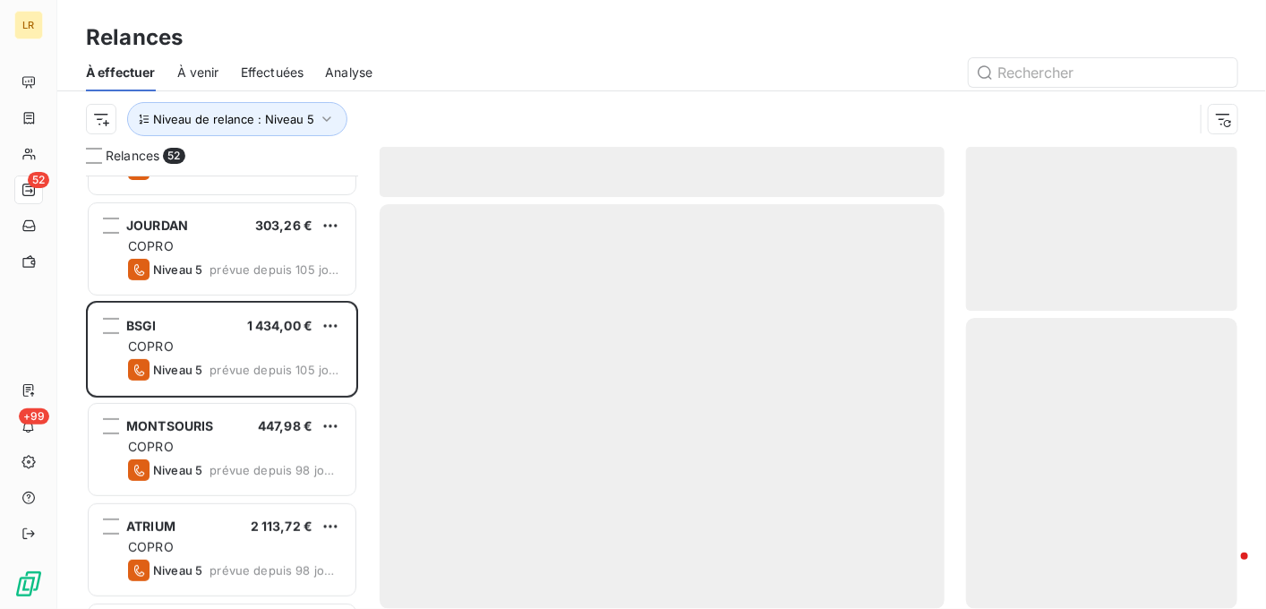
scroll to position [179, 0]
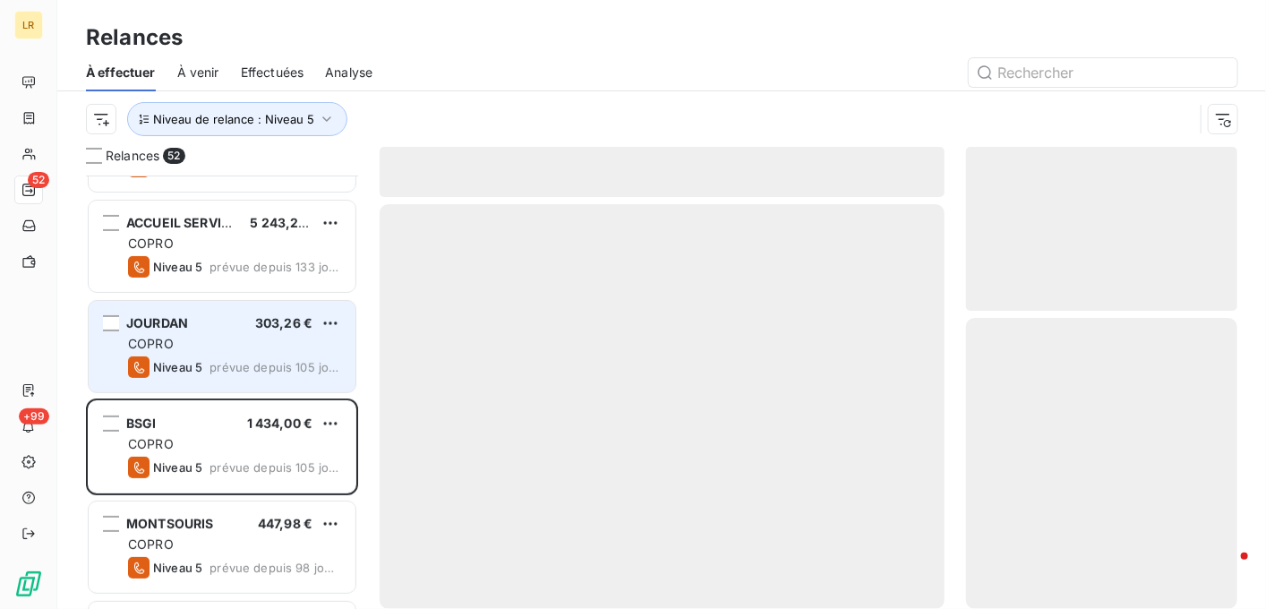
click at [225, 350] on div "COPRO" at bounding box center [234, 344] width 213 height 18
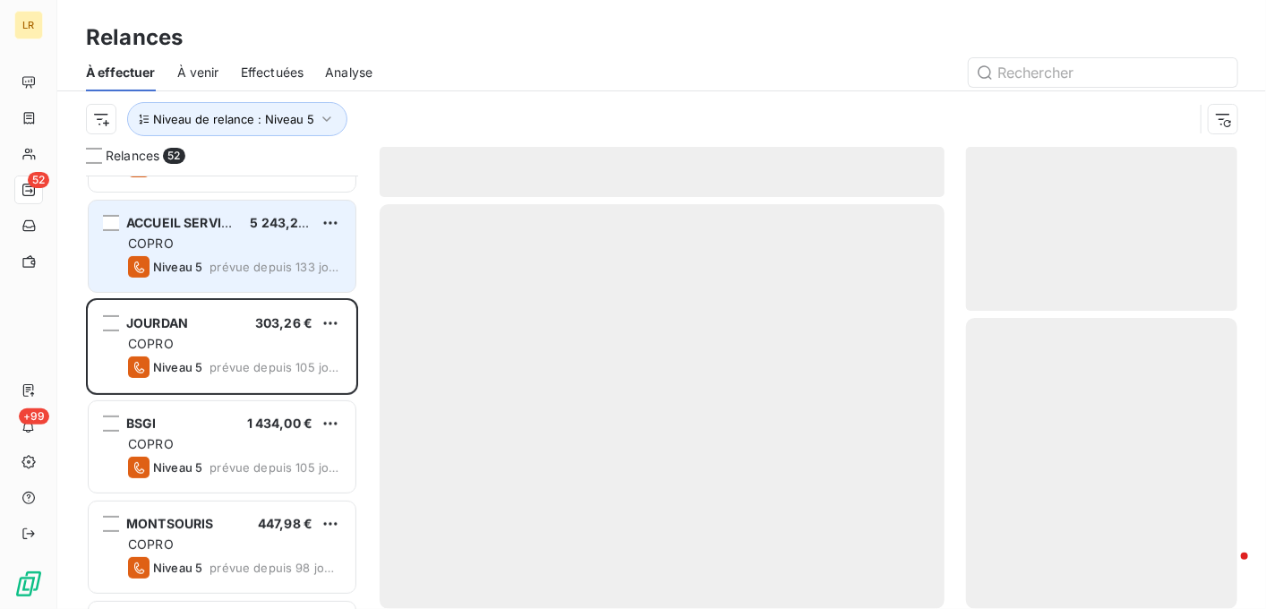
click at [269, 240] on div "COPRO" at bounding box center [234, 244] width 213 height 18
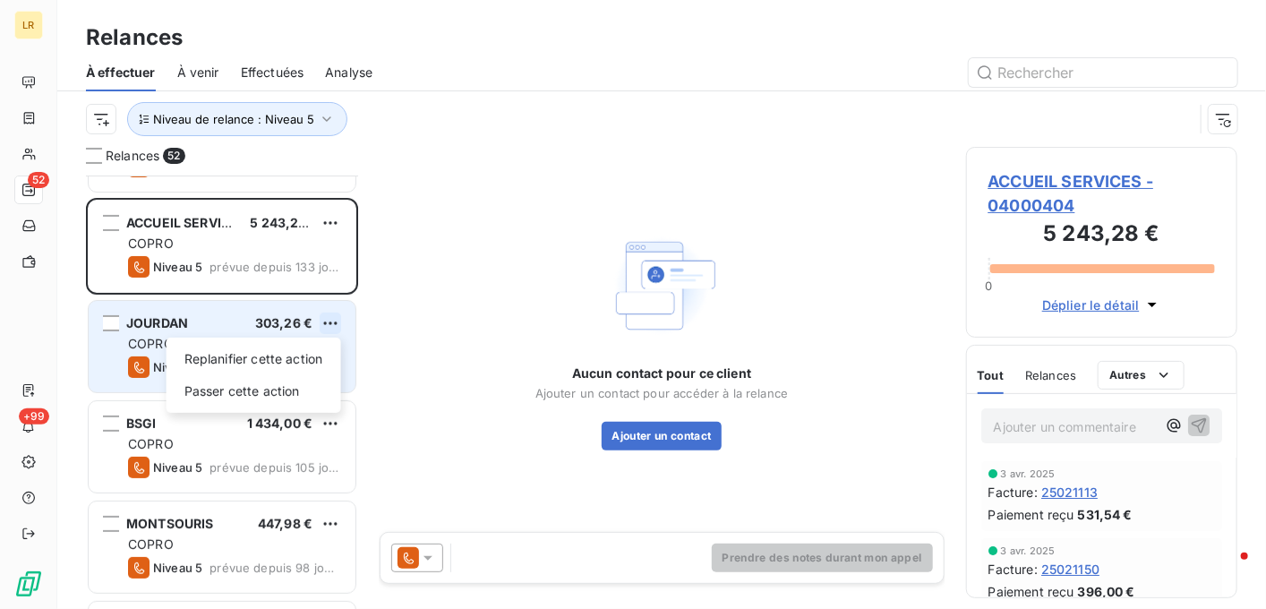
click at [328, 318] on html "LR 52 +99 Relances À effectuer À venir Effectuées Analyse Niveau de relance : N…" at bounding box center [633, 304] width 1266 height 609
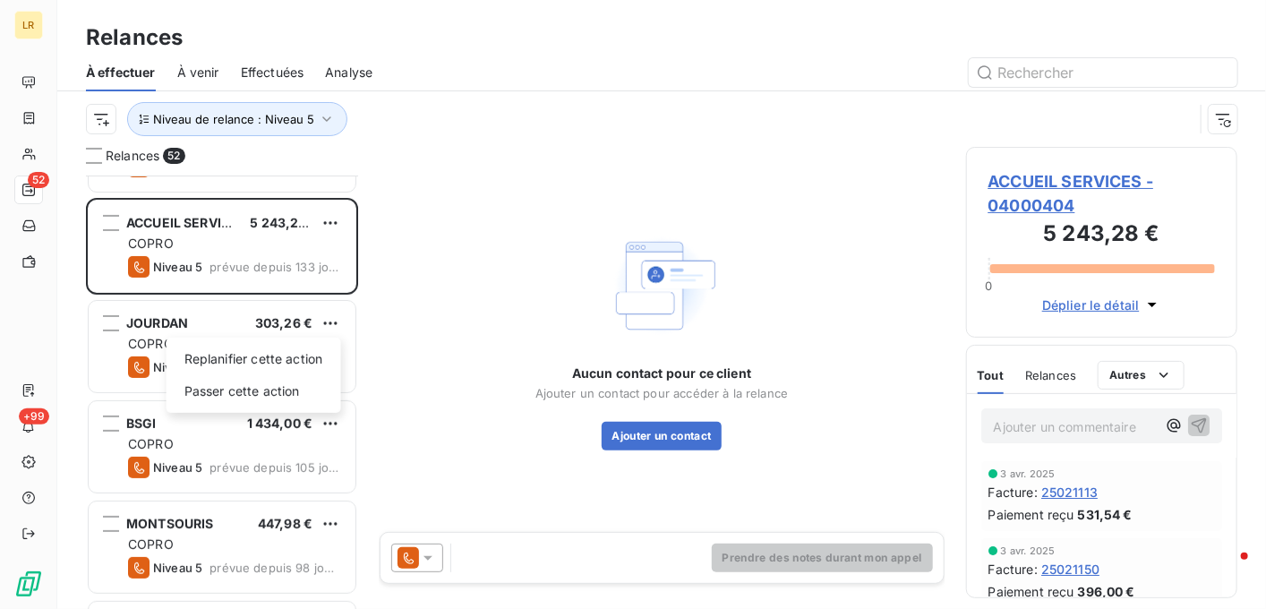
click at [173, 322] on html "LR 52 +99 Relances À effectuer À venir Effectuées Analyse Niveau de relance : N…" at bounding box center [633, 304] width 1266 height 609
click at [426, 555] on icon at bounding box center [428, 558] width 18 height 18
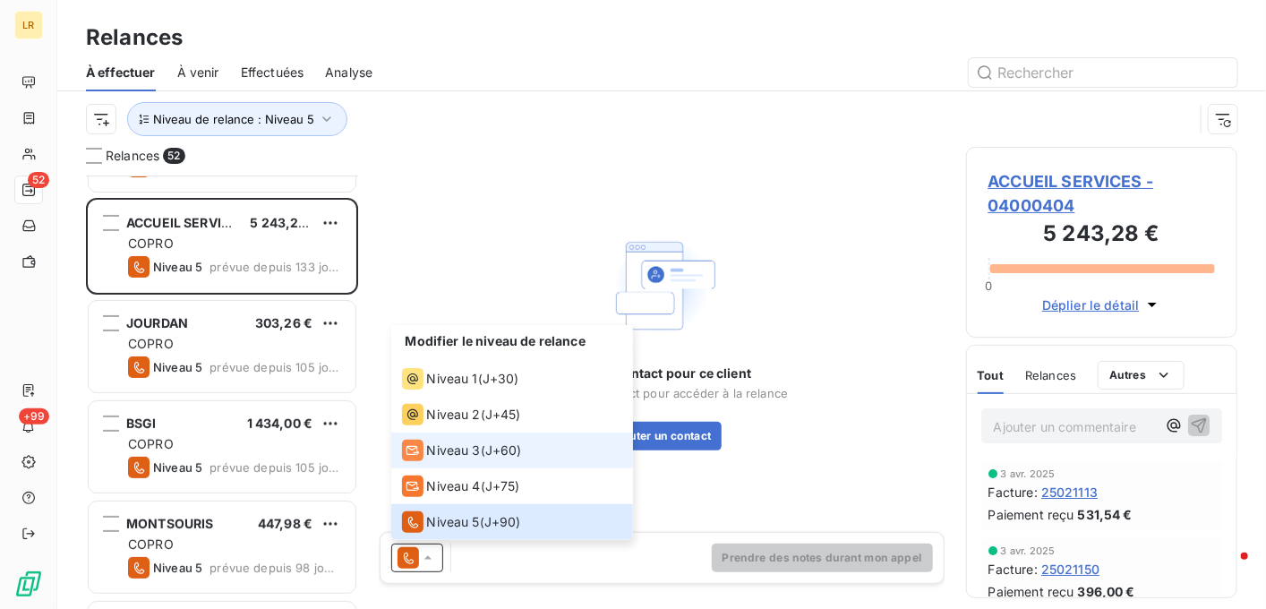
click at [431, 454] on span "Niveau 3" at bounding box center [454, 451] width 54 height 18
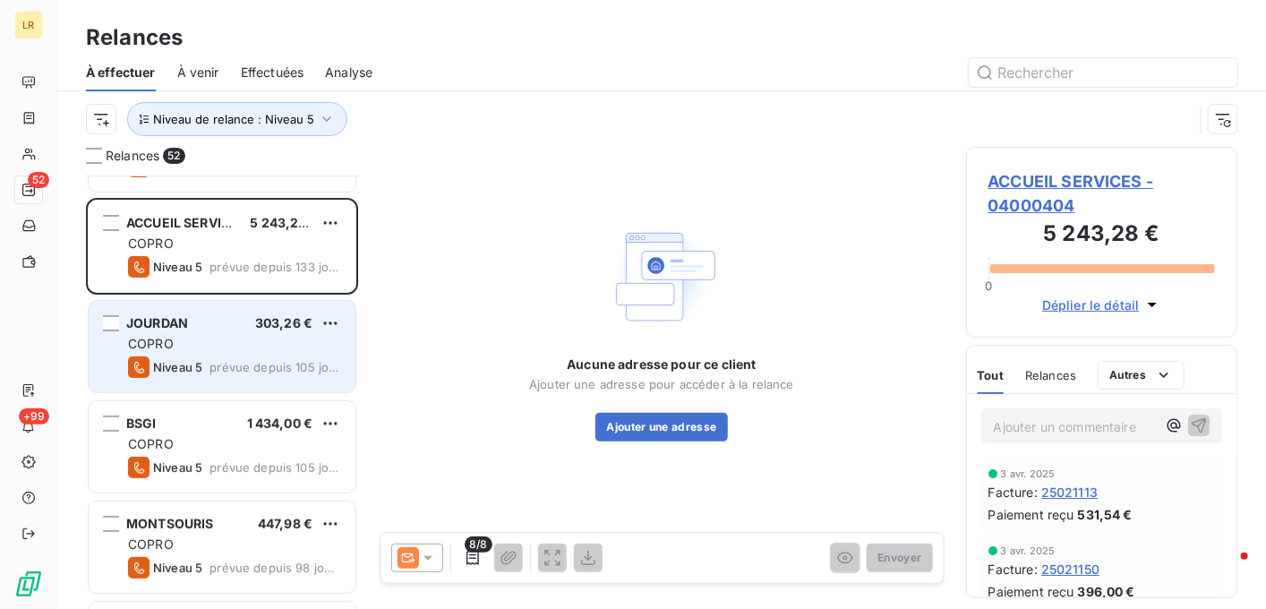
click at [256, 339] on div "COPRO" at bounding box center [234, 344] width 213 height 18
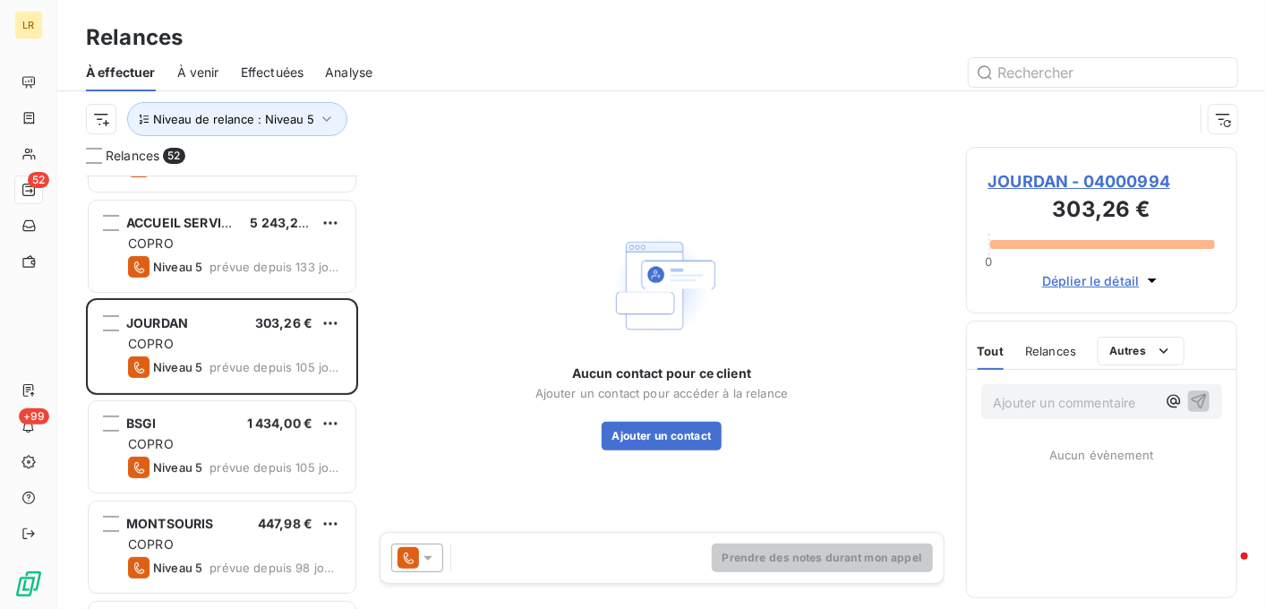
click at [427, 554] on icon at bounding box center [428, 558] width 18 height 18
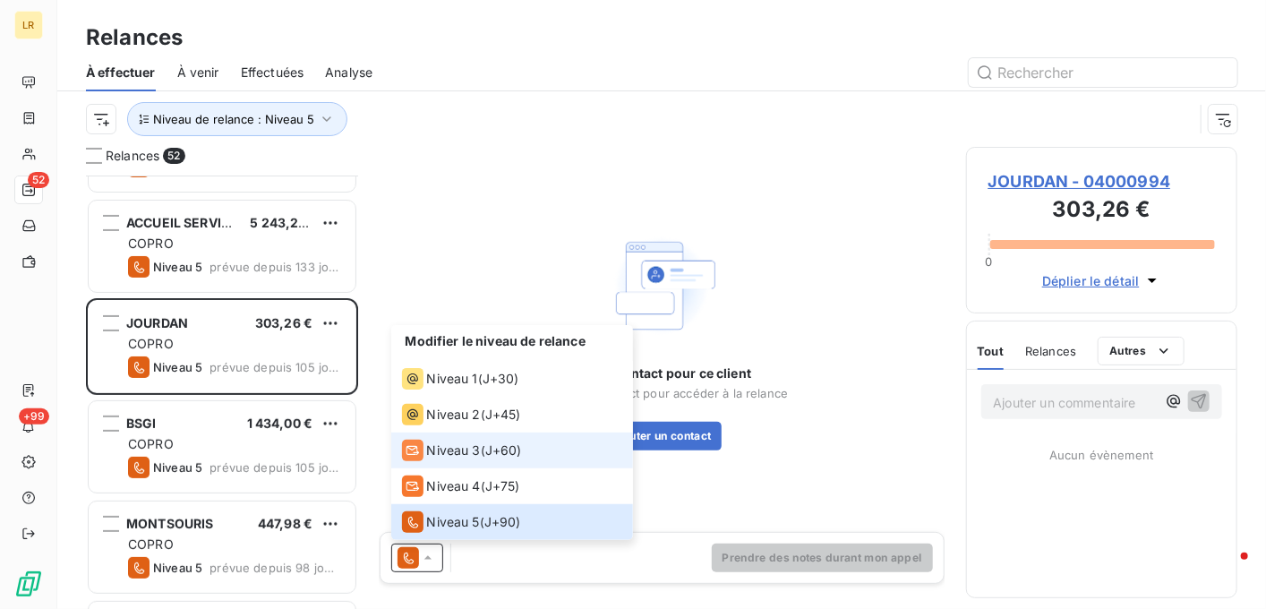
click at [433, 456] on span "Niveau 3" at bounding box center [454, 451] width 54 height 18
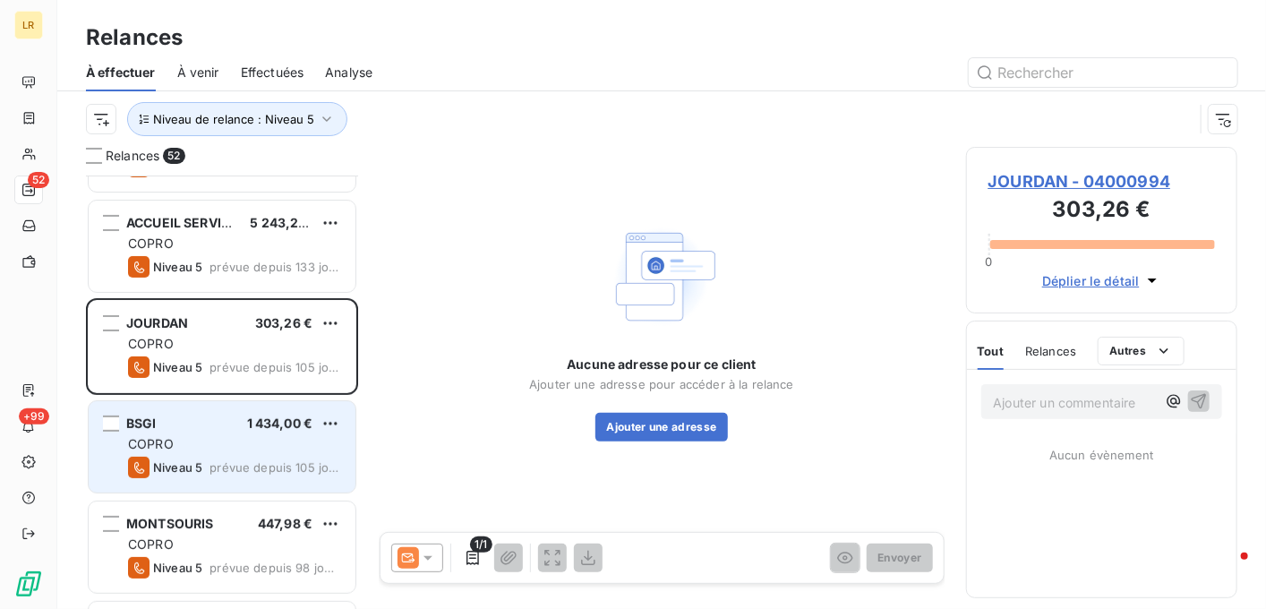
click at [244, 436] on div "COPRO" at bounding box center [234, 444] width 213 height 18
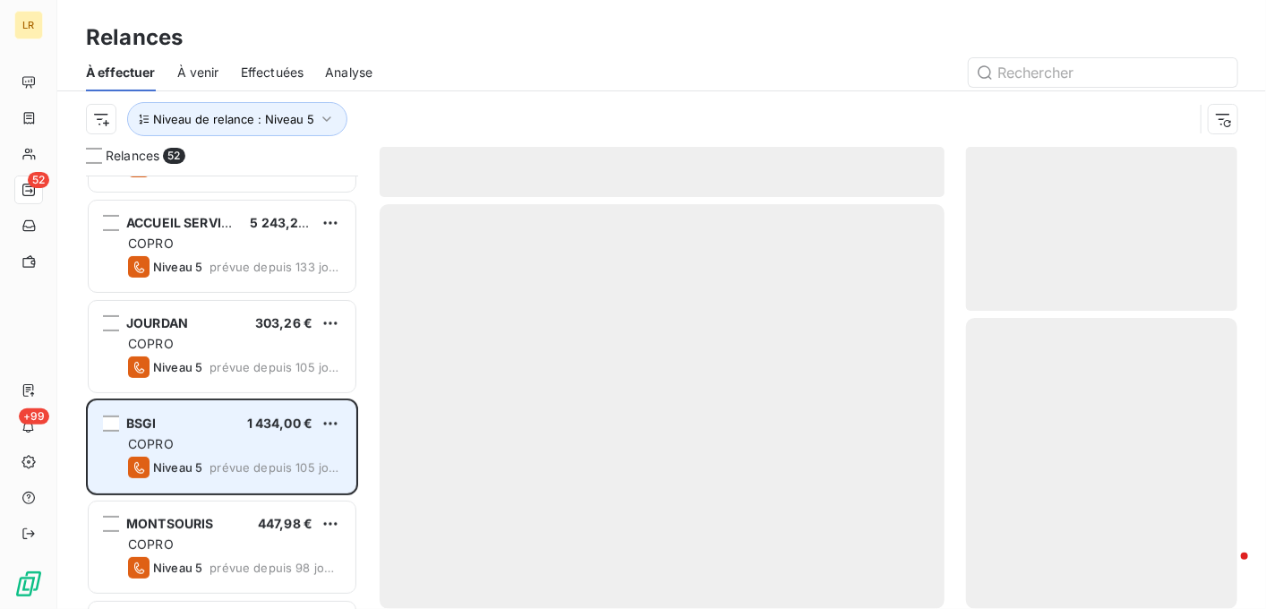
click at [286, 436] on div "COPRO" at bounding box center [234, 444] width 213 height 18
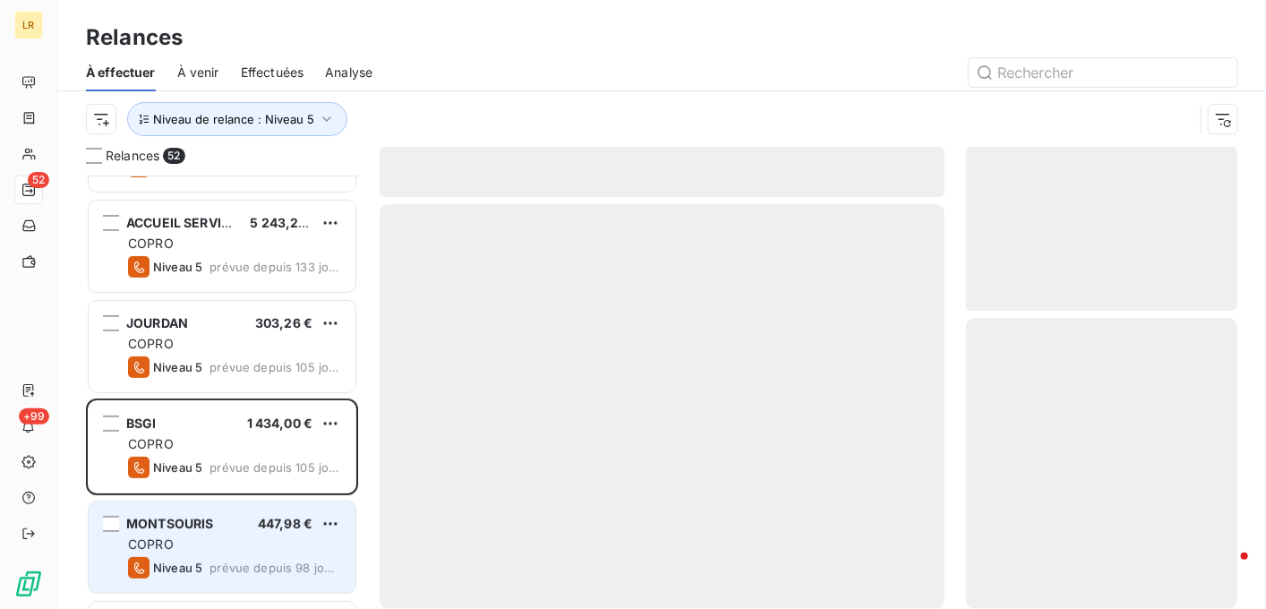
click at [224, 551] on div "COPRO" at bounding box center [234, 545] width 213 height 18
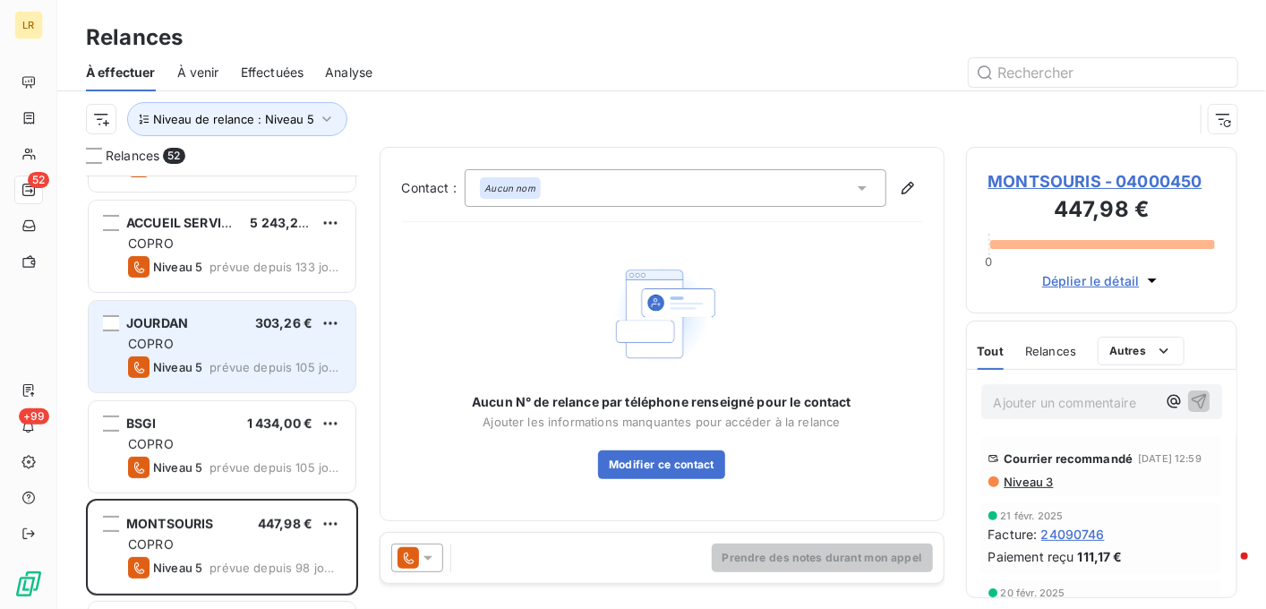
scroll to position [358, 0]
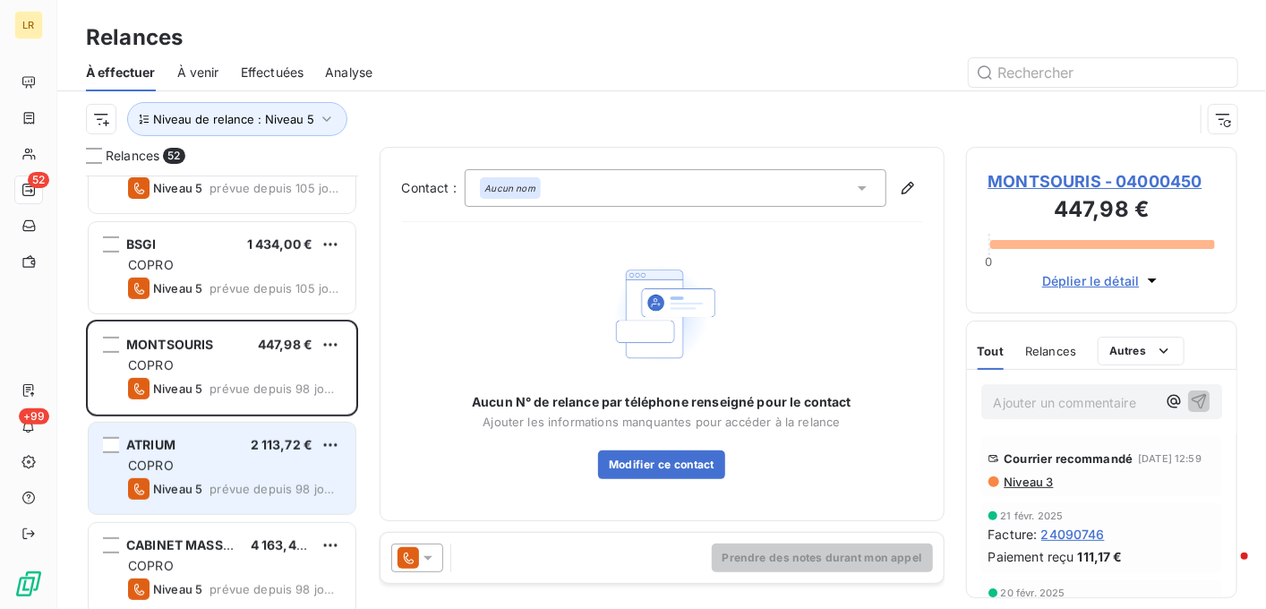
click at [228, 447] on div "ATRIUM 2 113,72 €" at bounding box center [234, 445] width 213 height 16
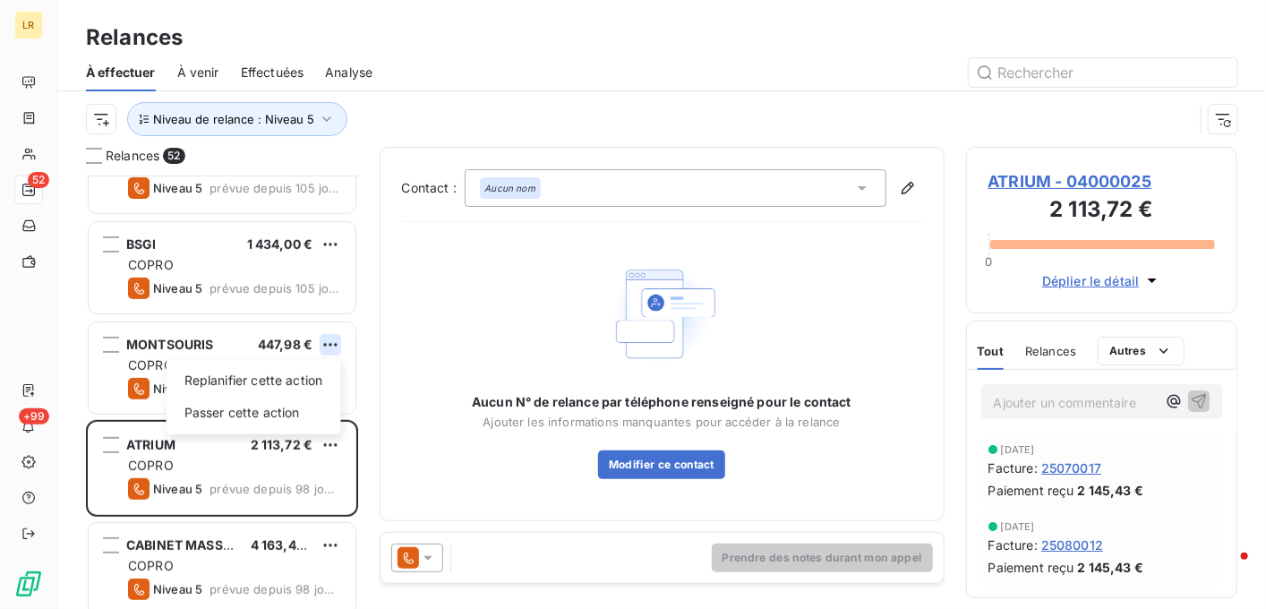
click at [330, 340] on html "LR 52 +99 Relances À effectuer À venir Effectuées Analyse Niveau de relance : N…" at bounding box center [633, 304] width 1266 height 609
click at [290, 408] on div "Passer cette action" at bounding box center [254, 413] width 160 height 29
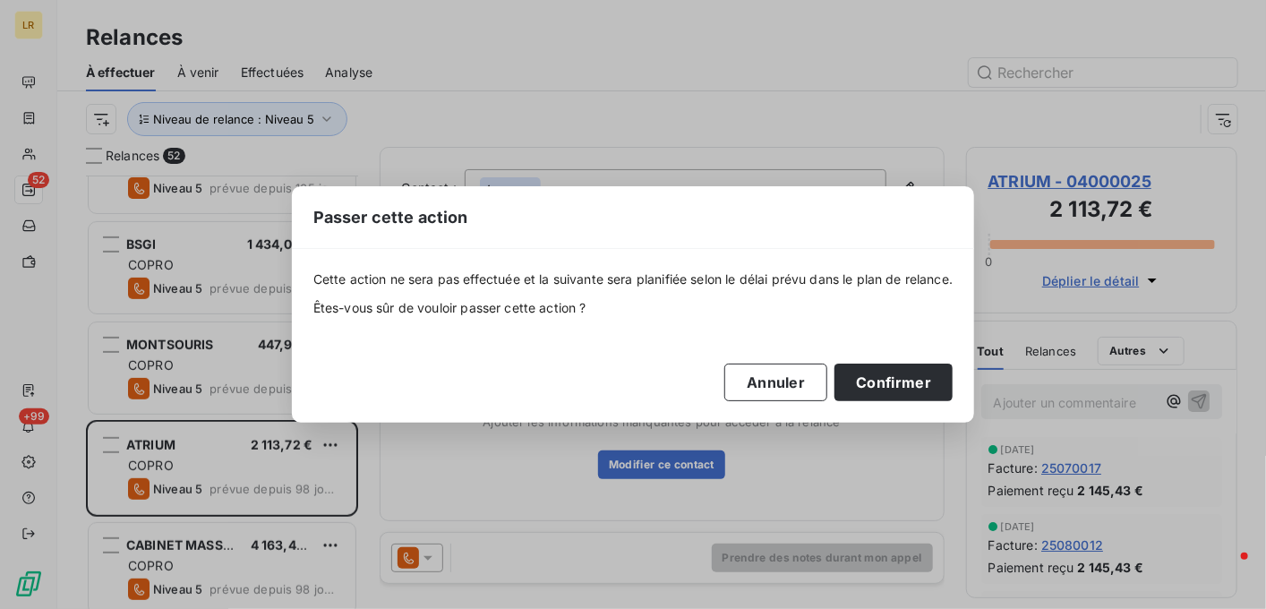
drag, startPoint x: 886, startPoint y: 388, endPoint x: 699, endPoint y: 323, distance: 198.0
click at [884, 379] on button "Confirmer" at bounding box center [894, 383] width 118 height 38
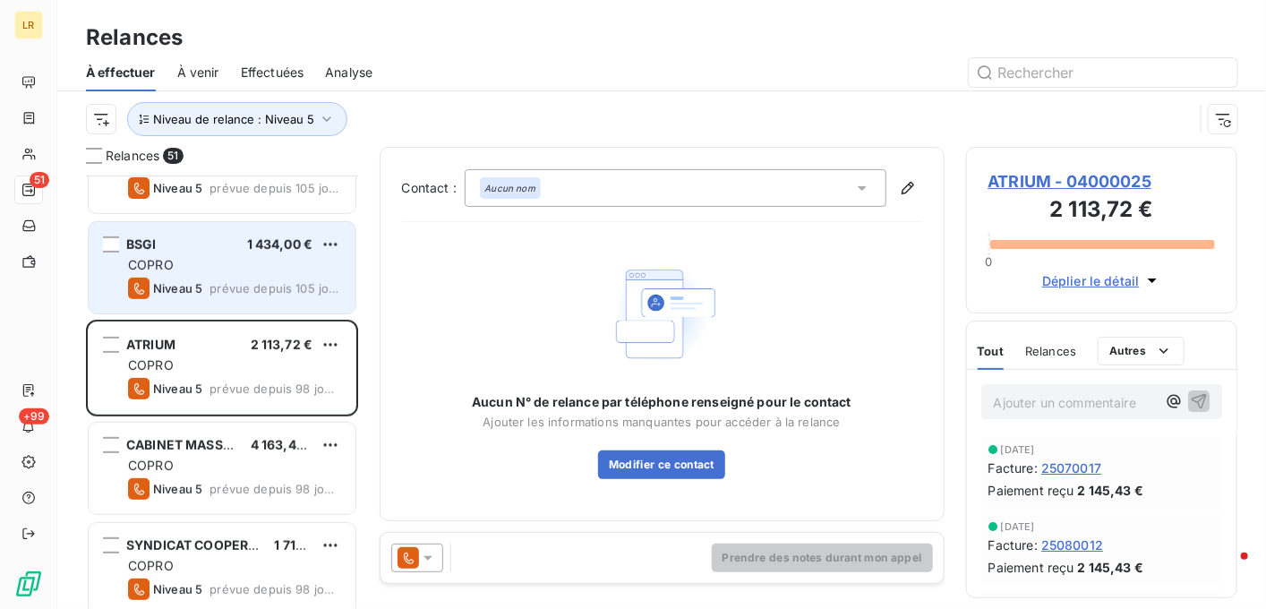
click at [214, 253] on div "BSGI 1 434,00 € COPRO Niveau 5 prévue depuis 105 jours" at bounding box center [222, 267] width 267 height 91
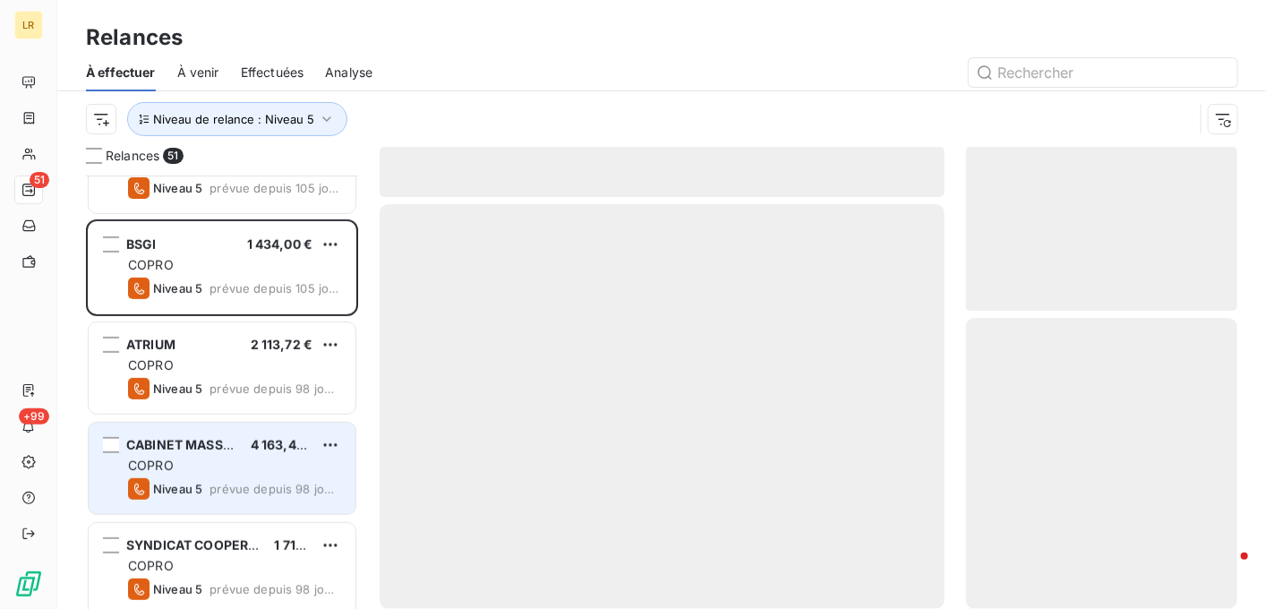
click at [257, 449] on span "4 163,46 €" at bounding box center [284, 444] width 66 height 15
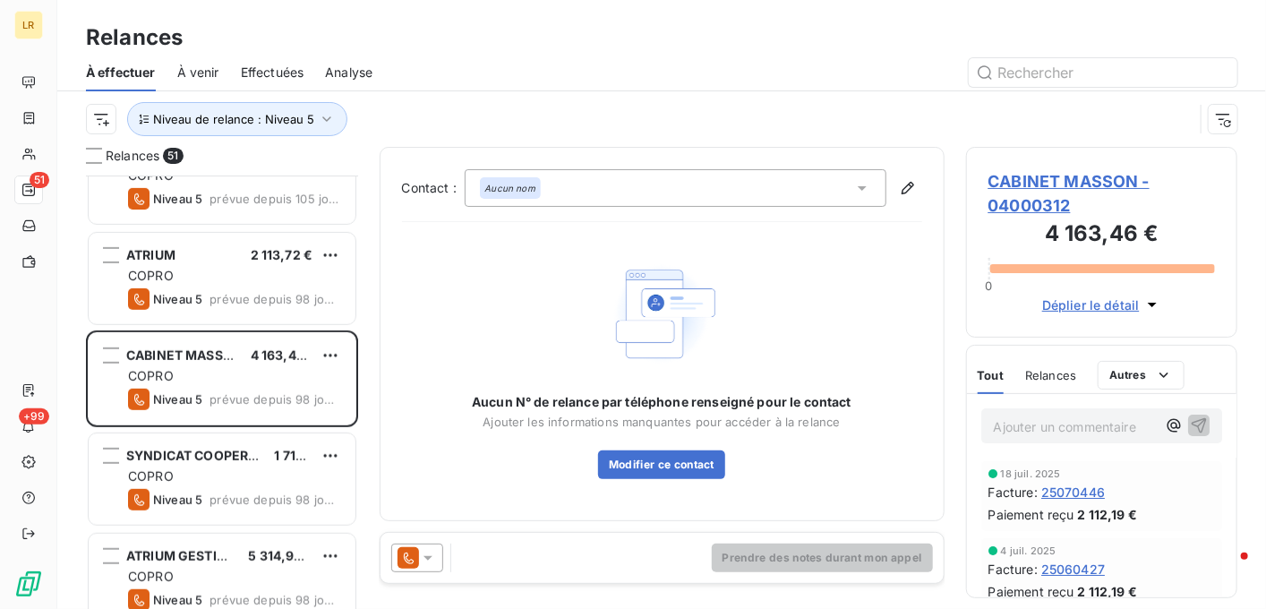
scroll to position [269, 0]
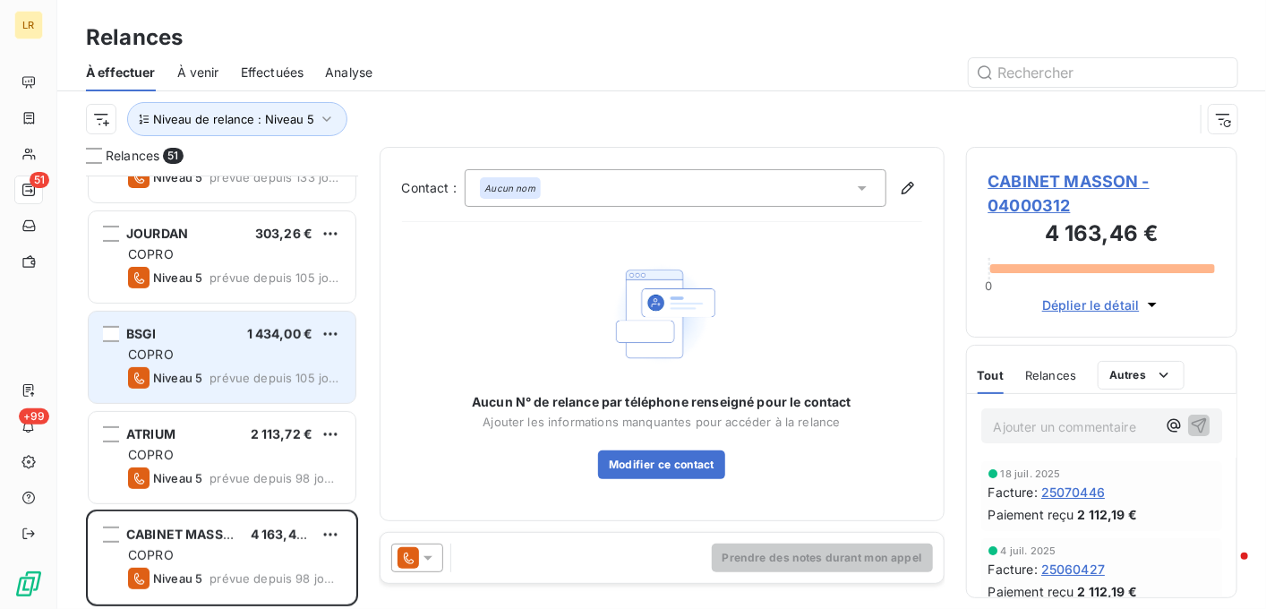
click at [201, 360] on div "COPRO" at bounding box center [234, 355] width 213 height 18
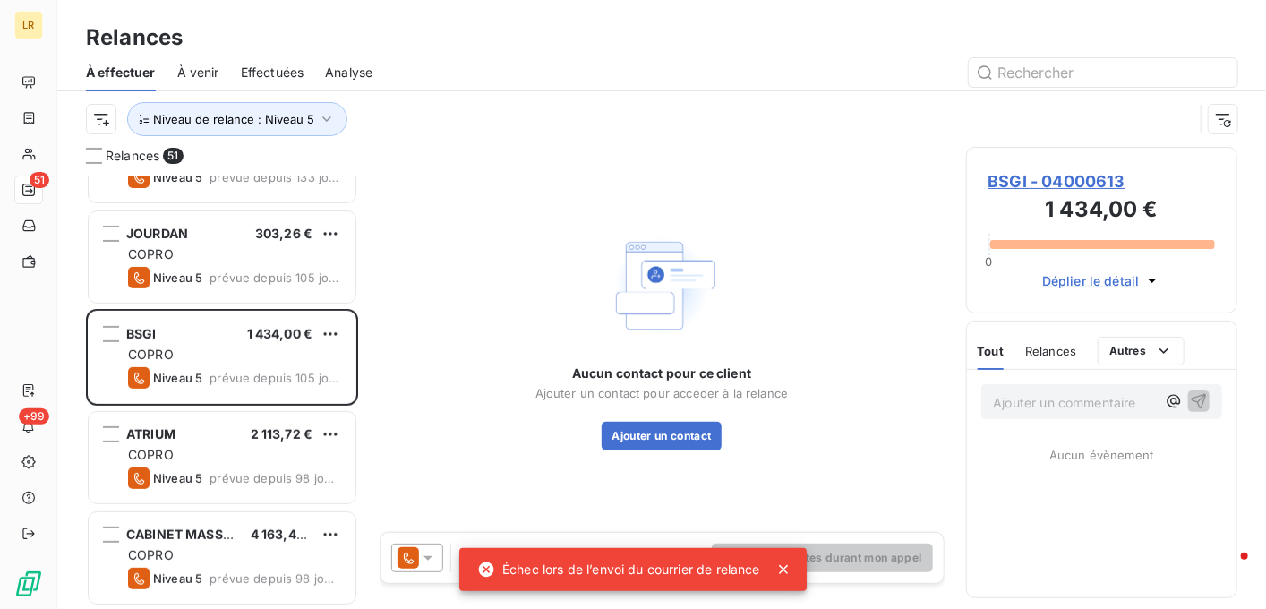
click at [788, 562] on icon at bounding box center [784, 570] width 18 height 18
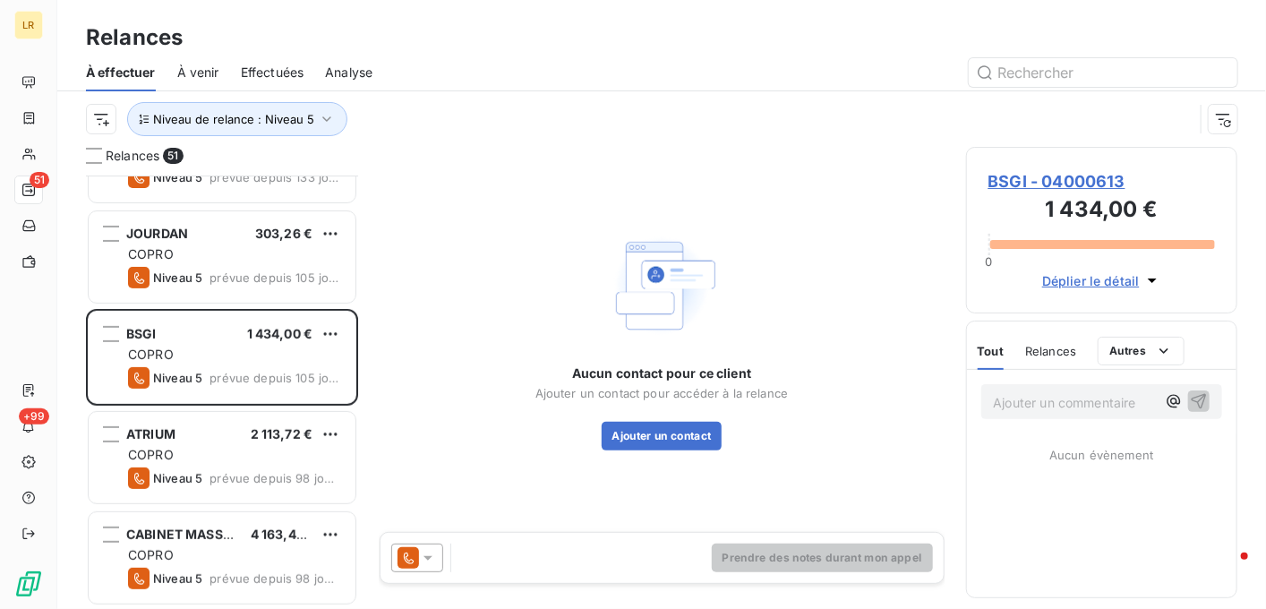
click at [426, 551] on icon at bounding box center [428, 558] width 18 height 18
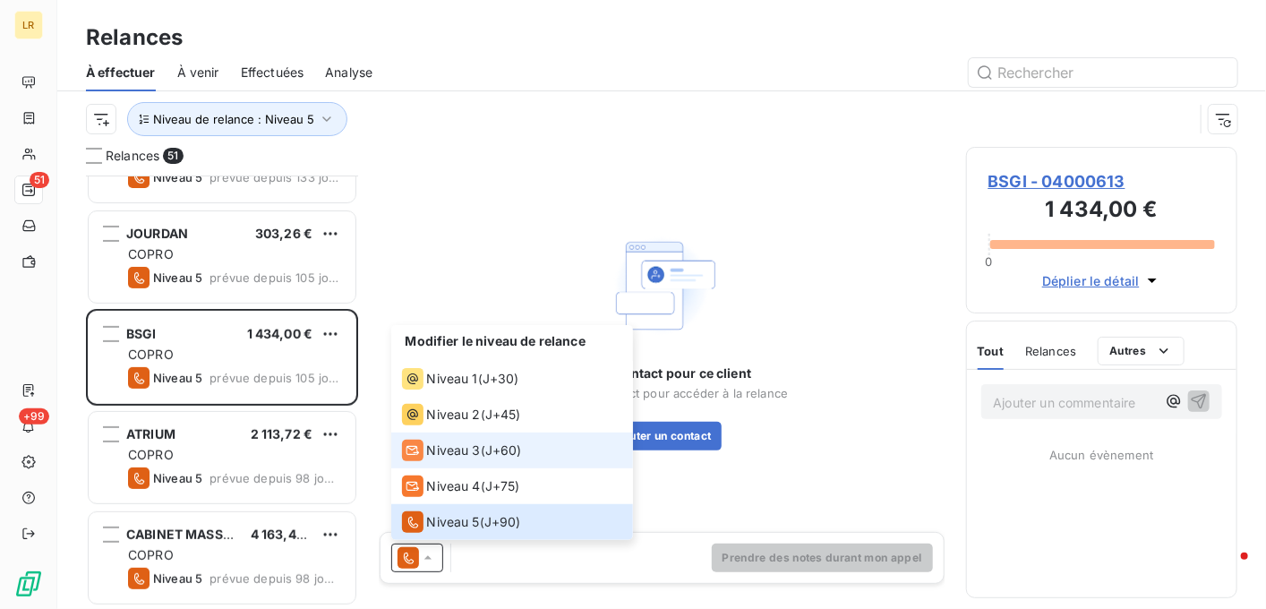
click at [437, 453] on span "Niveau 3" at bounding box center [454, 451] width 54 height 18
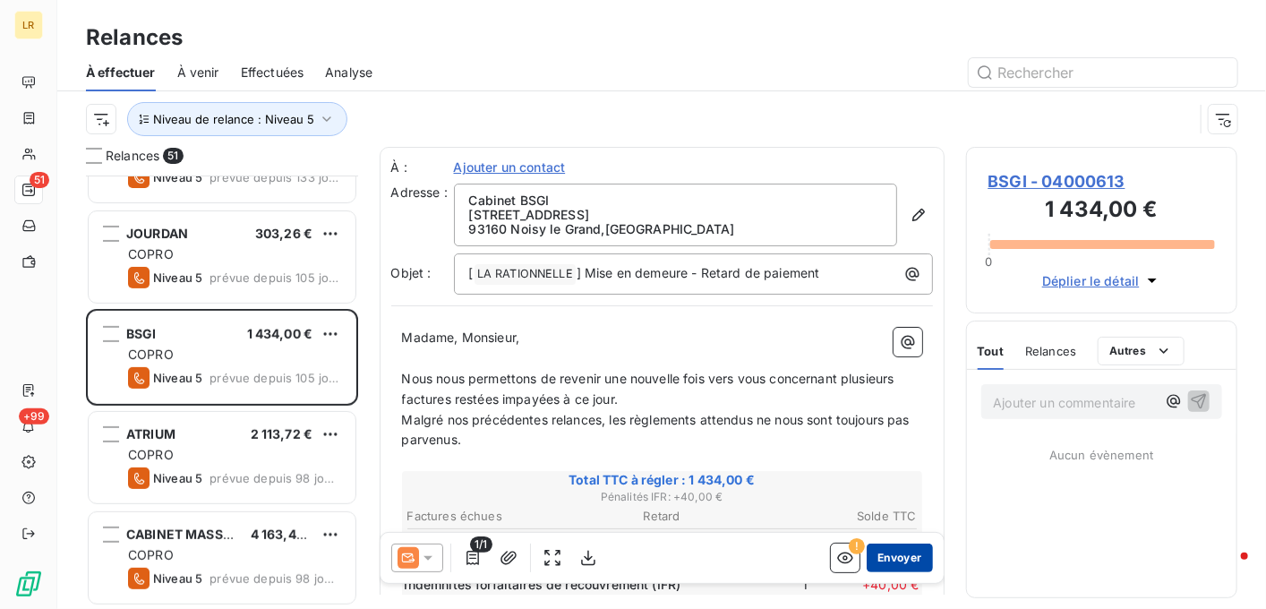
click at [899, 556] on button "Envoyer" at bounding box center [899, 558] width 65 height 29
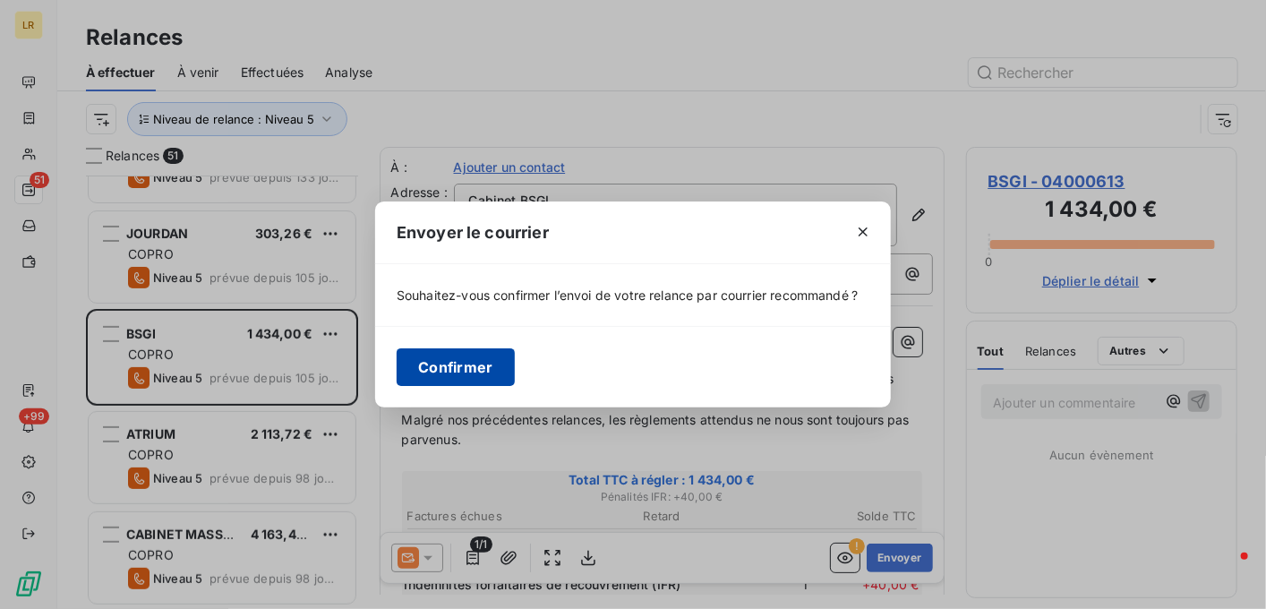
click at [459, 367] on button "Confirmer" at bounding box center [456, 367] width 118 height 38
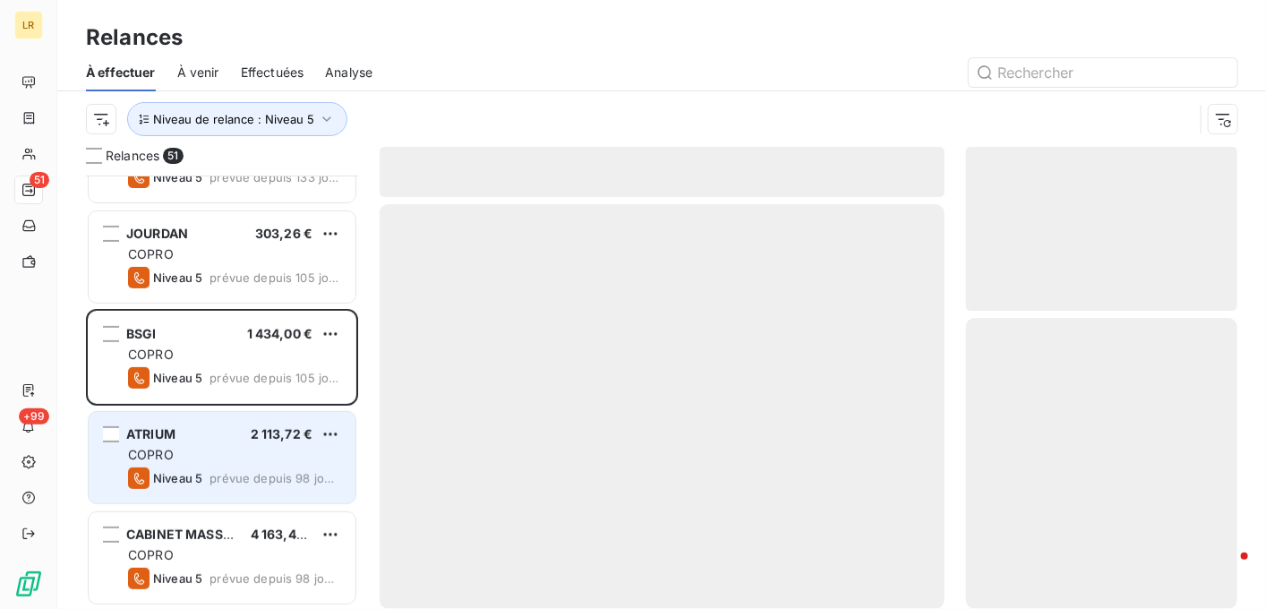
click at [210, 450] on div "COPRO" at bounding box center [234, 455] width 213 height 18
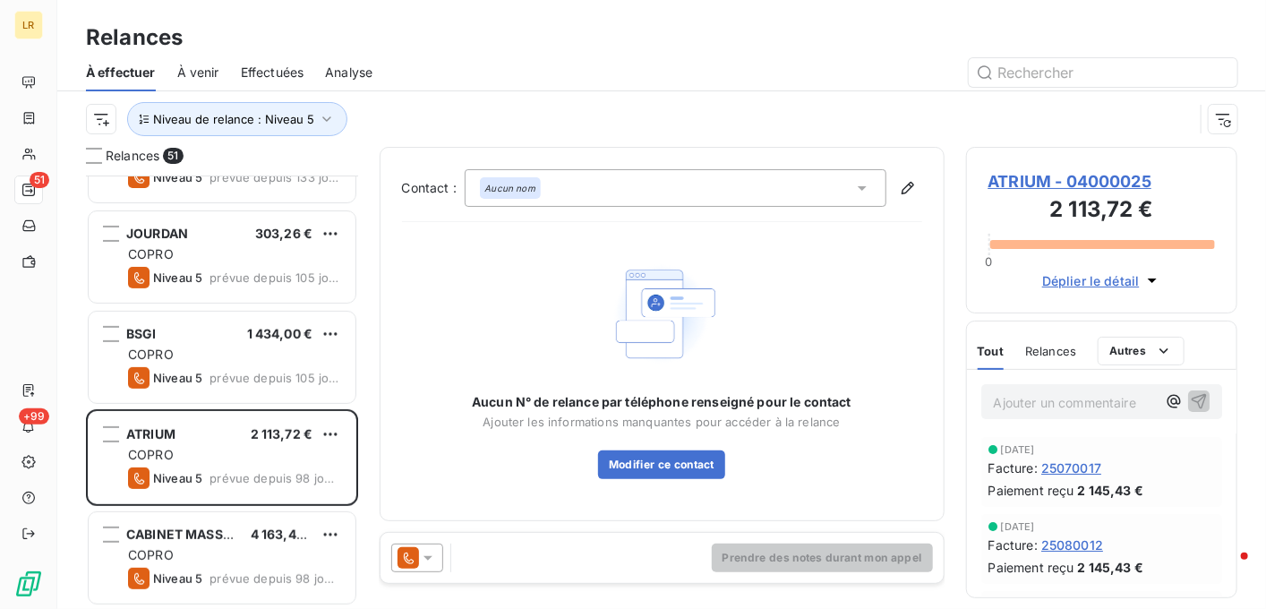
click at [278, 73] on span "Effectuées" at bounding box center [273, 73] width 64 height 18
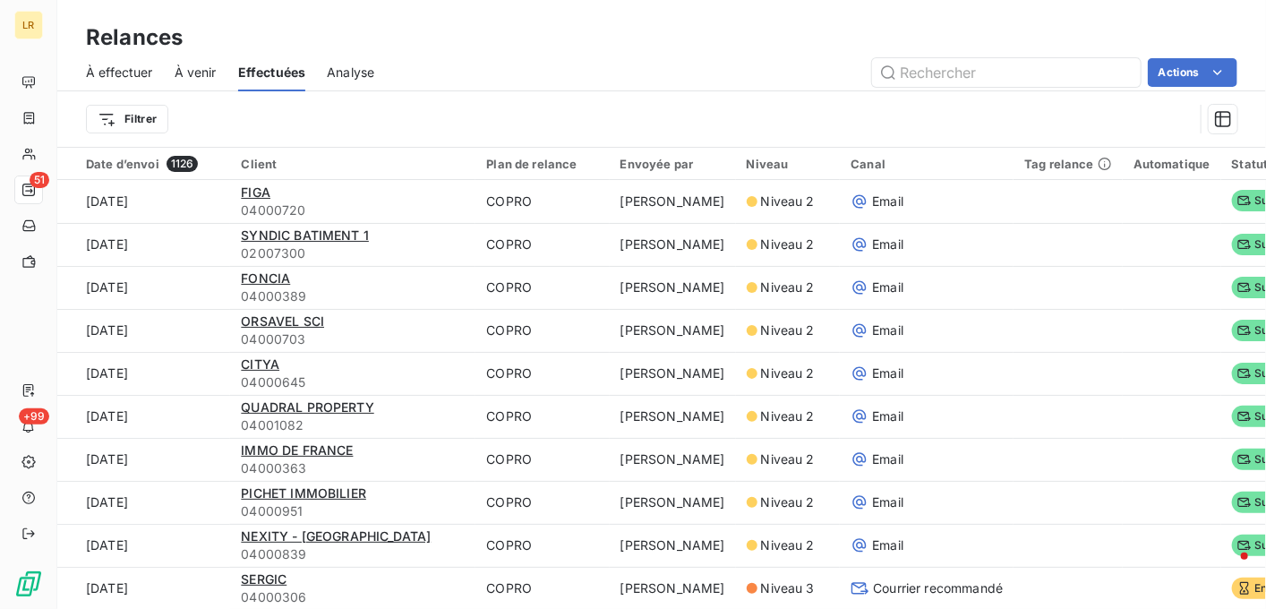
click at [193, 71] on span "À venir" at bounding box center [196, 73] width 42 height 18
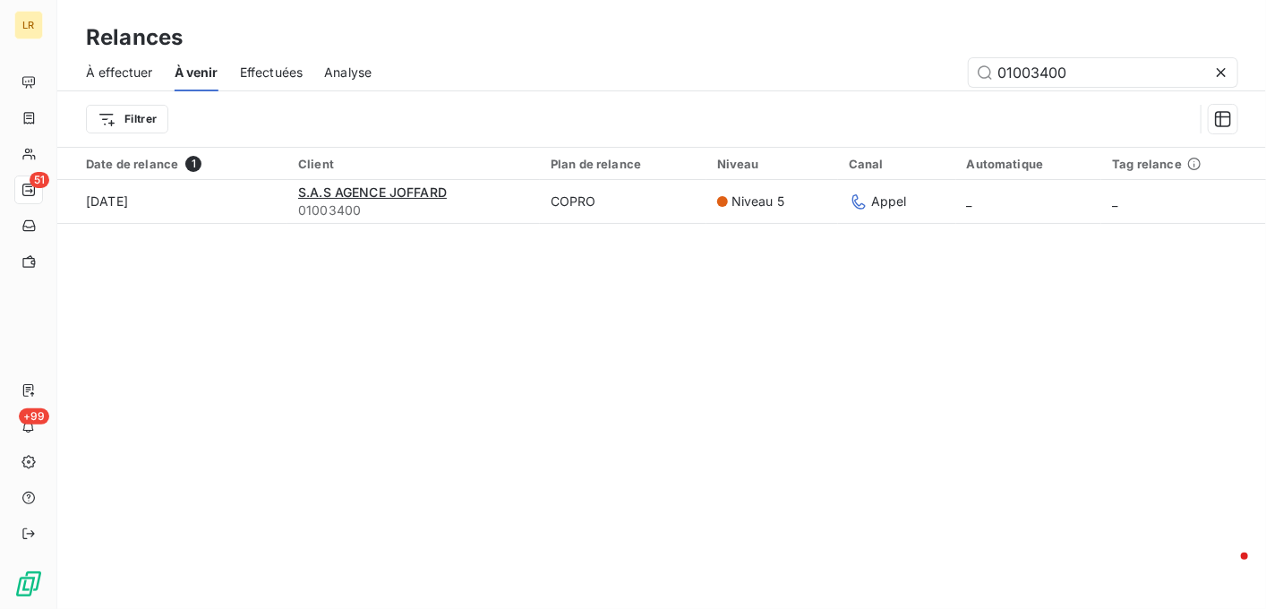
click at [279, 67] on span "Effectuées" at bounding box center [272, 73] width 64 height 18
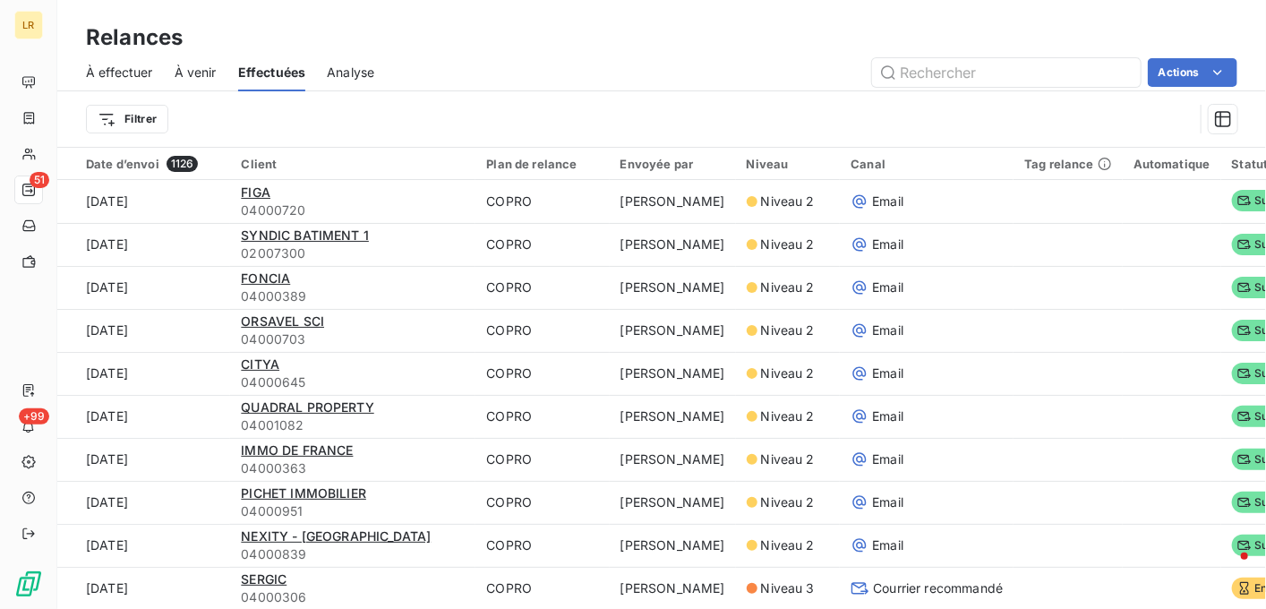
click at [140, 69] on span "À effectuer" at bounding box center [119, 73] width 67 height 18
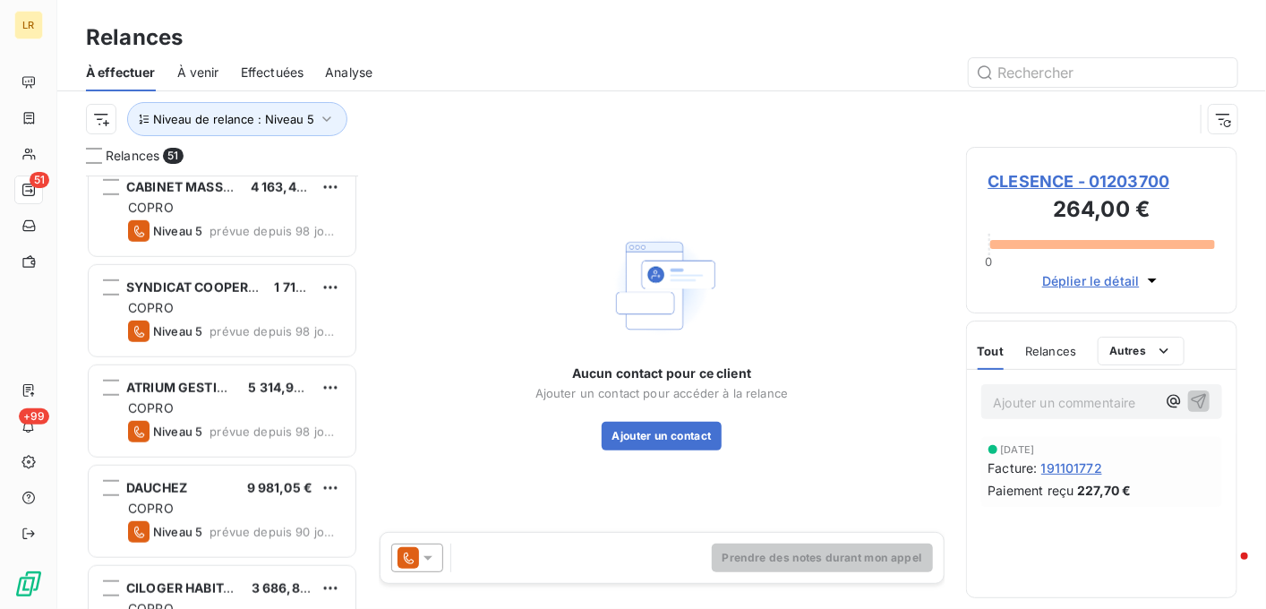
scroll to position [716, 0]
click at [263, 64] on span "Effectuées" at bounding box center [273, 73] width 64 height 18
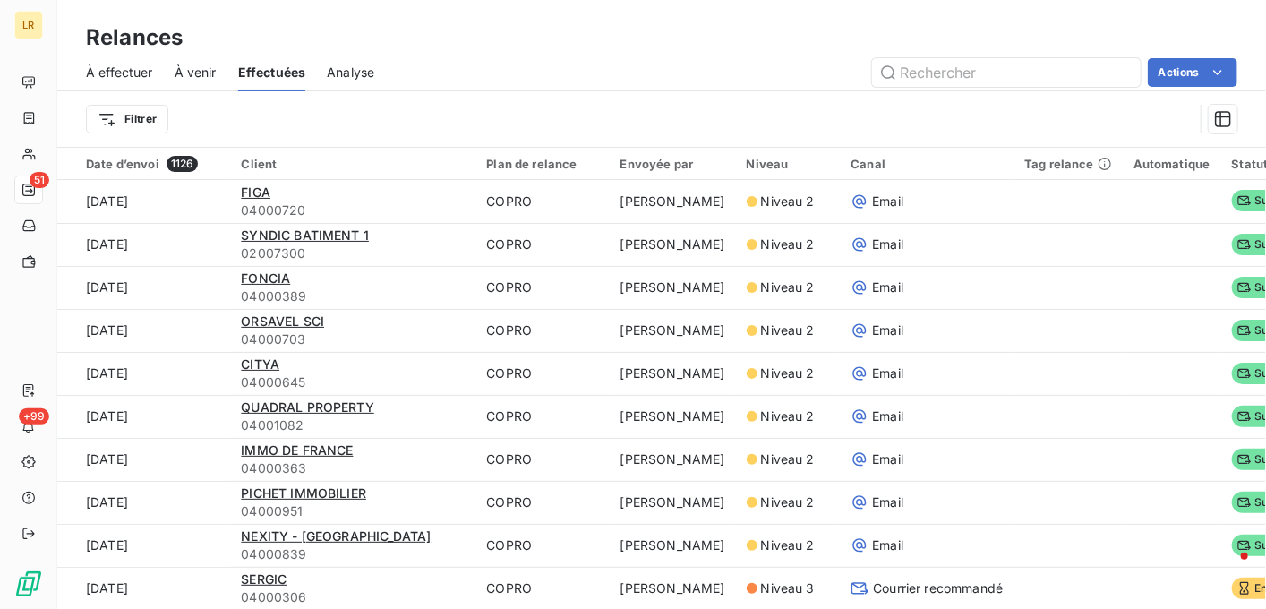
click at [113, 65] on span "À effectuer" at bounding box center [119, 73] width 67 height 18
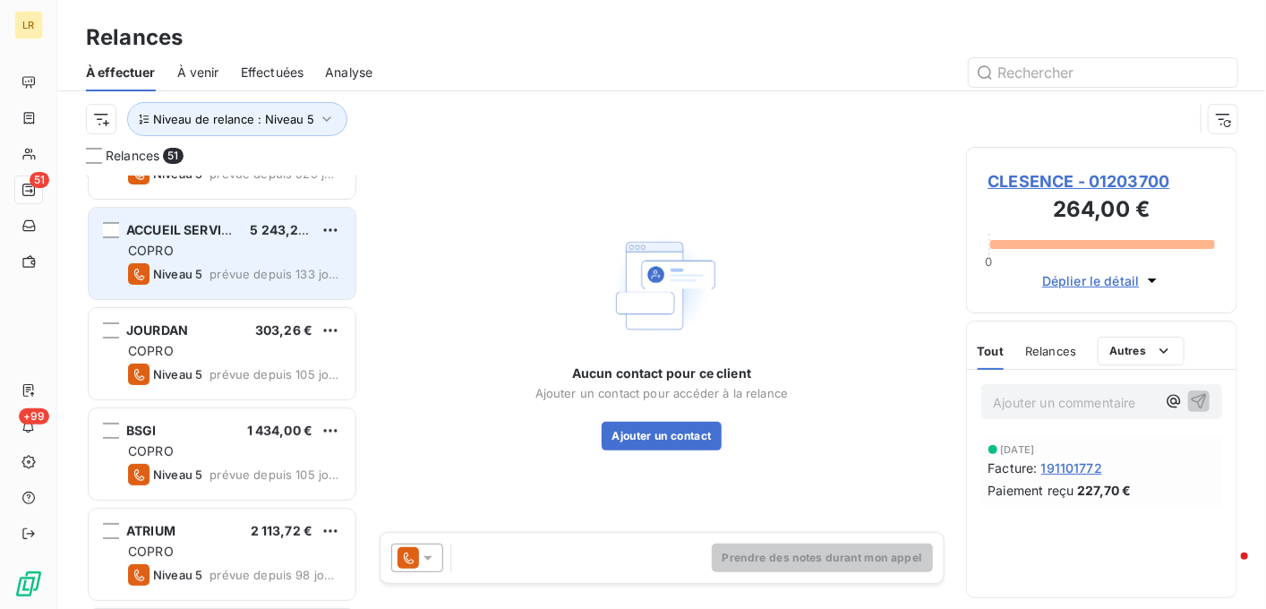
scroll to position [179, 0]
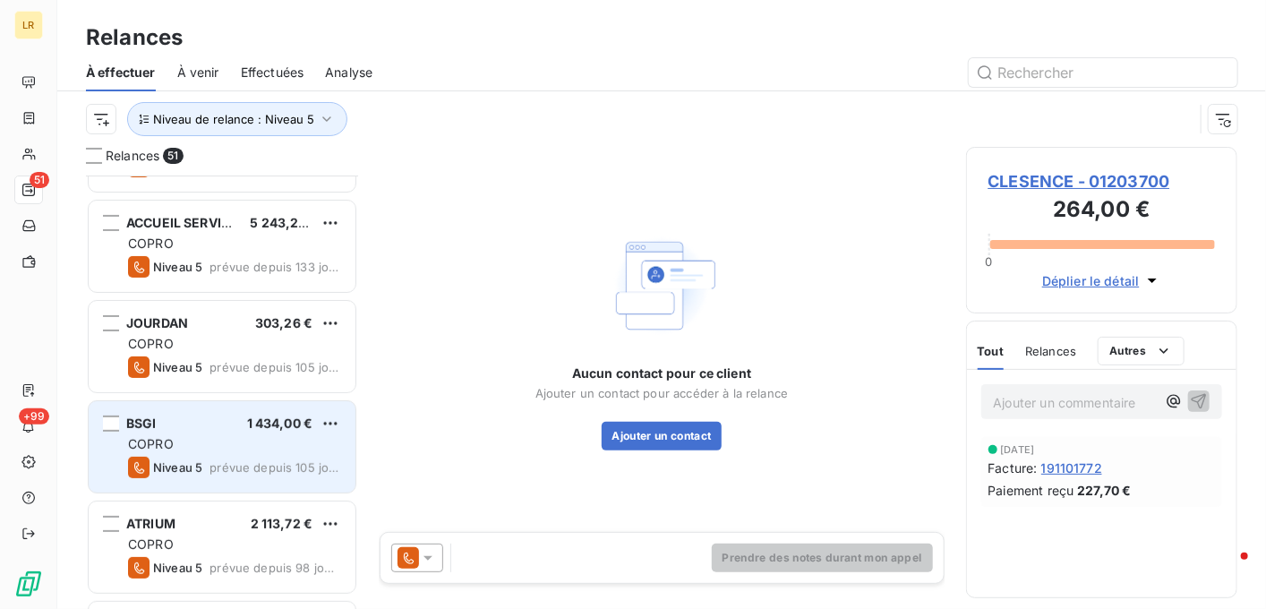
click at [202, 425] on div "BSGI 1 434,00 €" at bounding box center [234, 424] width 213 height 16
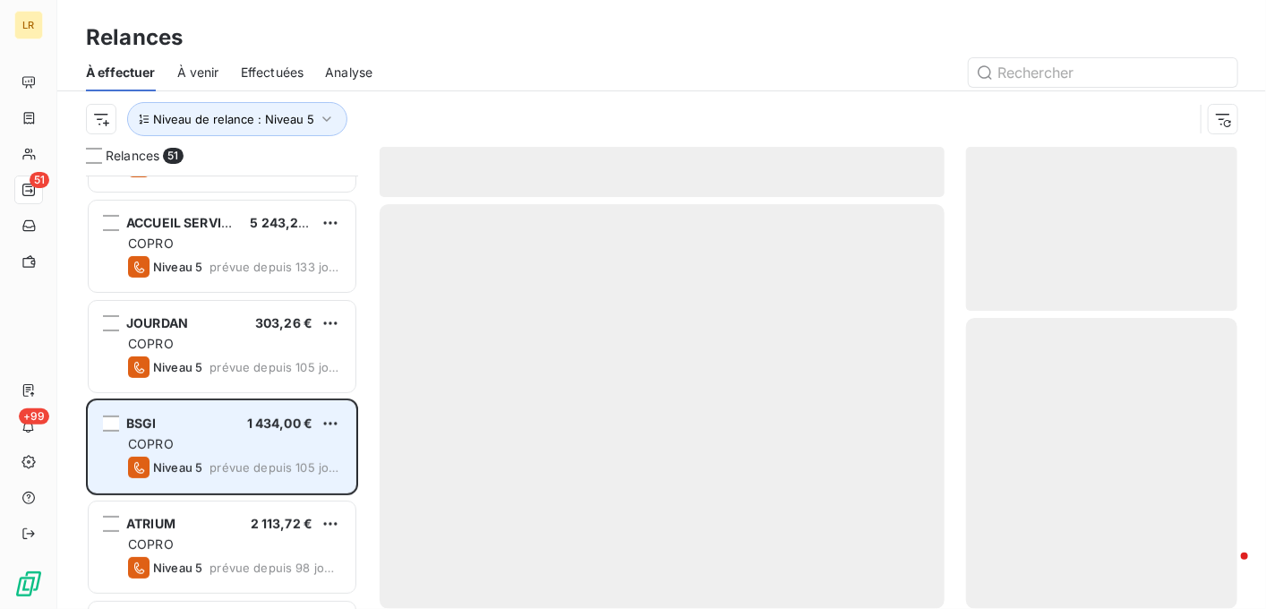
click at [277, 432] on div "BSGI 1 434,00 € COPRO Niveau 5 prévue depuis 105 jours" at bounding box center [222, 446] width 267 height 91
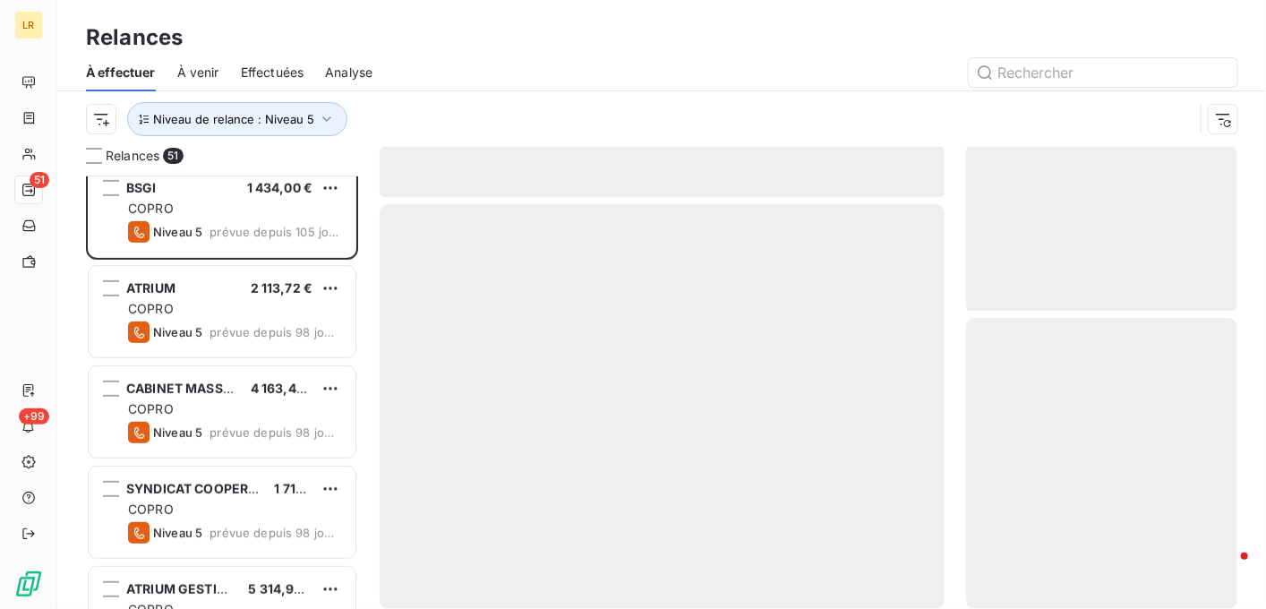
scroll to position [448, 0]
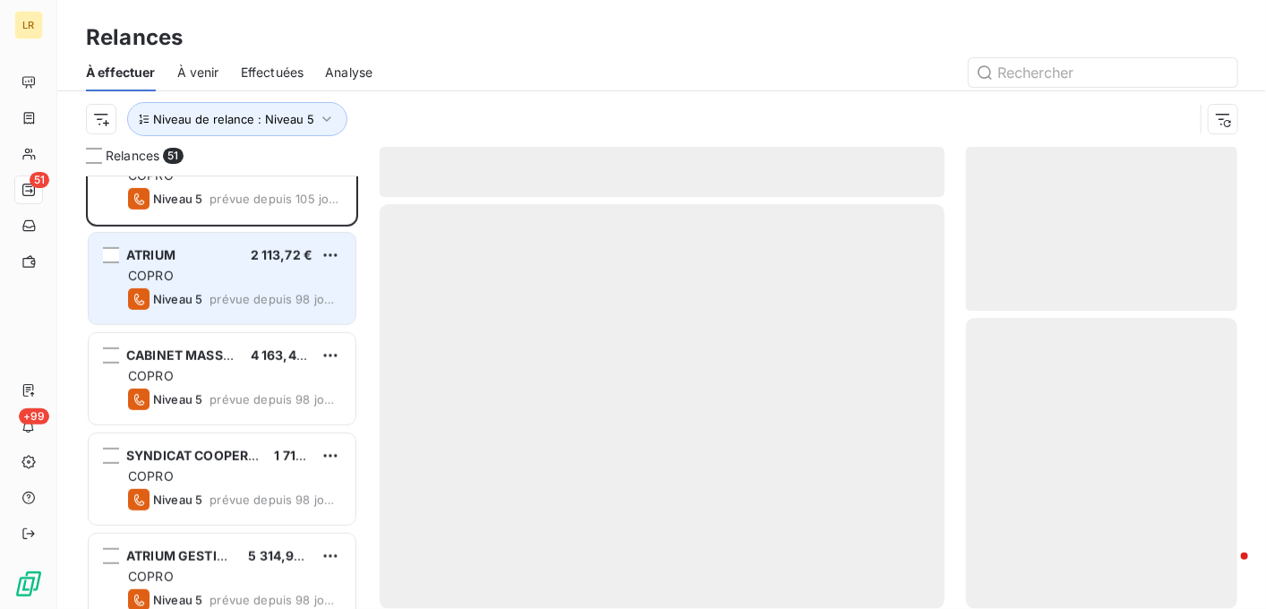
click at [273, 292] on span "prévue depuis 98 jours" at bounding box center [276, 299] width 132 height 14
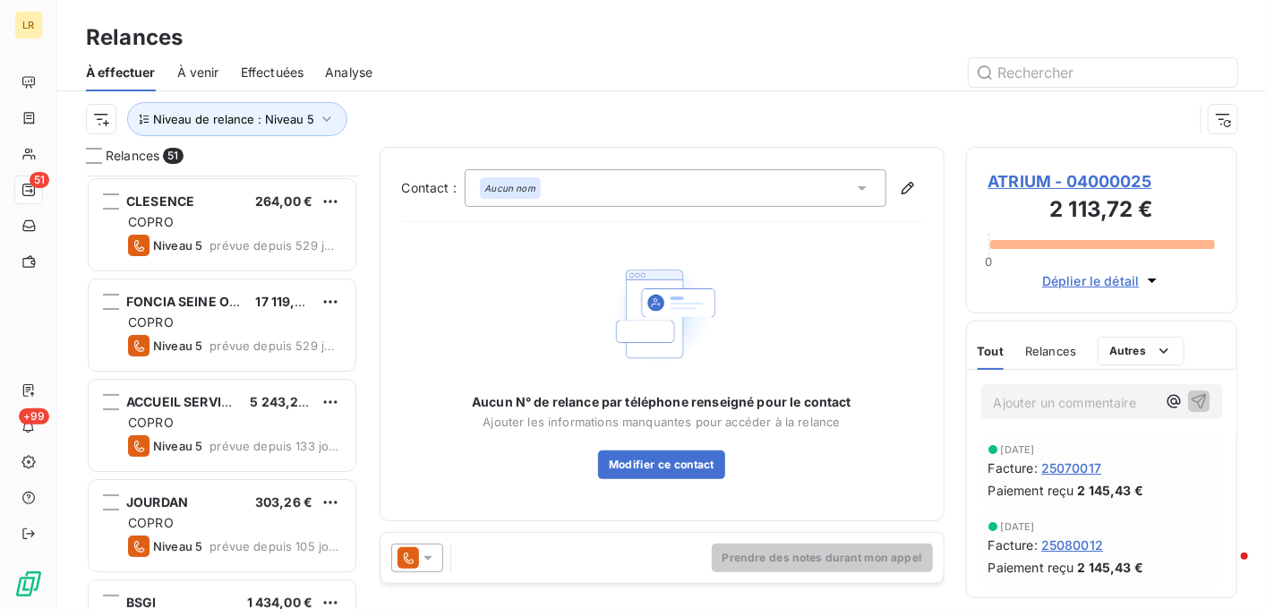
click at [291, 67] on span "Effectuées" at bounding box center [273, 73] width 64 height 18
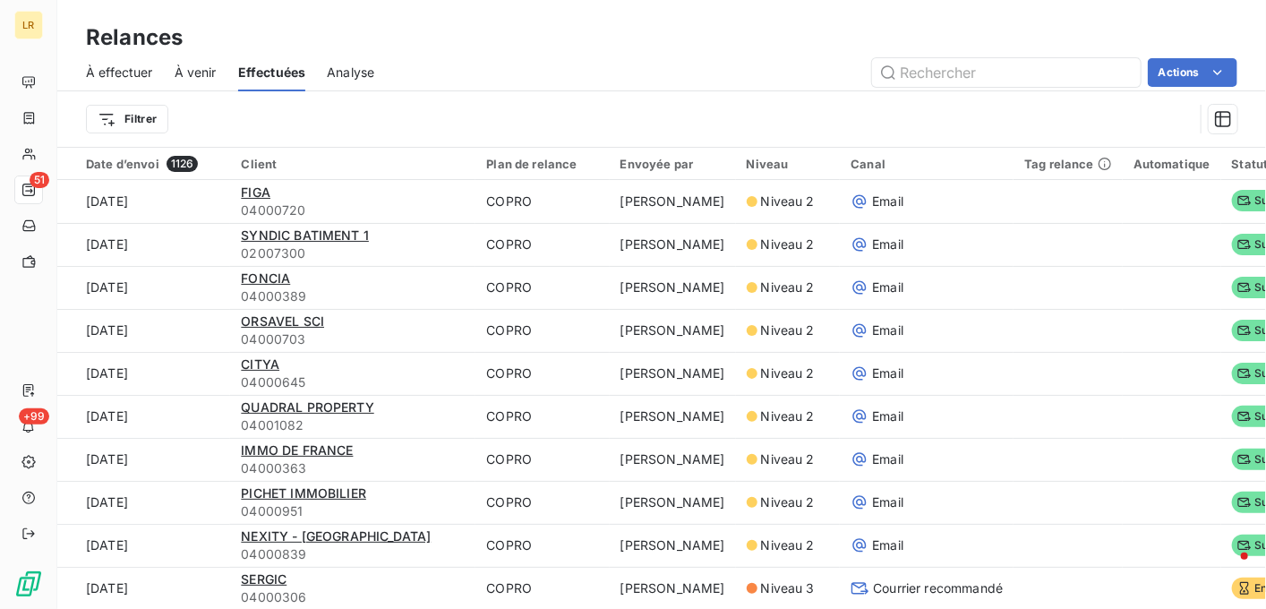
click at [671, 84] on div "Actions" at bounding box center [817, 72] width 842 height 29
click at [459, 73] on div "Actions" at bounding box center [817, 72] width 842 height 29
click at [971, 66] on input "text" at bounding box center [1006, 72] width 269 height 29
click at [111, 72] on span "À effectuer" at bounding box center [119, 73] width 67 height 18
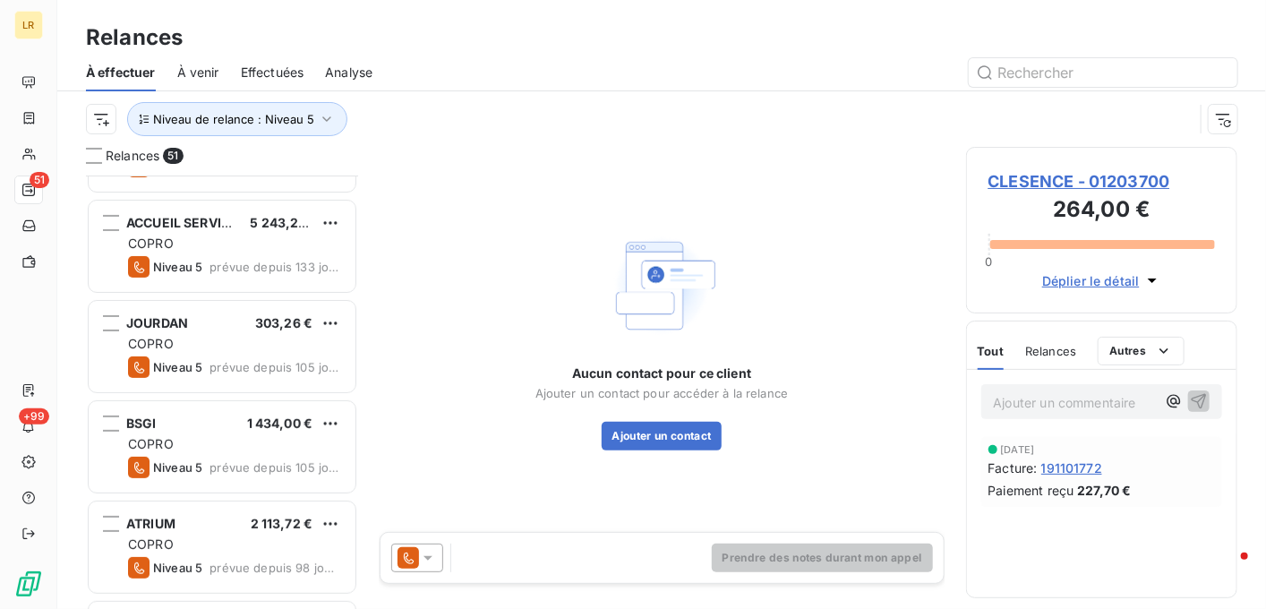
scroll to position [269, 0]
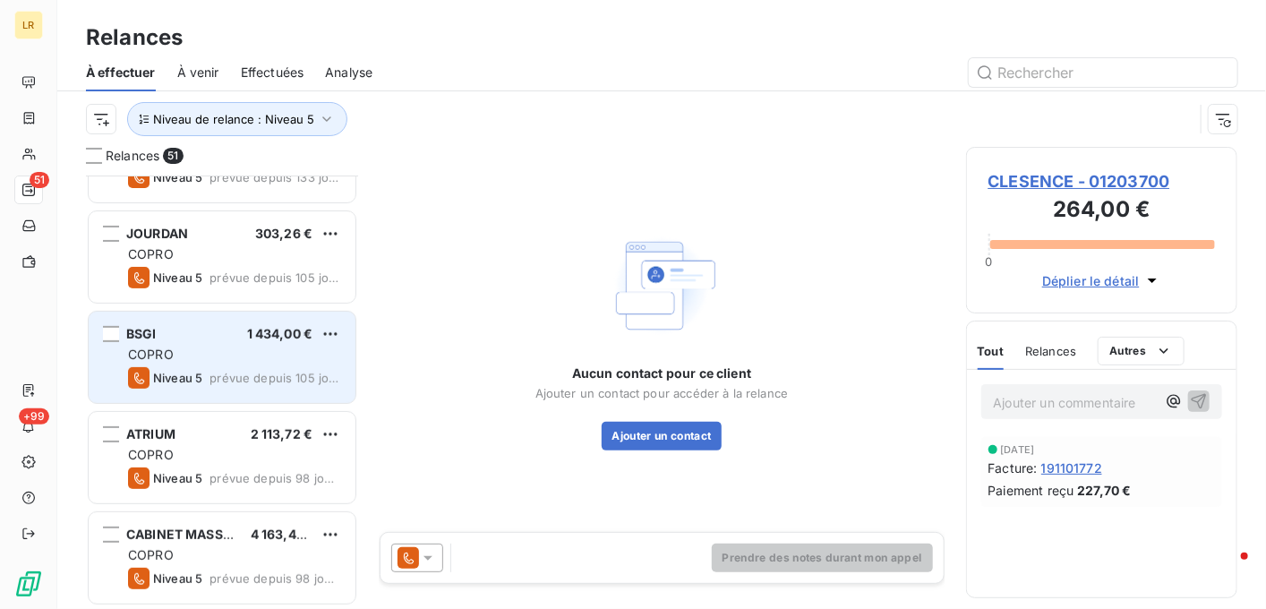
click at [215, 341] on div "BSGI 1 434,00 € COPRO Niveau 5 prévue depuis 105 jours" at bounding box center [222, 357] width 267 height 91
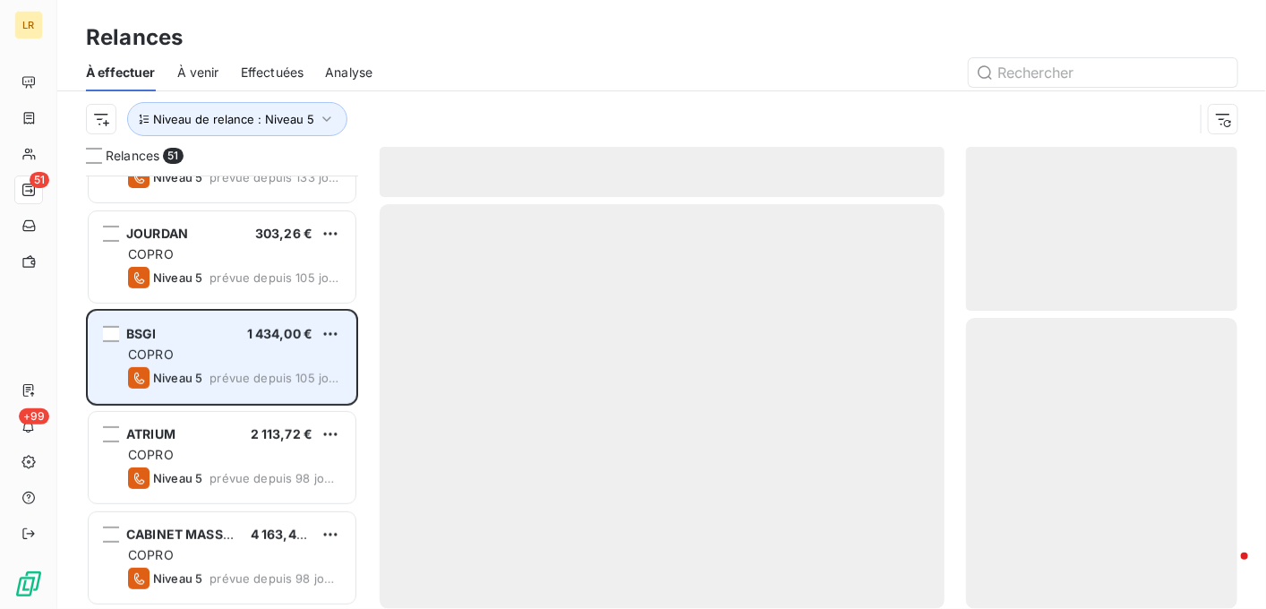
click at [215, 341] on div "BSGI 1 434,00 € COPRO Niveau 5 prévue depuis 105 jours" at bounding box center [222, 357] width 267 height 91
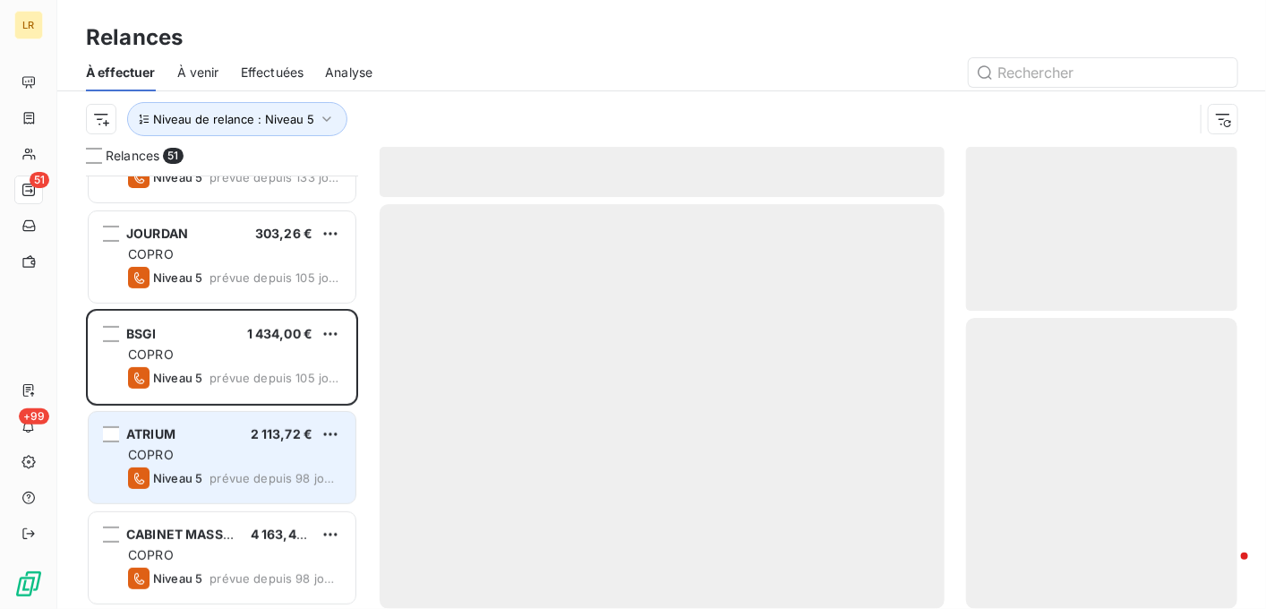
click at [233, 452] on div "COPRO" at bounding box center [234, 455] width 213 height 18
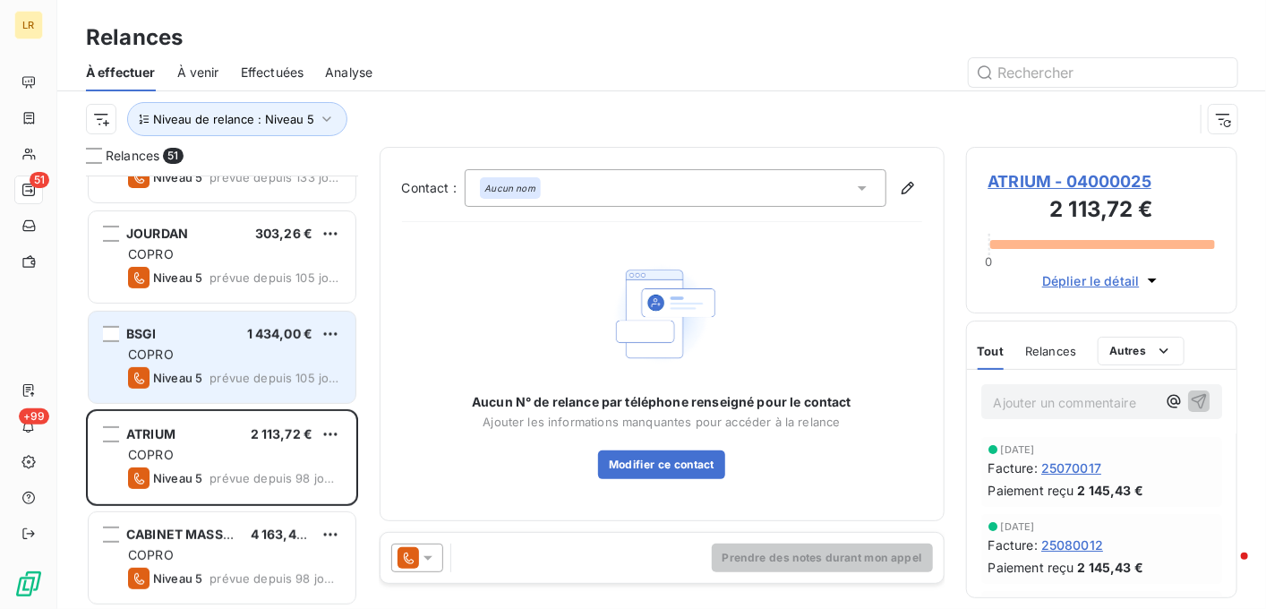
click at [311, 347] on div "COPRO" at bounding box center [234, 355] width 213 height 18
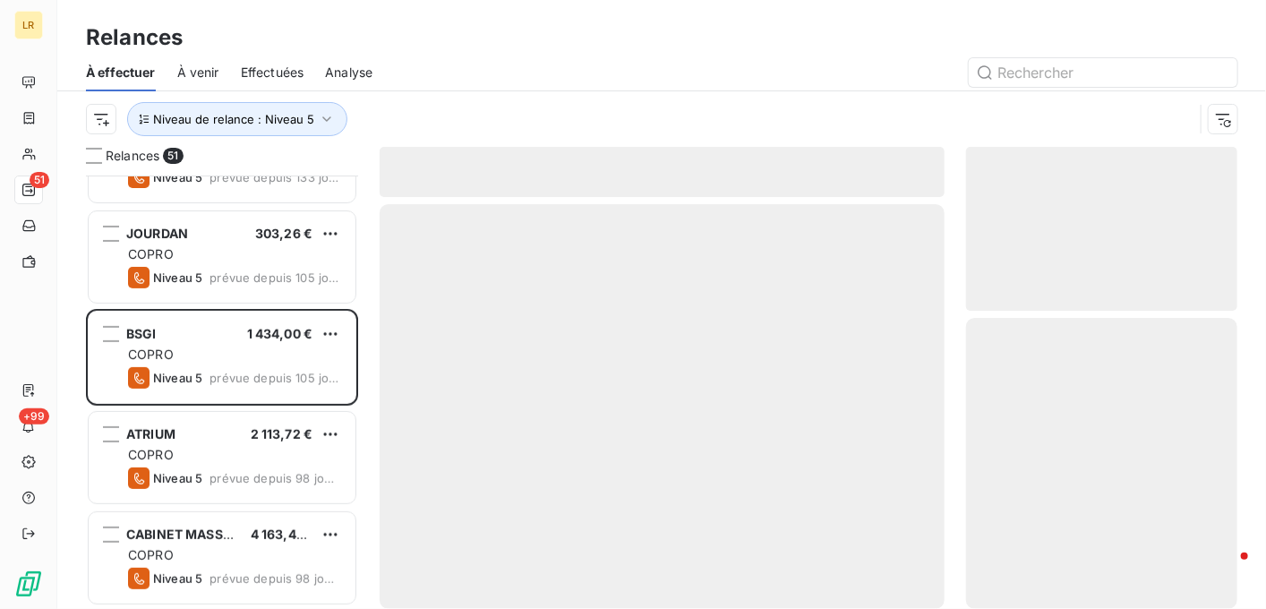
scroll to position [448, 0]
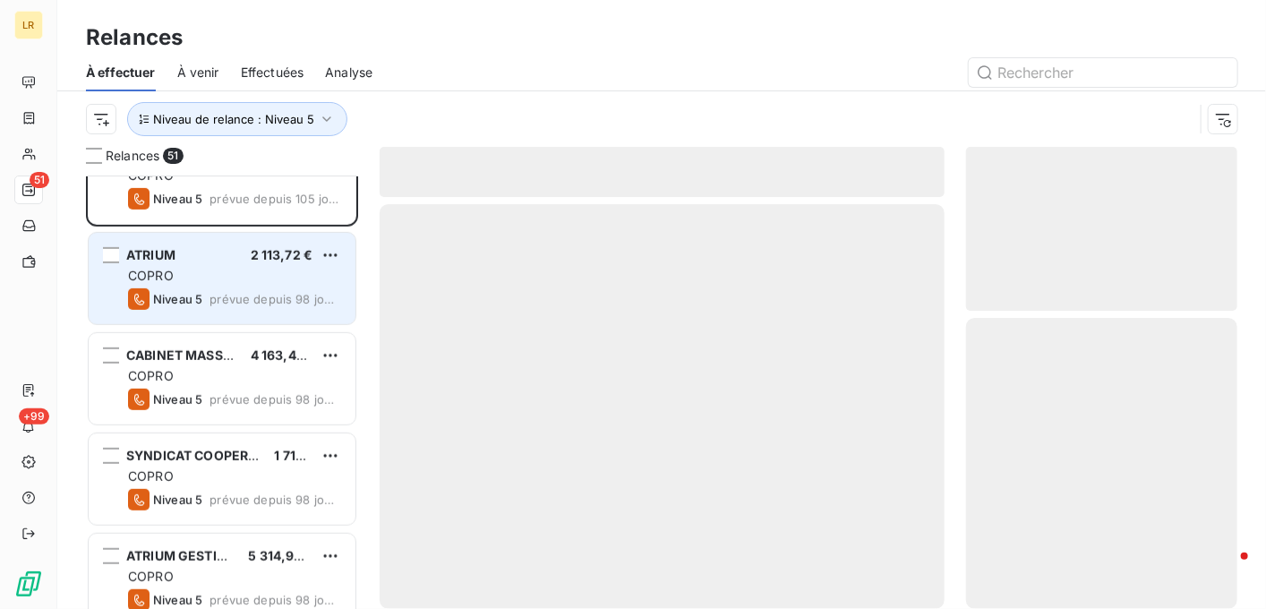
click at [228, 270] on div "COPRO" at bounding box center [234, 276] width 213 height 18
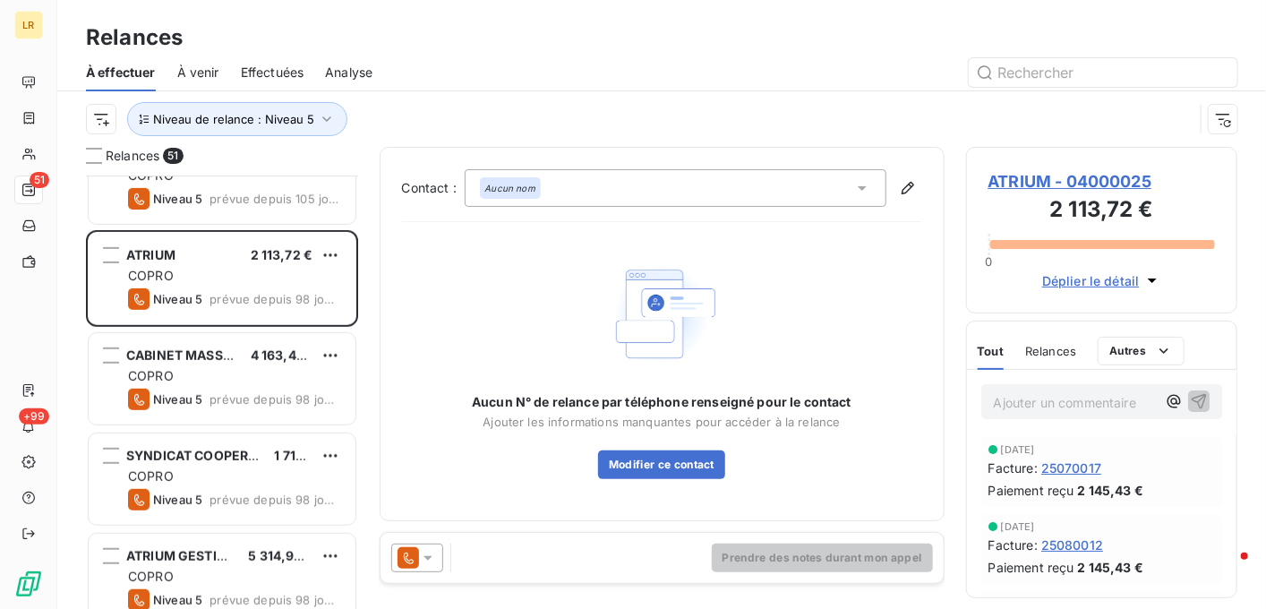
click at [425, 558] on icon at bounding box center [428, 558] width 9 height 4
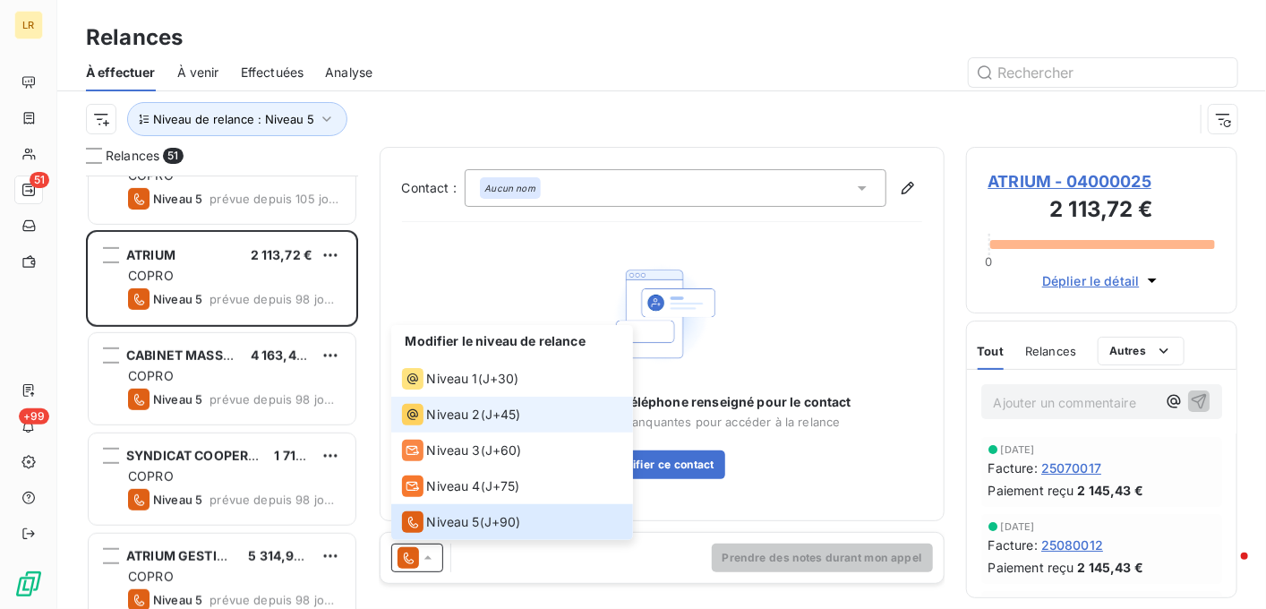
click at [425, 424] on div "Niveau 2" at bounding box center [441, 414] width 79 height 21
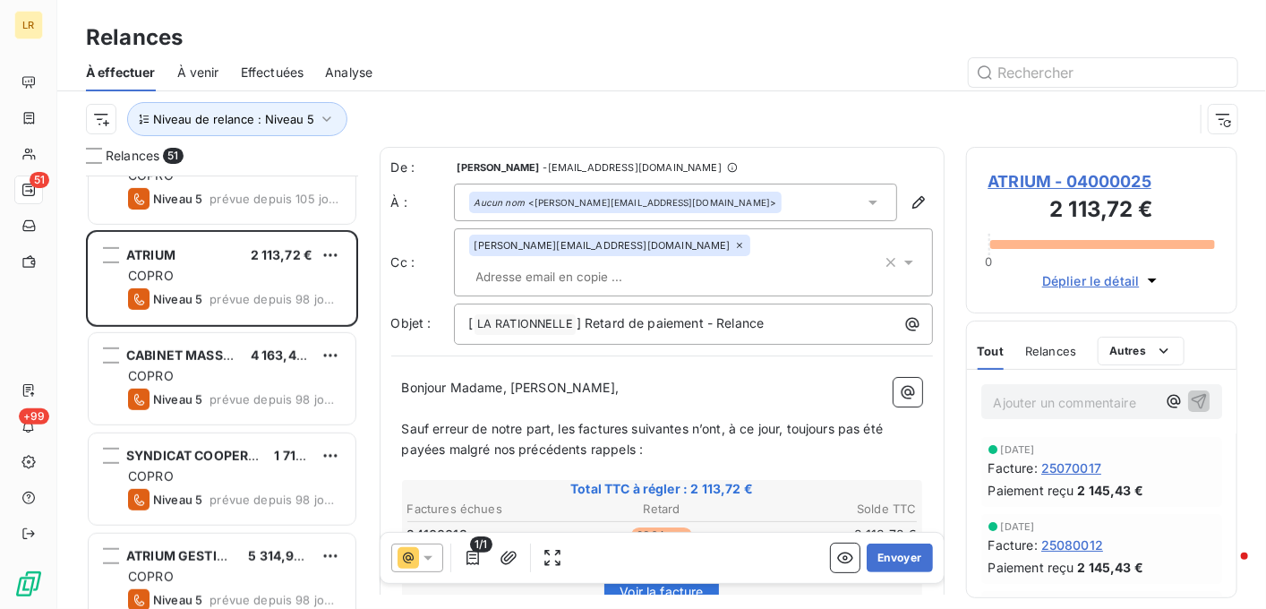
scroll to position [419, 258]
click at [466, 551] on icon "button" at bounding box center [473, 558] width 18 height 18
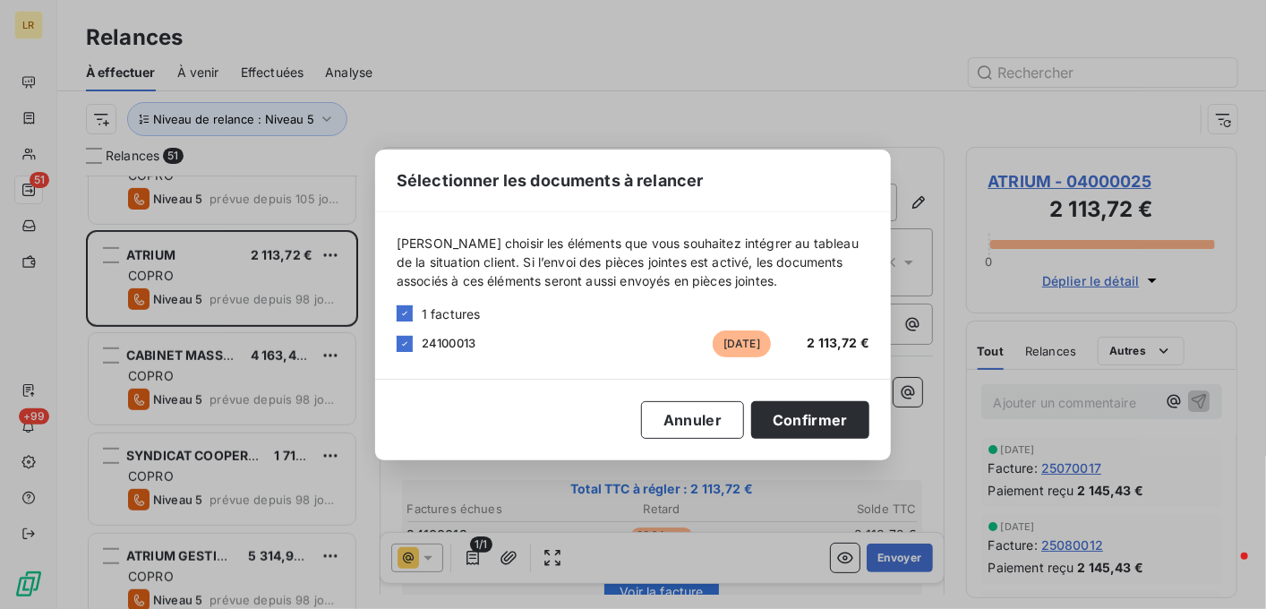
click at [467, 552] on div "Sélectionner les documents à relancer [PERSON_NAME] choisir les éléments que vo…" at bounding box center [633, 304] width 1266 height 609
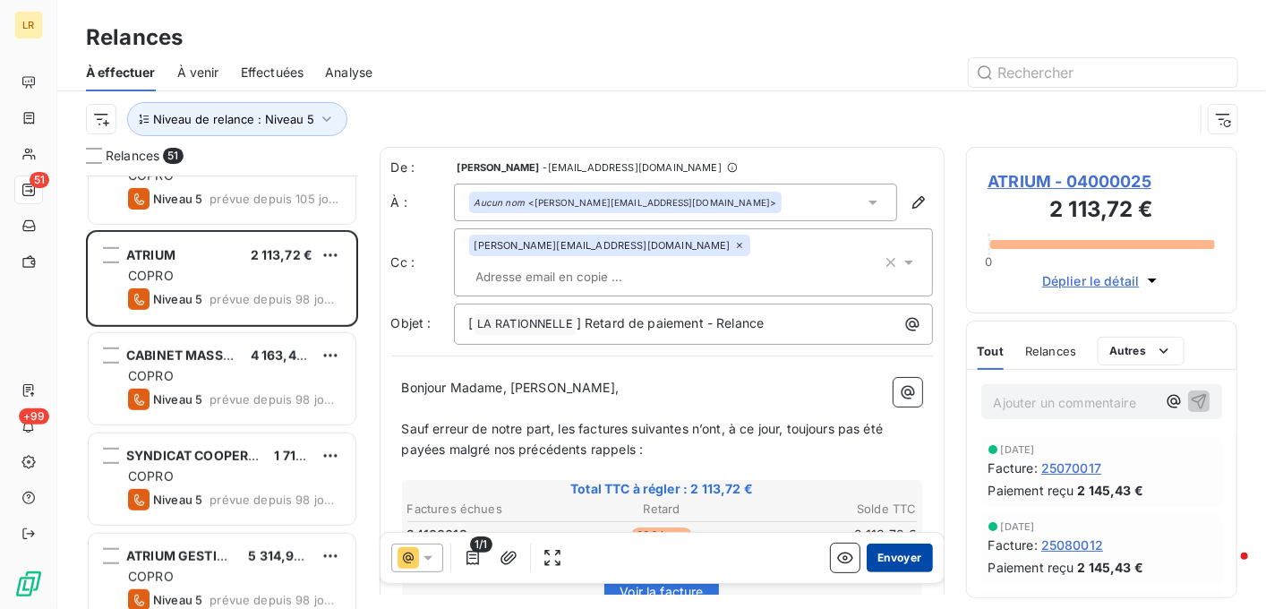
click at [891, 554] on button "Envoyer" at bounding box center [899, 558] width 65 height 29
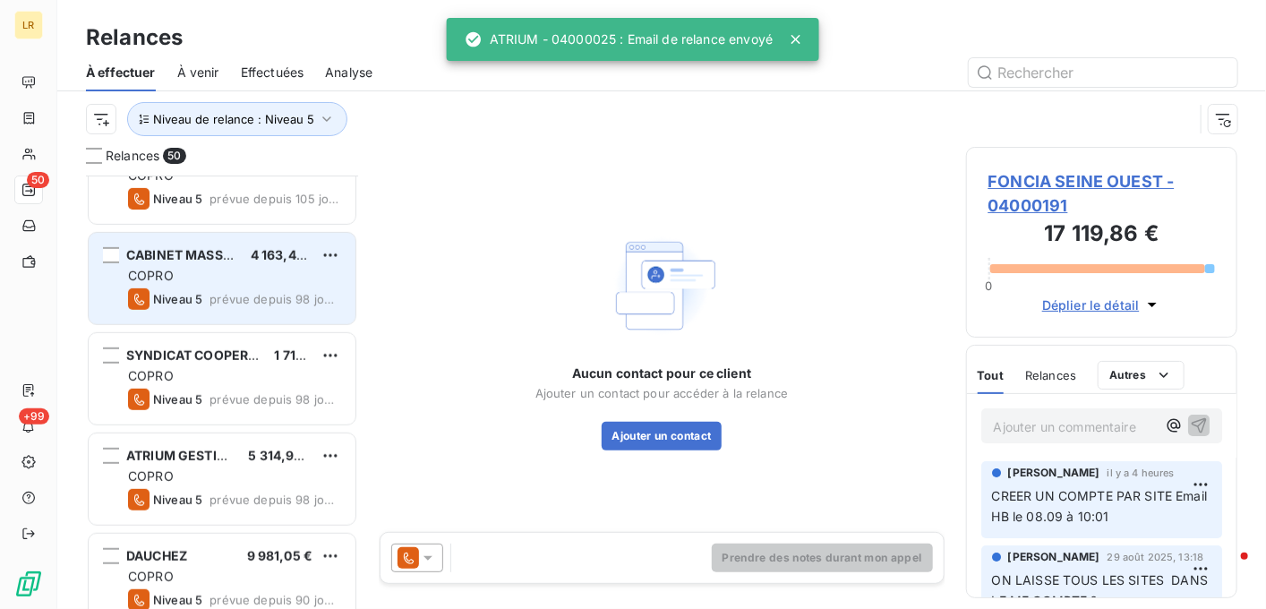
click at [247, 264] on div "CABINET MASSON 4 163,46 € COPRO Niveau 5 prévue depuis 98 jours" at bounding box center [222, 278] width 267 height 91
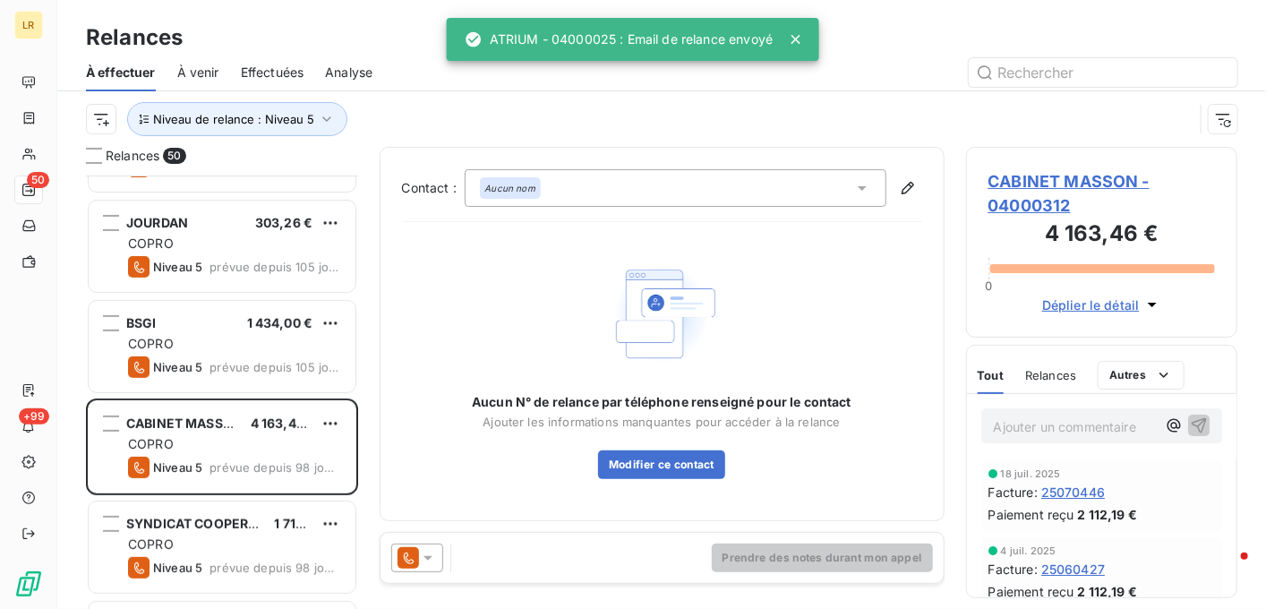
scroll to position [269, 0]
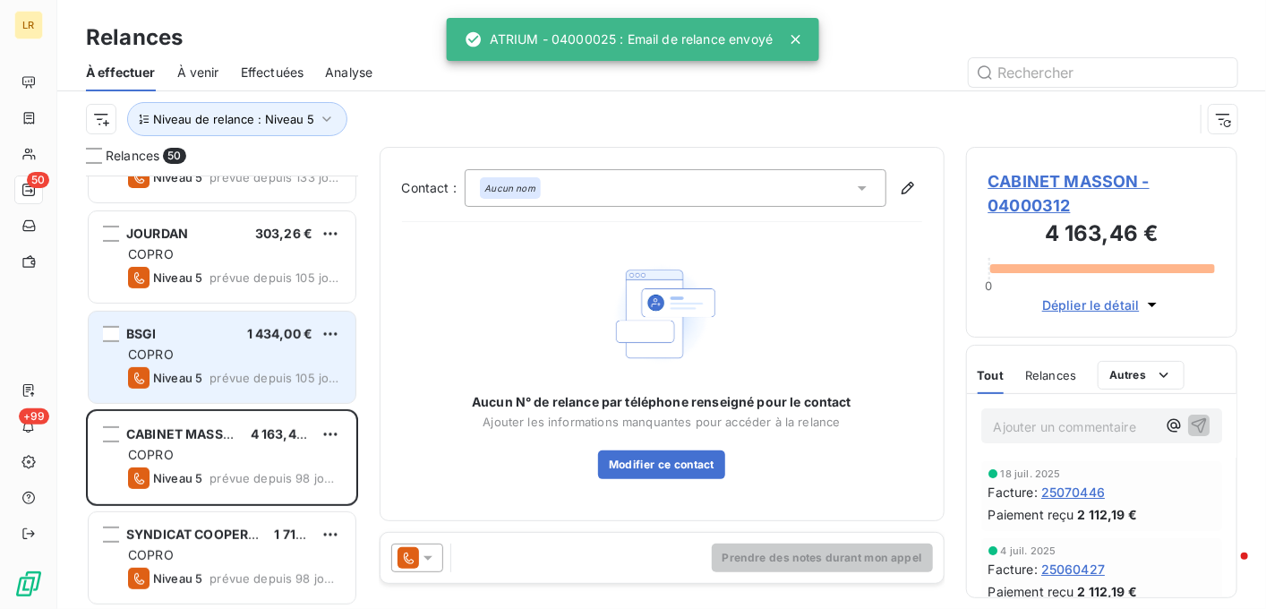
click at [235, 357] on div "COPRO" at bounding box center [234, 355] width 213 height 18
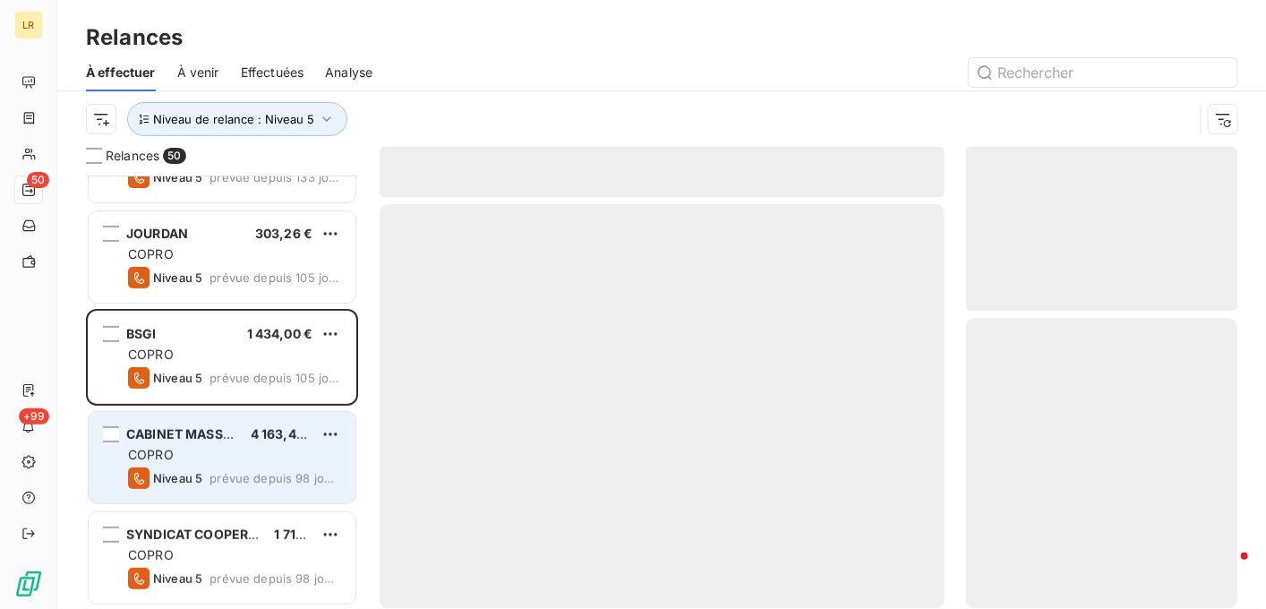
click at [222, 436] on span "CABINET MASSON" at bounding box center [184, 433] width 116 height 15
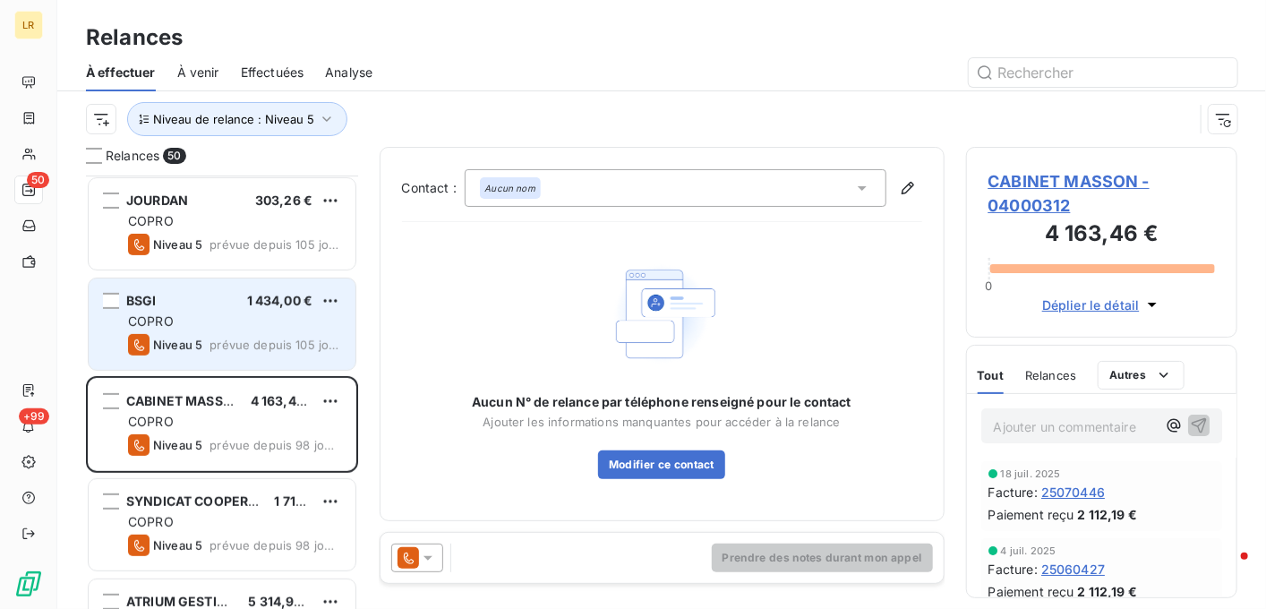
scroll to position [358, 0]
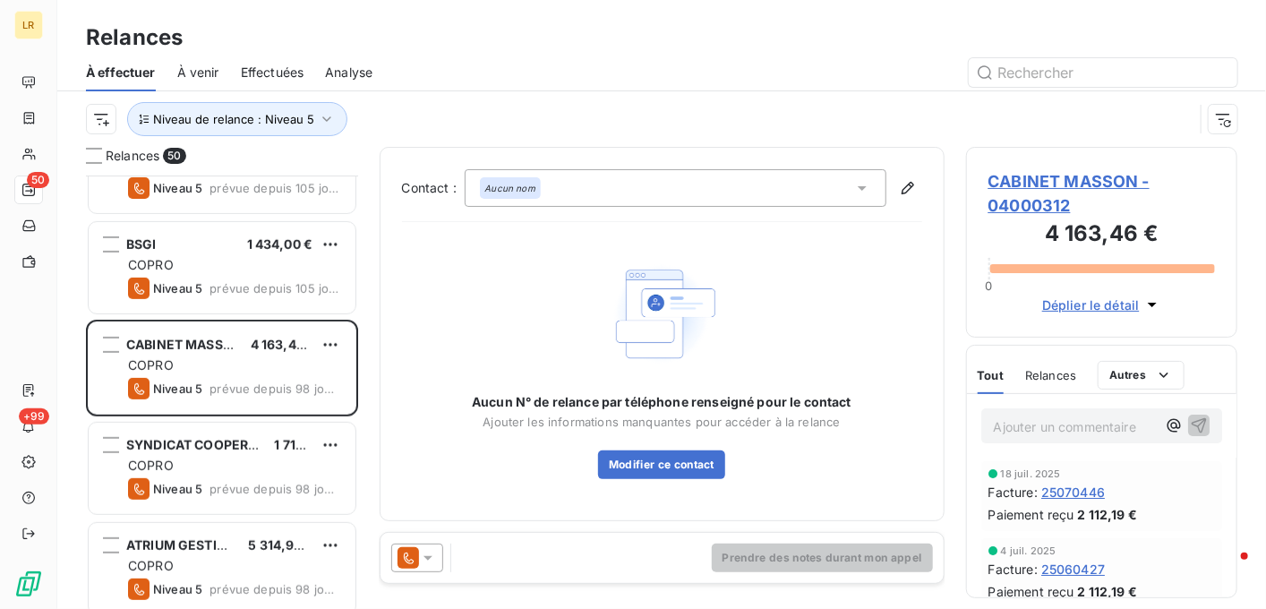
click at [429, 552] on icon at bounding box center [428, 558] width 18 height 18
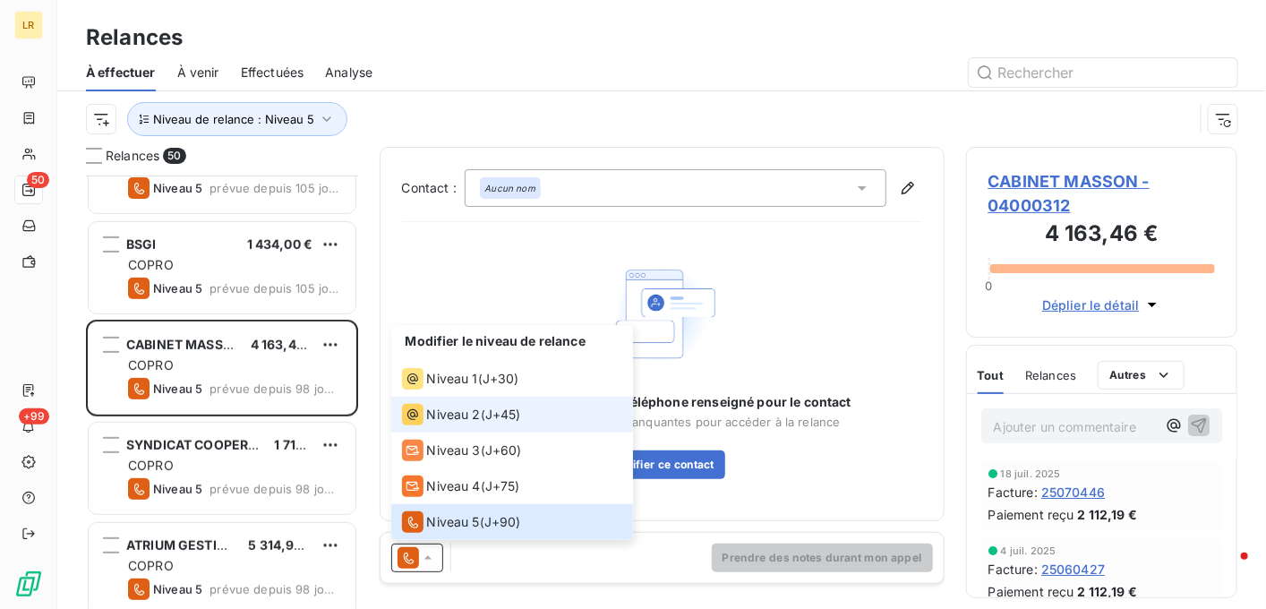
click at [441, 415] on span "Niveau 2" at bounding box center [454, 415] width 54 height 18
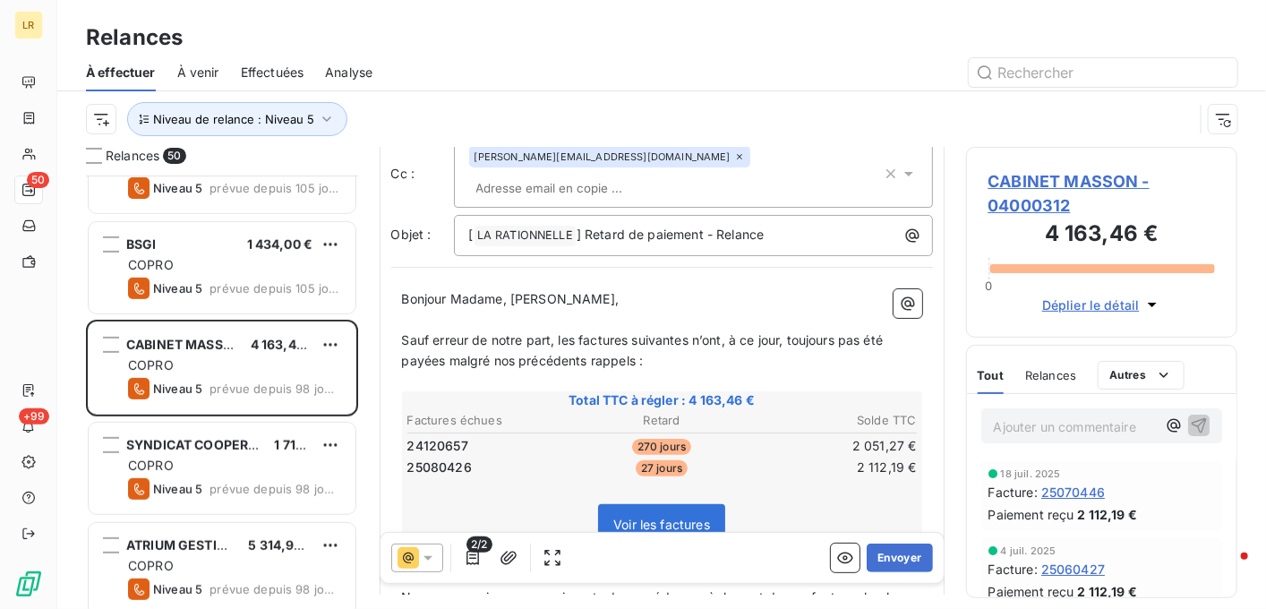
scroll to position [90, 0]
click at [476, 556] on icon "button" at bounding box center [473, 558] width 13 height 14
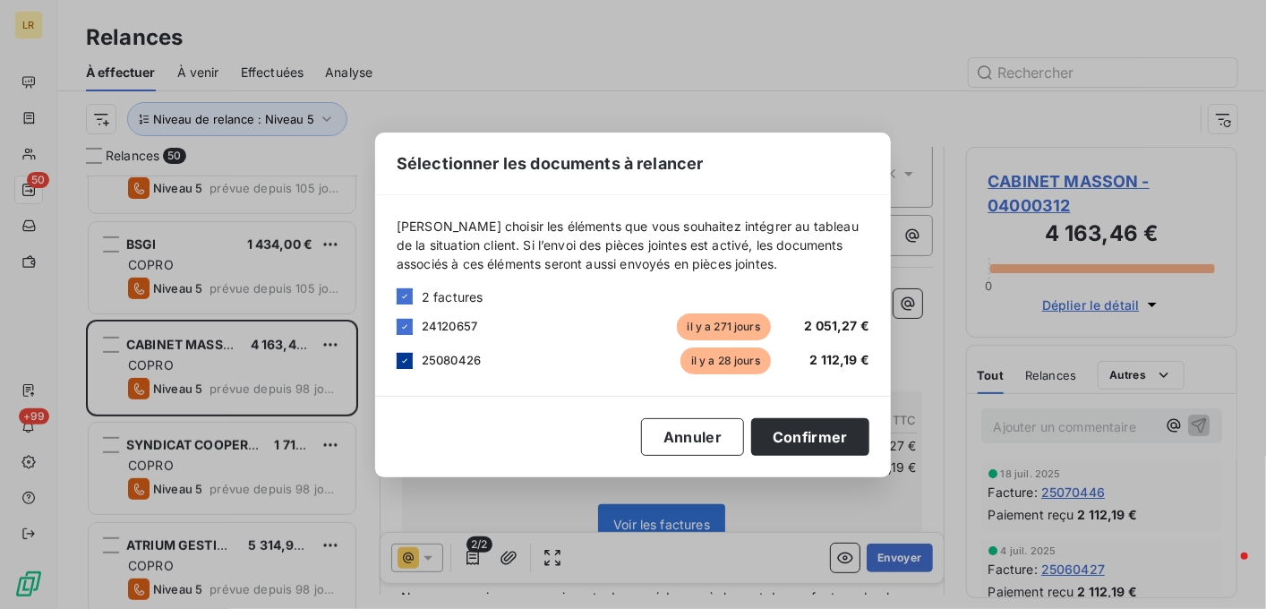
click at [405, 356] on icon at bounding box center [404, 361] width 11 height 11
click at [798, 433] on button "Confirmer" at bounding box center [810, 437] width 118 height 38
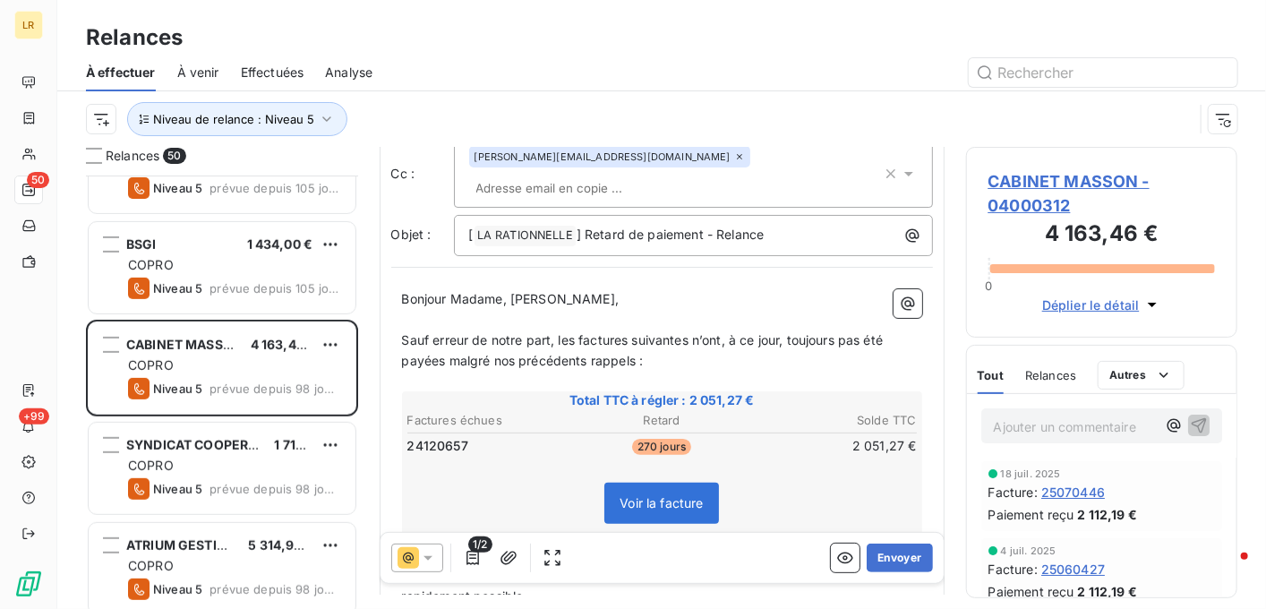
scroll to position [0, 0]
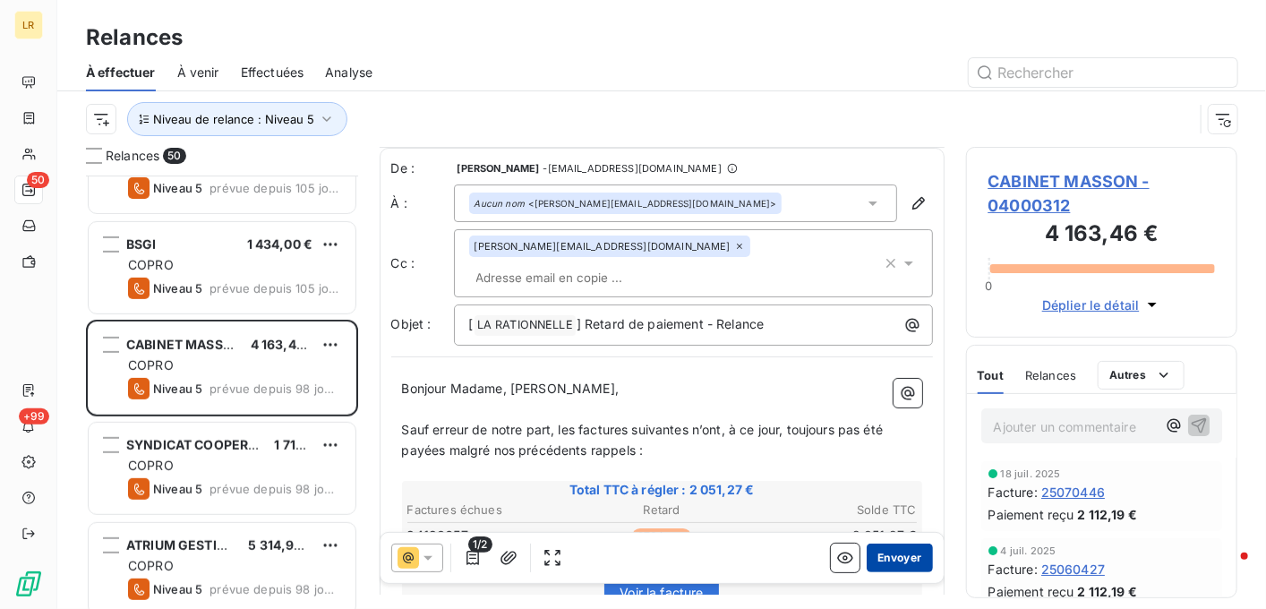
click at [876, 560] on button "Envoyer" at bounding box center [899, 558] width 65 height 29
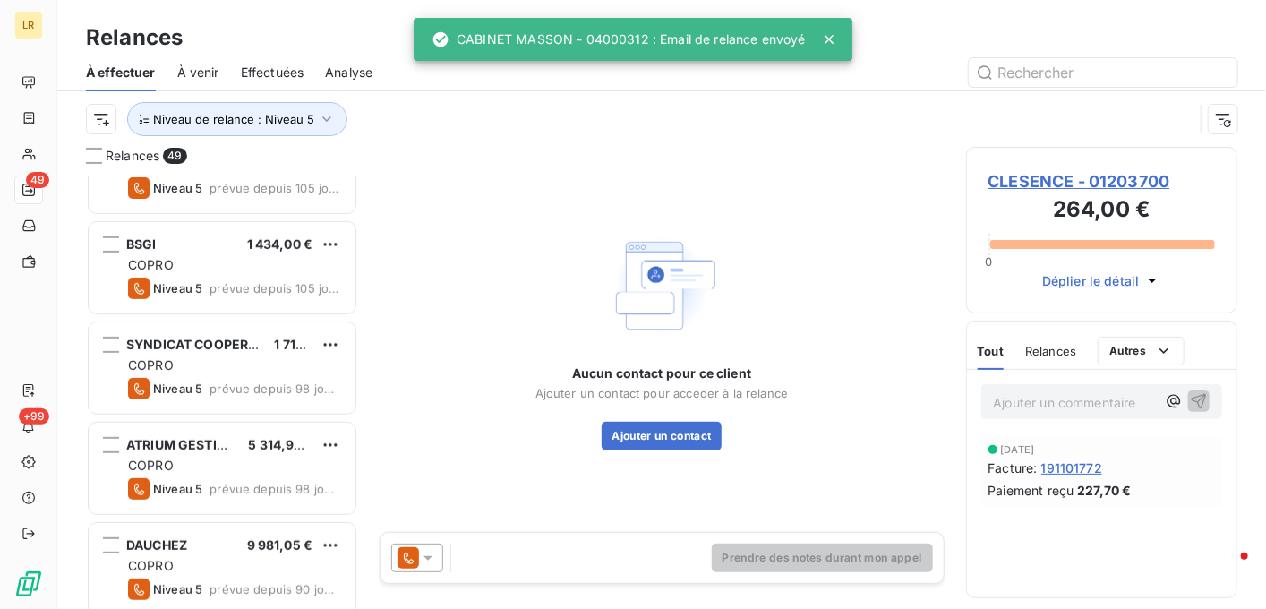
drag, startPoint x: 430, startPoint y: 557, endPoint x: 429, endPoint y: 547, distance: 9.9
click at [430, 554] on icon at bounding box center [428, 558] width 18 height 18
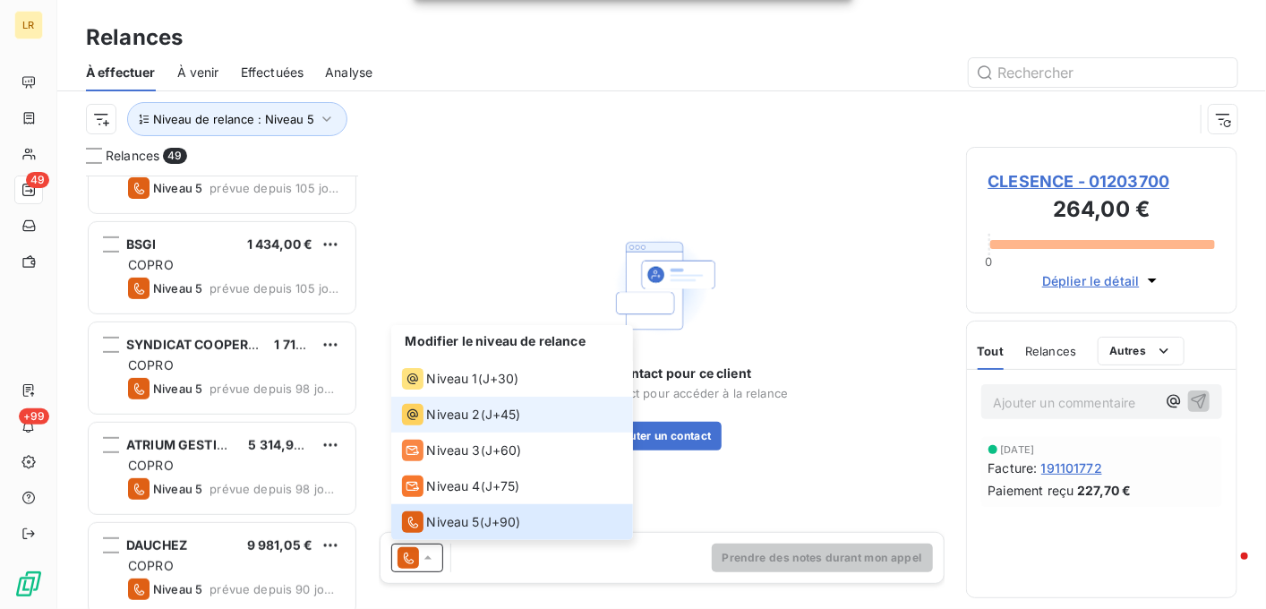
click at [423, 413] on icon at bounding box center [412, 414] width 21 height 21
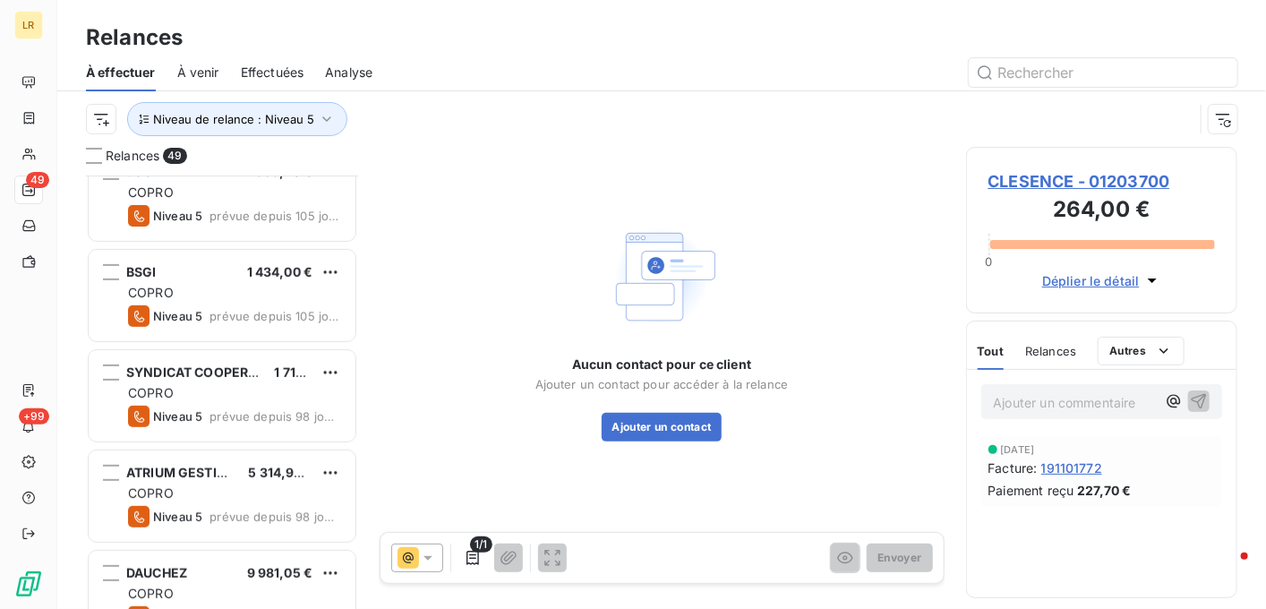
scroll to position [358, 0]
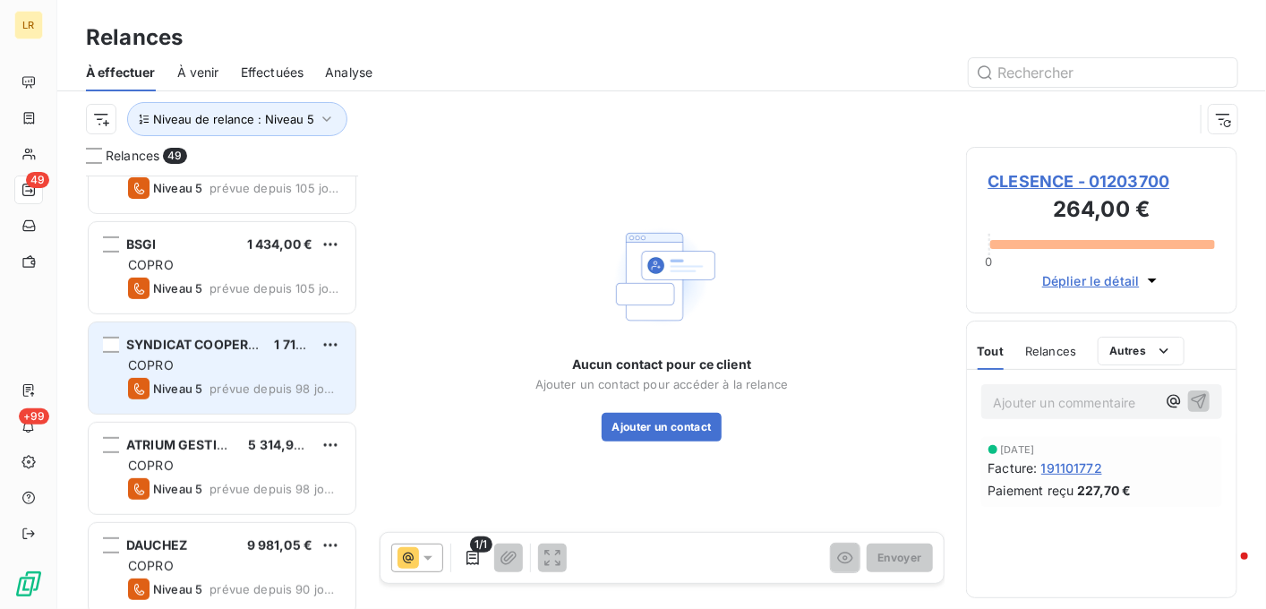
click at [232, 357] on div "COPRO" at bounding box center [234, 365] width 213 height 18
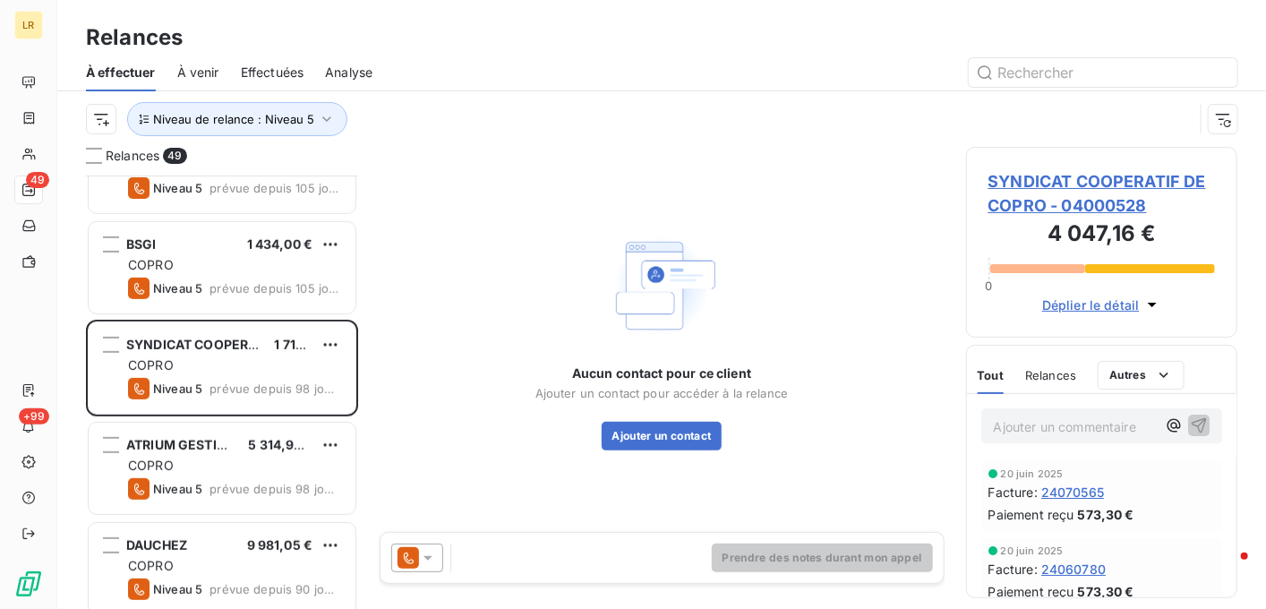
click at [428, 557] on icon at bounding box center [428, 558] width 9 height 4
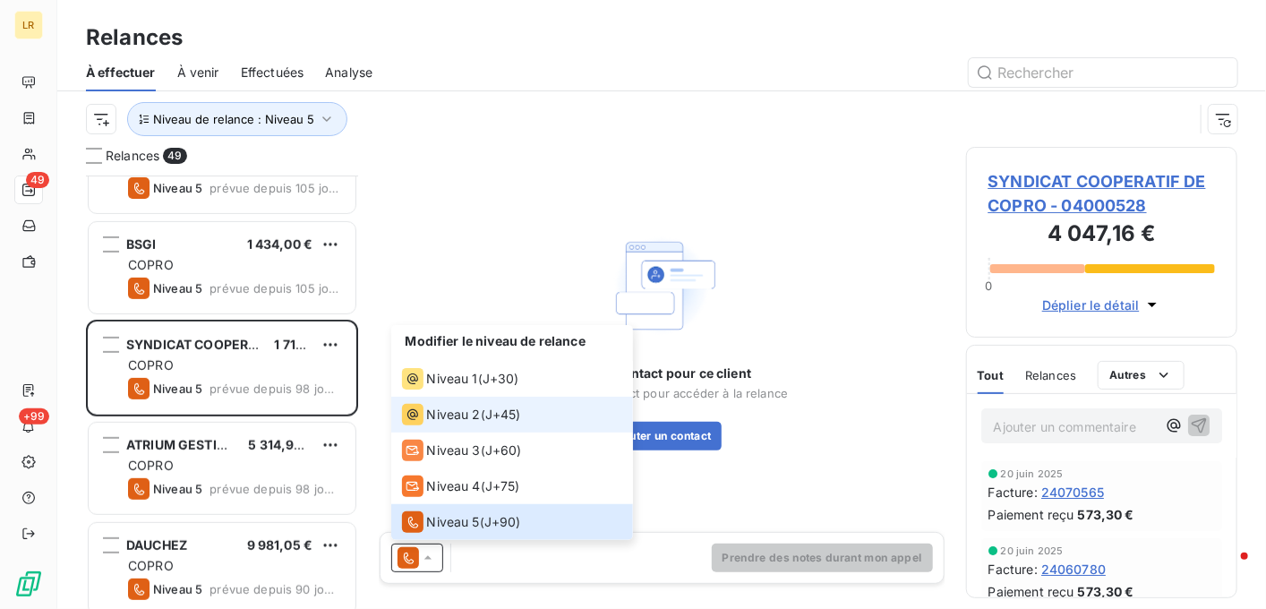
click at [447, 407] on span "Niveau 2" at bounding box center [454, 415] width 54 height 18
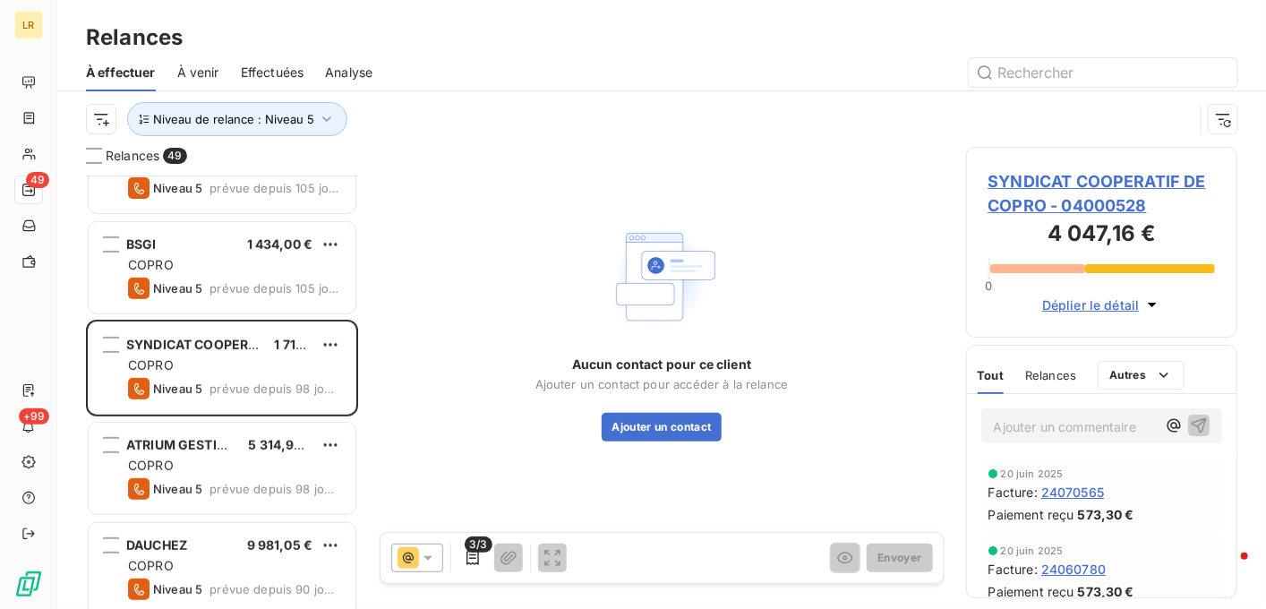
click at [1059, 372] on span "Relances" at bounding box center [1050, 375] width 51 height 14
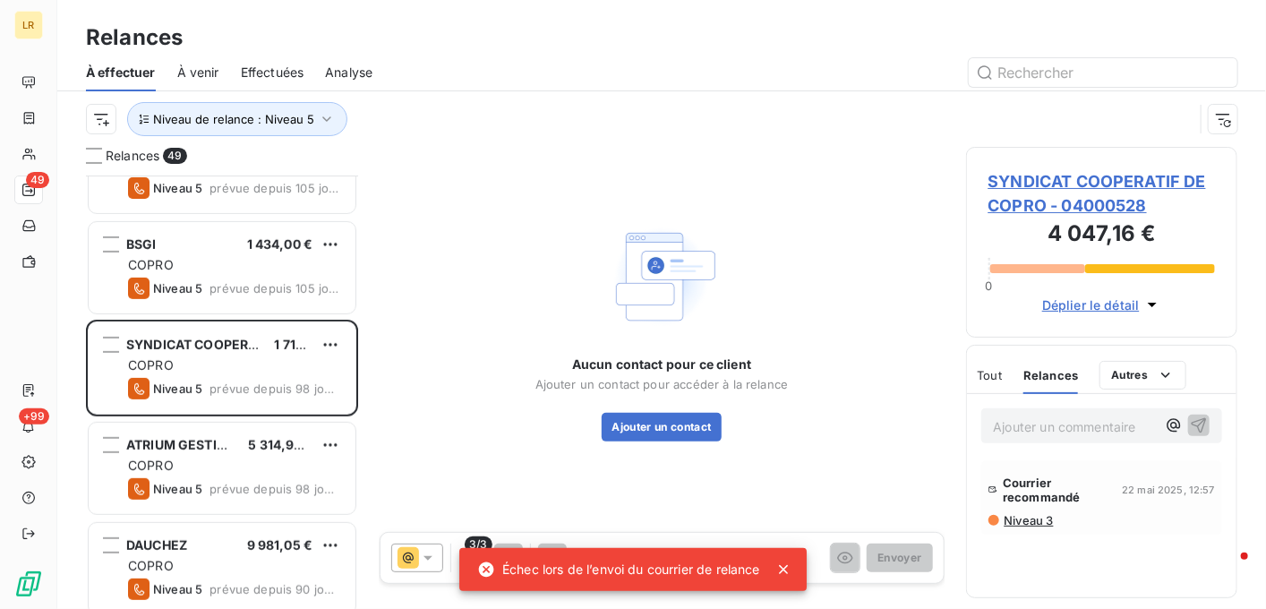
click at [793, 569] on icon at bounding box center [784, 570] width 18 height 18
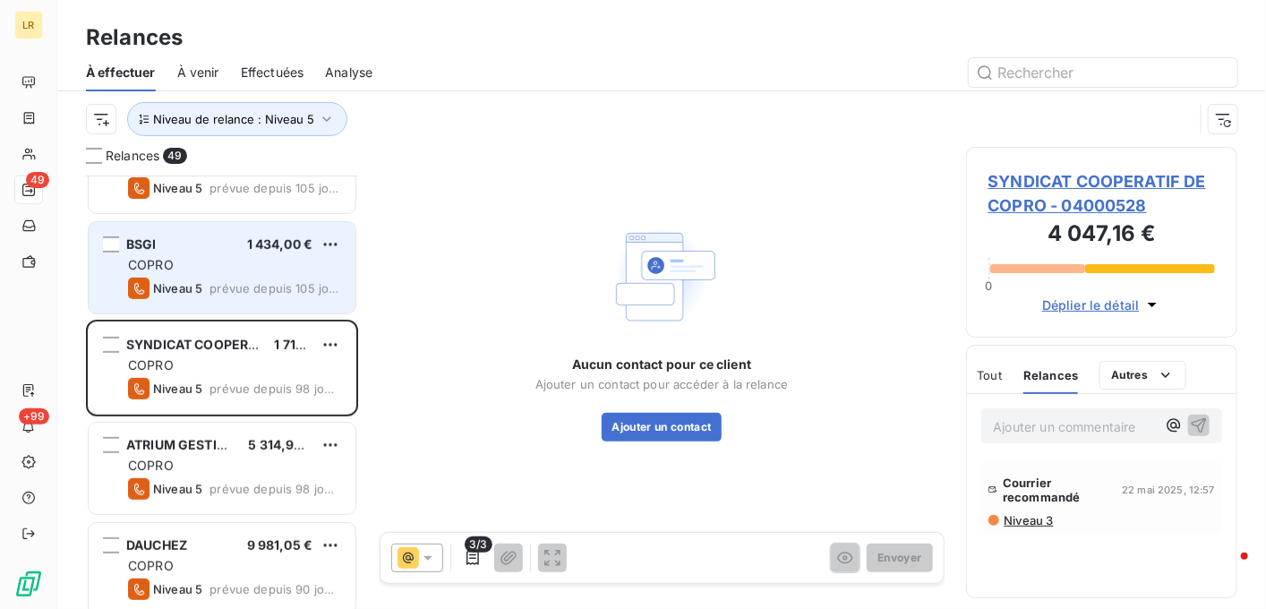
click at [178, 268] on div "COPRO" at bounding box center [234, 265] width 213 height 18
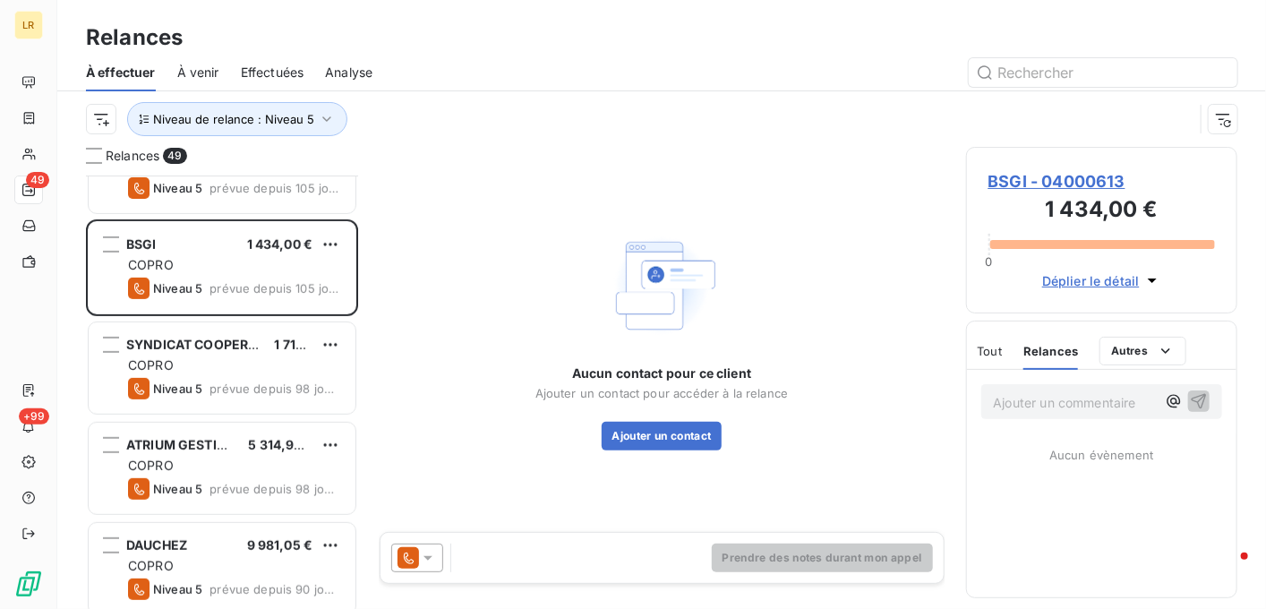
click at [423, 550] on icon at bounding box center [428, 558] width 18 height 18
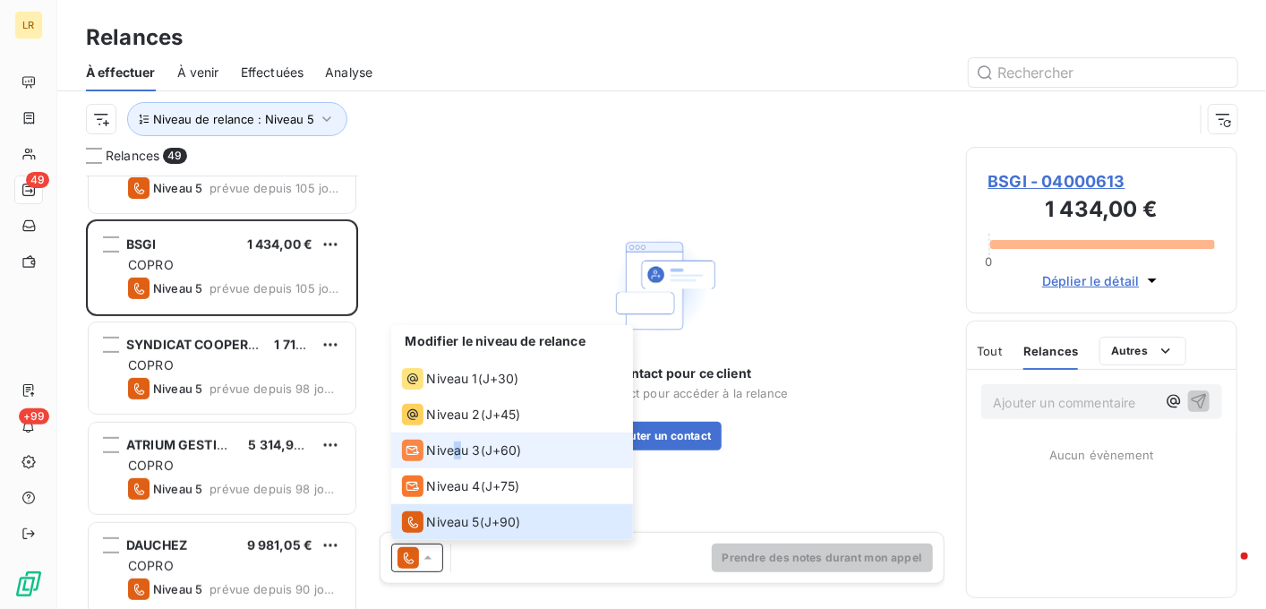
click at [458, 450] on span "Niveau 3" at bounding box center [454, 451] width 54 height 18
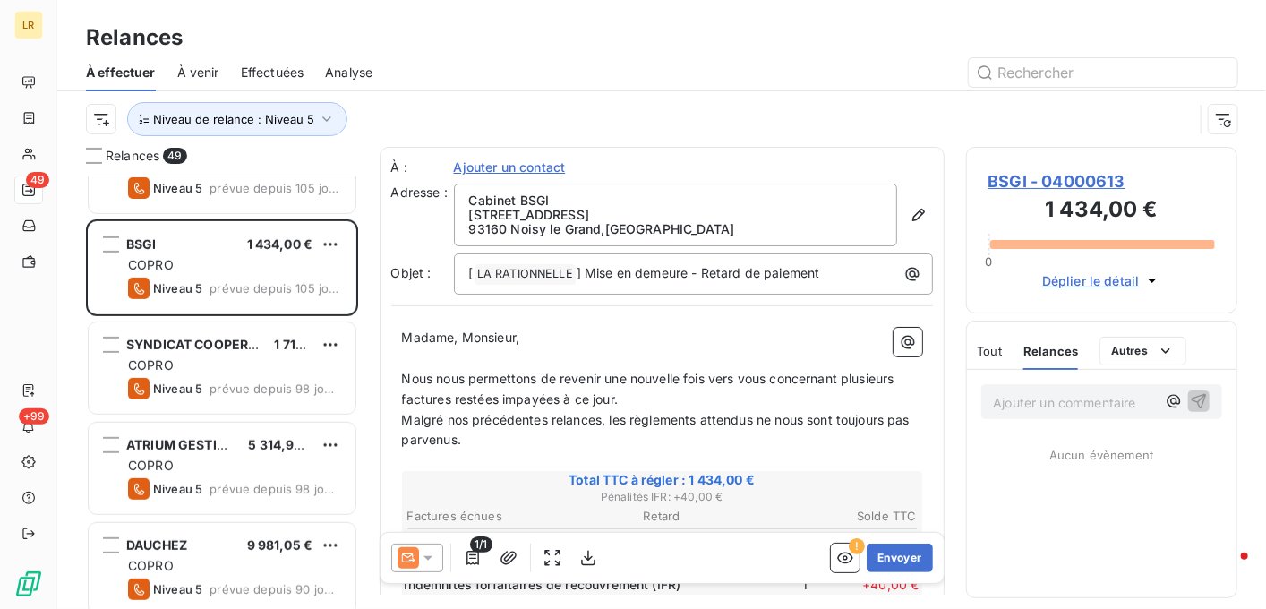
click at [710, 212] on p "[STREET_ADDRESS]" at bounding box center [675, 215] width 413 height 14
click at [557, 334] on p "Madame, Monsieur," at bounding box center [662, 338] width 520 height 21
click at [663, 225] on p "[GEOGRAPHIC_DATA] , [GEOGRAPHIC_DATA]" at bounding box center [675, 229] width 413 height 14
click at [770, 217] on p "[STREET_ADDRESS]" at bounding box center [675, 215] width 413 height 14
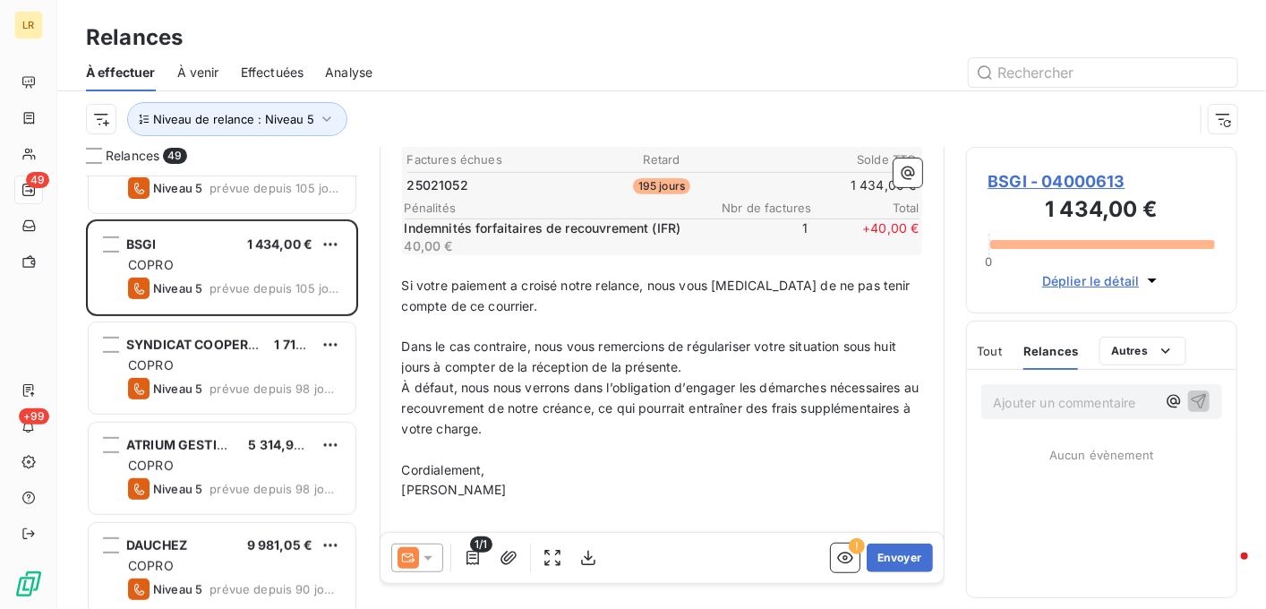
scroll to position [358, 0]
click at [882, 552] on button "Envoyer" at bounding box center [899, 558] width 65 height 29
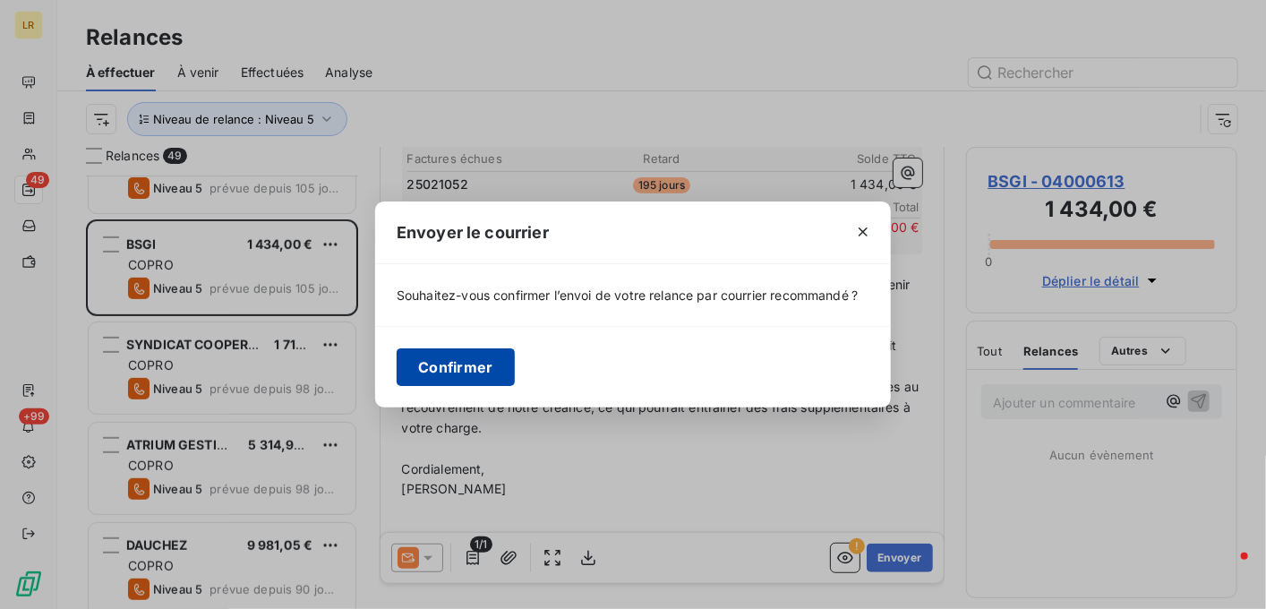
click at [473, 368] on button "Confirmer" at bounding box center [456, 367] width 118 height 38
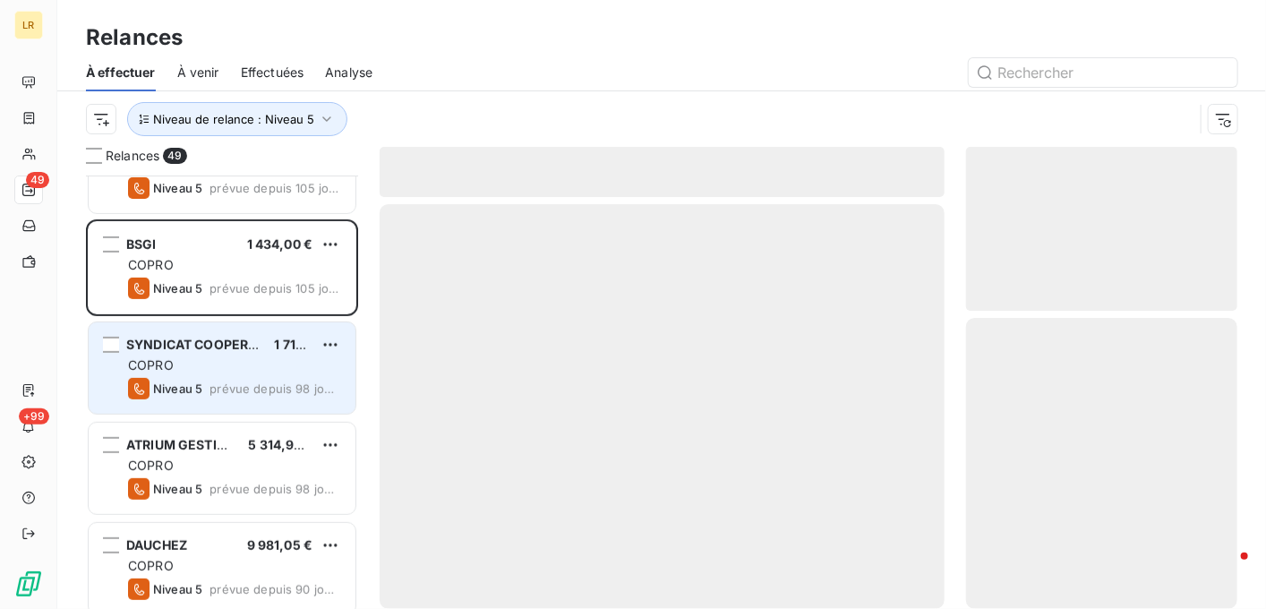
click at [182, 361] on div "COPRO" at bounding box center [234, 365] width 213 height 18
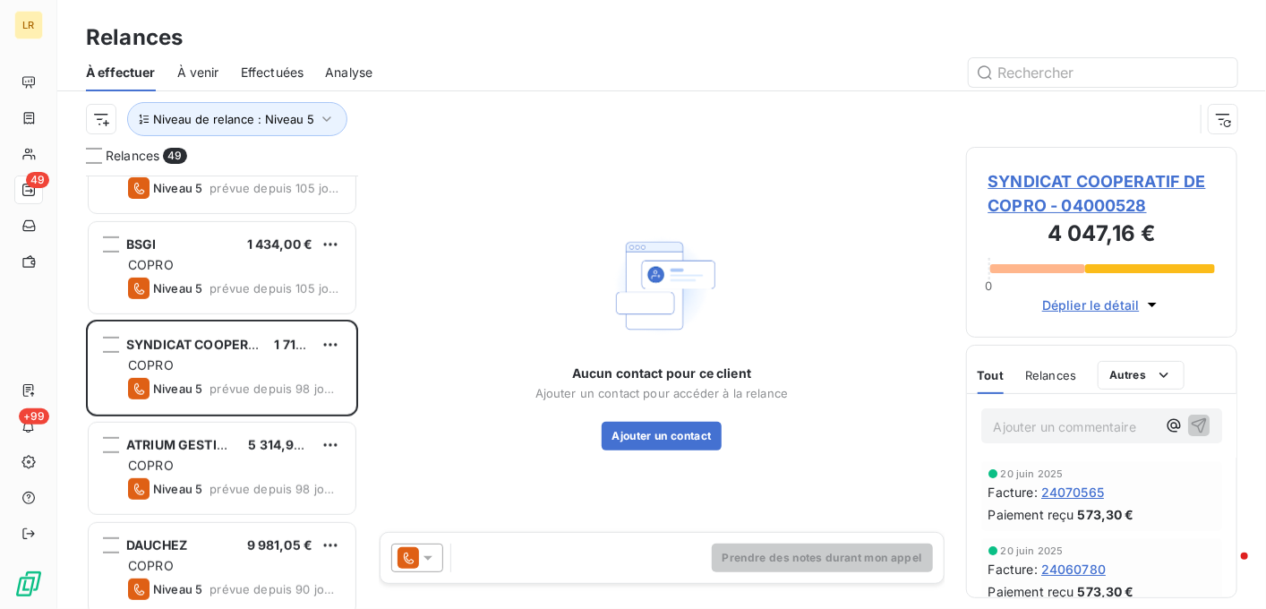
click at [428, 550] on icon at bounding box center [428, 558] width 18 height 18
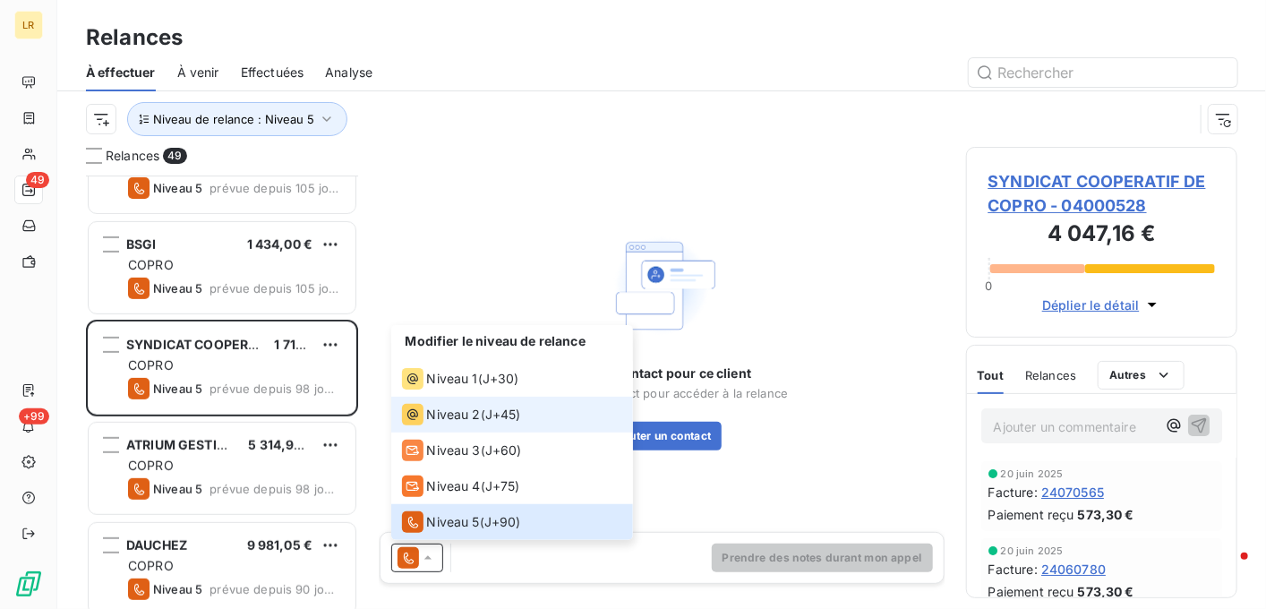
click at [450, 415] on span "Niveau 2" at bounding box center [454, 415] width 54 height 18
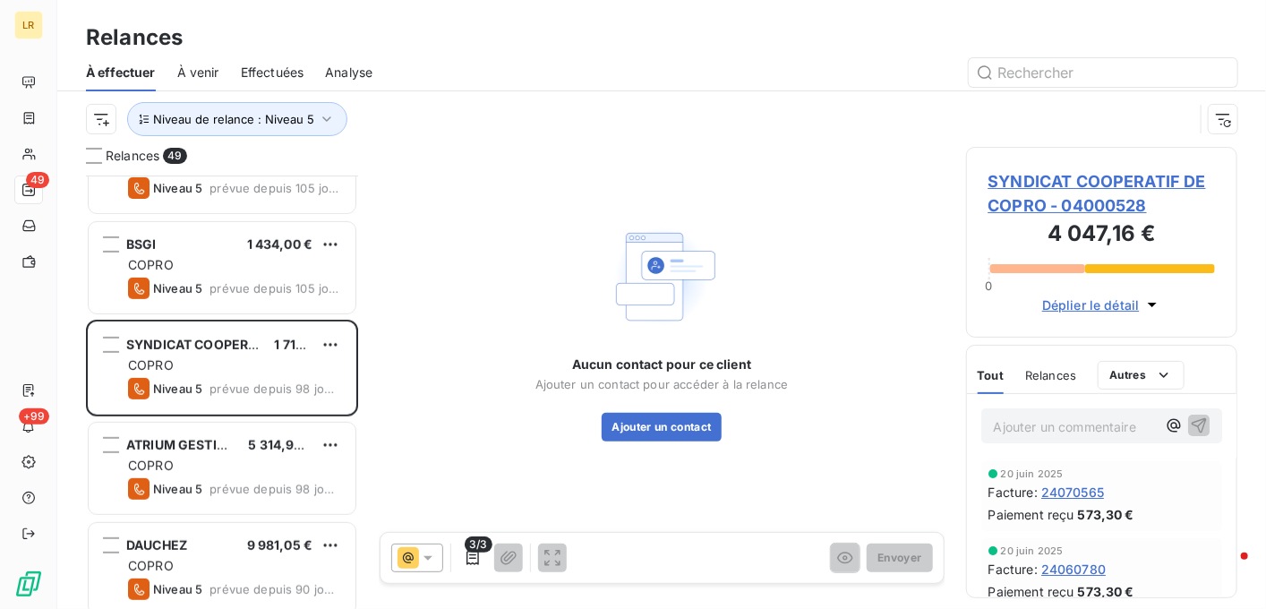
click at [1050, 375] on span "Relances" at bounding box center [1050, 375] width 51 height 14
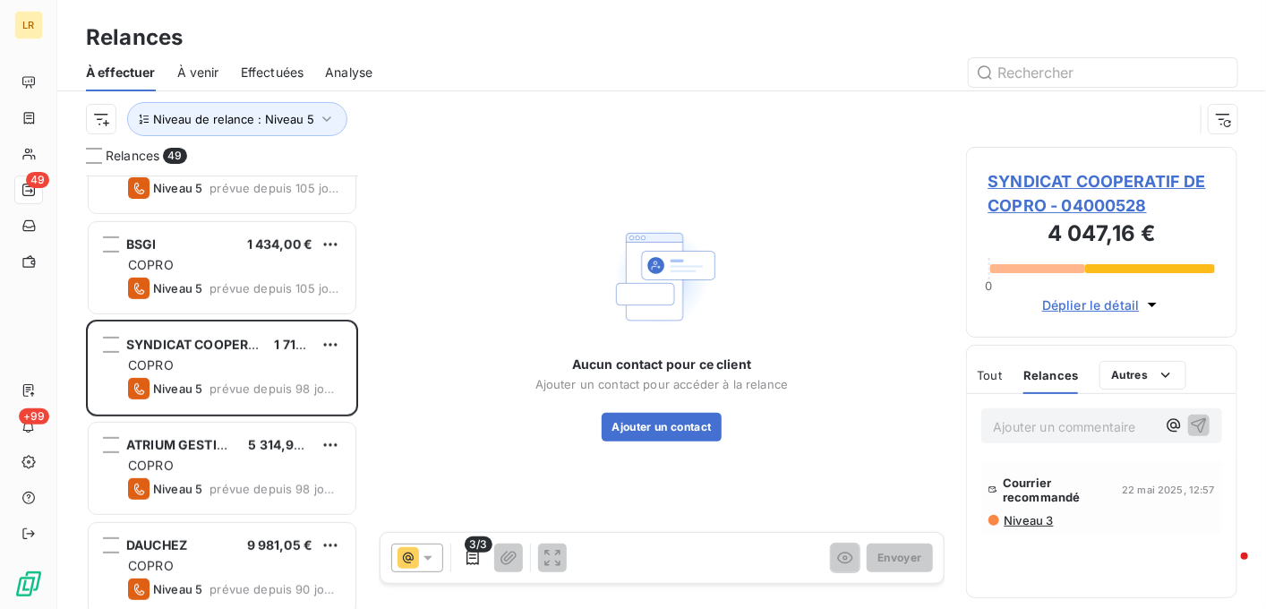
click at [1239, 390] on div "Relances 49 ACCUEIL SERVICES 5 243,28 € COPRO Niveau 5 prévue depuis 133 jours …" at bounding box center [661, 378] width 1209 height 462
click at [1030, 519] on span "Niveau 3" at bounding box center [1028, 520] width 51 height 14
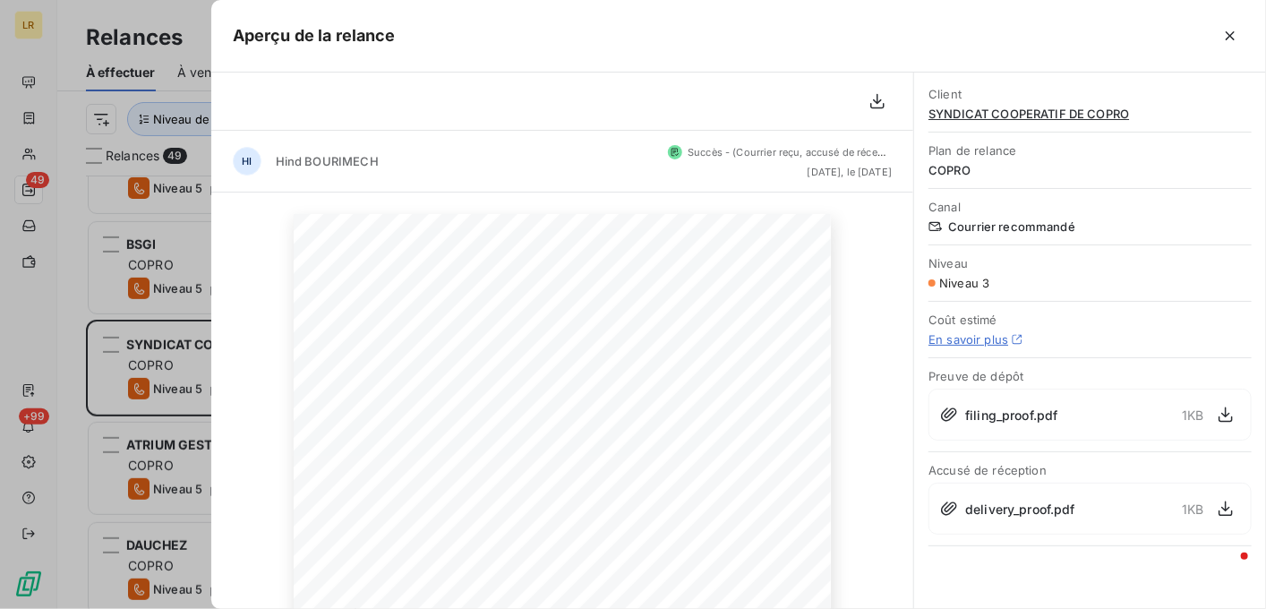
click at [178, 373] on div at bounding box center [633, 304] width 1266 height 609
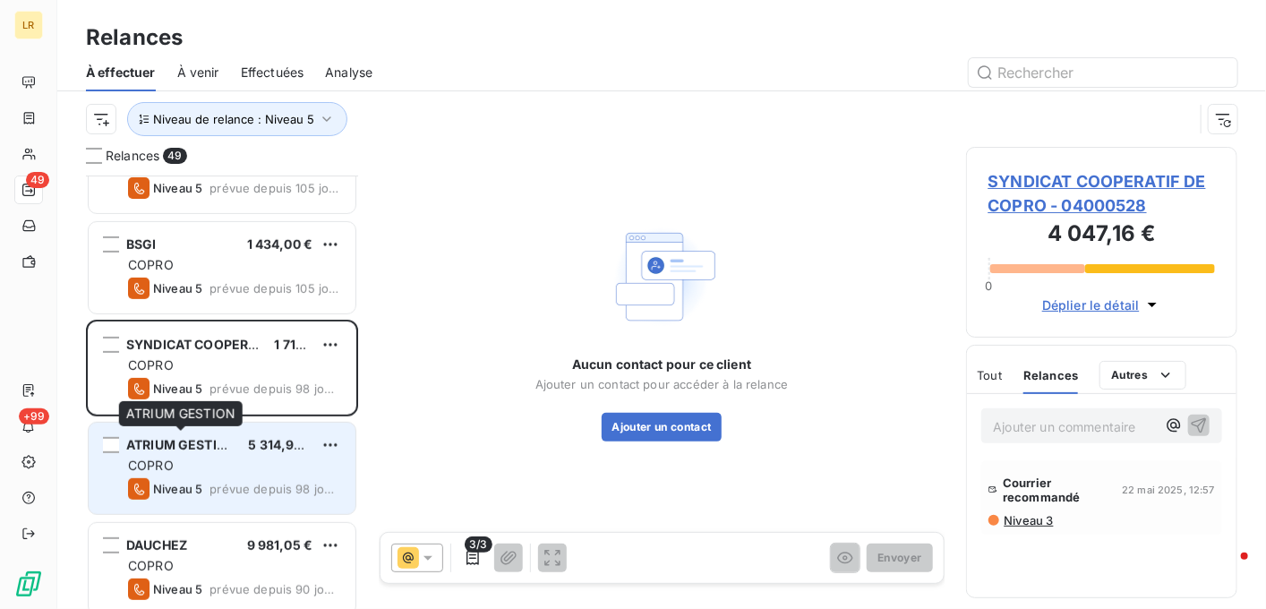
click at [214, 450] on span "ATRIUM GESTION" at bounding box center [181, 444] width 110 height 15
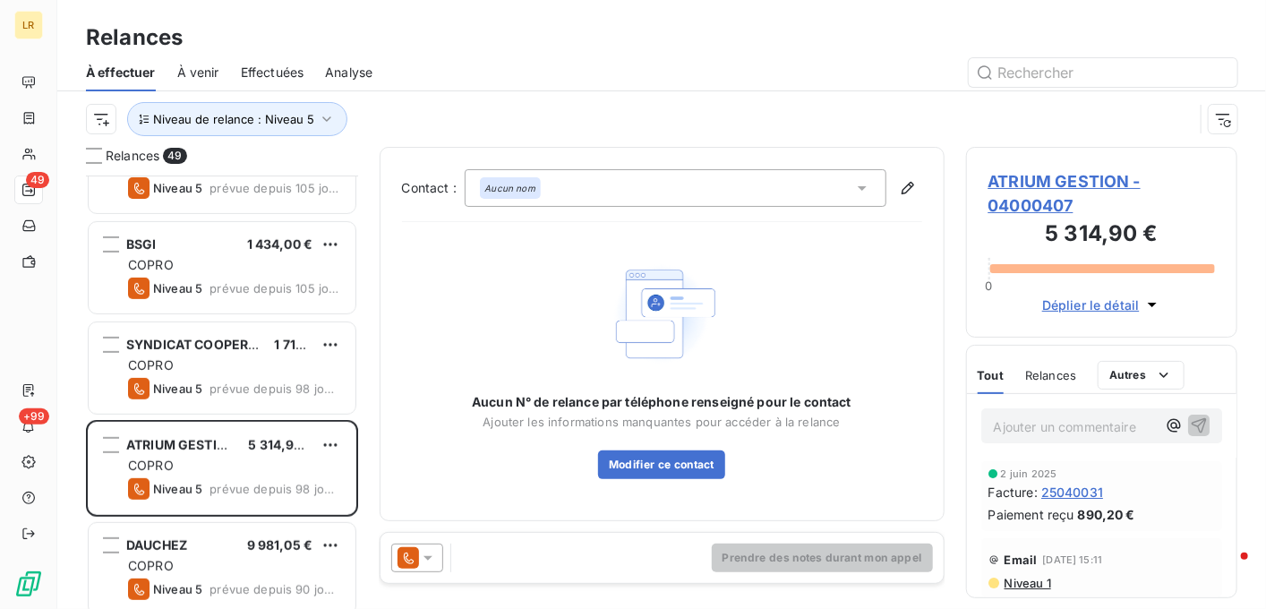
click at [430, 554] on icon at bounding box center [428, 558] width 18 height 18
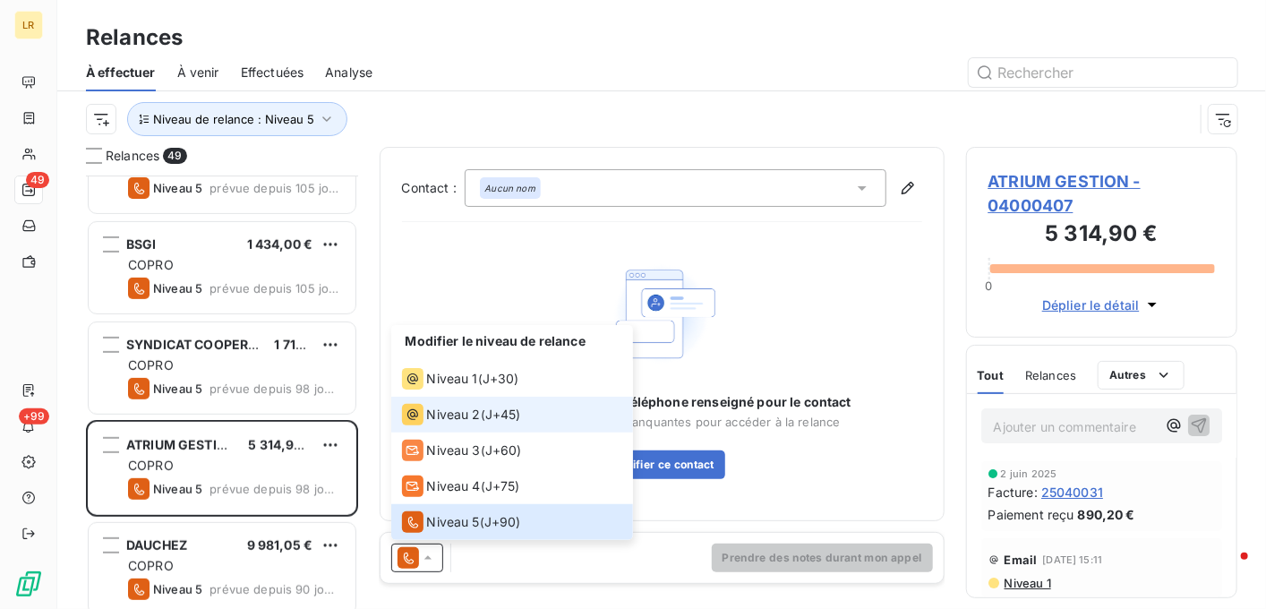
click at [428, 417] on span "Niveau 2" at bounding box center [454, 415] width 54 height 18
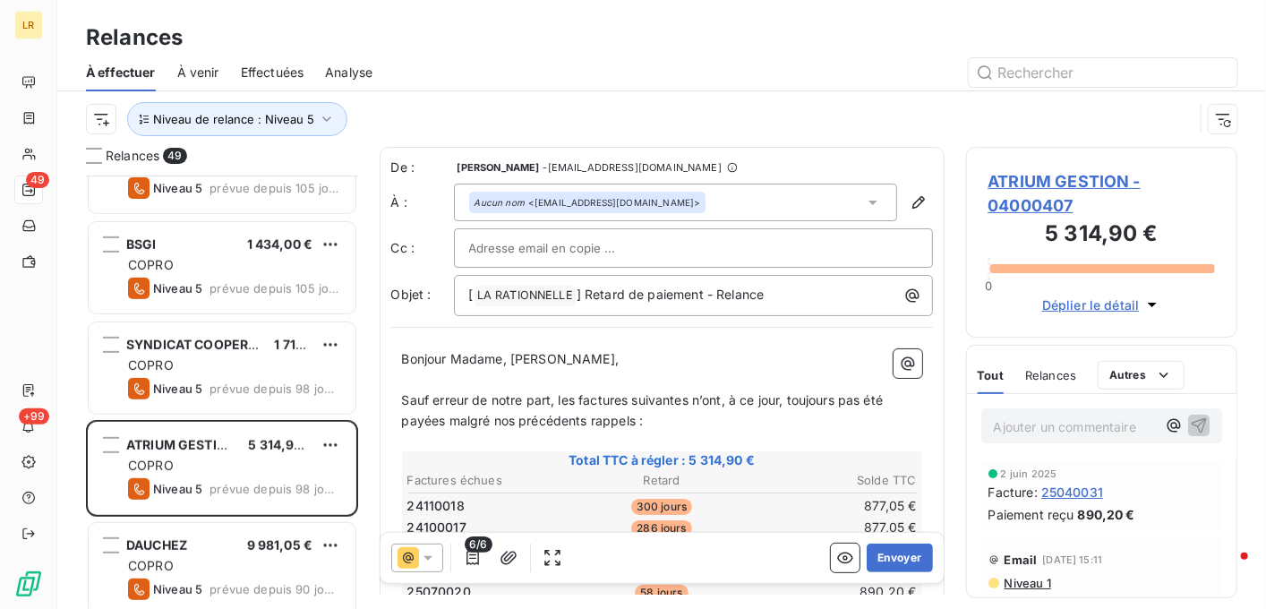
click at [1067, 370] on span "Relances" at bounding box center [1050, 375] width 51 height 14
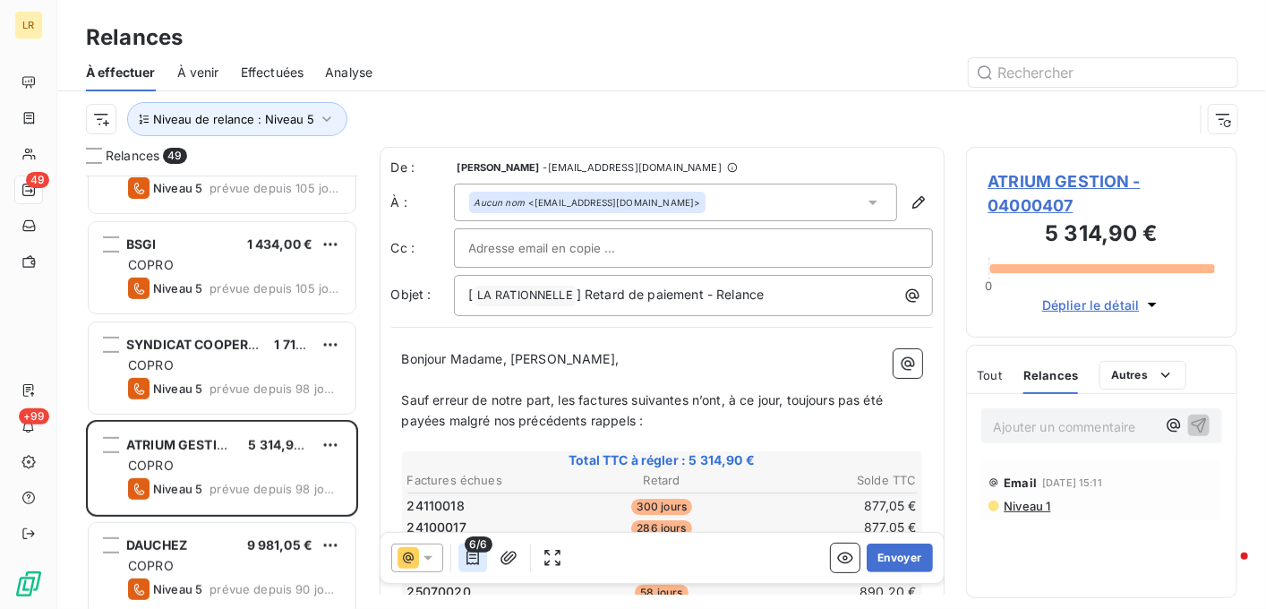
click at [467, 556] on icon "button" at bounding box center [473, 558] width 18 height 18
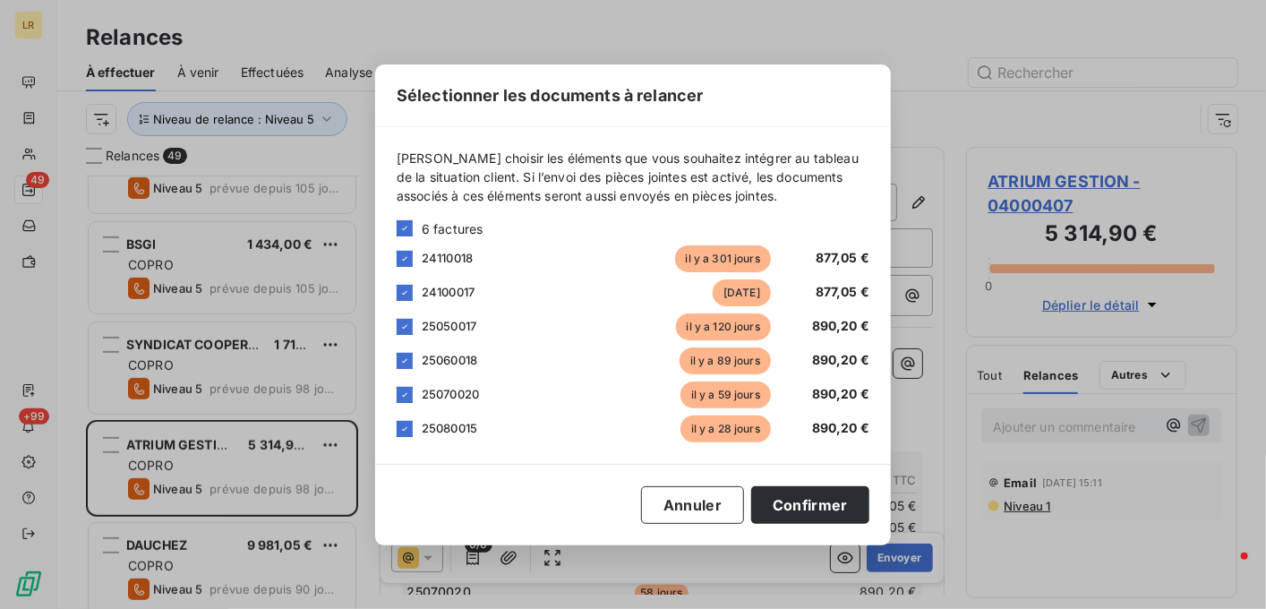
click at [419, 558] on div "Sélectionner les documents à relancer [PERSON_NAME] choisir les éléments que vo…" at bounding box center [633, 304] width 1266 height 609
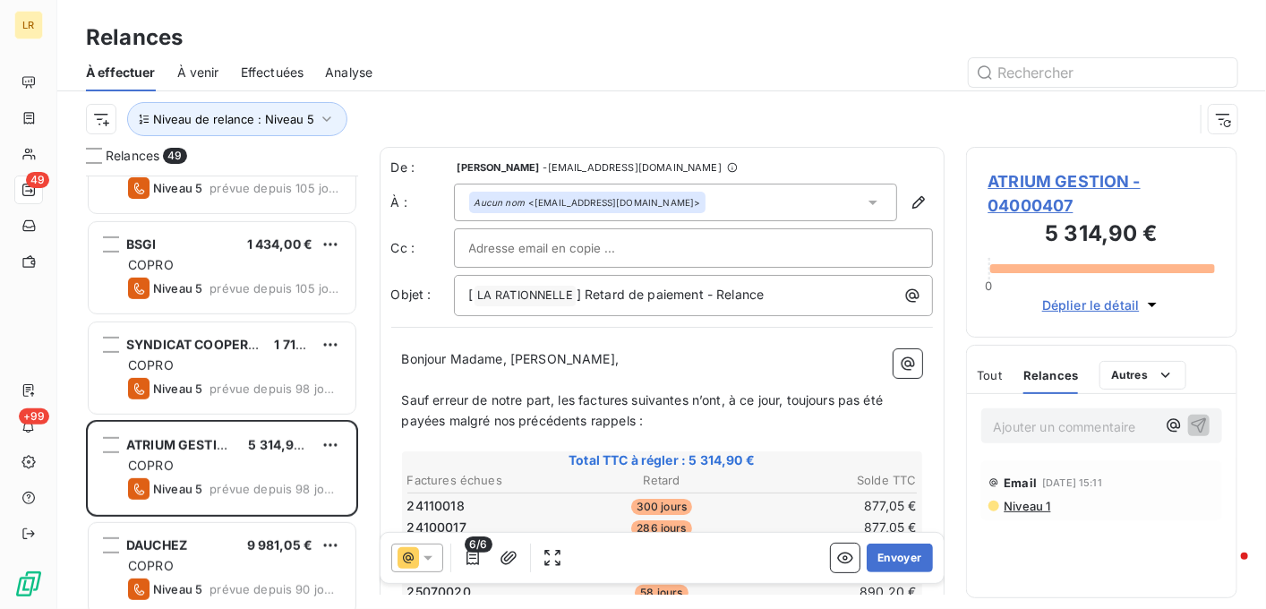
click at [427, 558] on icon at bounding box center [428, 558] width 9 height 4
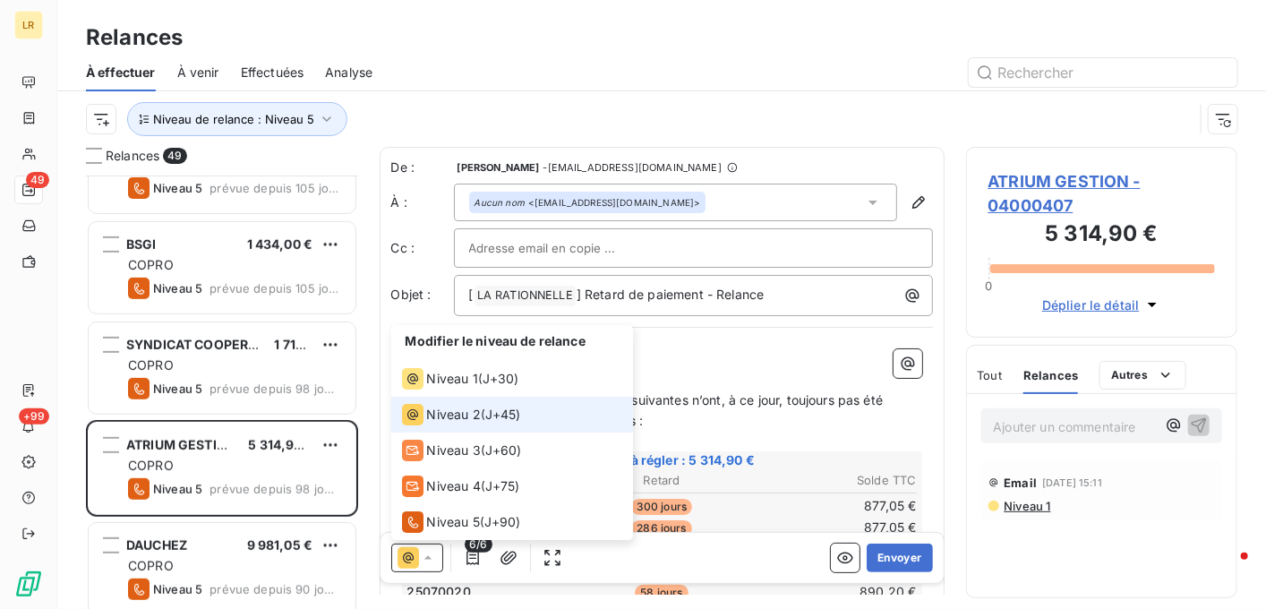
click at [448, 418] on span "Niveau 2" at bounding box center [454, 415] width 54 height 18
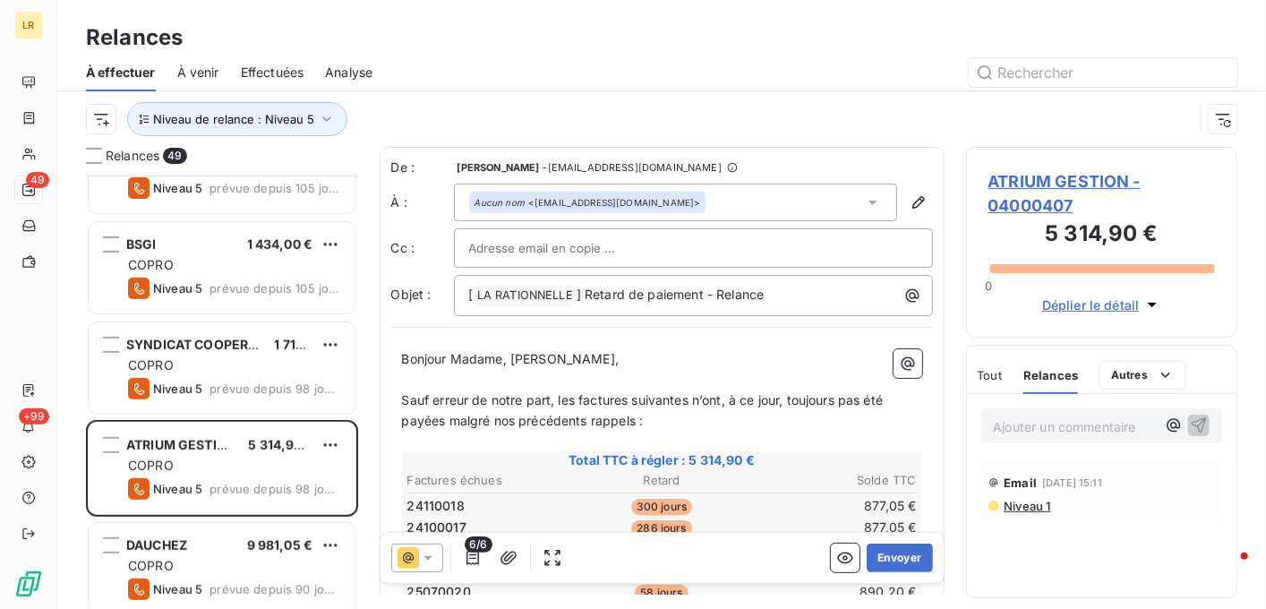
click at [1059, 422] on p "Ajouter un commentaire ﻿" at bounding box center [1075, 427] width 163 height 22
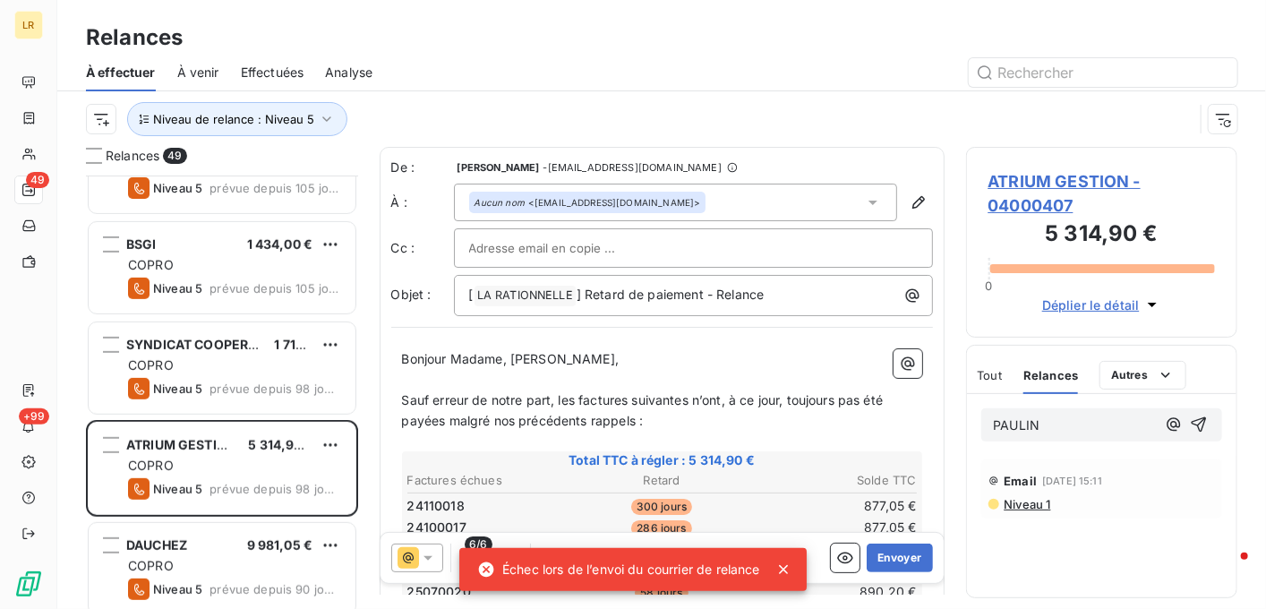
click at [1071, 420] on p "PAULIN" at bounding box center [1075, 426] width 163 height 21
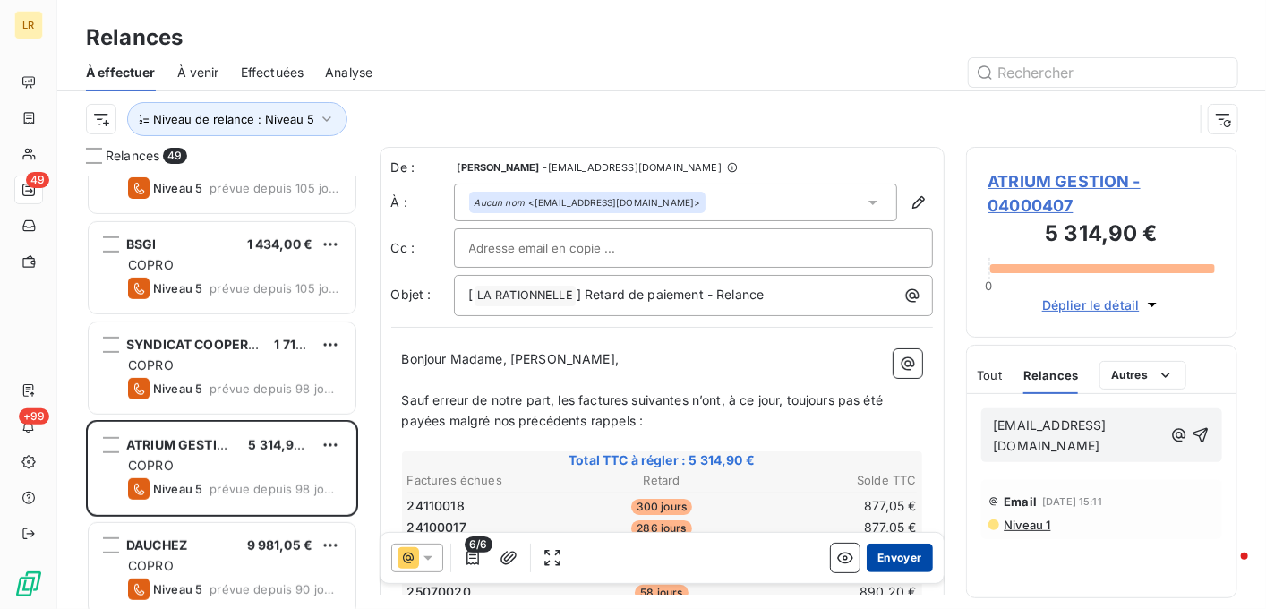
click at [875, 553] on button "Envoyer" at bounding box center [899, 558] width 65 height 29
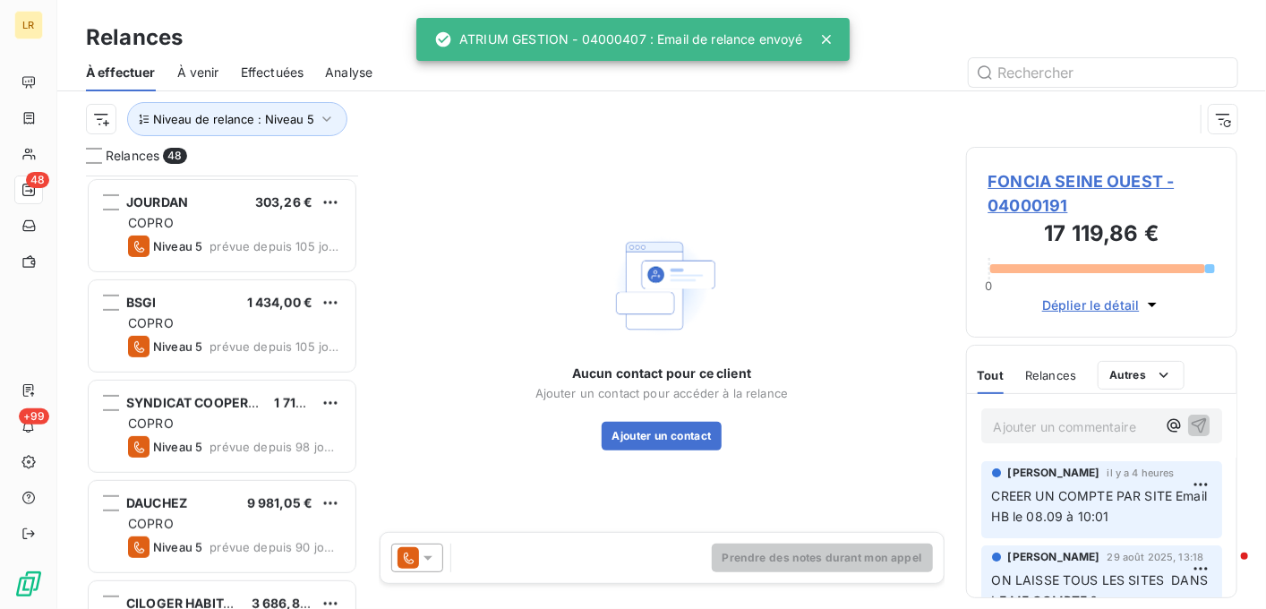
scroll to position [269, 0]
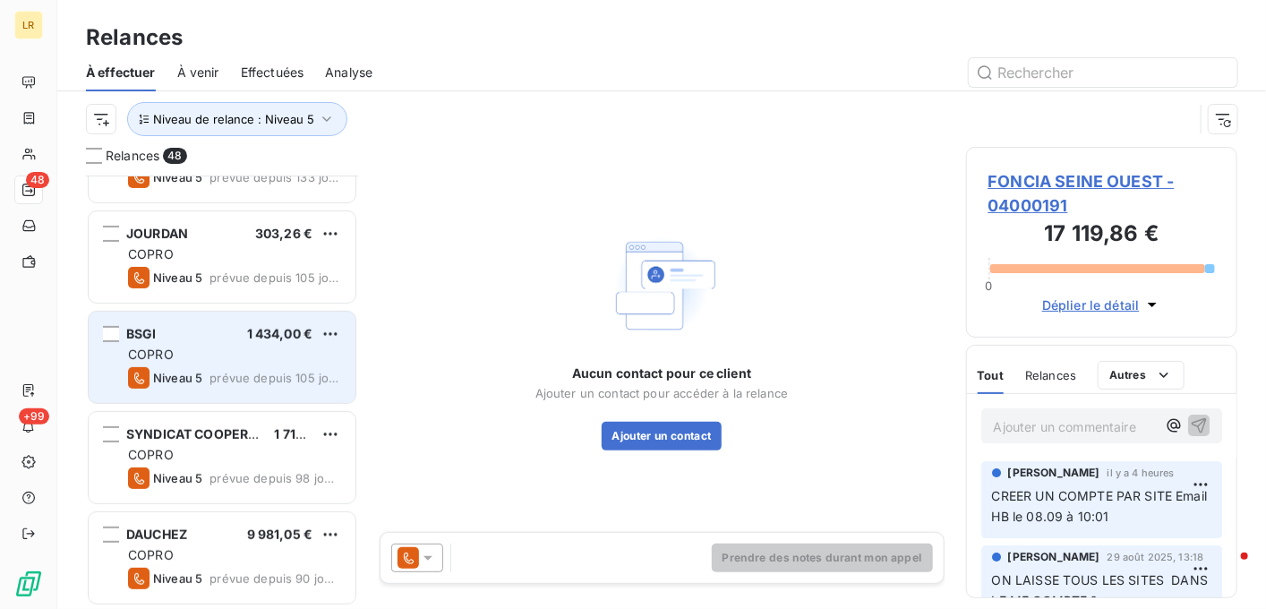
click at [290, 358] on div "COPRO" at bounding box center [234, 355] width 213 height 18
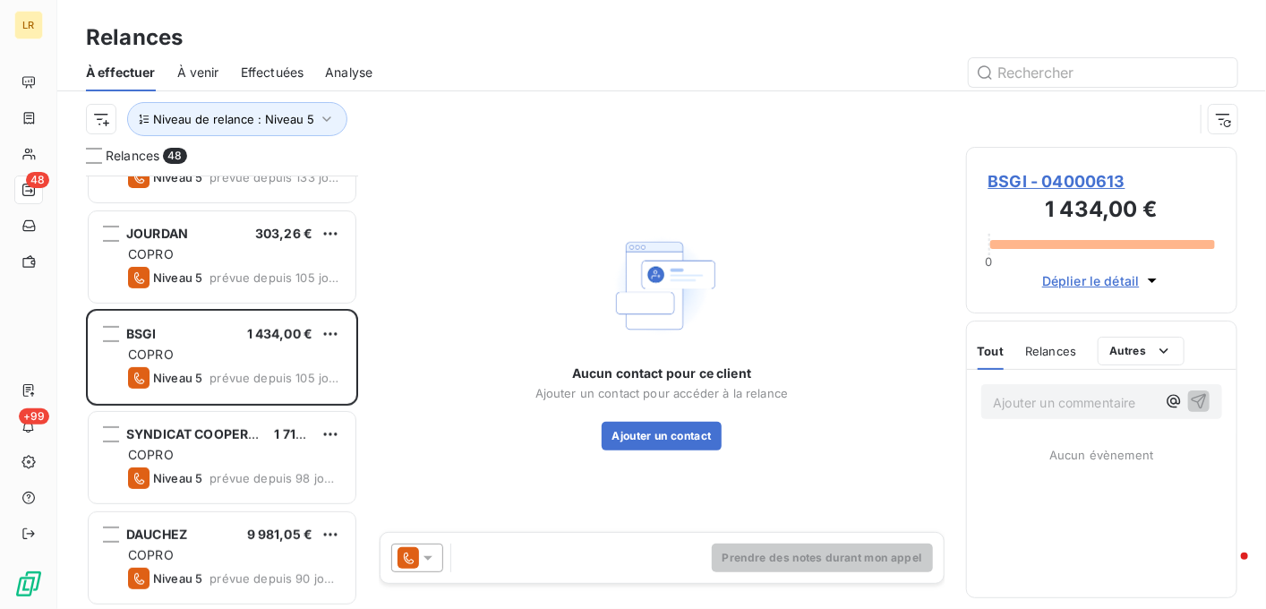
click at [1222, 39] on div "Relances" at bounding box center [661, 37] width 1209 height 32
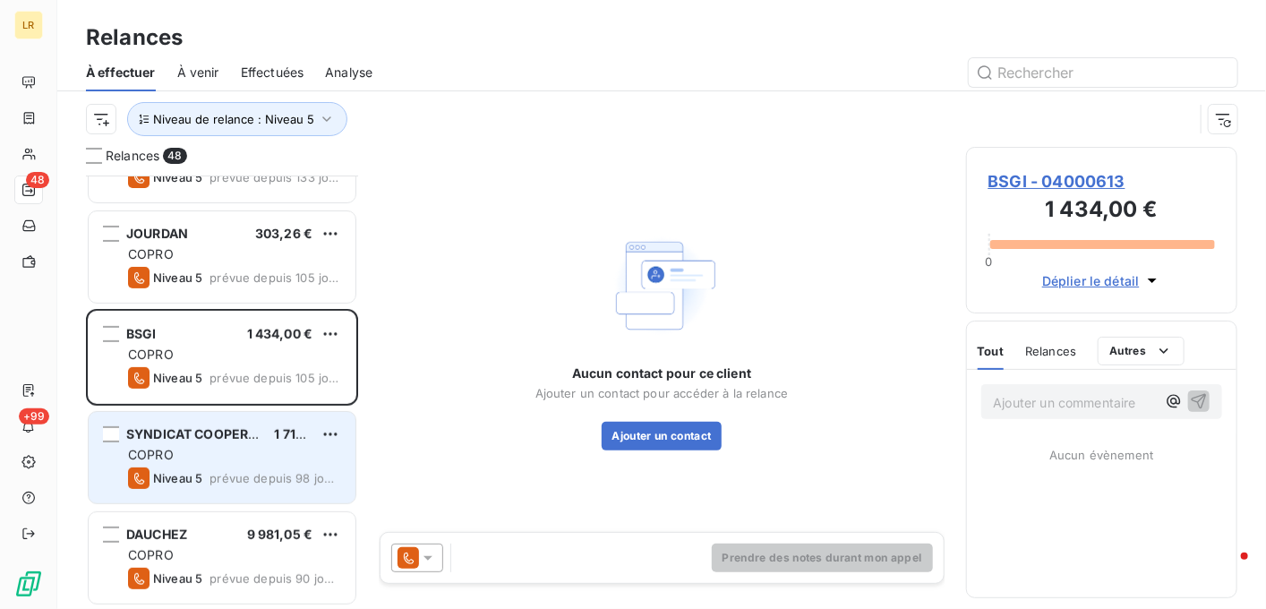
click at [182, 456] on div "COPRO" at bounding box center [234, 455] width 213 height 18
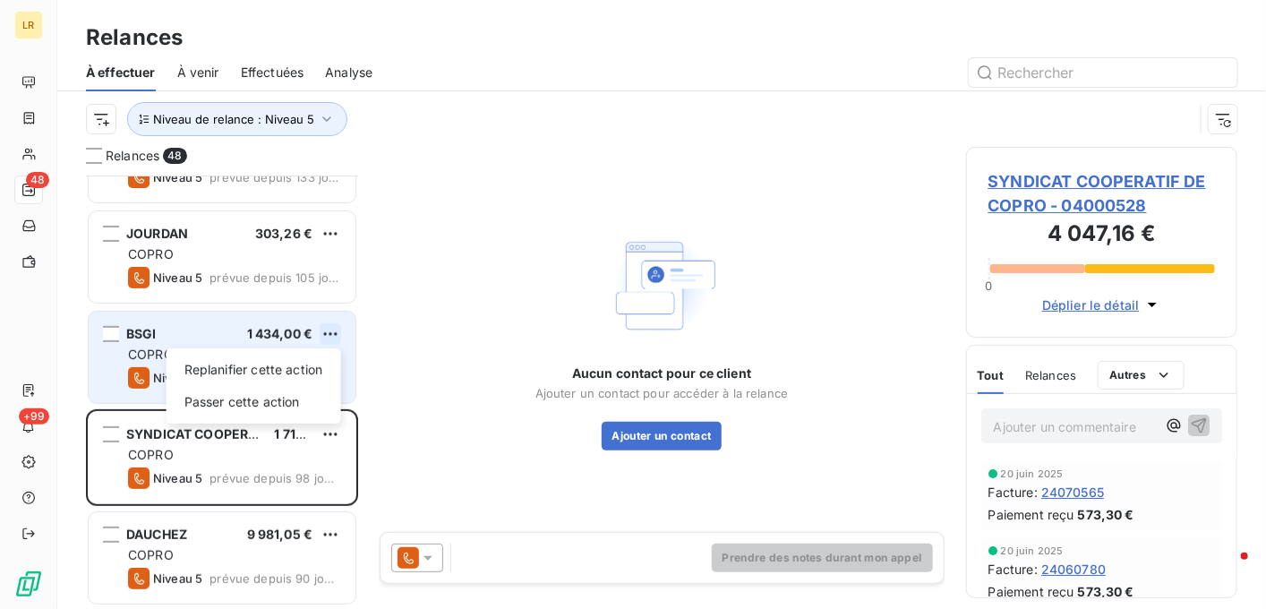
click at [326, 329] on html "LR 48 +99 Relances À effectuer À venir Effectuées Analyse Niveau de relance : N…" at bounding box center [633, 304] width 1266 height 609
click at [280, 366] on div "Replanifier cette action" at bounding box center [254, 370] width 160 height 29
select select "8"
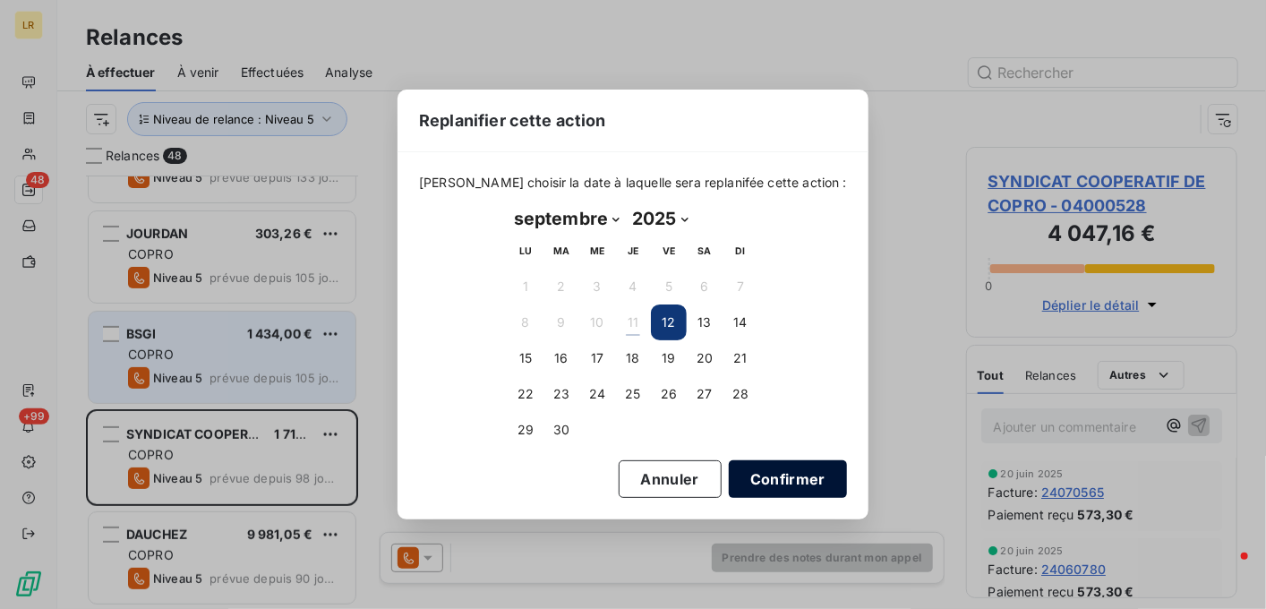
click at [767, 479] on button "Confirmer" at bounding box center [788, 479] width 118 height 38
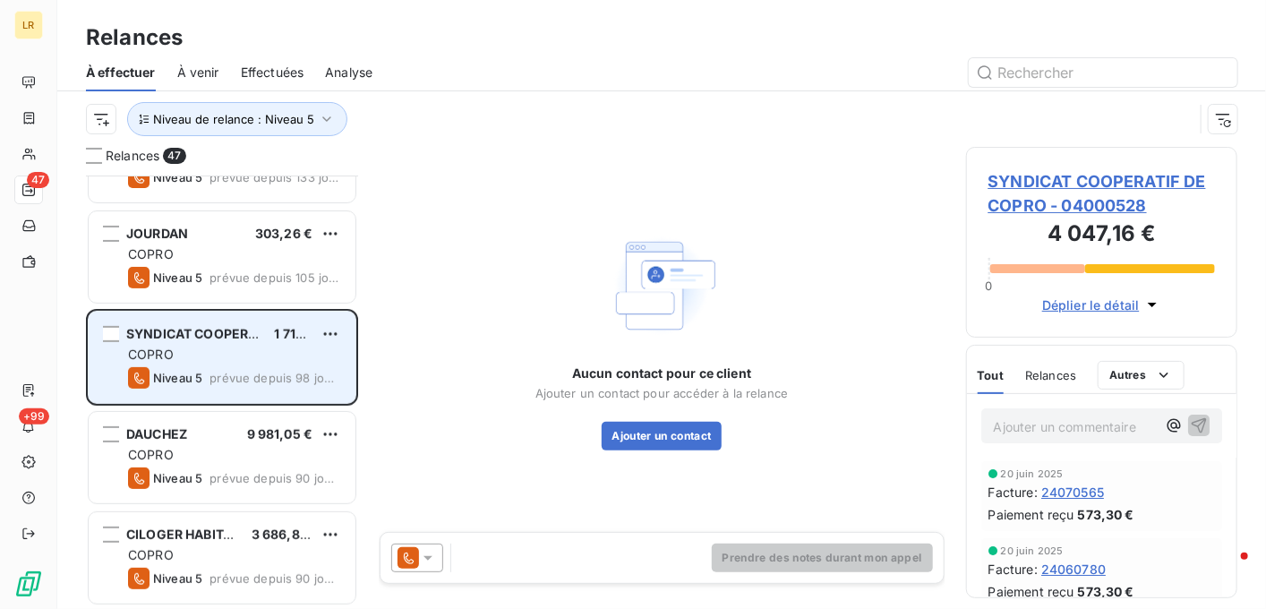
click at [227, 351] on div "COPRO" at bounding box center [234, 355] width 213 height 18
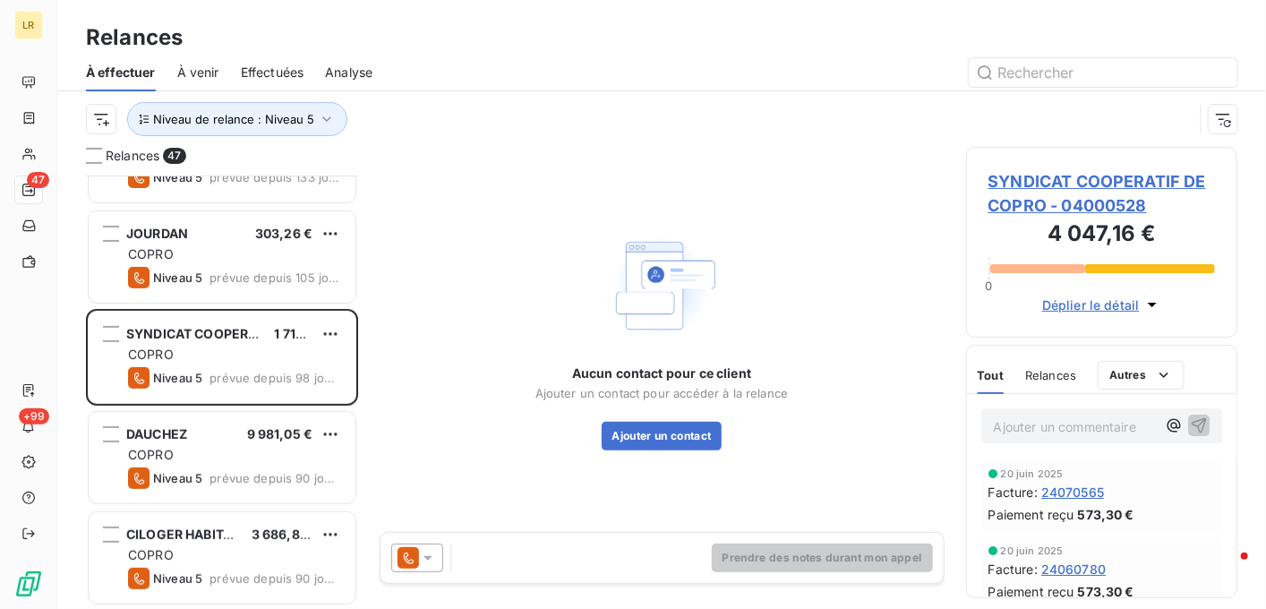
click at [427, 550] on icon at bounding box center [428, 558] width 18 height 18
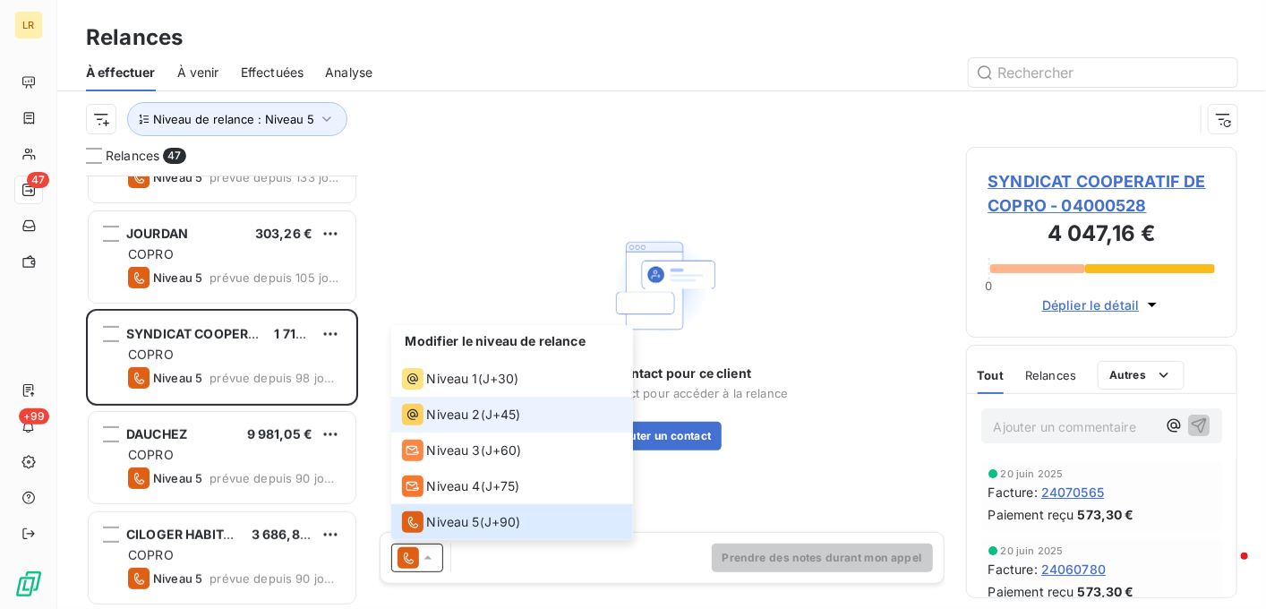
click at [480, 411] on div "Niveau 2 ( J+45 )" at bounding box center [461, 414] width 119 height 21
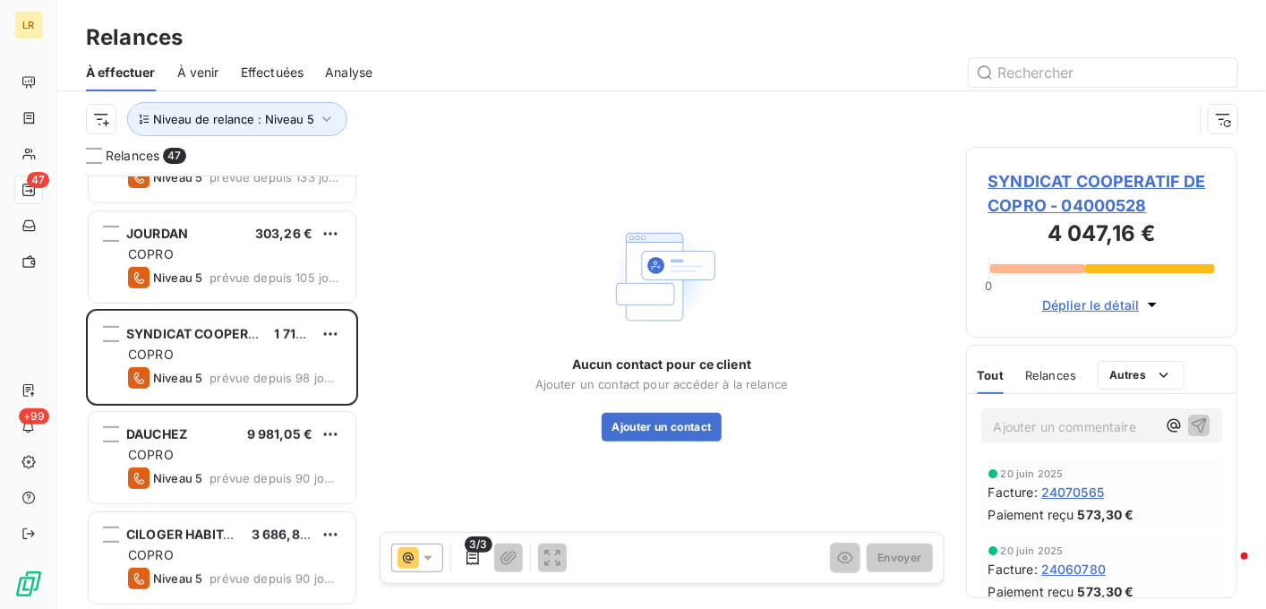
click at [1065, 372] on span "Relances" at bounding box center [1050, 375] width 51 height 14
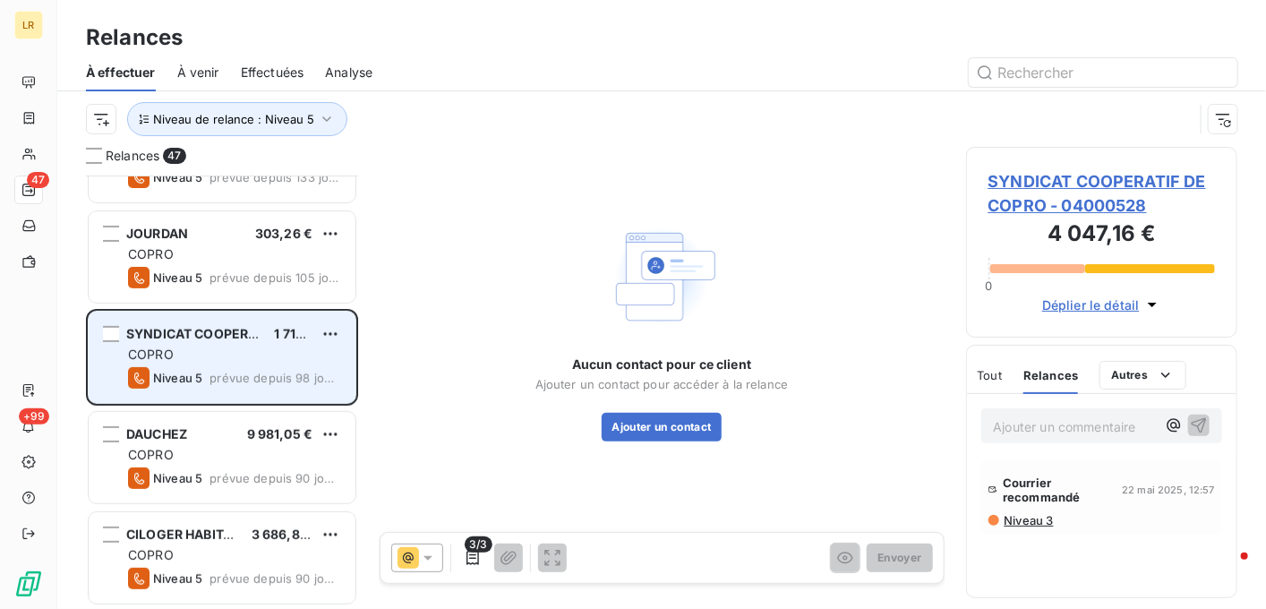
drag, startPoint x: 263, startPoint y: 434, endPoint x: 256, endPoint y: 397, distance: 38.3
click at [257, 433] on span "9 981,05 €" at bounding box center [280, 433] width 66 height 15
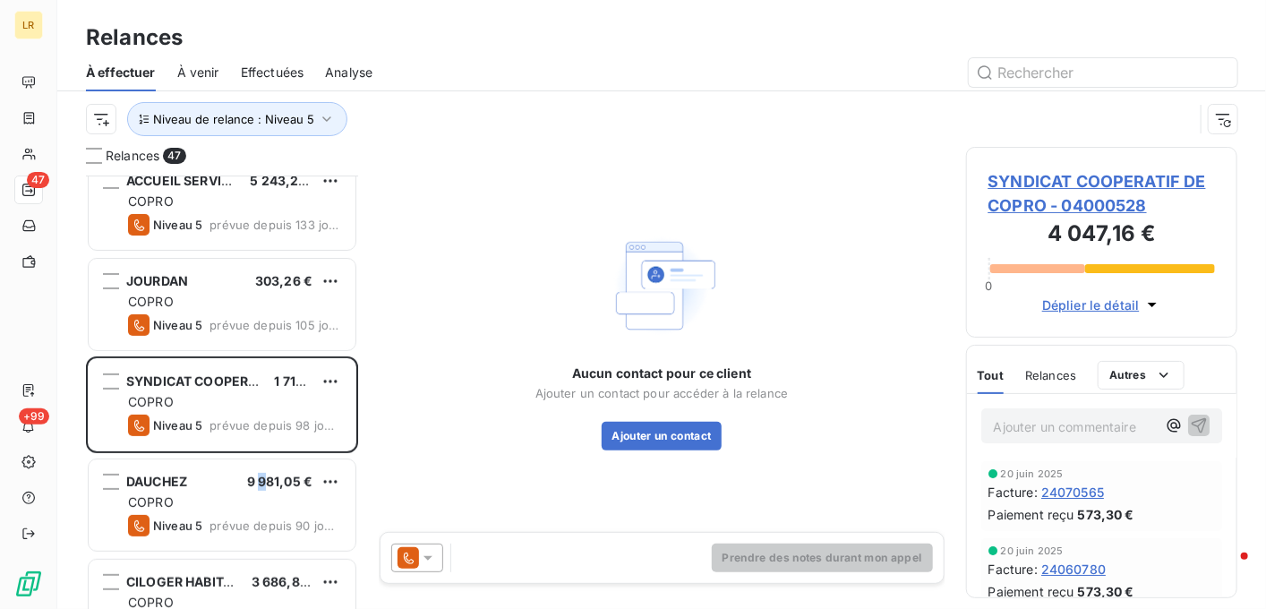
scroll to position [179, 0]
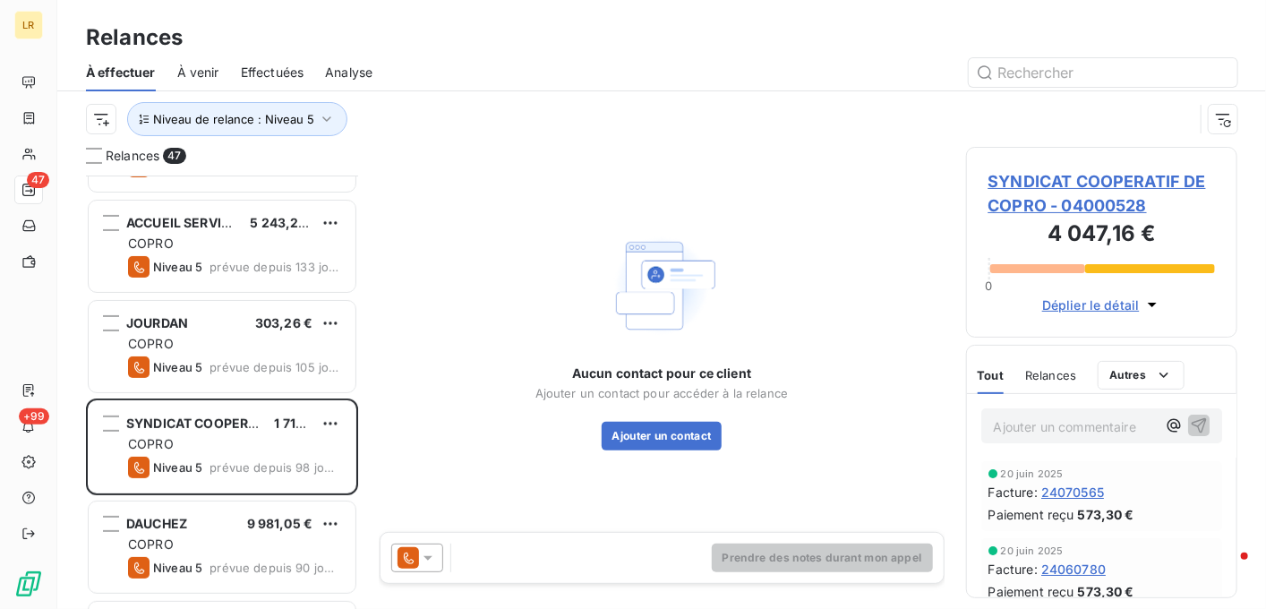
click at [423, 553] on icon at bounding box center [428, 558] width 18 height 18
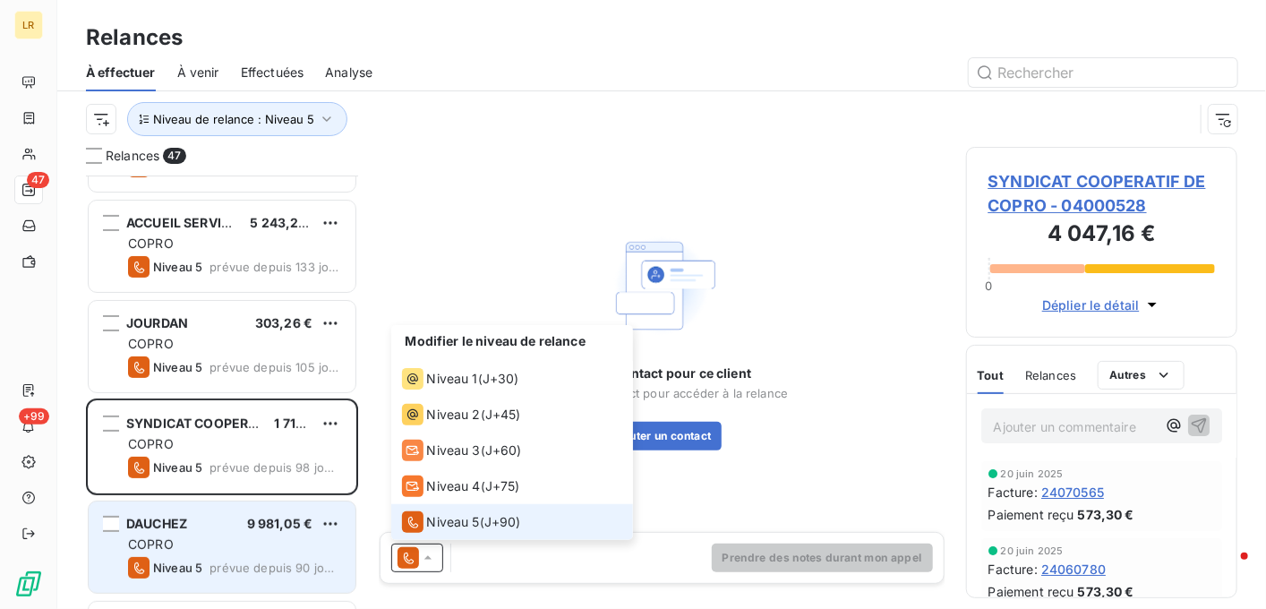
click at [219, 519] on div "DAUCHEZ 9 981,05 €" at bounding box center [234, 524] width 213 height 16
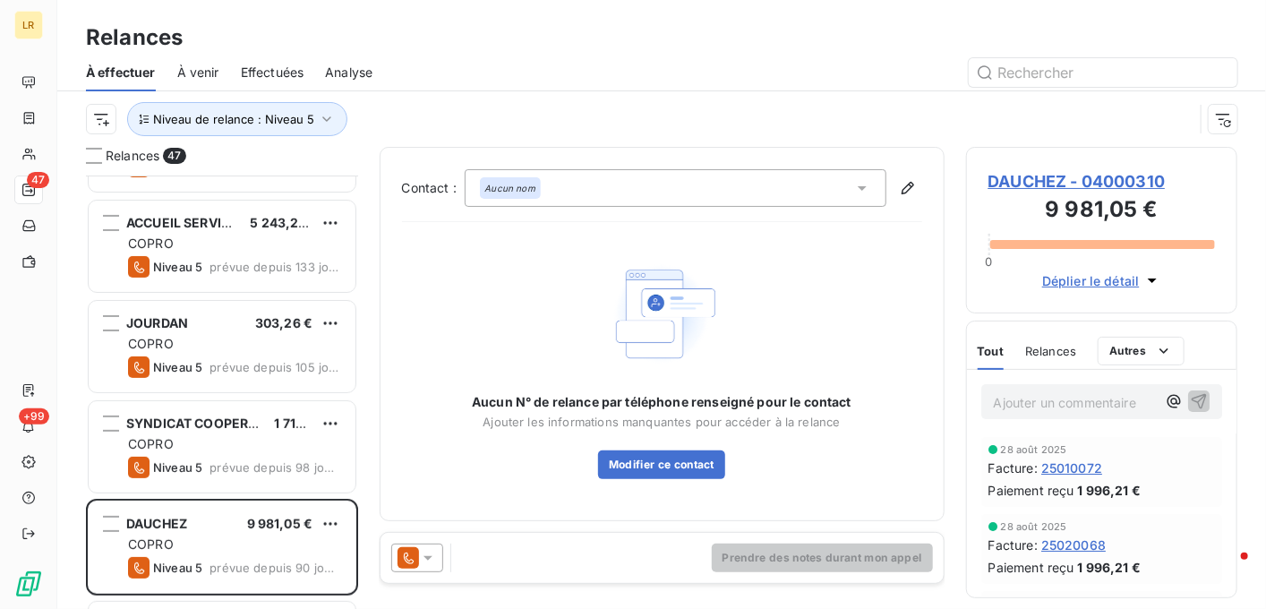
click at [431, 553] on icon at bounding box center [428, 558] width 18 height 18
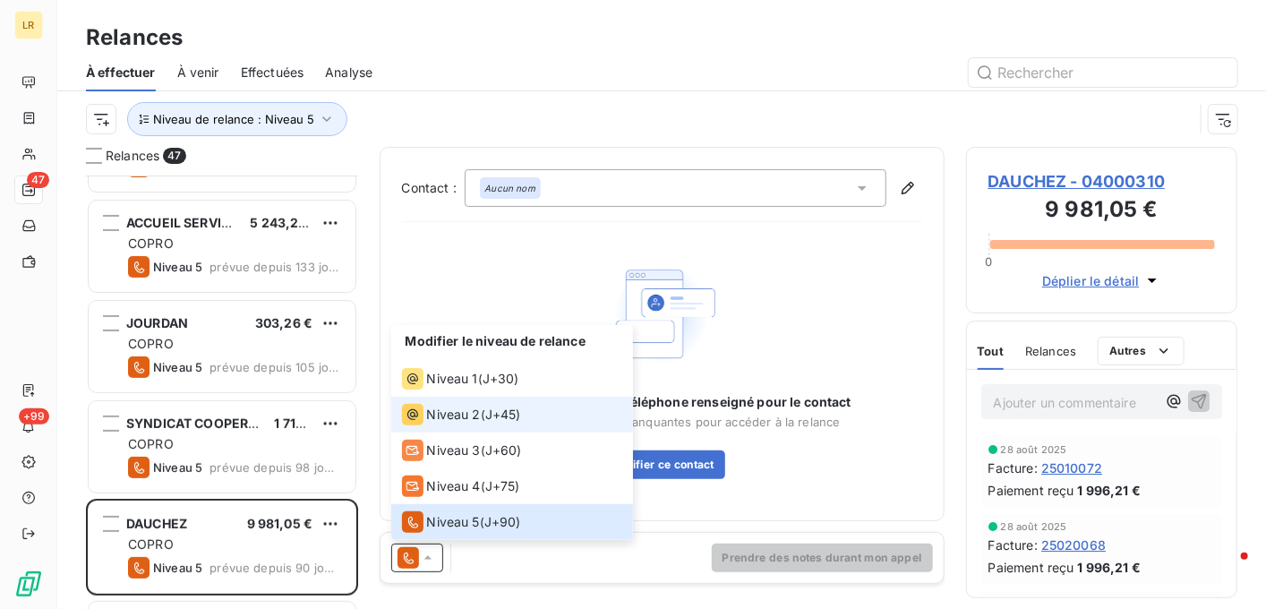
click at [451, 416] on span "Niveau 2" at bounding box center [454, 415] width 54 height 18
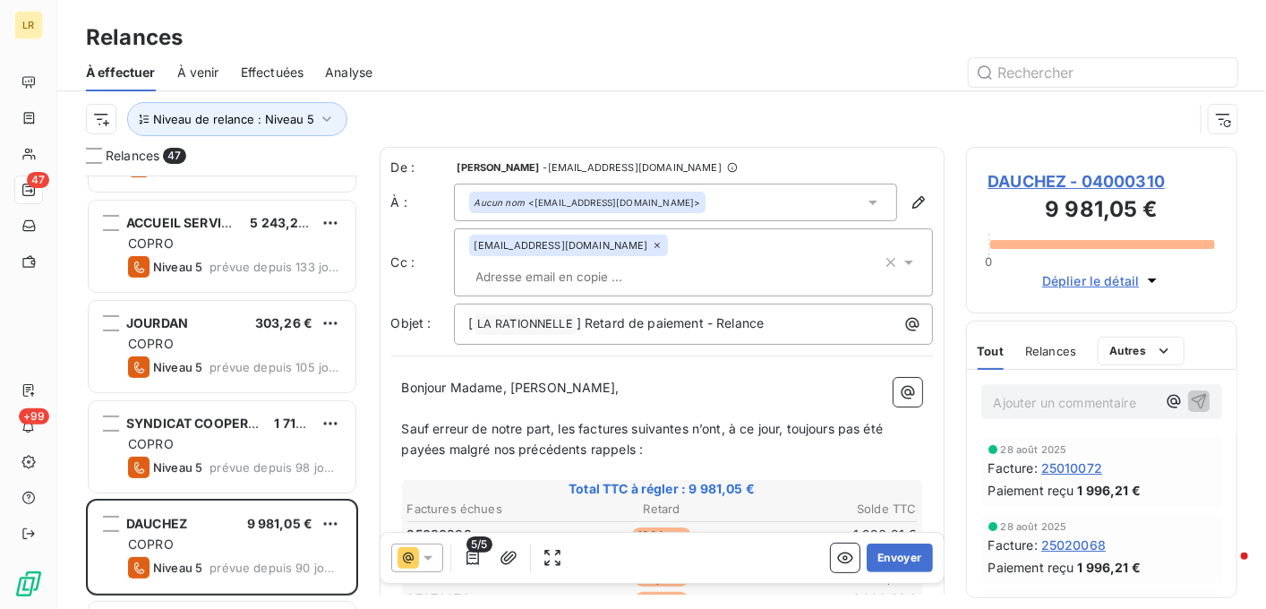
click at [1067, 350] on span "Relances" at bounding box center [1050, 351] width 51 height 14
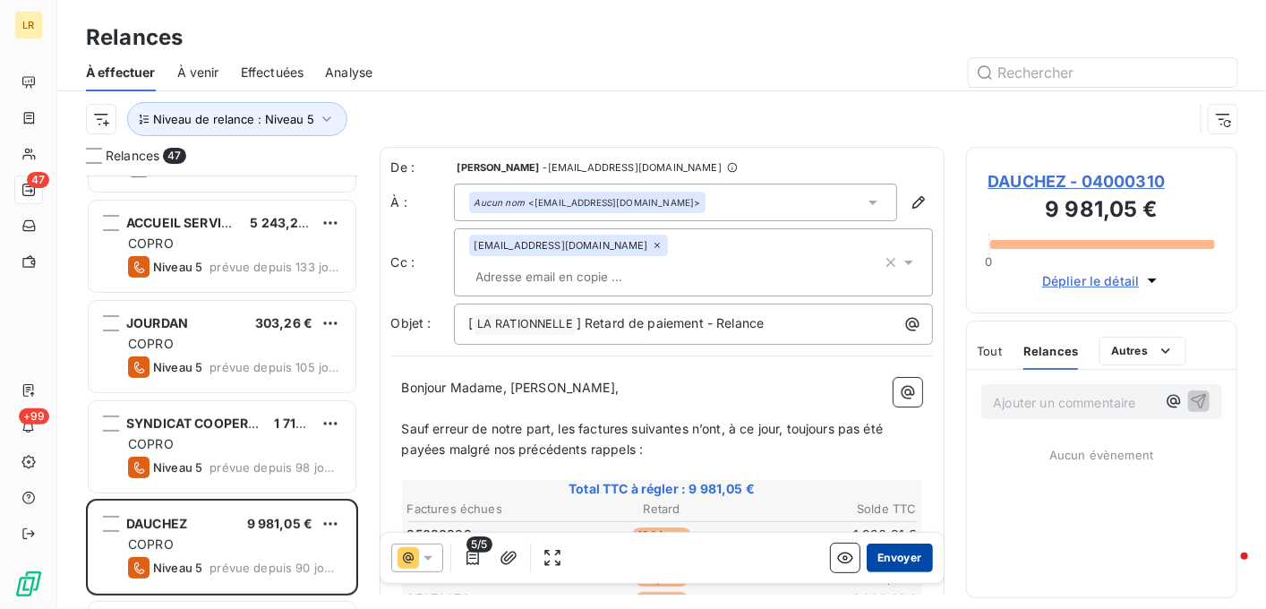
click at [874, 557] on button "Envoyer" at bounding box center [899, 558] width 65 height 29
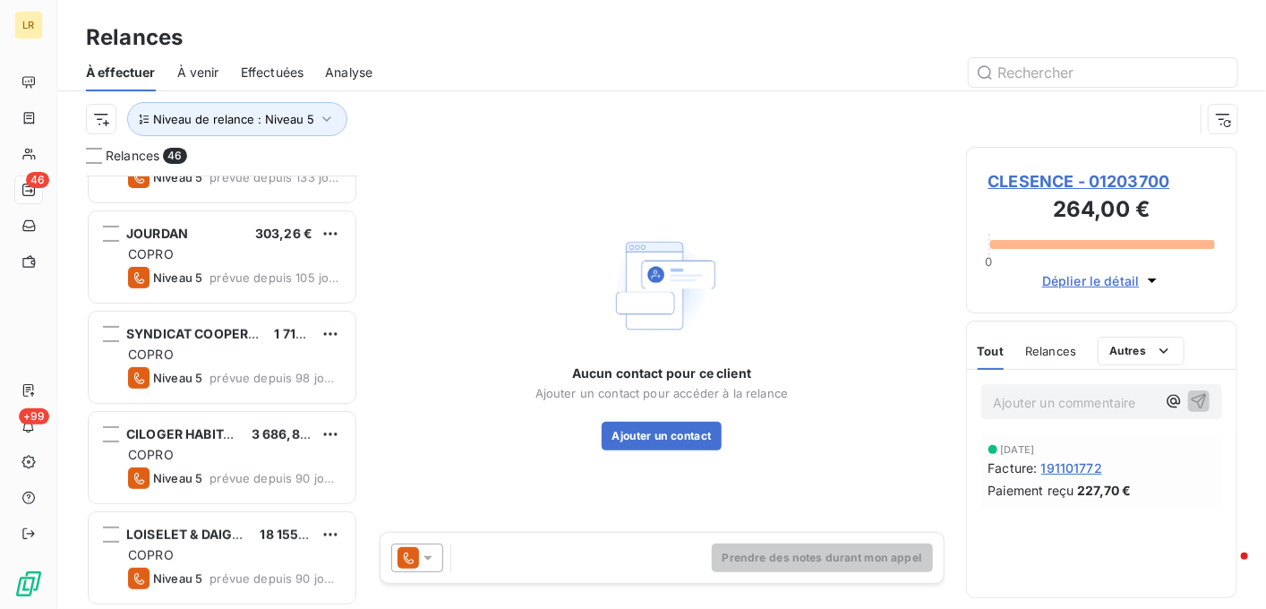
scroll to position [358, 0]
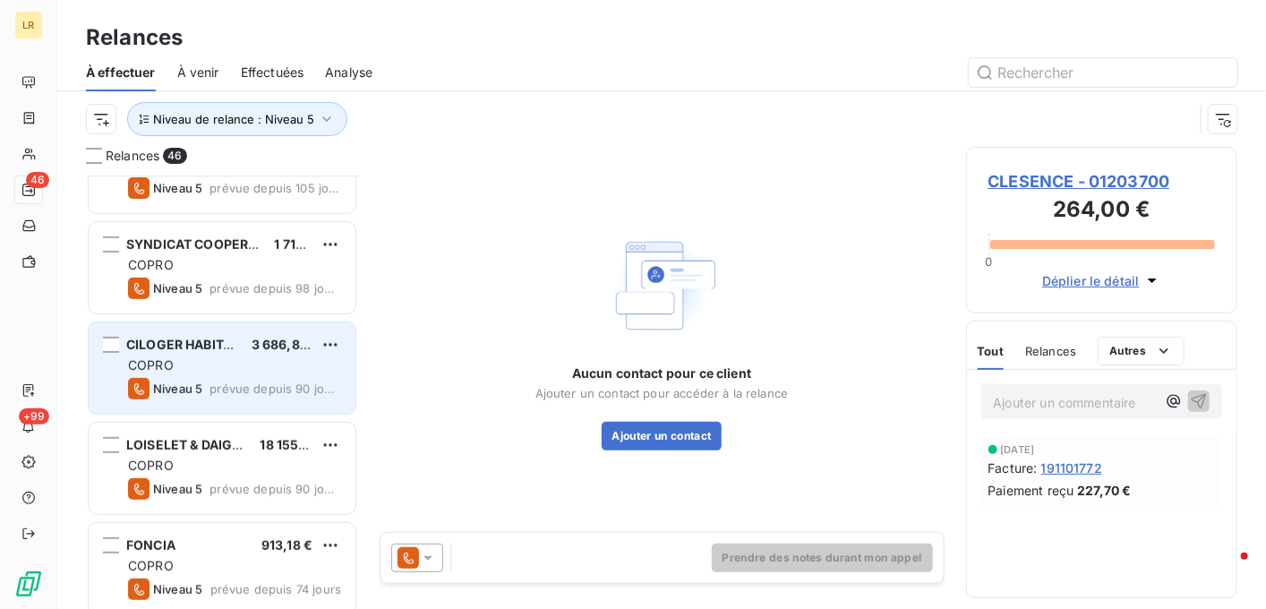
click at [240, 357] on div "COPRO" at bounding box center [234, 365] width 213 height 18
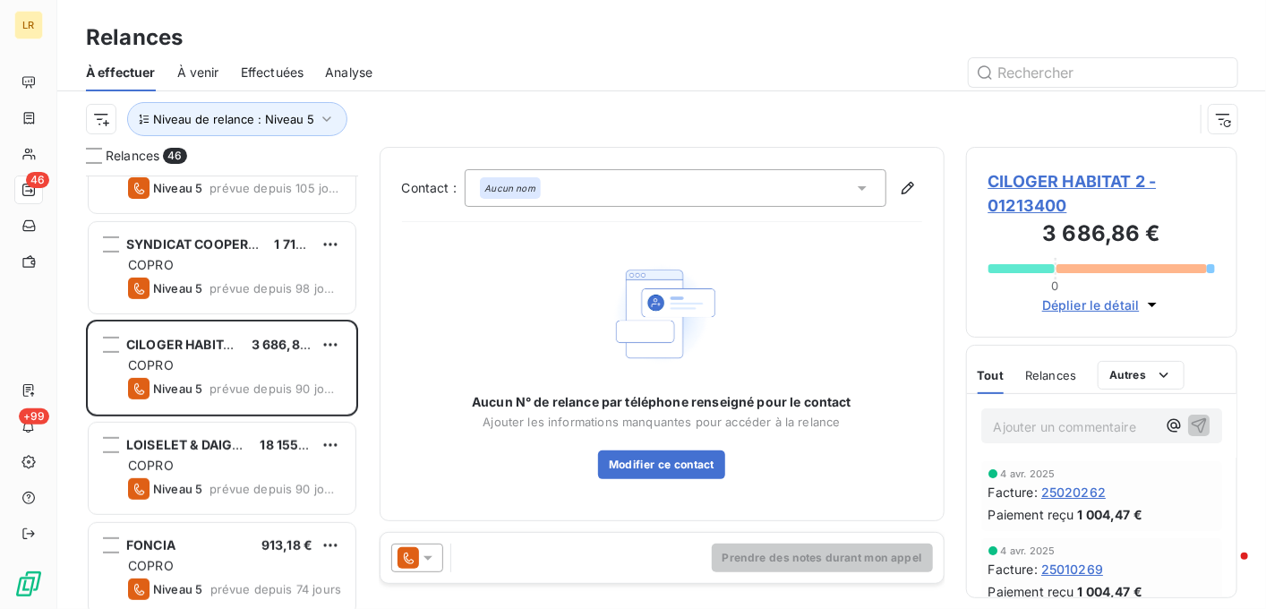
click at [424, 552] on icon at bounding box center [428, 558] width 18 height 18
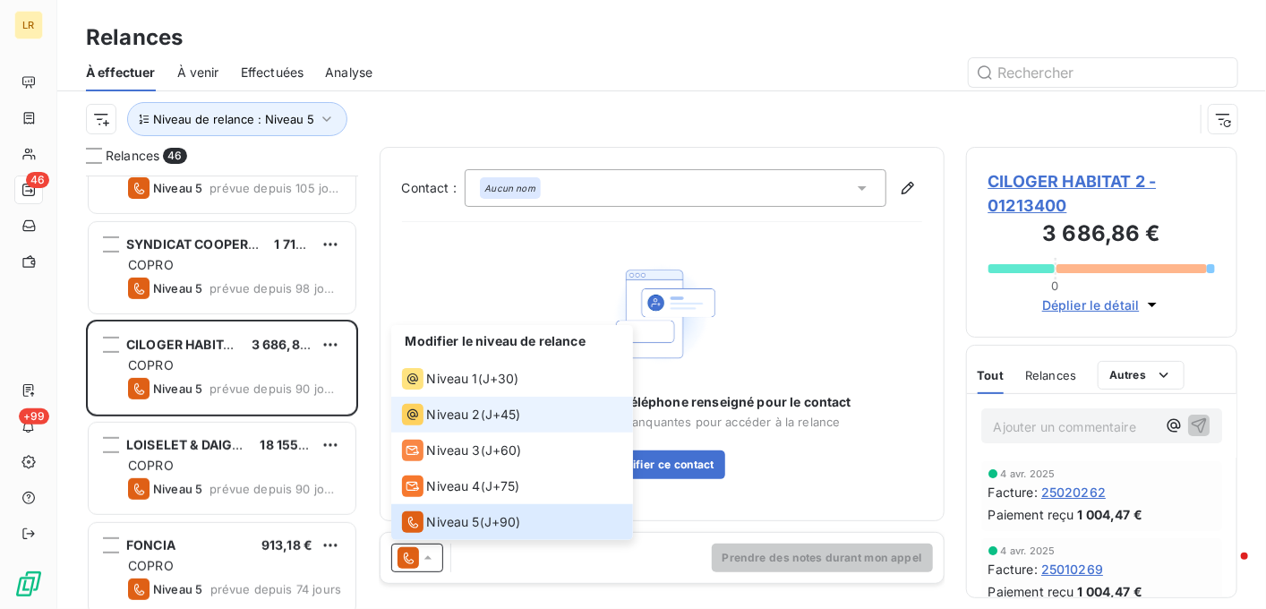
click at [444, 414] on span "Niveau 2" at bounding box center [454, 415] width 54 height 18
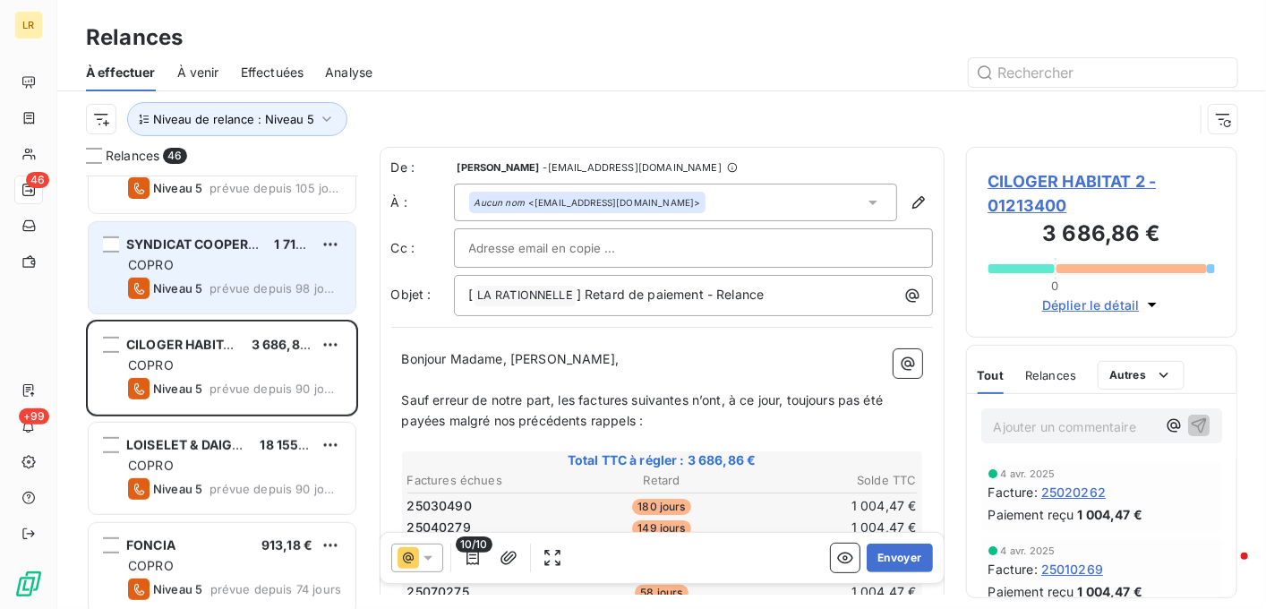
click at [284, 272] on div "COPRO" at bounding box center [234, 265] width 213 height 18
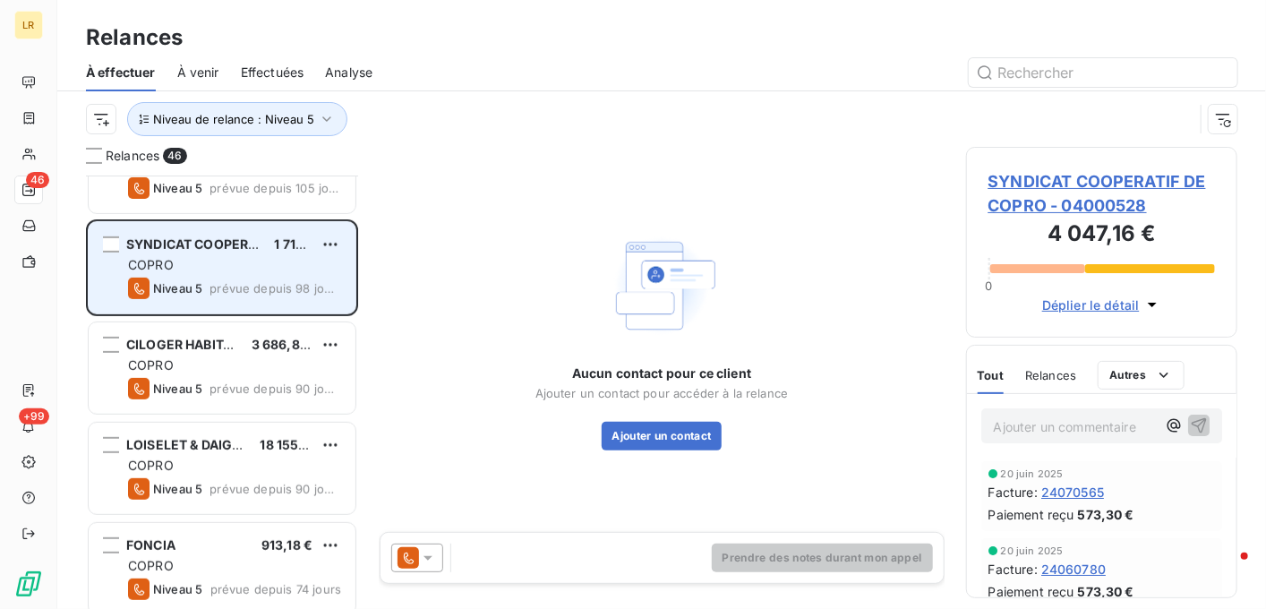
click at [283, 268] on div "COPRO" at bounding box center [234, 265] width 213 height 18
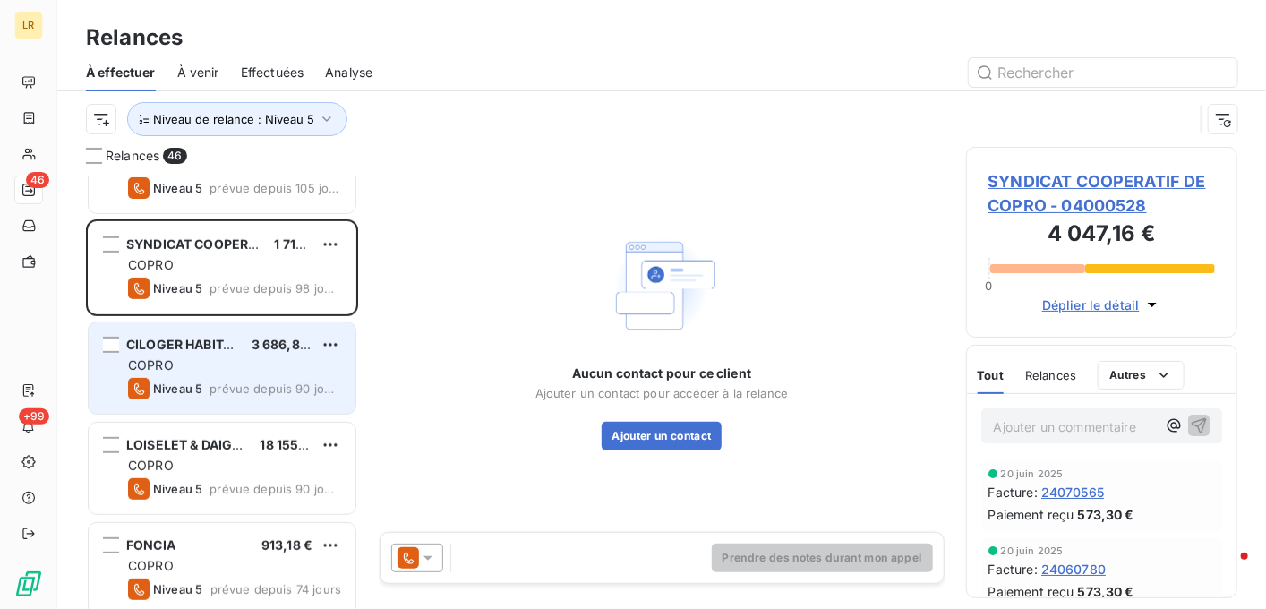
click at [273, 357] on div "COPRO" at bounding box center [234, 365] width 213 height 18
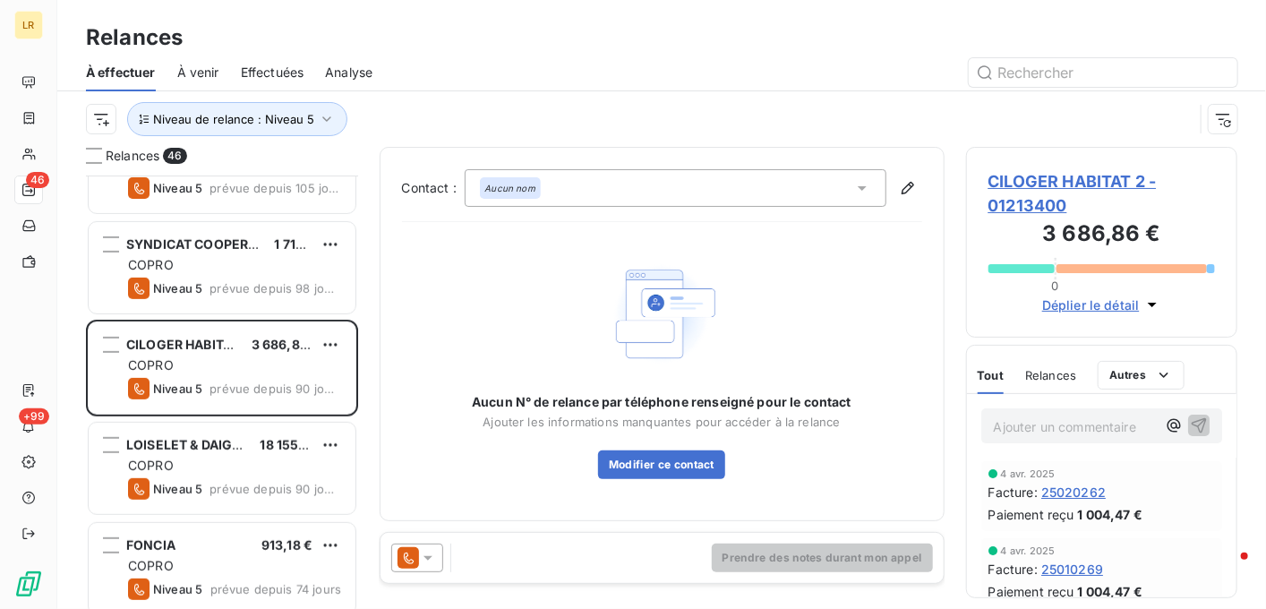
click at [271, 72] on span "Effectuées" at bounding box center [273, 73] width 64 height 18
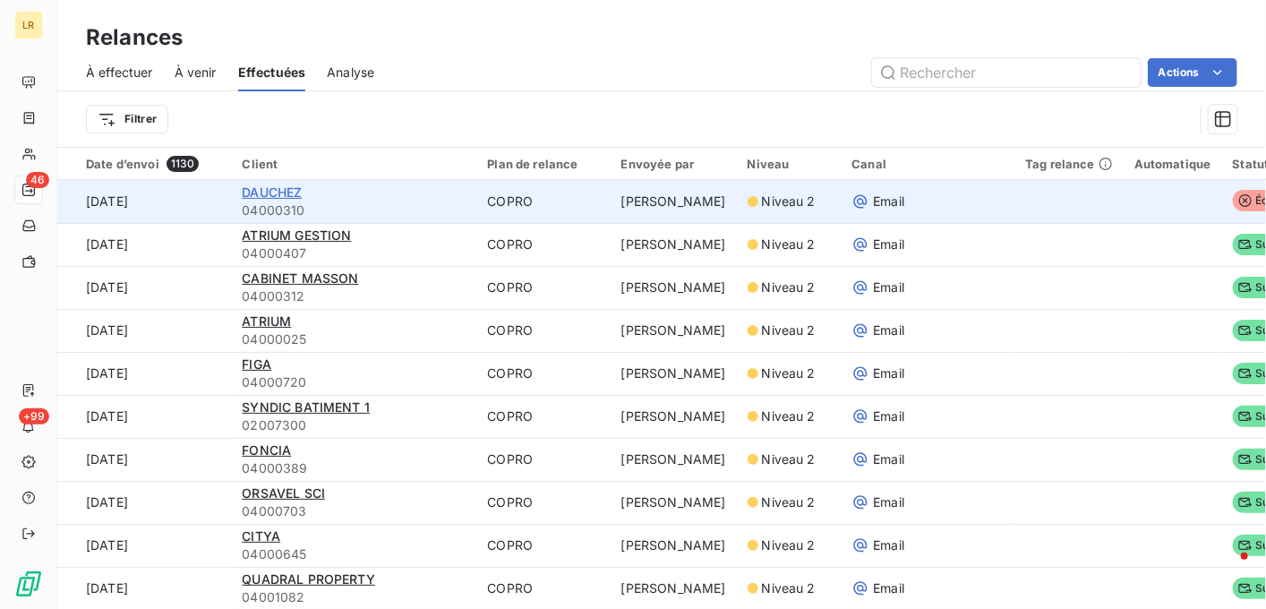
click at [265, 185] on span "DAUCHEZ" at bounding box center [272, 191] width 60 height 15
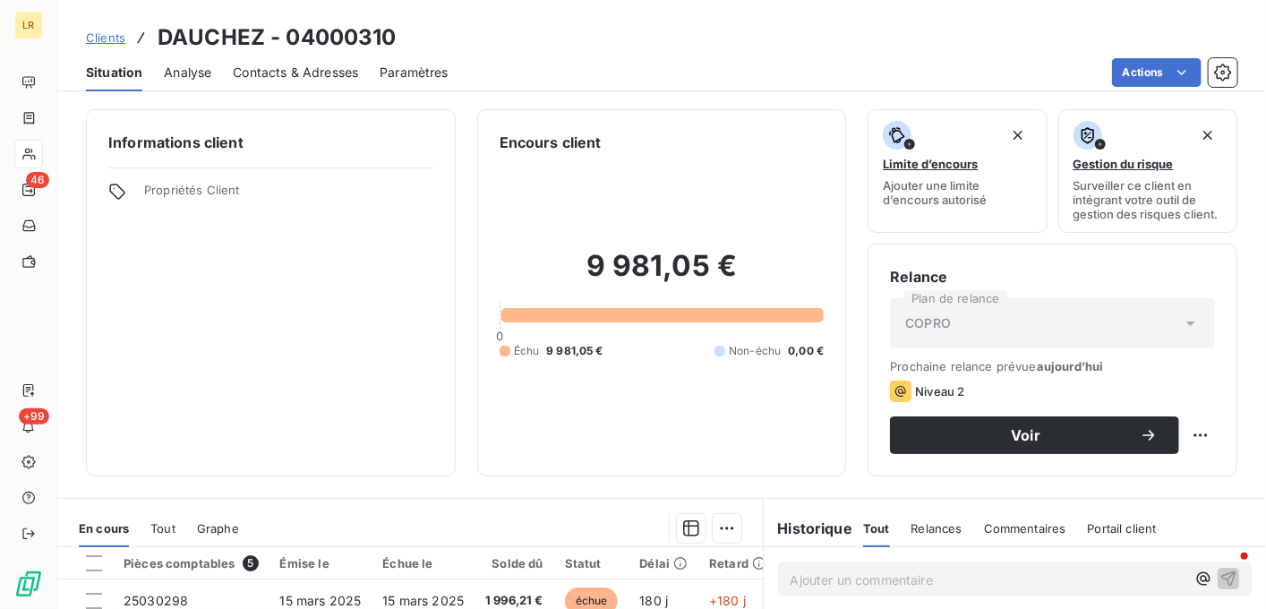
click at [297, 68] on span "Contacts & Adresses" at bounding box center [295, 73] width 125 height 18
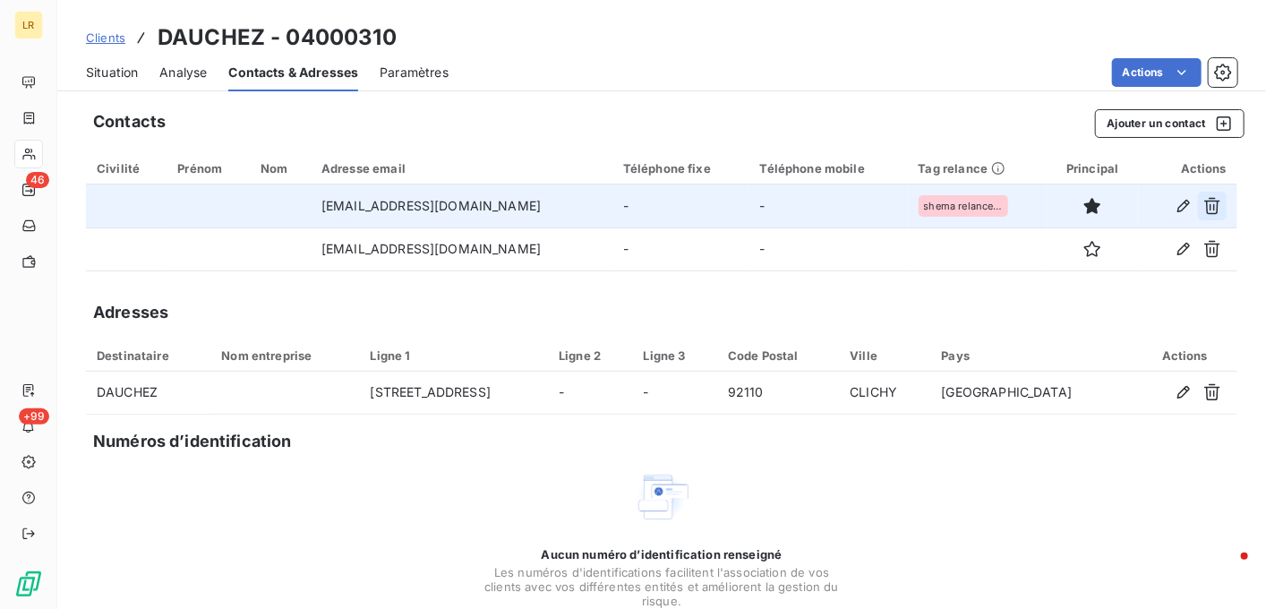
click at [1204, 200] on icon "button" at bounding box center [1213, 206] width 18 height 18
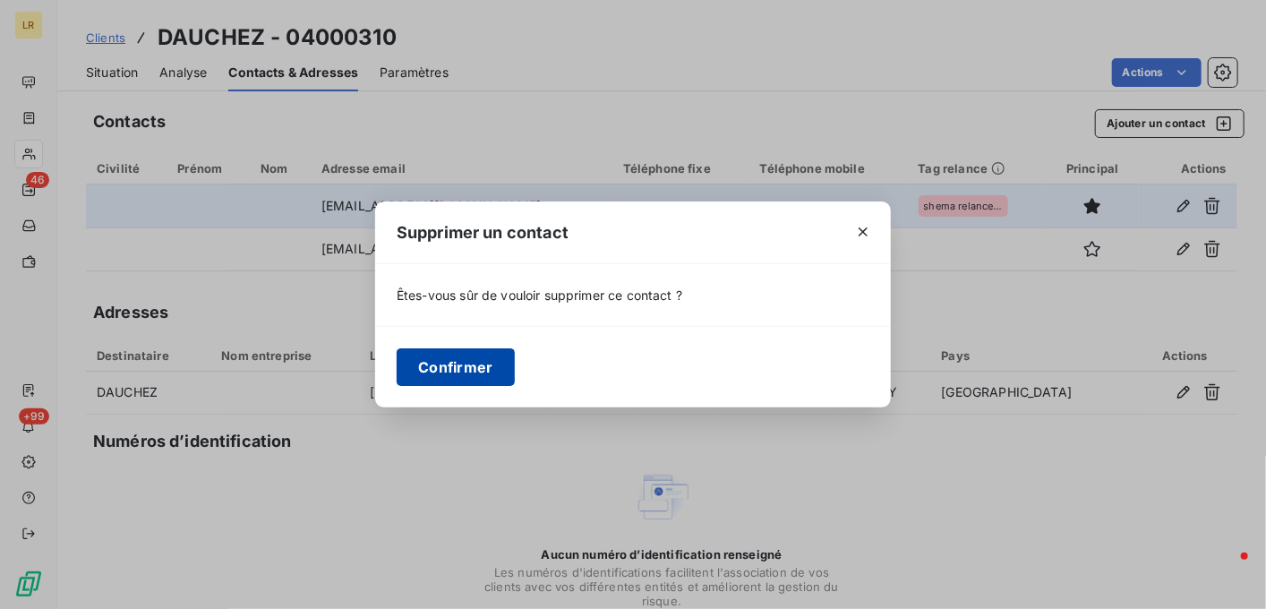
click at [453, 361] on button "Confirmer" at bounding box center [456, 367] width 118 height 38
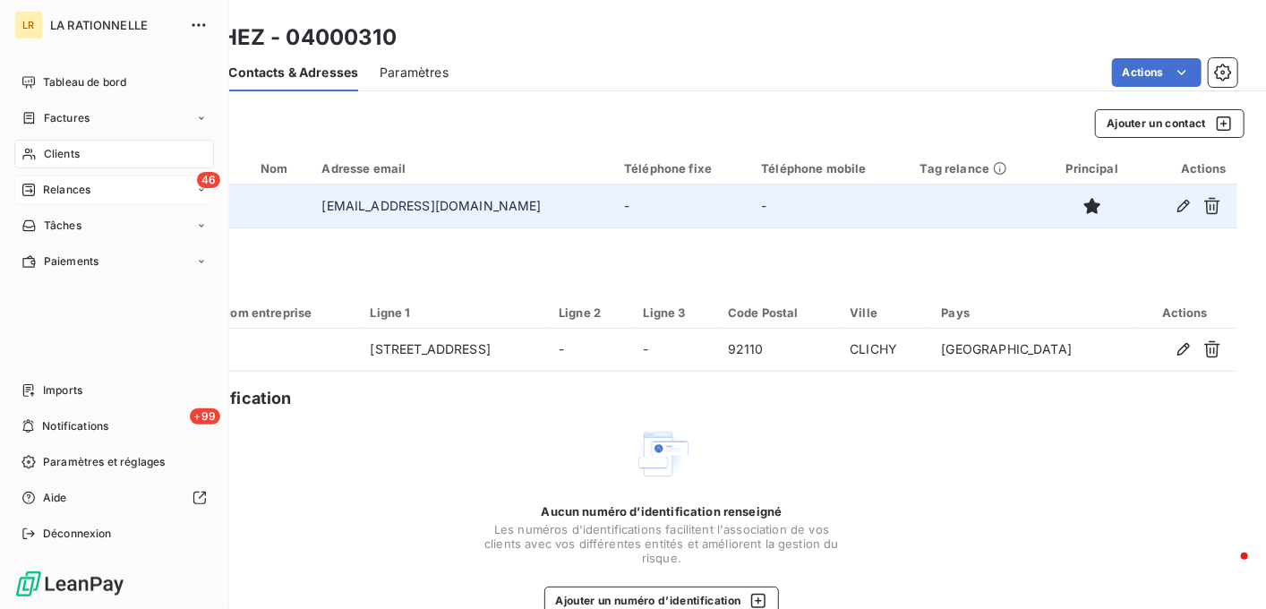
click at [46, 179] on div "46 Relances" at bounding box center [114, 190] width 200 height 29
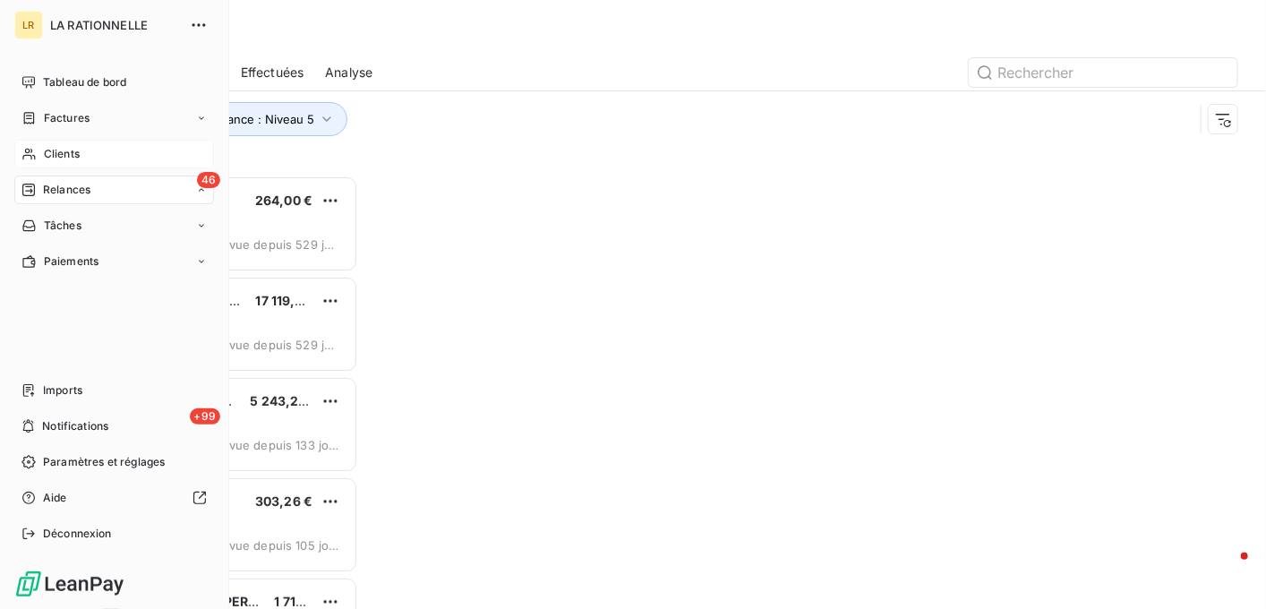
scroll to position [419, 258]
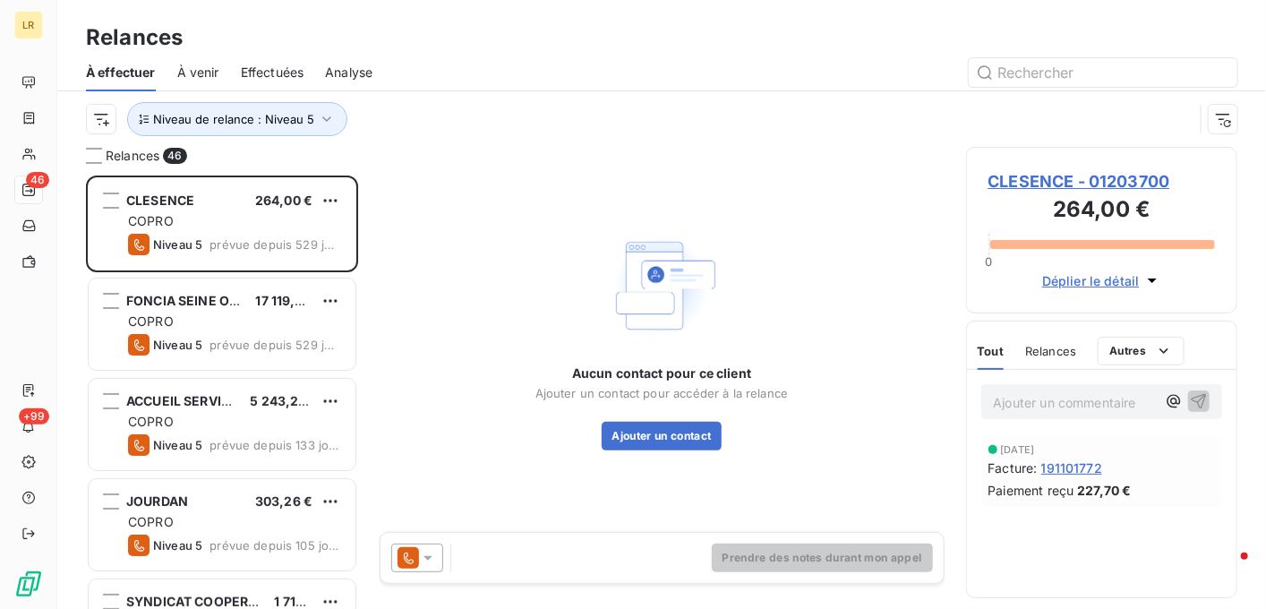
click at [126, 68] on span "À effectuer" at bounding box center [121, 73] width 70 height 18
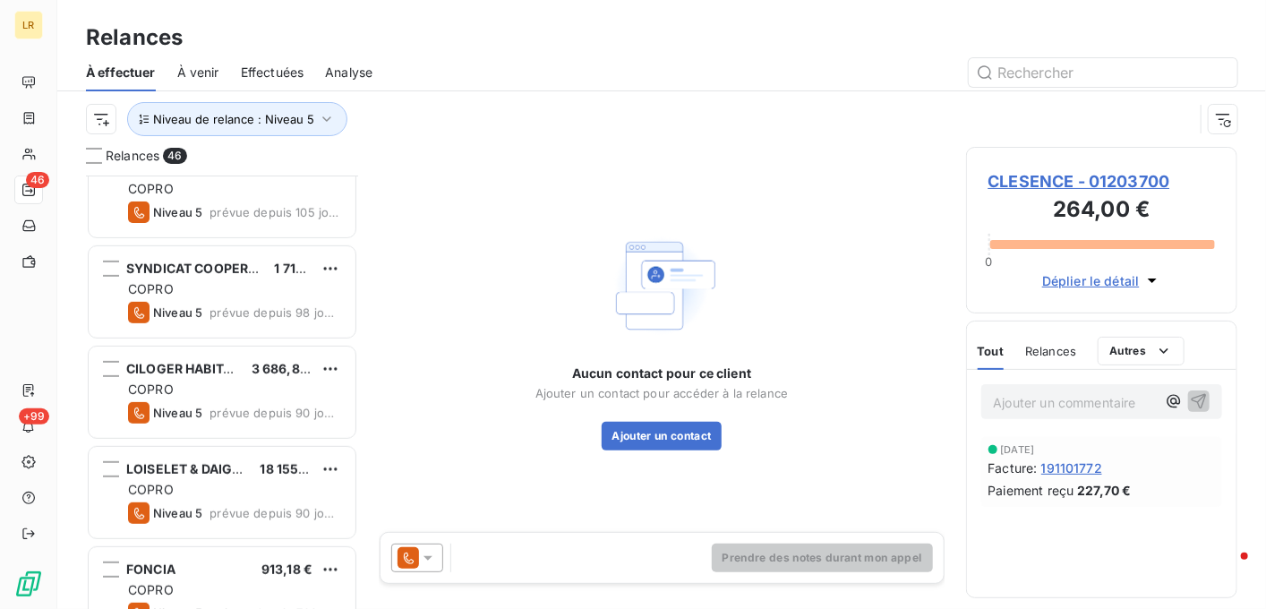
scroll to position [358, 0]
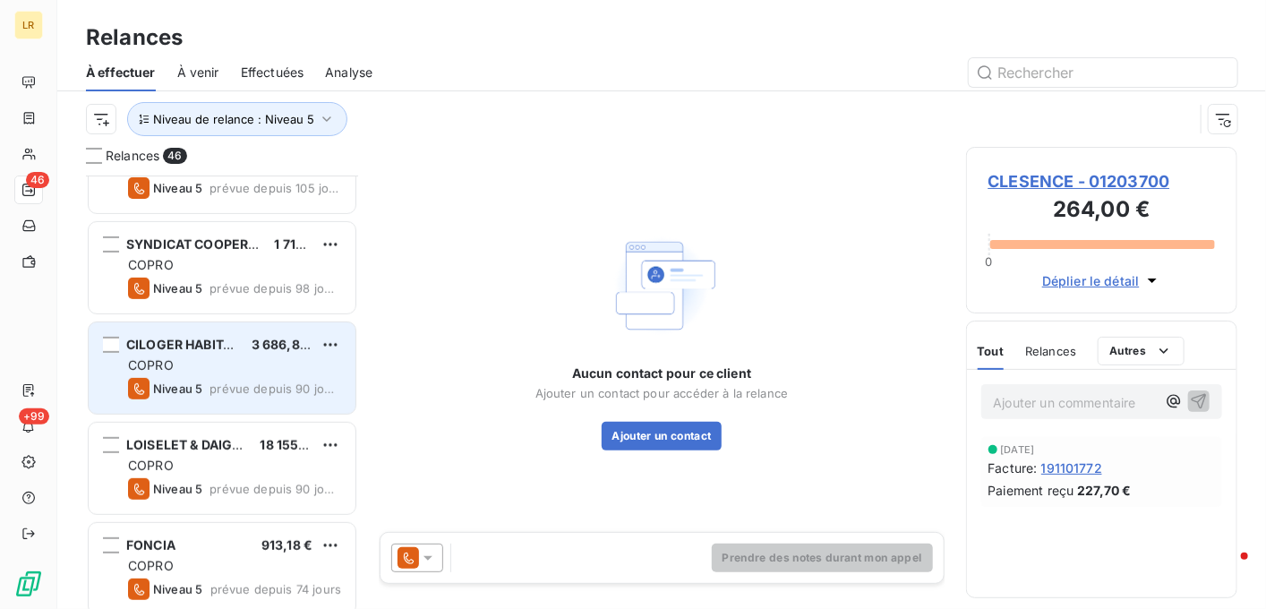
click at [240, 358] on div "COPRO" at bounding box center [234, 365] width 213 height 18
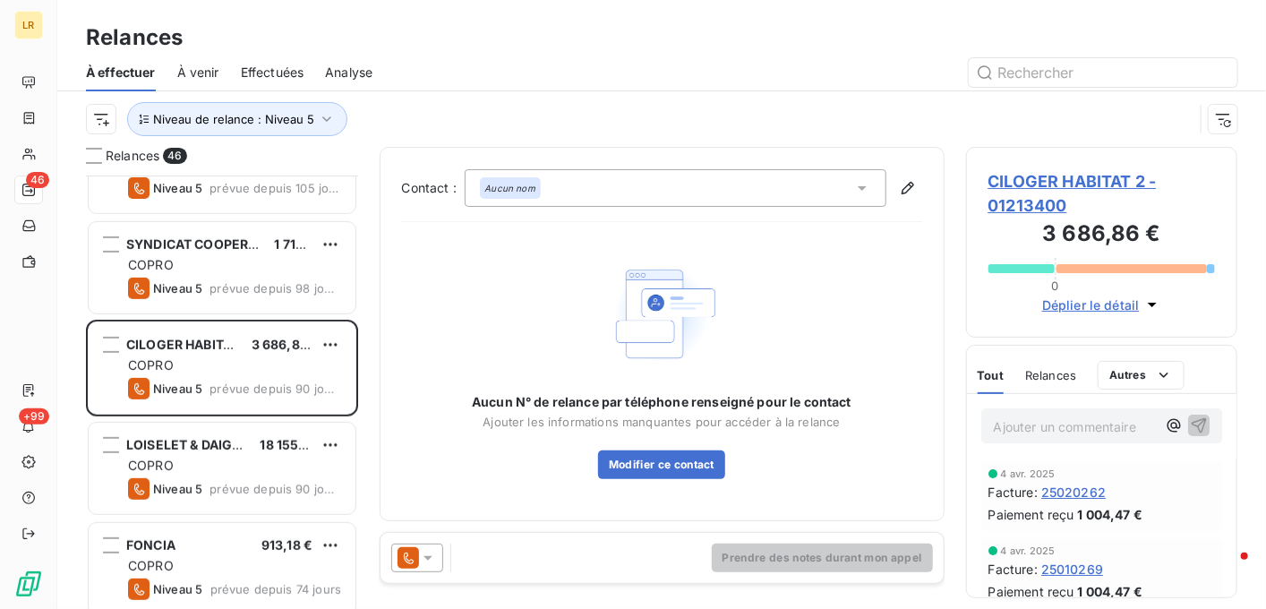
click at [1044, 368] on span "Relances" at bounding box center [1050, 375] width 51 height 14
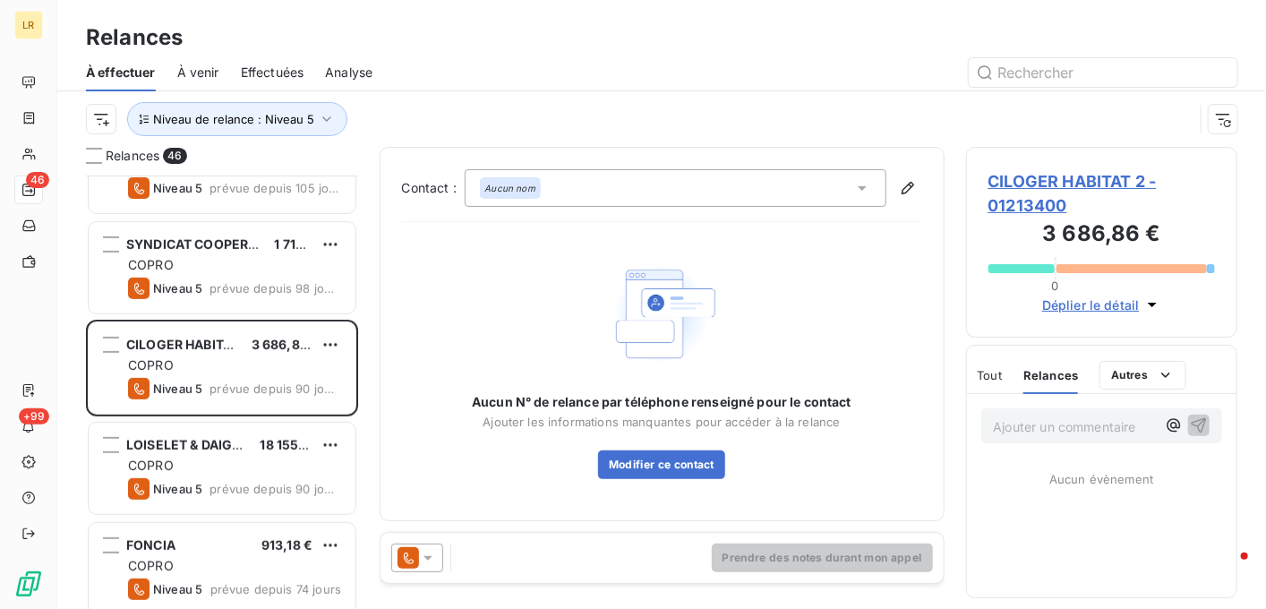
click at [423, 551] on icon at bounding box center [428, 558] width 18 height 18
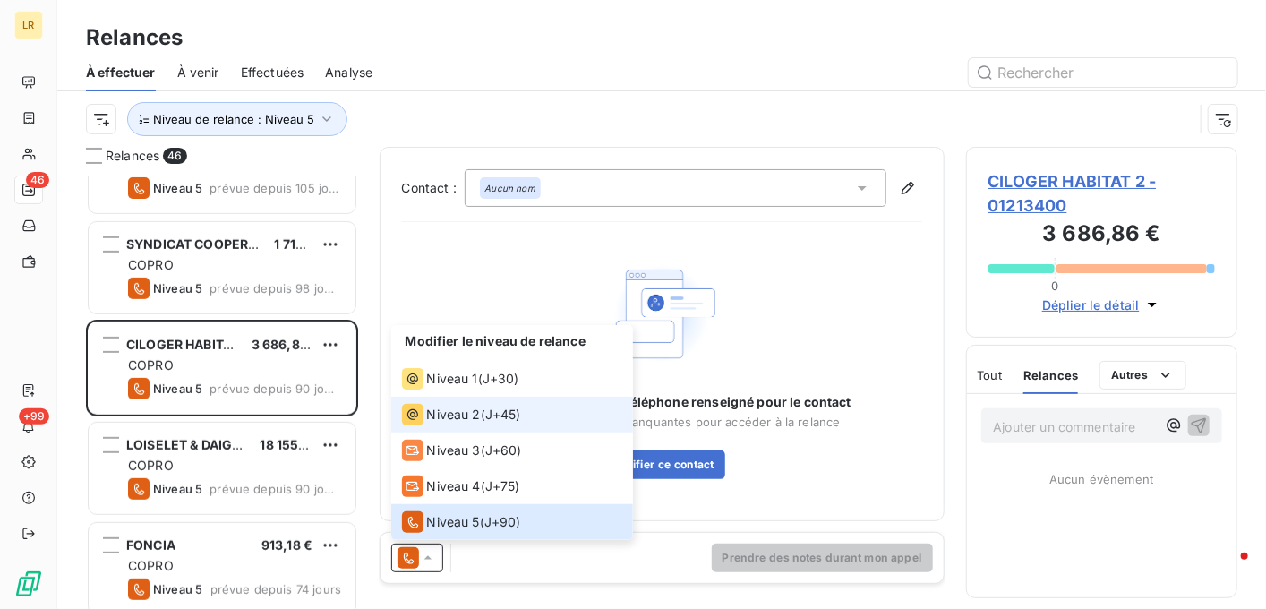
click at [440, 412] on span "Niveau 2" at bounding box center [454, 415] width 54 height 18
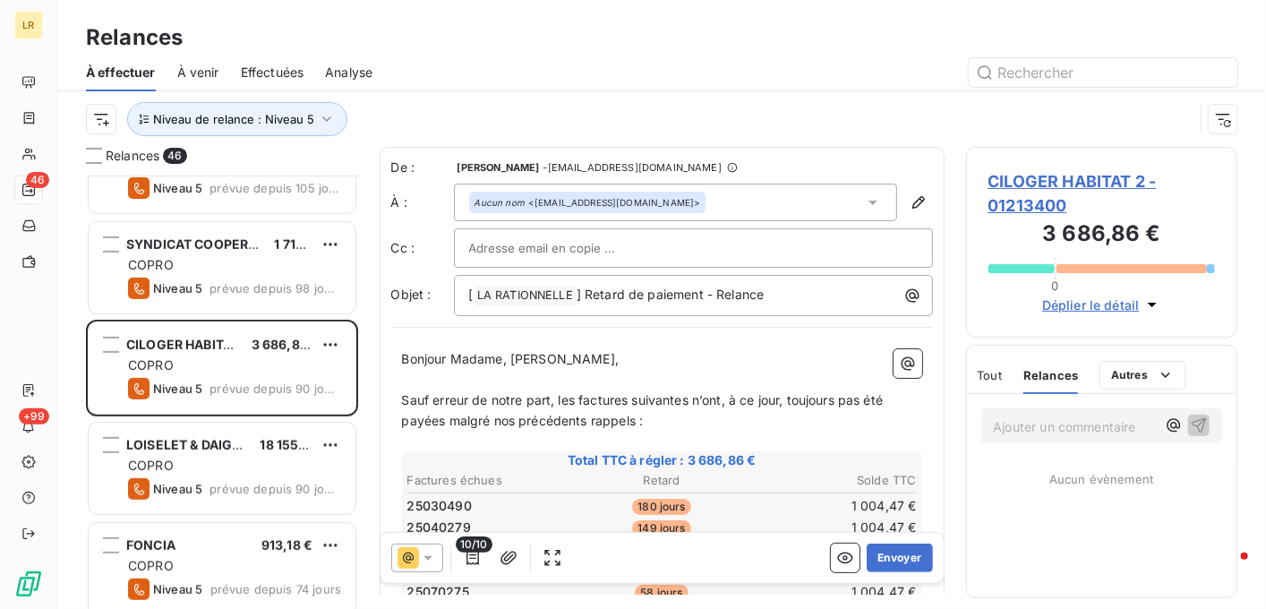
click at [1247, 475] on div "Relances 46 ACCUEIL SERVICES 5 243,28 € COPRO Niveau 5 prévue depuis 133 jours …" at bounding box center [661, 378] width 1209 height 462
click at [431, 558] on icon at bounding box center [428, 558] width 18 height 18
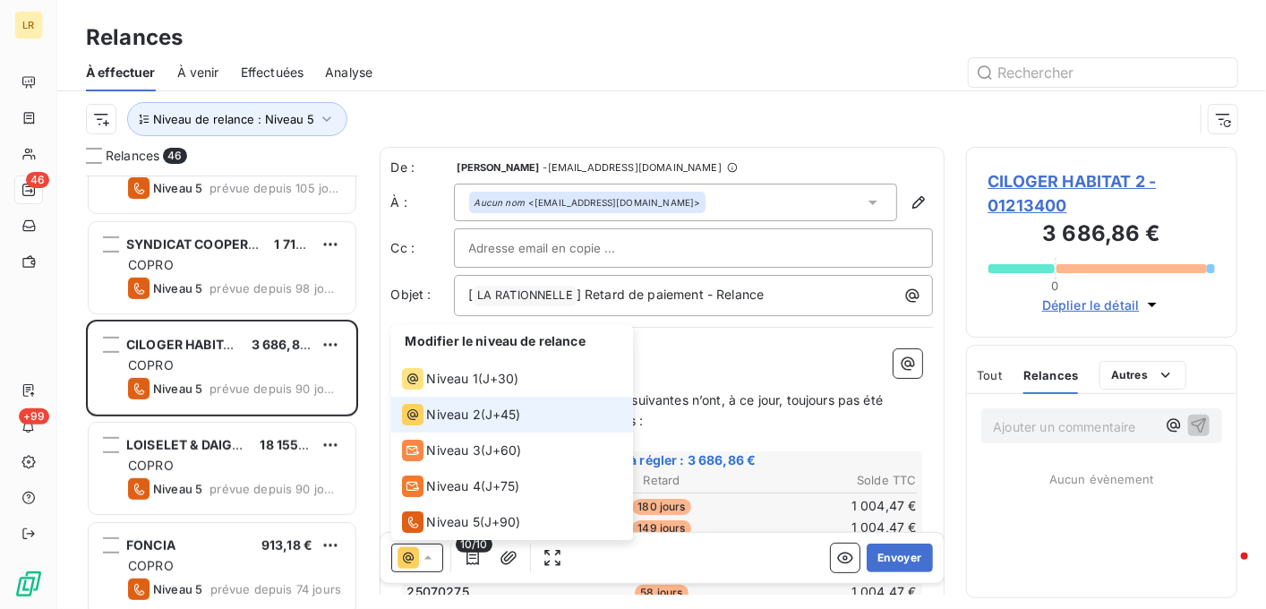
click at [462, 418] on span "Niveau 2" at bounding box center [454, 415] width 54 height 18
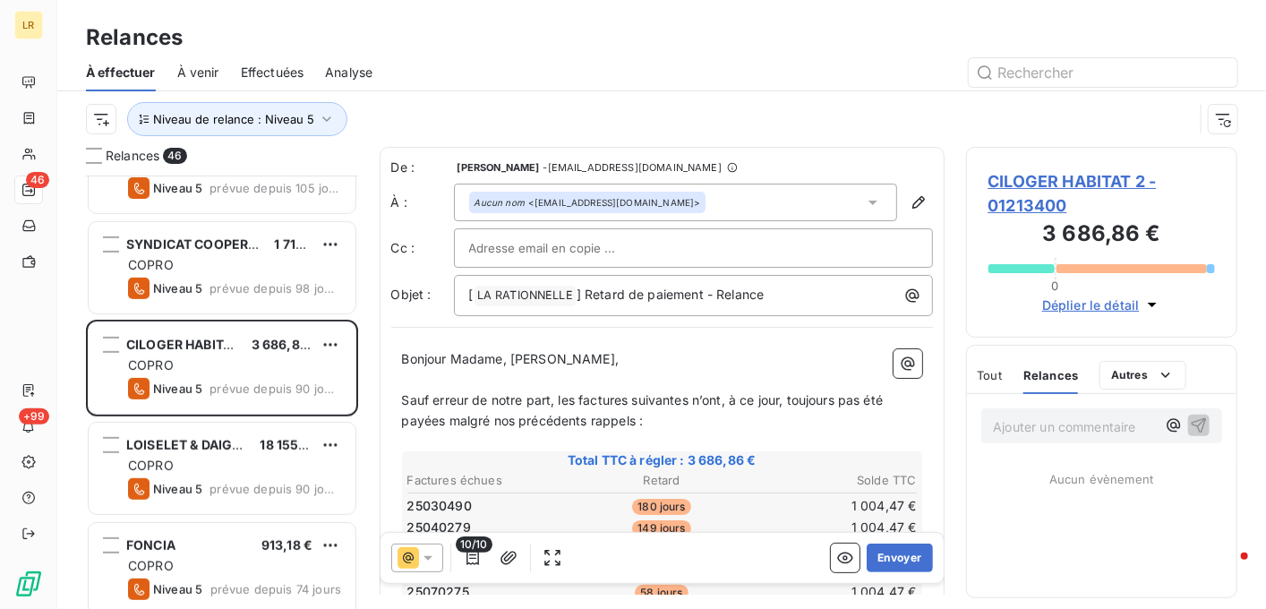
click at [665, 246] on div at bounding box center [693, 248] width 449 height 27
paste input "[EMAIL_ADDRESS][DOMAIN_NAME]"
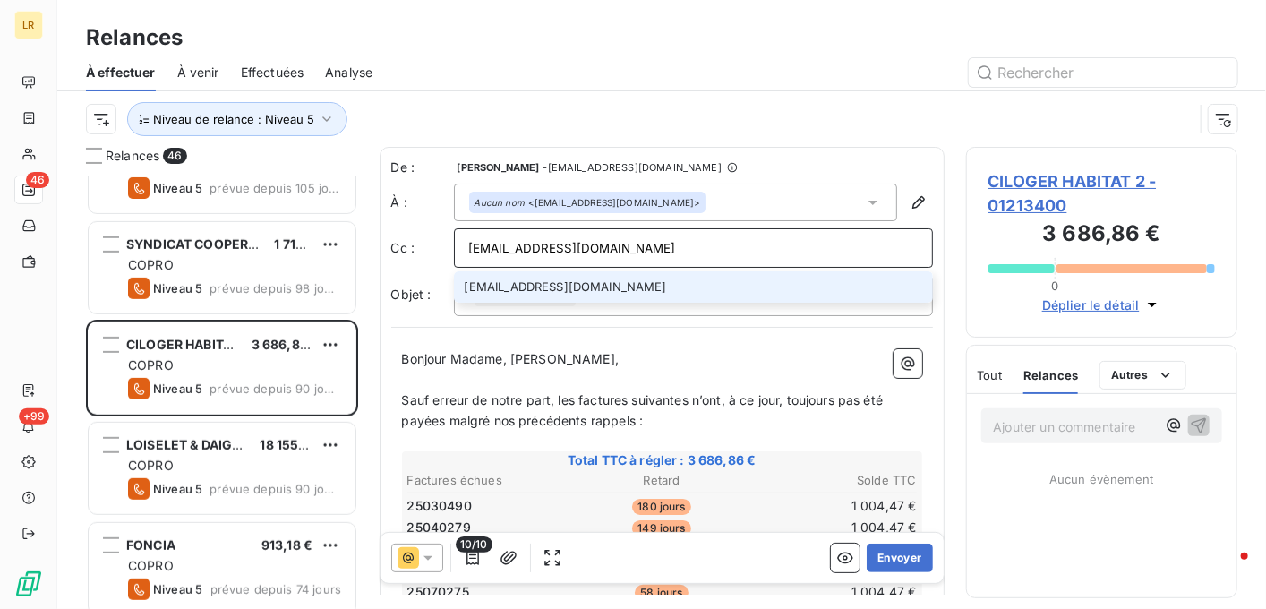
type input "[EMAIL_ADDRESS][DOMAIN_NAME]"
click at [613, 280] on li "[EMAIL_ADDRESS][DOMAIN_NAME]" at bounding box center [693, 286] width 479 height 31
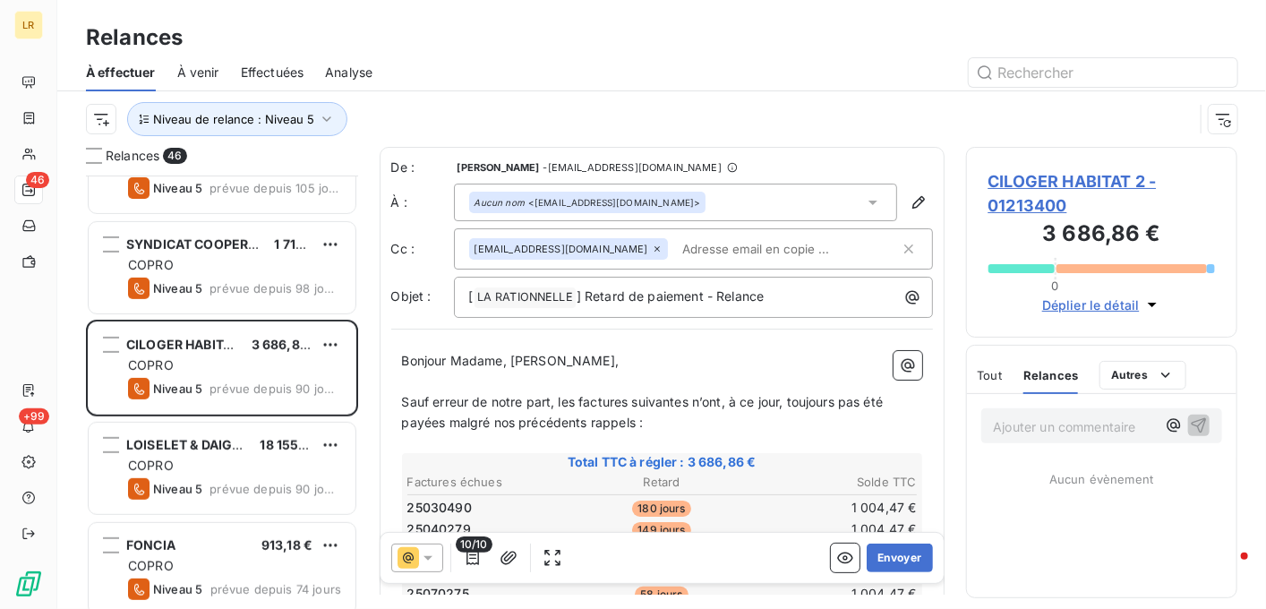
click at [793, 28] on div "Relances" at bounding box center [661, 37] width 1209 height 32
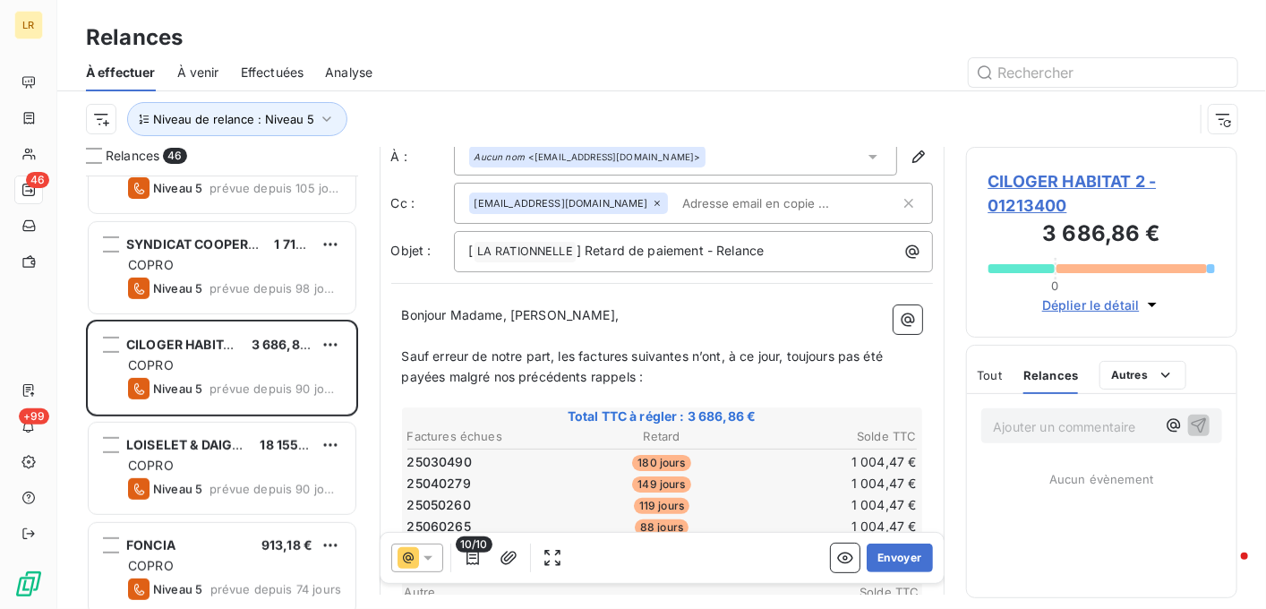
scroll to position [90, 0]
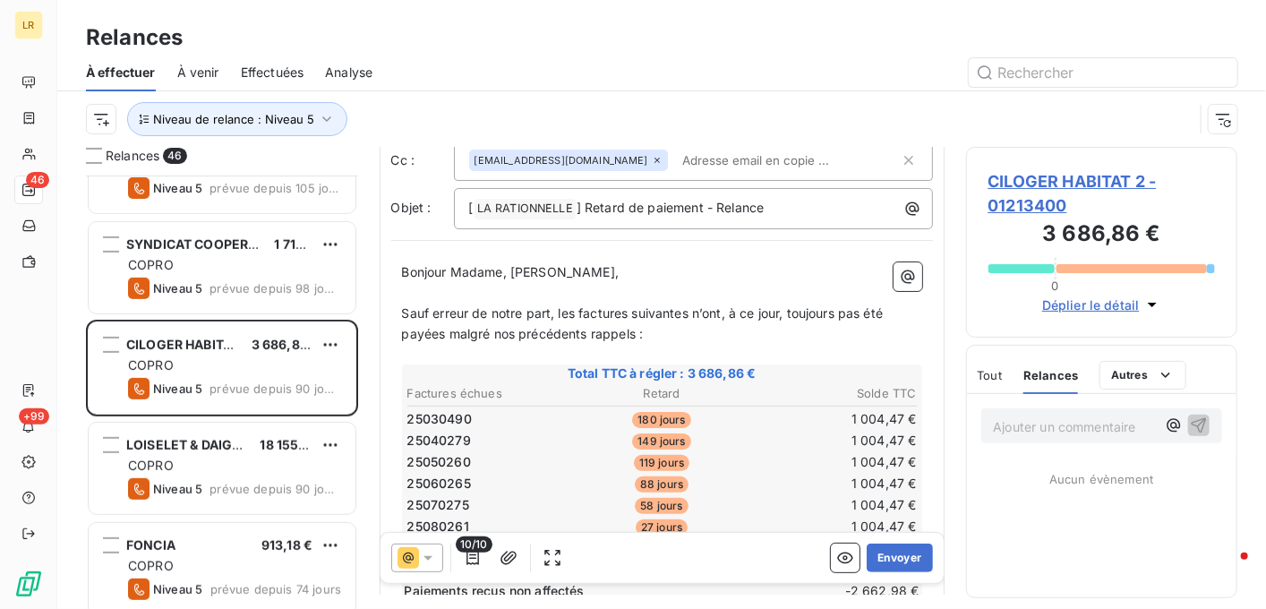
drag, startPoint x: 841, startPoint y: 312, endPoint x: 827, endPoint y: 350, distance: 40.8
click at [836, 314] on span "Sauf erreur de notre part, les factures suivantes n’ont, à ce jour, toujours pa…" at bounding box center [644, 323] width 485 height 36
click at [610, 332] on p "Sauf erreur de notre part, les factures suivantes n’ont, à ce jour pas été payé…" at bounding box center [662, 324] width 520 height 41
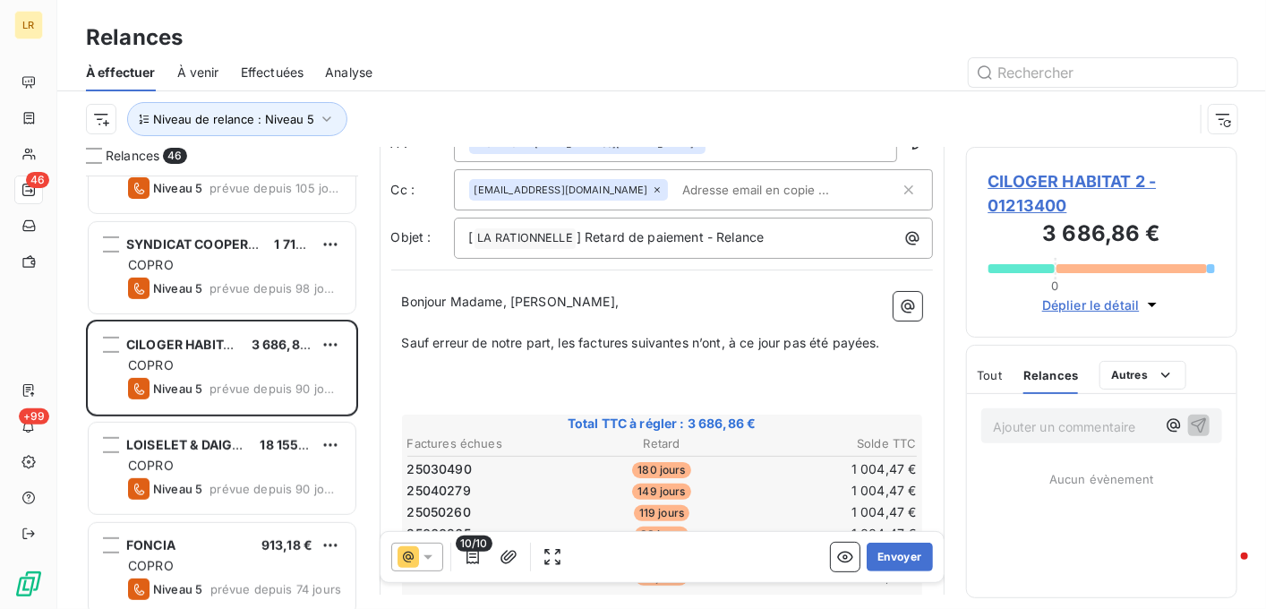
scroll to position [0, 0]
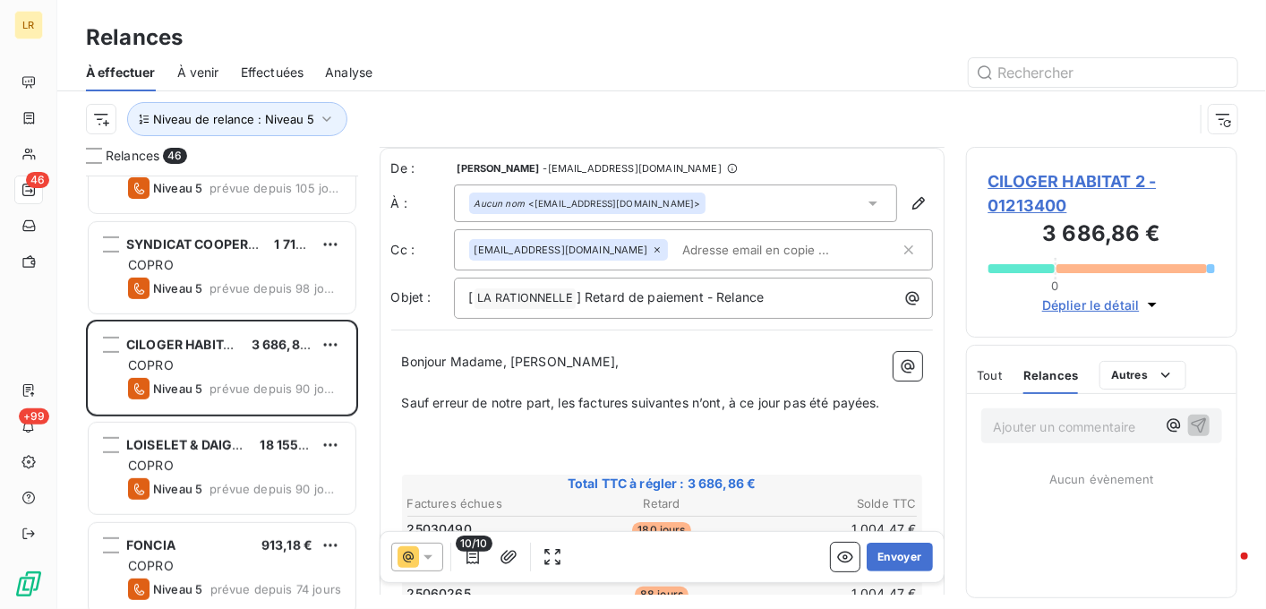
click at [887, 400] on p "Sauf erreur de notre part, les factures suivantes n’ont, à ce jour pas été payé…" at bounding box center [662, 403] width 520 height 21
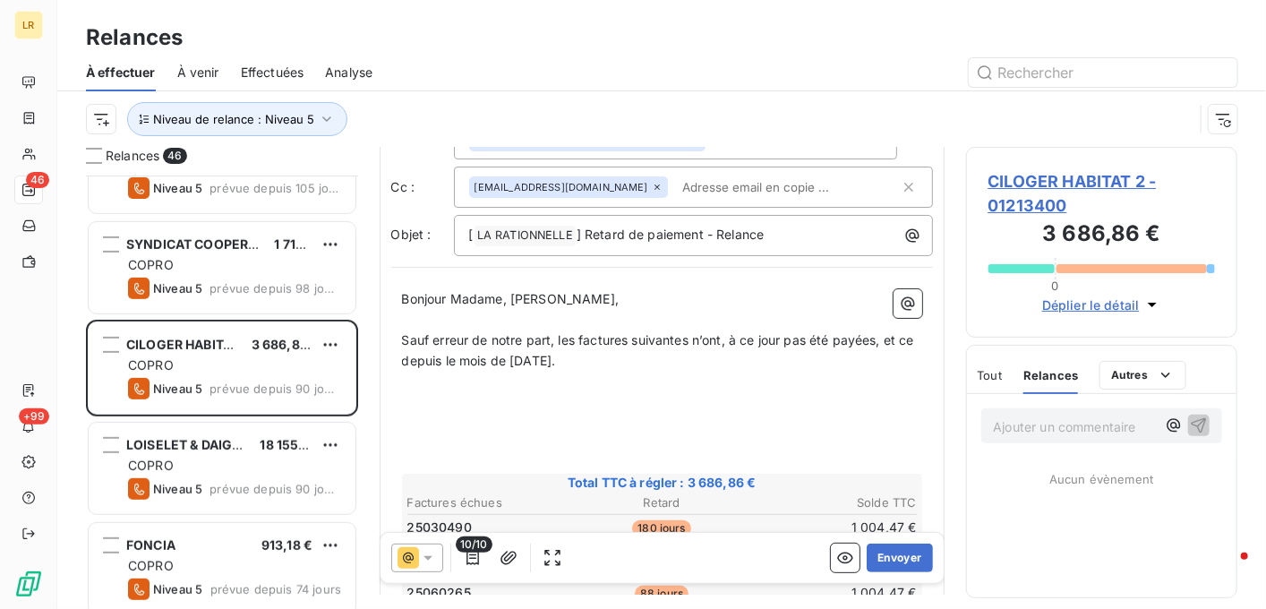
scroll to position [90, 0]
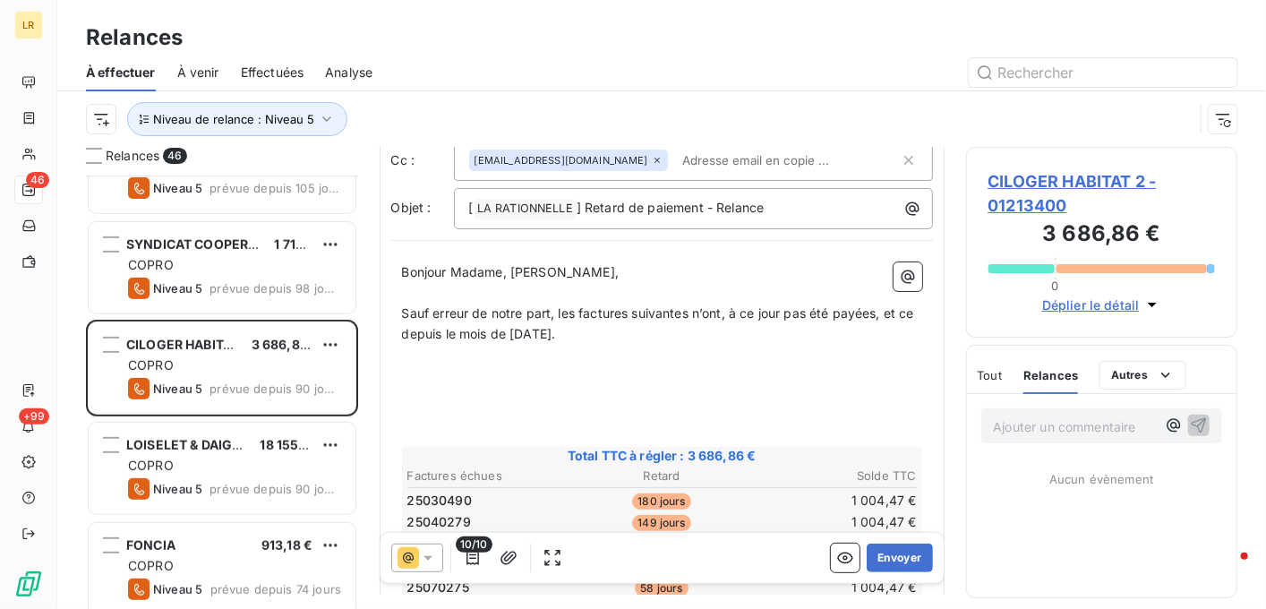
click at [781, 313] on span "Sauf erreur de notre part, les factures suivantes n’ont, à ce jour pas été payé…" at bounding box center [660, 323] width 516 height 36
click at [785, 314] on span "Sauf erreur de notre part, les factures suivantes n’ont, à ce jour pas été payé…" at bounding box center [660, 323] width 516 height 36
drag, startPoint x: 729, startPoint y: 315, endPoint x: 722, endPoint y: 350, distance: 35.7
click at [728, 318] on span "Sauf erreur de notre part, les factures suivantes n’ont, à ce jour pas été payé…" at bounding box center [660, 323] width 516 height 36
click at [767, 357] on p "﻿" at bounding box center [662, 355] width 520 height 21
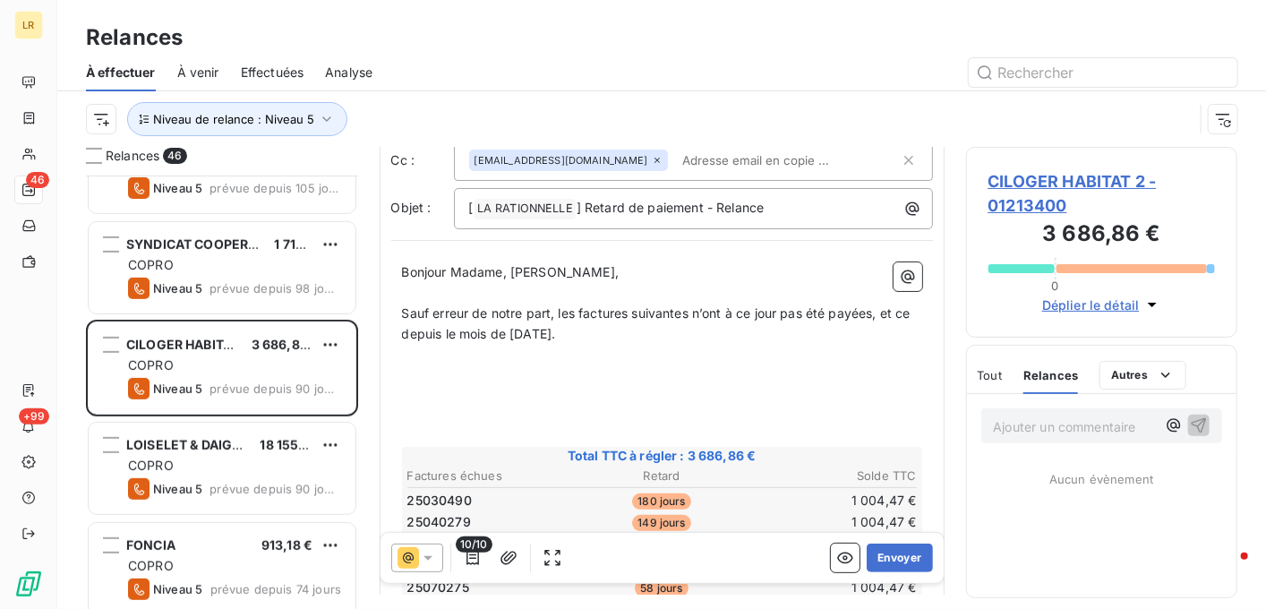
click at [408, 364] on p "﻿" at bounding box center [662, 374] width 520 height 21
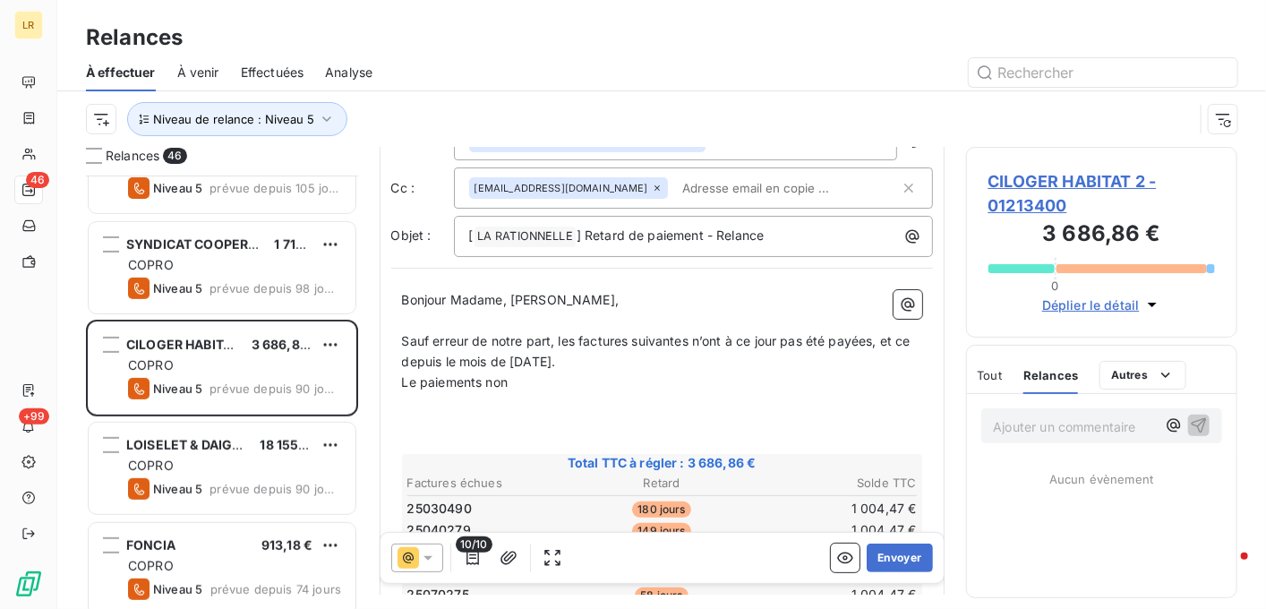
scroll to position [0, 0]
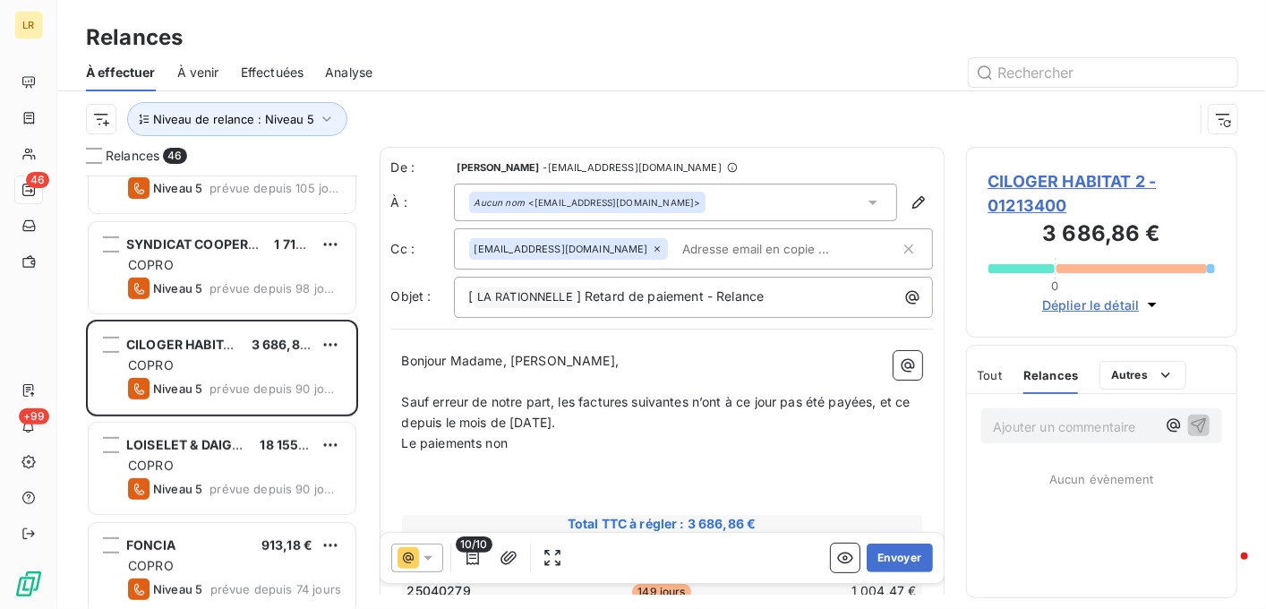
click at [512, 440] on p "Le paiements non" at bounding box center [662, 443] width 520 height 21
click at [527, 442] on p "Le paiements non" at bounding box center [662, 443] width 520 height 21
click at [826, 440] on p "Le paiements non affectés concernent 3 factures payées en double" at bounding box center [662, 443] width 520 height 21
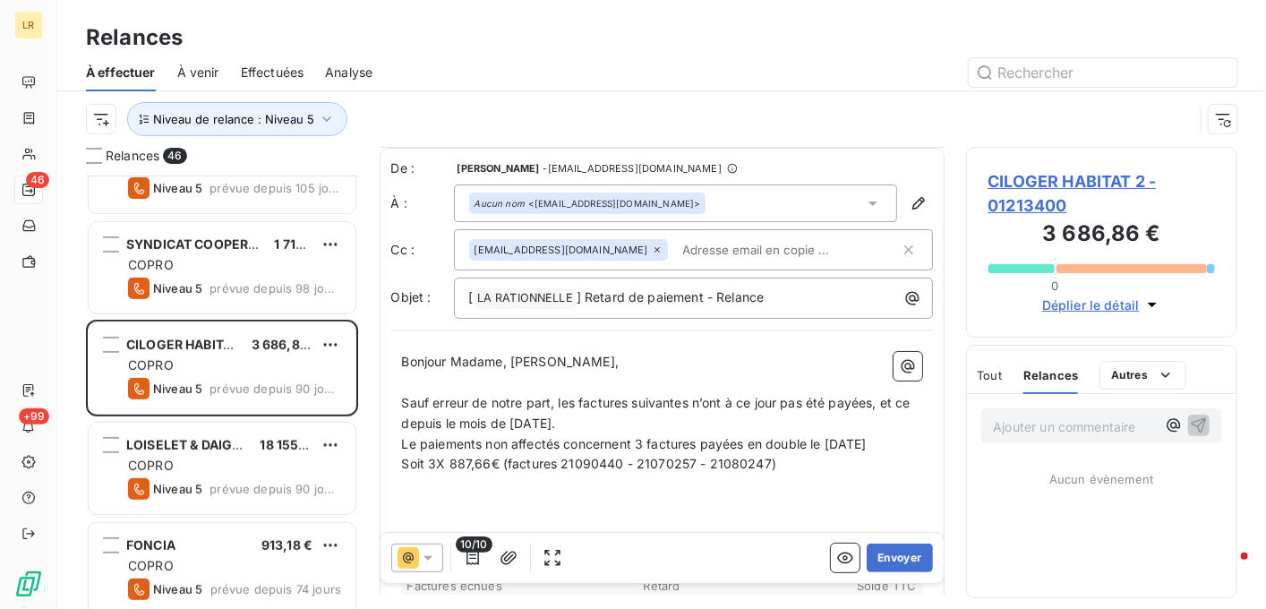
scroll to position [90, 0]
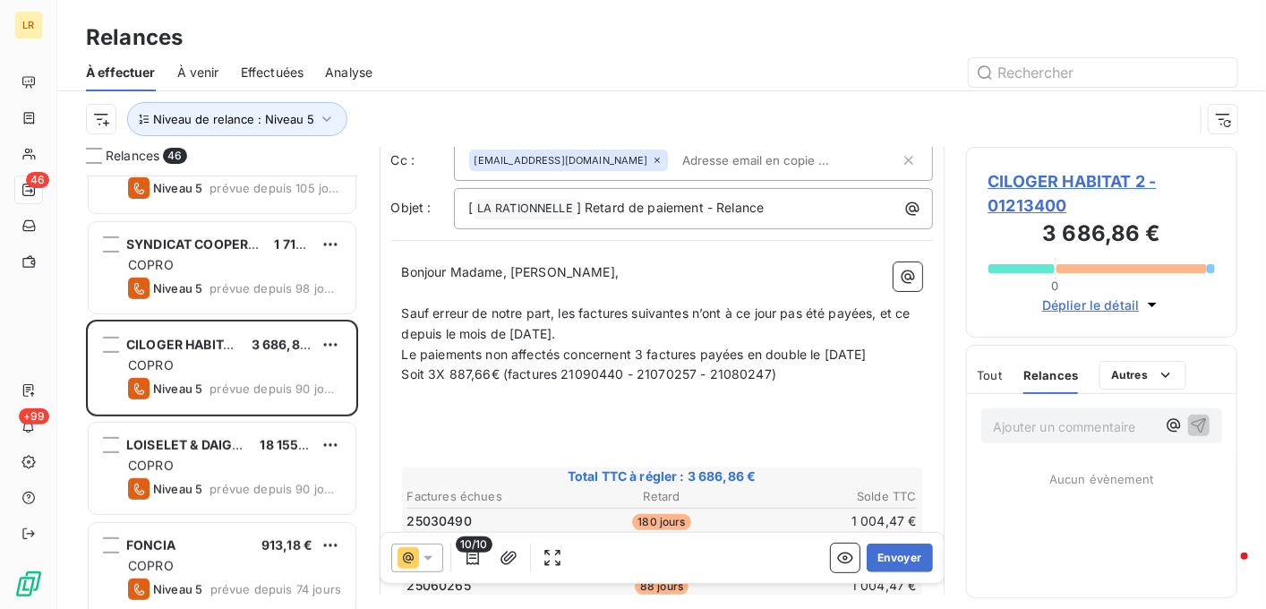
click at [414, 349] on span "Le paiements non affectés concernent 3 factures payées en double le [DATE]" at bounding box center [634, 354] width 465 height 15
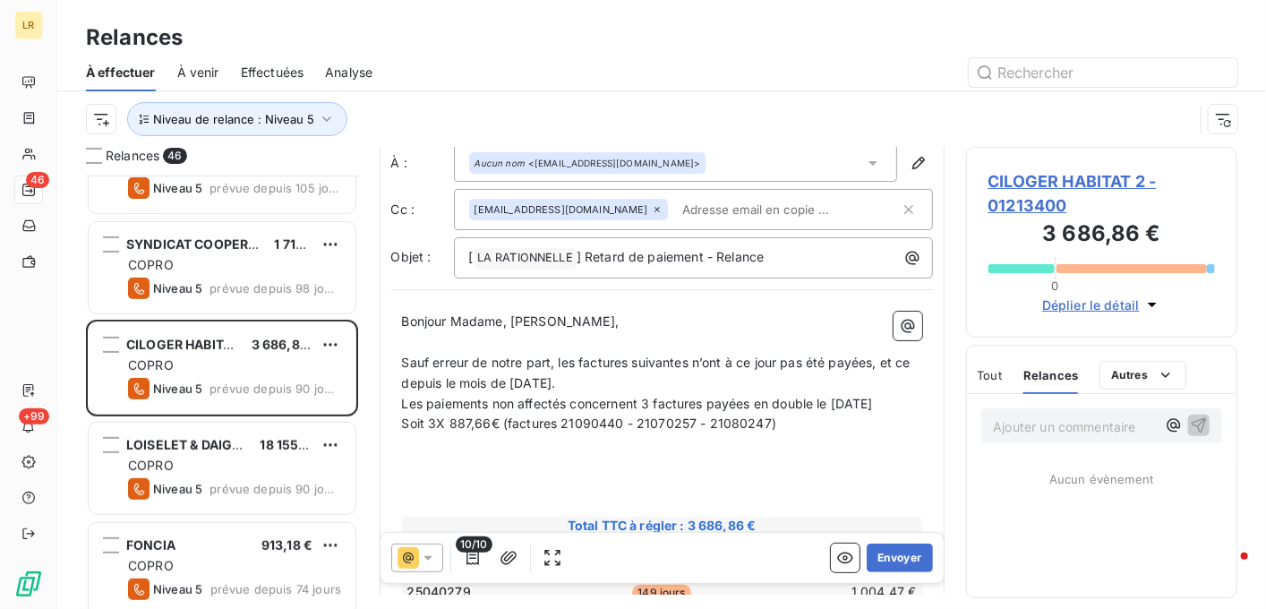
scroll to position [0, 0]
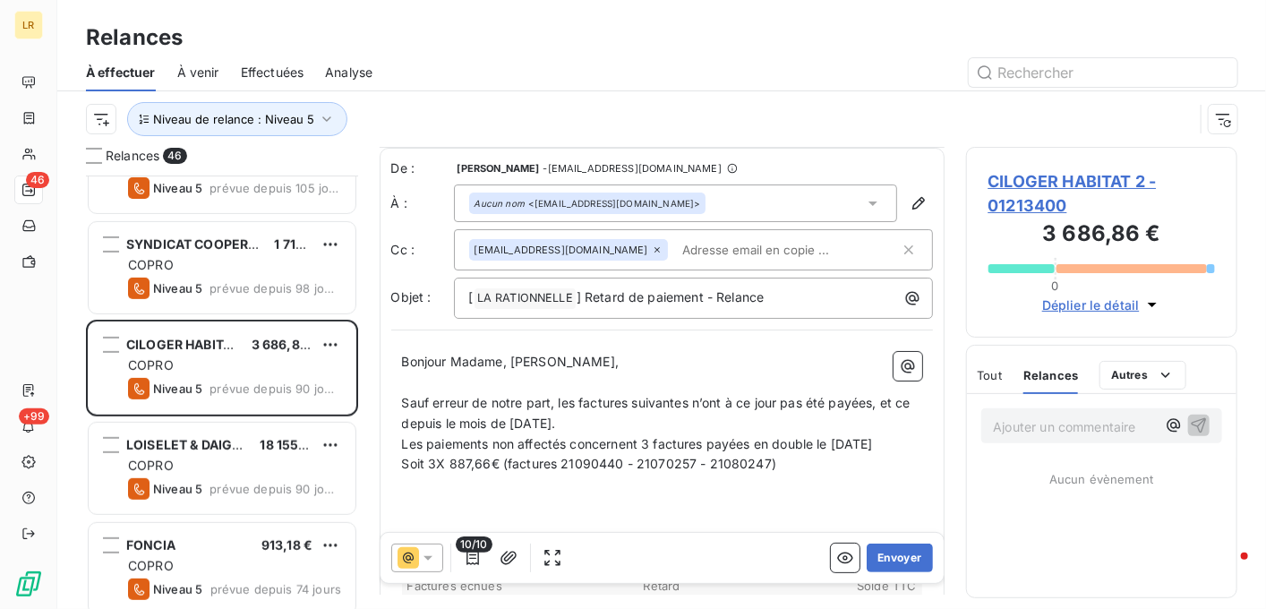
click at [752, 443] on span "Les paiements non affectés concernent 3 factures payées en double le [DATE]" at bounding box center [637, 443] width 471 height 15
click at [816, 440] on span "Les paiements non affectés concernent 3 factures payées en double le [DATE]" at bounding box center [637, 443] width 471 height 15
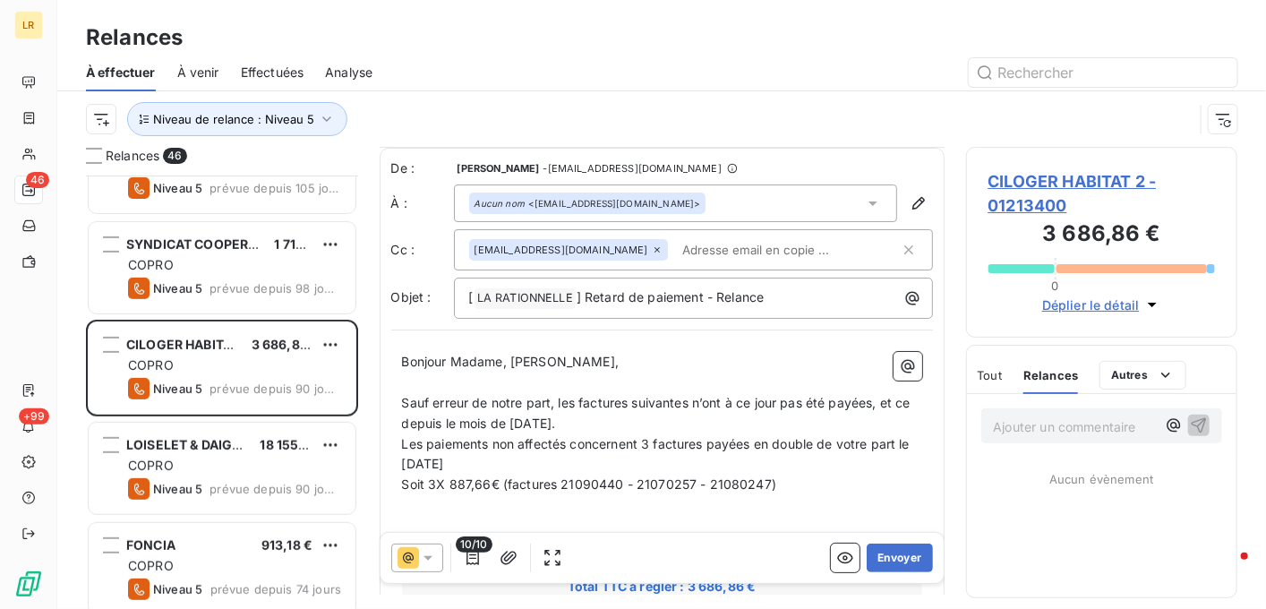
click at [408, 484] on span "Soit 3X 887,66€ (factures 21090440 - 21070257 - 21080247)" at bounding box center [589, 483] width 375 height 15
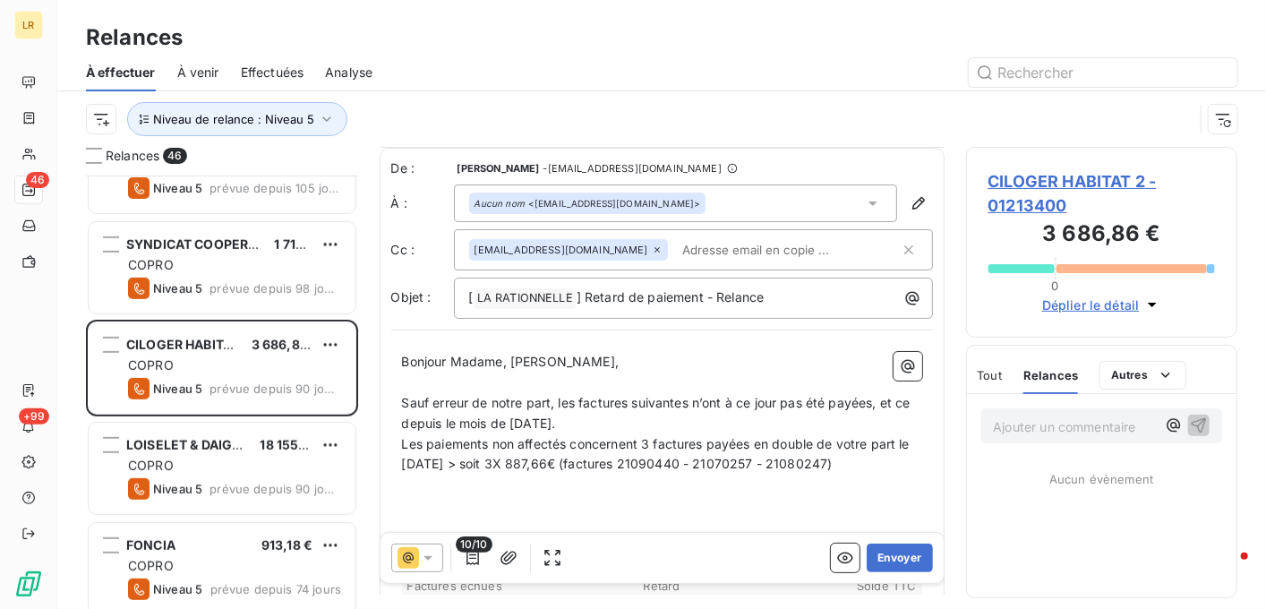
click at [880, 460] on p "Les paiements non affectés concernent 3 factures payées en double de votre part…" at bounding box center [662, 454] width 520 height 41
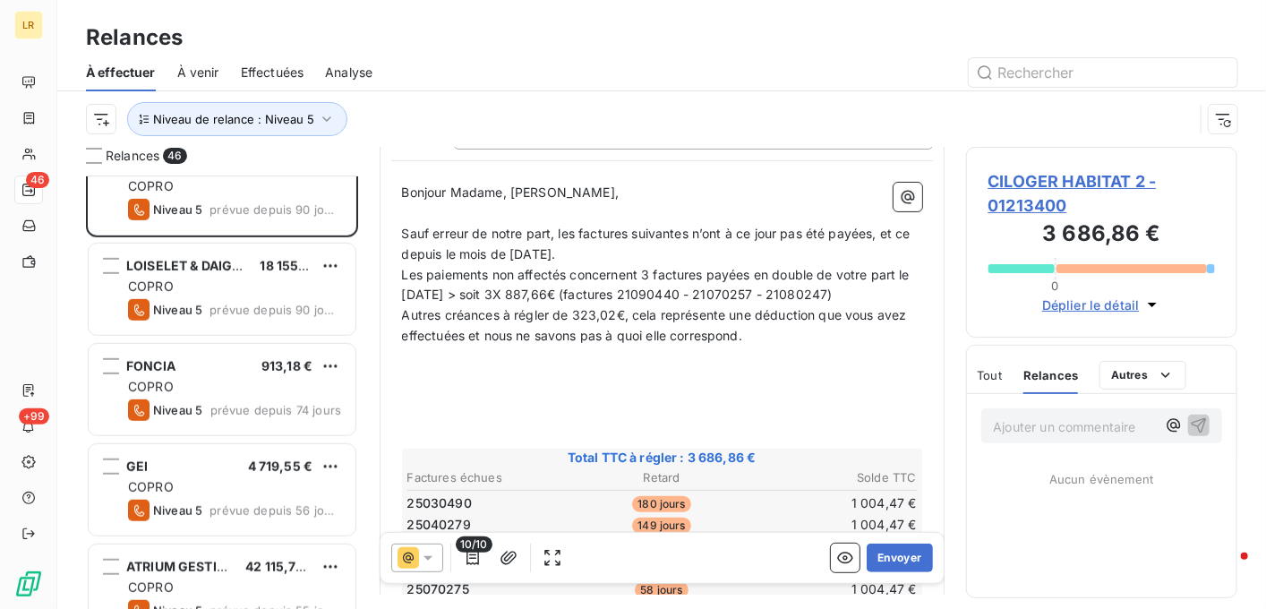
scroll to position [179, 0]
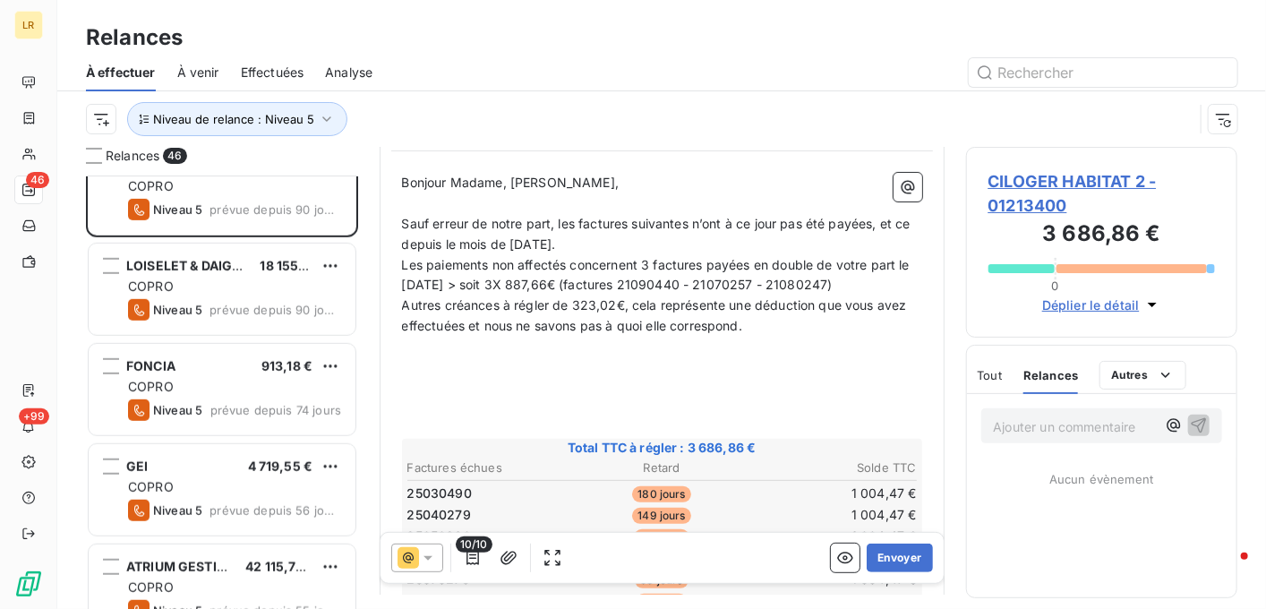
click at [631, 239] on p "Sauf erreur de notre part, les factures suivantes n’ont à ce jour pas été payée…" at bounding box center [662, 234] width 520 height 41
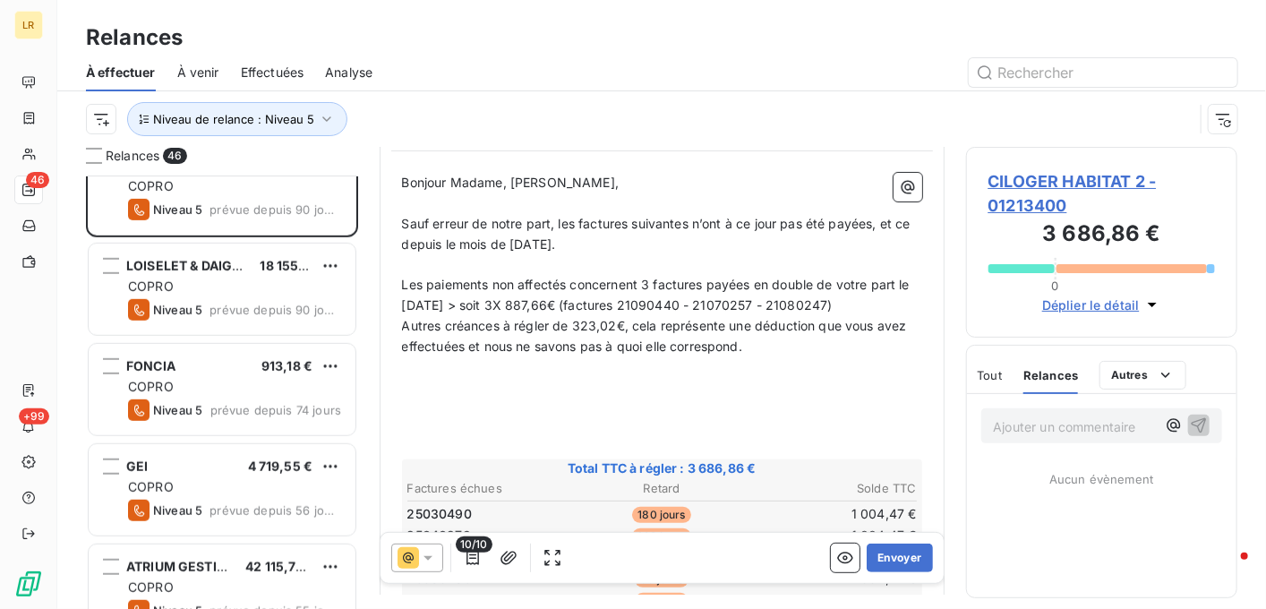
drag, startPoint x: 401, startPoint y: 323, endPoint x: 424, endPoint y: 318, distance: 23.9
click at [403, 323] on span "Autres créances à régler de 323,02€, cela représente une déduction que vous ave…" at bounding box center [656, 336] width 509 height 36
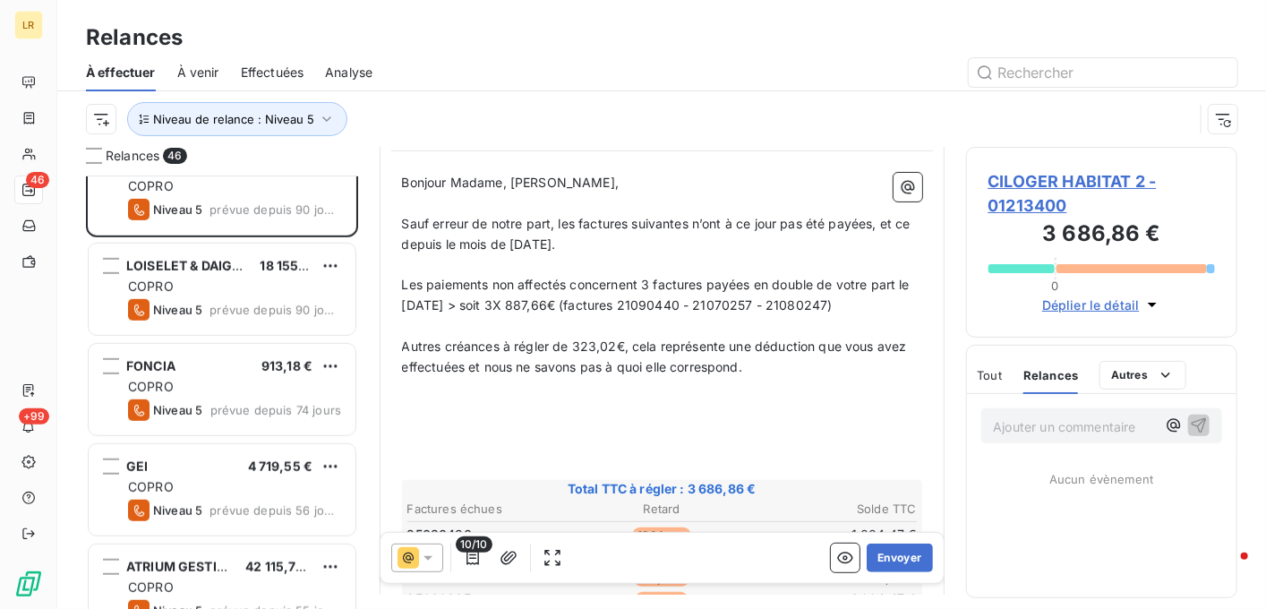
click at [466, 362] on span "Autres créances à régler de 323,02€, cela représente une déduction que vous ave…" at bounding box center [656, 357] width 509 height 36
click at [759, 367] on p "Autres créances à régler de 323,02€, cela représente une déduction que vous ave…" at bounding box center [662, 357] width 520 height 41
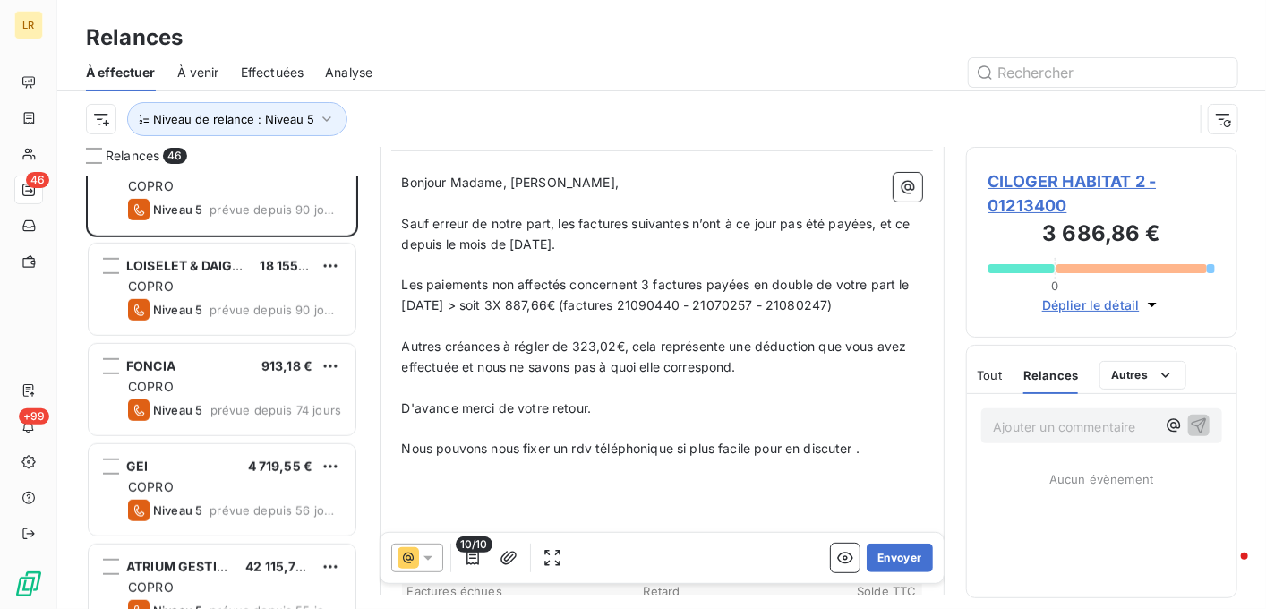
click at [430, 513] on p "﻿" at bounding box center [662, 511] width 520 height 21
click at [411, 476] on p "﻿" at bounding box center [662, 469] width 520 height 21
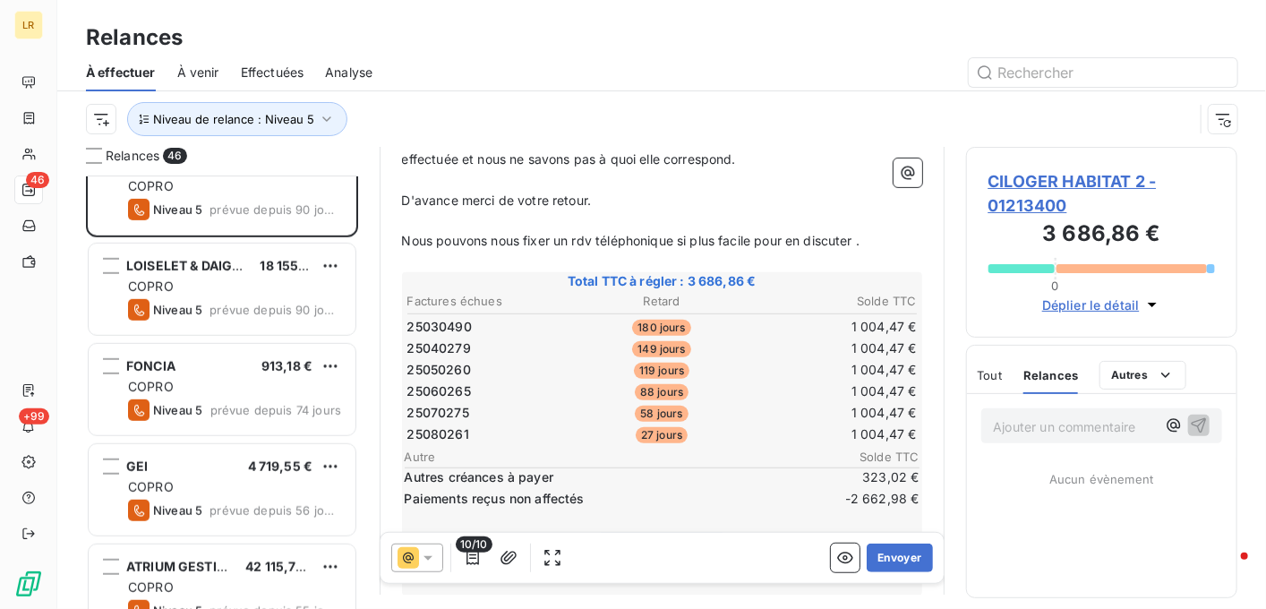
scroll to position [368, 0]
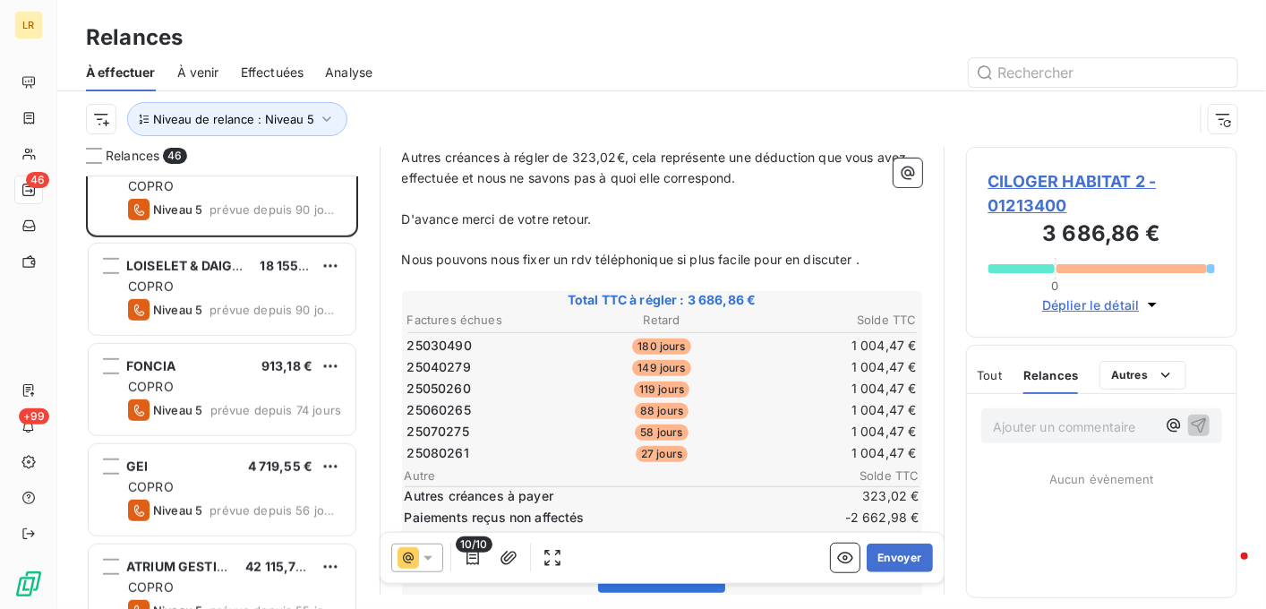
click at [1027, 429] on p "Ajouter un commentaire ﻿" at bounding box center [1075, 427] width 163 height 22
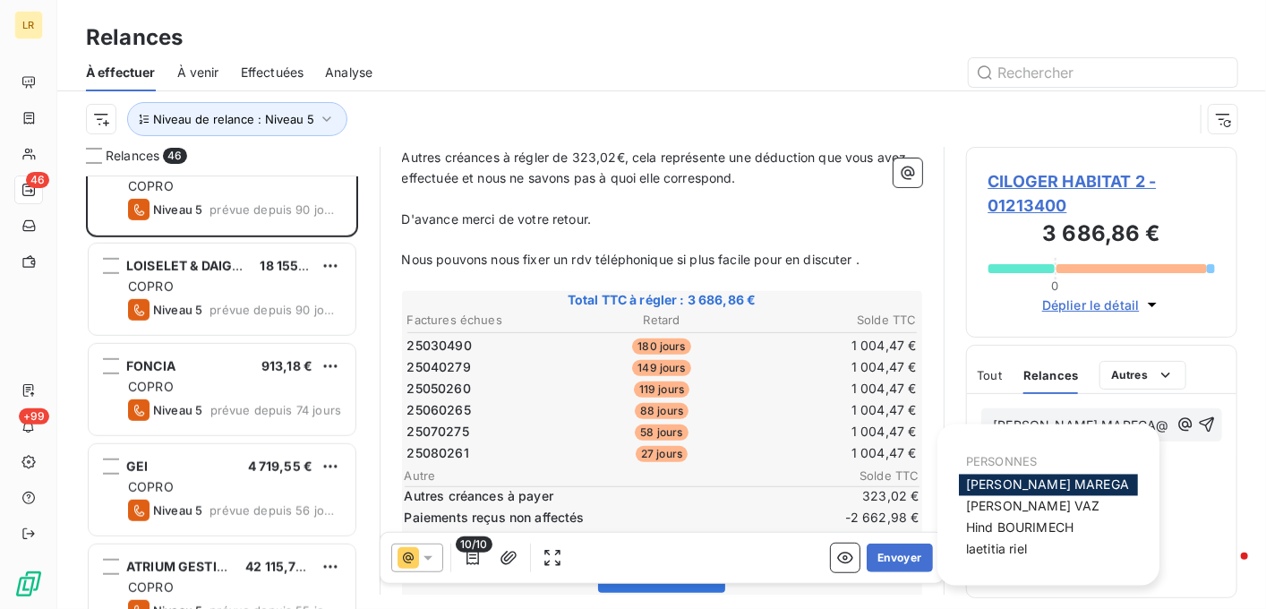
click at [1051, 490] on span "[PERSON_NAME]" at bounding box center [1047, 484] width 163 height 15
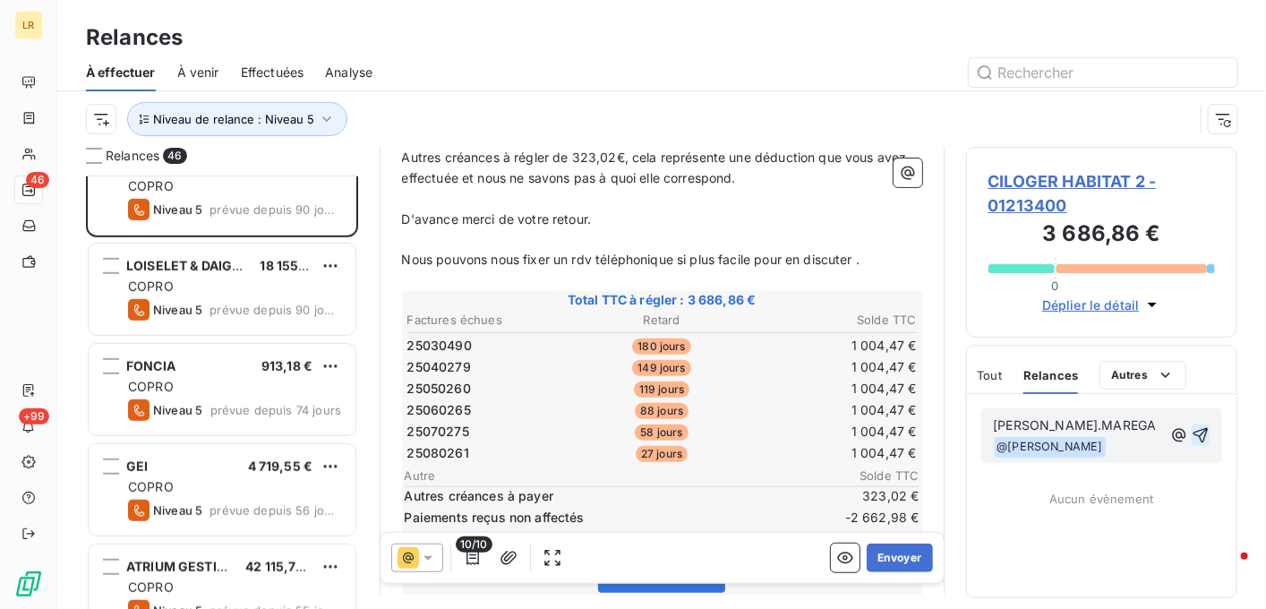
click at [1201, 432] on icon "button" at bounding box center [1201, 435] width 18 height 18
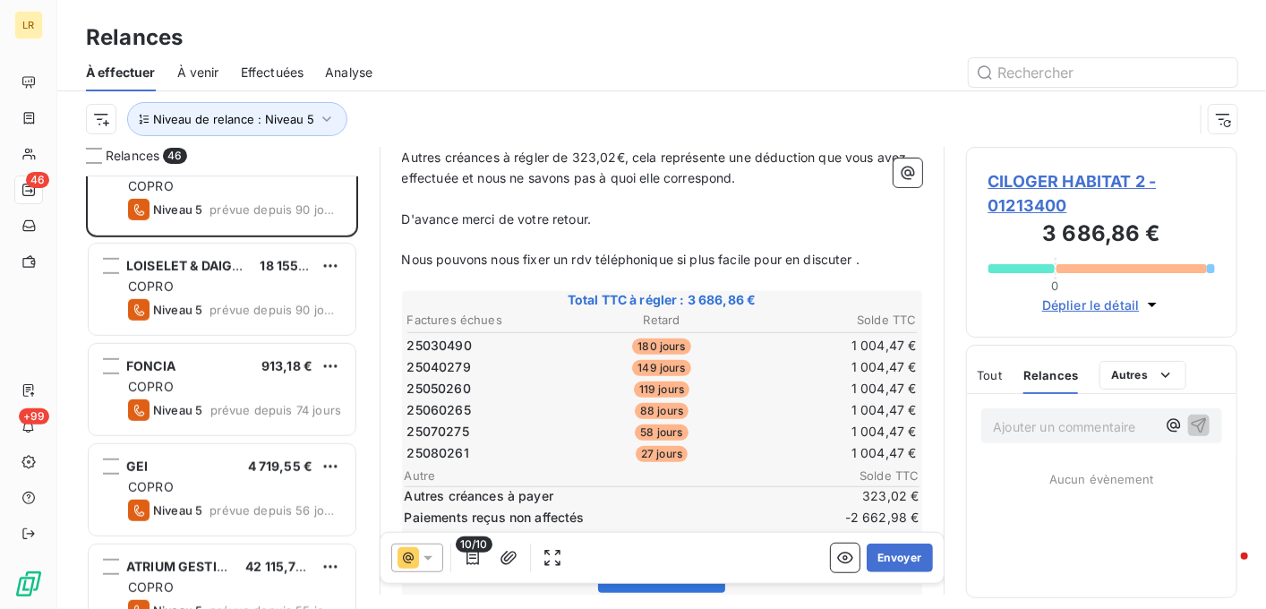
click at [1052, 428] on p "Ajouter un commentaire ﻿" at bounding box center [1075, 427] width 163 height 22
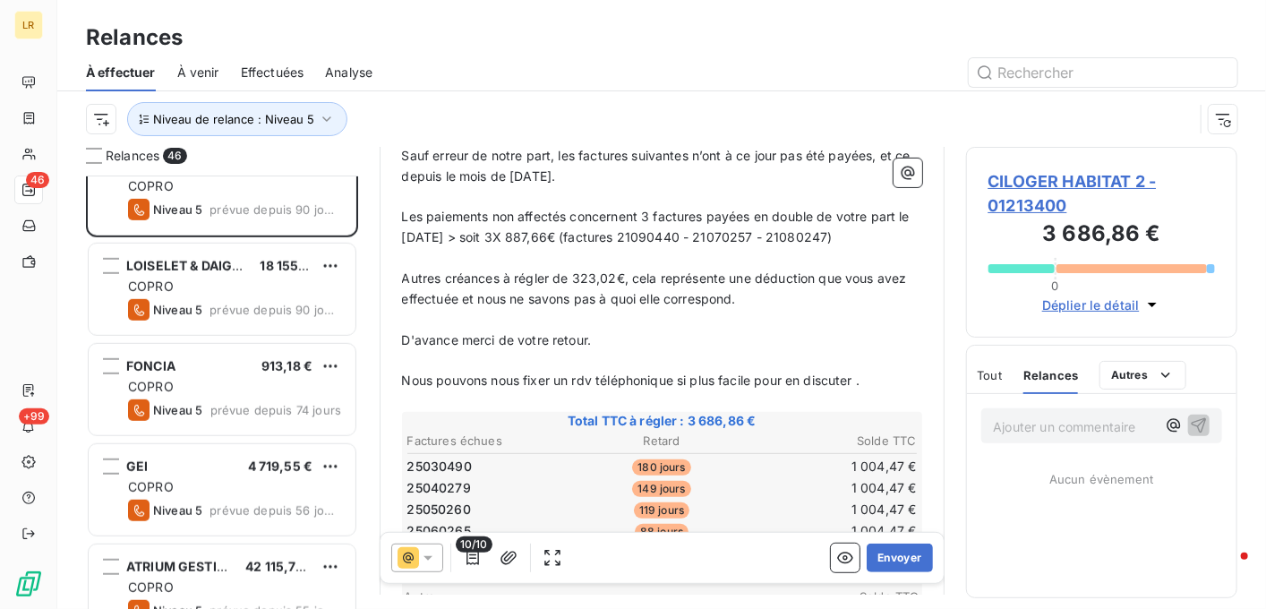
scroll to position [279, 0]
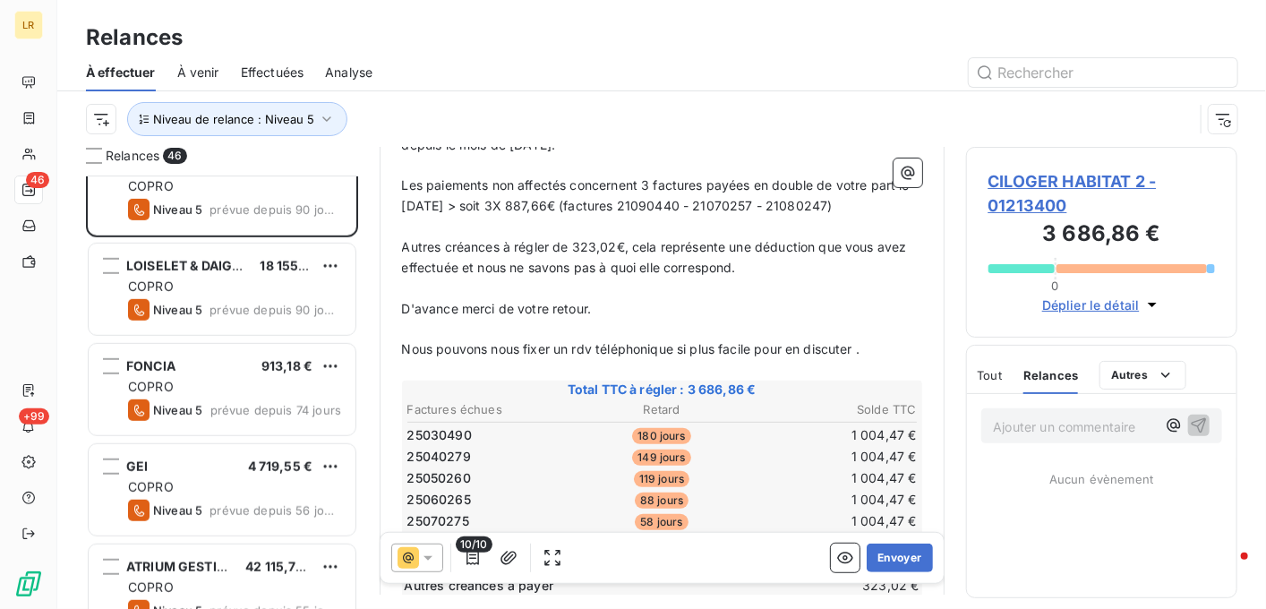
click at [1085, 425] on p "Ajouter un commentaire ﻿" at bounding box center [1075, 427] width 163 height 22
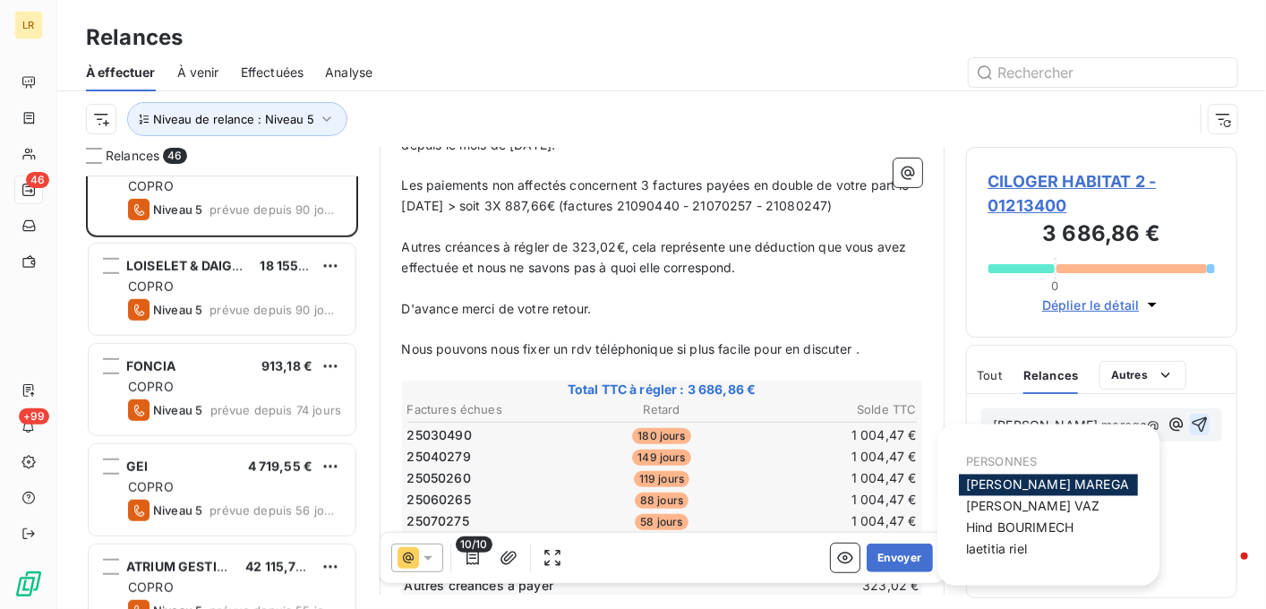
click at [1009, 486] on span "[PERSON_NAME]" at bounding box center [1047, 484] width 163 height 15
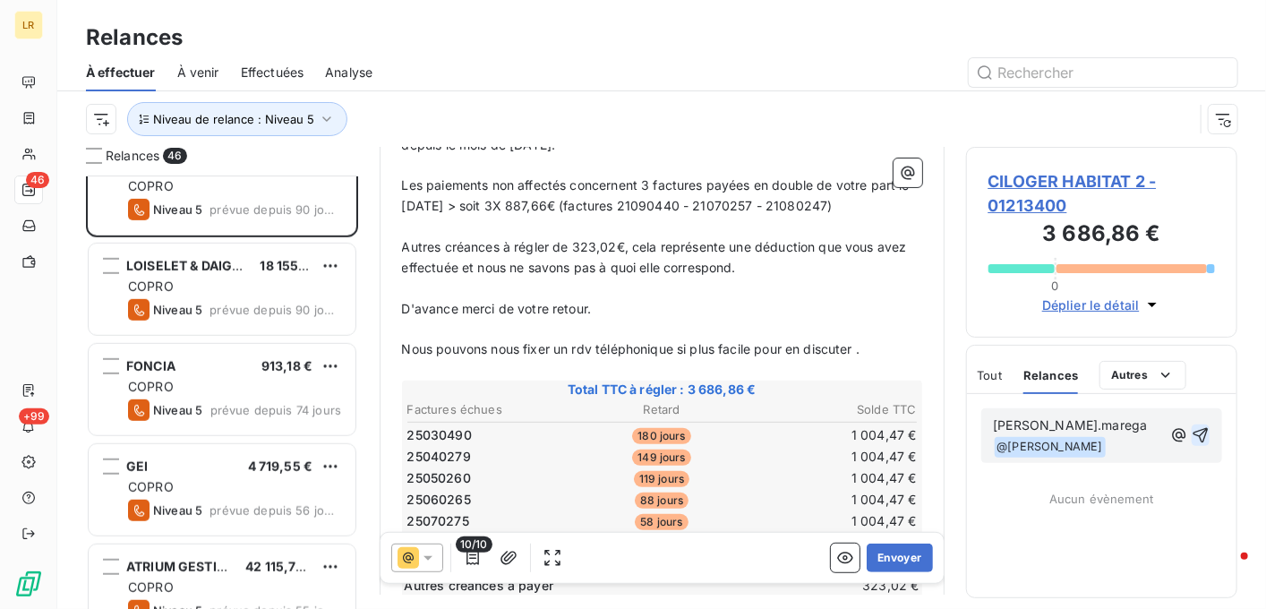
click at [1204, 434] on icon "button" at bounding box center [1201, 435] width 18 height 18
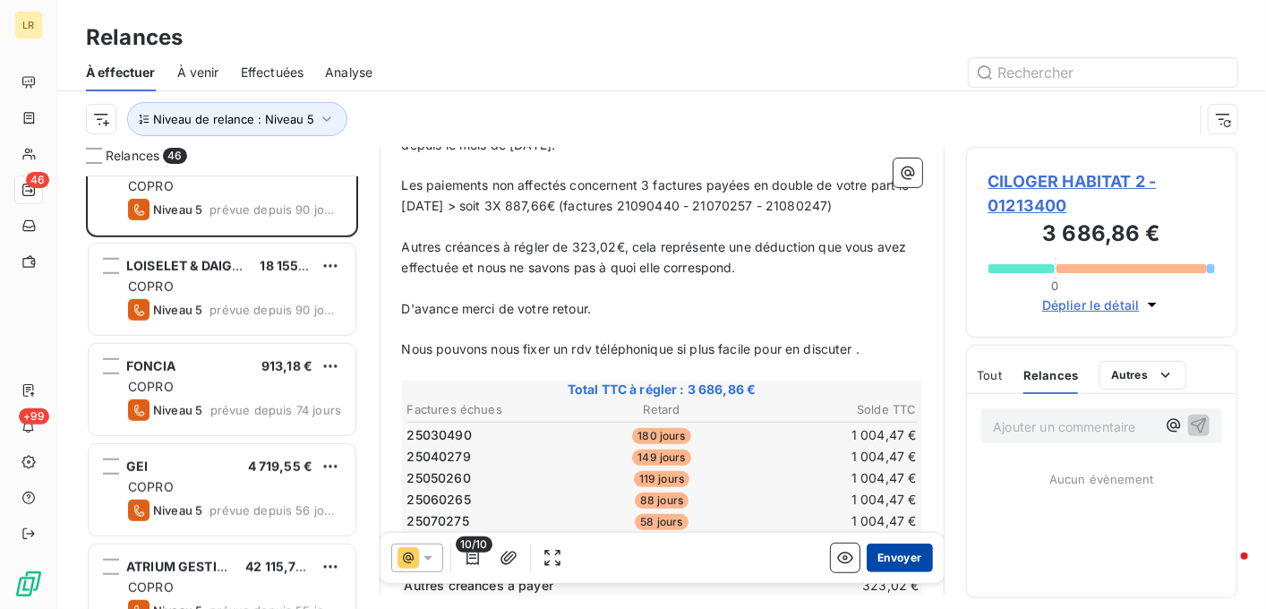
click at [878, 553] on button "Envoyer" at bounding box center [899, 558] width 65 height 29
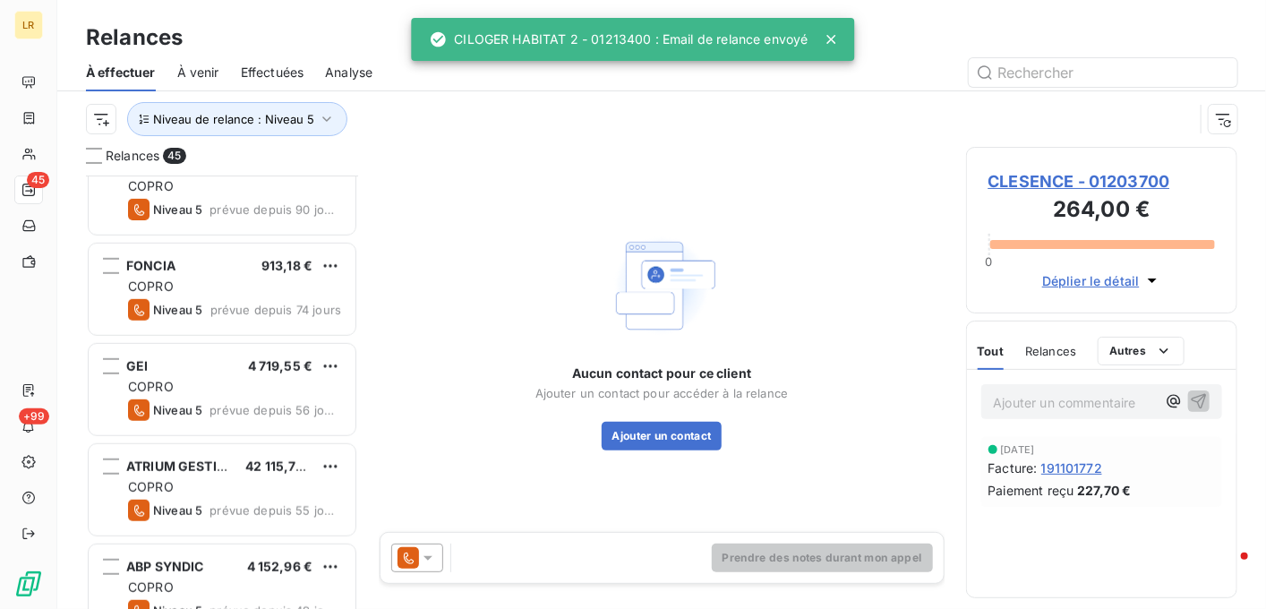
click at [1043, 354] on span "Relances" at bounding box center [1050, 351] width 51 height 14
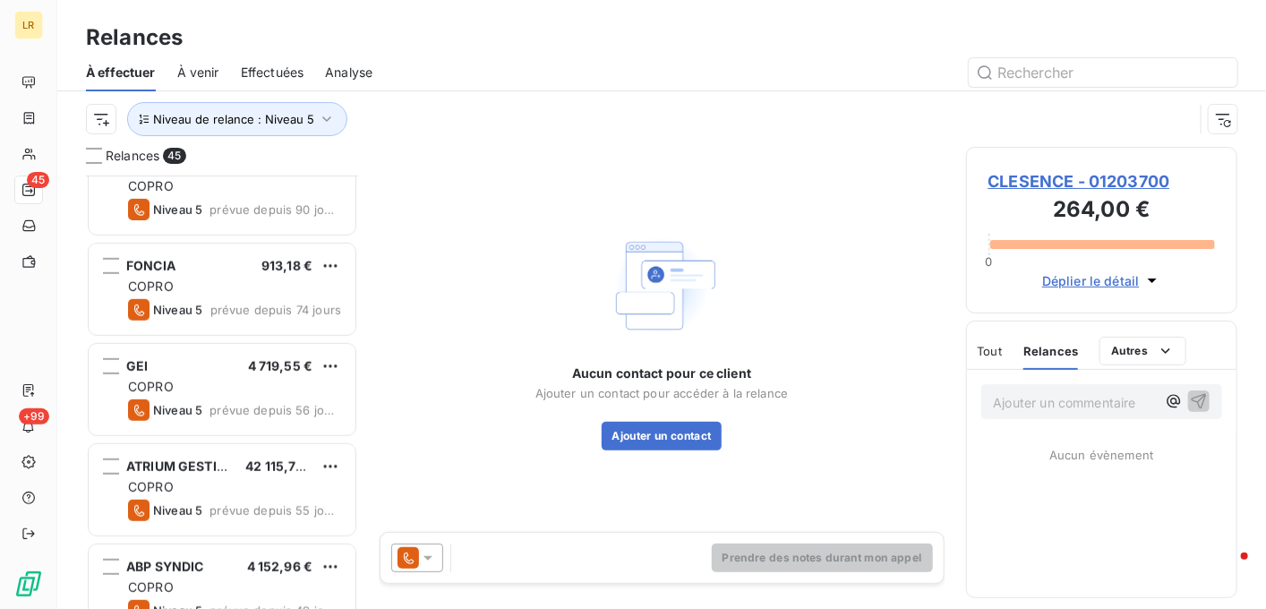
click at [433, 558] on icon at bounding box center [428, 558] width 18 height 18
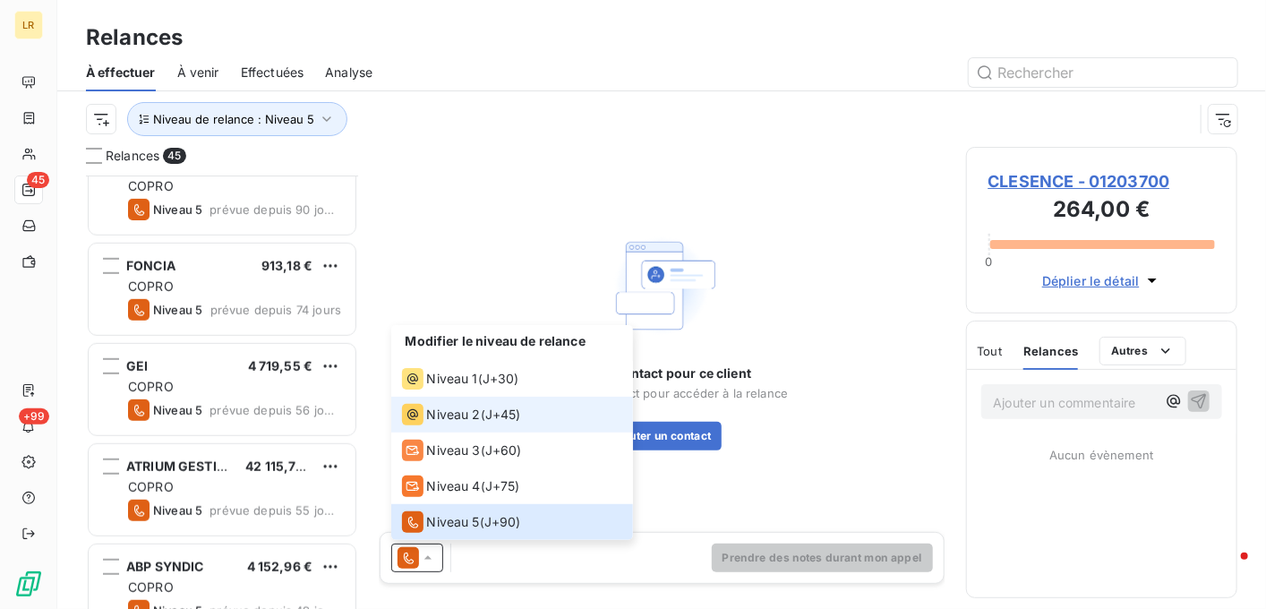
click at [468, 412] on span "Niveau 2" at bounding box center [454, 415] width 54 height 18
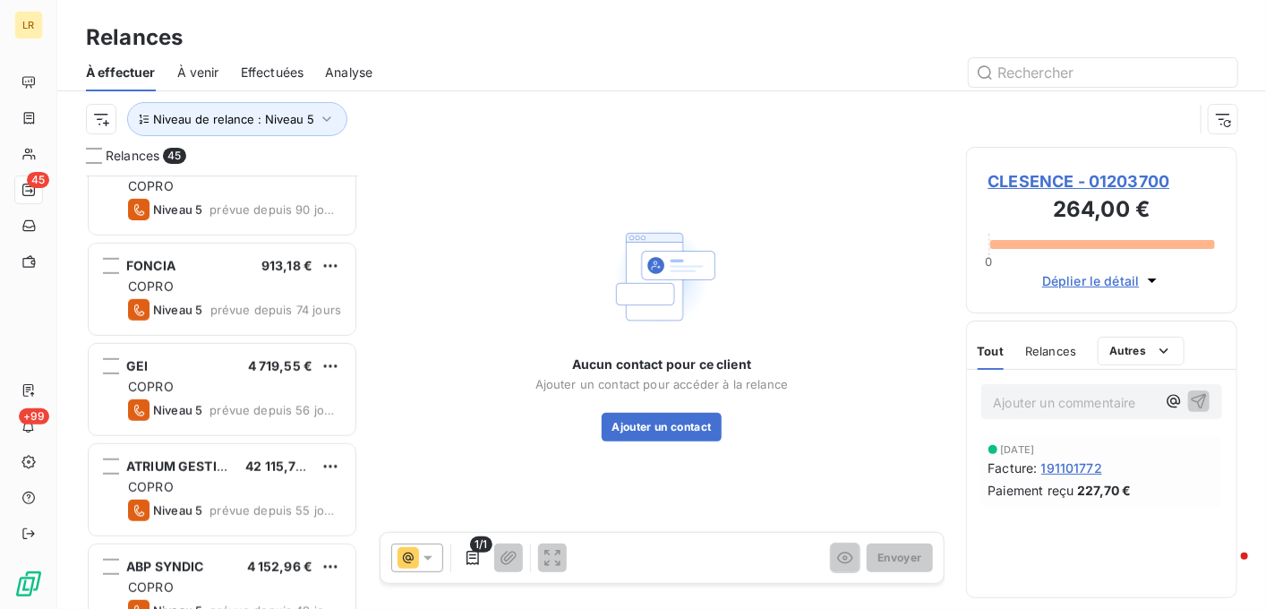
click at [431, 553] on icon at bounding box center [428, 558] width 18 height 18
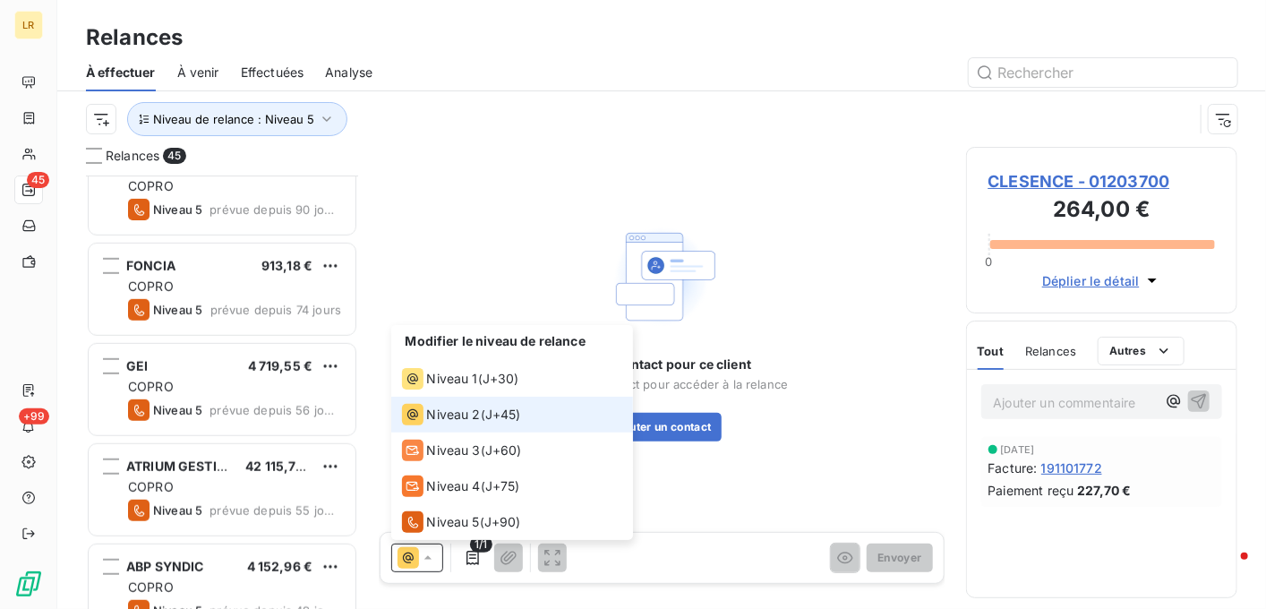
click at [461, 413] on span "Niveau 2" at bounding box center [454, 415] width 54 height 18
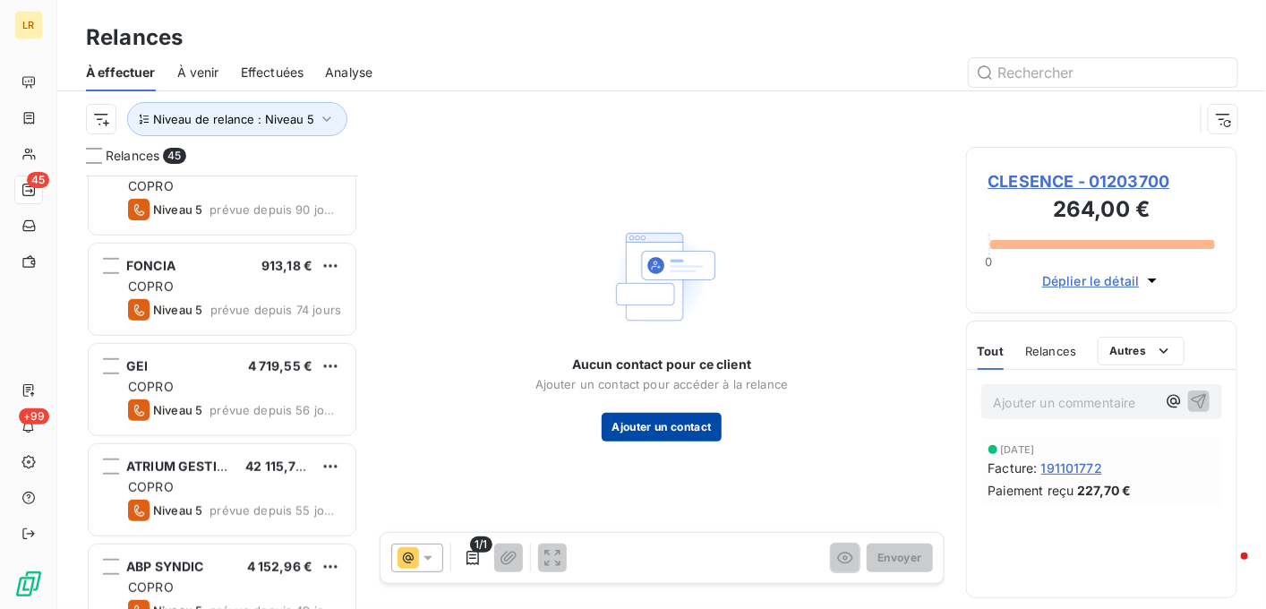
click at [647, 427] on button "Ajouter un contact" at bounding box center [662, 427] width 121 height 29
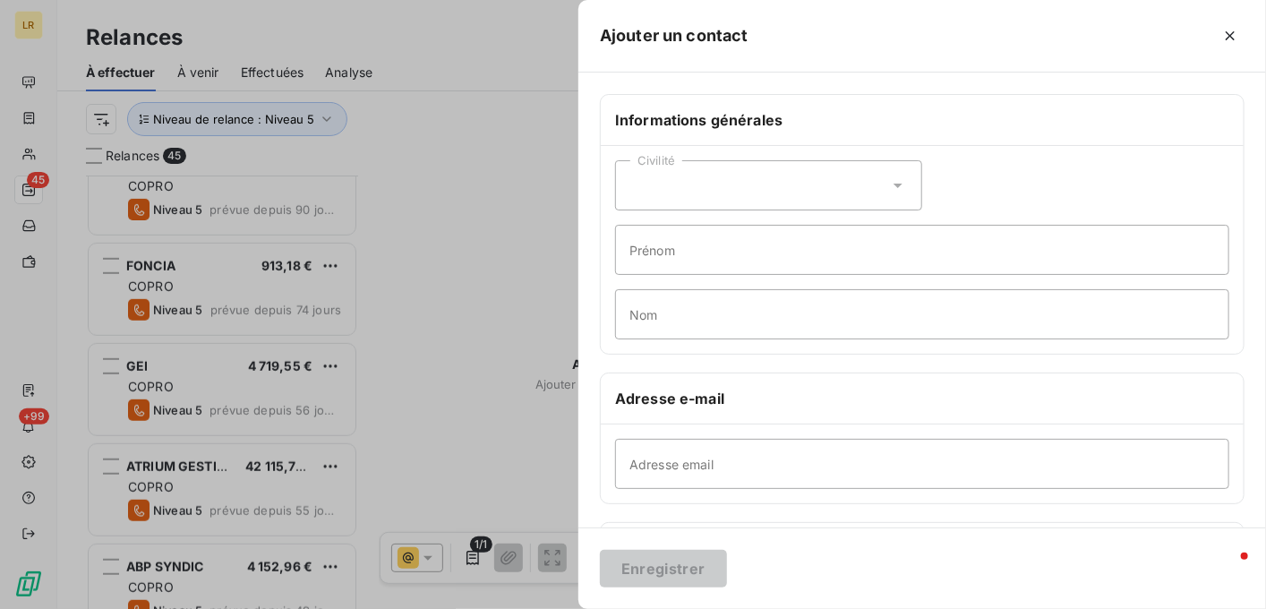
click at [473, 554] on div at bounding box center [633, 304] width 1266 height 609
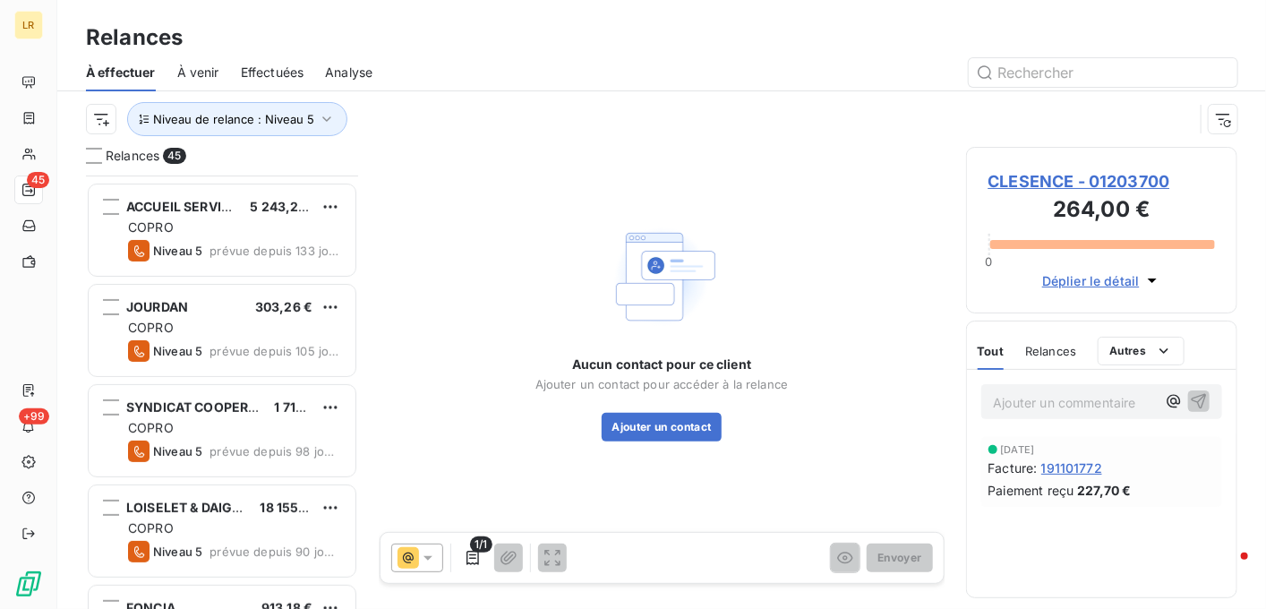
scroll to position [179, 0]
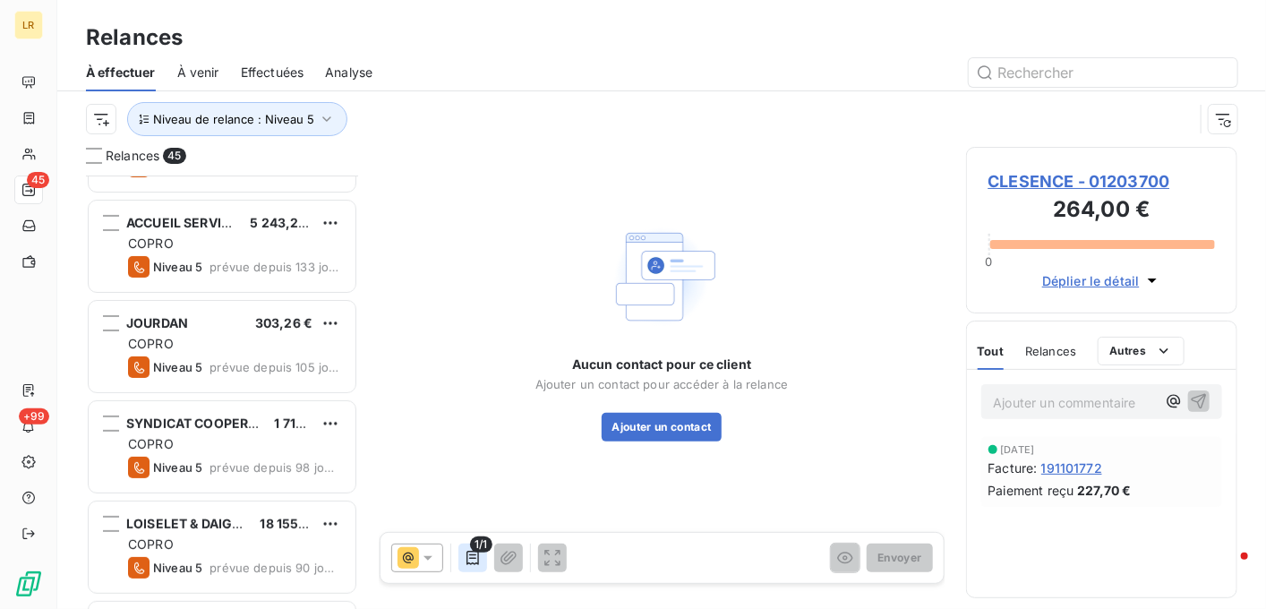
click at [476, 558] on icon "button" at bounding box center [473, 558] width 18 height 18
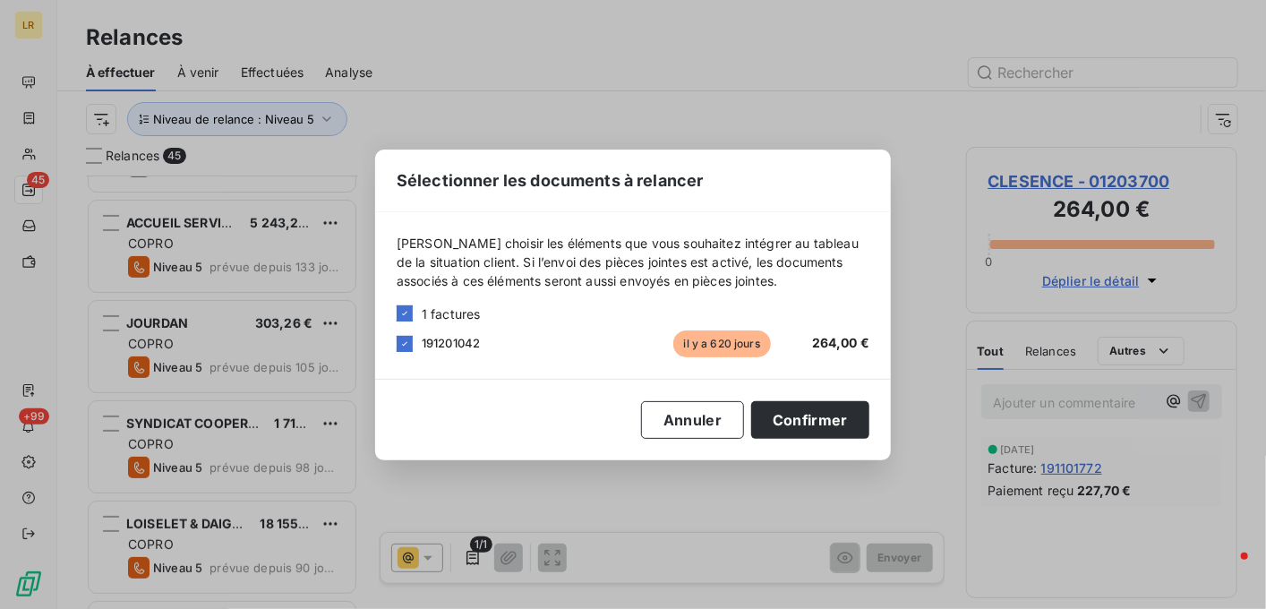
click at [476, 558] on div "Sélectionner les documents à relancer [PERSON_NAME] choisir les éléments que vo…" at bounding box center [633, 304] width 1266 height 609
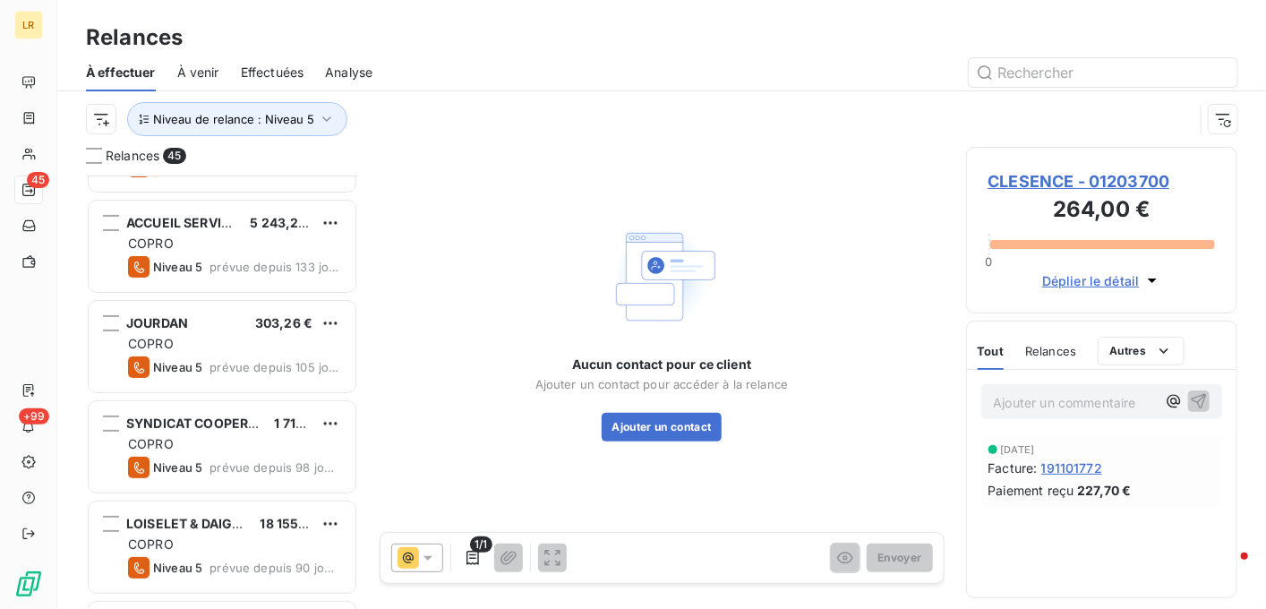
click at [281, 68] on span "Effectuées" at bounding box center [273, 73] width 64 height 18
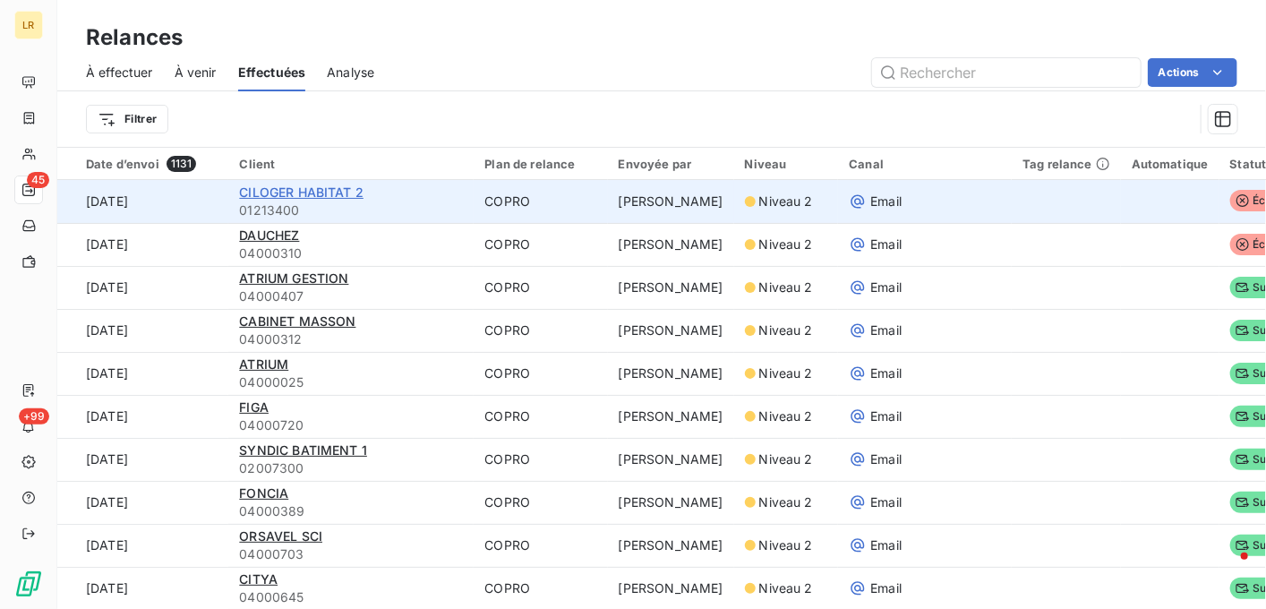
click at [281, 190] on span "CILOGER HABITAT 2" at bounding box center [301, 191] width 124 height 15
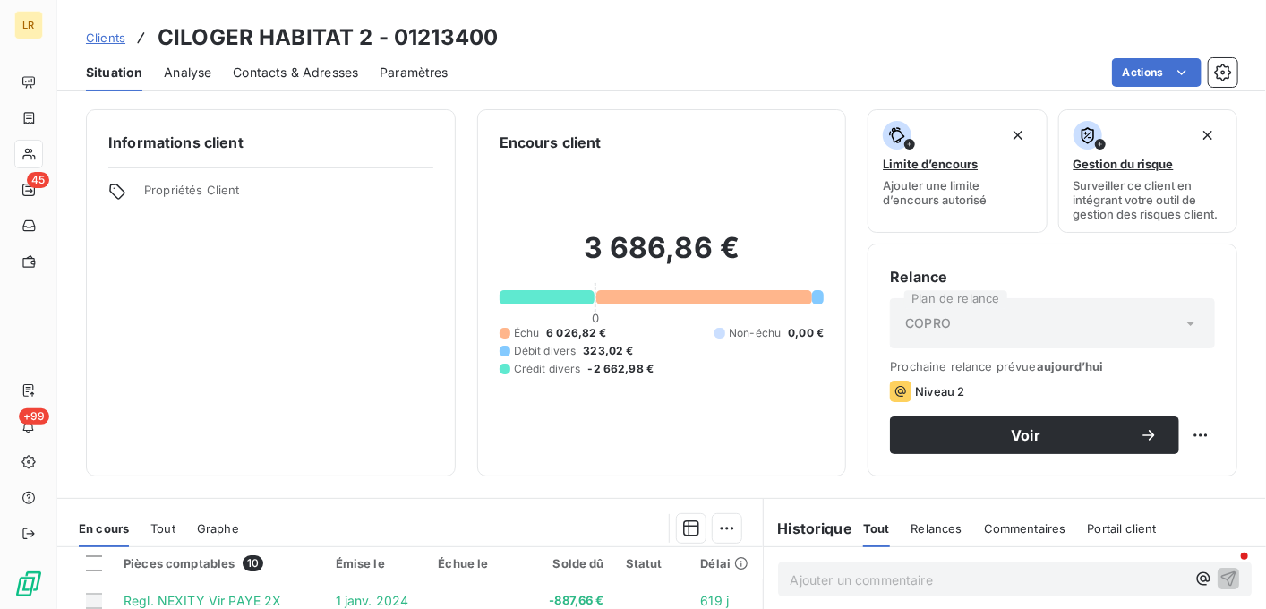
click at [299, 70] on span "Contacts & Adresses" at bounding box center [295, 73] width 125 height 18
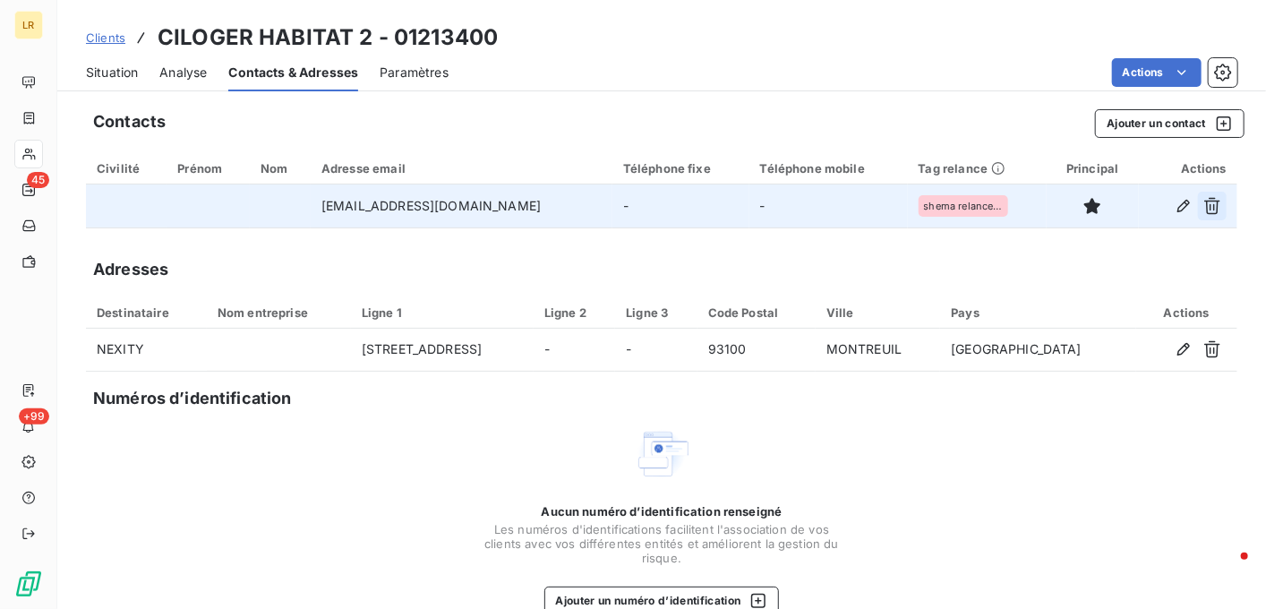
click at [1204, 205] on icon "button" at bounding box center [1213, 206] width 18 height 18
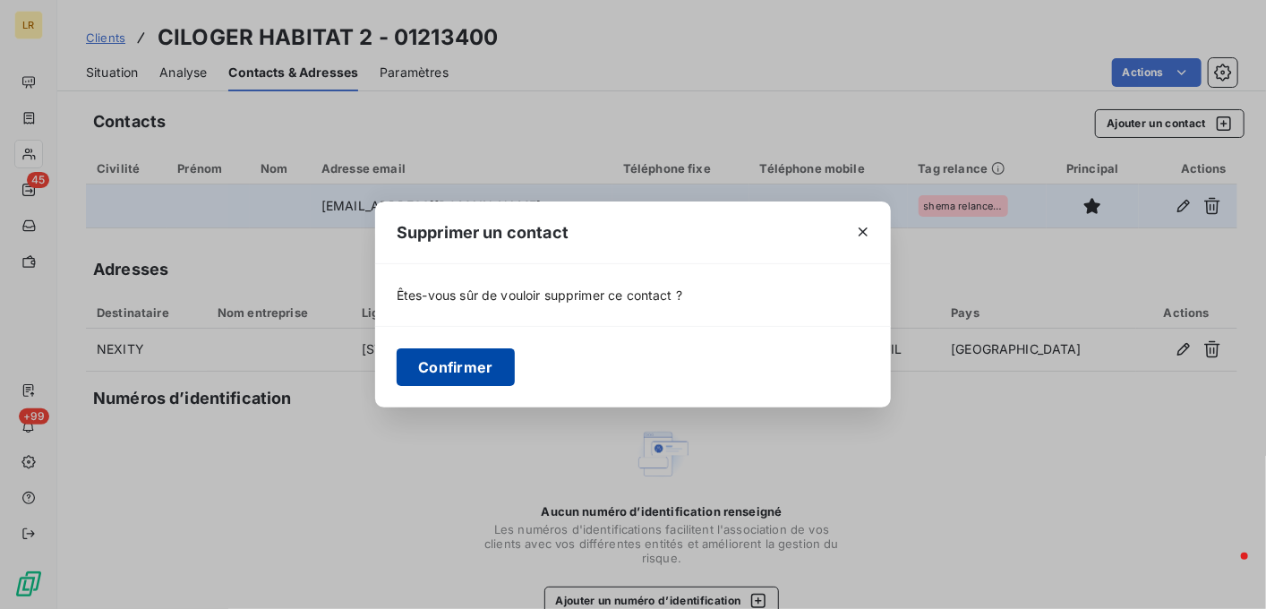
click at [468, 364] on button "Confirmer" at bounding box center [456, 367] width 118 height 38
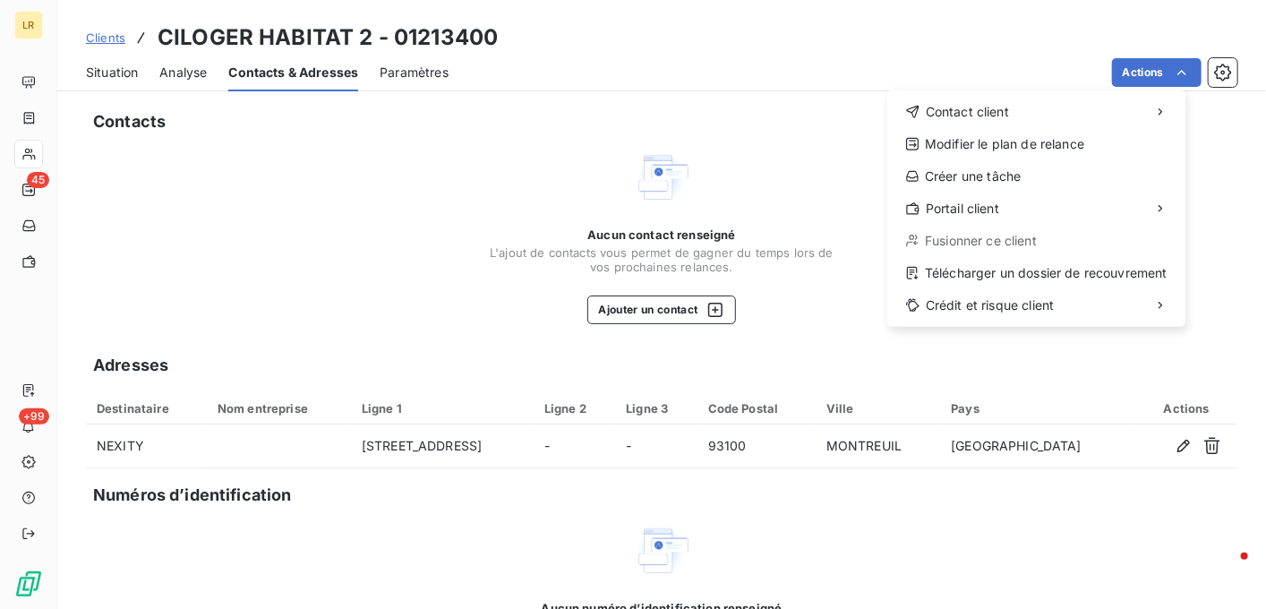
click at [1210, 68] on html "LR 45 +99 Clients CILOGER HABITAT 2 - 01213400 Situation Analyse Contacts & Adr…" at bounding box center [633, 304] width 1266 height 609
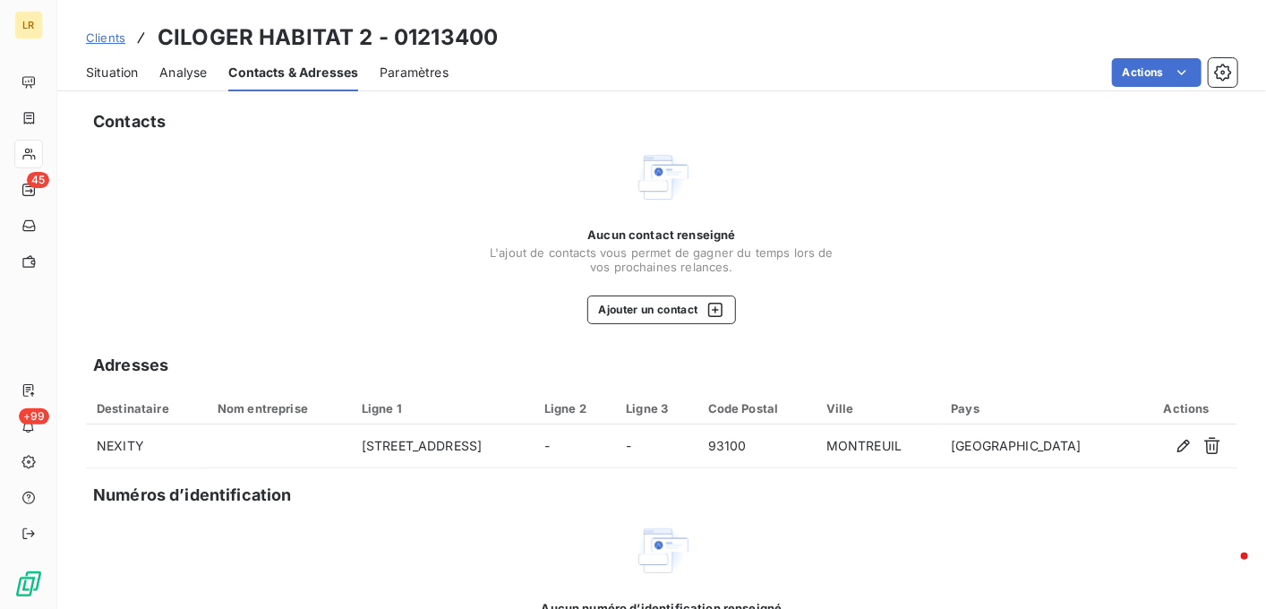
click at [1020, 306] on div "Aucun contact renseigné L'ajout de contacts vous permet de gagner du temps lors…" at bounding box center [662, 237] width 1152 height 176
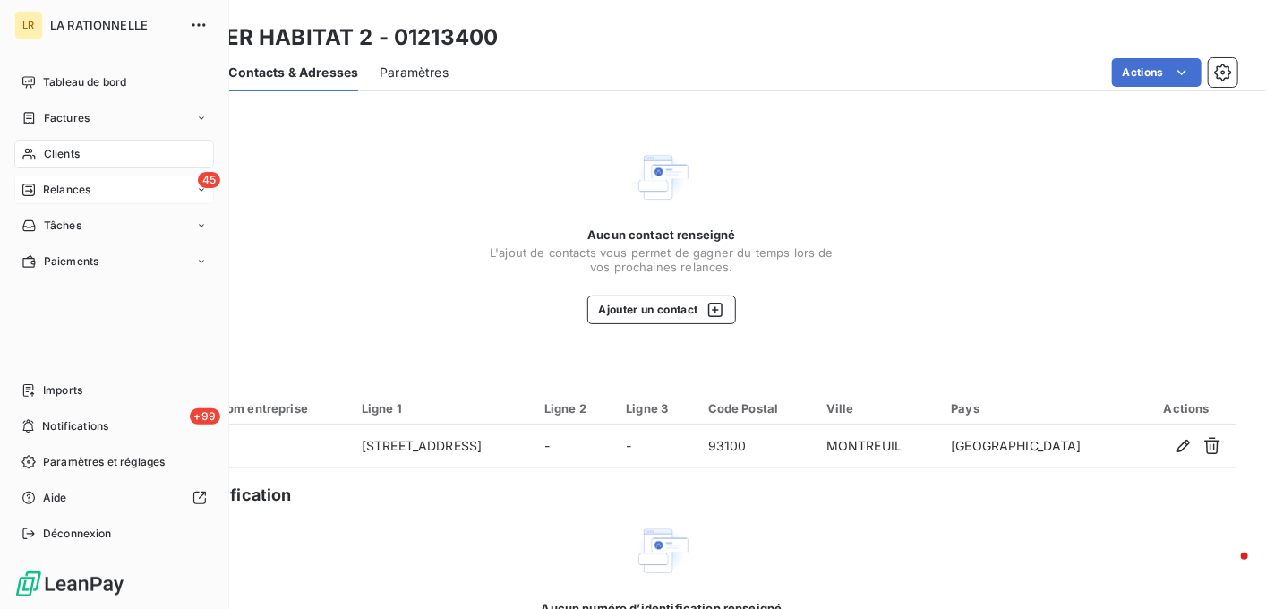
click at [48, 185] on span "Relances" at bounding box center [66, 190] width 47 height 16
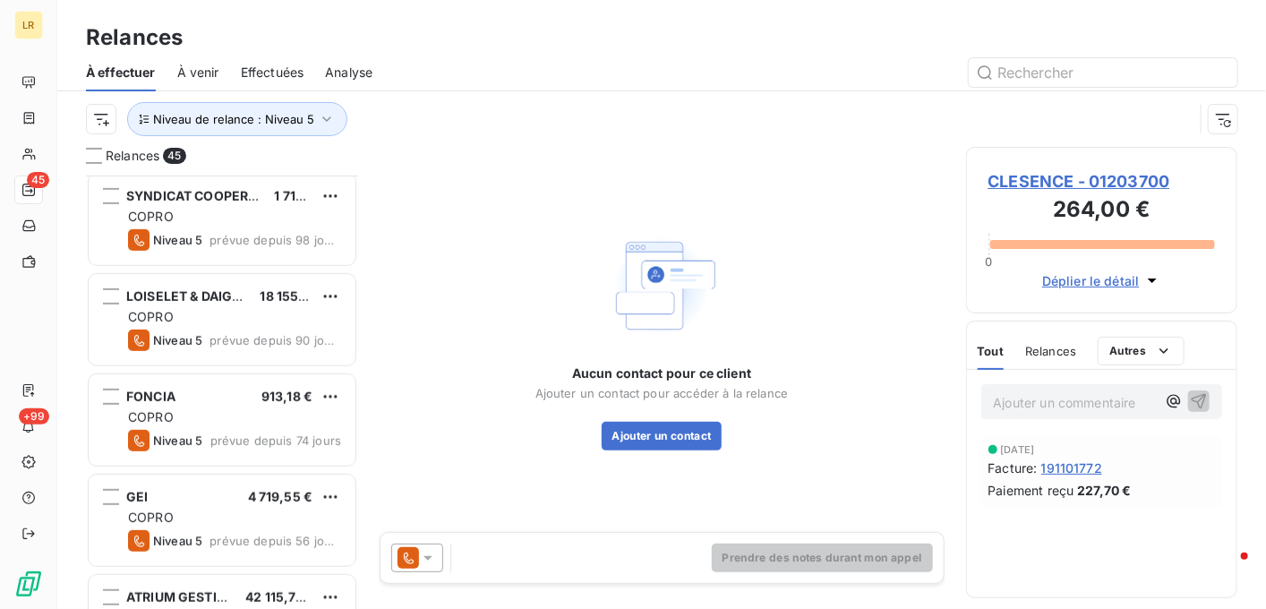
scroll to position [537, 0]
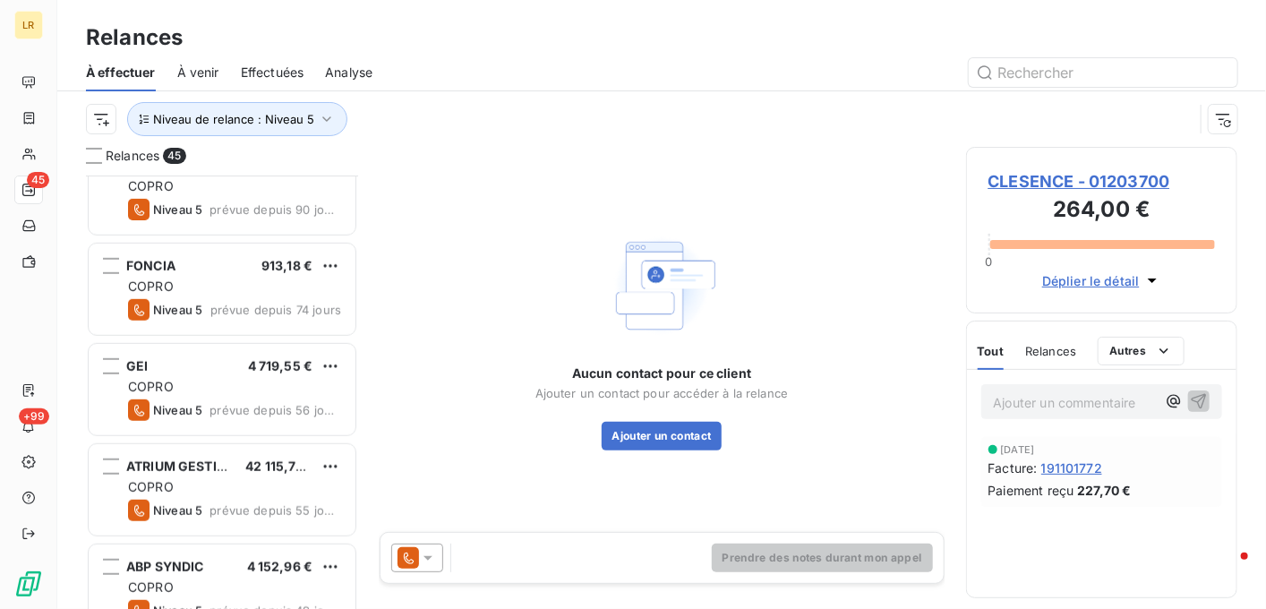
click at [269, 68] on span "Effectuées" at bounding box center [273, 73] width 64 height 18
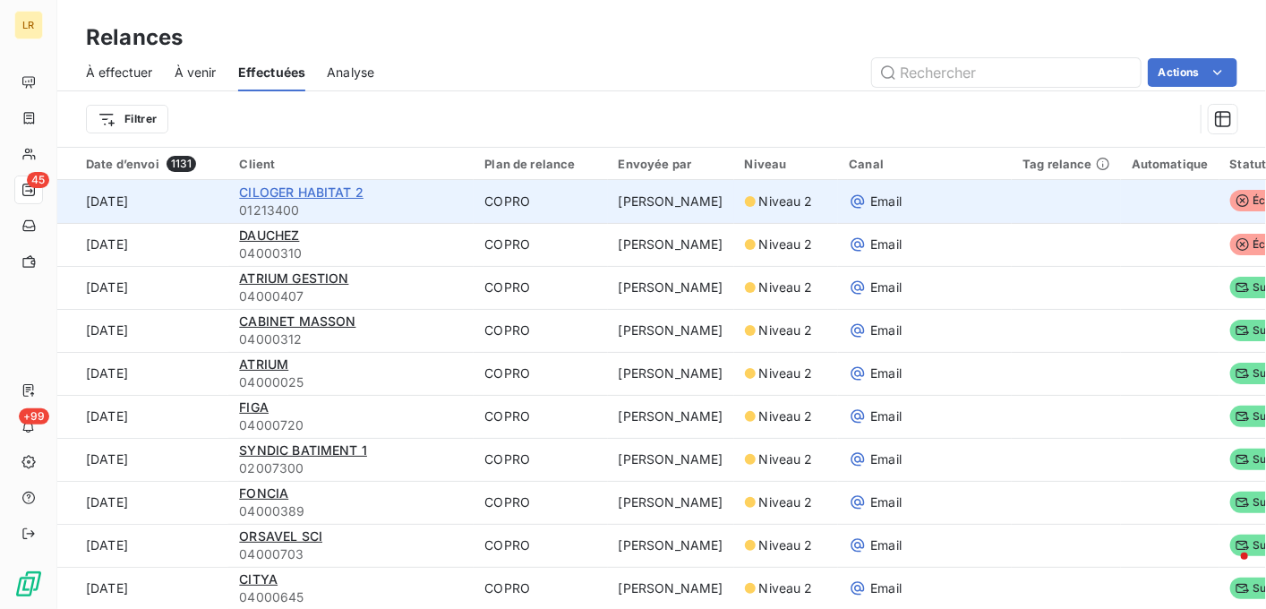
click at [330, 188] on span "CILOGER HABITAT 2" at bounding box center [301, 191] width 124 height 15
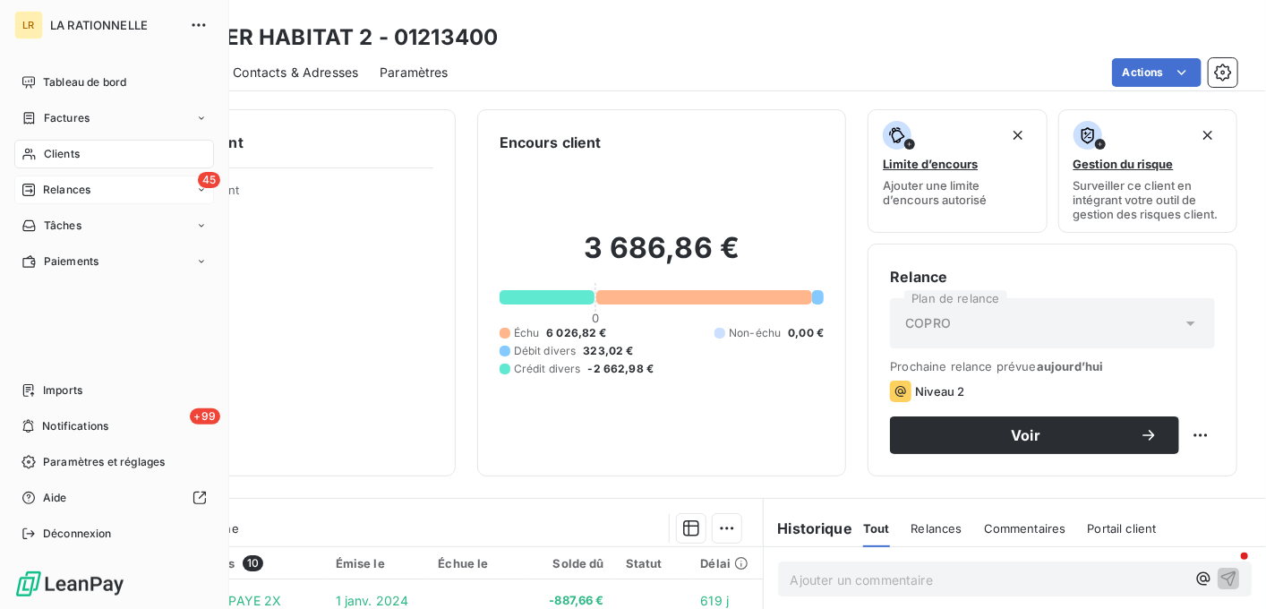
click at [43, 189] on span "Relances" at bounding box center [66, 190] width 47 height 16
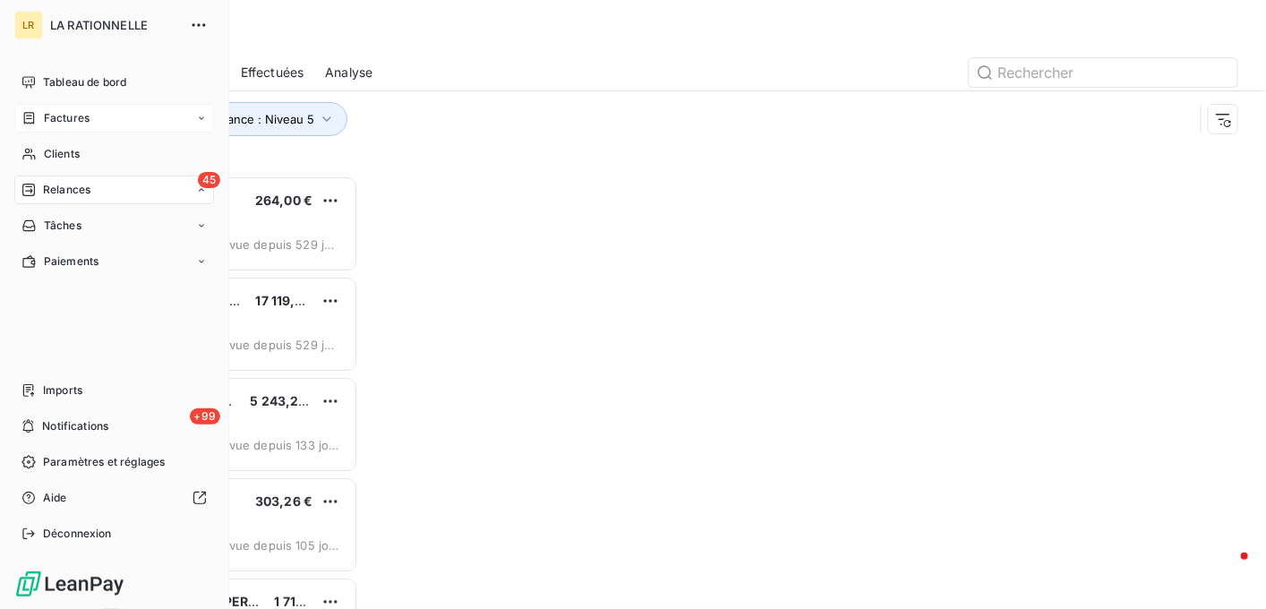
scroll to position [419, 258]
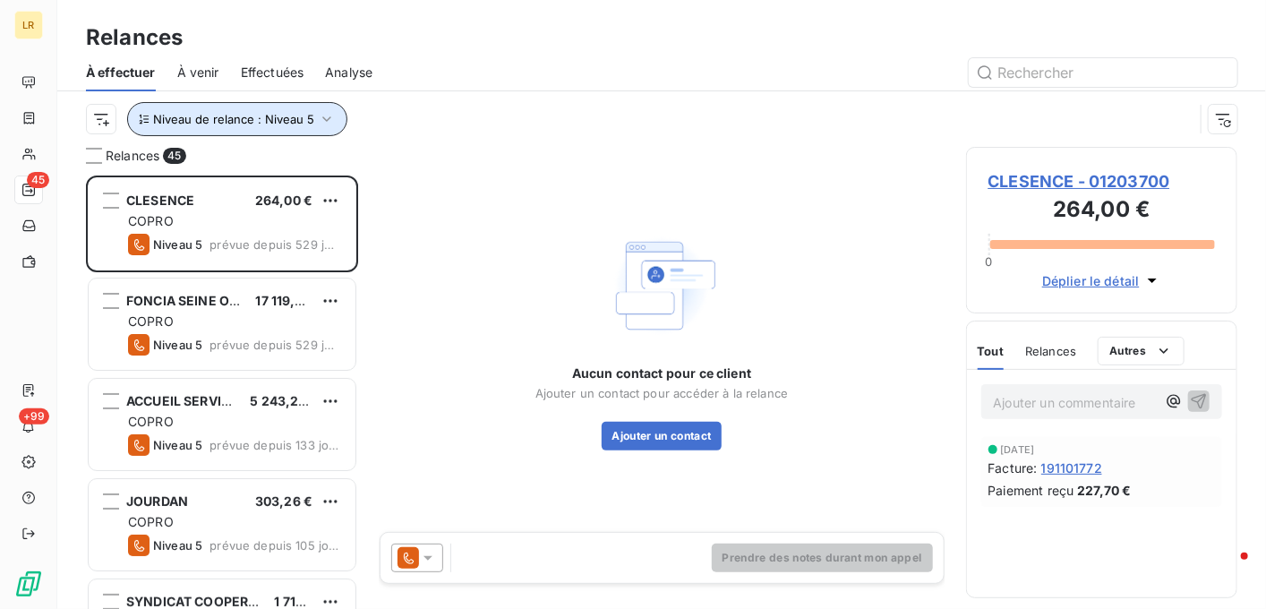
click at [318, 110] on icon "button" at bounding box center [327, 119] width 18 height 18
click at [829, 60] on div at bounding box center [816, 72] width 844 height 29
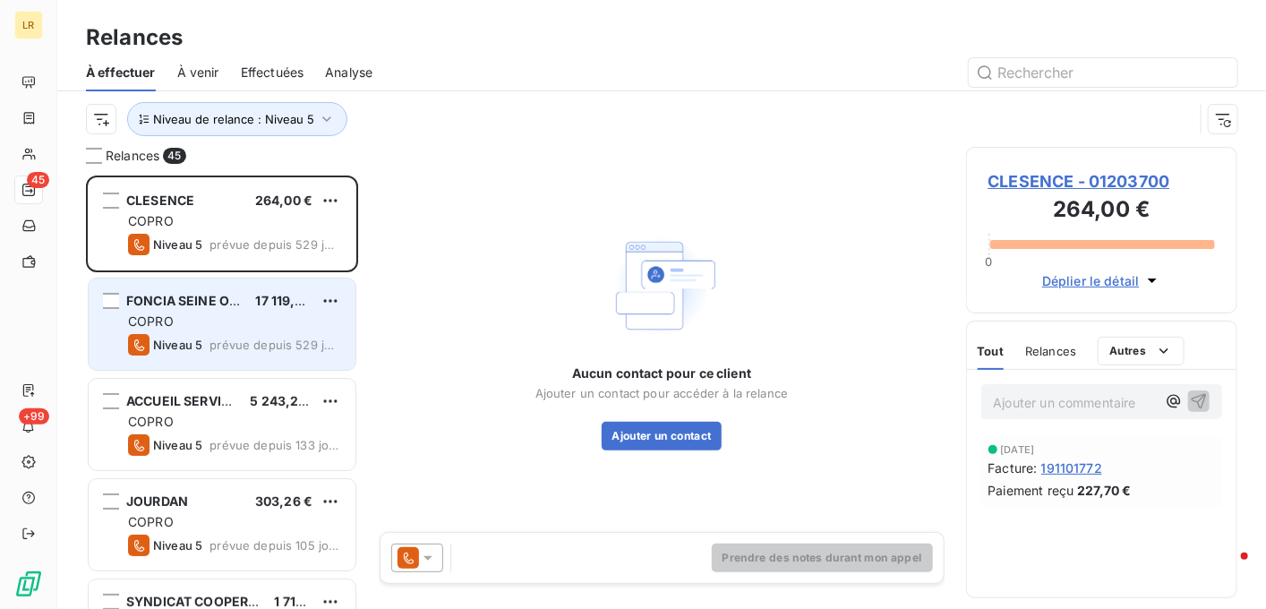
click at [245, 316] on div "COPRO" at bounding box center [234, 322] width 213 height 18
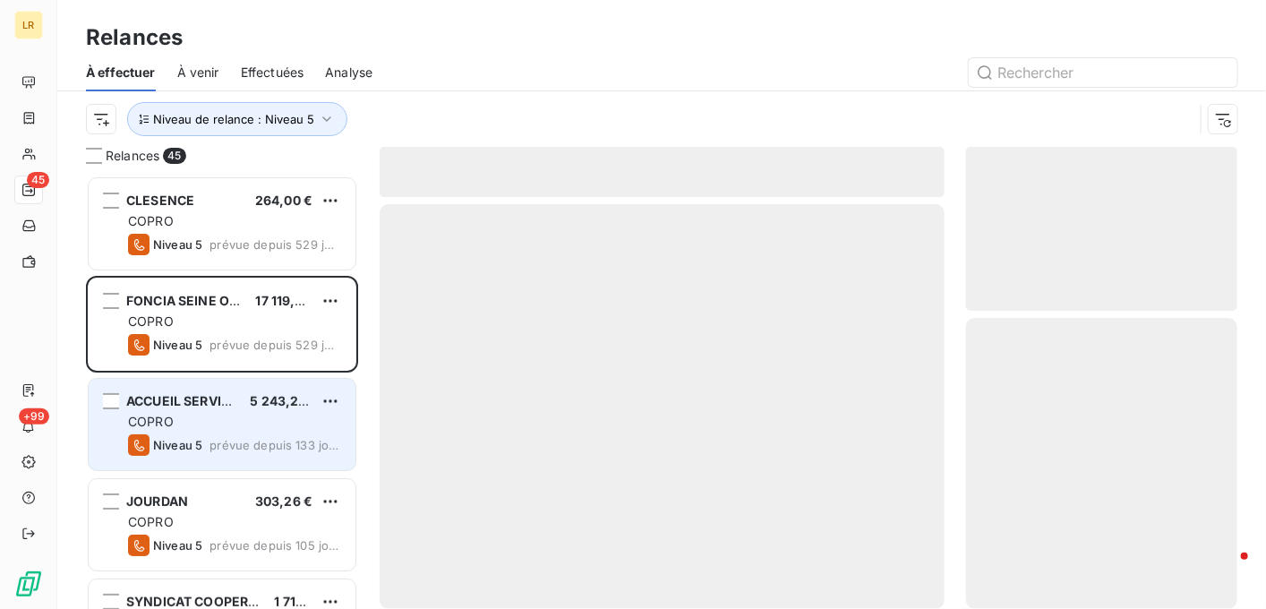
drag, startPoint x: 269, startPoint y: 411, endPoint x: 272, endPoint y: 379, distance: 32.4
click at [268, 408] on div "ACCUEIL SERVICES 5 243,28 € COPRO Niveau 5 prévue depuis 133 jours" at bounding box center [222, 424] width 267 height 91
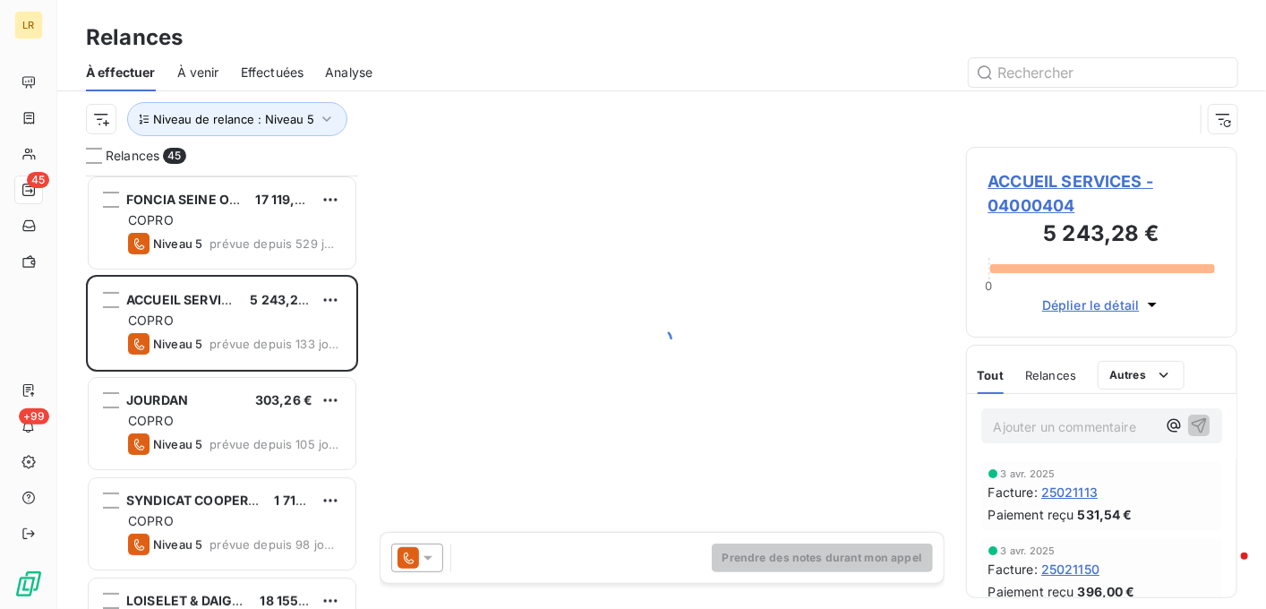
scroll to position [179, 0]
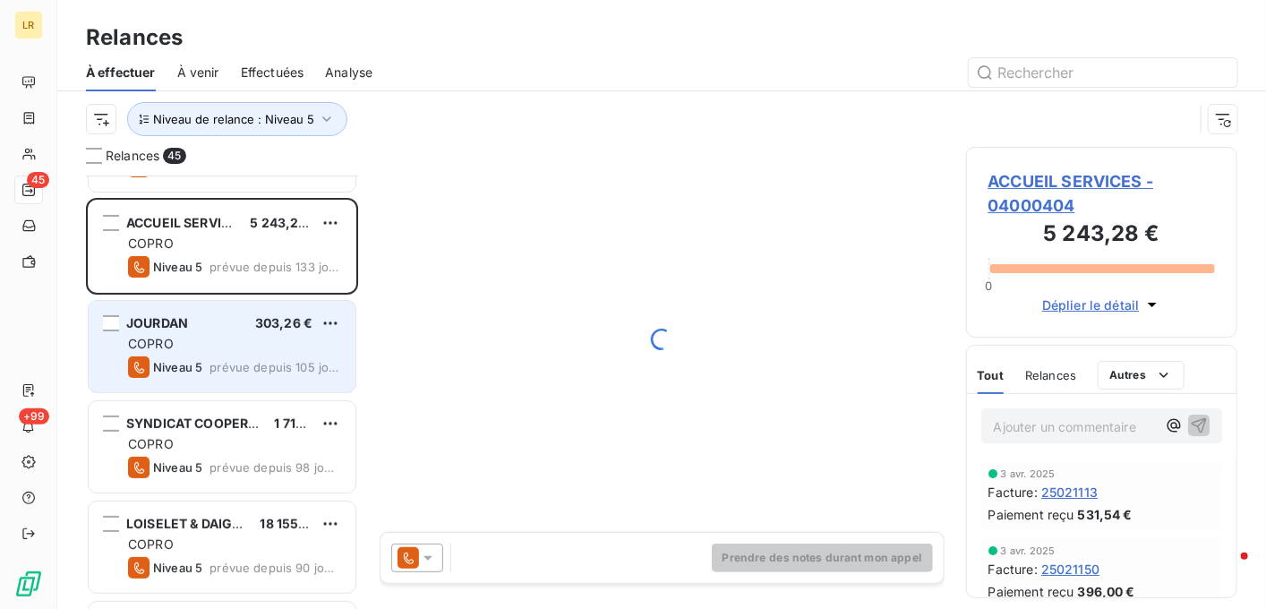
click at [234, 339] on div "COPRO" at bounding box center [234, 344] width 213 height 18
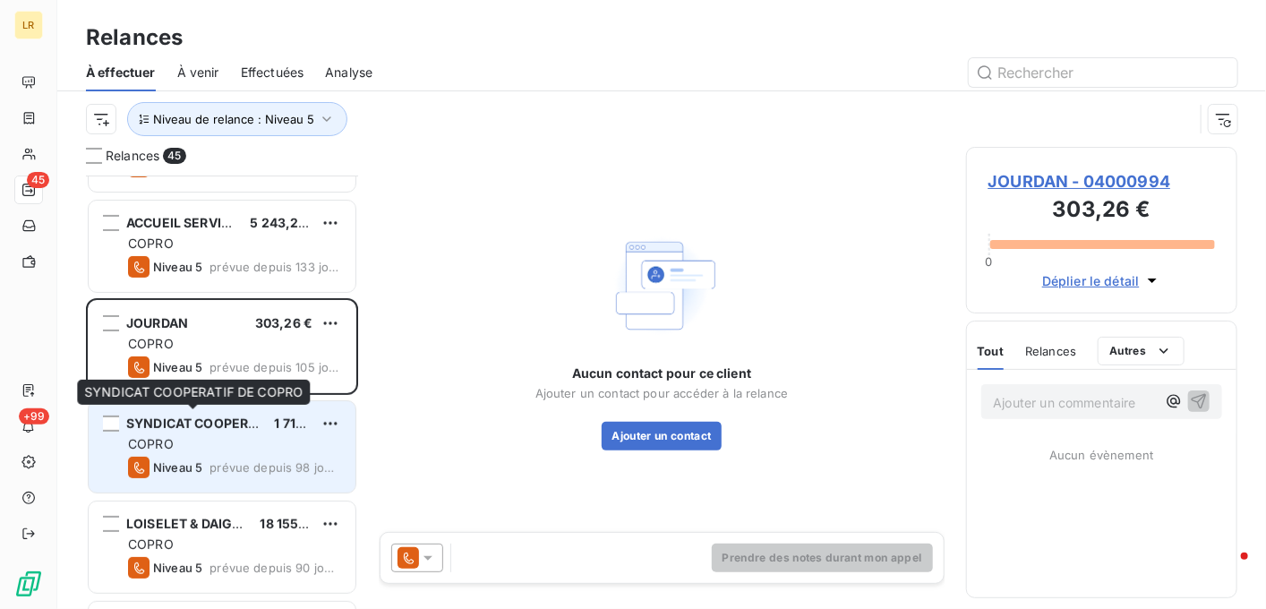
drag, startPoint x: 233, startPoint y: 418, endPoint x: 233, endPoint y: 402, distance: 16.1
click at [233, 417] on span "SYNDICAT COOPERATIF DE COPRO" at bounding box center [235, 423] width 218 height 15
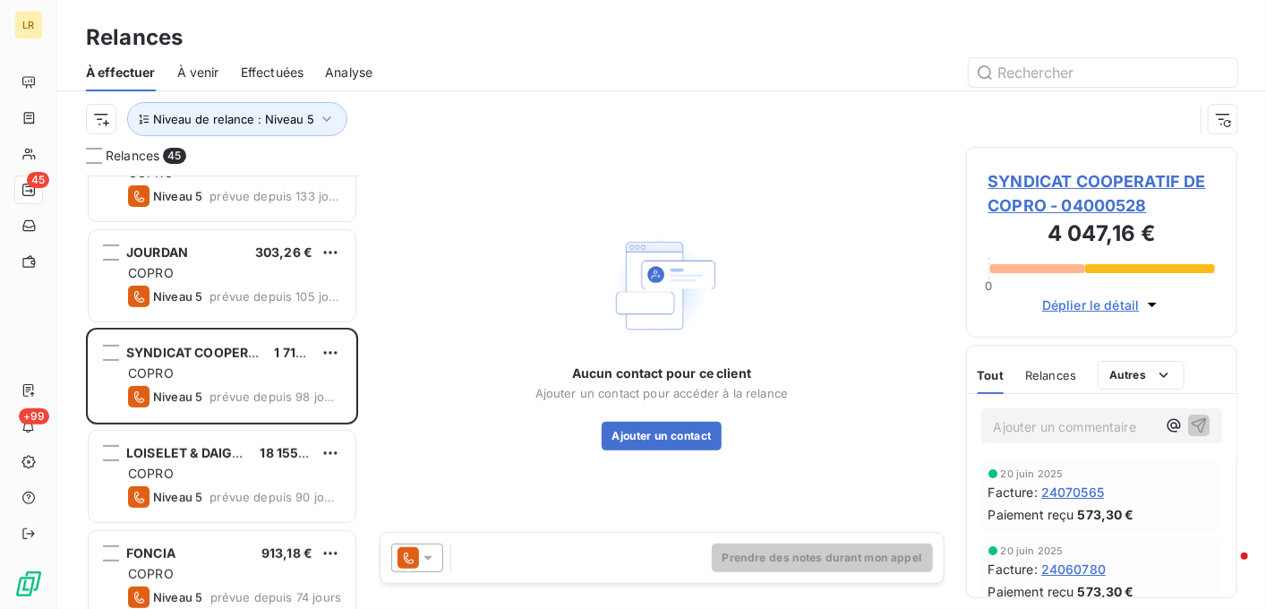
scroll to position [448, 0]
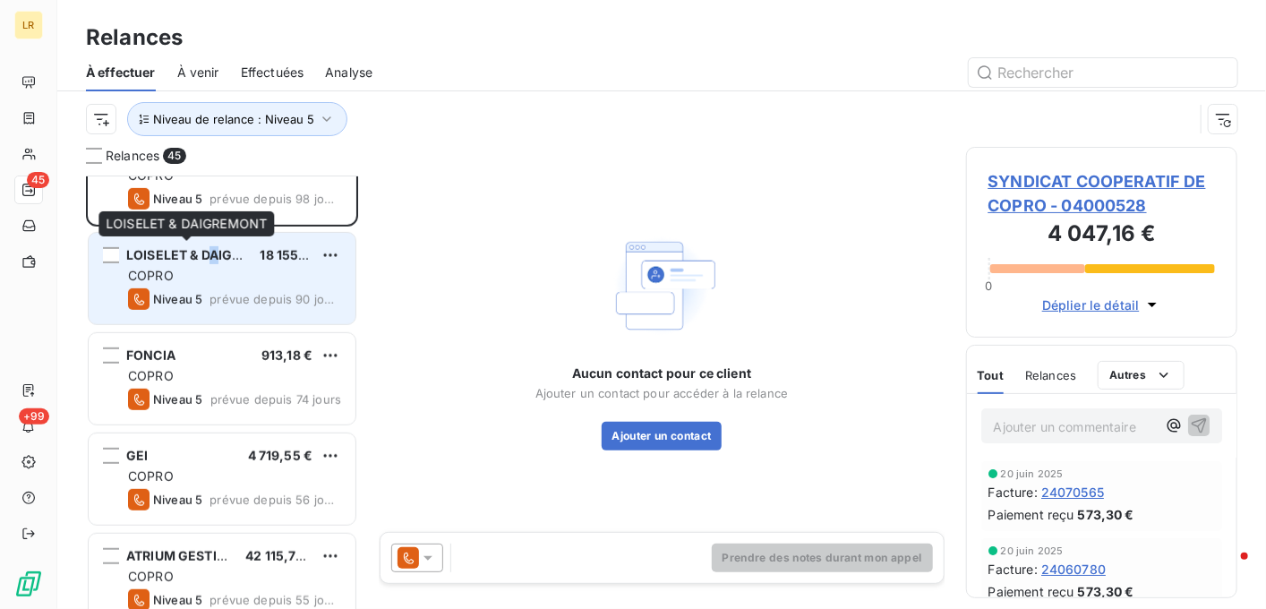
click at [219, 259] on span "LOISELET & DAIGREMONT" at bounding box center [207, 254] width 162 height 15
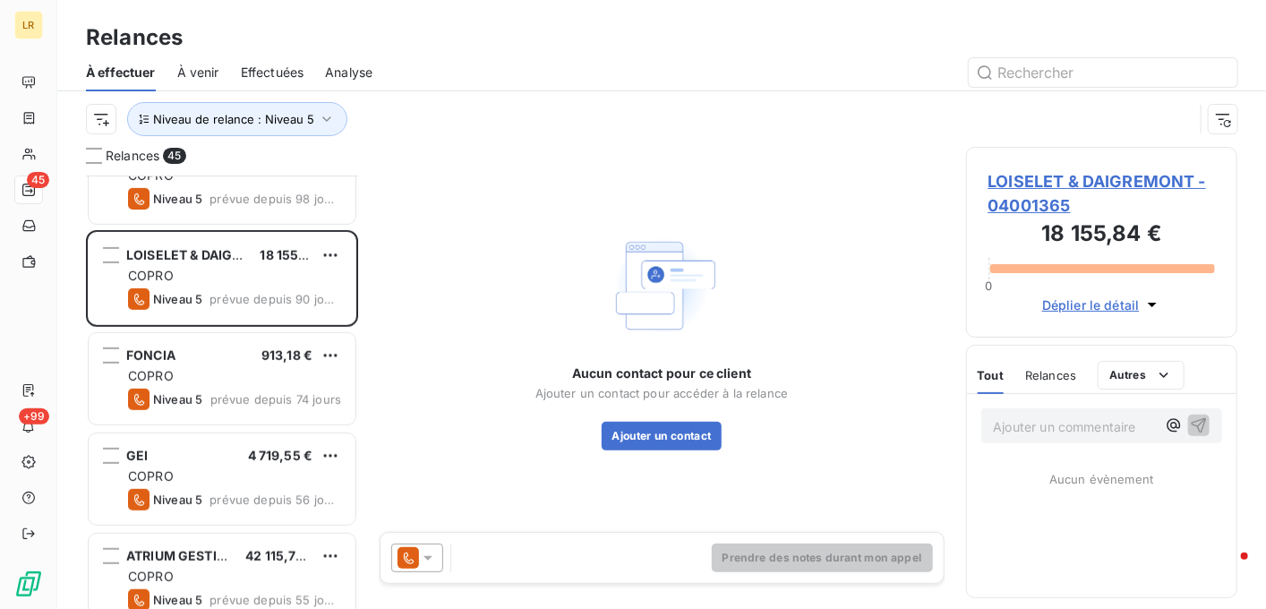
click at [427, 554] on icon at bounding box center [428, 558] width 18 height 18
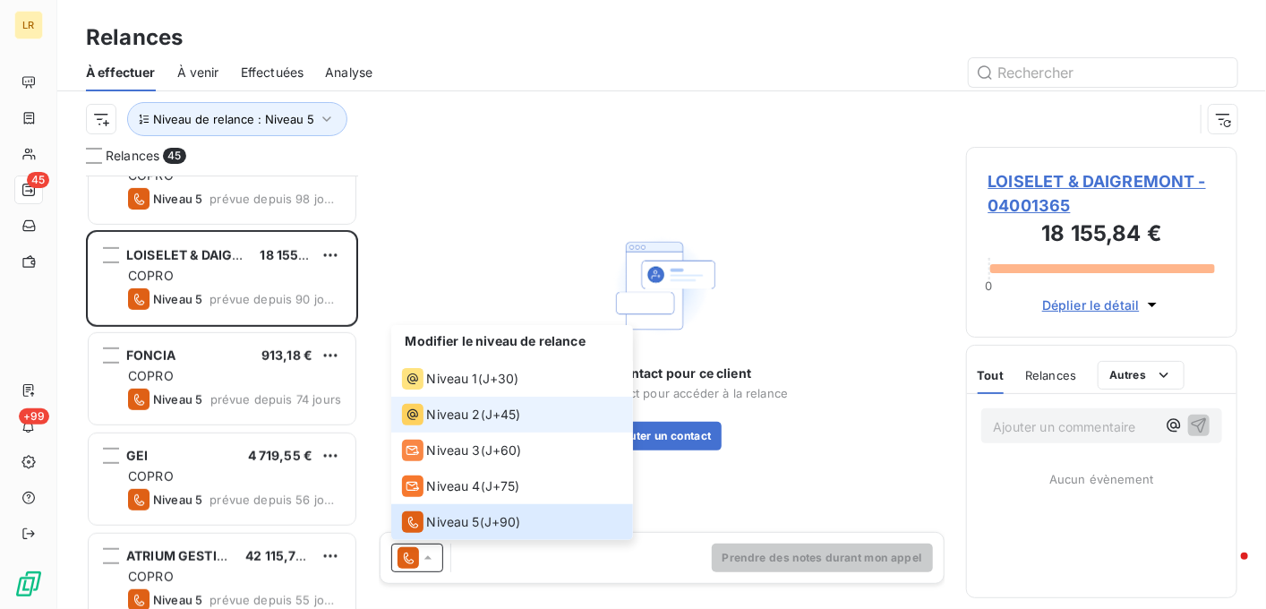
click at [461, 414] on span "Niveau 2" at bounding box center [454, 415] width 54 height 18
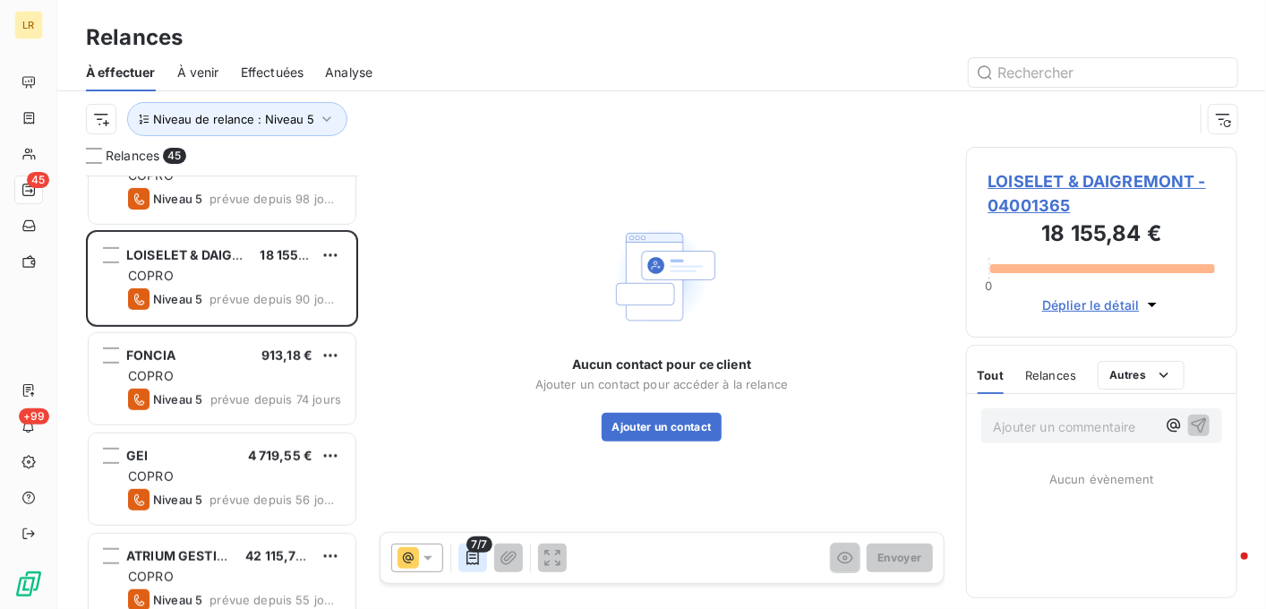
click at [473, 553] on icon "button" at bounding box center [473, 558] width 18 height 18
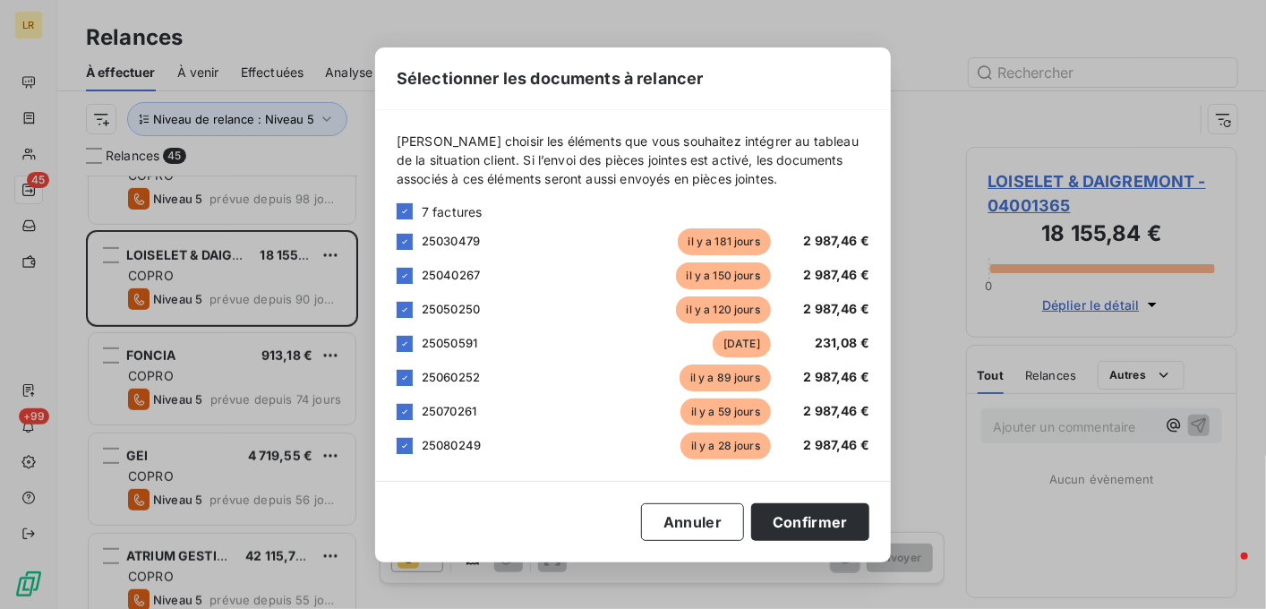
click at [1076, 524] on div "Sélectionner les documents à relancer [PERSON_NAME] choisir les éléments que vo…" at bounding box center [633, 304] width 1266 height 609
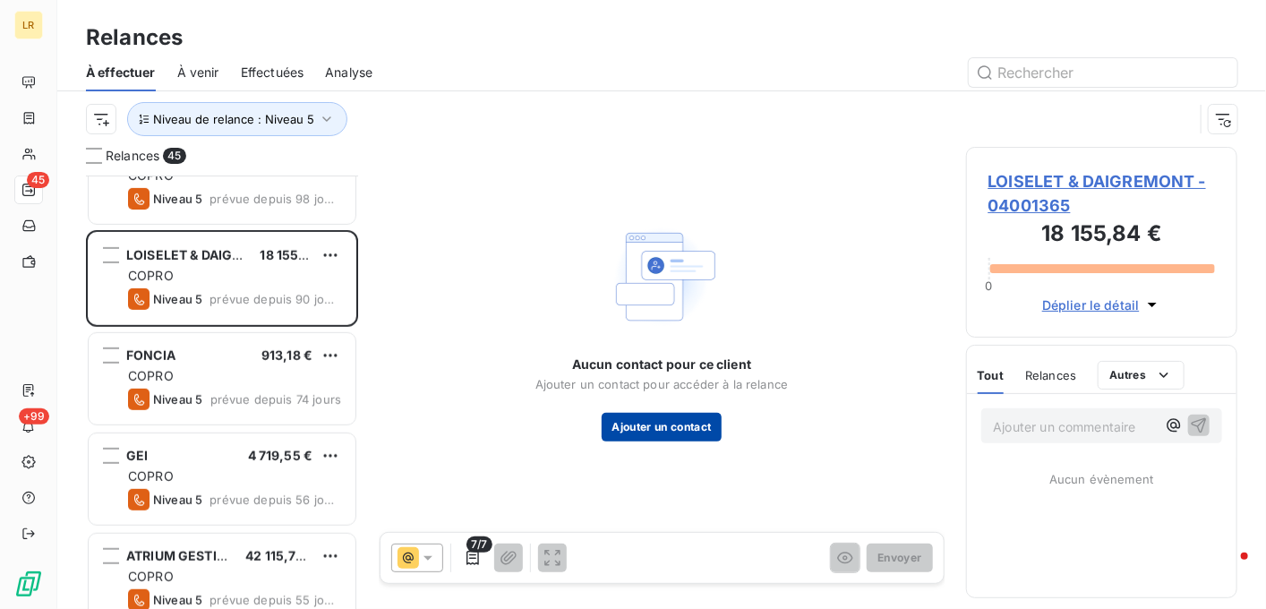
click at [666, 427] on button "Ajouter un contact" at bounding box center [662, 427] width 121 height 29
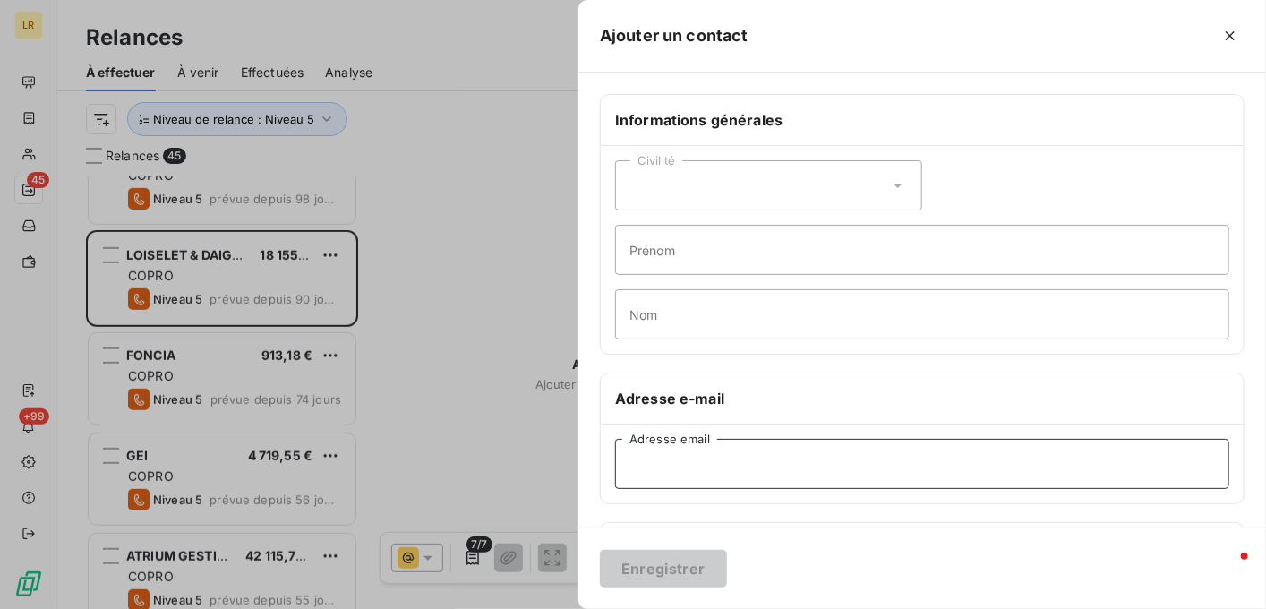
click at [647, 464] on input "Adresse email" at bounding box center [922, 464] width 614 height 50
paste input "[PERSON_NAME][EMAIL_ADDRESS][DOMAIN_NAME]"
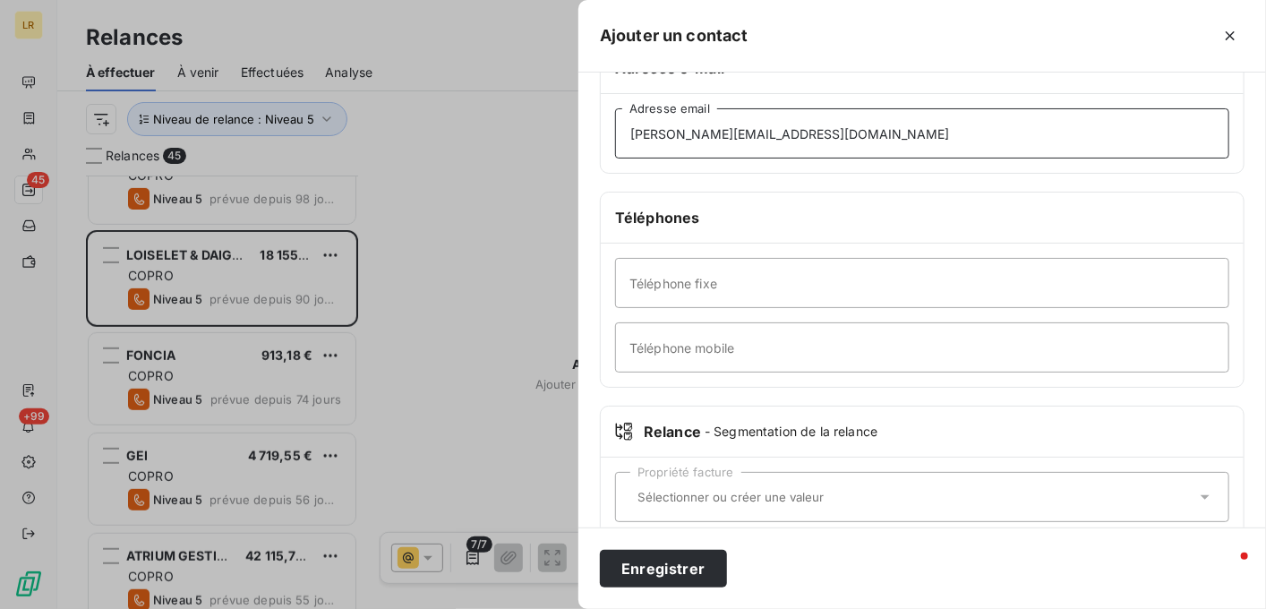
scroll to position [358, 0]
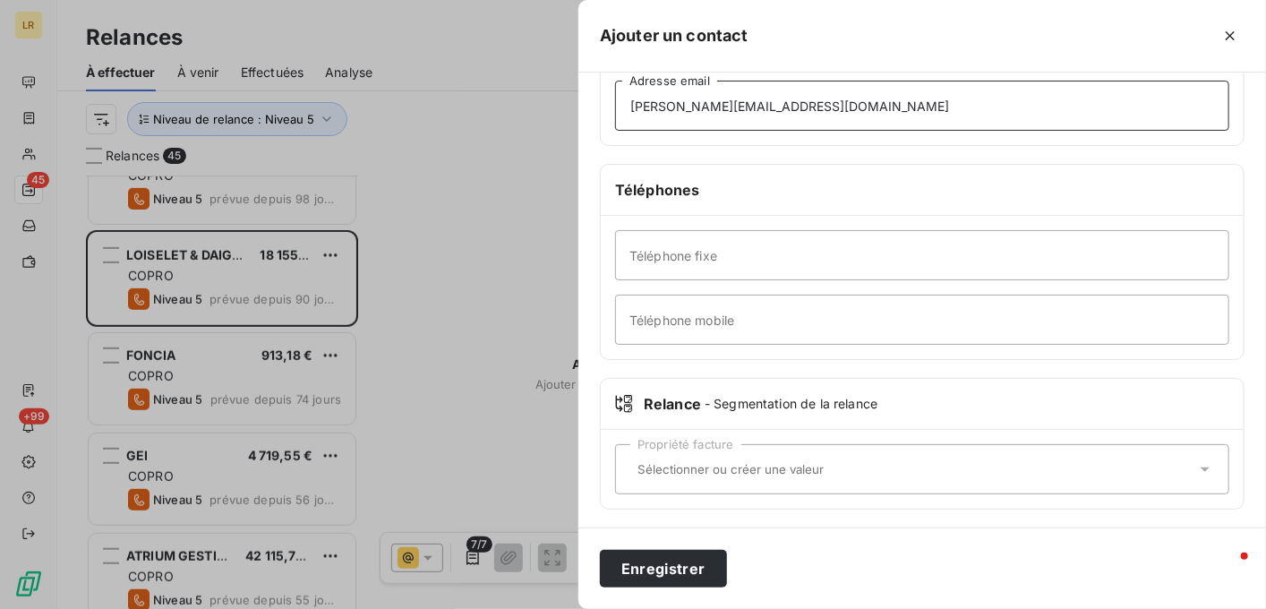
type input "[PERSON_NAME][EMAIL_ADDRESS][DOMAIN_NAME]"
click at [621, 455] on div "Propriété facture" at bounding box center [922, 469] width 614 height 50
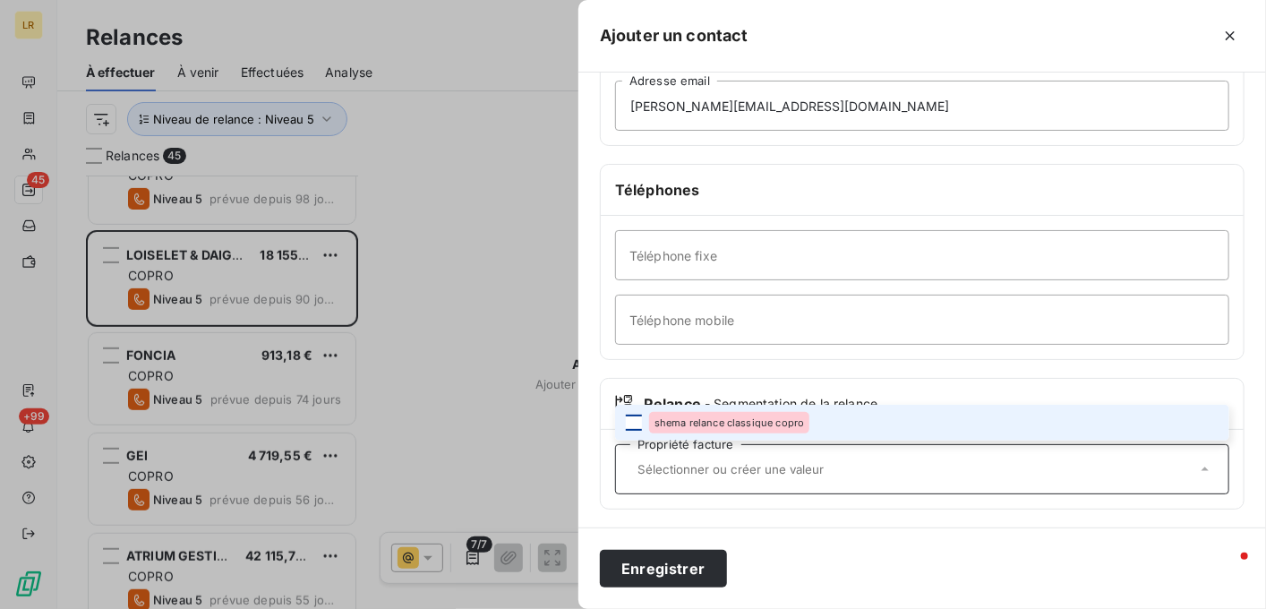
click at [638, 417] on div at bounding box center [634, 423] width 16 height 16
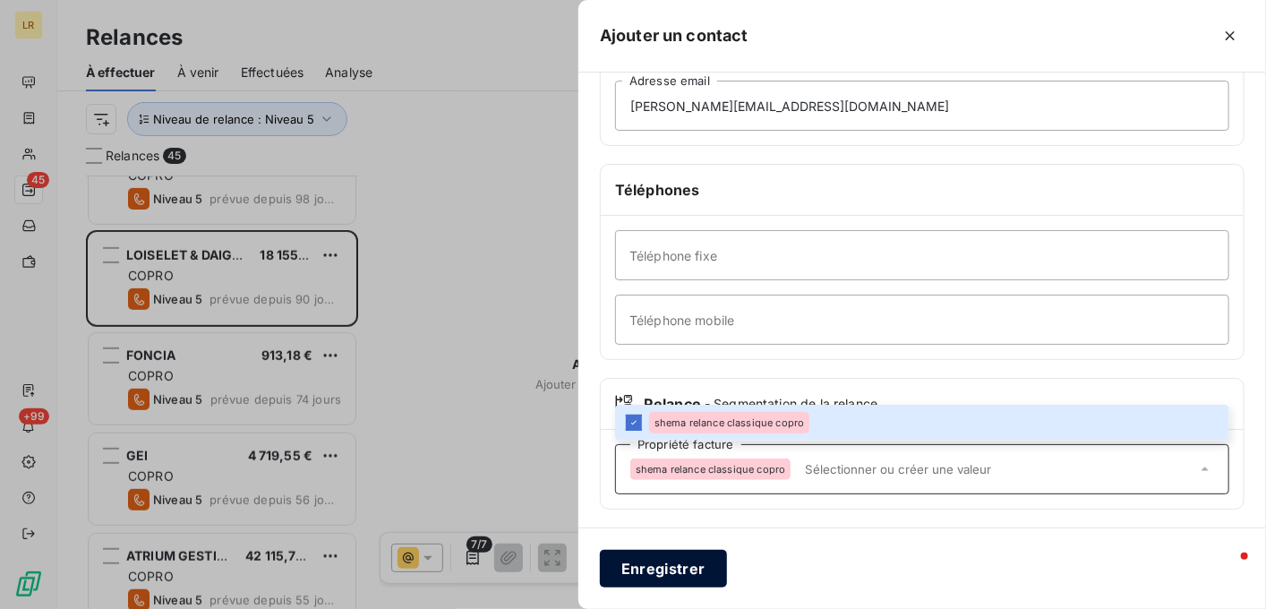
click at [653, 576] on button "Enregistrer" at bounding box center [663, 569] width 127 height 38
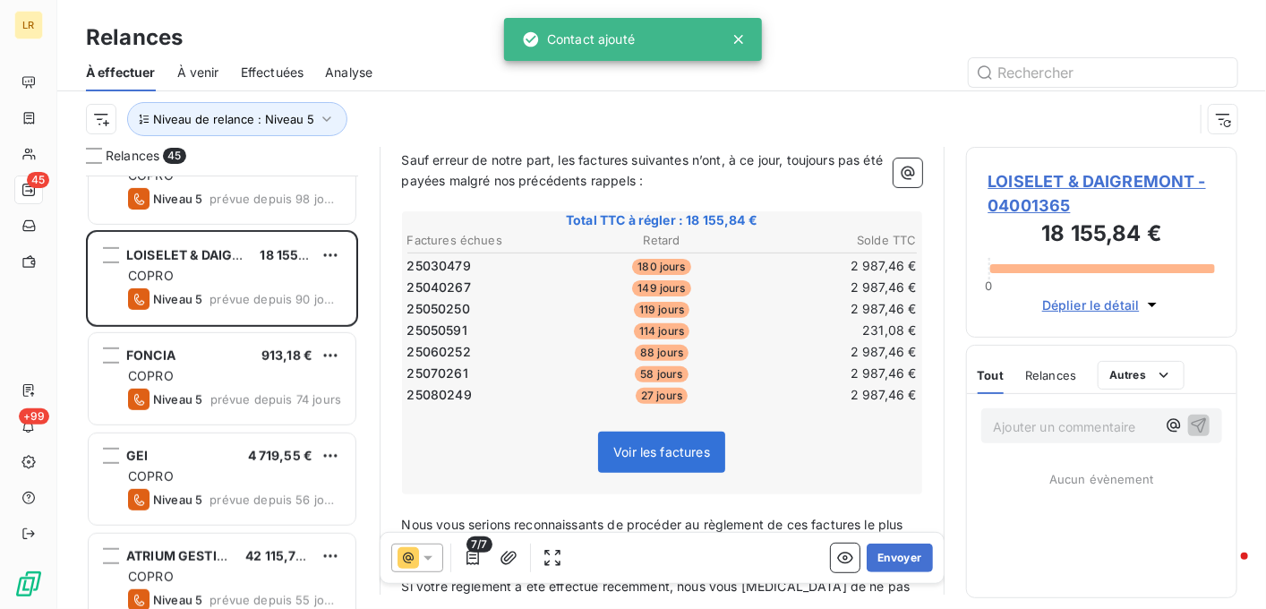
scroll to position [269, 0]
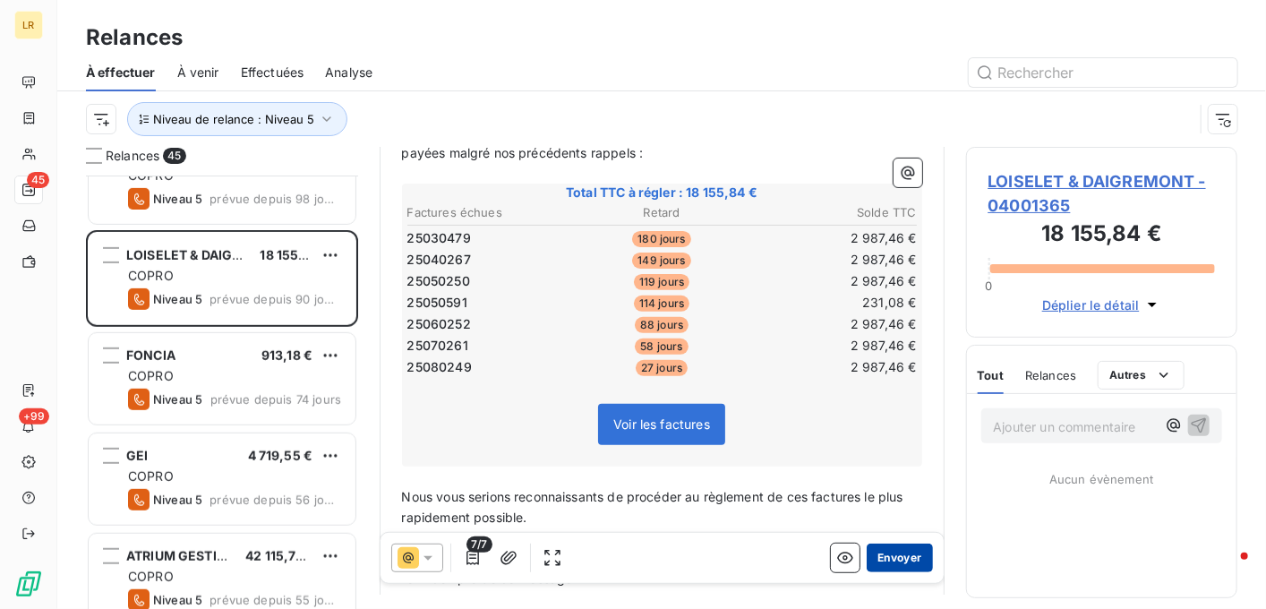
click at [903, 558] on button "Envoyer" at bounding box center [899, 558] width 65 height 29
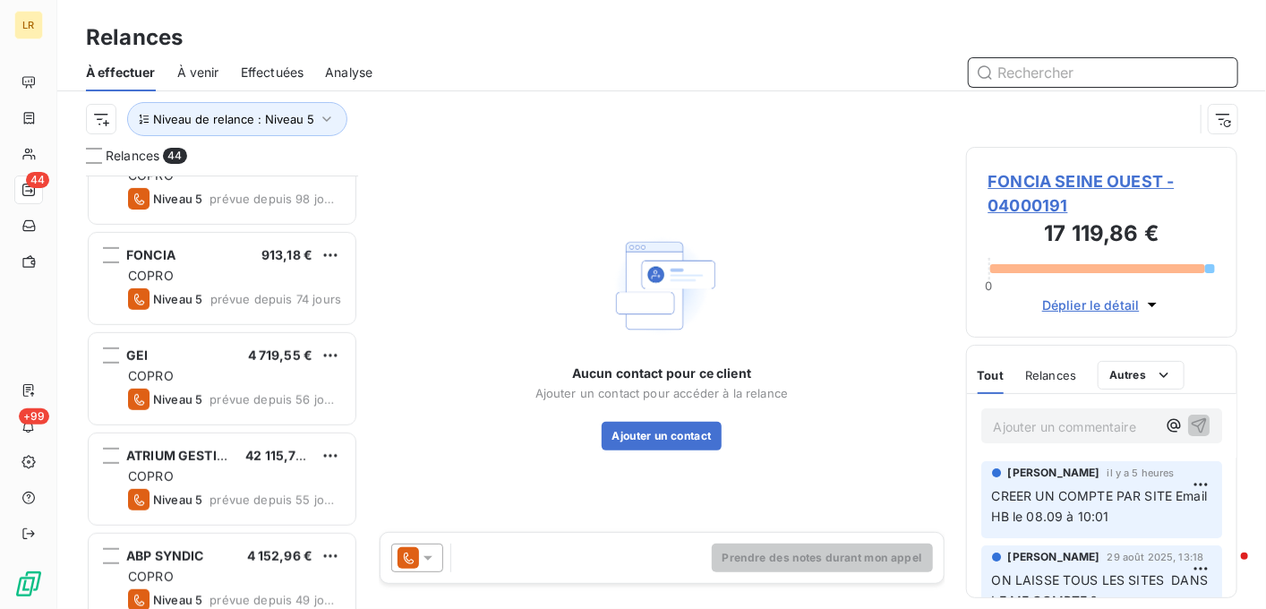
click at [1025, 81] on input "text" at bounding box center [1103, 72] width 269 height 29
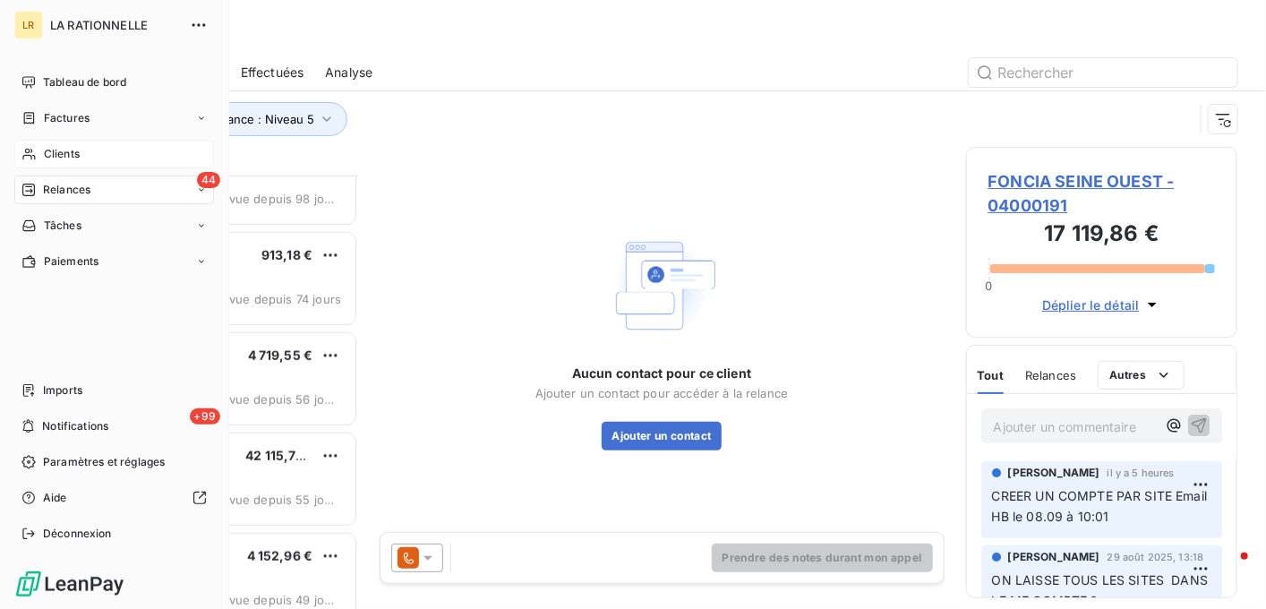
click at [49, 154] on span "Clients" at bounding box center [62, 154] width 36 height 16
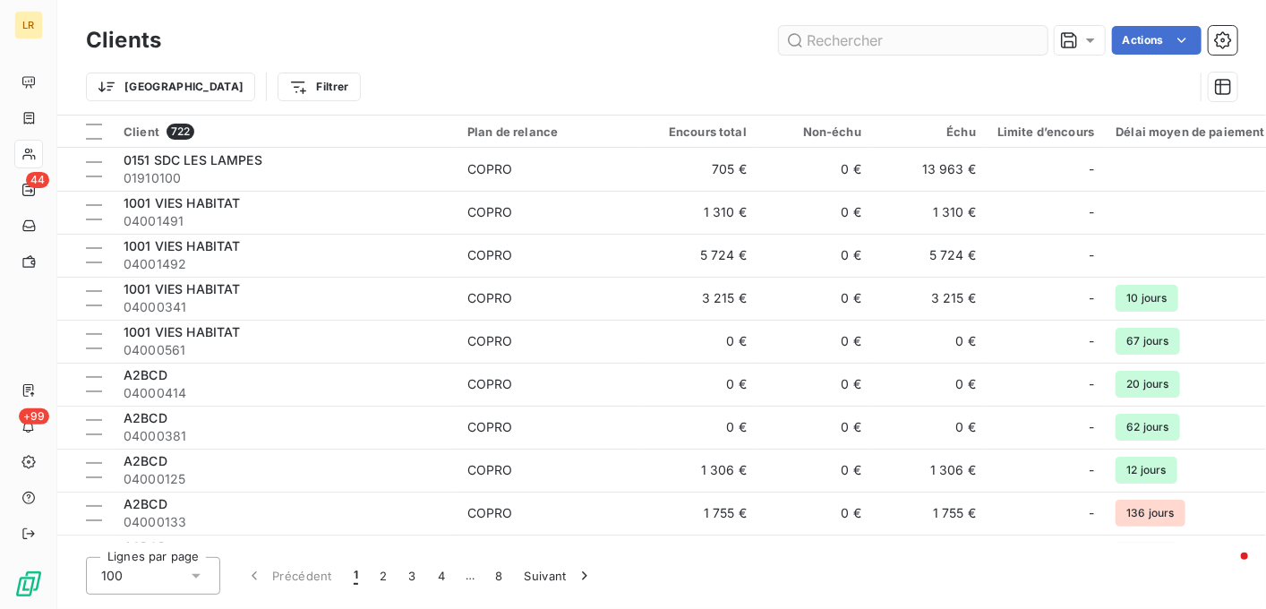
click at [835, 38] on input "text" at bounding box center [913, 40] width 269 height 29
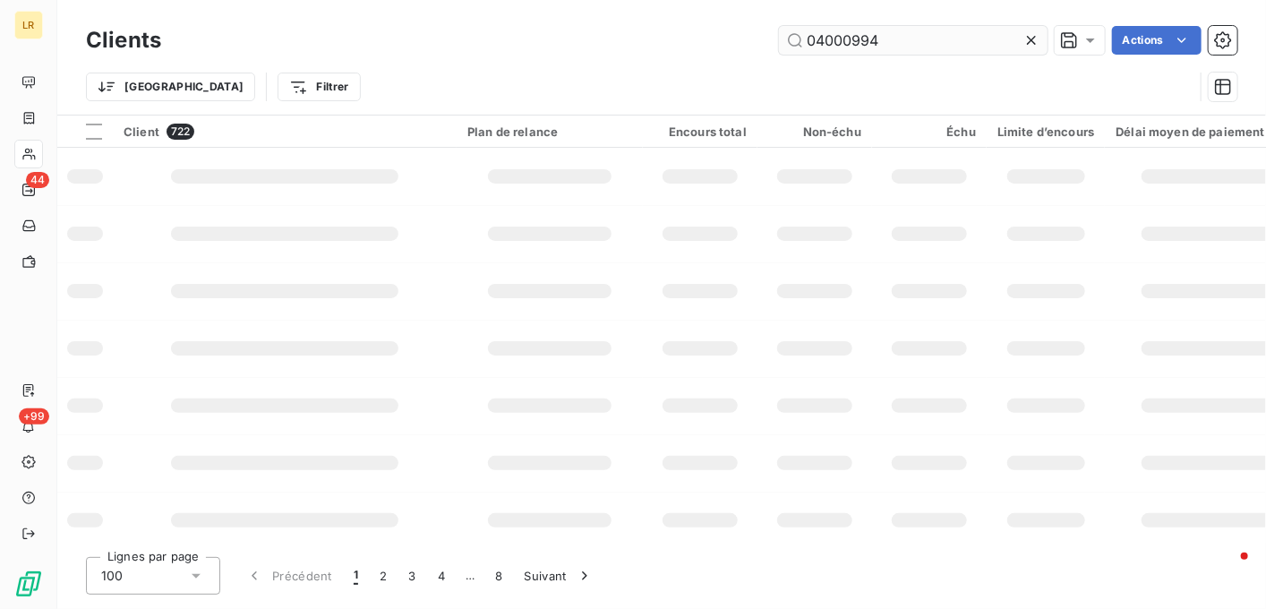
type input "04000994"
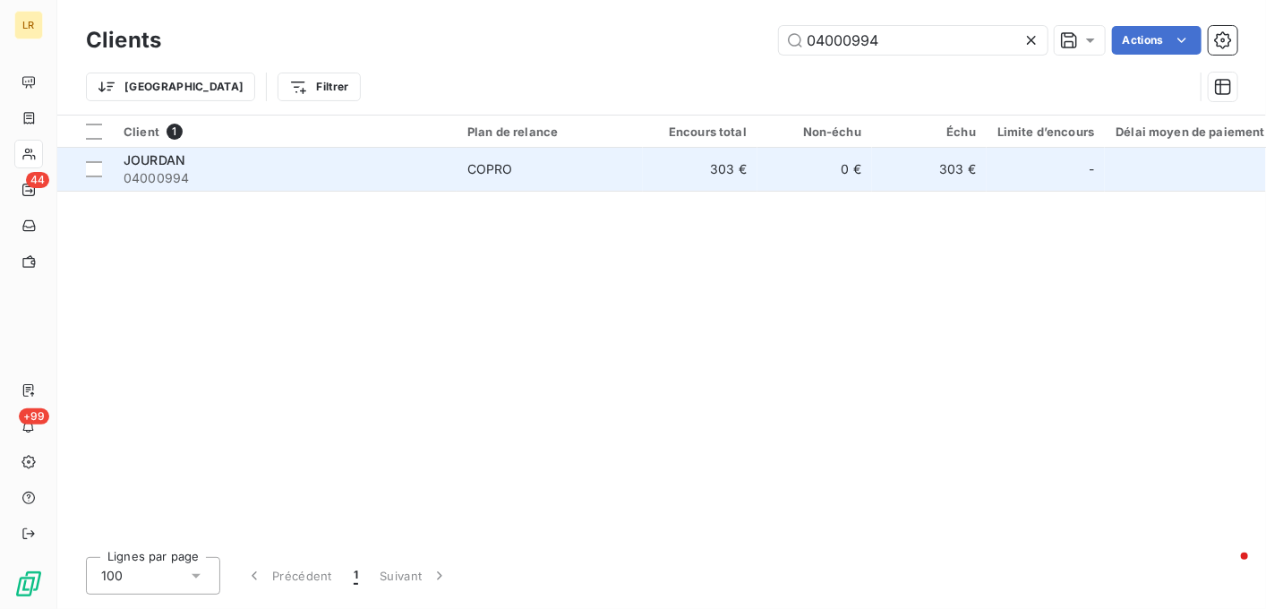
click at [161, 155] on span "JOURDAN" at bounding box center [155, 159] width 62 height 15
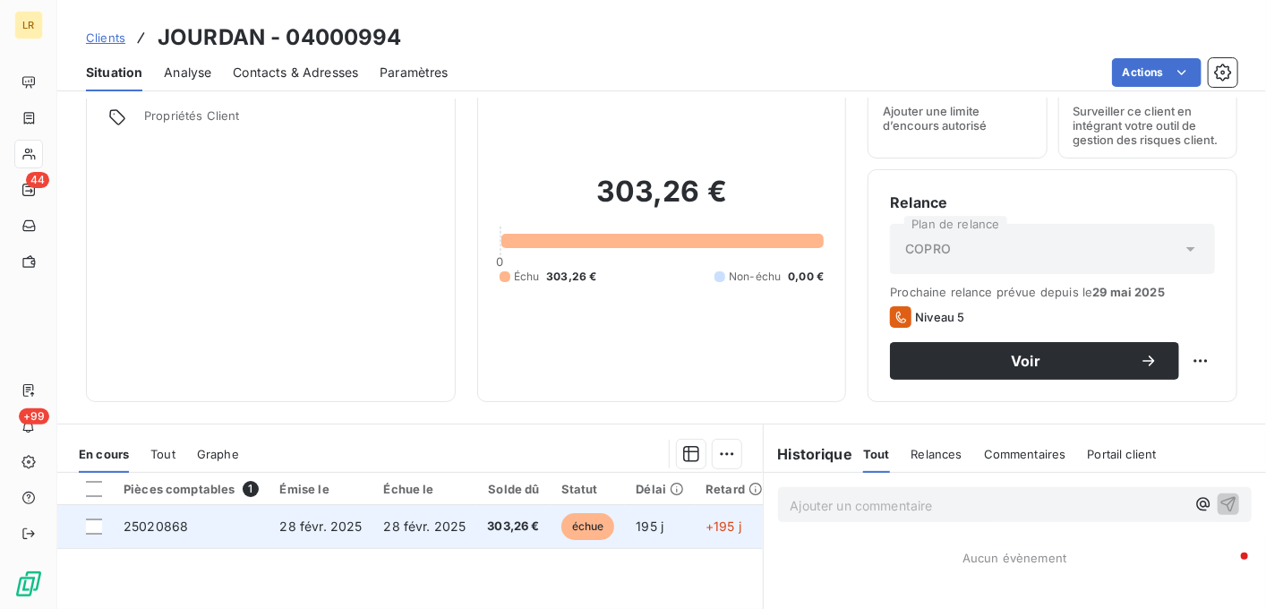
scroll to position [179, 0]
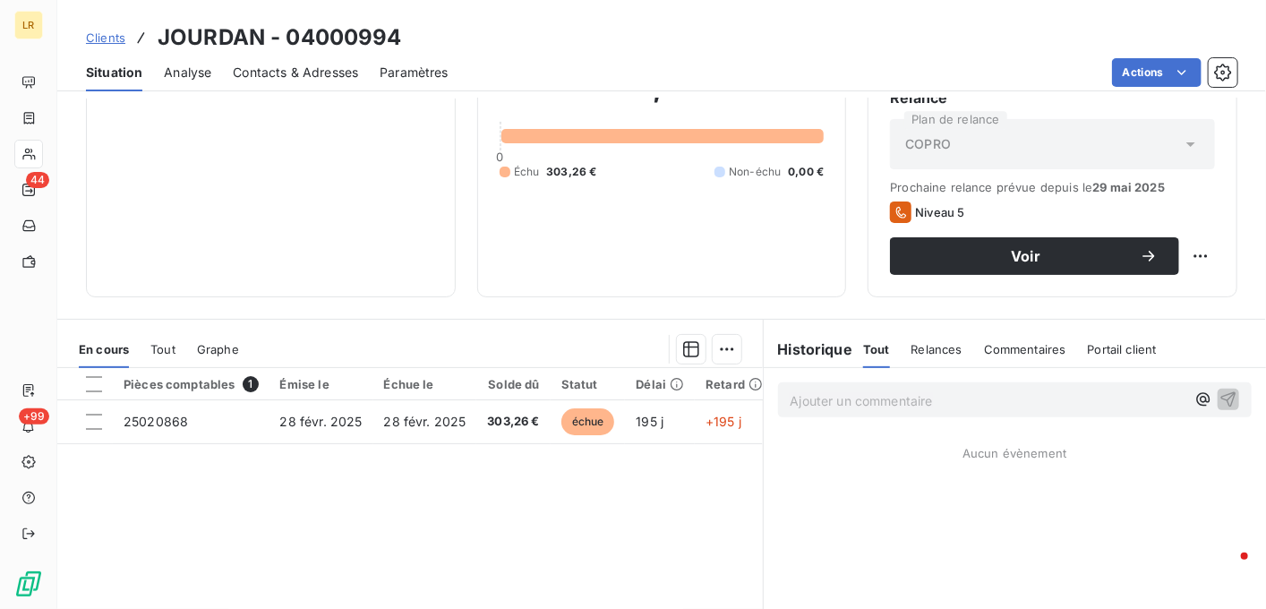
click at [311, 70] on span "Contacts & Adresses" at bounding box center [295, 73] width 125 height 18
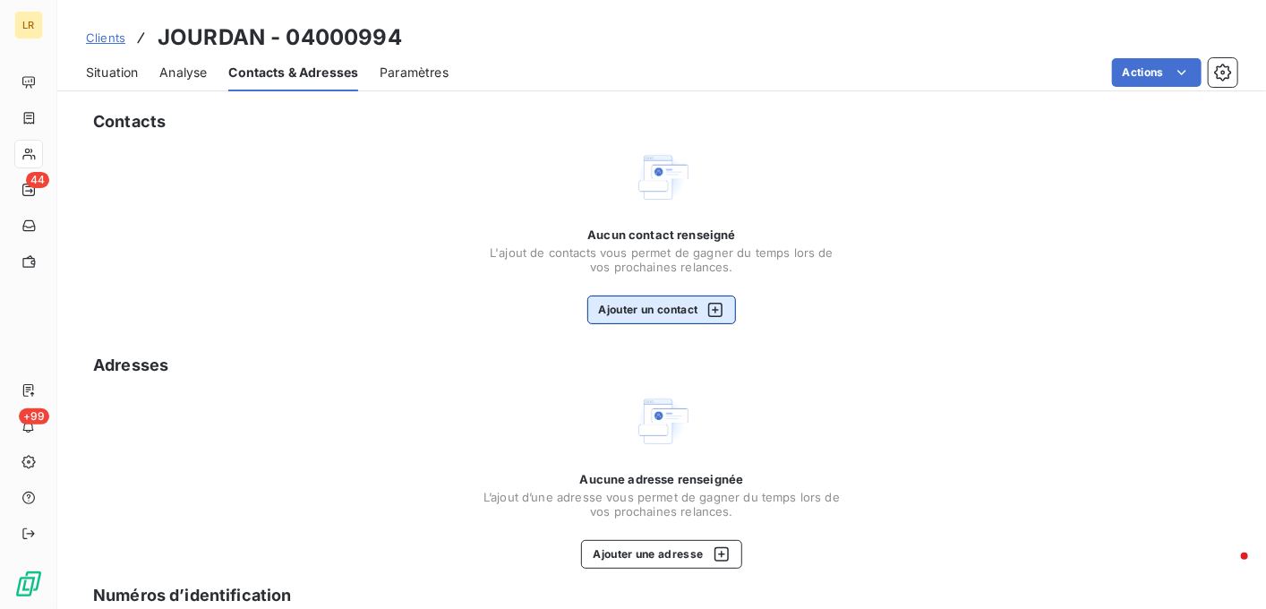
click at [634, 309] on button "Ajouter un contact" at bounding box center [662, 310] width 150 height 29
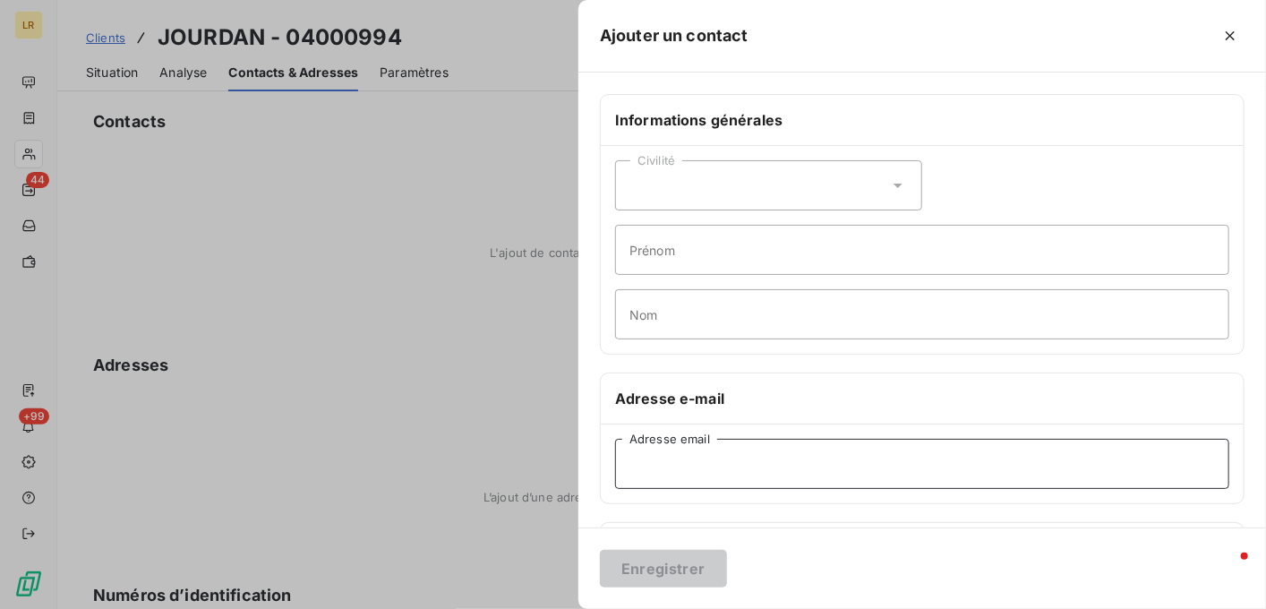
click at [656, 458] on input "Adresse email" at bounding box center [922, 464] width 614 height 50
paste input "[PERSON_NAME][EMAIL_ADDRESS][DOMAIN_NAME]"
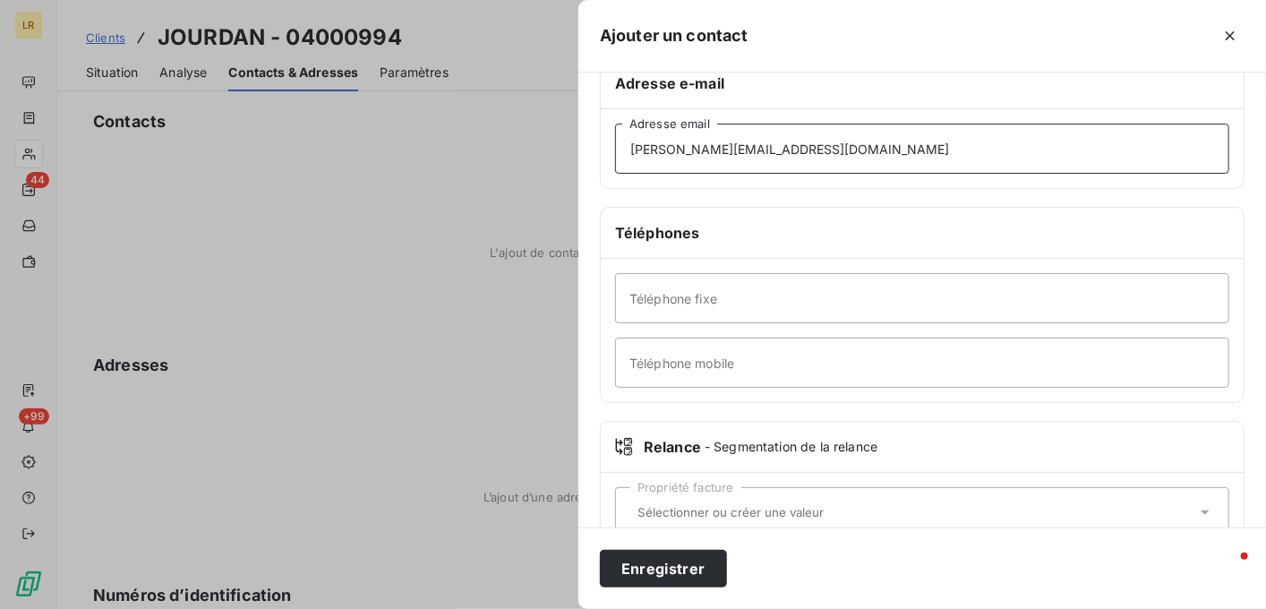
scroll to position [358, 0]
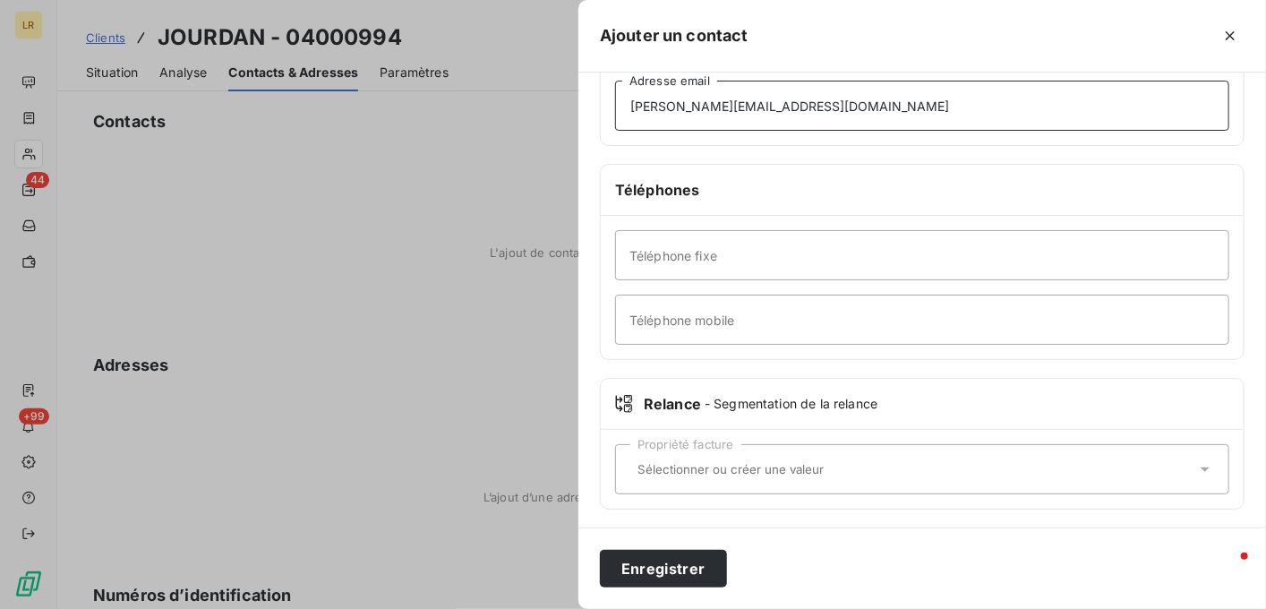
type input "[PERSON_NAME][EMAIL_ADDRESS][DOMAIN_NAME]"
click at [626, 404] on icon at bounding box center [624, 404] width 18 height 18
click at [630, 461] on input "text" at bounding box center [913, 469] width 566 height 16
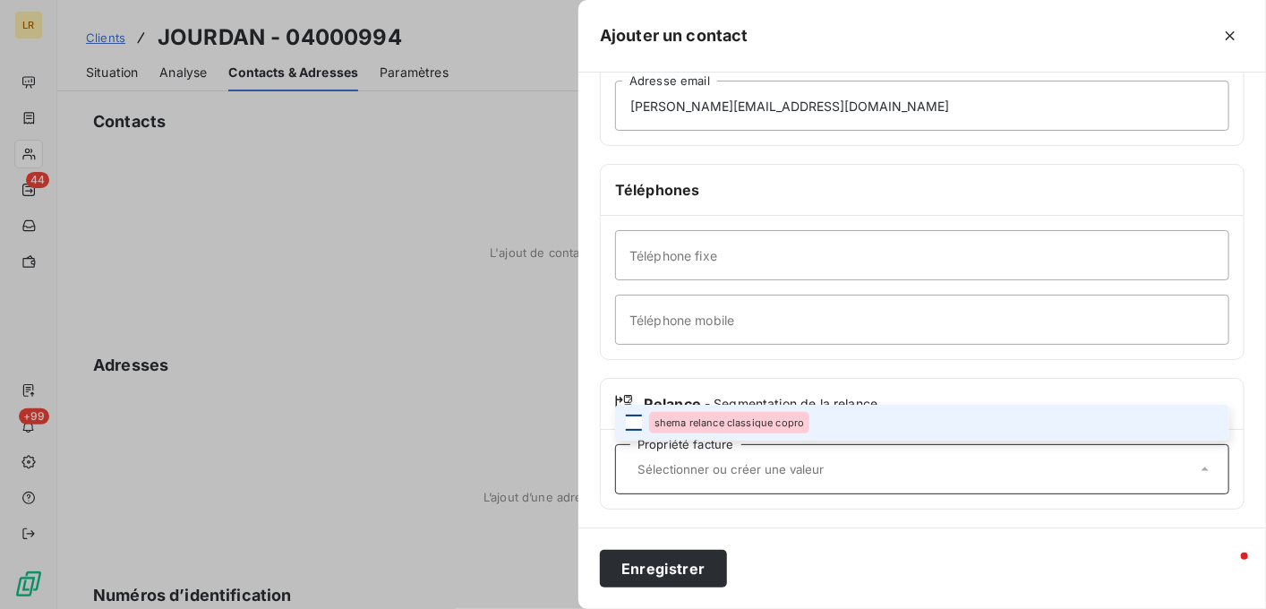
click at [630, 416] on div at bounding box center [634, 423] width 16 height 16
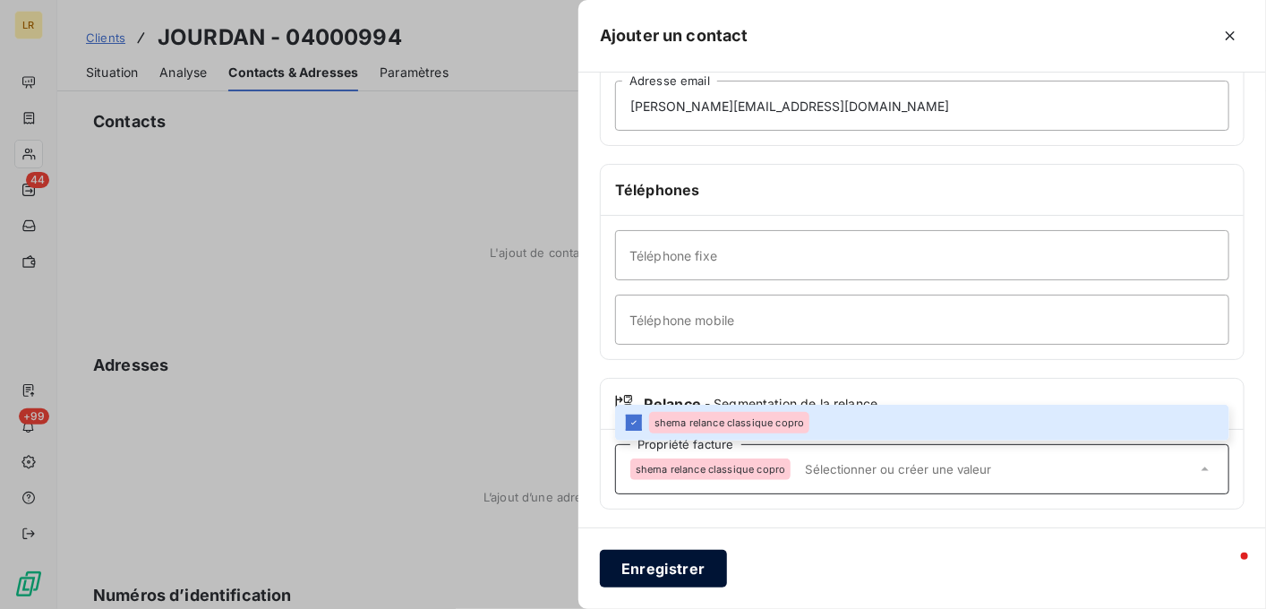
click at [659, 567] on button "Enregistrer" at bounding box center [663, 569] width 127 height 38
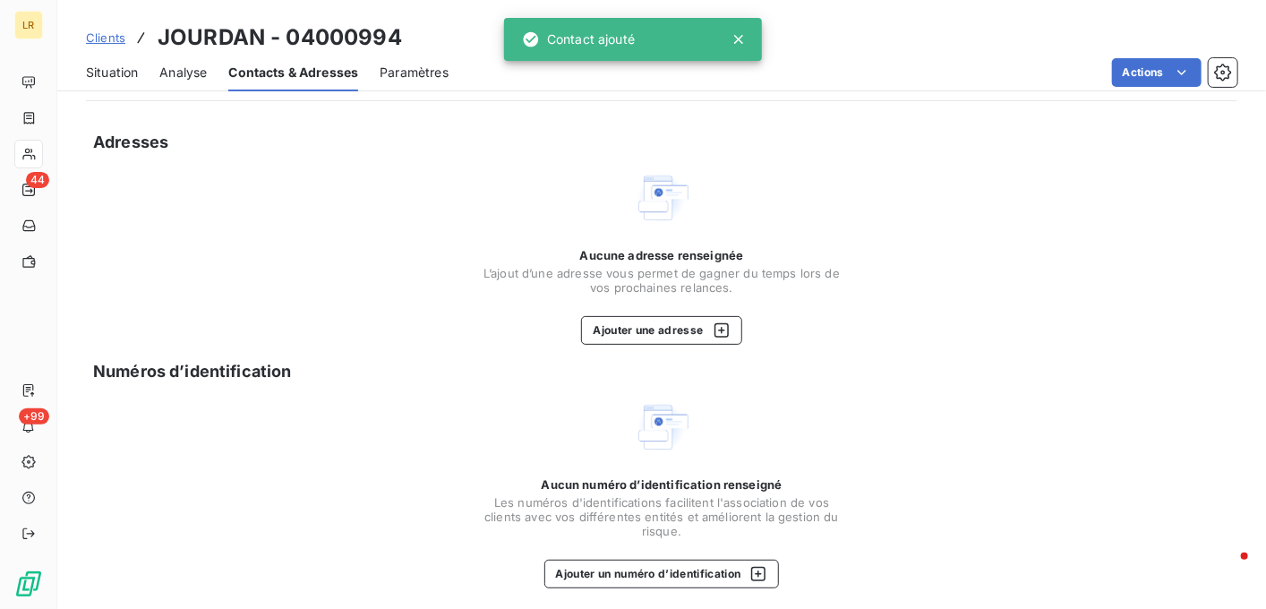
scroll to position [135, 0]
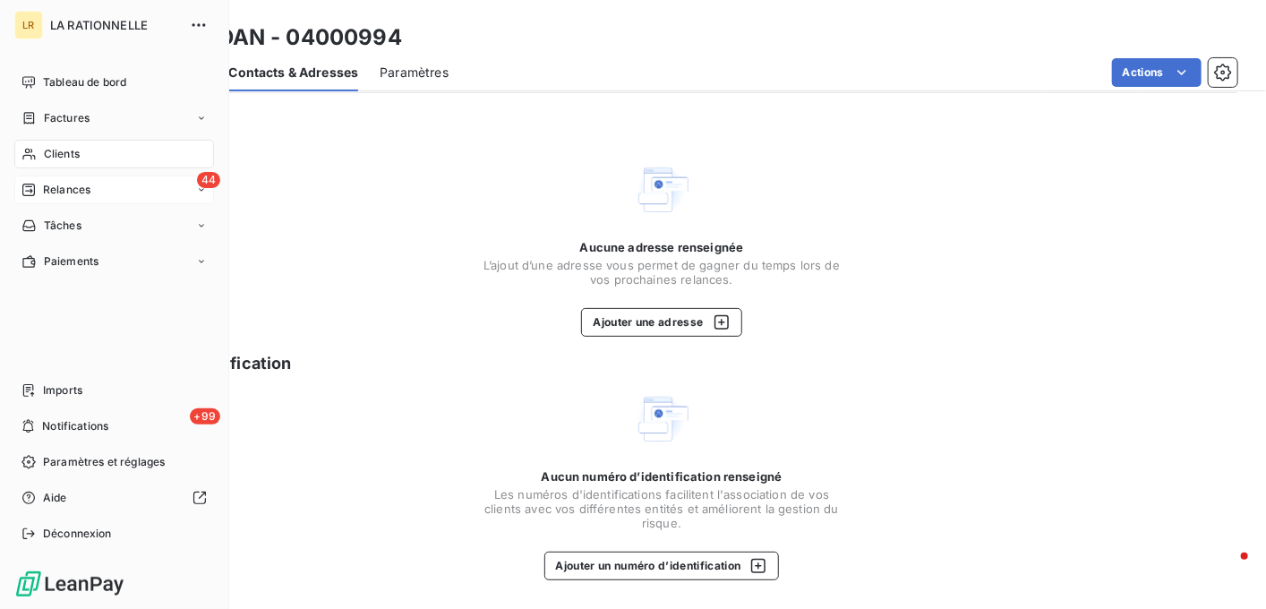
click at [61, 187] on span "Relances" at bounding box center [66, 190] width 47 height 16
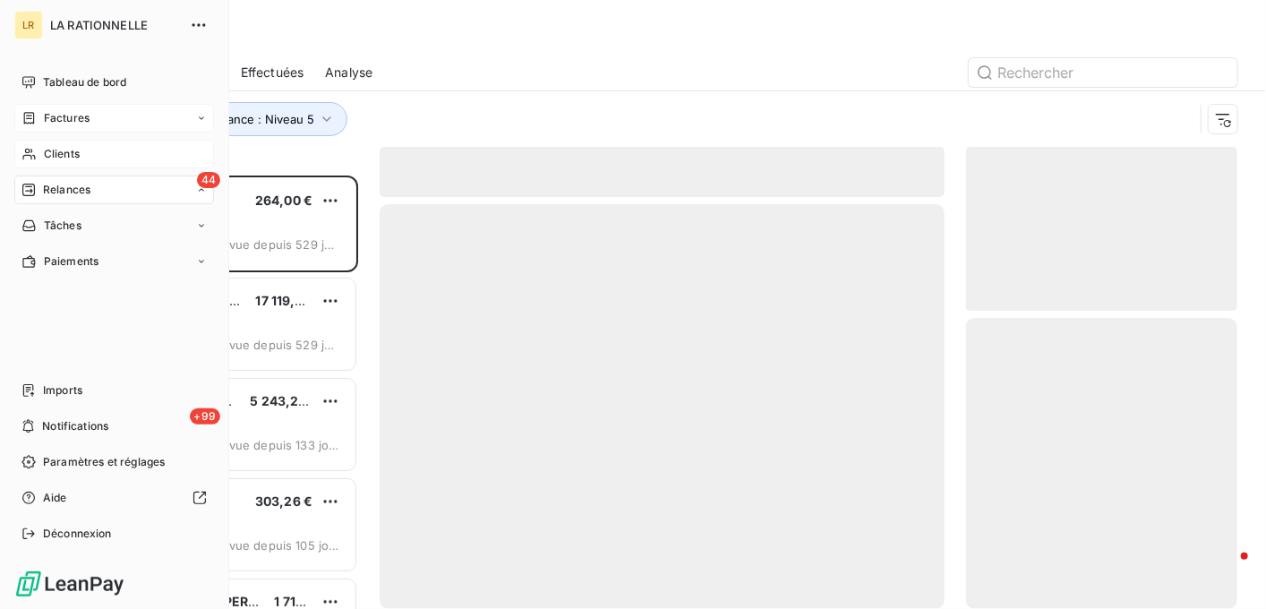
scroll to position [419, 258]
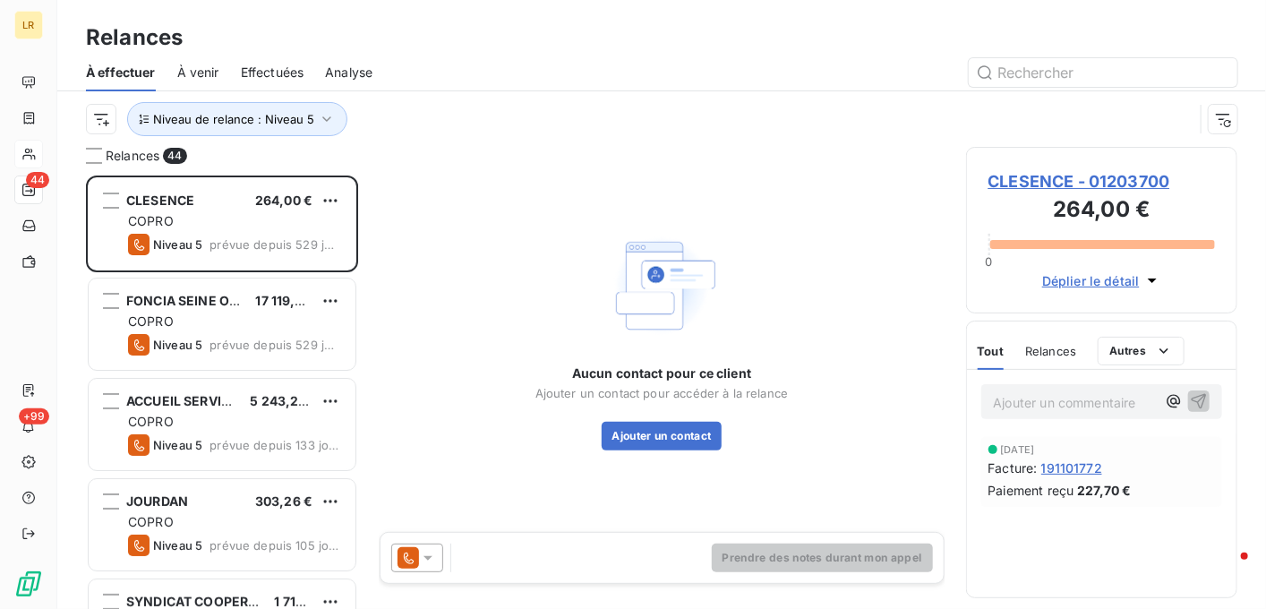
click at [279, 72] on span "Effectuées" at bounding box center [273, 73] width 64 height 18
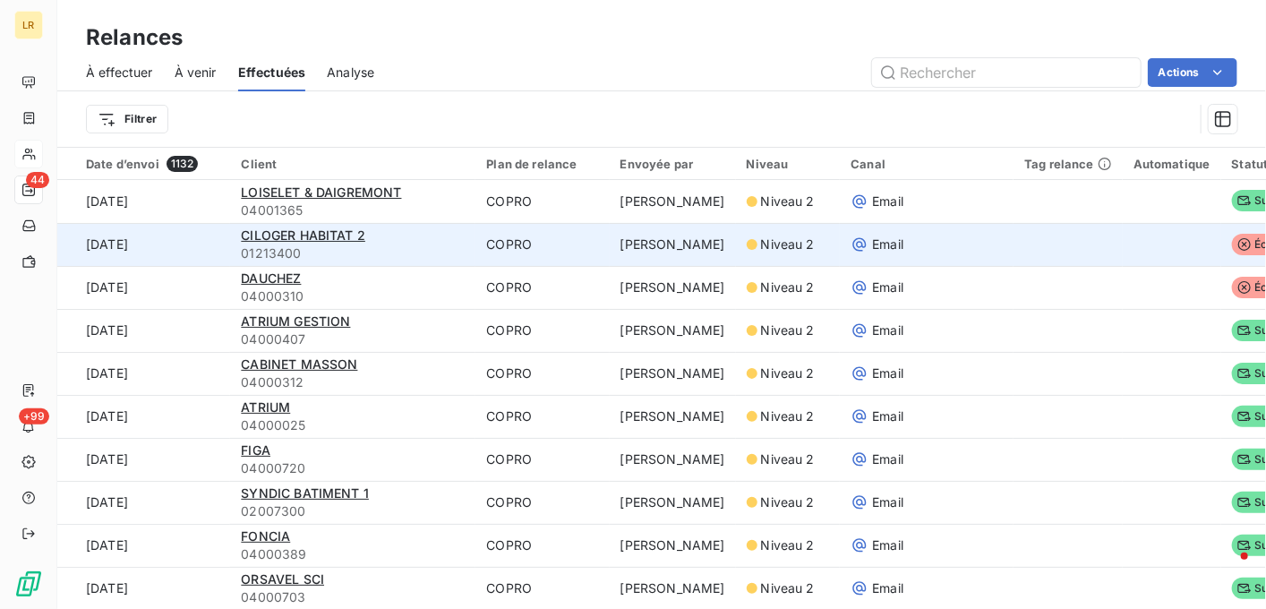
click at [1238, 243] on icon at bounding box center [1245, 244] width 14 height 14
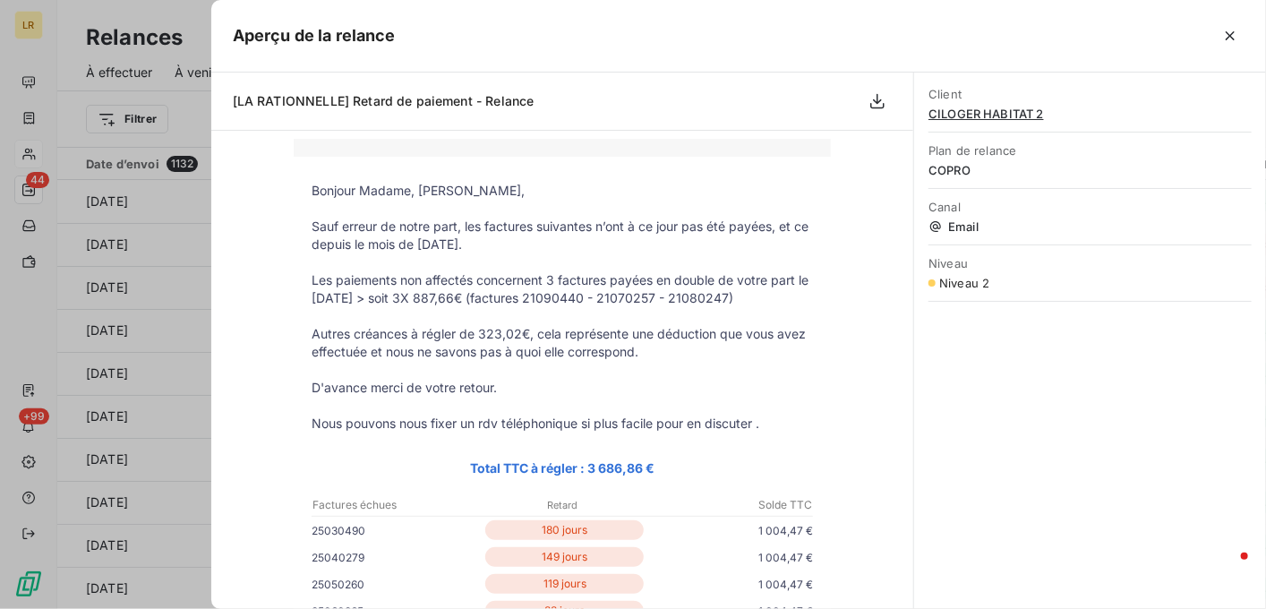
scroll to position [179, 0]
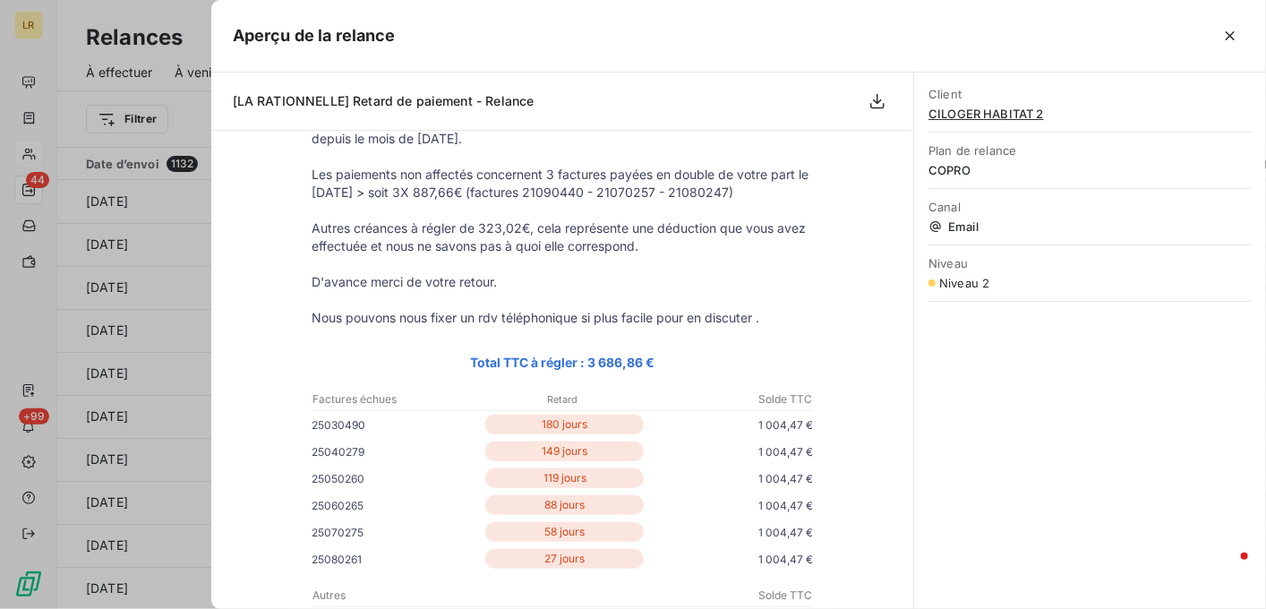
click at [985, 110] on span "CILOGER HABITAT 2" at bounding box center [1090, 114] width 323 height 14
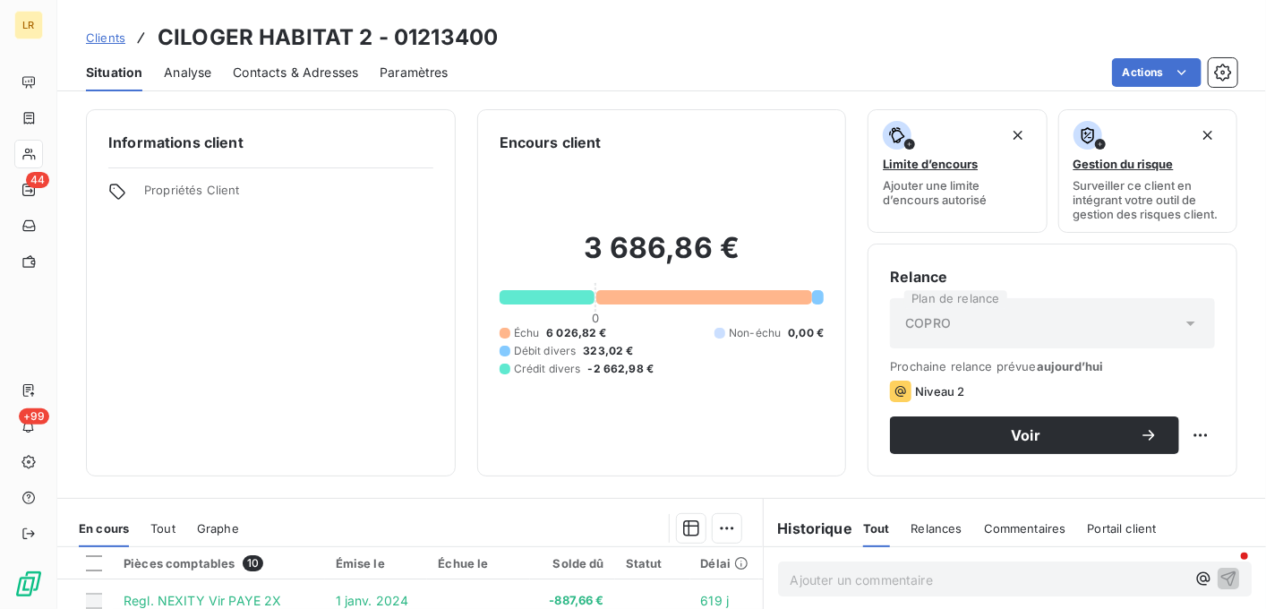
click at [337, 73] on span "Contacts & Adresses" at bounding box center [295, 73] width 125 height 18
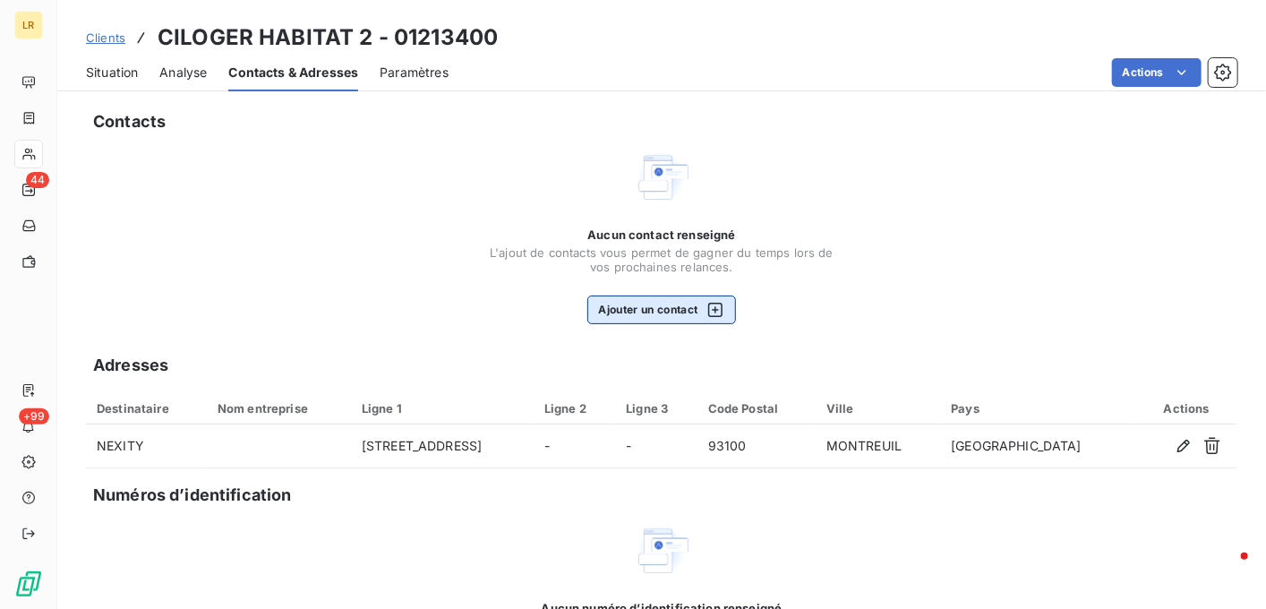
click at [615, 310] on button "Ajouter un contact" at bounding box center [662, 310] width 150 height 29
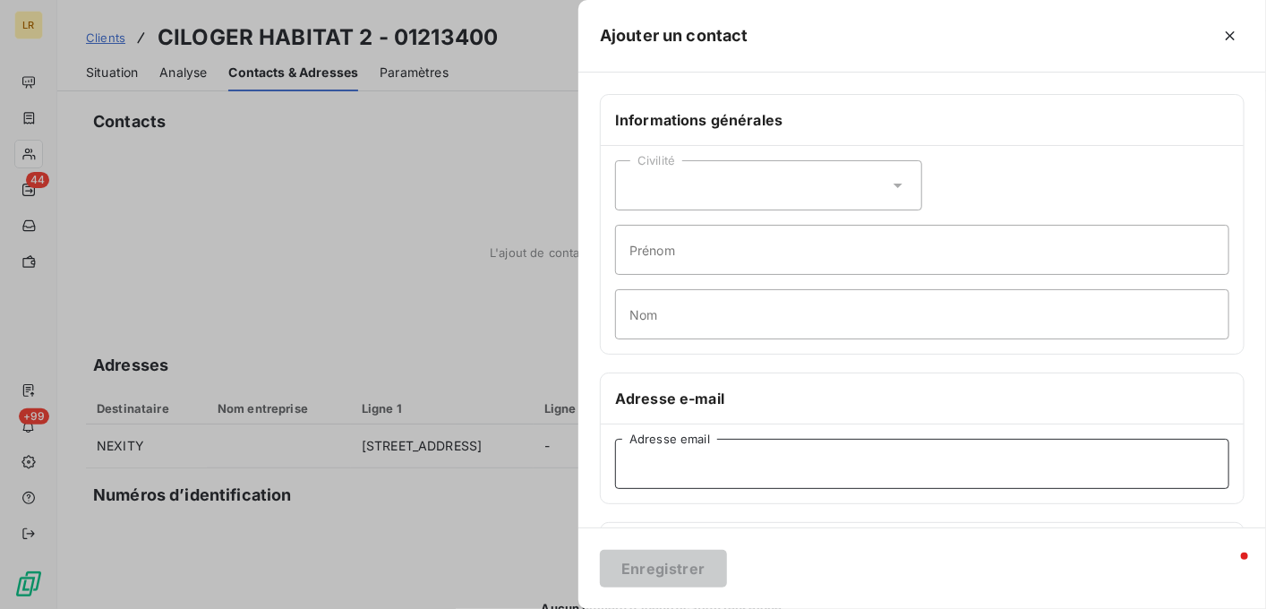
click at [664, 462] on input "Adresse email" at bounding box center [922, 464] width 614 height 50
paste input "[EMAIL_ADDRESS][DOMAIN_NAME]"
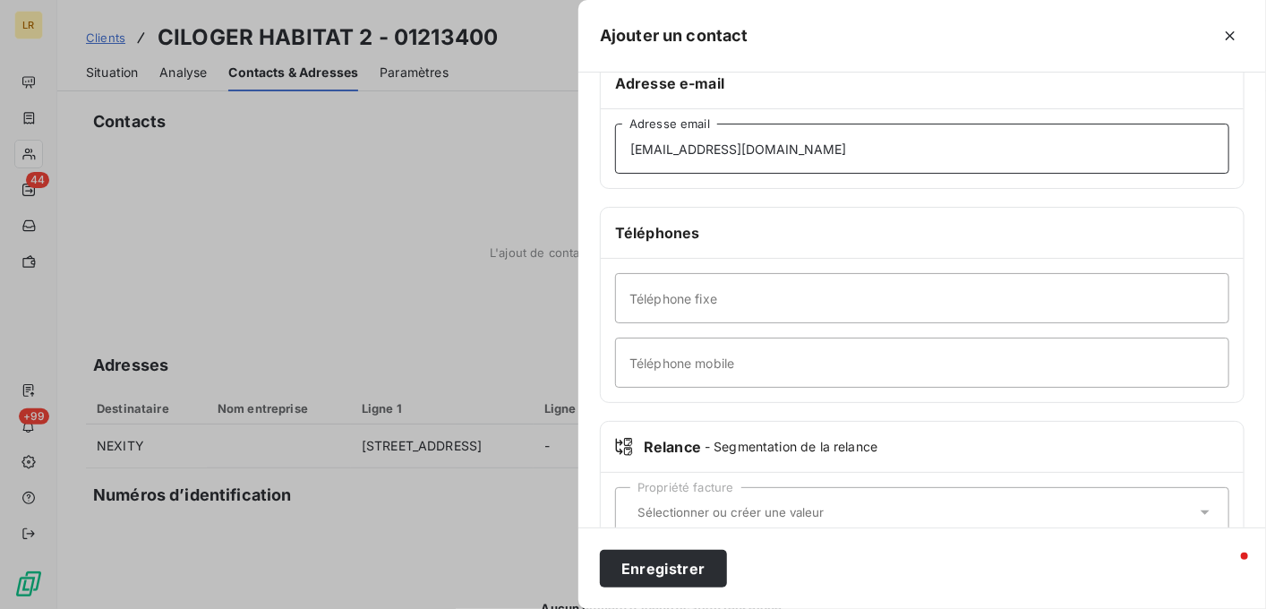
scroll to position [358, 0]
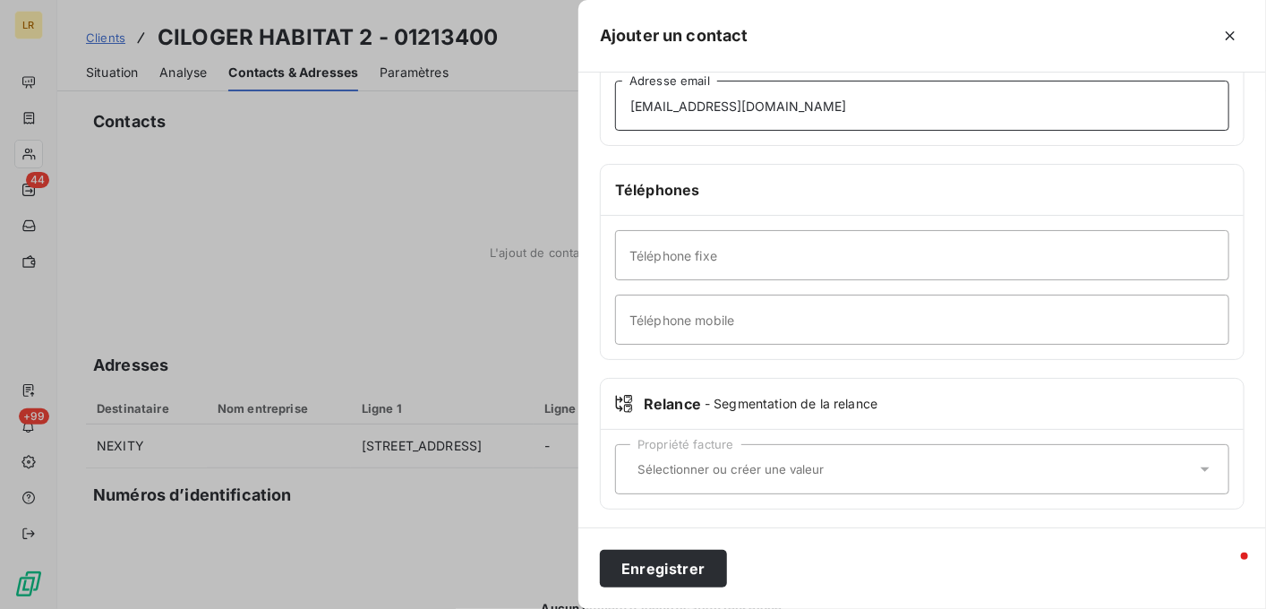
type input "[EMAIL_ADDRESS][DOMAIN_NAME]"
click at [632, 464] on input "text" at bounding box center [913, 469] width 566 height 16
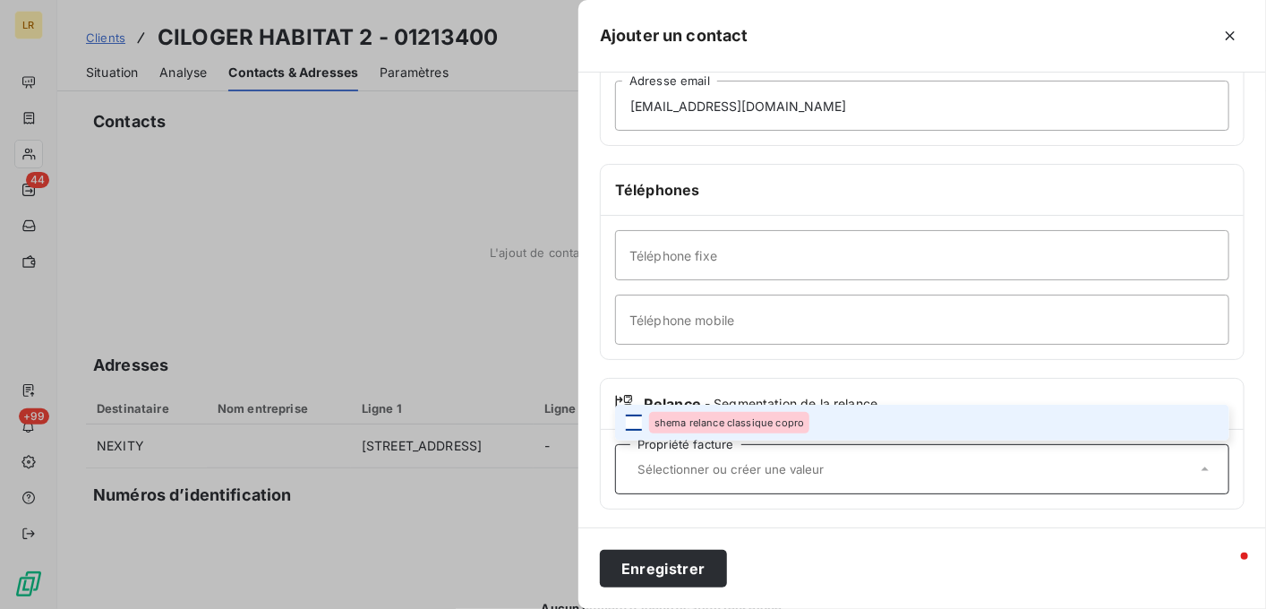
click at [637, 417] on div at bounding box center [634, 423] width 16 height 16
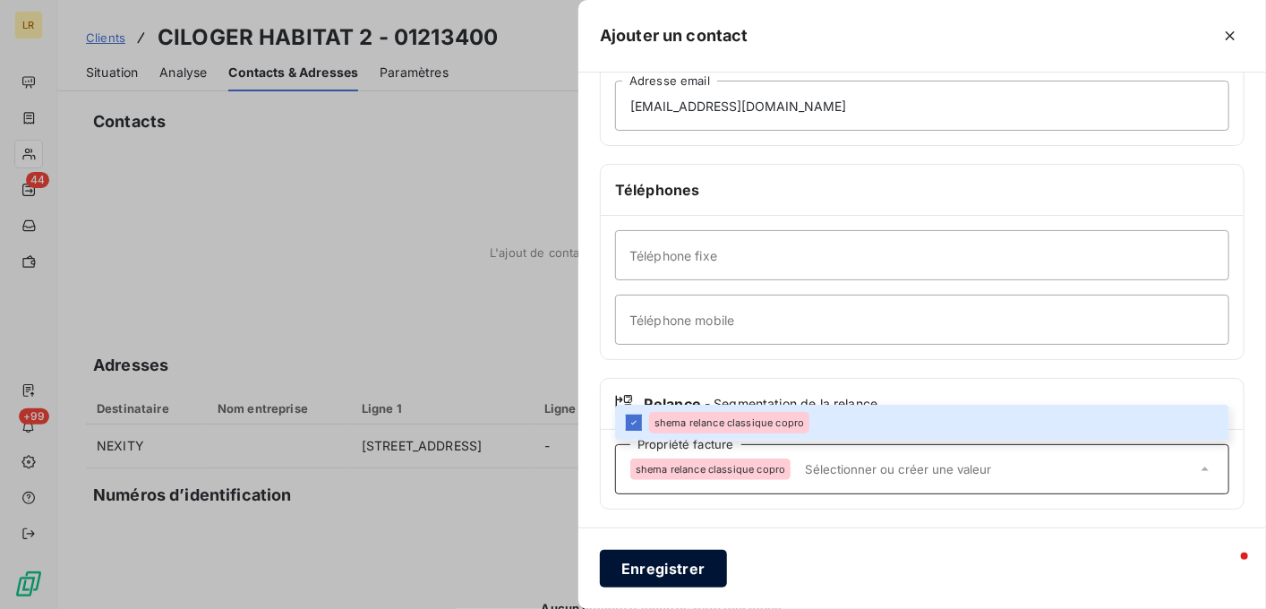
click at [660, 568] on button "Enregistrer" at bounding box center [663, 569] width 127 height 38
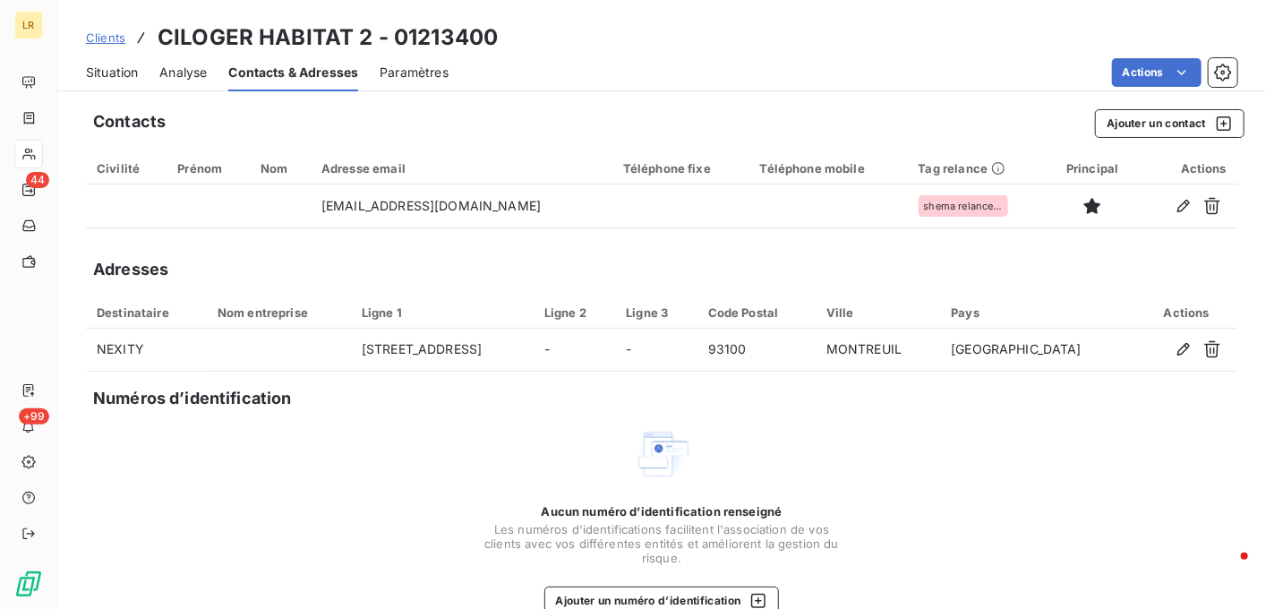
click at [596, 260] on html "LR 44 +99 Clients CILOGER HABITAT 2 - 01213400 Situation Analyse Contacts & Adr…" at bounding box center [633, 304] width 1266 height 609
click at [1214, 71] on icon "button" at bounding box center [1223, 73] width 18 height 18
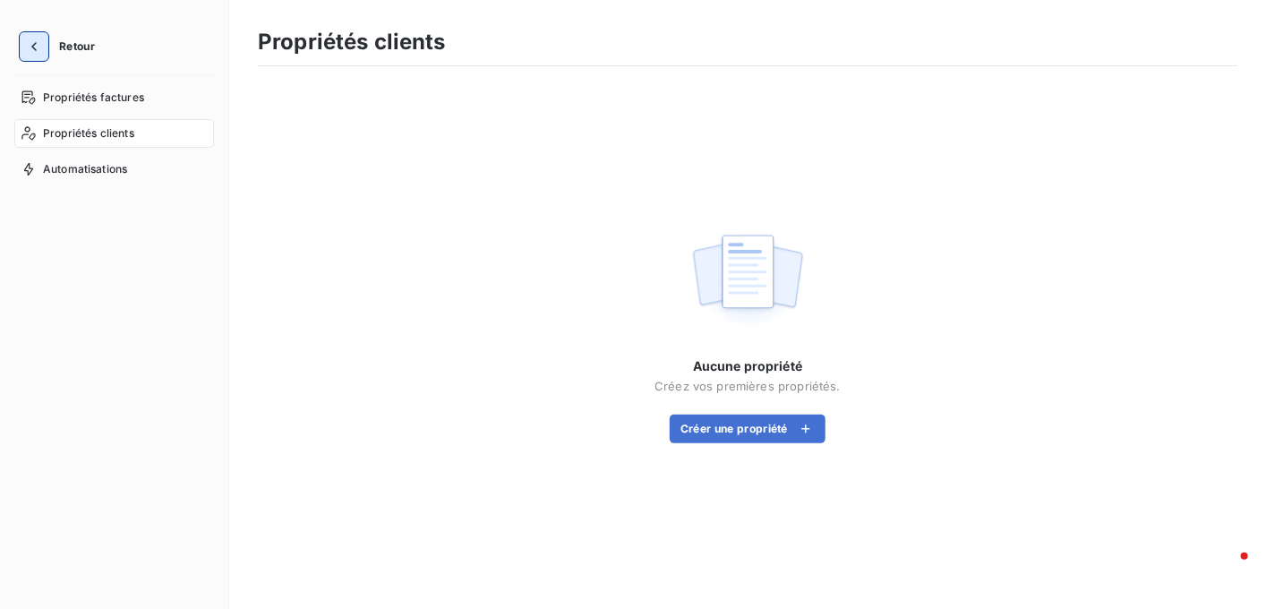
click at [32, 44] on icon "button" at bounding box center [34, 47] width 18 height 18
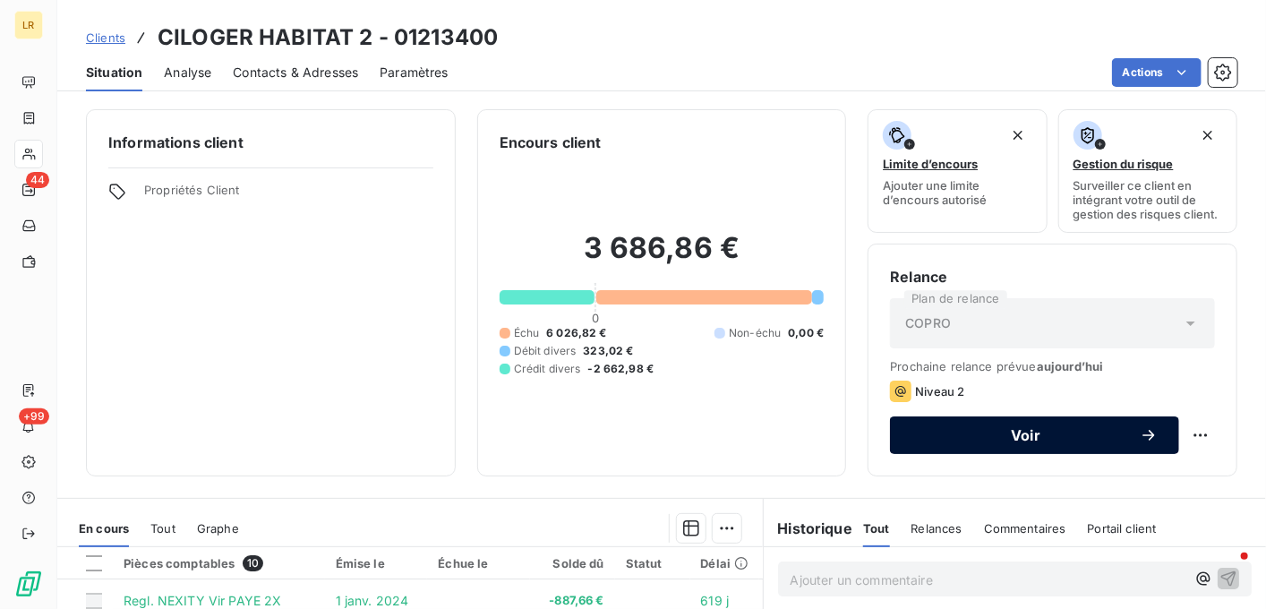
click at [1140, 429] on icon "button" at bounding box center [1149, 435] width 18 height 18
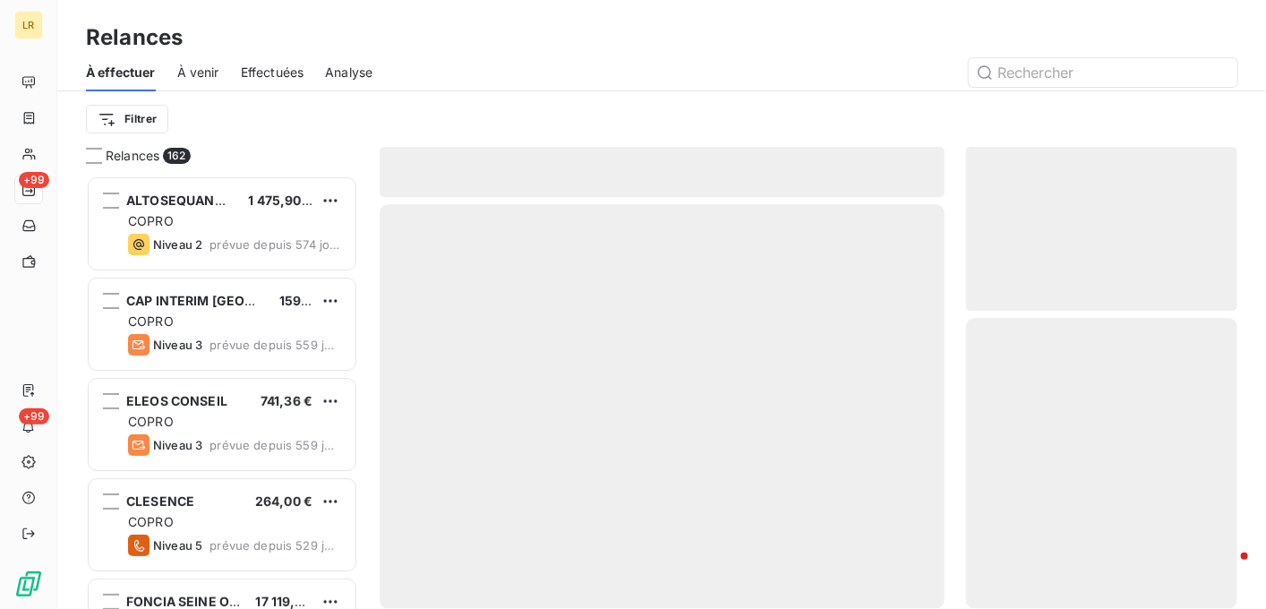
scroll to position [419, 258]
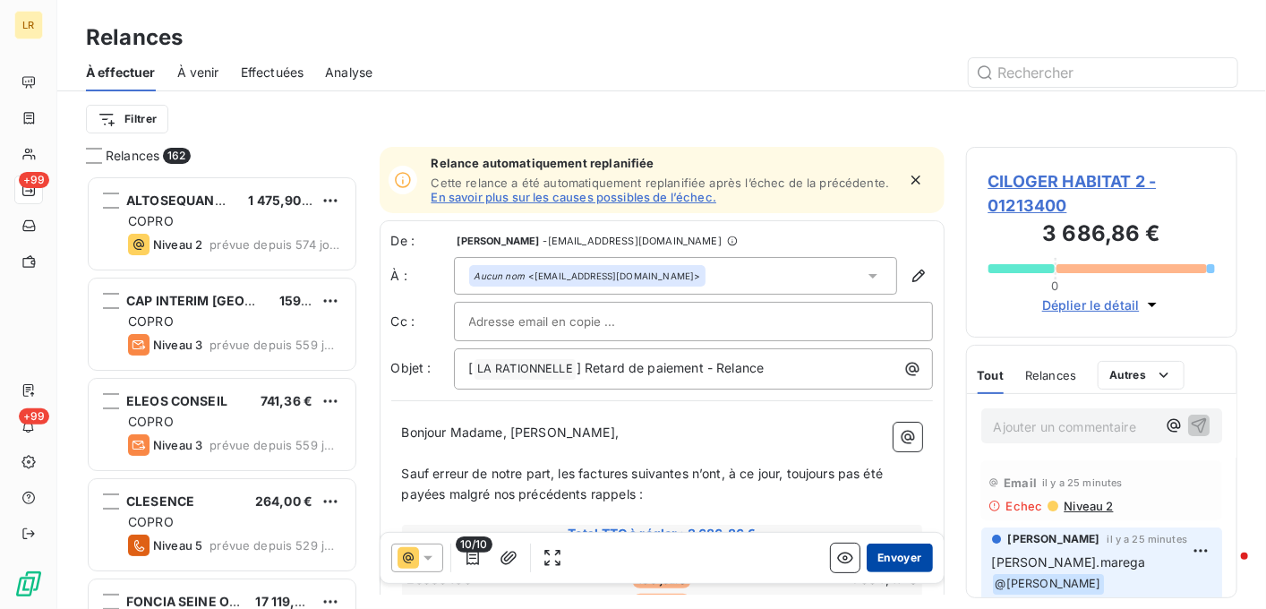
click at [888, 553] on button "Envoyer" at bounding box center [899, 558] width 65 height 29
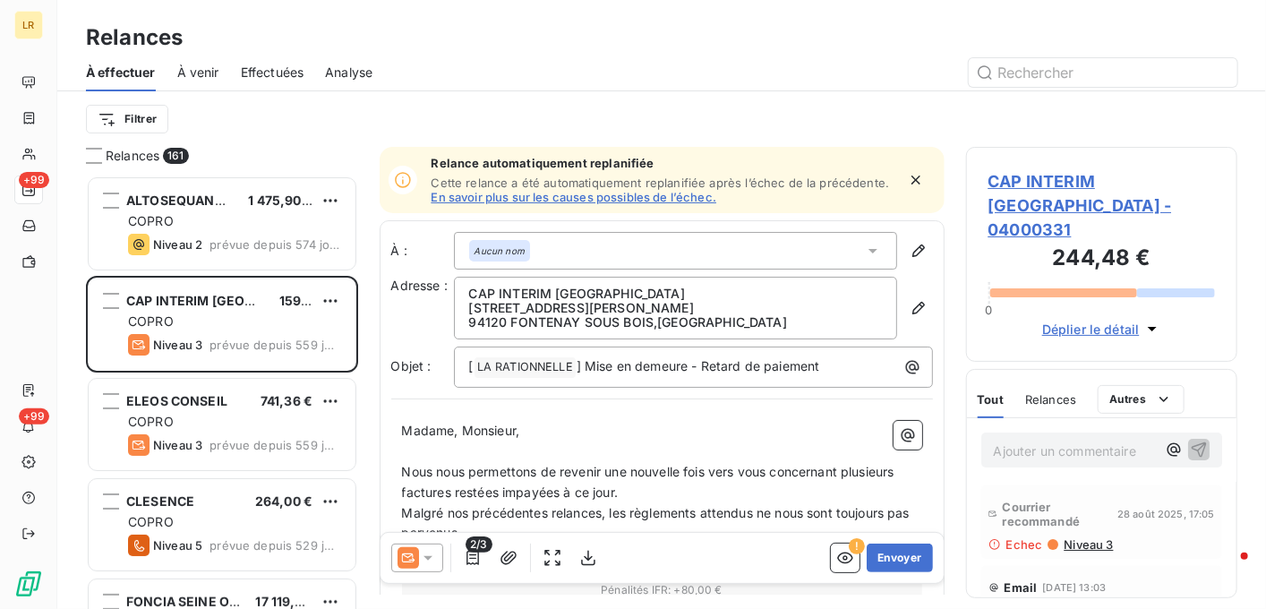
drag, startPoint x: 641, startPoint y: 39, endPoint x: 595, endPoint y: 423, distance: 387.0
click at [639, 39] on div "Relances" at bounding box center [661, 37] width 1209 height 32
click at [256, 67] on span "Effectuées" at bounding box center [273, 73] width 64 height 18
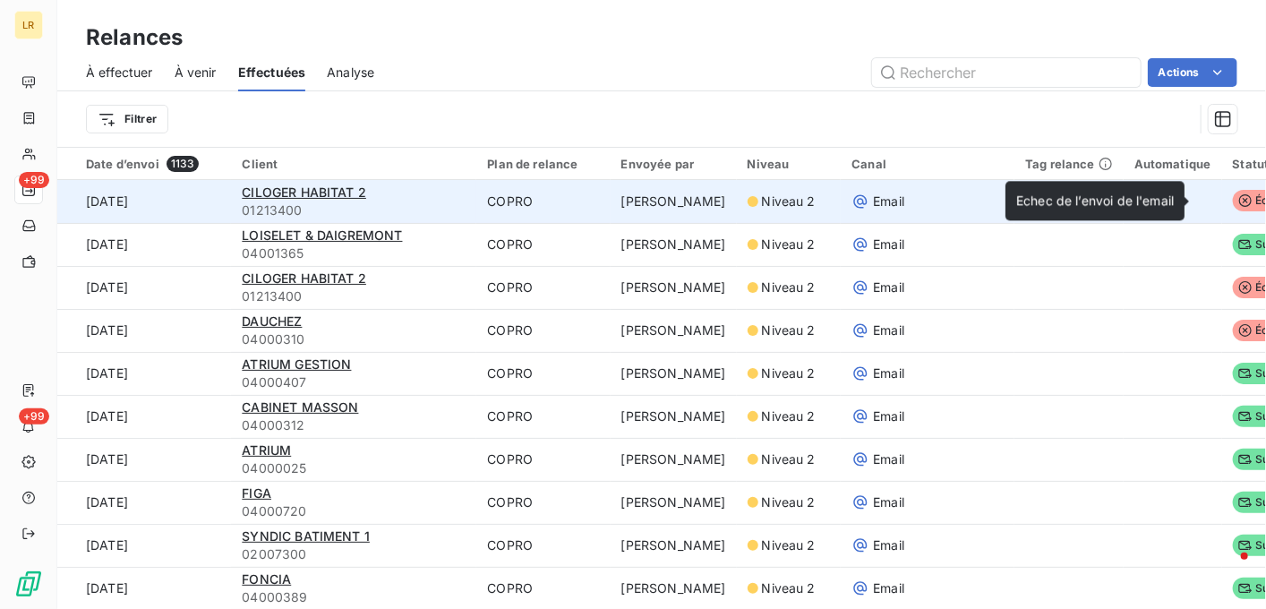
click at [1233, 200] on span "Échec" at bounding box center [1263, 200] width 61 height 21
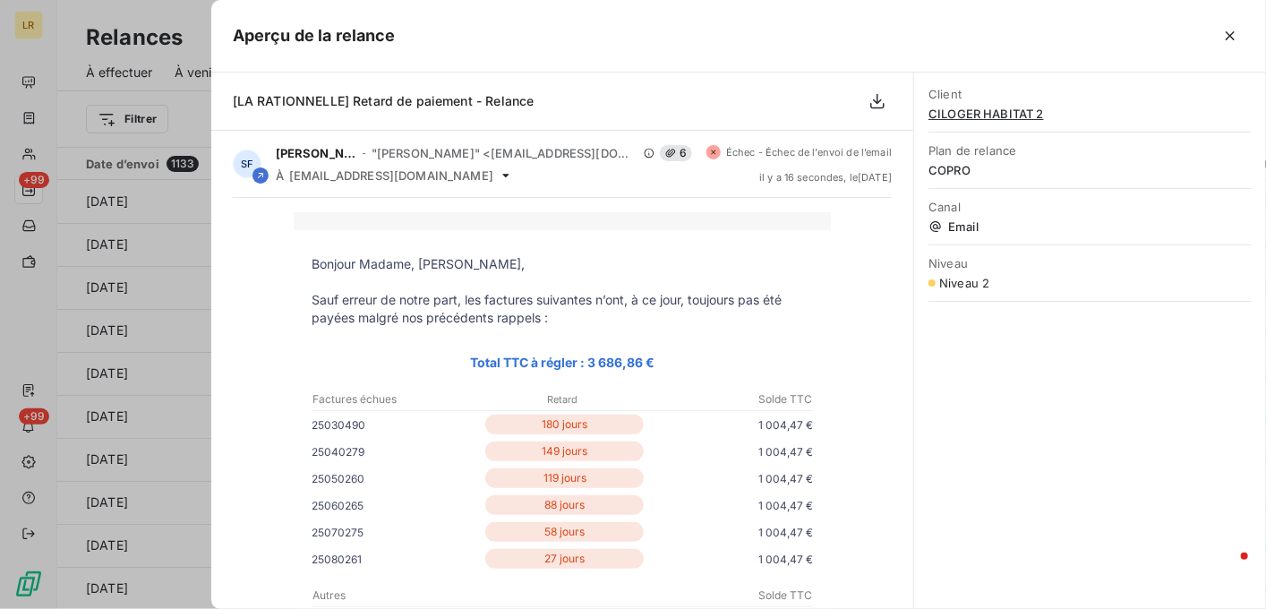
click at [158, 195] on div at bounding box center [633, 304] width 1266 height 609
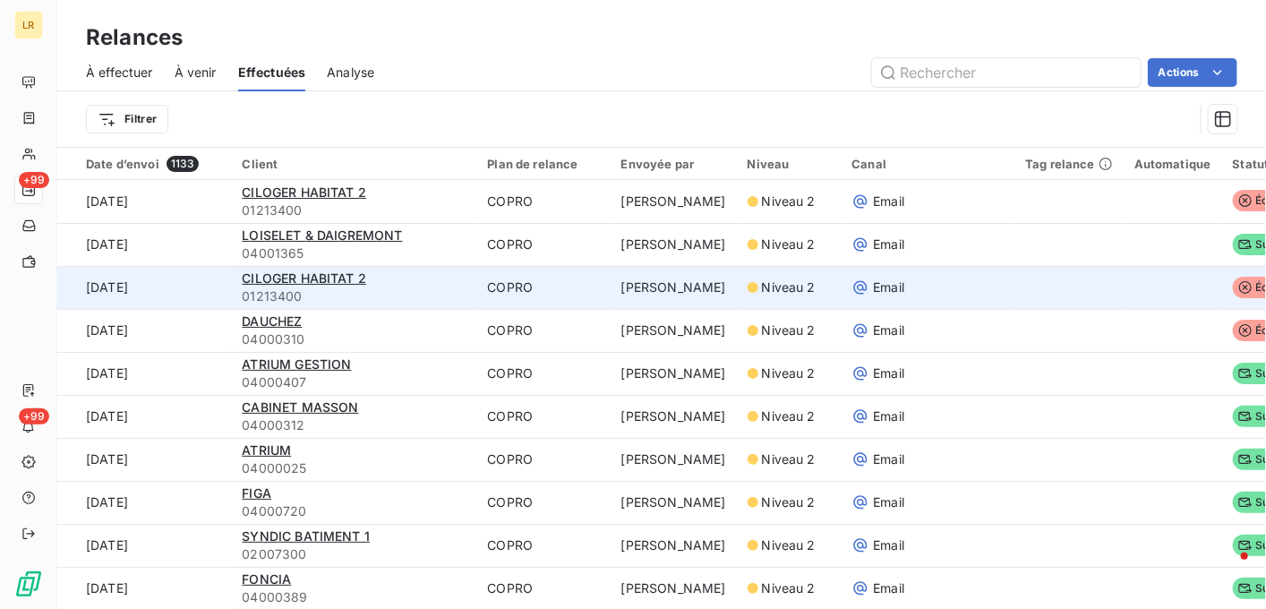
click at [1124, 290] on td at bounding box center [1173, 287] width 99 height 43
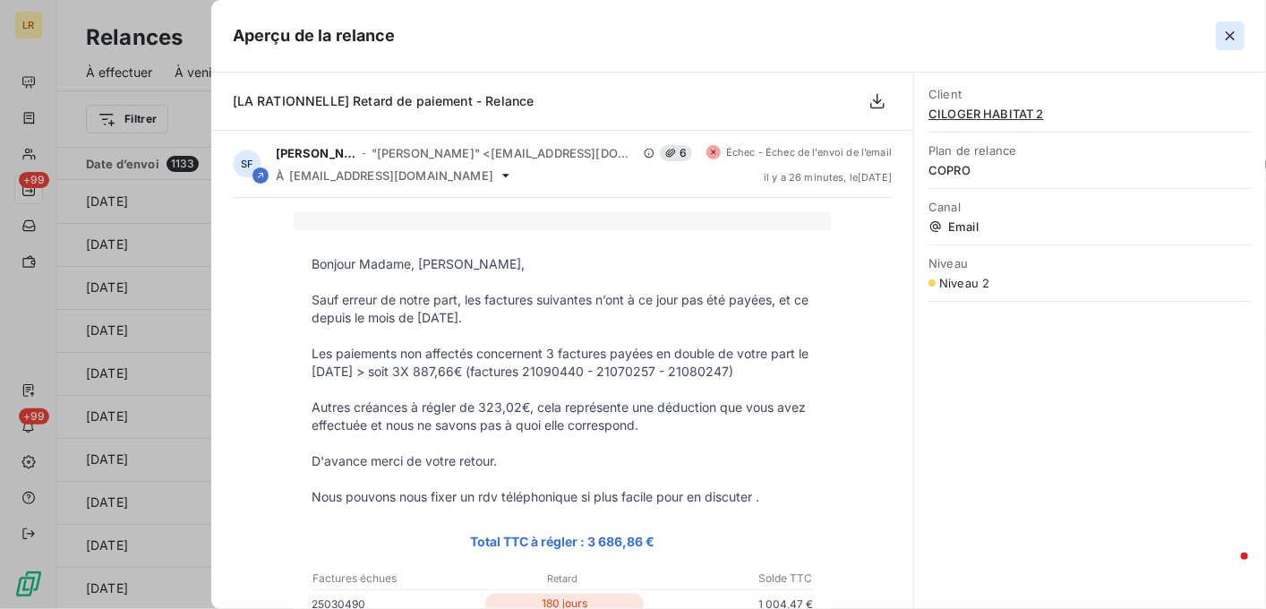
click at [1227, 35] on icon "button" at bounding box center [1231, 36] width 18 height 18
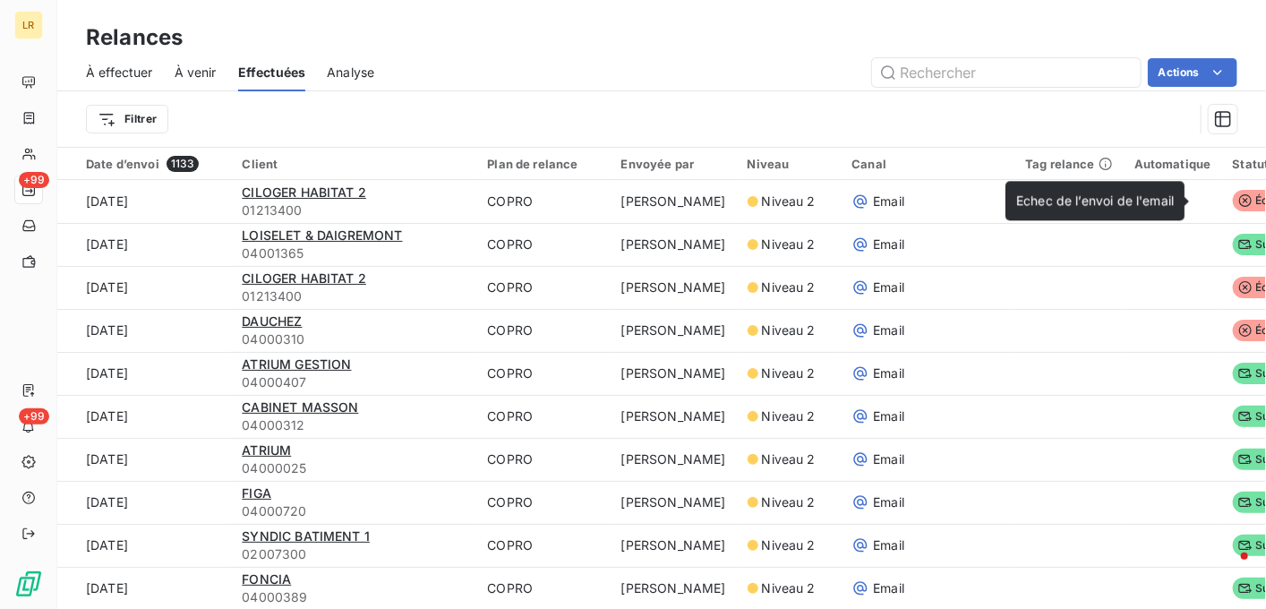
click at [1158, 201] on span "Echec de l’envoi de l'email" at bounding box center [1095, 200] width 158 height 15
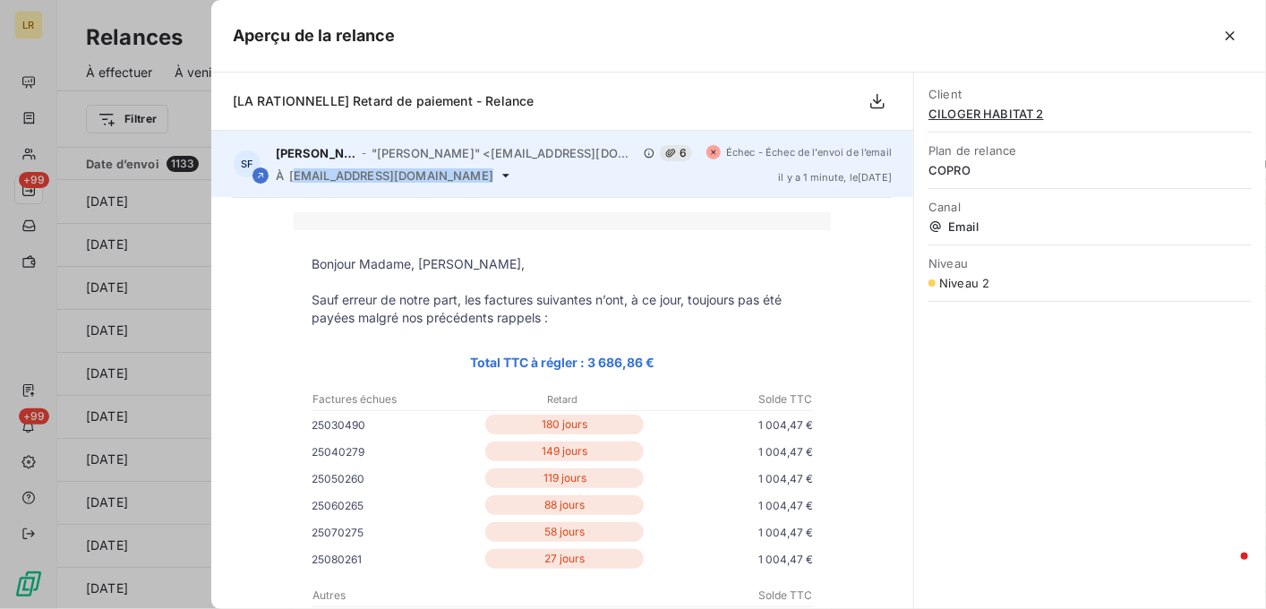
drag, startPoint x: 437, startPoint y: 176, endPoint x: 291, endPoint y: 175, distance: 146.0
click at [291, 175] on div "À [EMAIL_ADDRESS][DOMAIN_NAME]" at bounding box center [484, 175] width 416 height 14
copy div "[EMAIL_ADDRESS][DOMAIN_NAME]"
